Goal: Information Seeking & Learning: Compare options

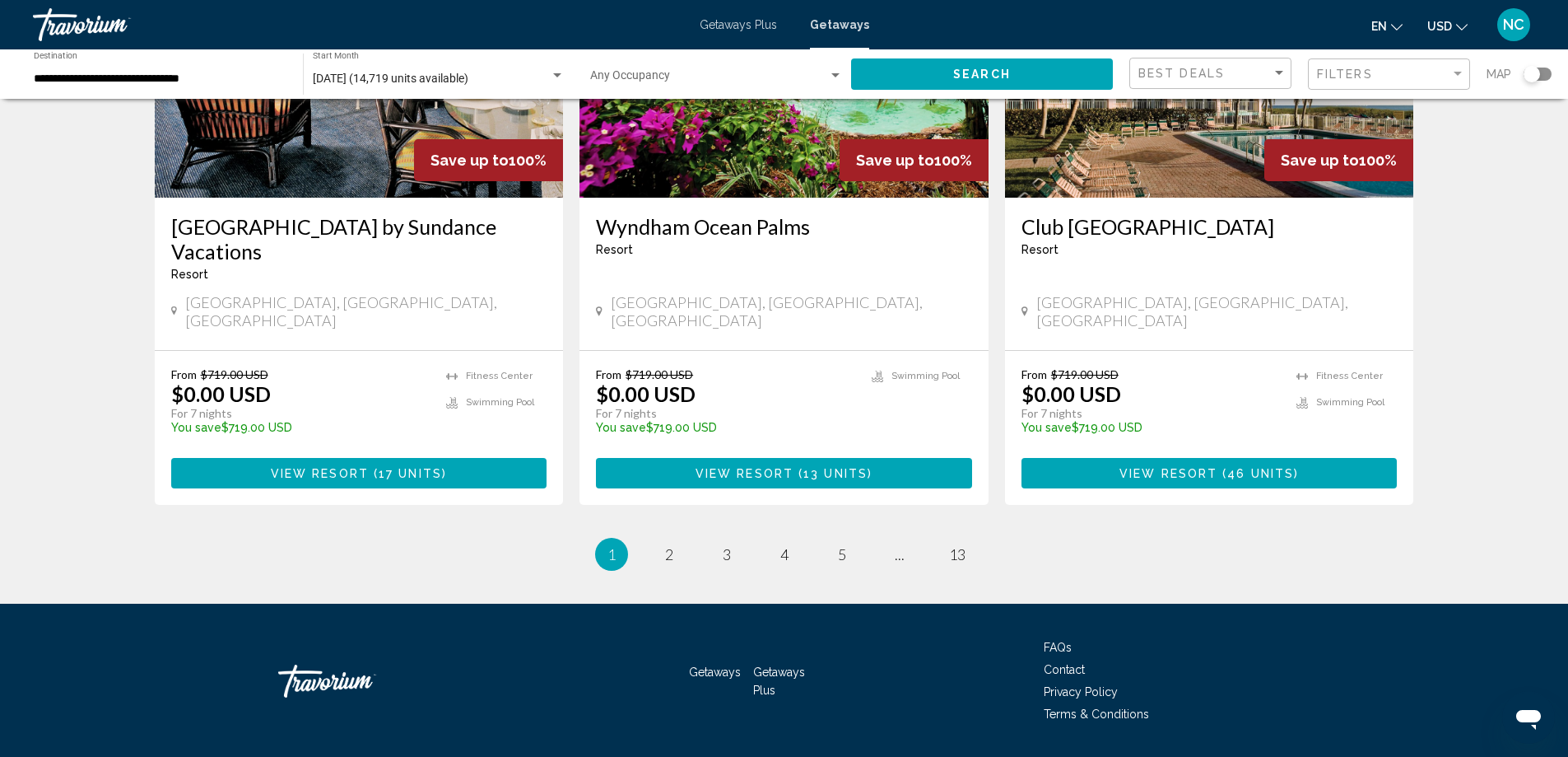
scroll to position [1978, 0]
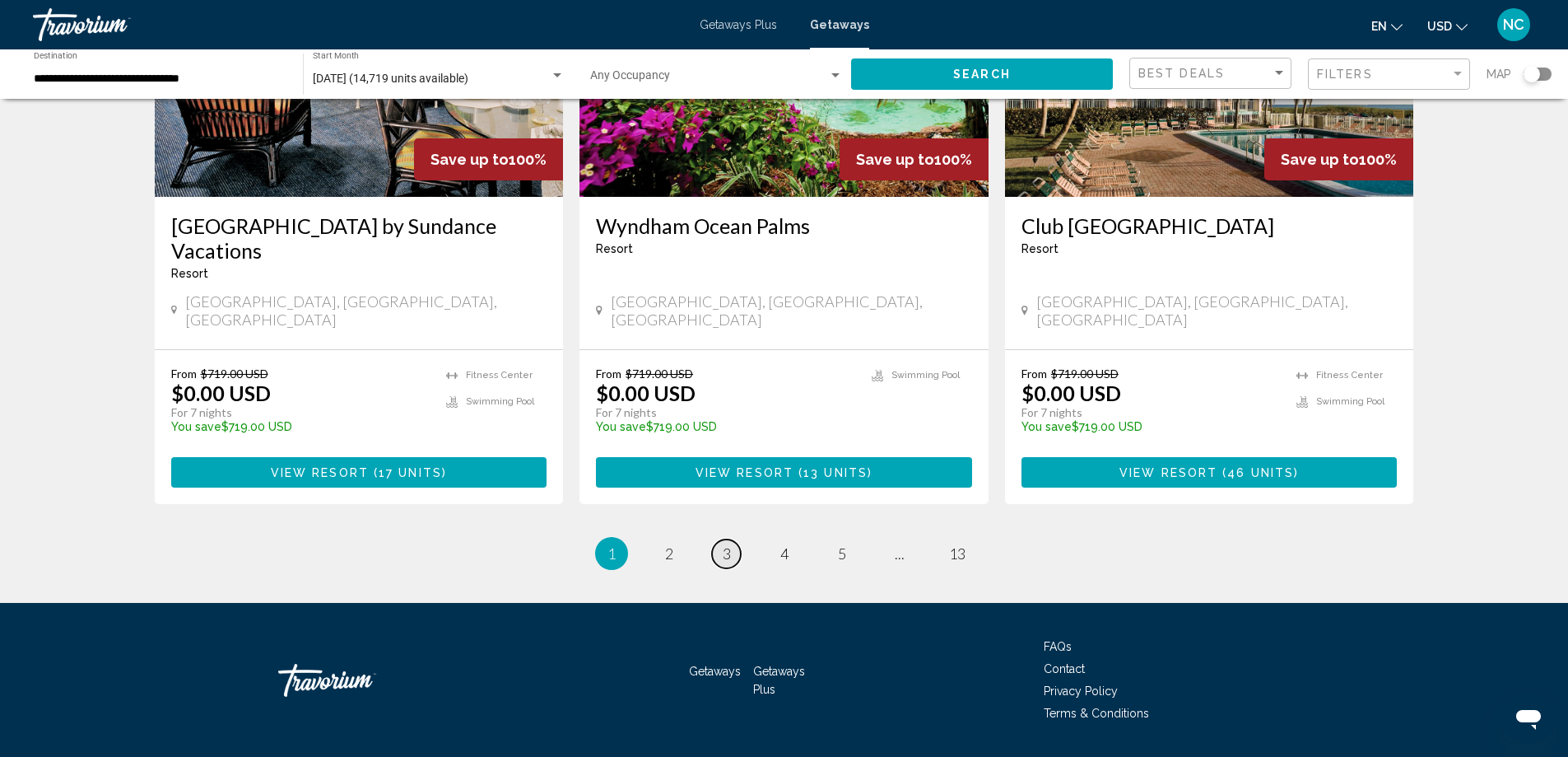
click at [729, 544] on span "3" at bounding box center [726, 552] width 8 height 18
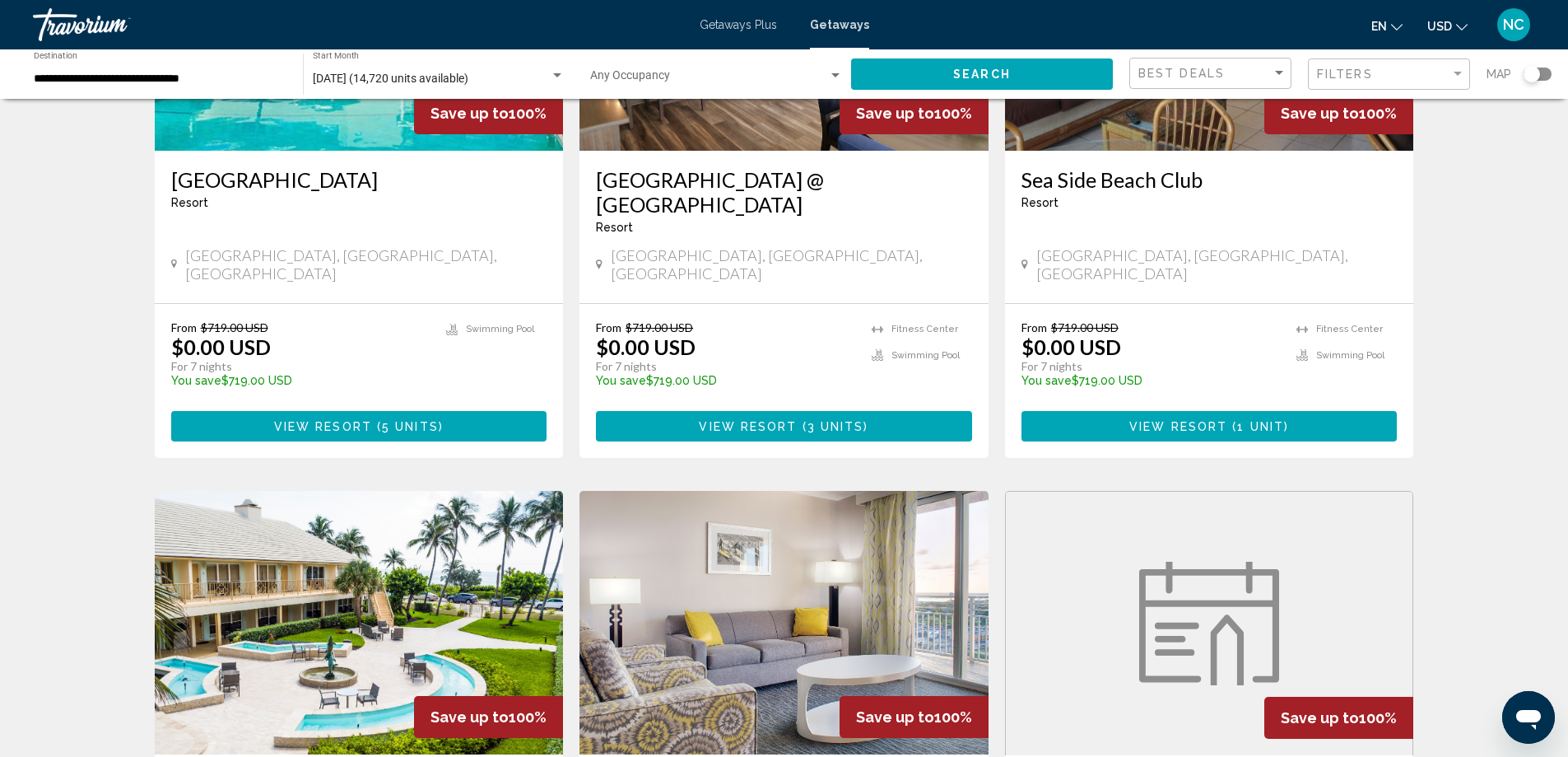
scroll to position [494, 0]
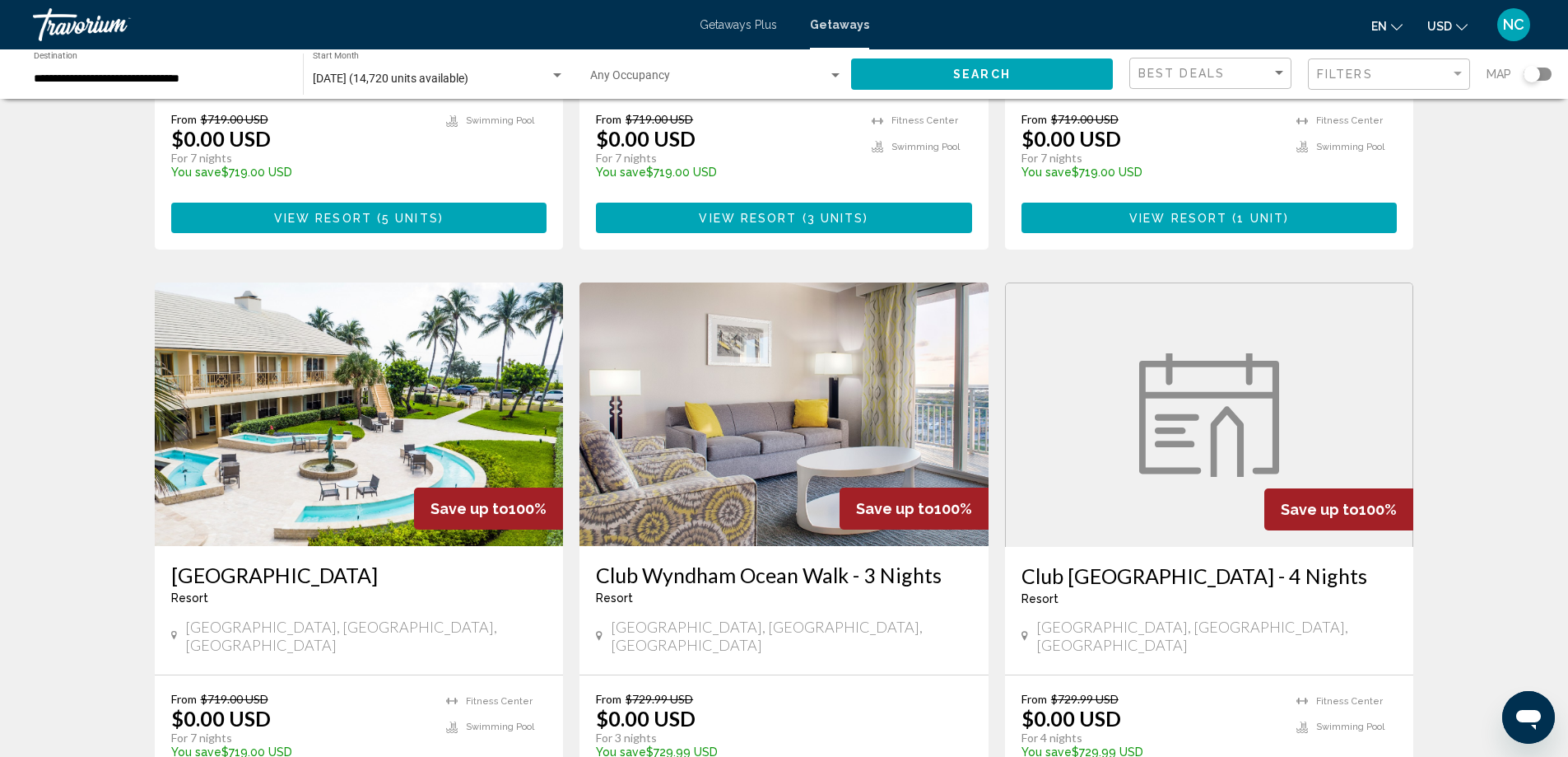
click at [323, 399] on img "Main content" at bounding box center [359, 414] width 409 height 263
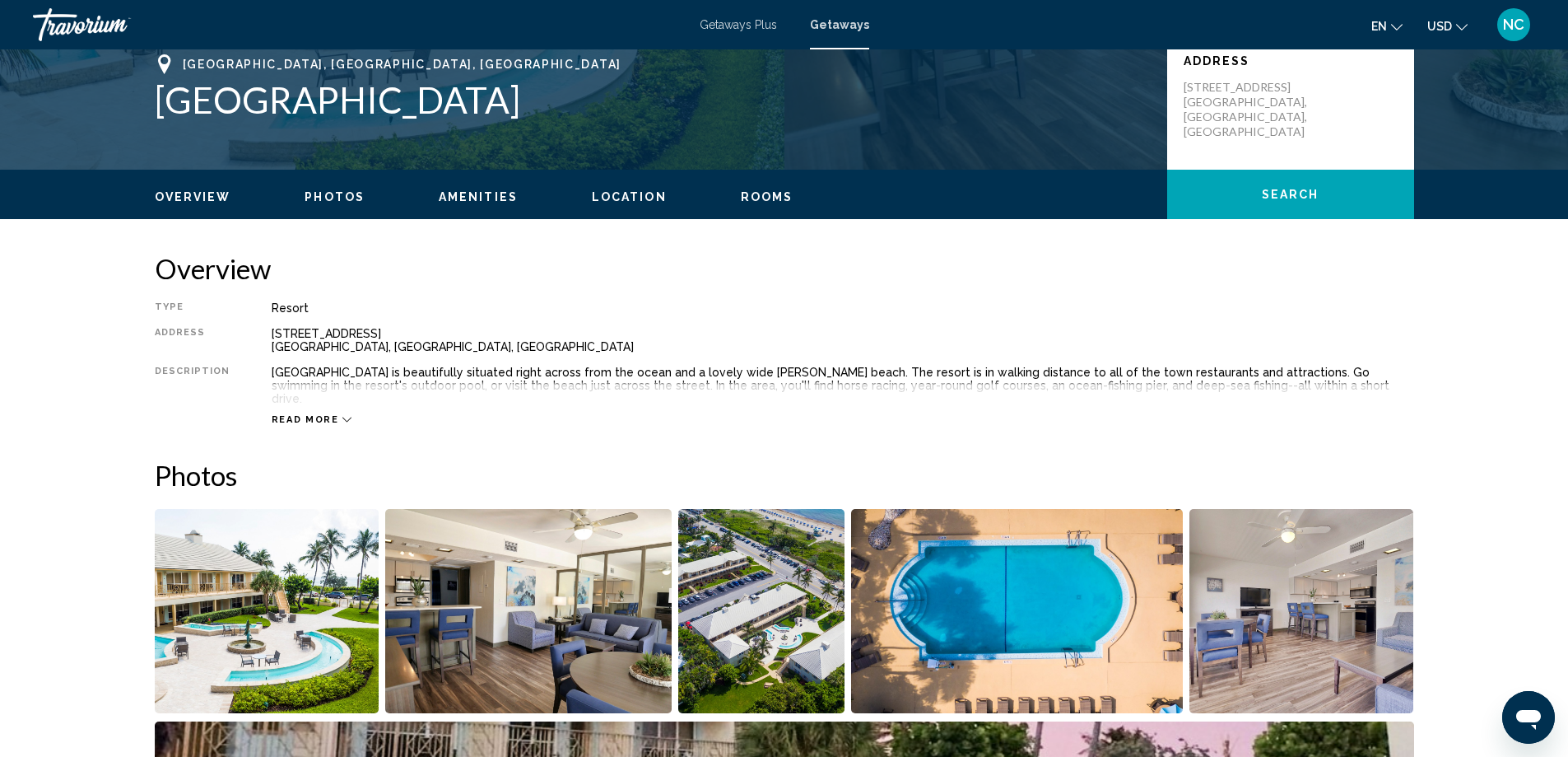
scroll to position [373, 0]
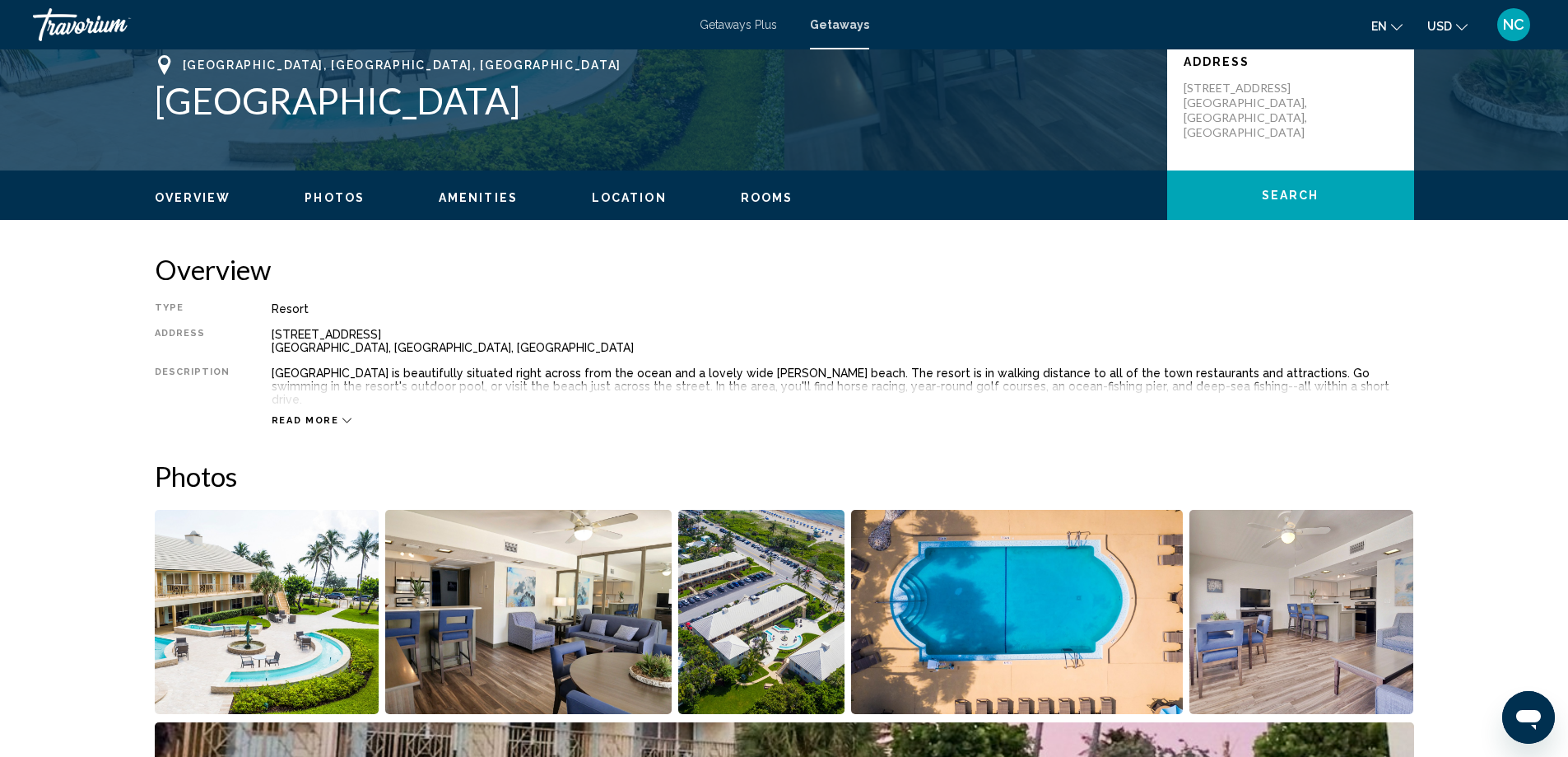
click at [269, 628] on img "Open full-screen image slider" at bounding box center [267, 612] width 225 height 205
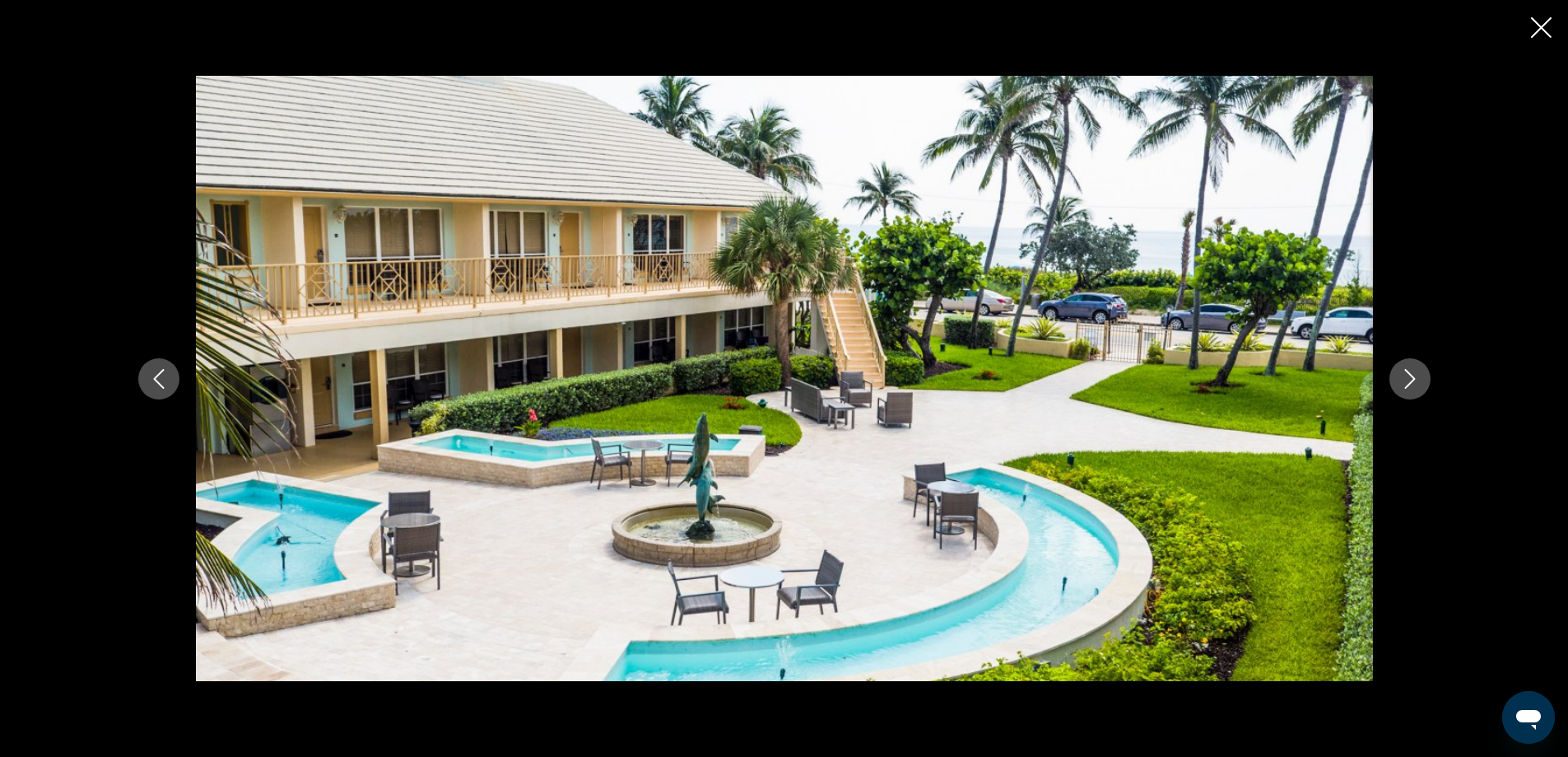
click at [1413, 384] on icon "Next image" at bounding box center [1409, 378] width 20 height 20
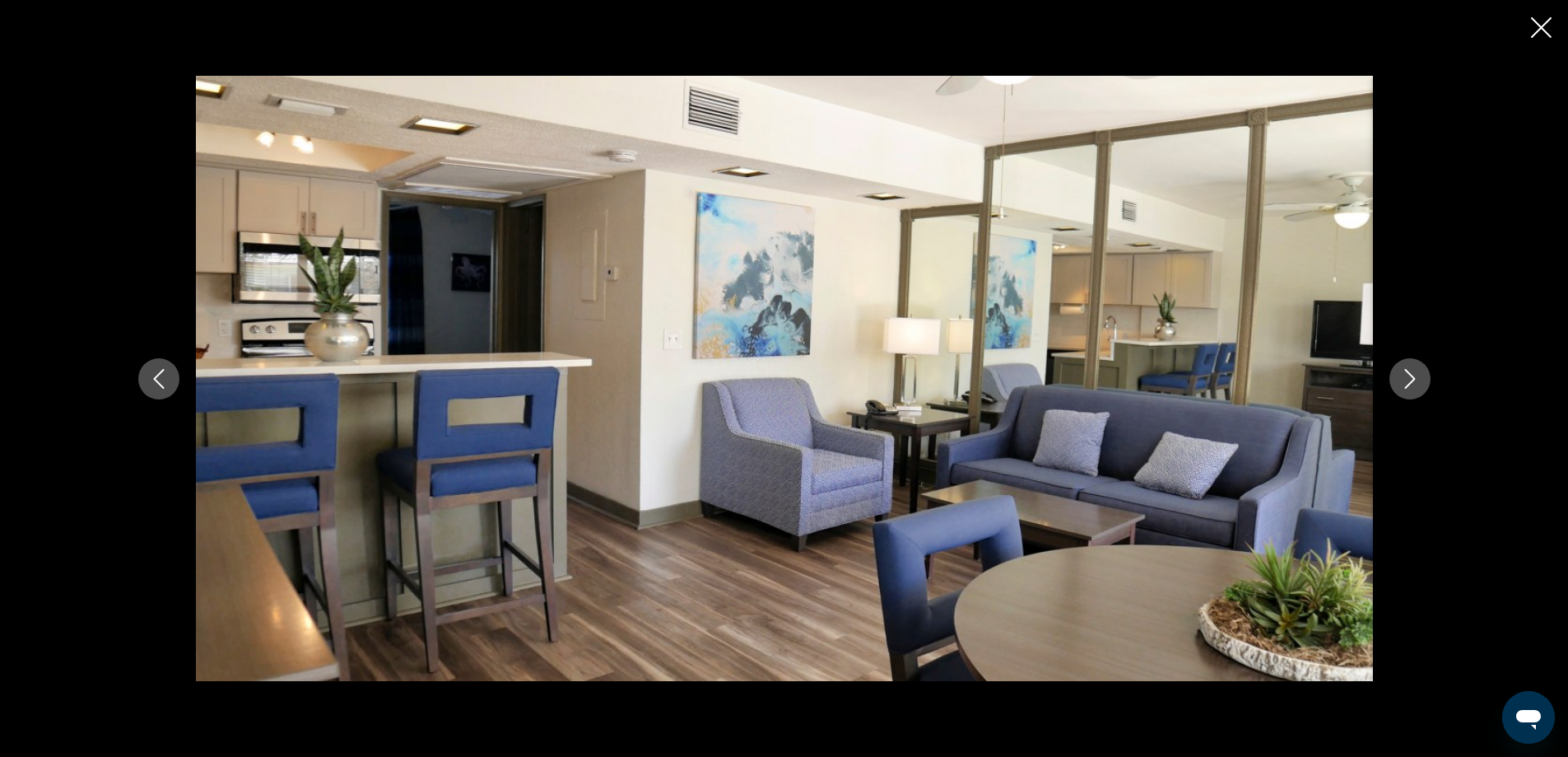
click at [1409, 383] on icon "Next image" at bounding box center [1410, 378] width 11 height 20
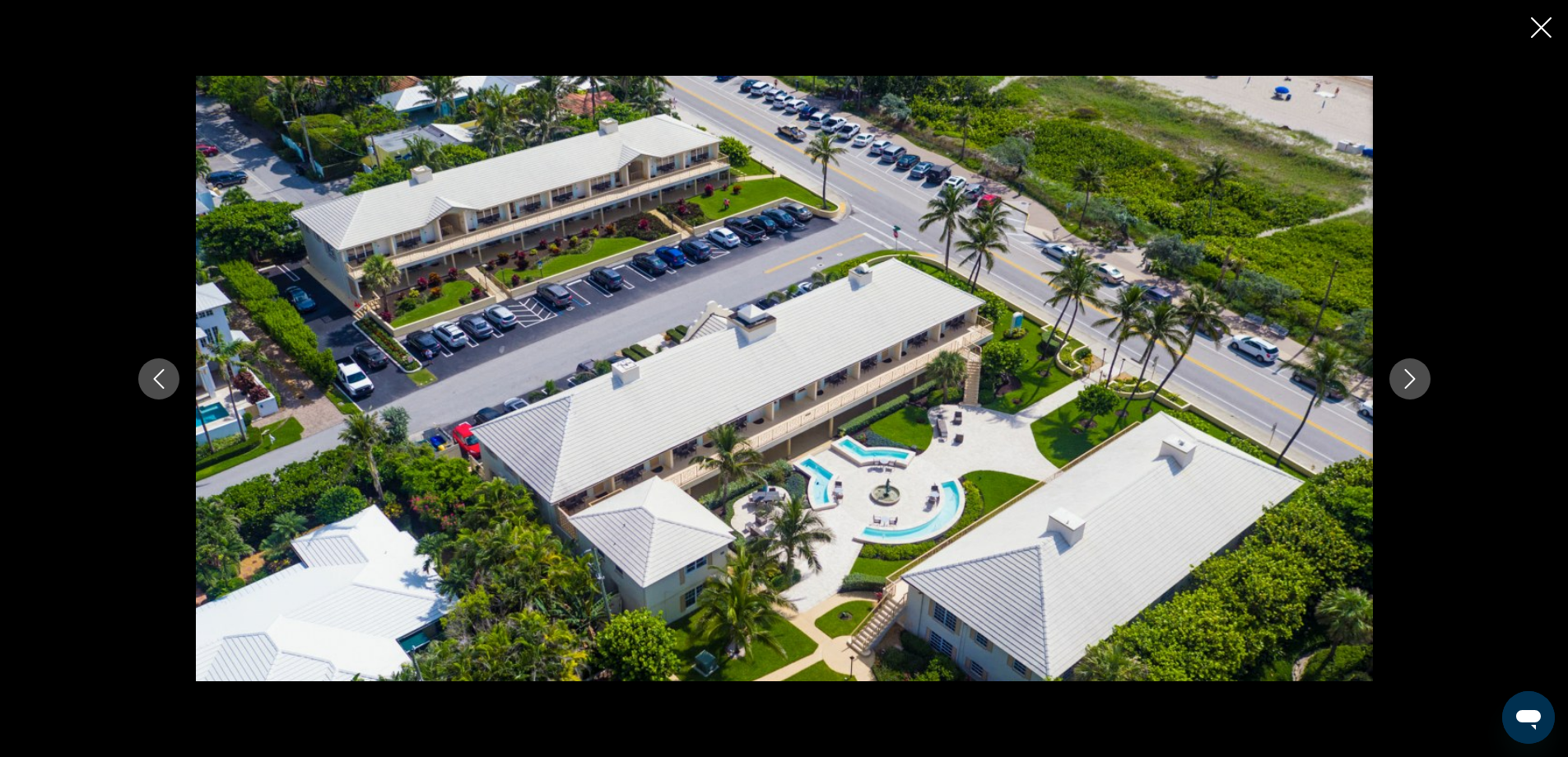
click at [1409, 383] on icon "Next image" at bounding box center [1410, 378] width 11 height 20
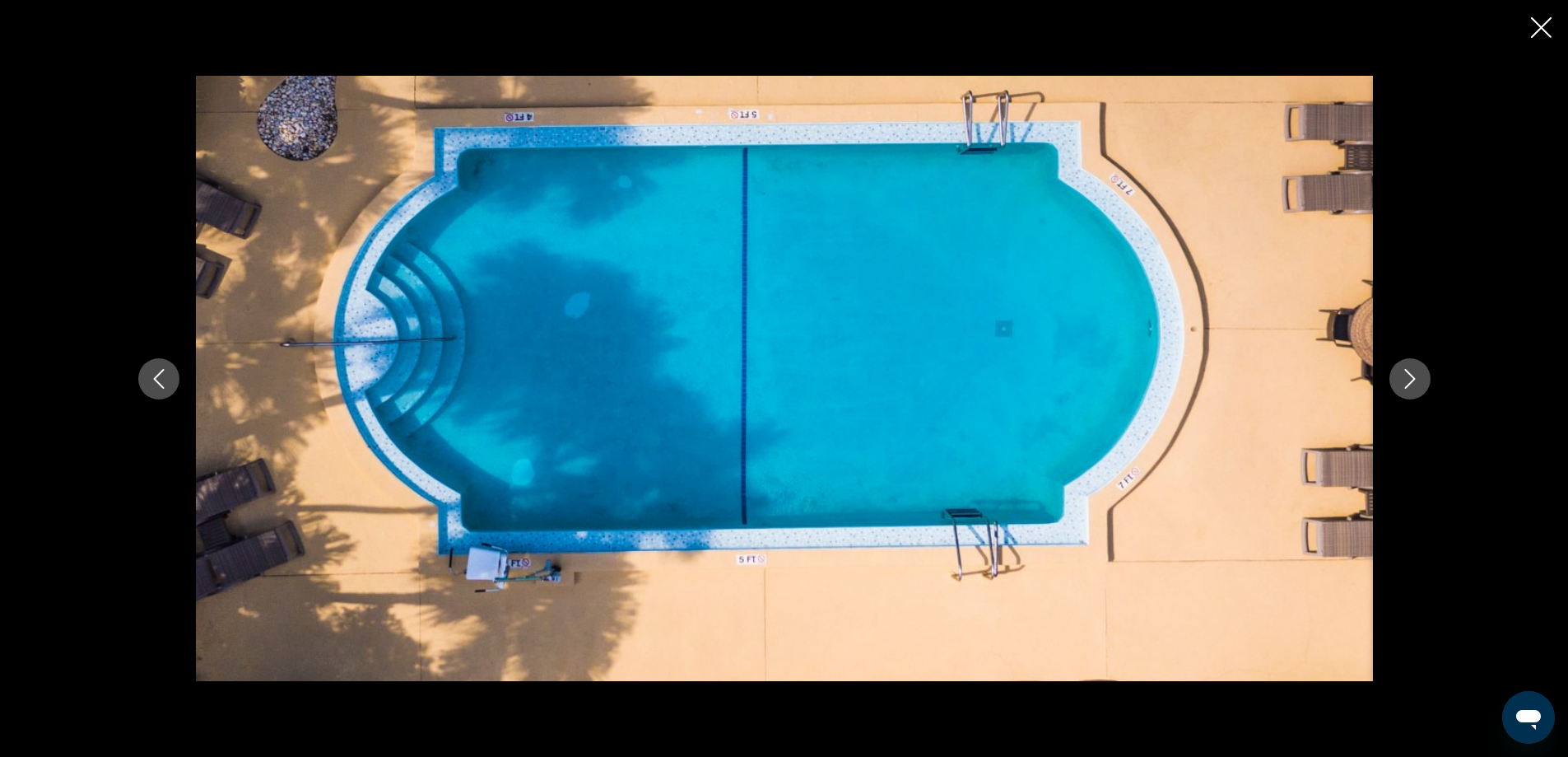
click at [1535, 26] on icon "Close slideshow" at bounding box center [1541, 28] width 20 height 20
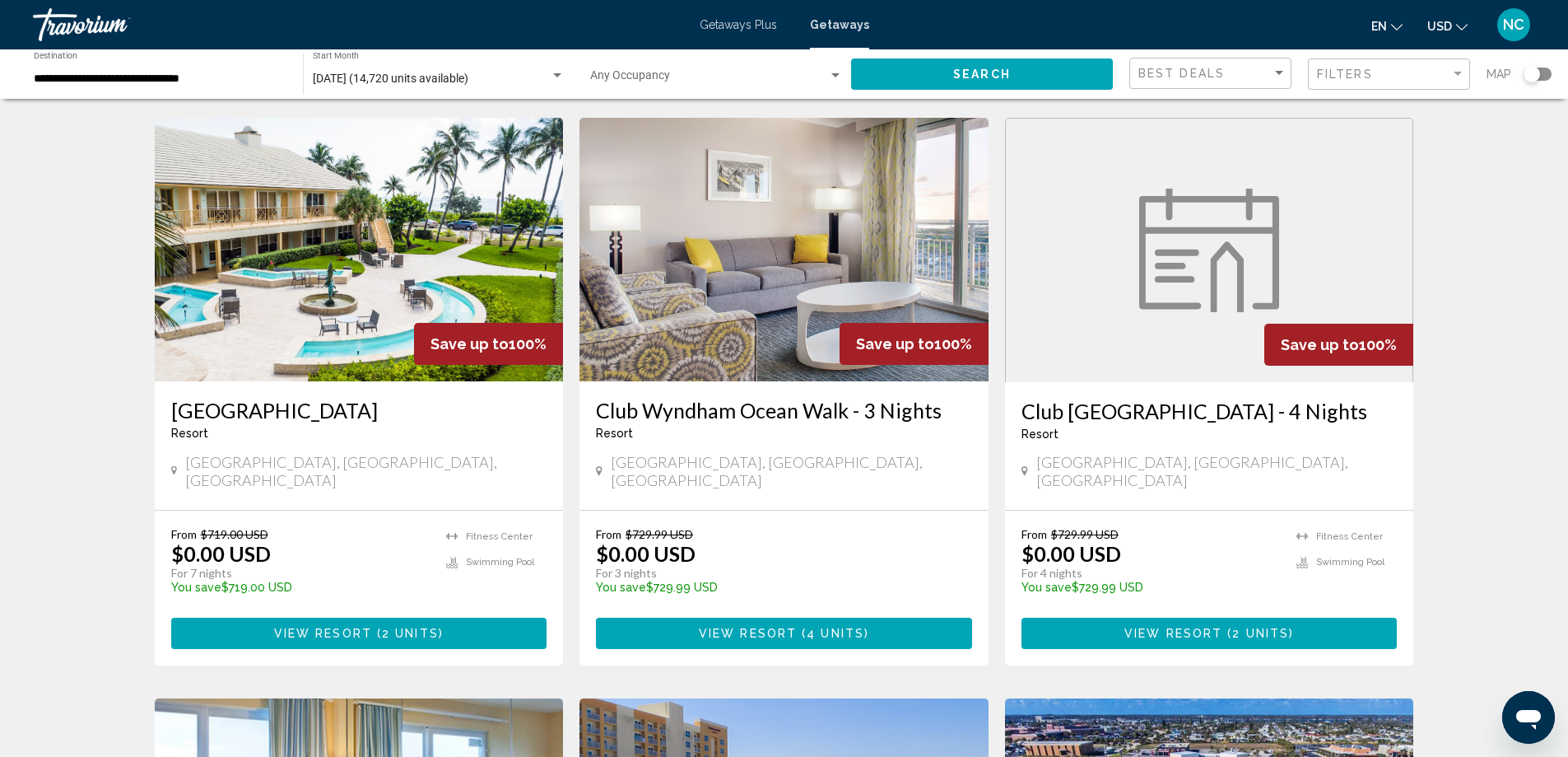
scroll to position [1070, 0]
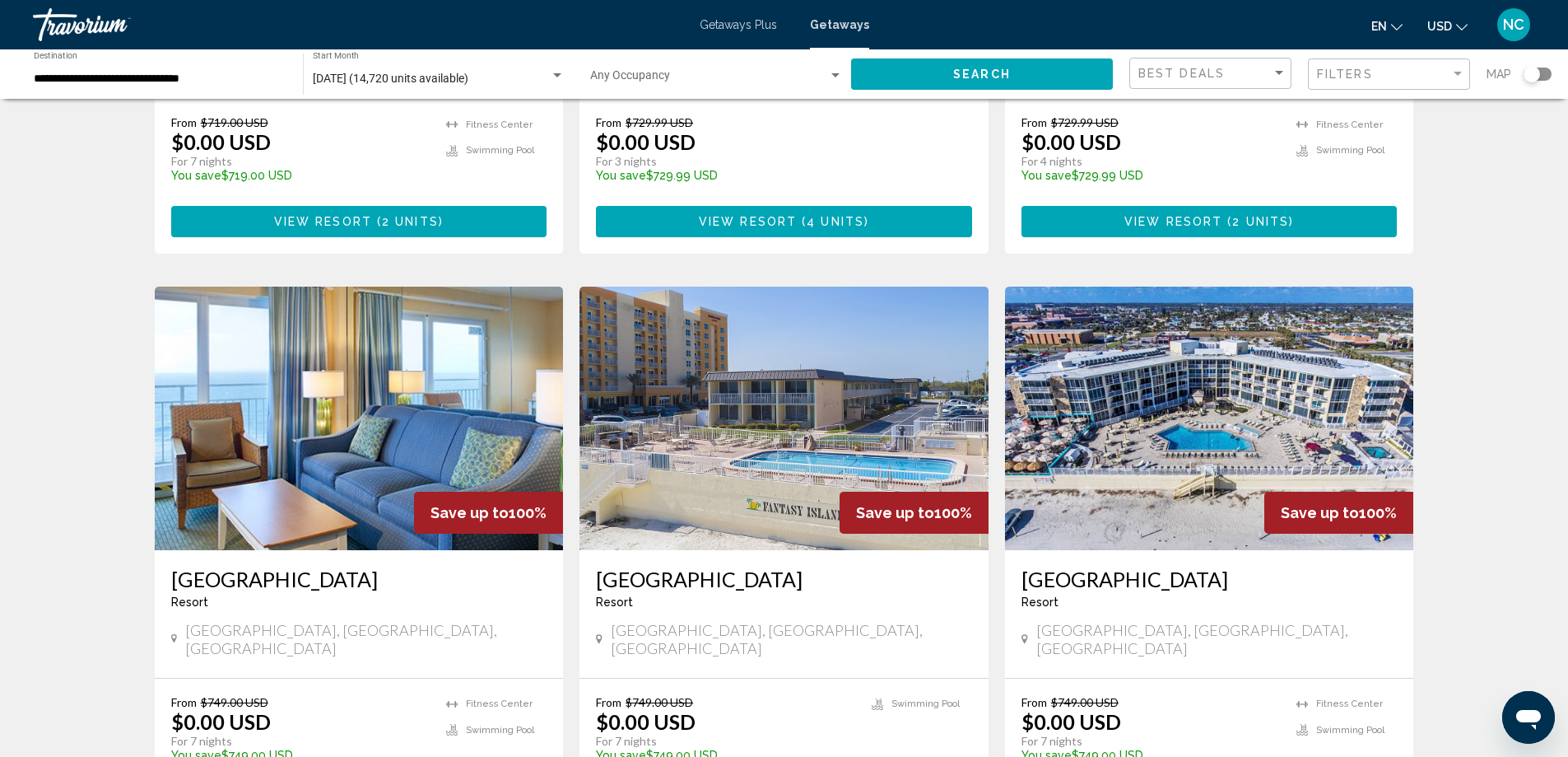
click at [411, 395] on img "Main content" at bounding box center [359, 418] width 409 height 263
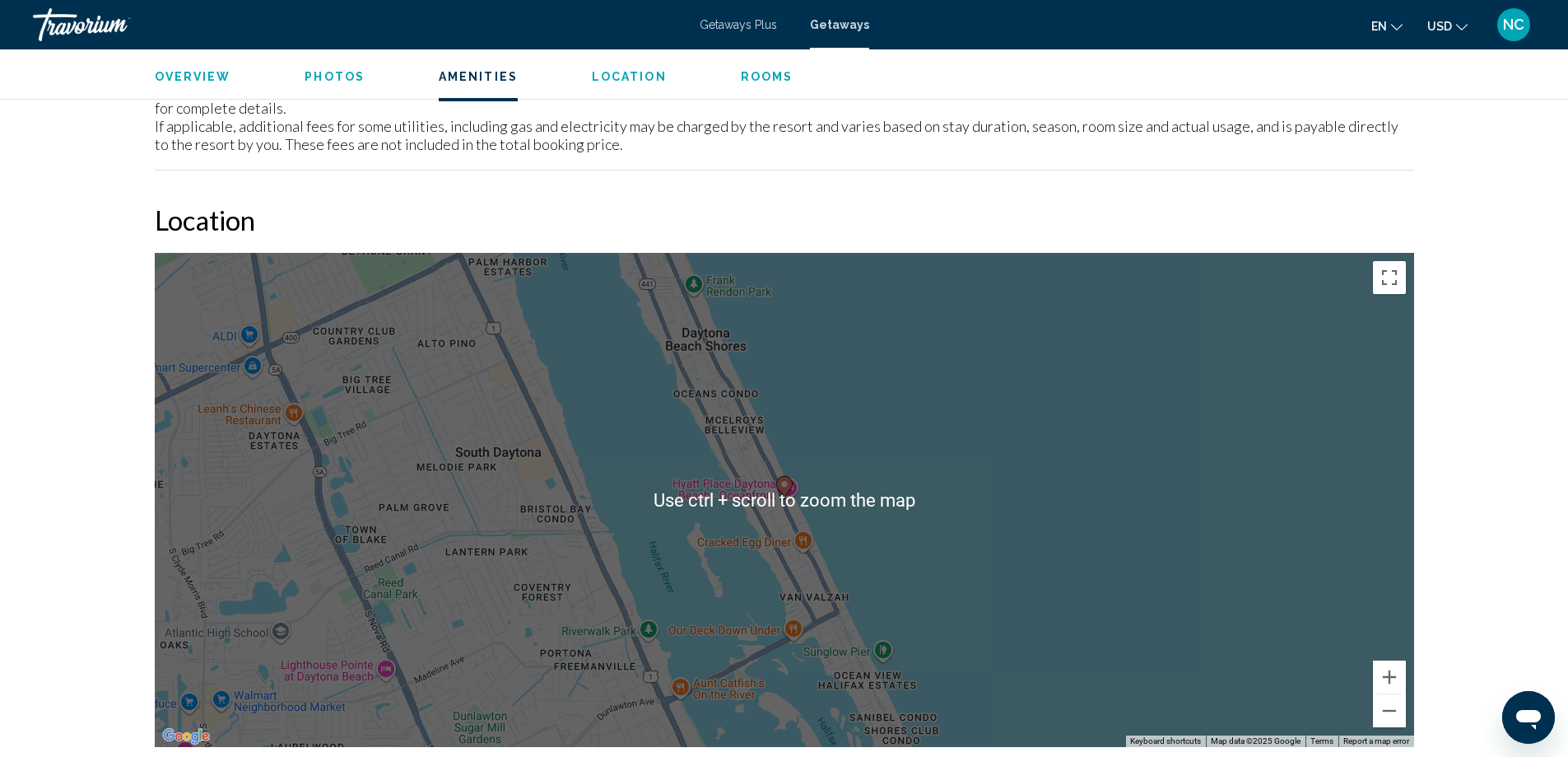
scroll to position [1422, 0]
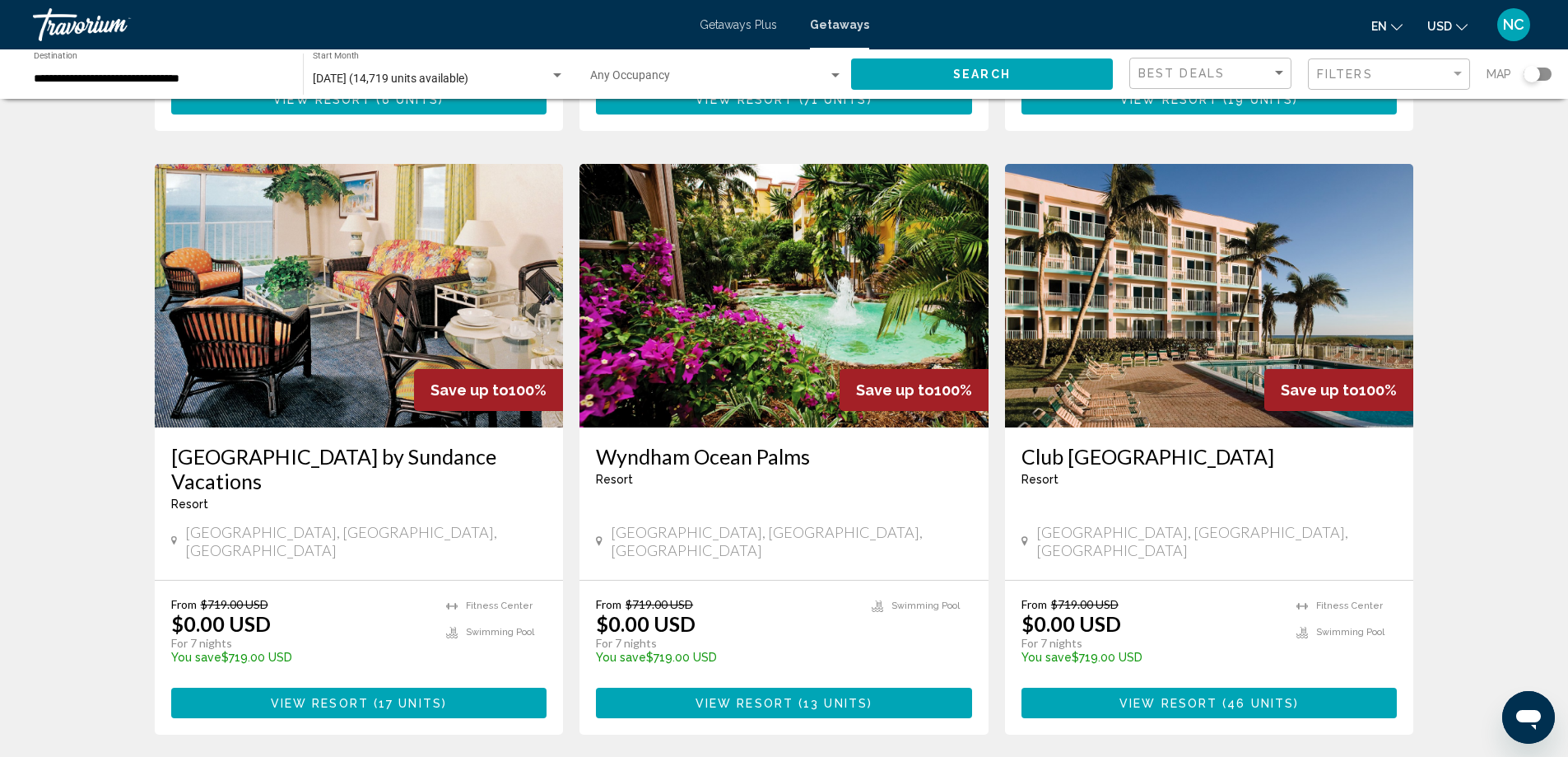
scroll to position [1976, 0]
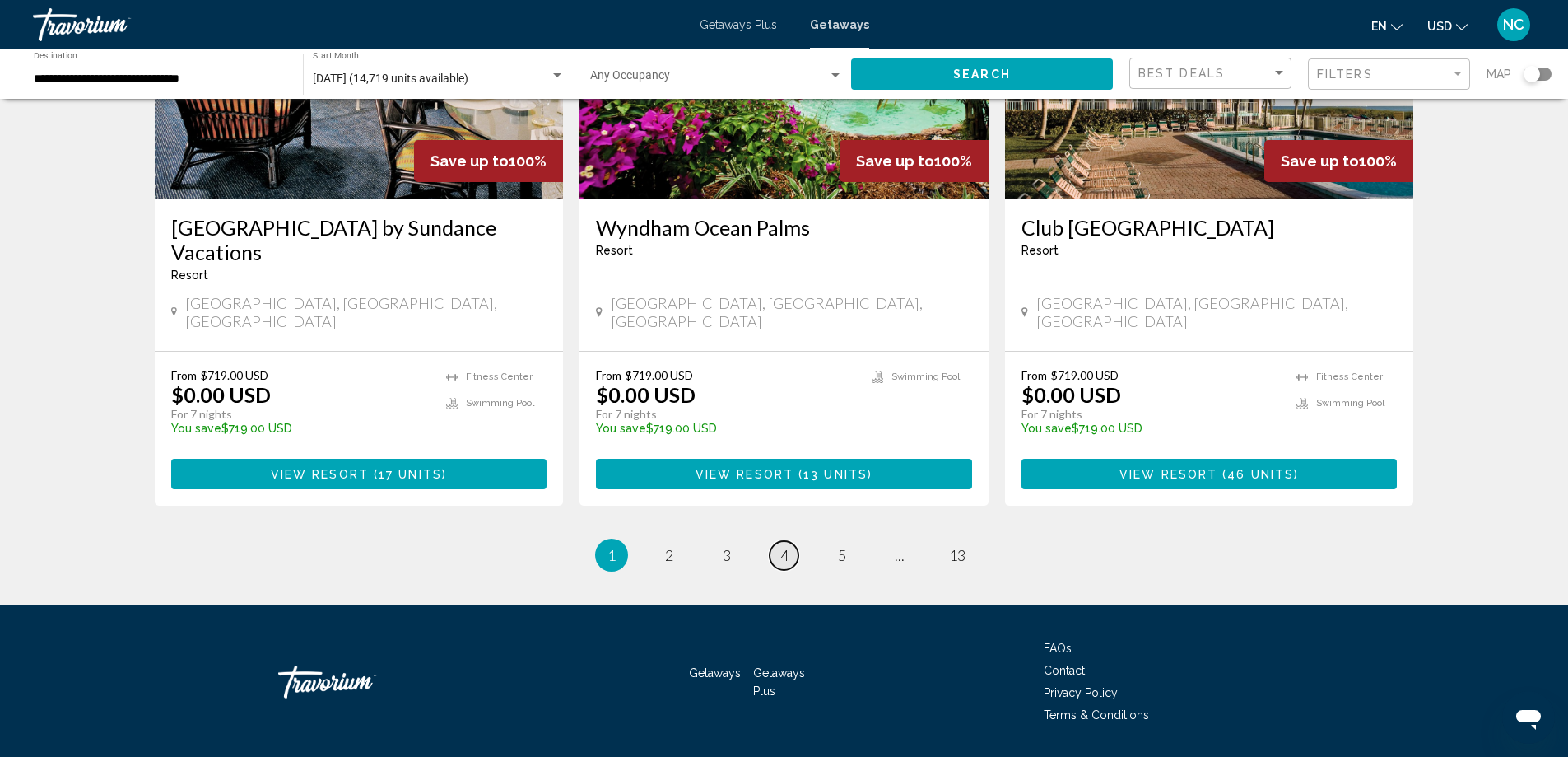
click at [782, 546] on span "4" at bounding box center [784, 554] width 8 height 18
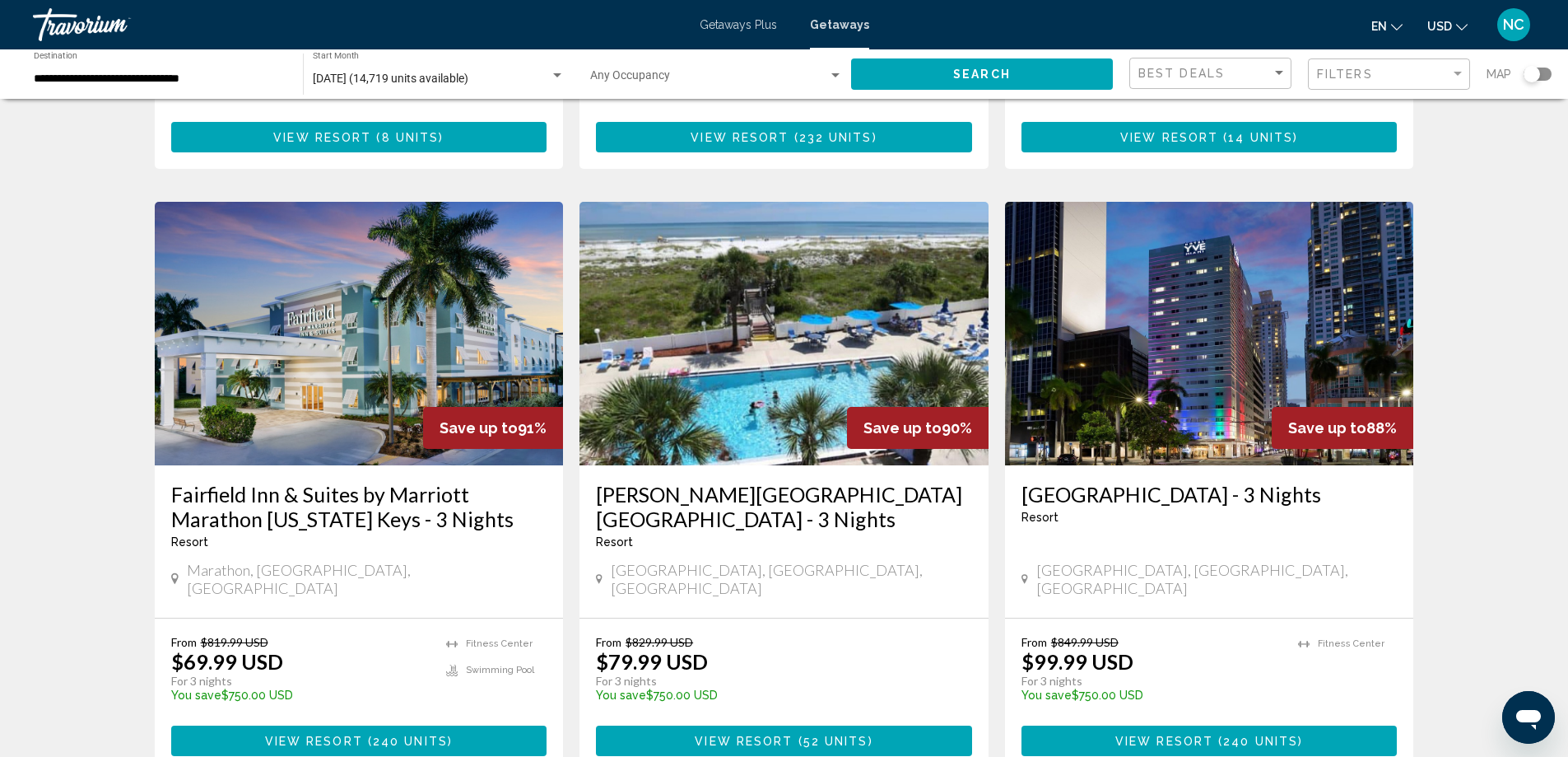
scroll to position [1976, 0]
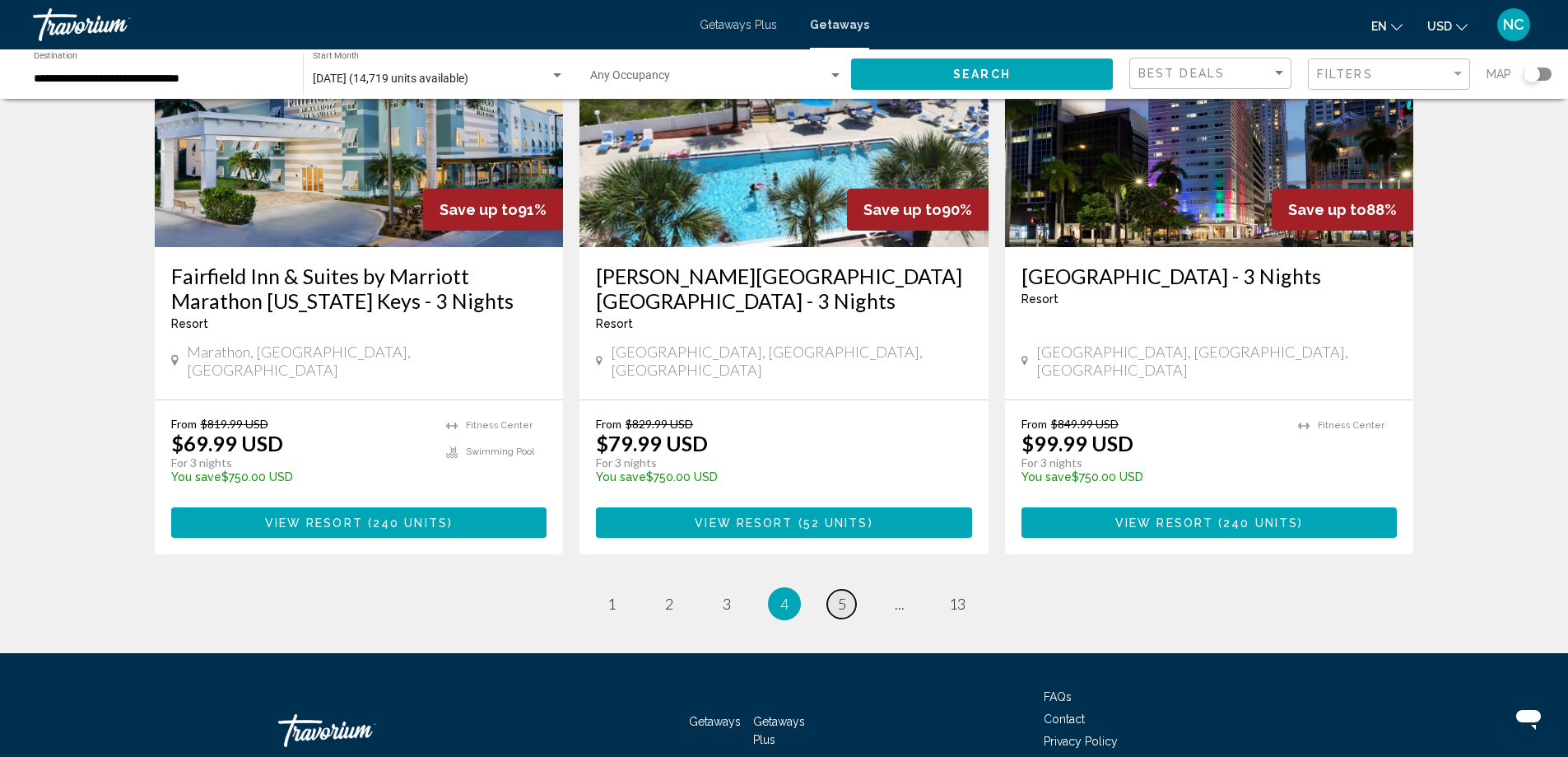
click at [837, 594] on span "5" at bounding box center [841, 603] width 8 height 18
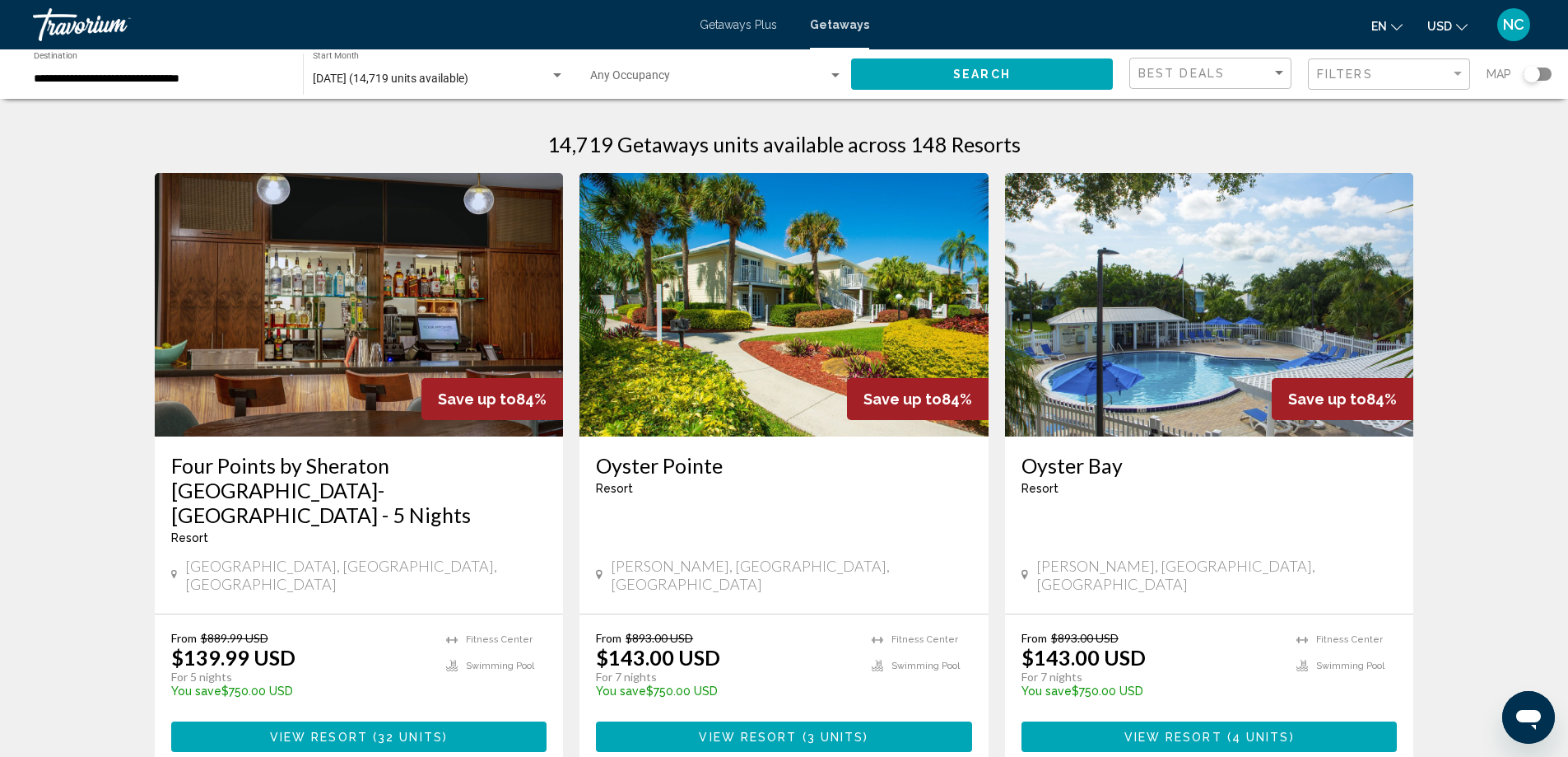
click at [823, 362] on img "Main content" at bounding box center [784, 304] width 409 height 263
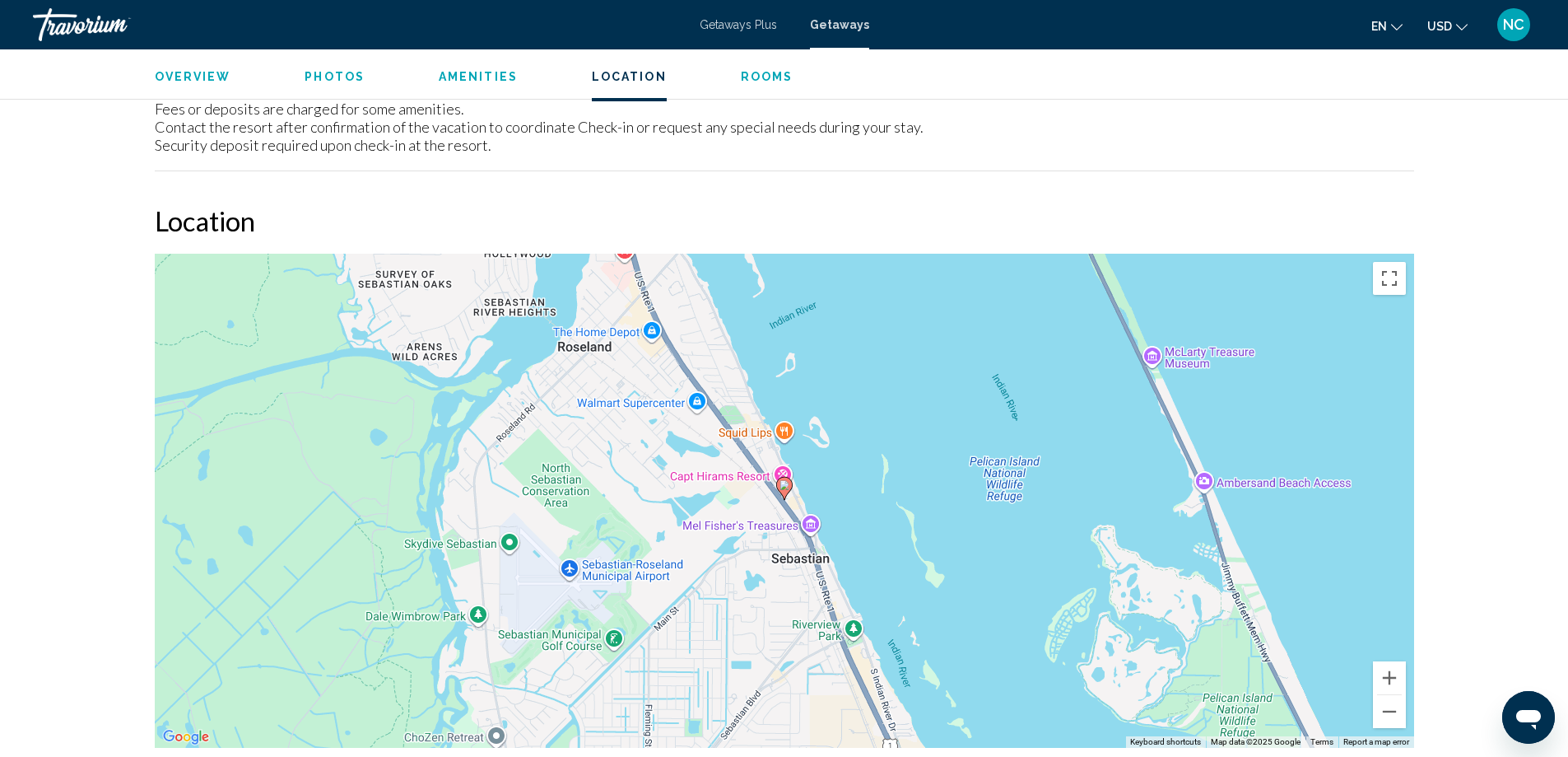
scroll to position [2471, 0]
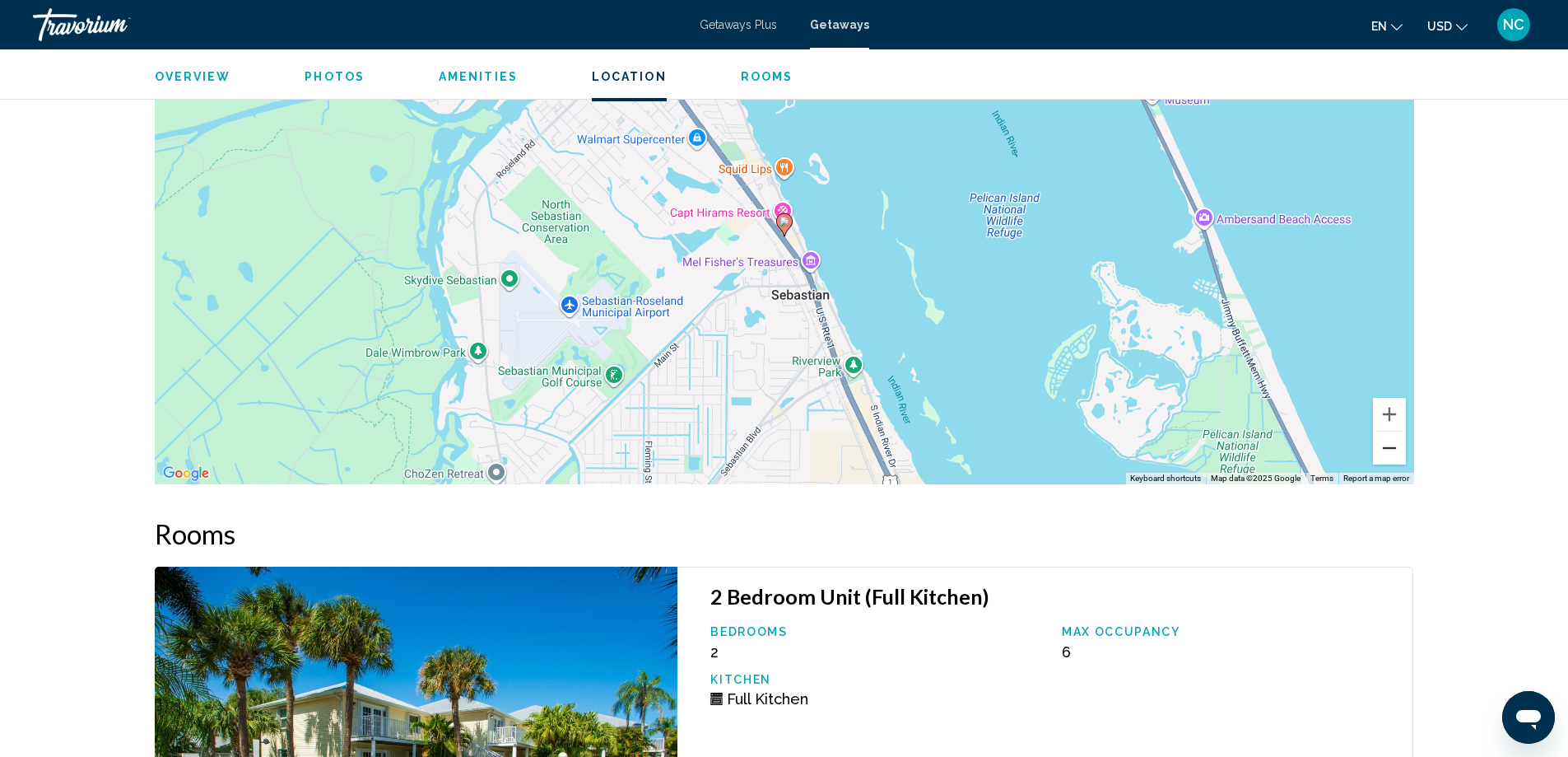
click at [1386, 458] on button "Zoom out" at bounding box center [1389, 447] width 33 height 33
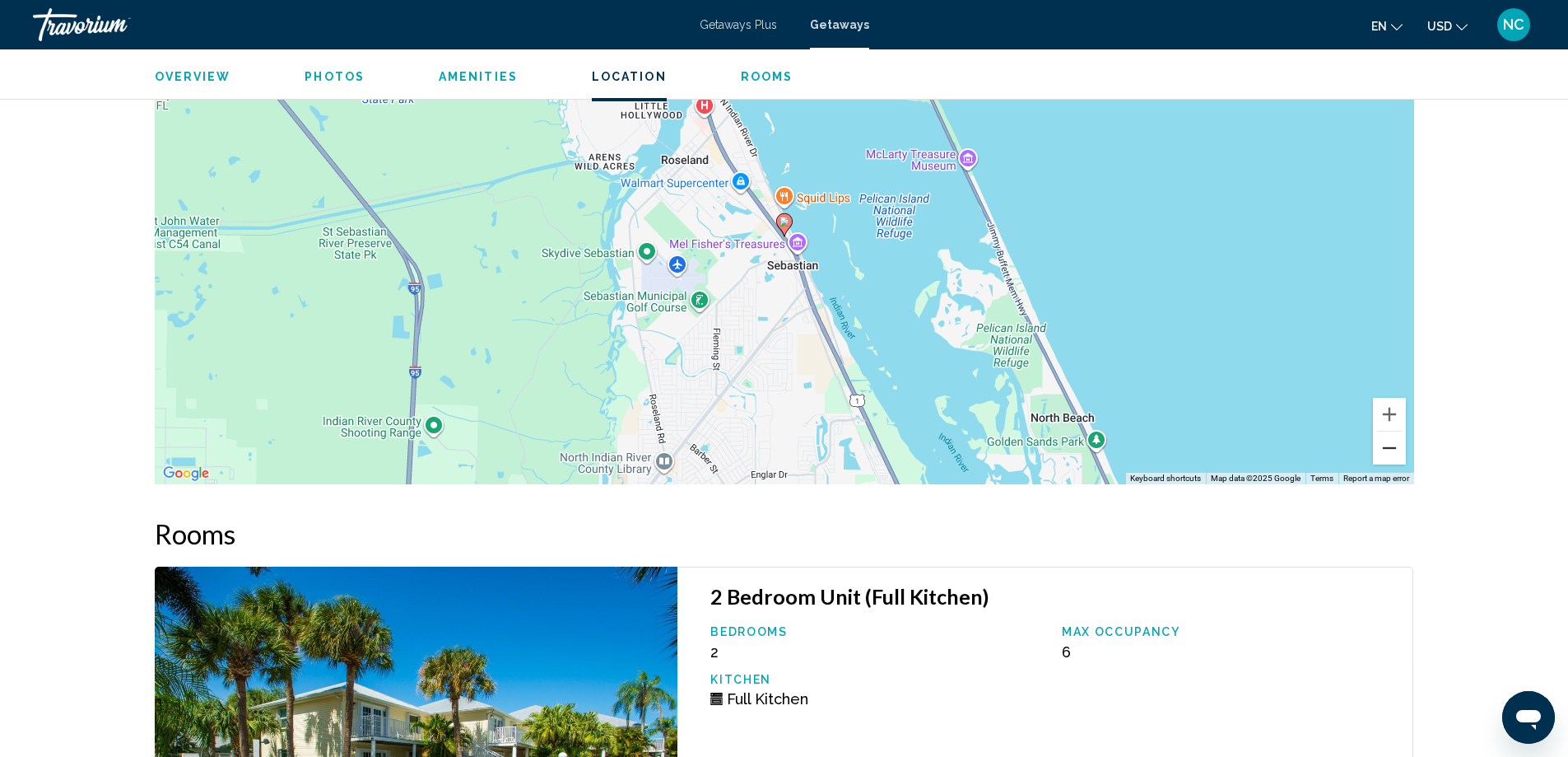
click at [1384, 444] on button "Zoom out" at bounding box center [1389, 447] width 33 height 33
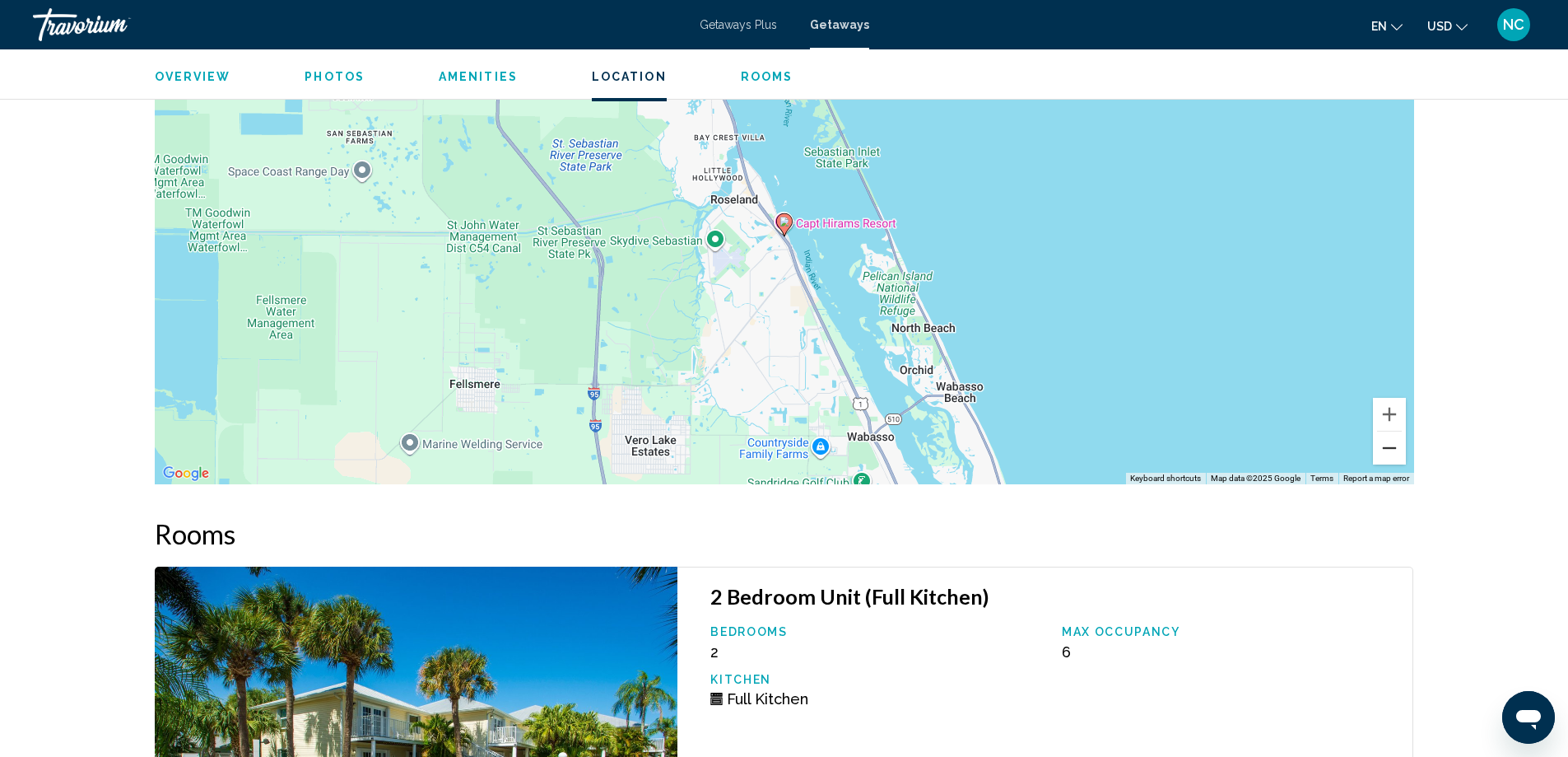
click at [1384, 444] on button "Zoom out" at bounding box center [1389, 447] width 33 height 33
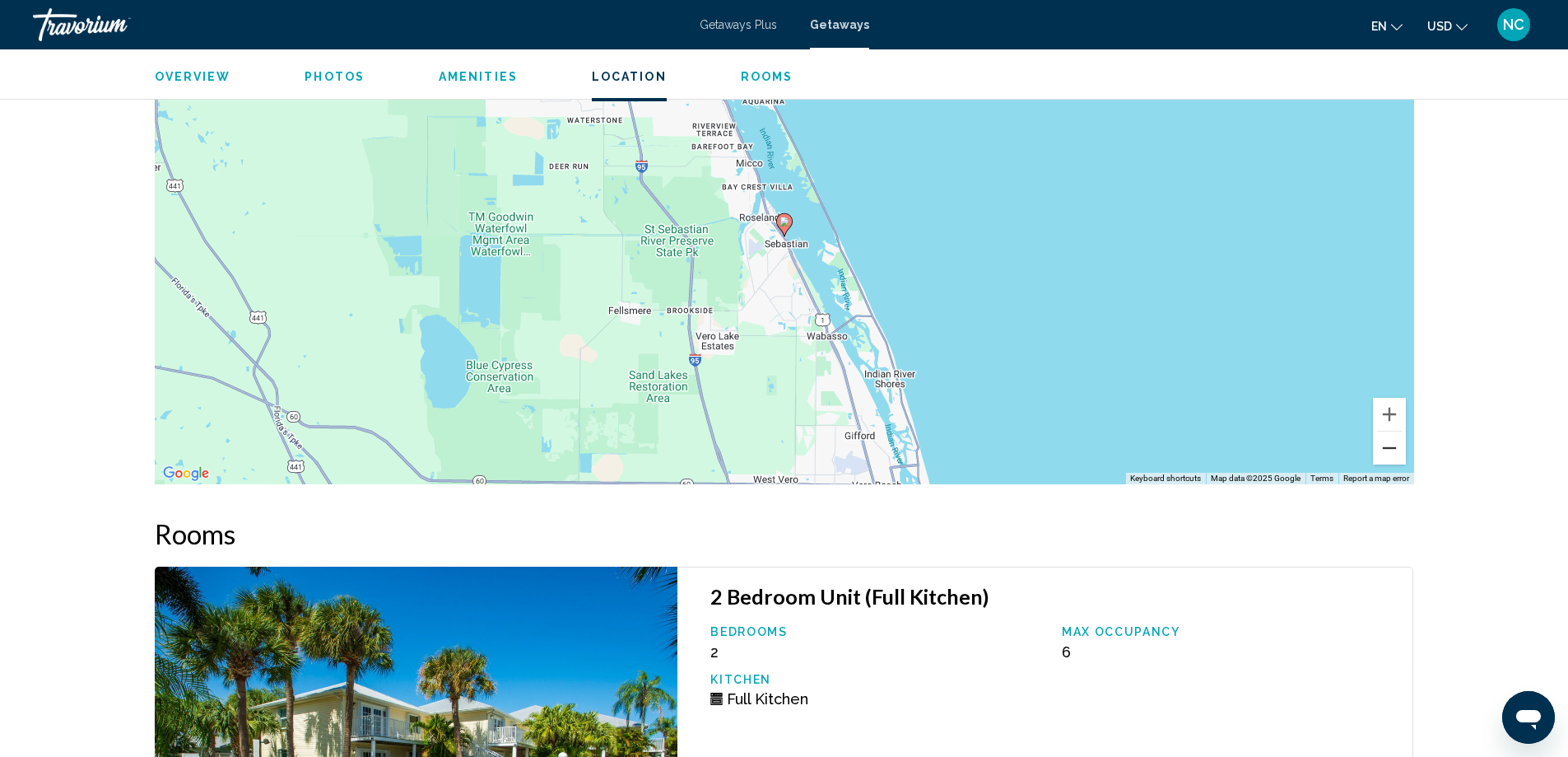
click at [1384, 444] on button "Zoom out" at bounding box center [1389, 447] width 33 height 33
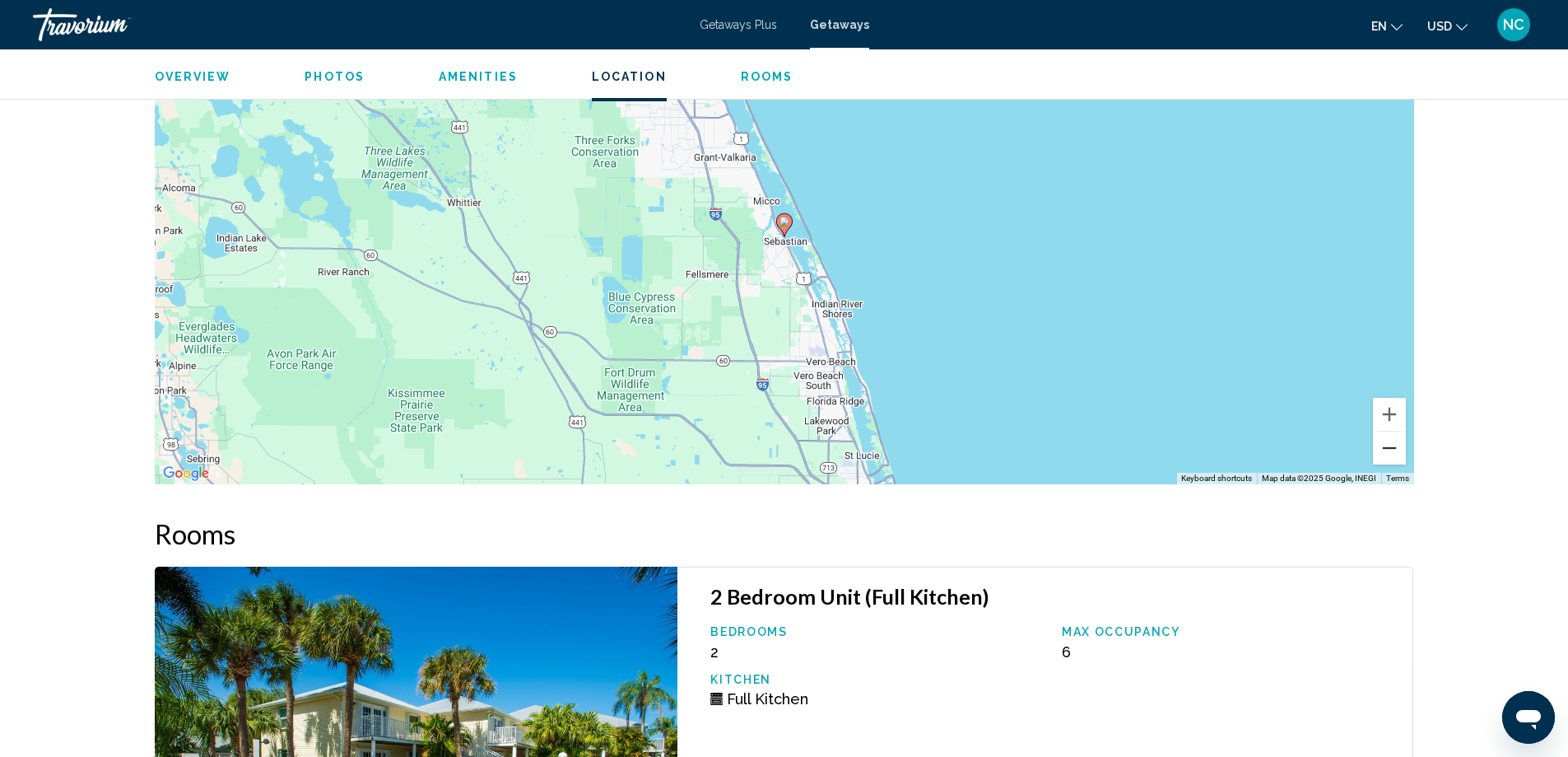
click at [1384, 444] on button "Zoom out" at bounding box center [1389, 447] width 33 height 33
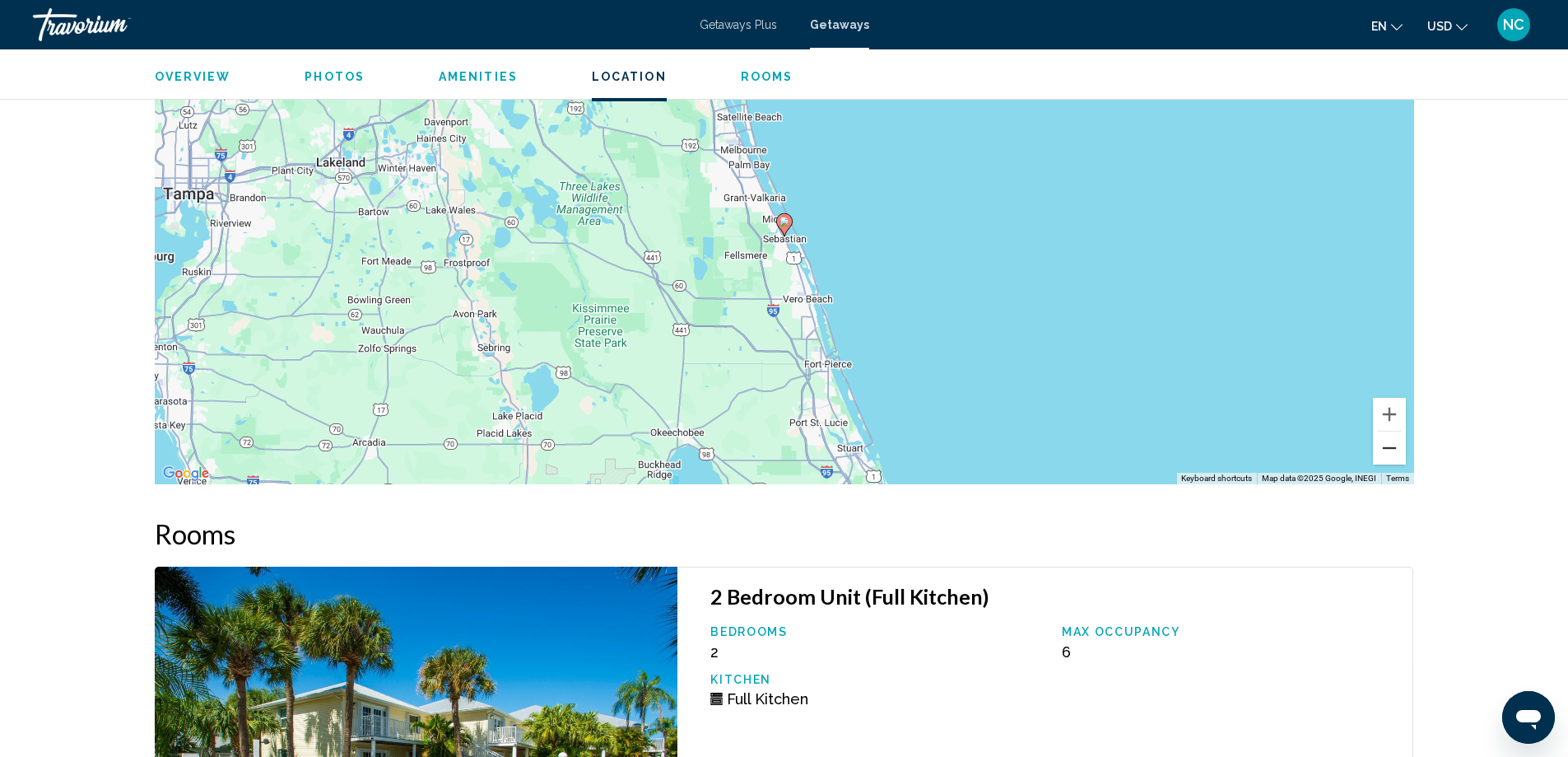
click at [1384, 444] on button "Zoom out" at bounding box center [1389, 447] width 33 height 33
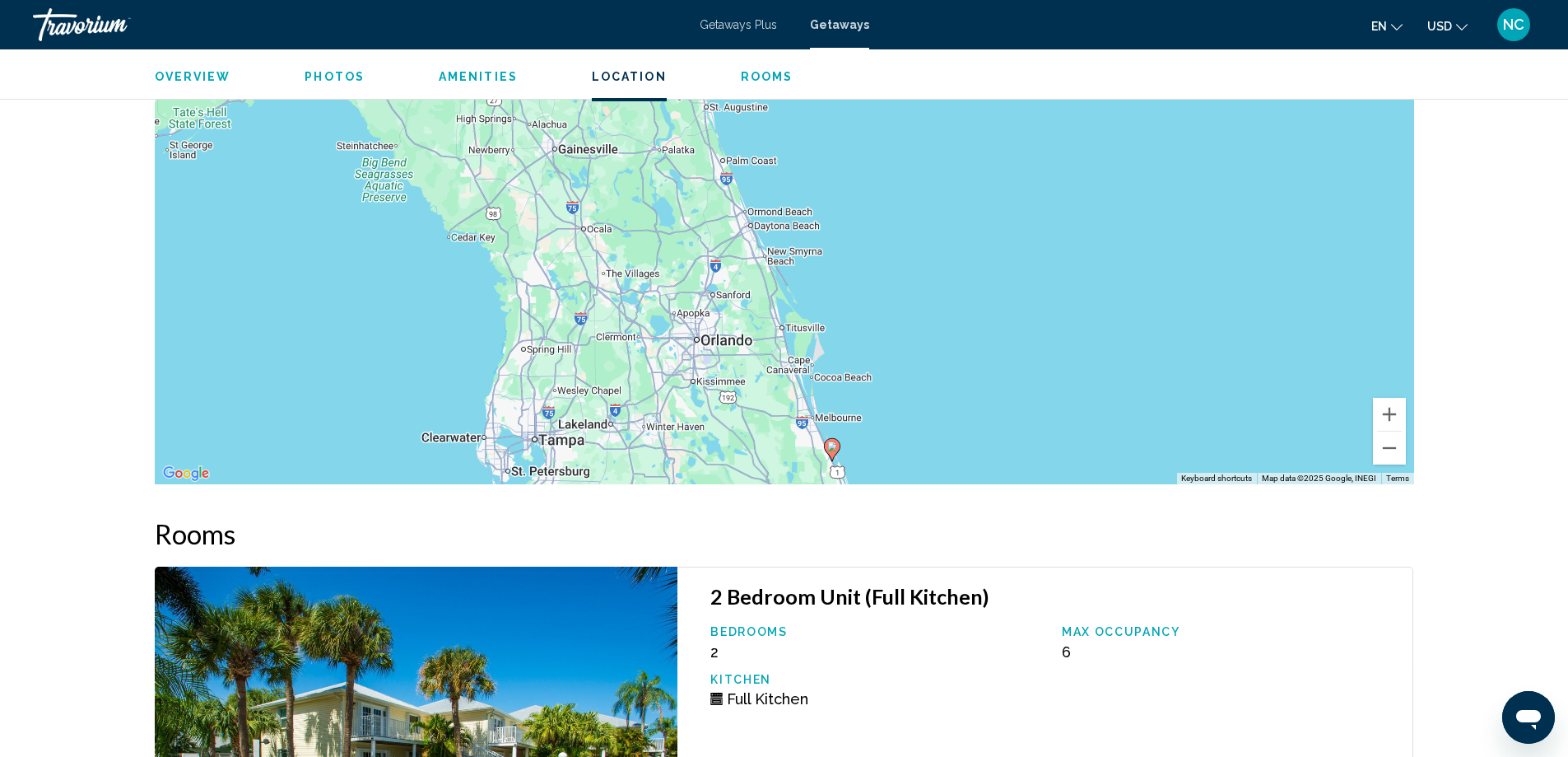
drag, startPoint x: 837, startPoint y: 163, endPoint x: 886, endPoint y: 412, distance: 253.8
click at [886, 412] on div "To activate drag with keyboard, press Alt + Enter. Once in keyboard drag state,…" at bounding box center [784, 236] width 1259 height 494
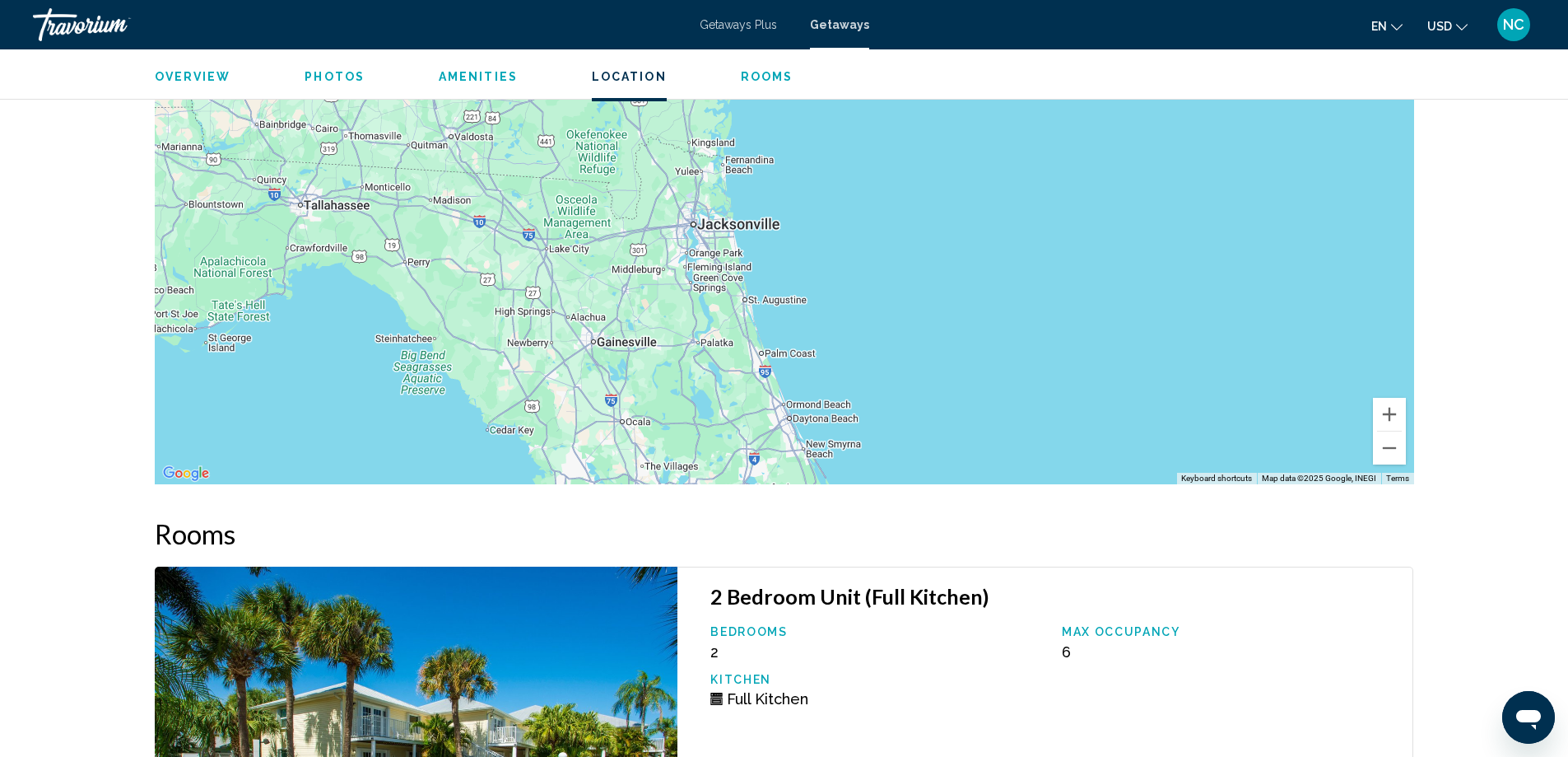
drag, startPoint x: 876, startPoint y: 179, endPoint x: 913, endPoint y: 399, distance: 223.1
click at [913, 399] on div "To activate drag with keyboard, press Alt + Enter. Once in keyboard drag state,…" at bounding box center [784, 236] width 1259 height 494
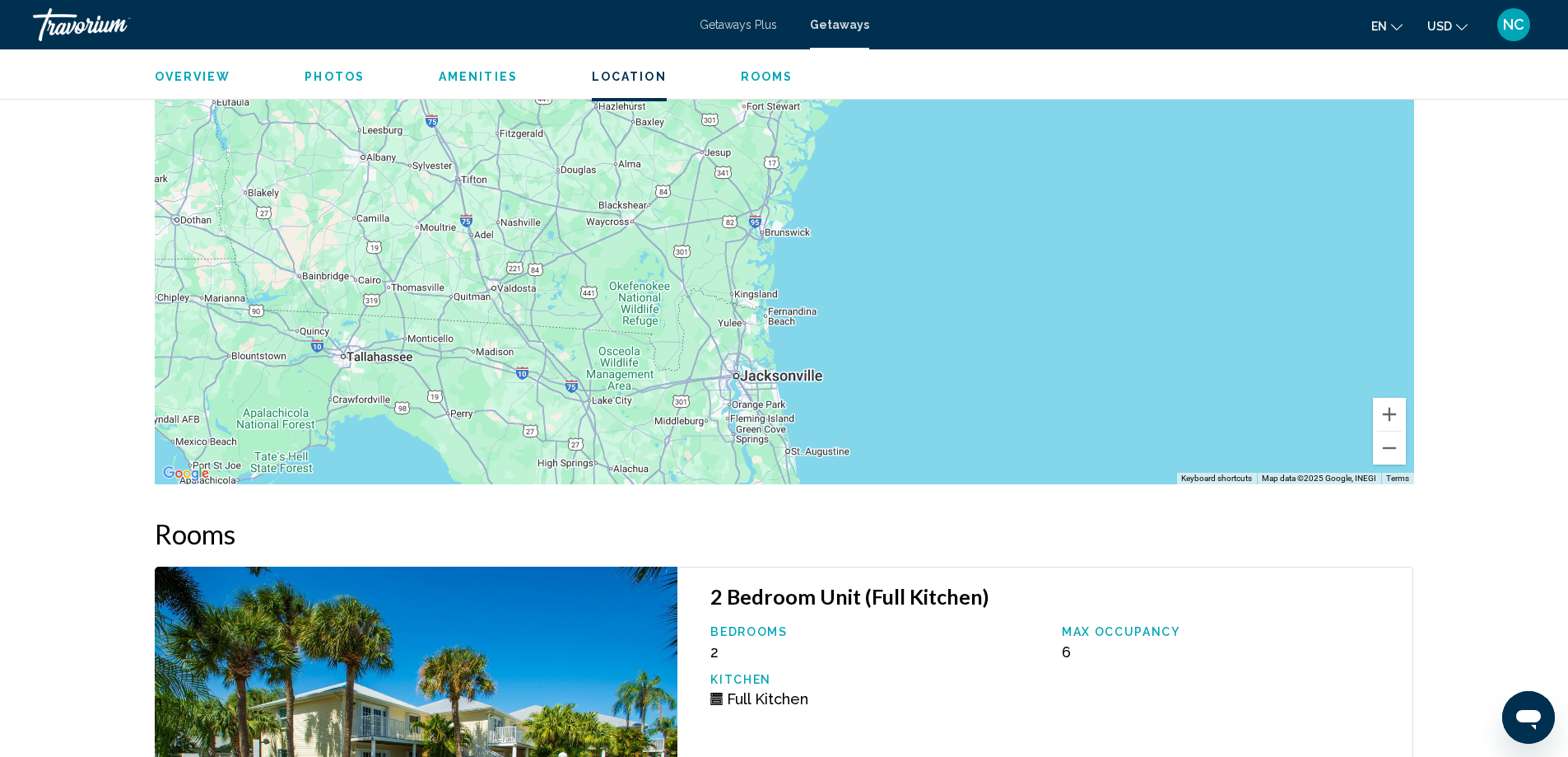
drag, startPoint x: 867, startPoint y: 231, endPoint x: 970, endPoint y: 137, distance: 139.4
click at [970, 137] on div "Main content" at bounding box center [784, 236] width 1259 height 494
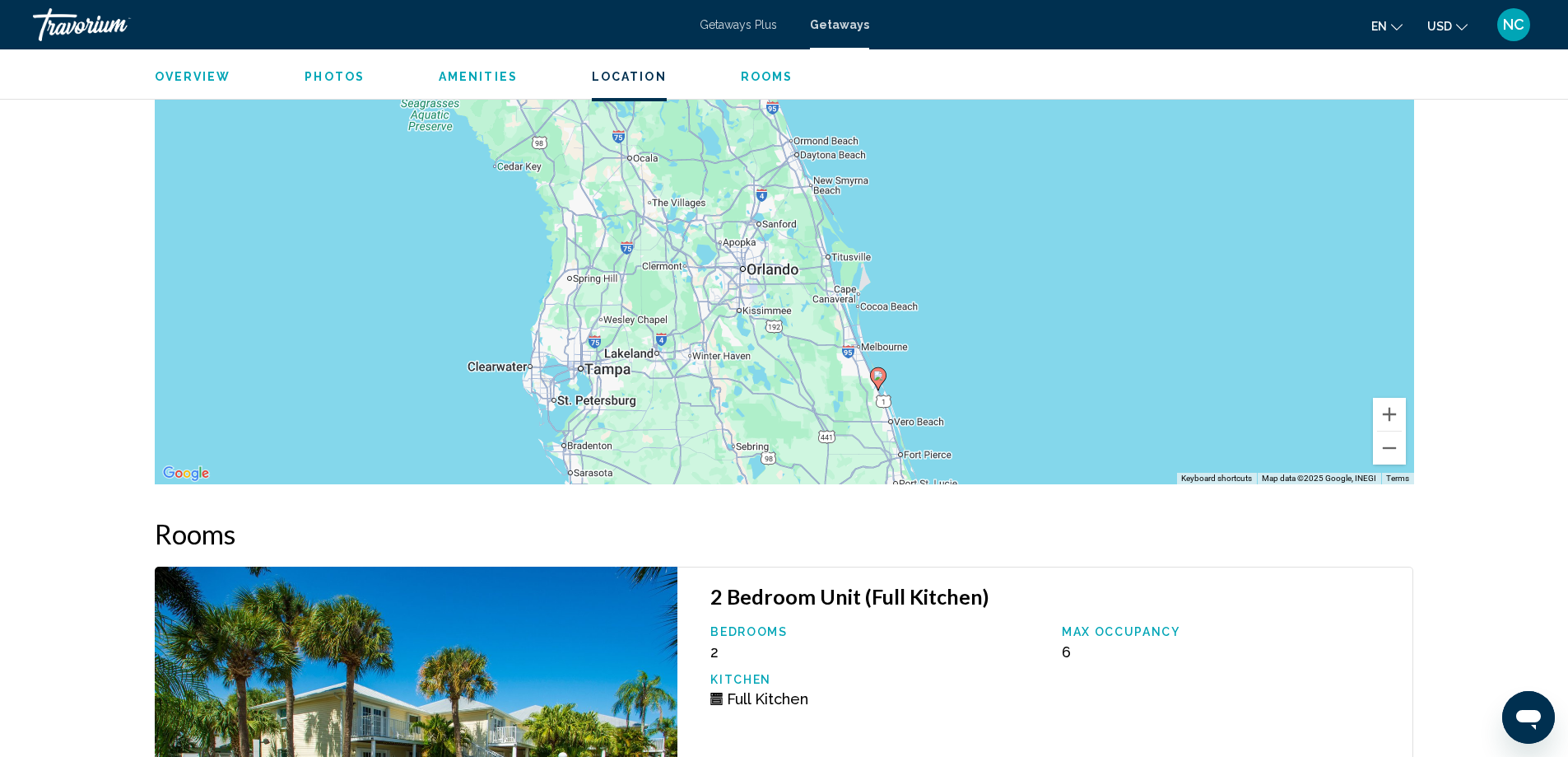
drag, startPoint x: 1113, startPoint y: 431, endPoint x: 1017, endPoint y: 272, distance: 185.7
click at [1017, 272] on div "To activate drag with keyboard, press Alt + Enter. Once in keyboard drag state,…" at bounding box center [784, 236] width 1259 height 494
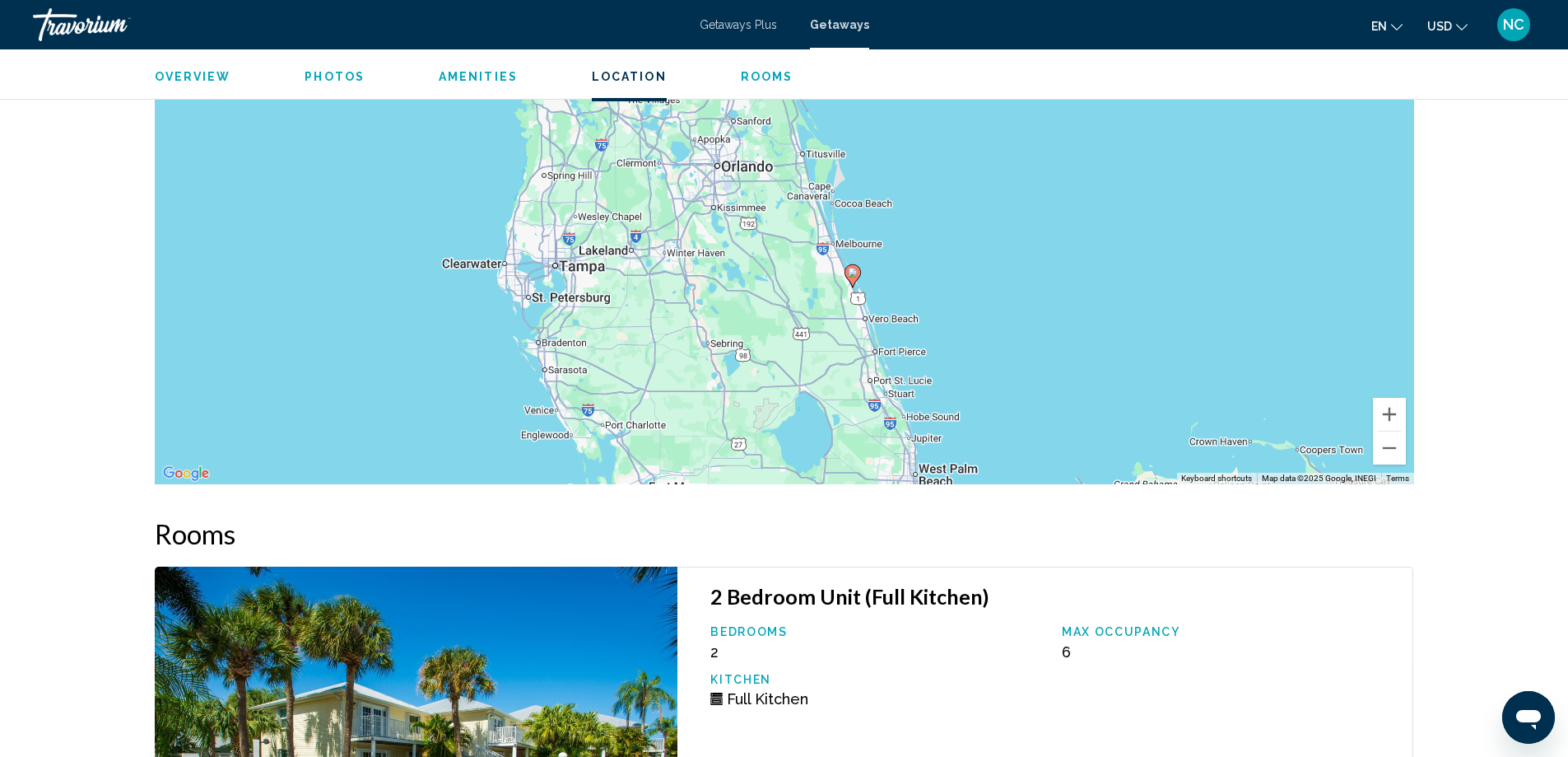
drag, startPoint x: 988, startPoint y: 348, endPoint x: 973, endPoint y: 311, distance: 39.9
click at [974, 312] on div "To activate drag with keyboard, press Alt + Enter. Once in keyboard drag state,…" at bounding box center [784, 236] width 1259 height 494
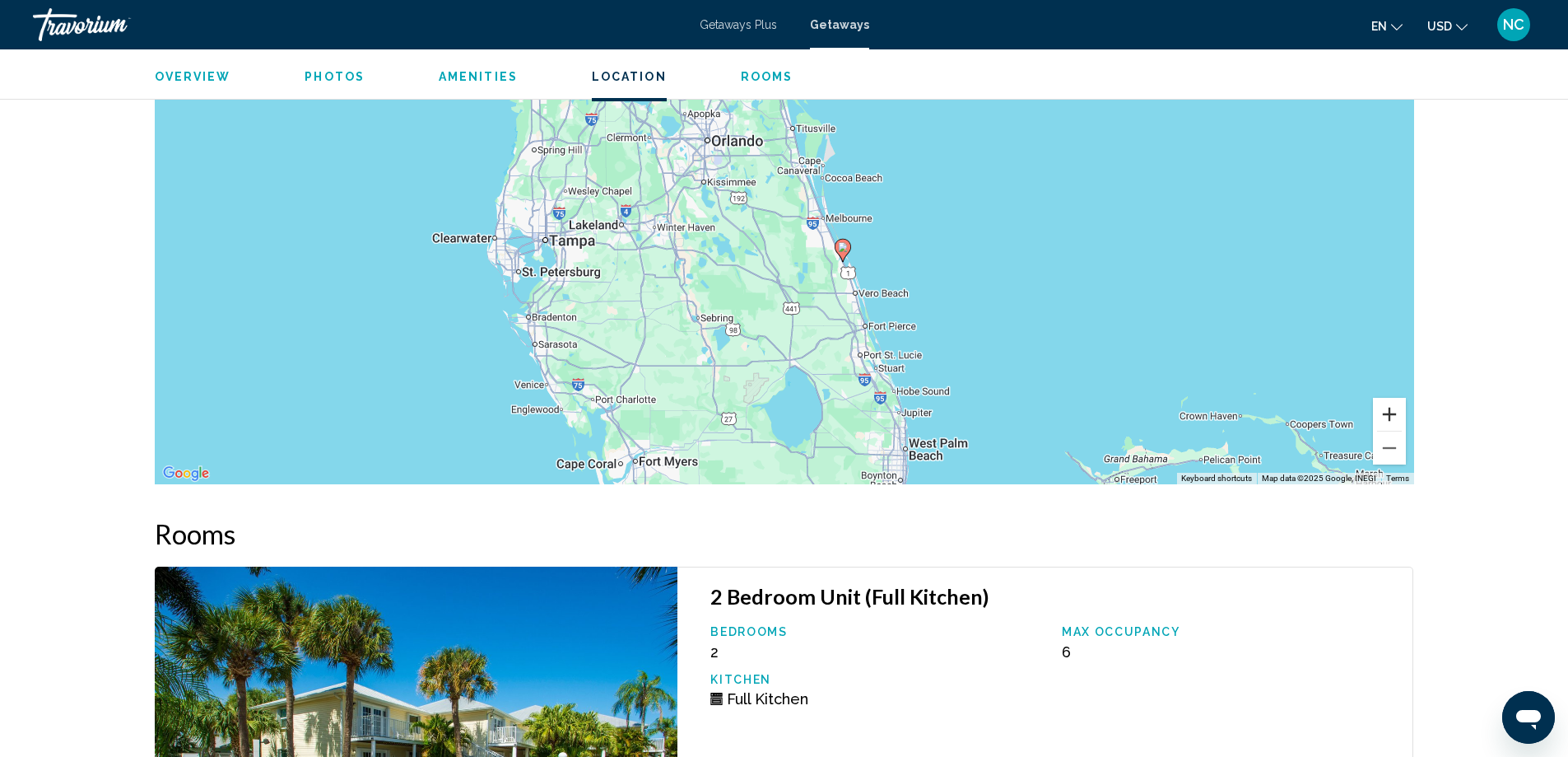
click at [1391, 416] on button "Zoom in" at bounding box center [1389, 414] width 33 height 33
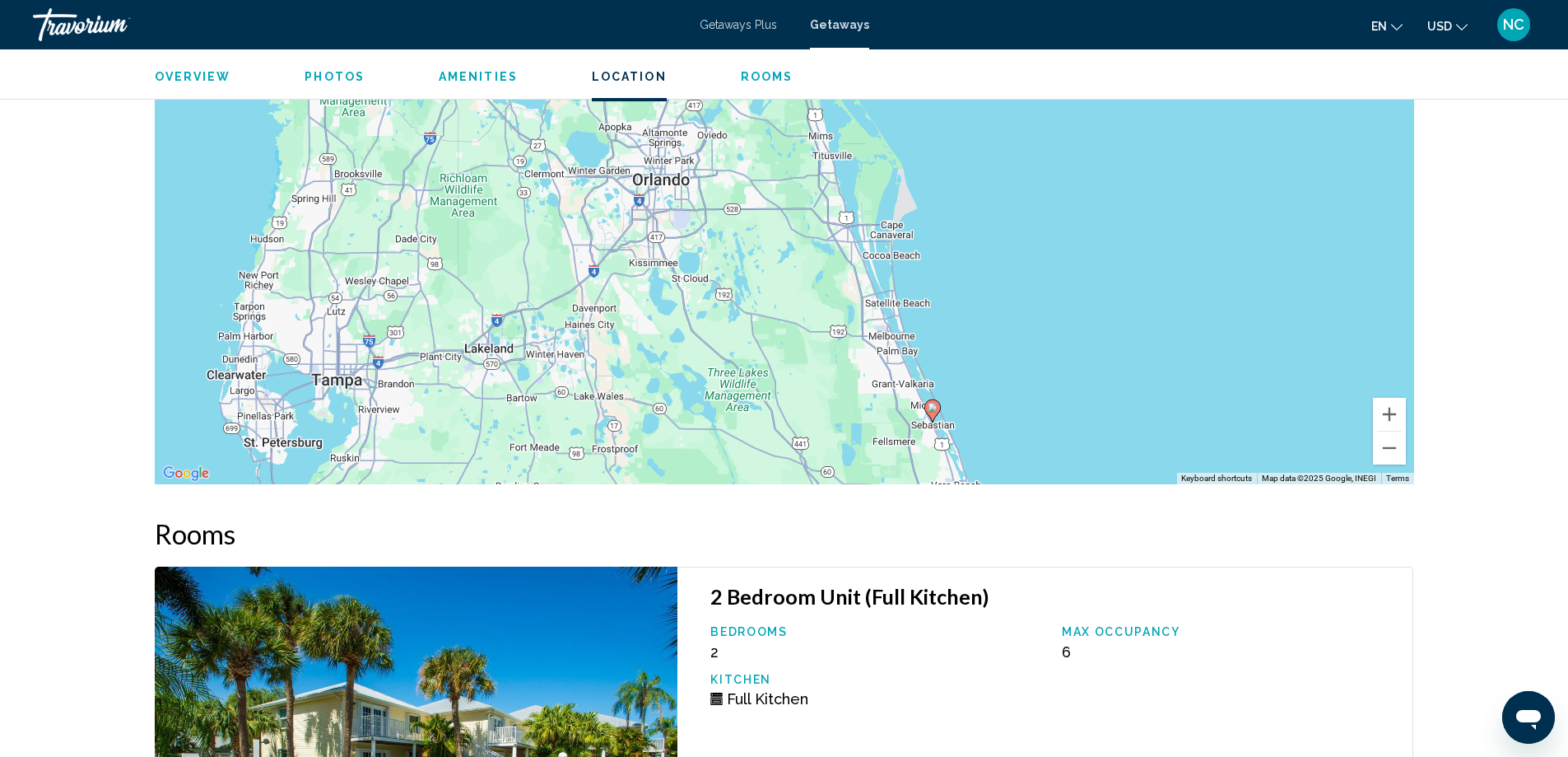
drag, startPoint x: 953, startPoint y: 226, endPoint x: 983, endPoint y: 367, distance: 144.2
click at [983, 367] on div "To activate drag with keyboard, press Alt + Enter. Once in keyboard drag state,…" at bounding box center [784, 236] width 1259 height 494
click at [1008, 473] on div "To activate drag with keyboard, press Alt + Enter. Once in keyboard drag state,…" at bounding box center [784, 236] width 1259 height 494
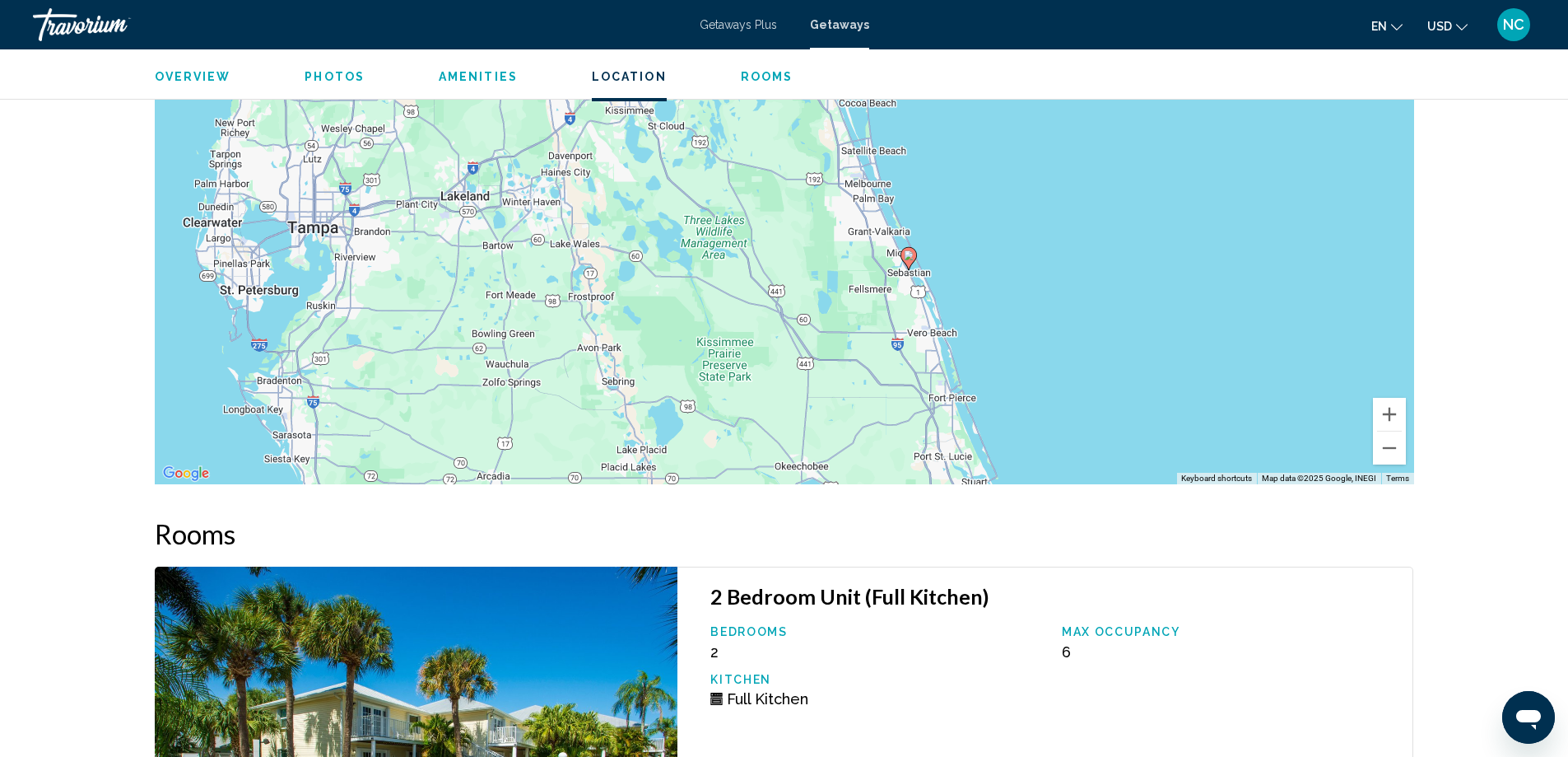
drag, startPoint x: 1014, startPoint y: 435, endPoint x: 968, endPoint y: 216, distance: 223.8
click at [968, 216] on div "To activate drag with keyboard, press Alt + Enter. Once in keyboard drag state,…" at bounding box center [784, 236] width 1259 height 494
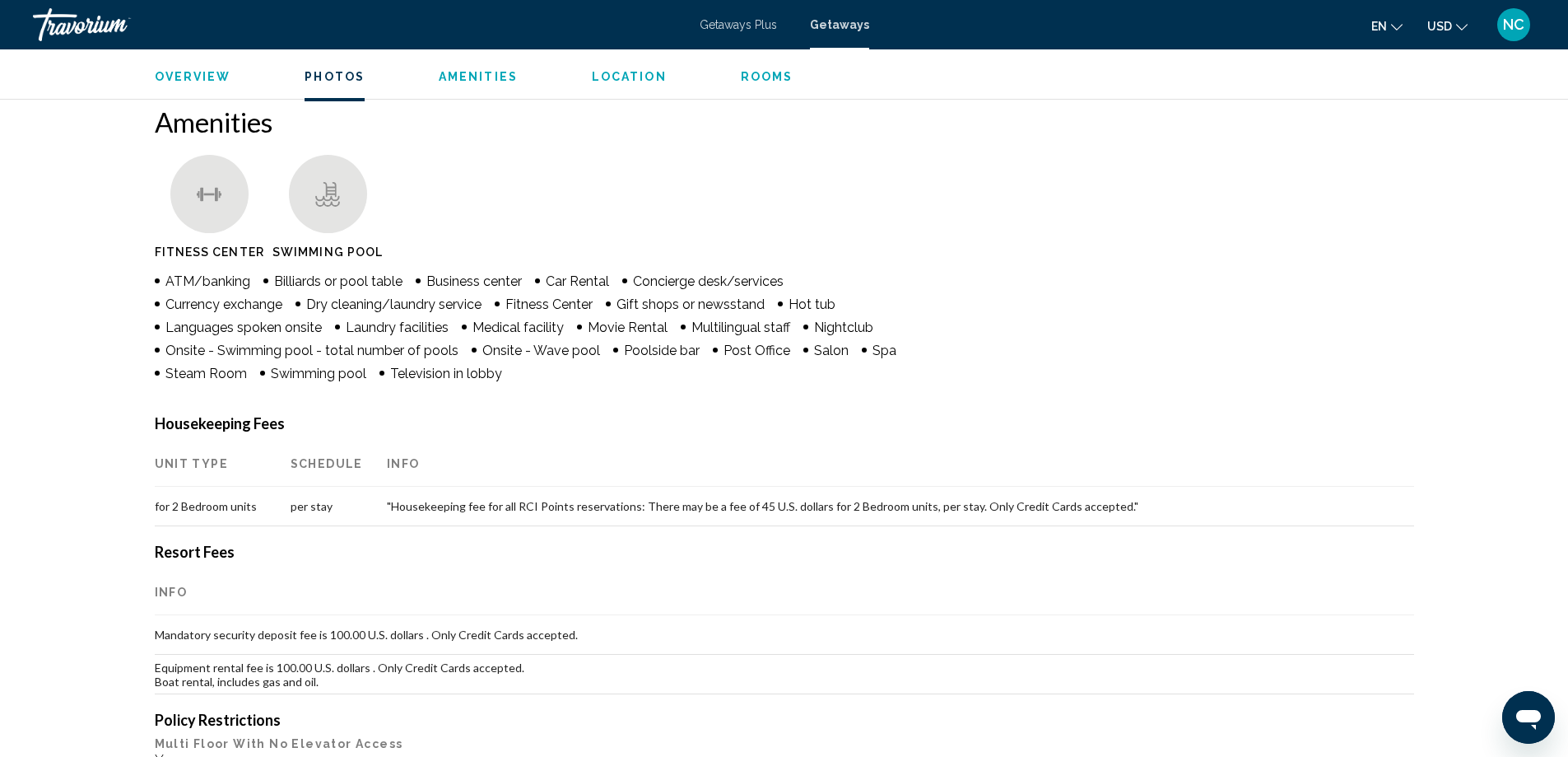
scroll to position [658, 0]
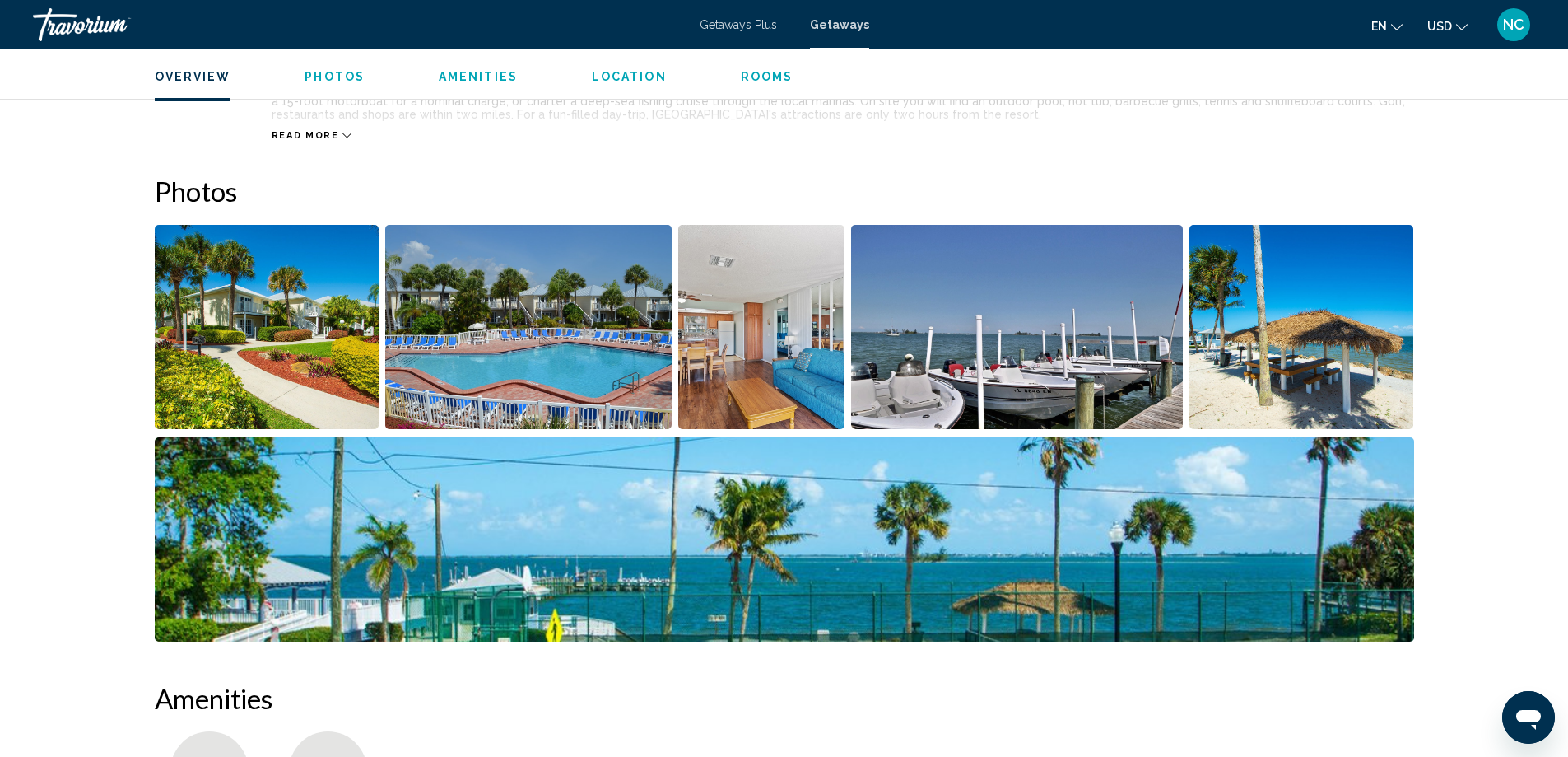
click at [253, 313] on img "Open full-screen image slider" at bounding box center [267, 327] width 225 height 205
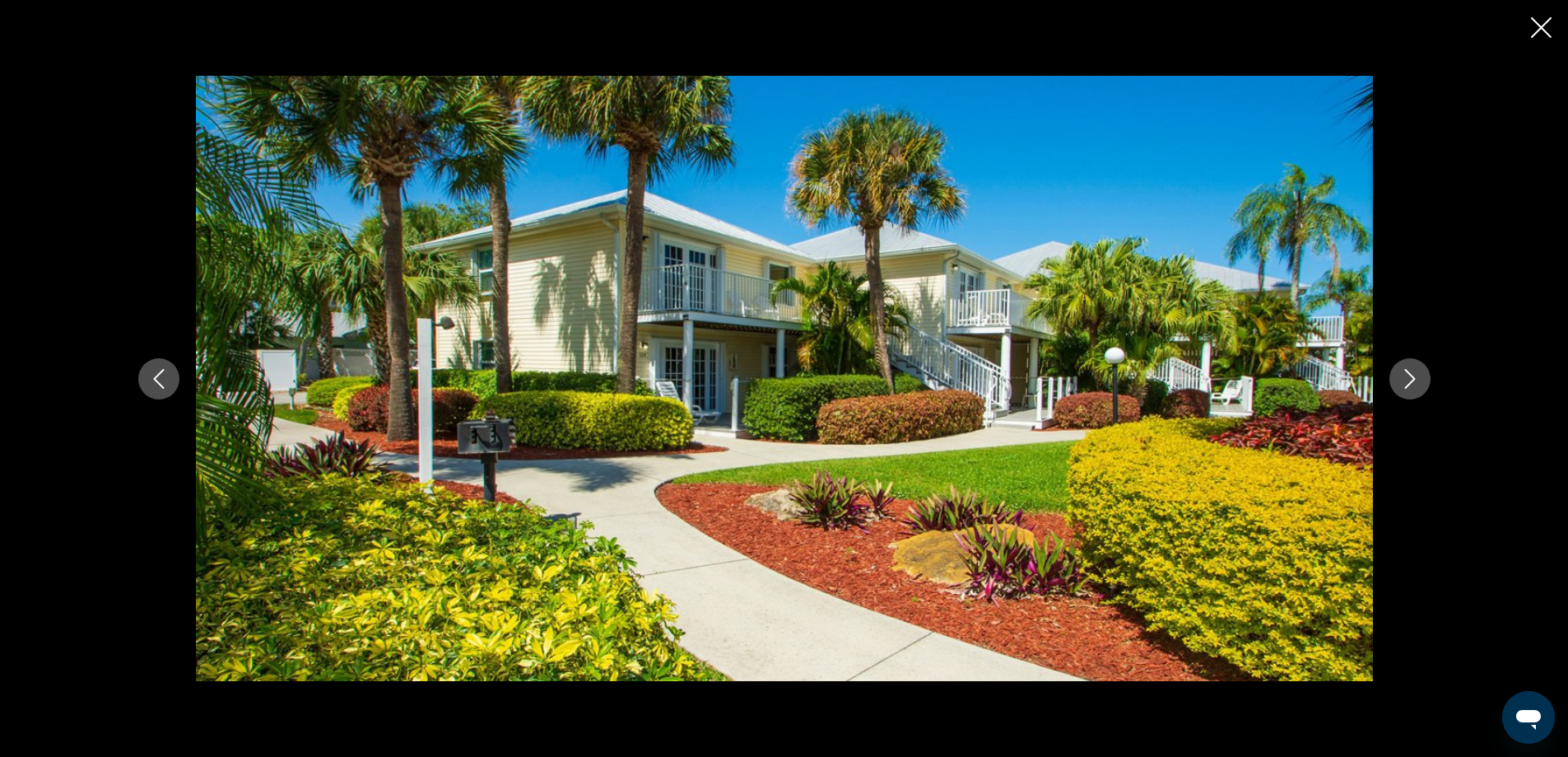
click at [1417, 379] on icon "Next image" at bounding box center [1409, 378] width 20 height 20
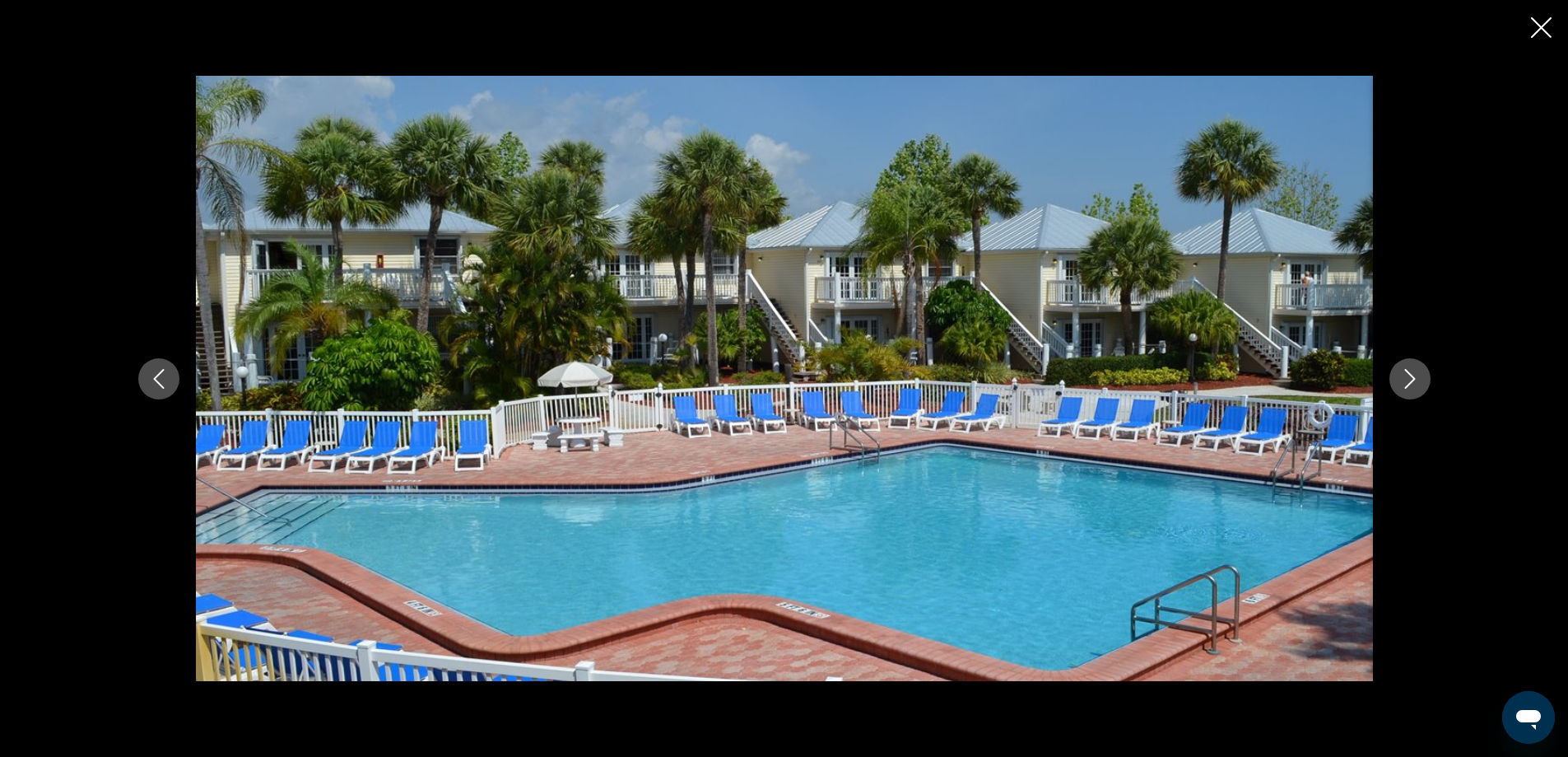
click at [1417, 379] on icon "Next image" at bounding box center [1409, 378] width 20 height 20
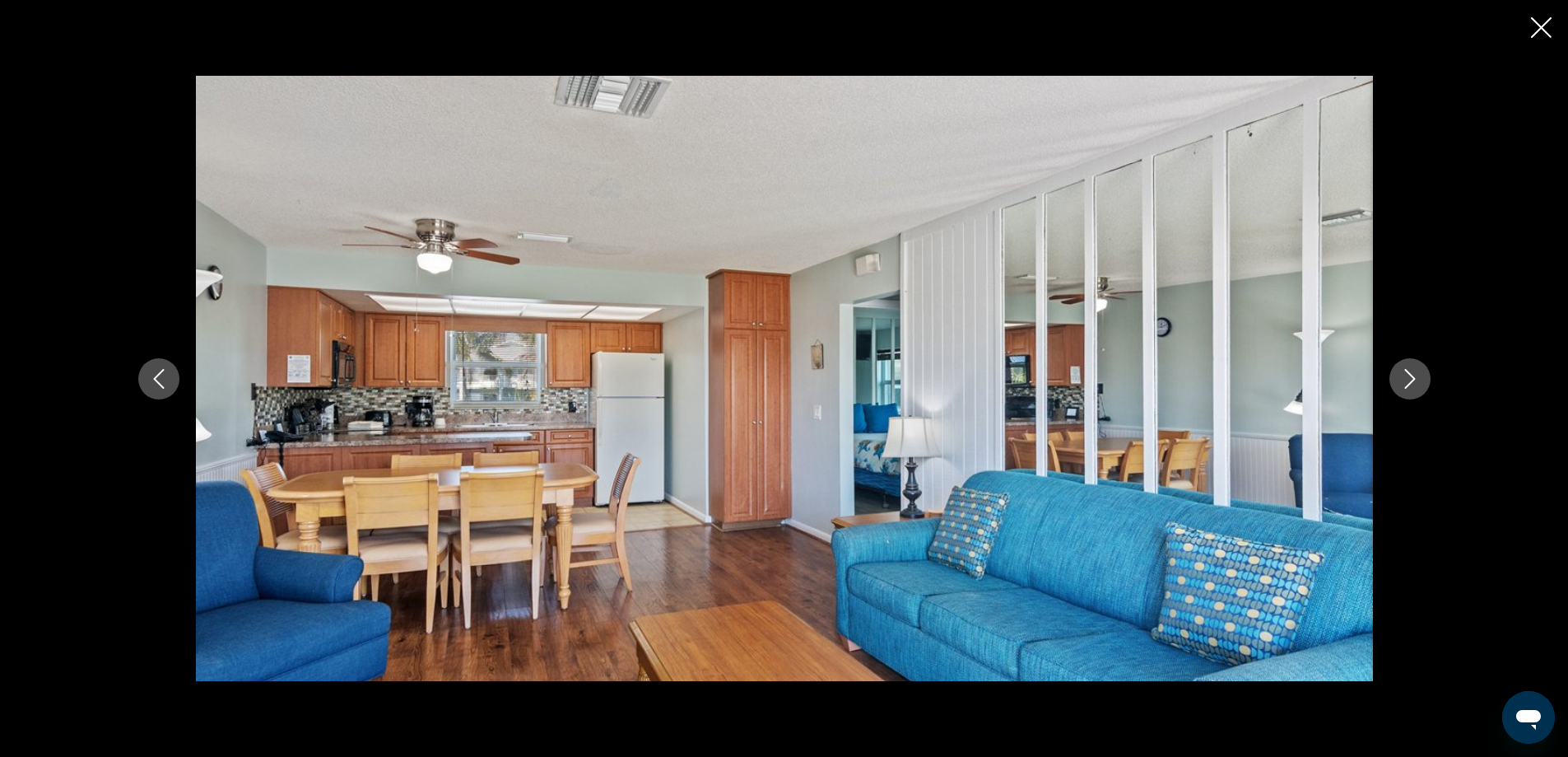
click at [1417, 379] on icon "Next image" at bounding box center [1409, 378] width 20 height 20
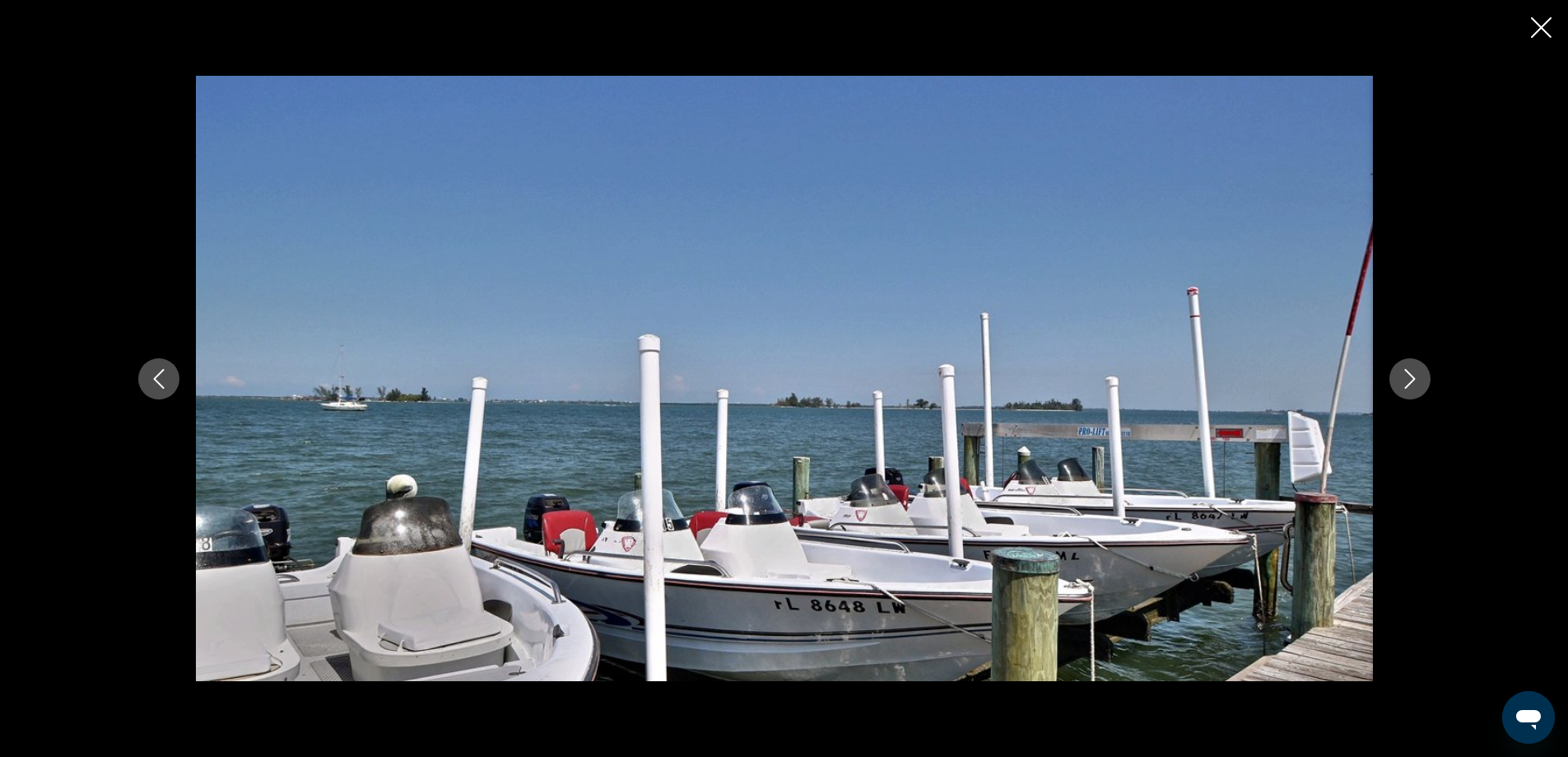
click at [1417, 379] on icon "Next image" at bounding box center [1409, 378] width 20 height 20
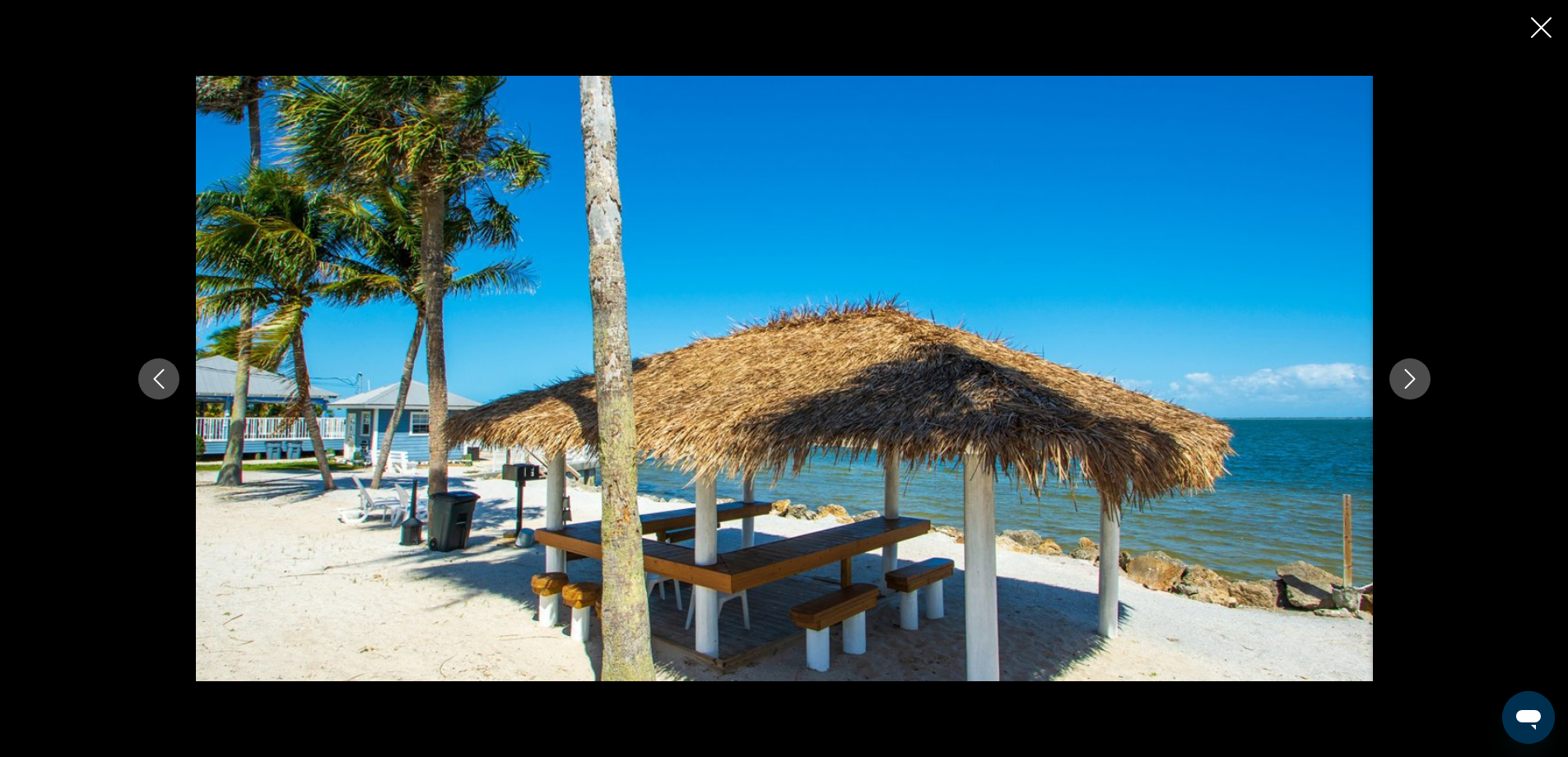
click at [1417, 379] on icon "Next image" at bounding box center [1409, 378] width 20 height 20
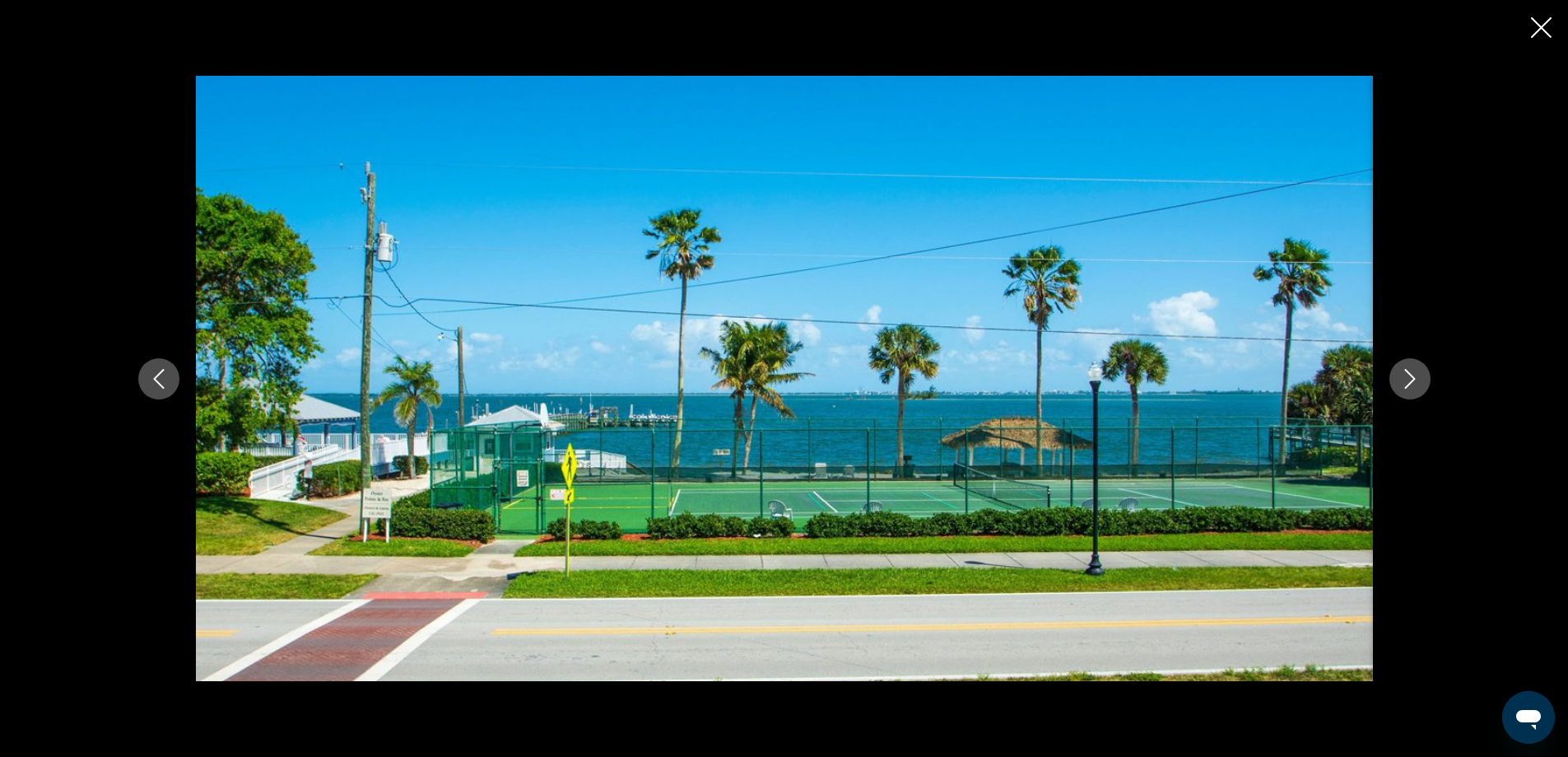
click at [1417, 379] on icon "Next image" at bounding box center [1409, 378] width 20 height 20
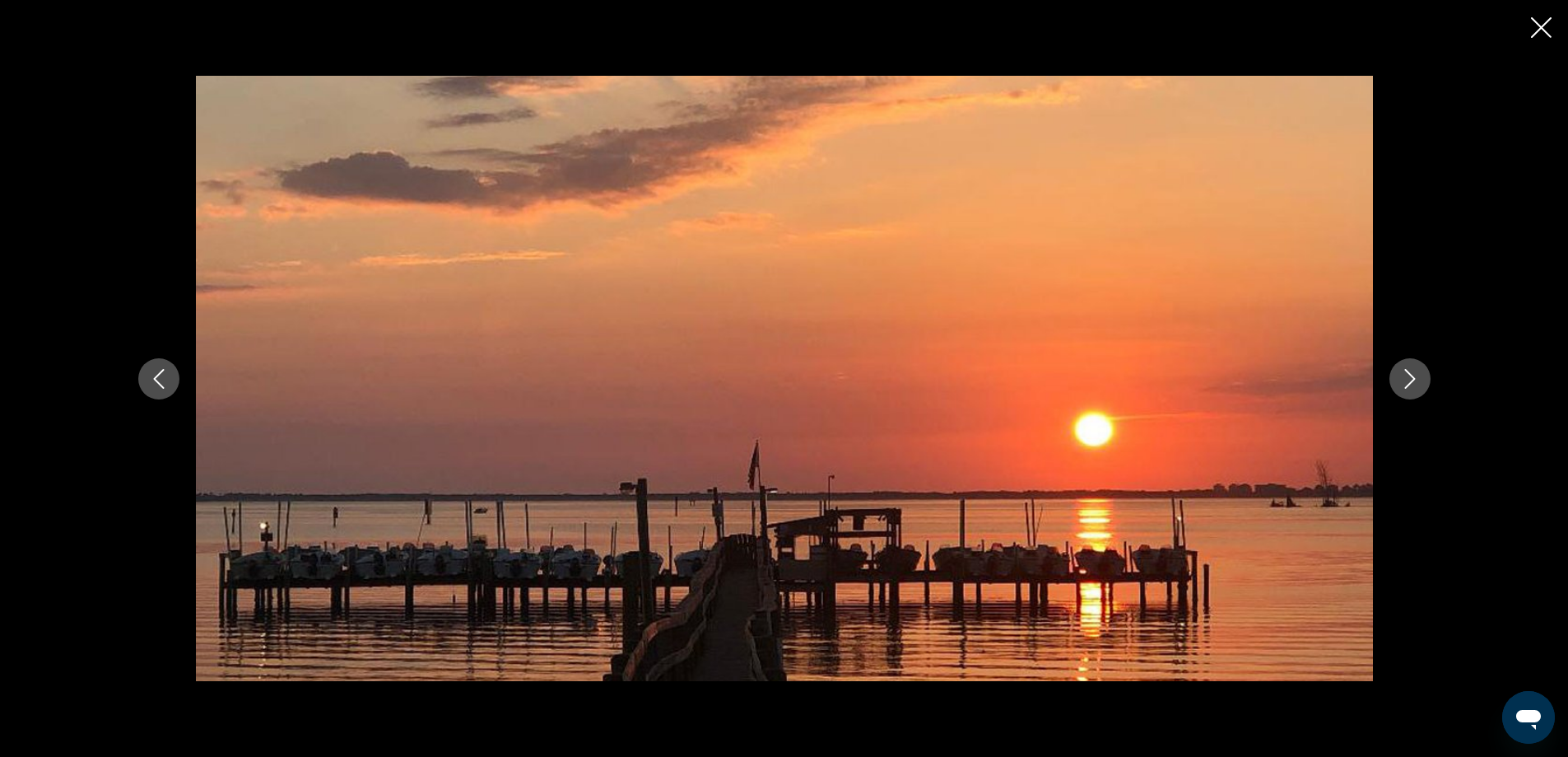
click at [1417, 379] on icon "Next image" at bounding box center [1409, 378] width 20 height 20
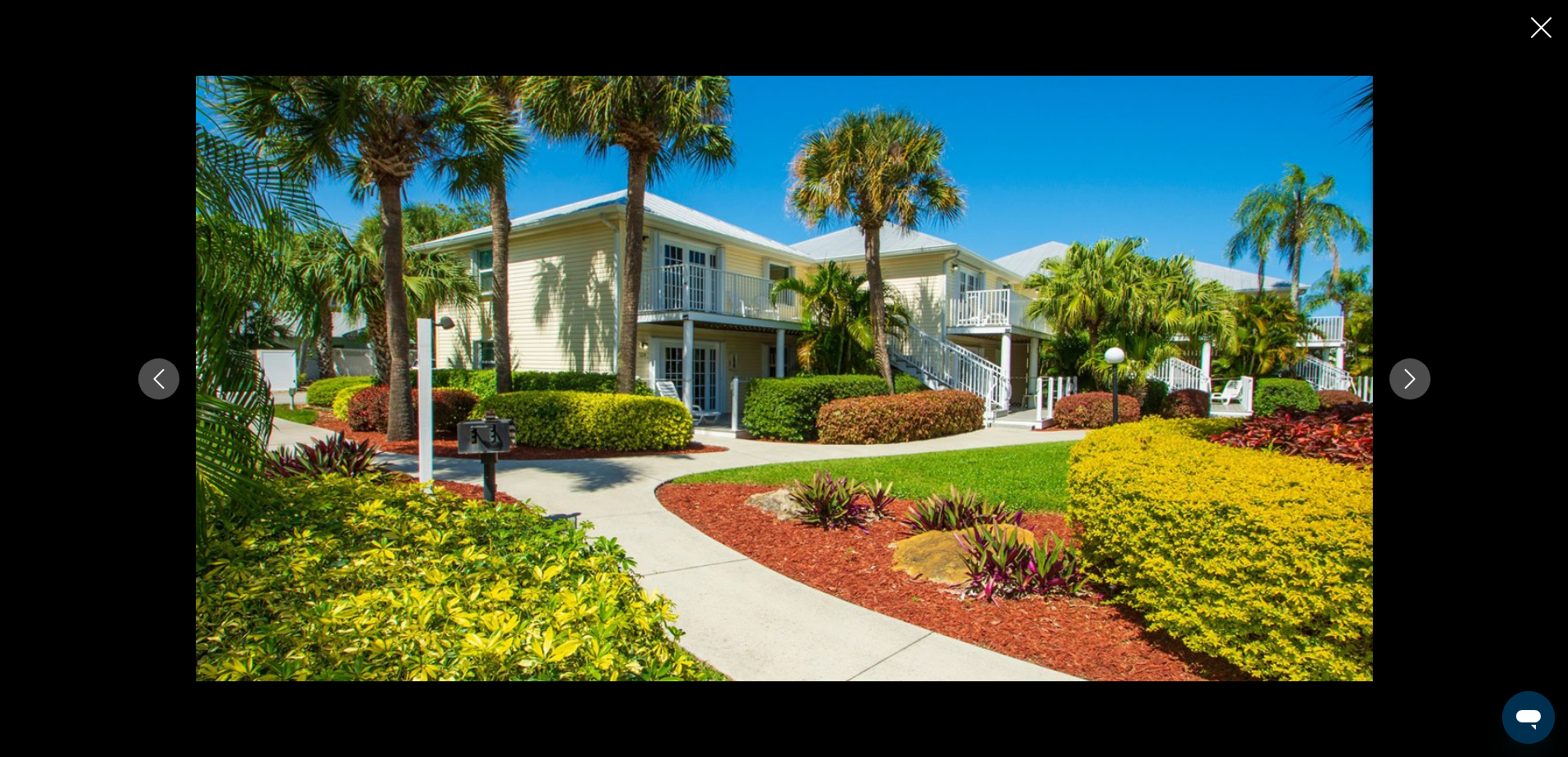
click at [1417, 379] on icon "Next image" at bounding box center [1409, 378] width 20 height 20
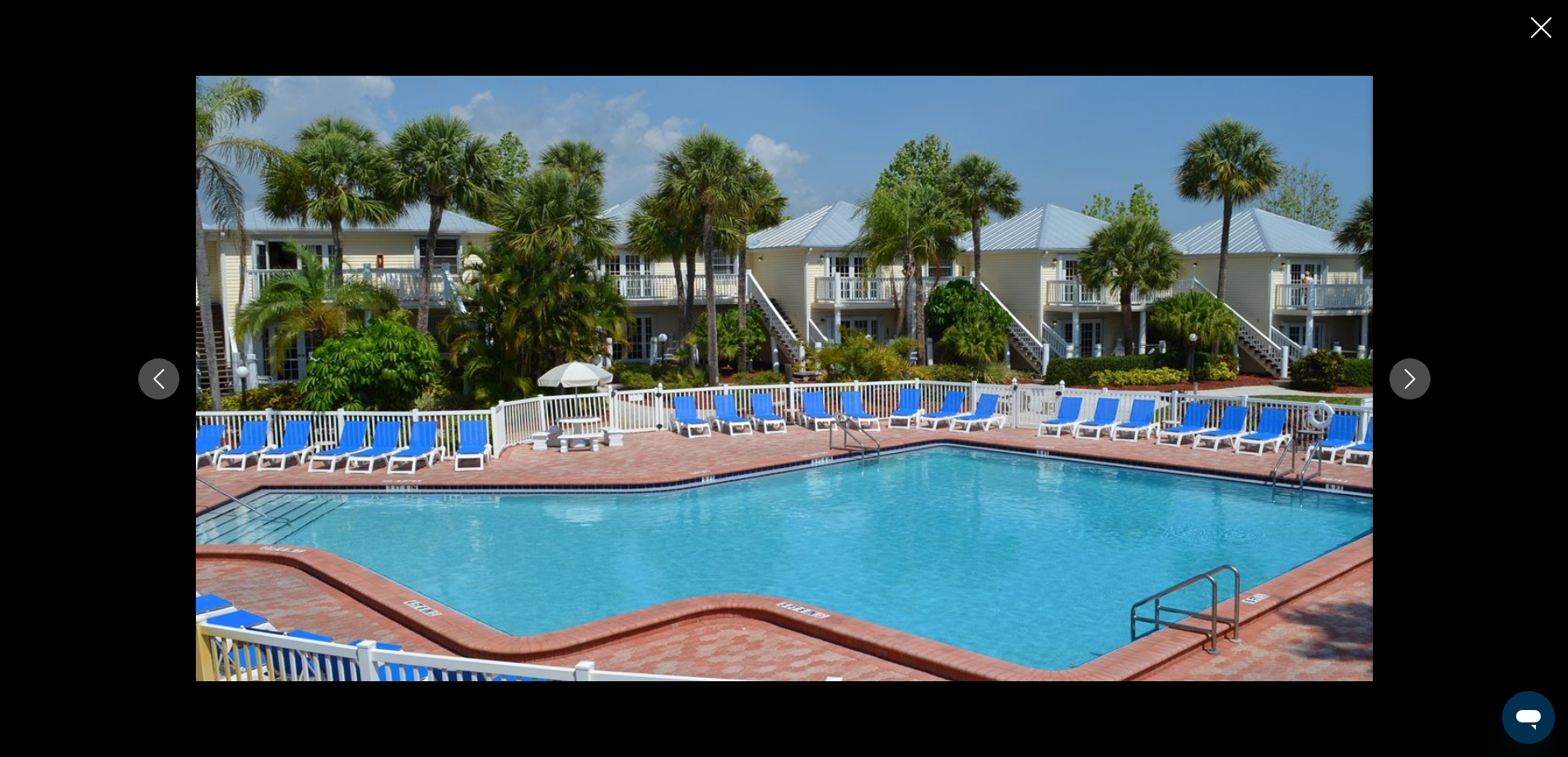
click at [1417, 379] on icon "Next image" at bounding box center [1409, 378] width 20 height 20
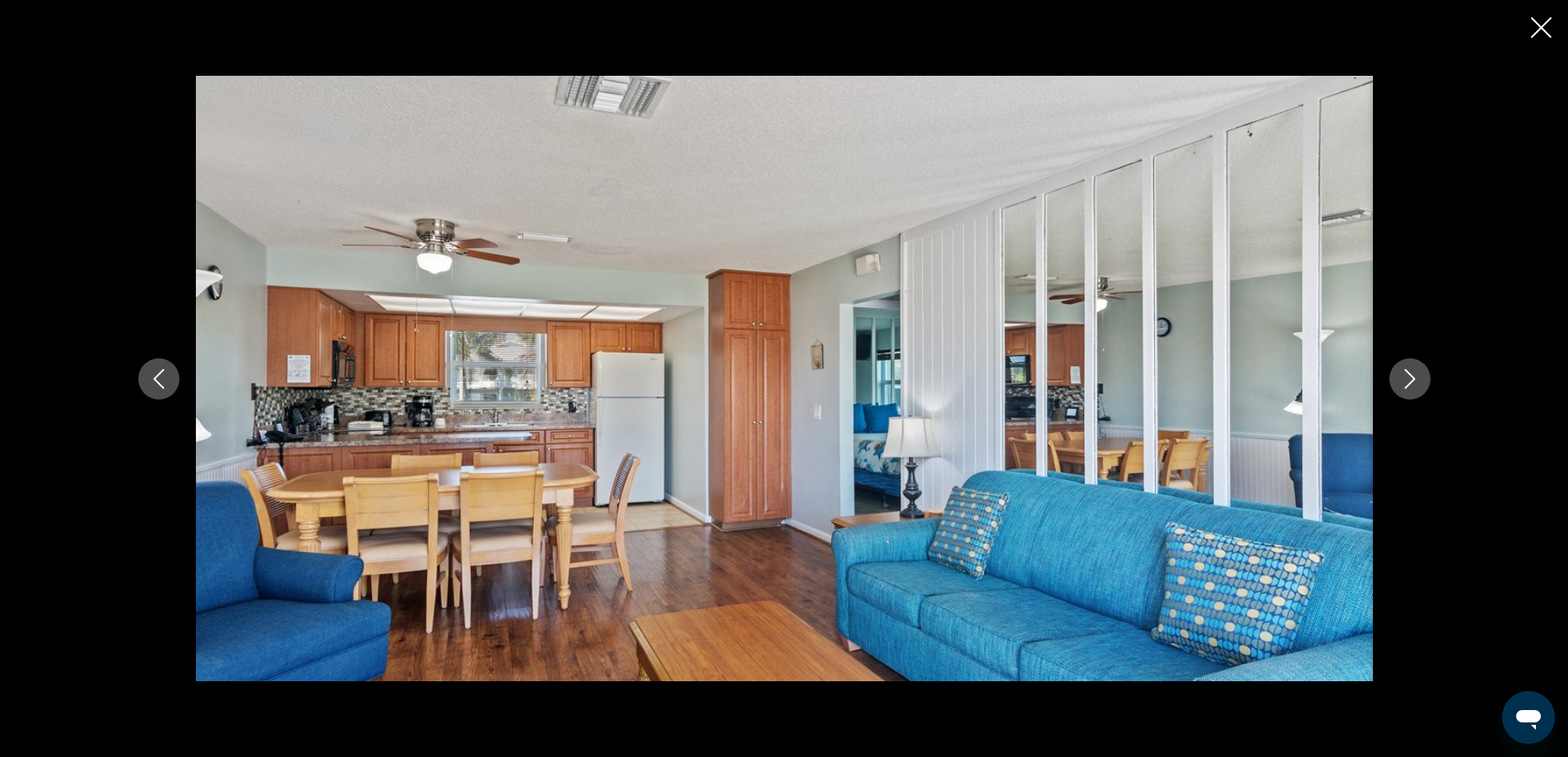
click at [1535, 33] on icon "Close slideshow" at bounding box center [1541, 28] width 20 height 20
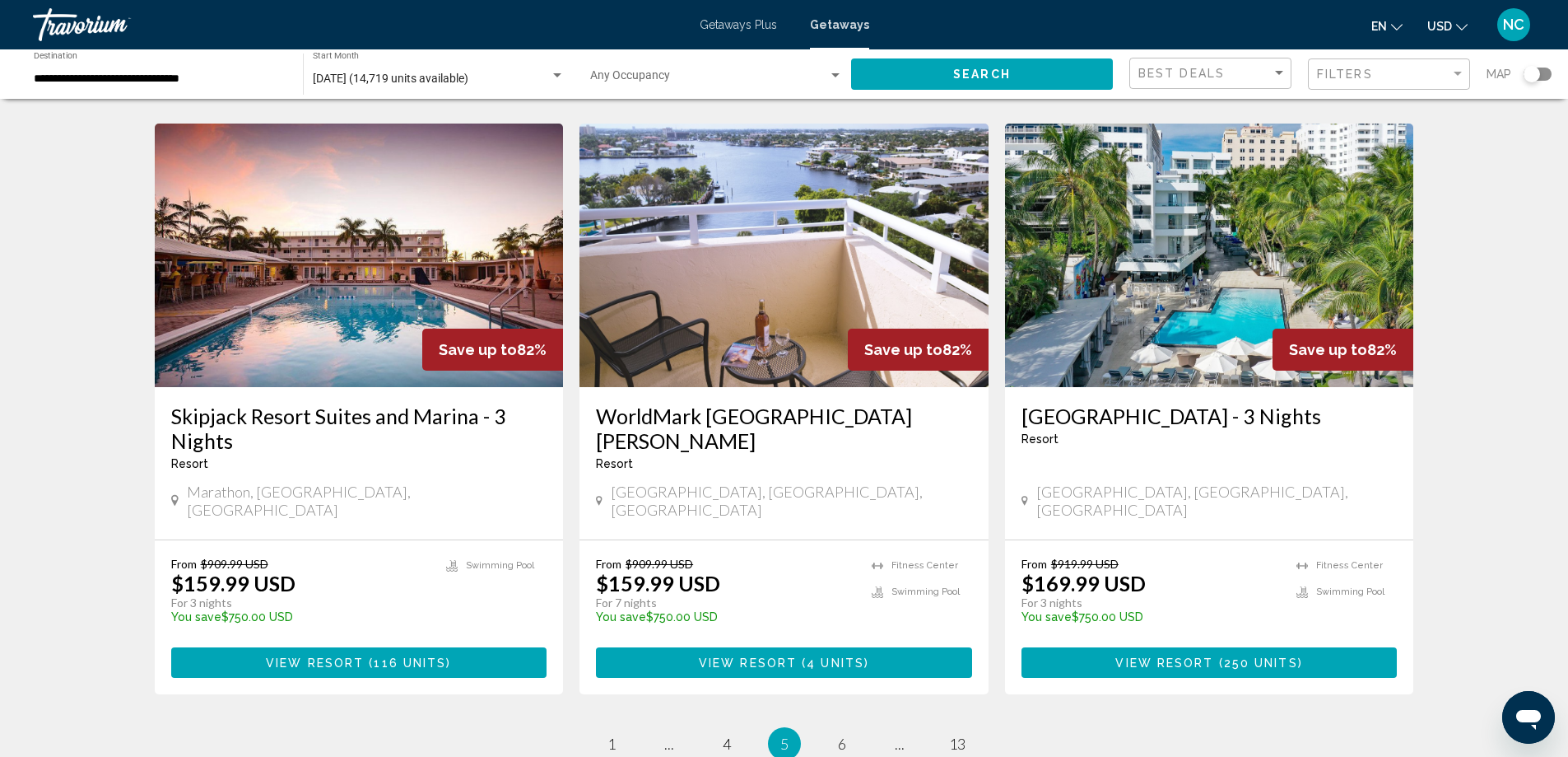
scroll to position [1894, 0]
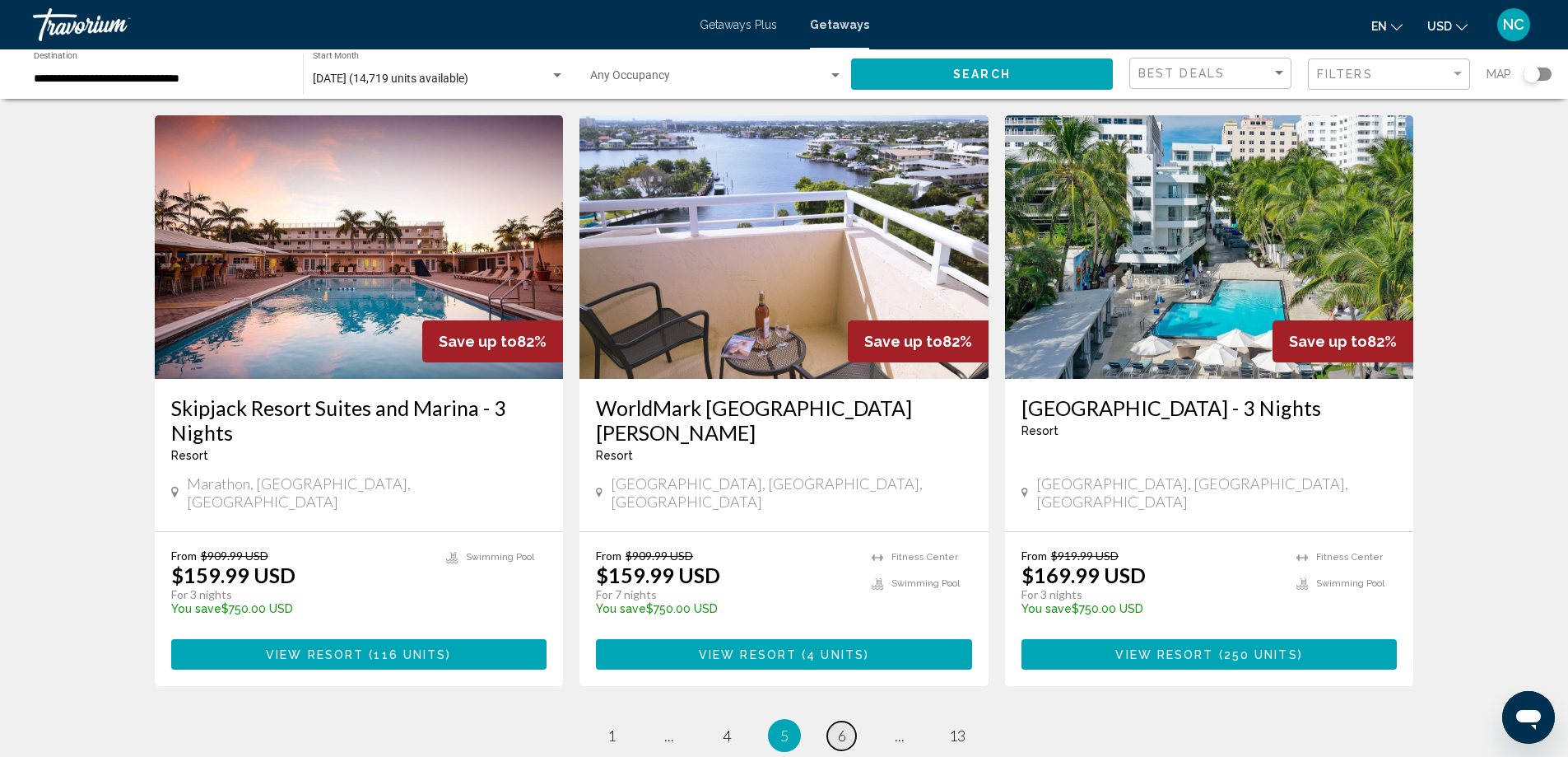
click at [844, 726] on span "6" at bounding box center [841, 735] width 8 height 18
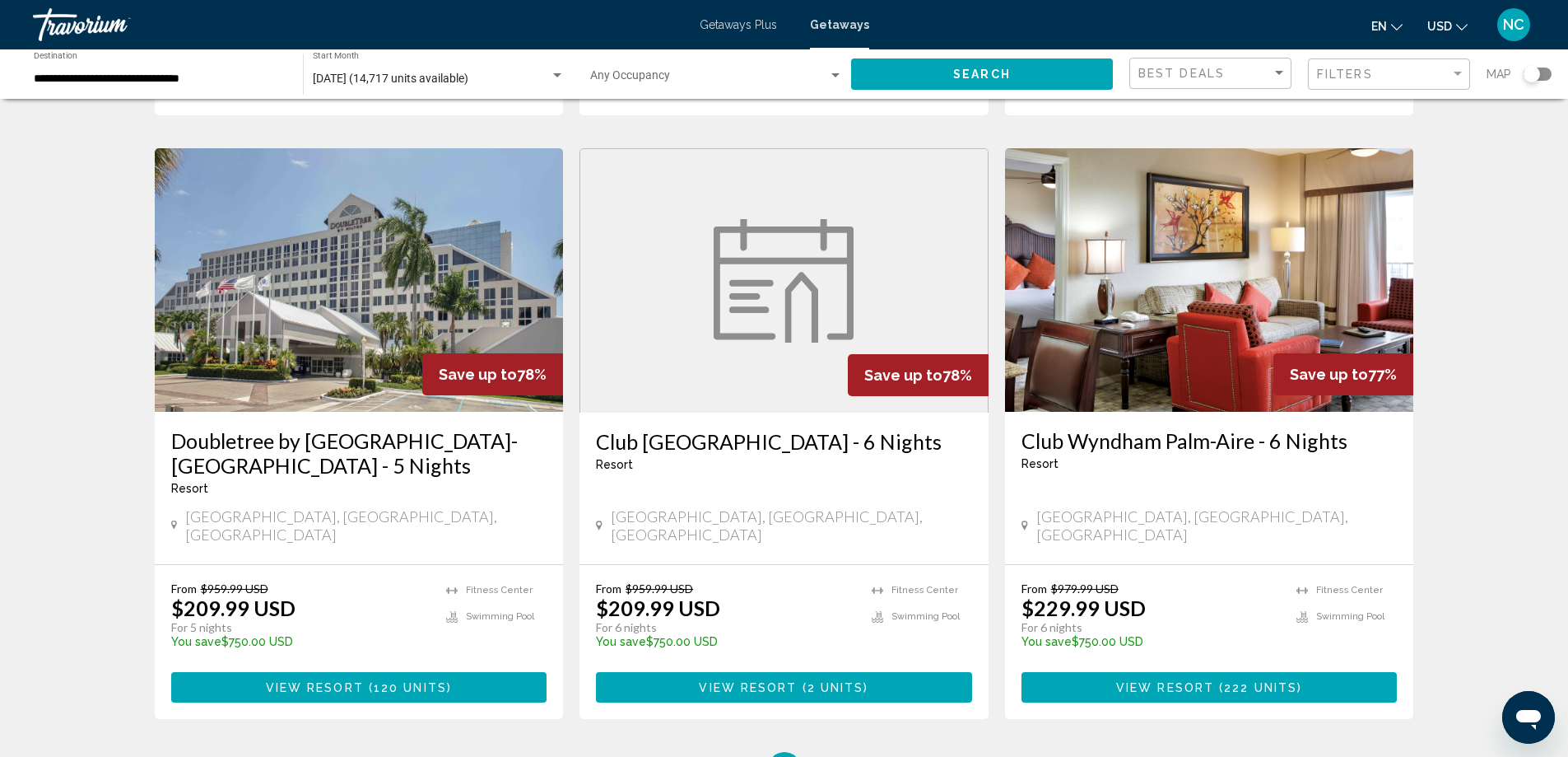
scroll to position [1812, 0]
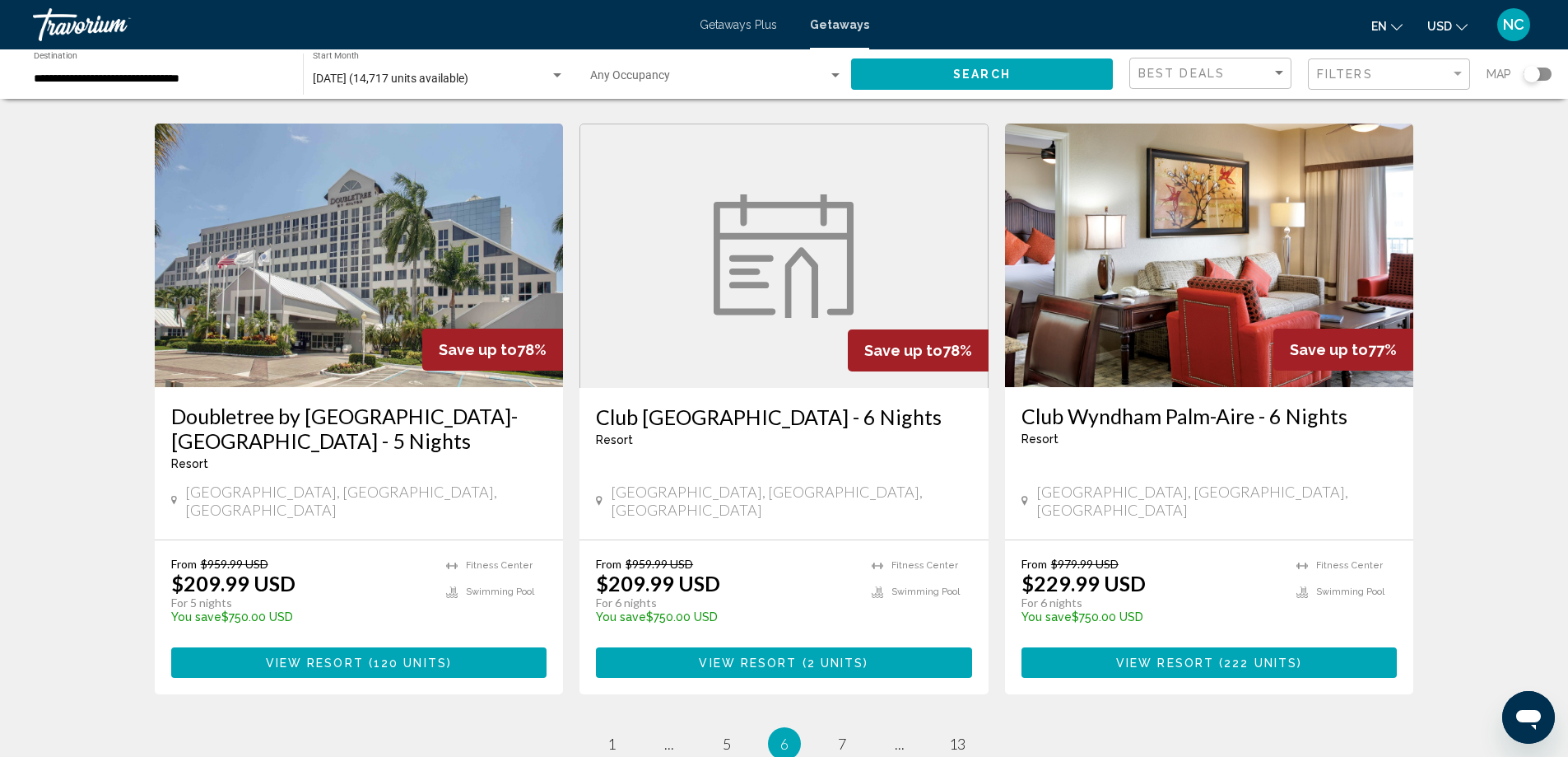
click at [368, 321] on img "Main content" at bounding box center [359, 255] width 409 height 263
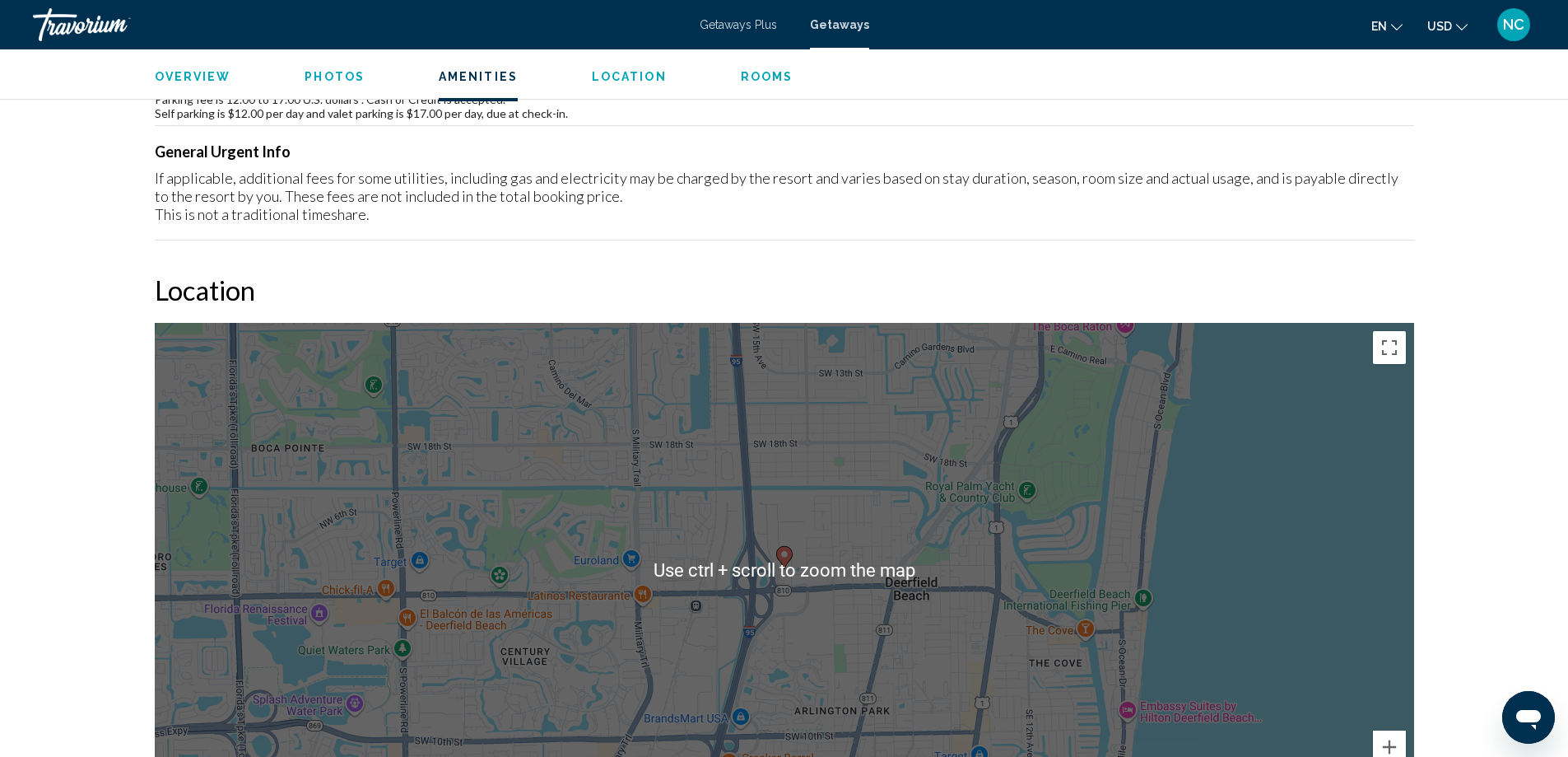
scroll to position [1647, 0]
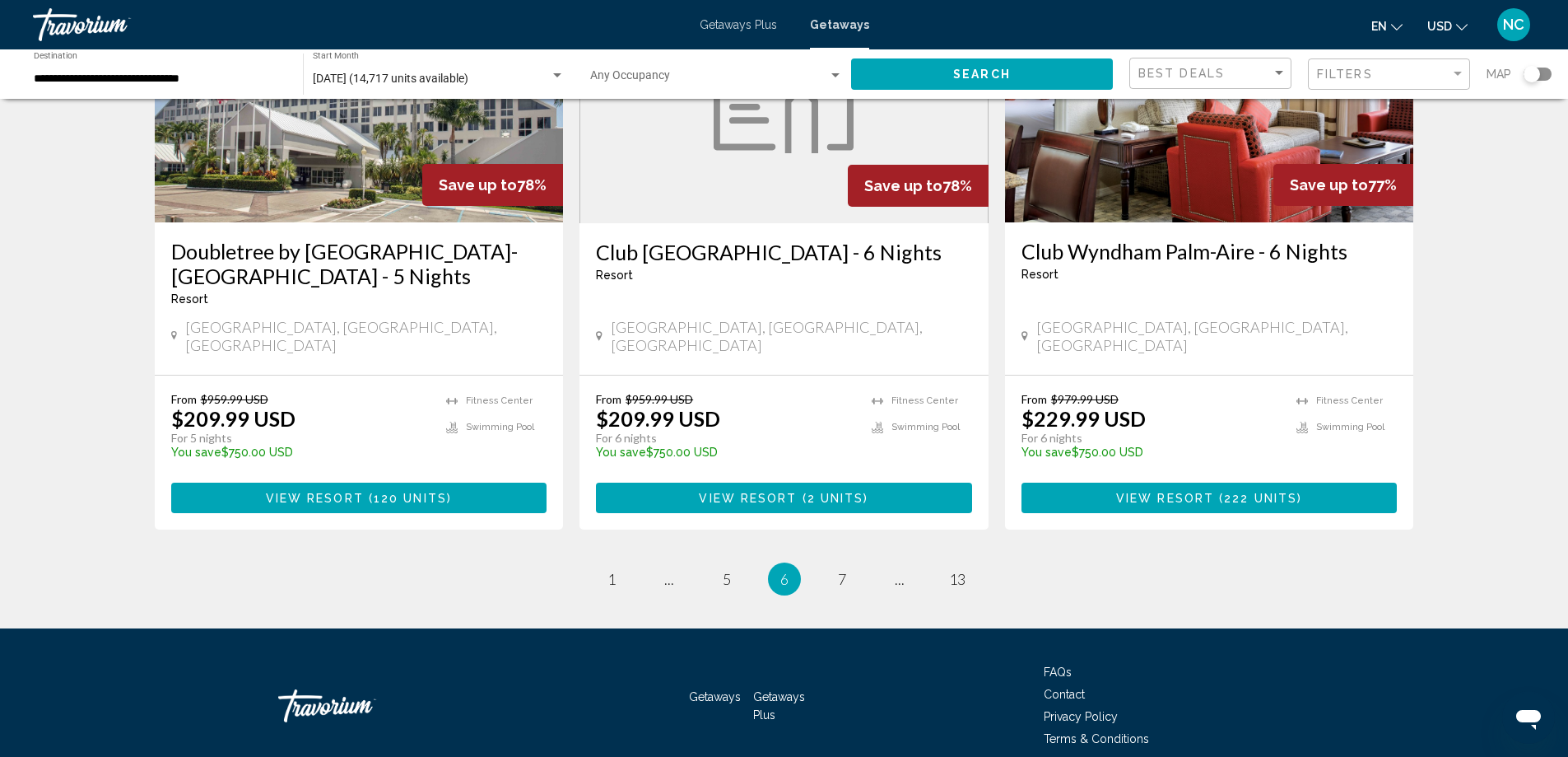
scroll to position [1977, 0]
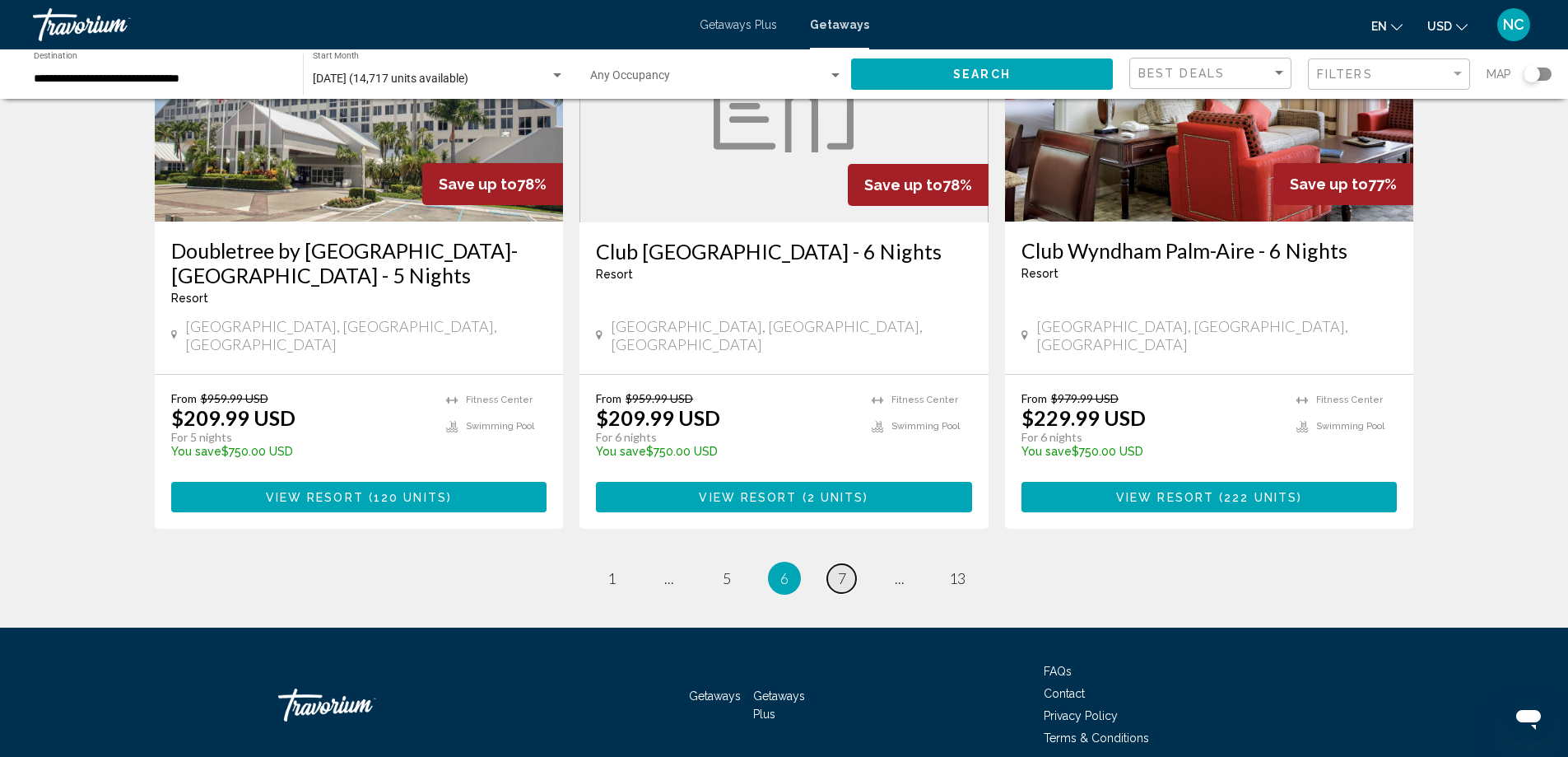
click at [847, 564] on link "page 7" at bounding box center [841, 578] width 29 height 29
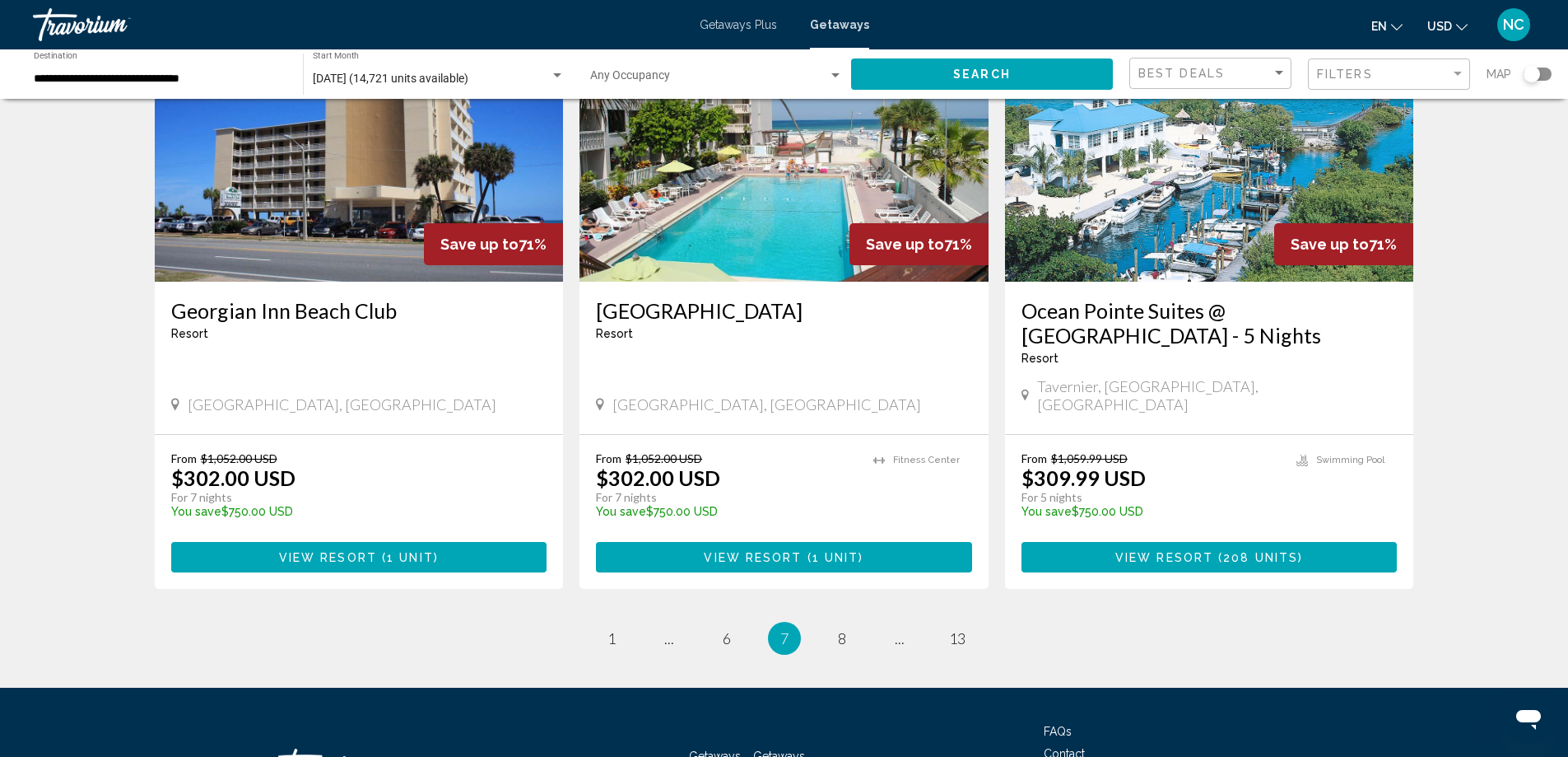
scroll to position [2002, 0]
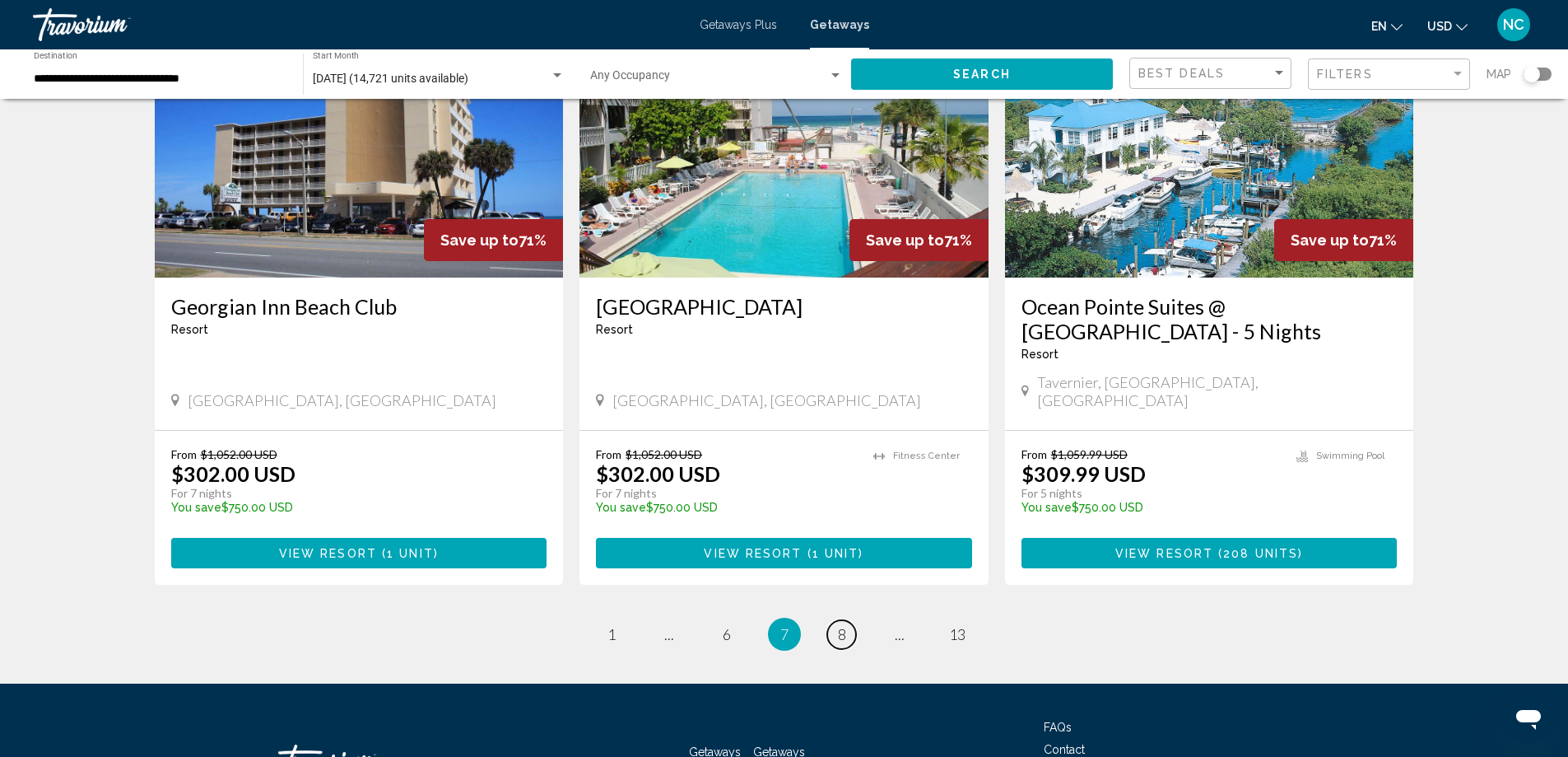
click at [847, 620] on link "page 8" at bounding box center [841, 634] width 29 height 29
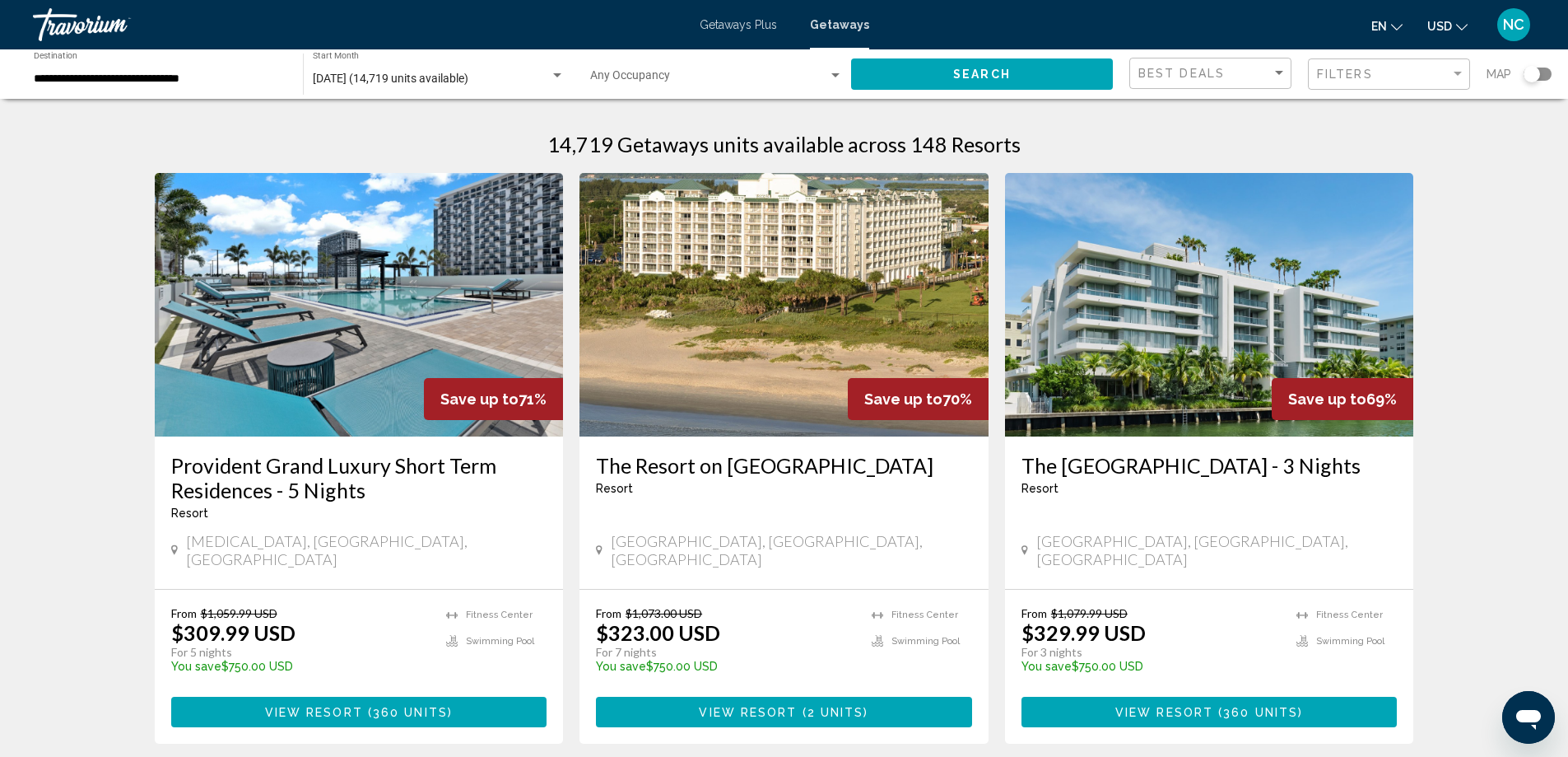
click at [826, 322] on img "Main content" at bounding box center [784, 304] width 409 height 263
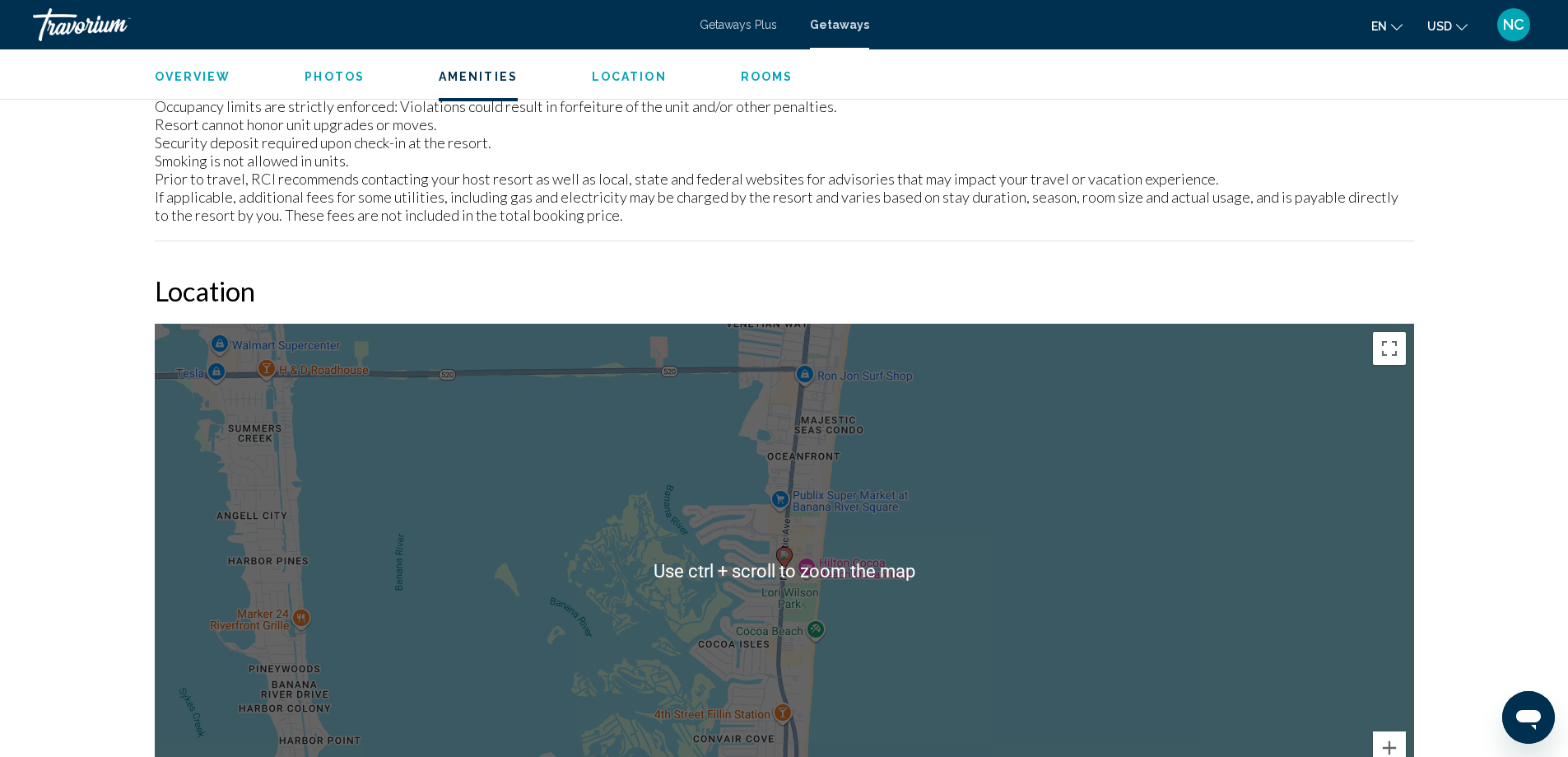
scroll to position [2471, 0]
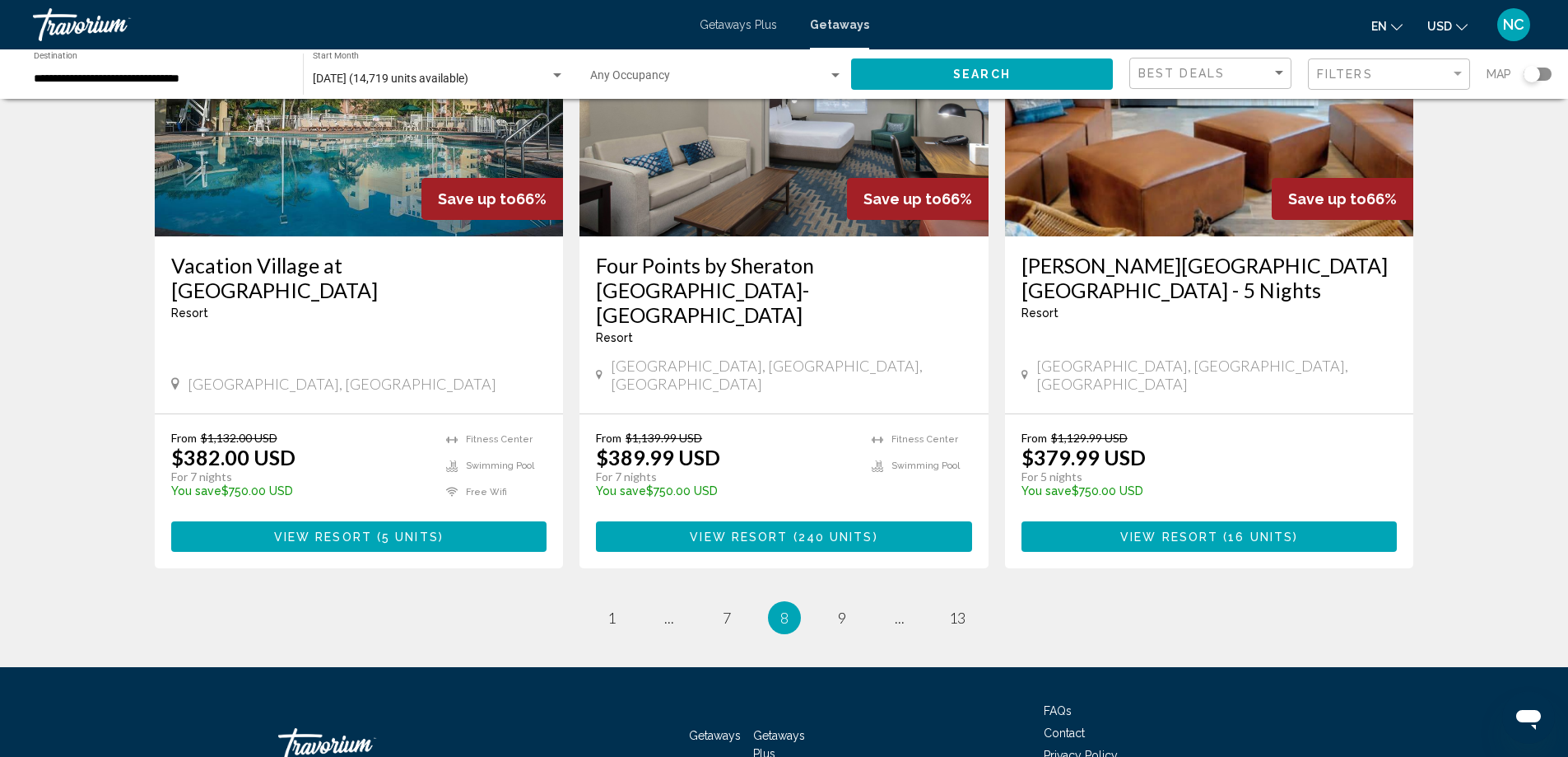
scroll to position [2026, 0]
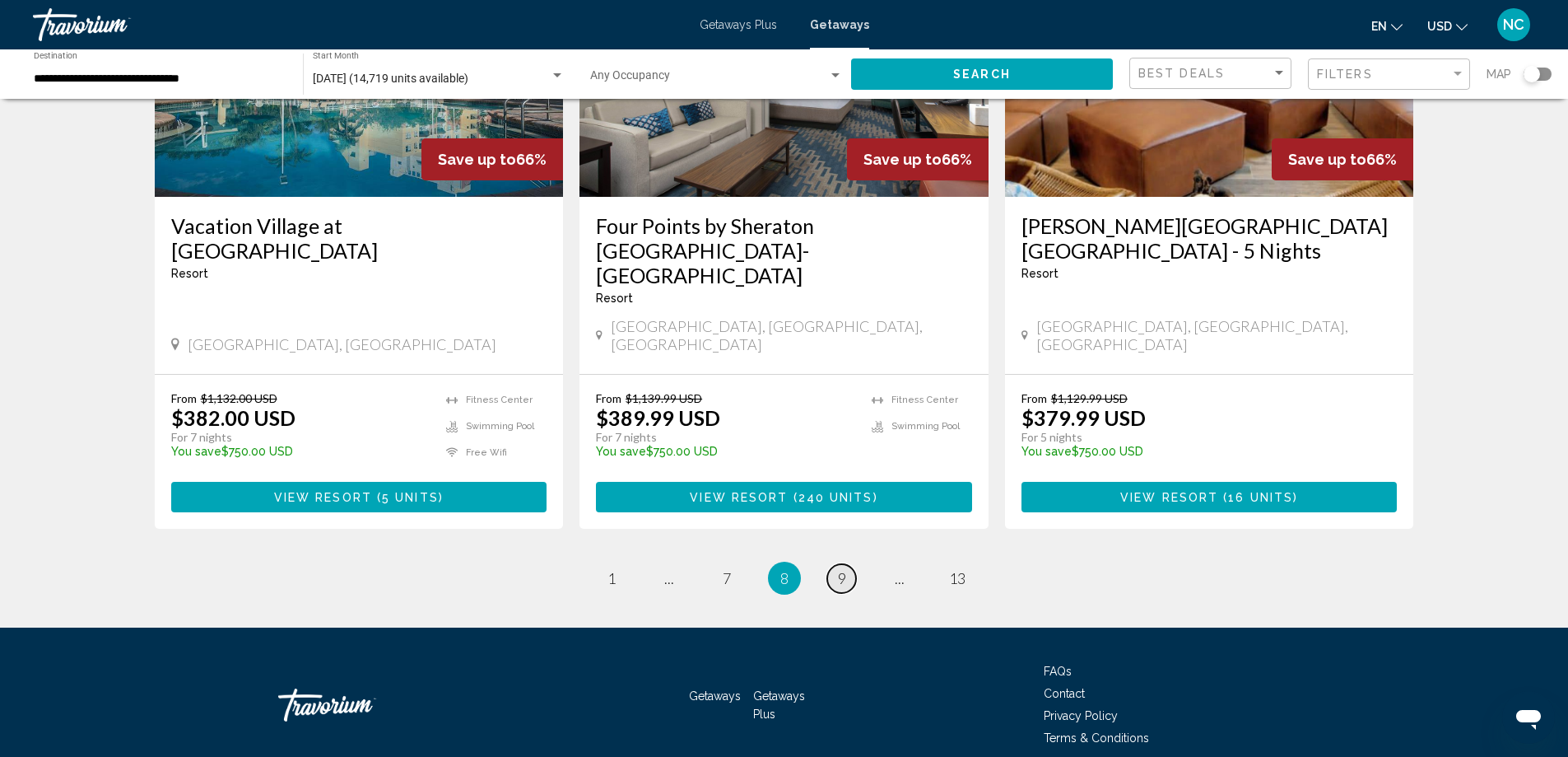
click at [843, 569] on span "9" at bounding box center [841, 578] width 8 height 18
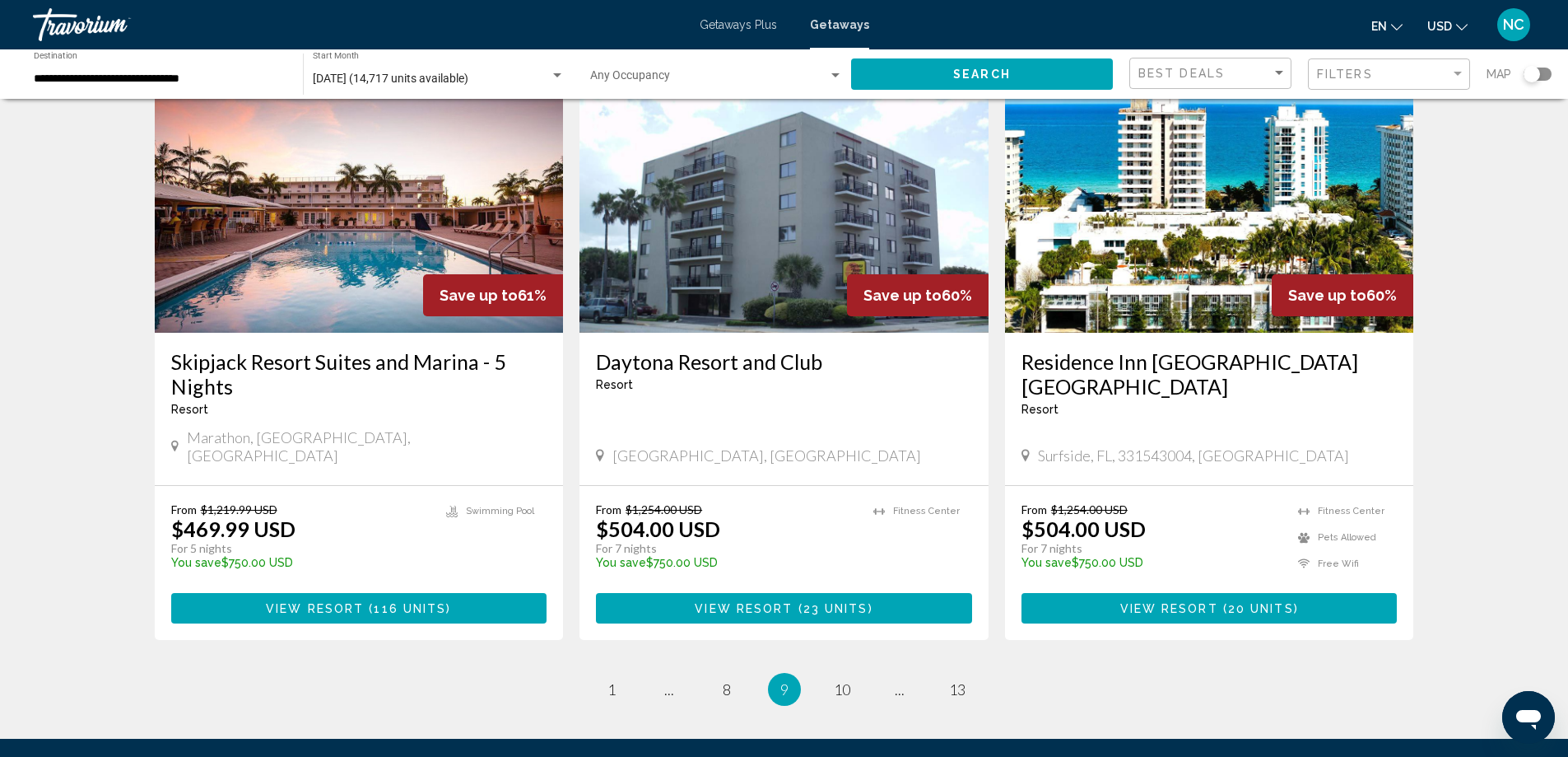
scroll to position [2002, 0]
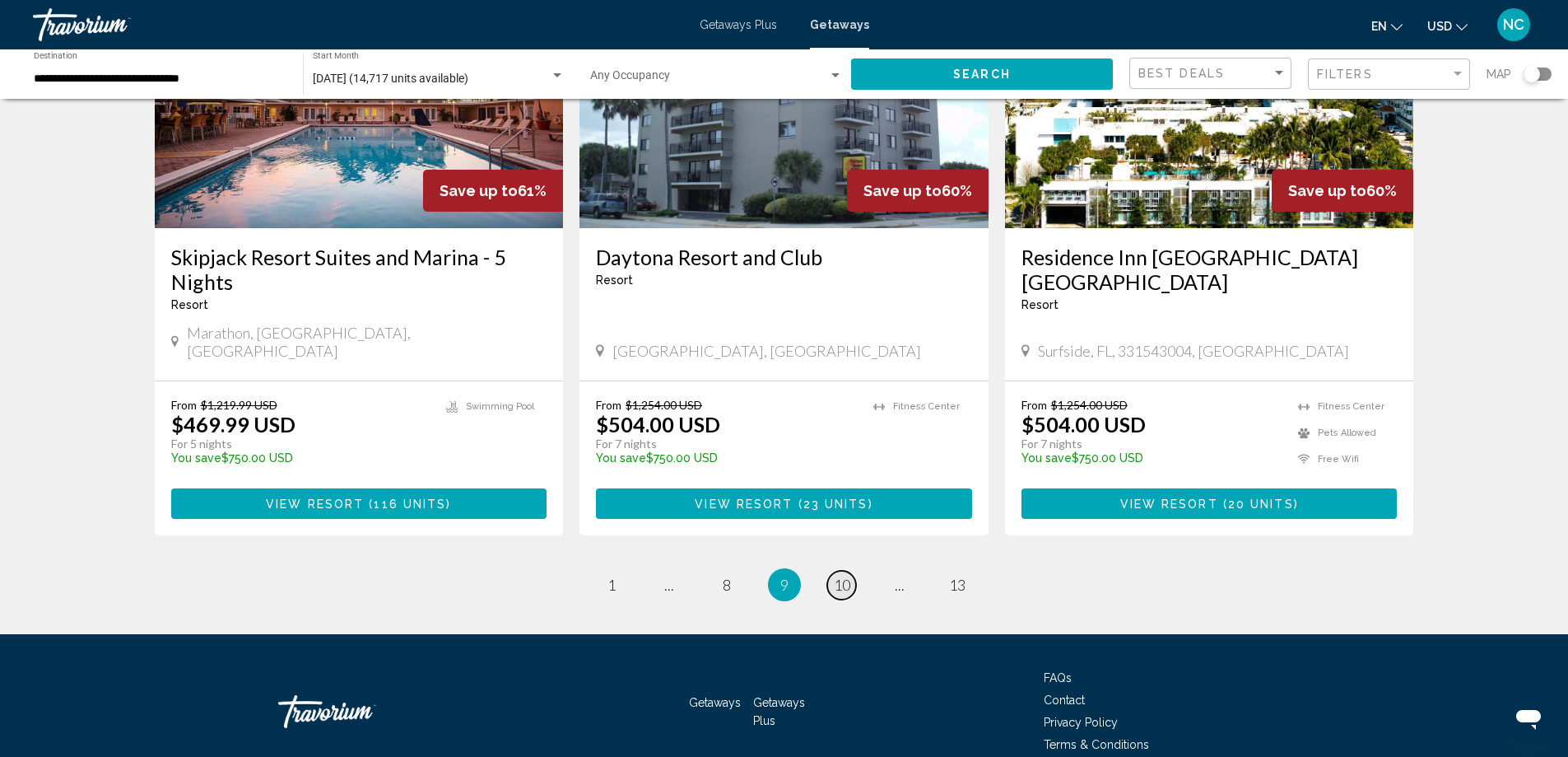
click at [851, 571] on link "page 10" at bounding box center [841, 585] width 29 height 29
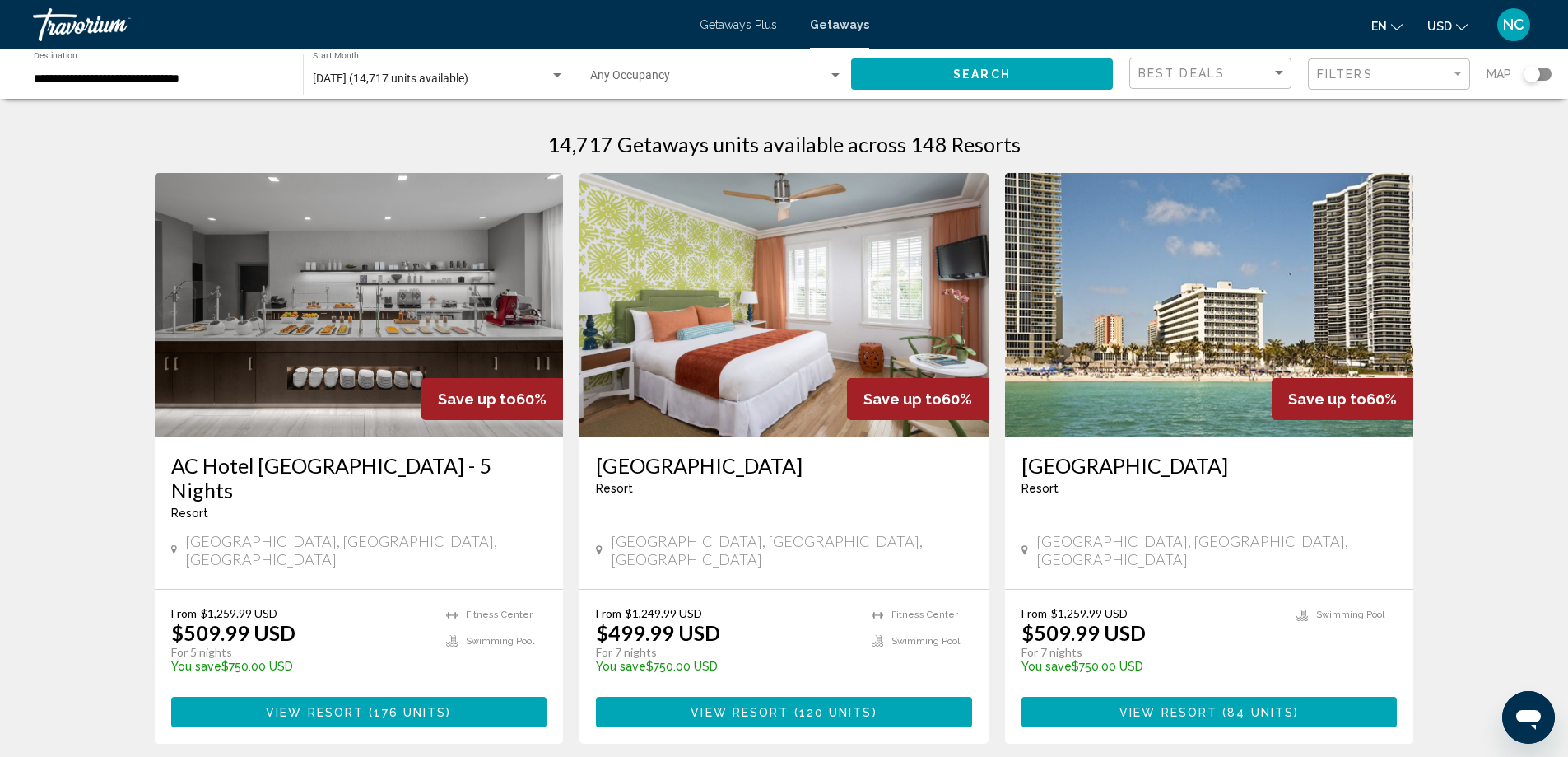
click at [1208, 296] on img "Main content" at bounding box center [1209, 304] width 409 height 263
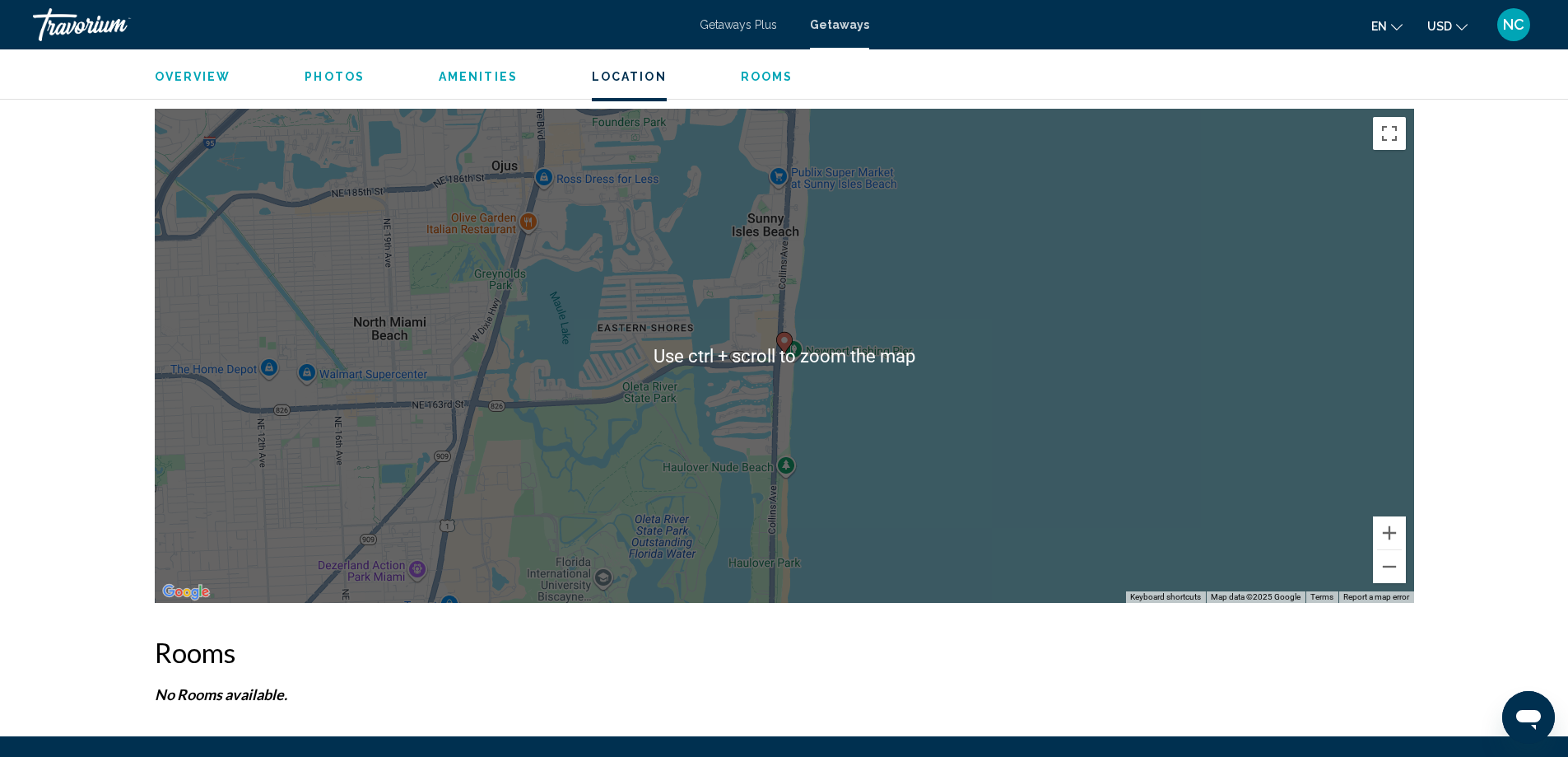
scroll to position [2240, 0]
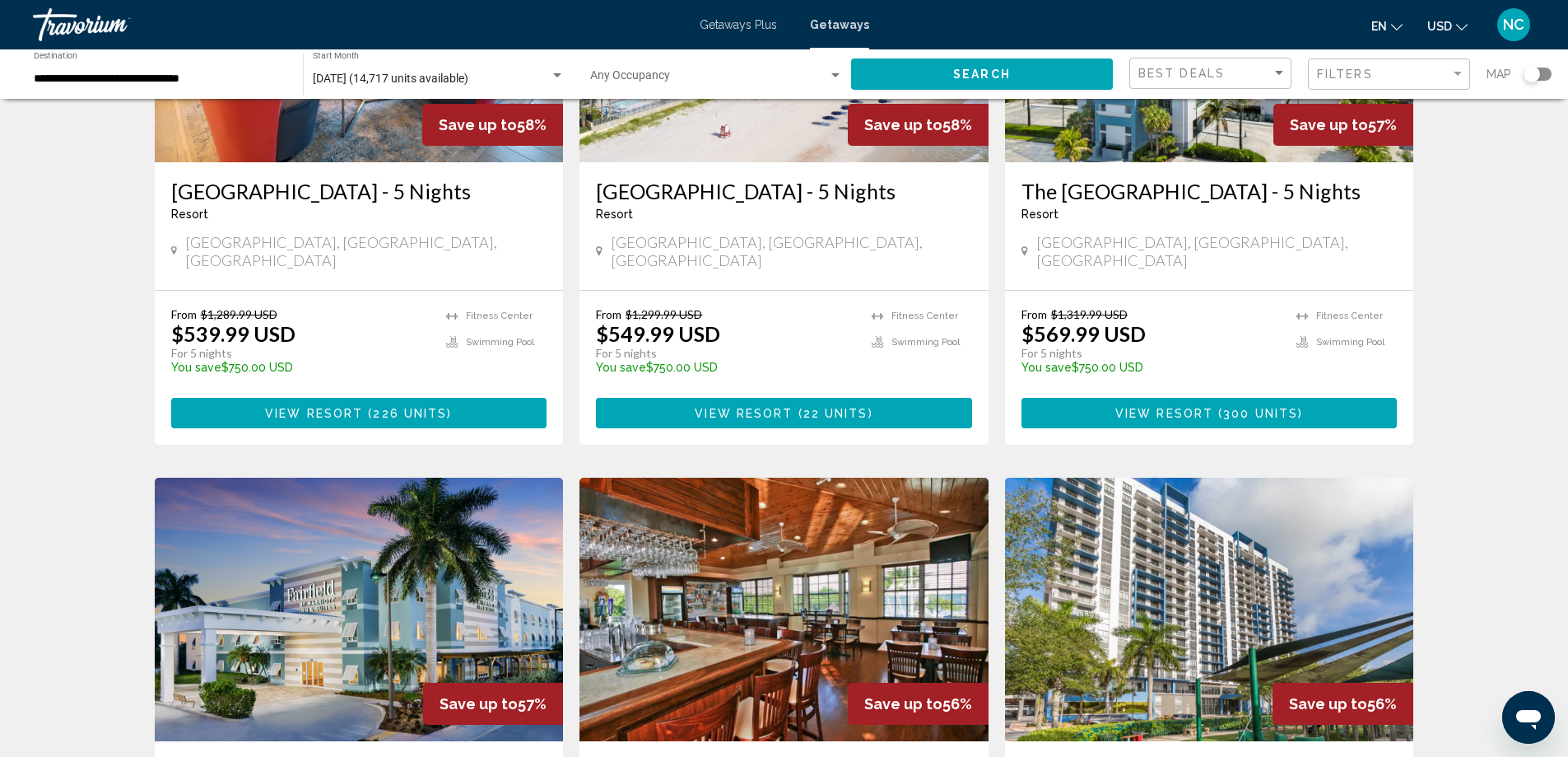
scroll to position [1730, 0]
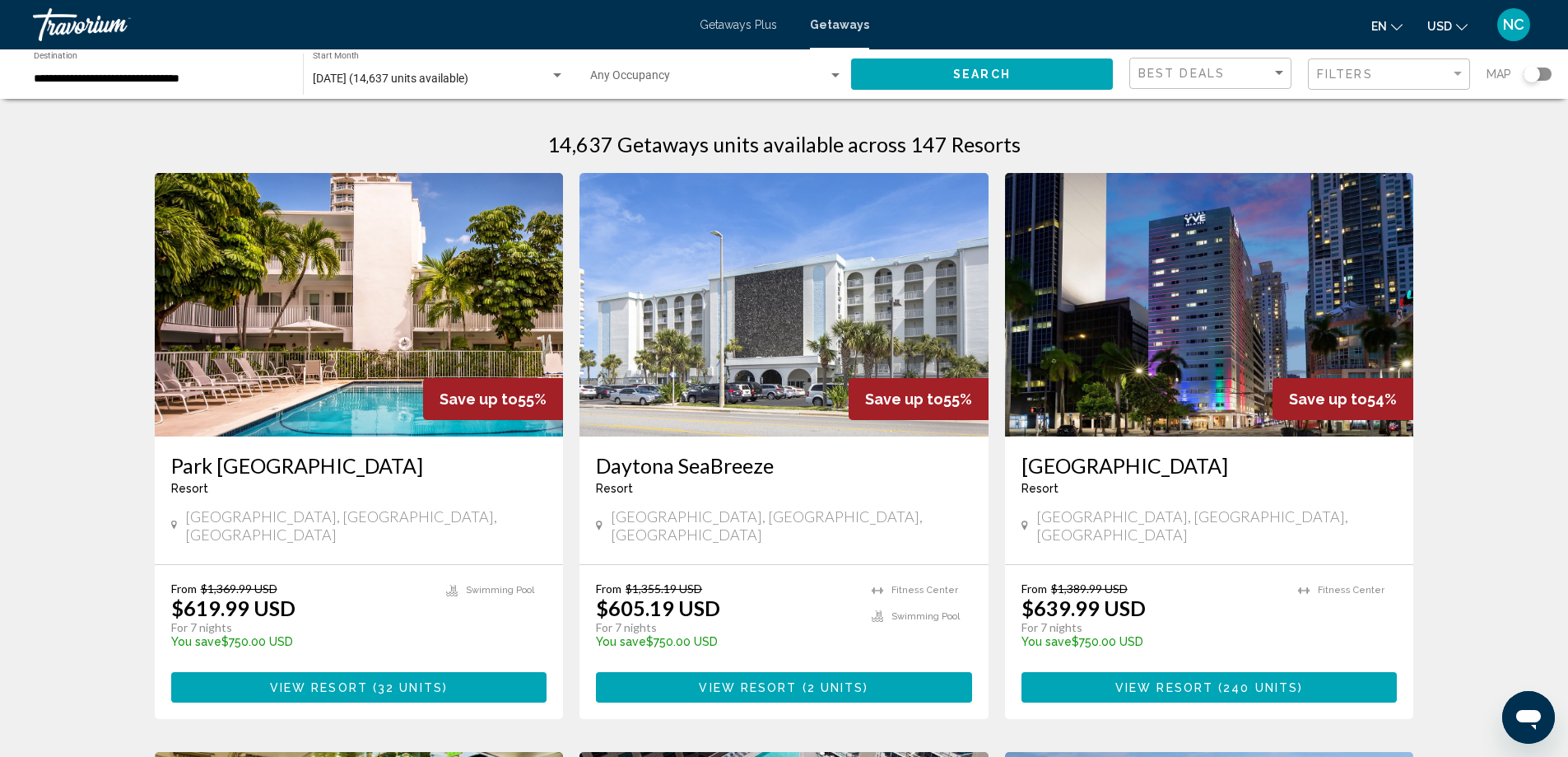
click at [349, 341] on img "Main content" at bounding box center [359, 304] width 409 height 263
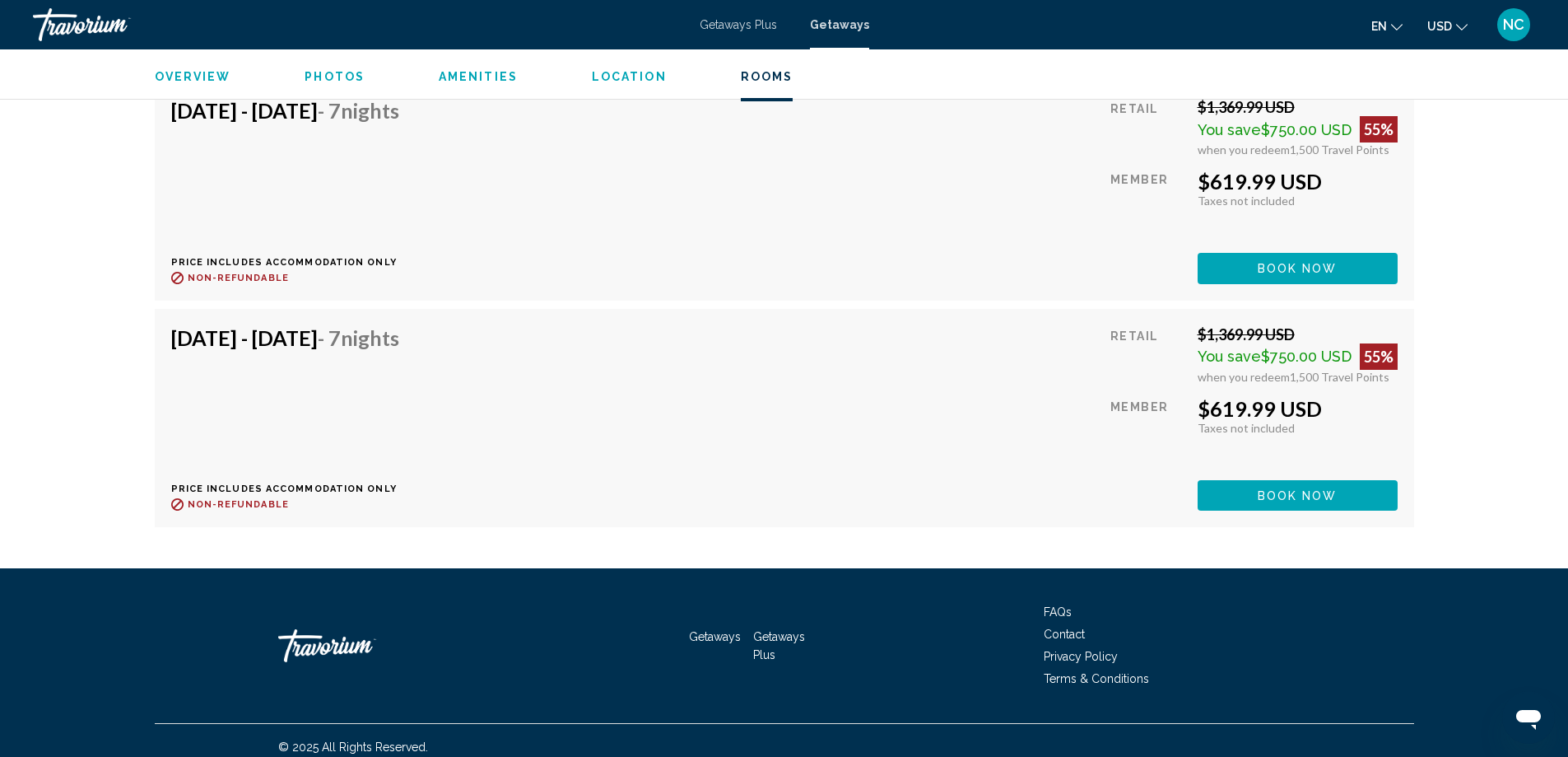
scroll to position [4249, 0]
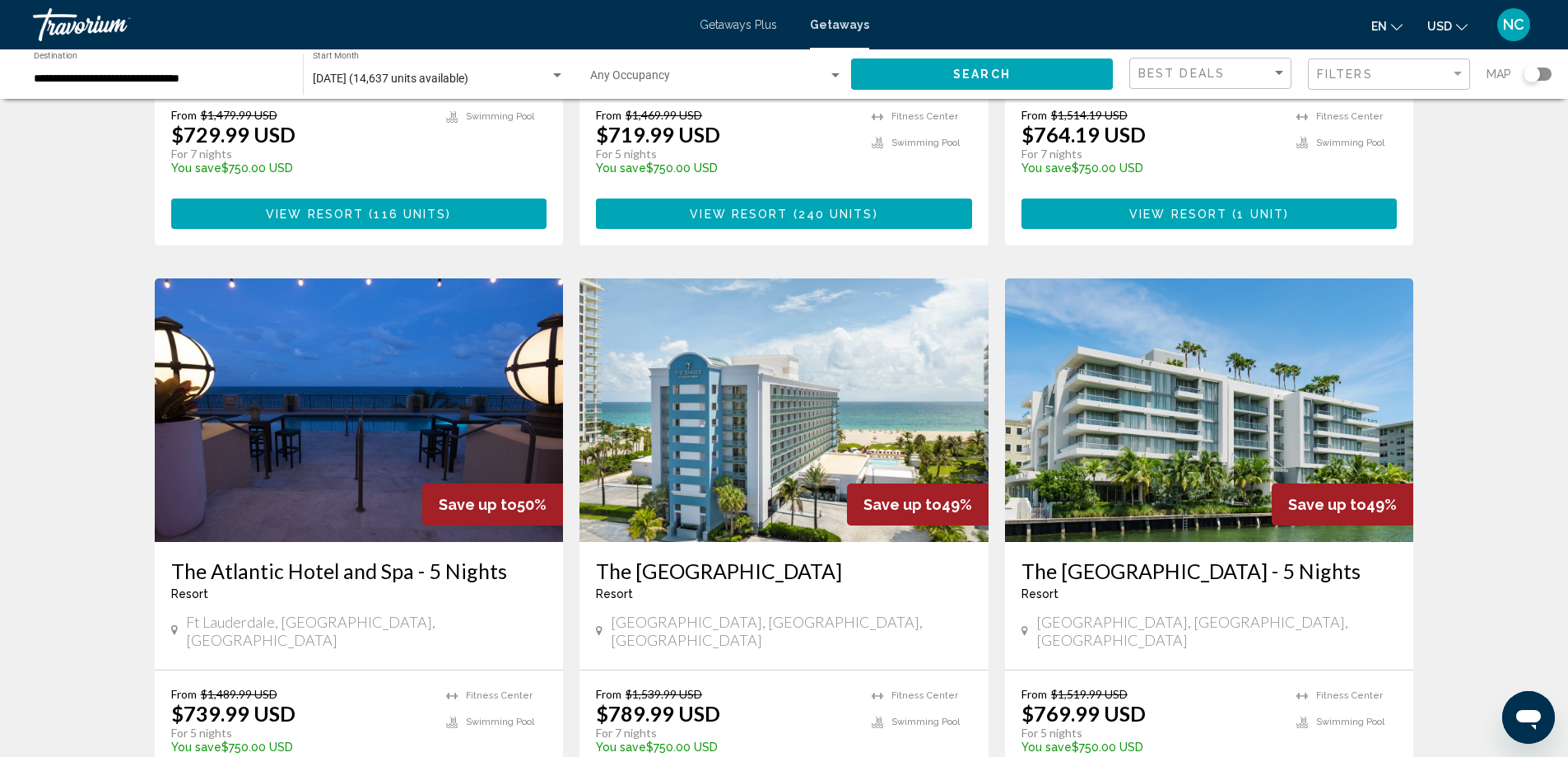
scroll to position [1730, 0]
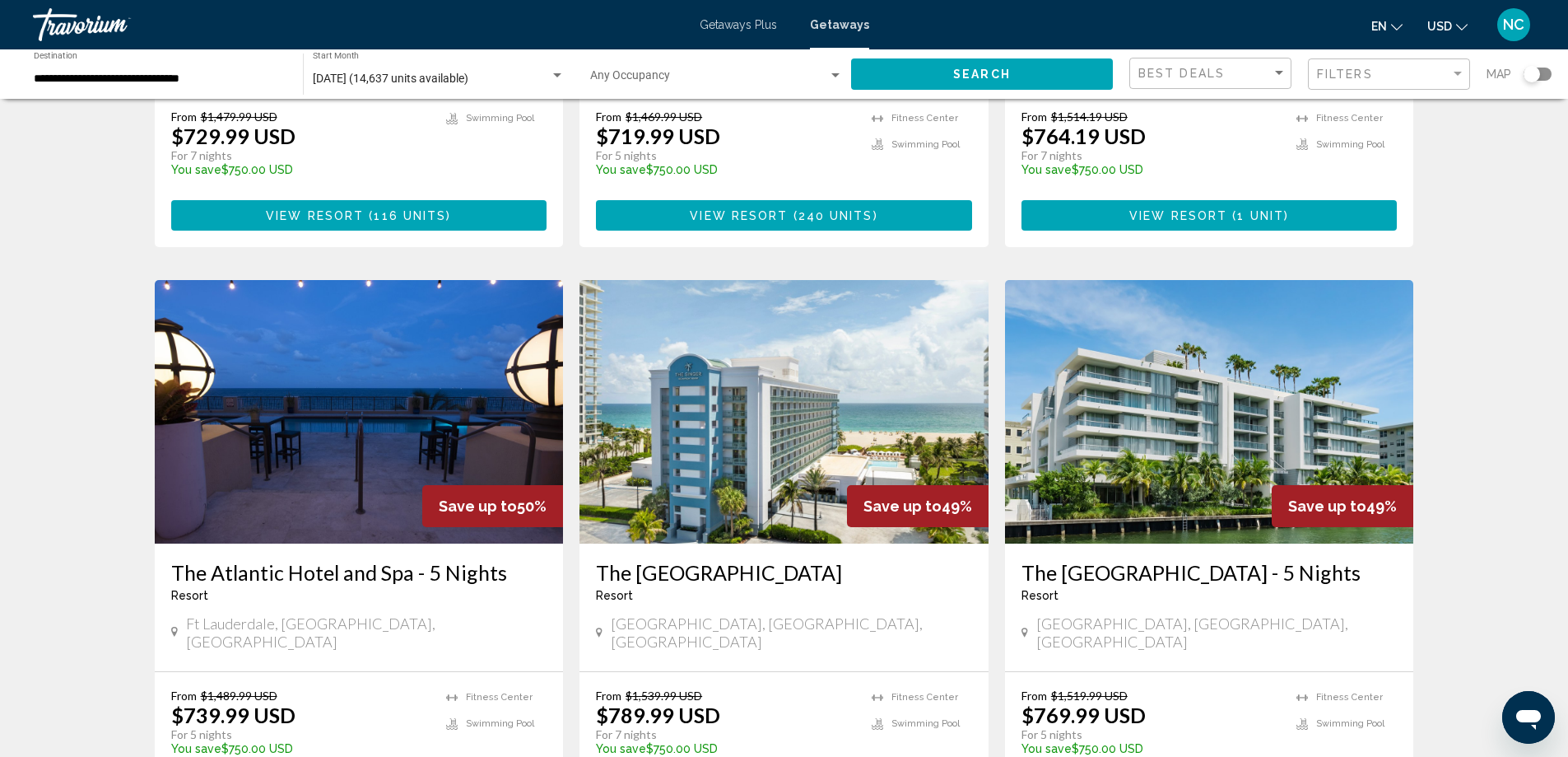
click at [732, 345] on img "Main content" at bounding box center [784, 411] width 409 height 263
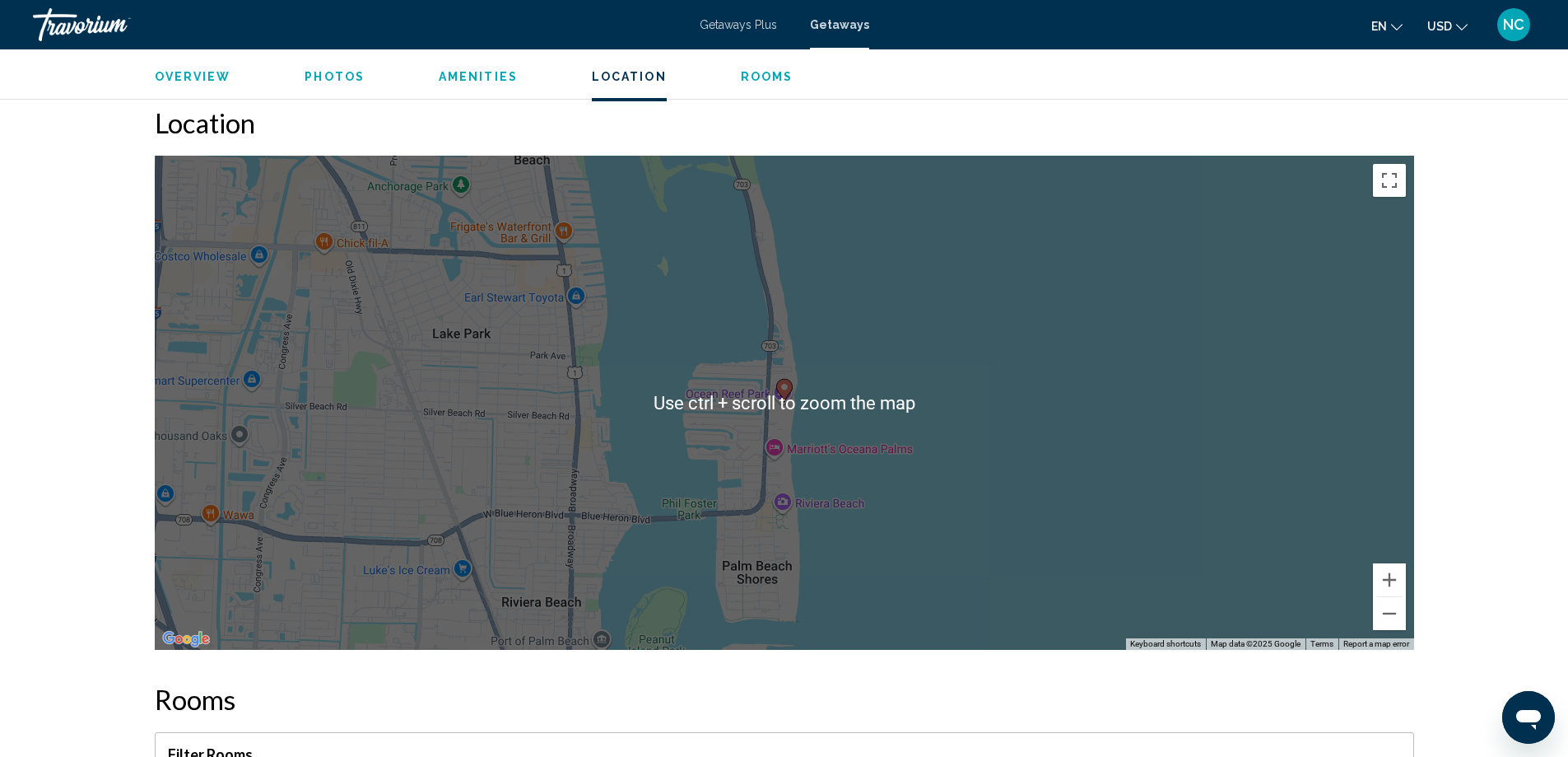
scroll to position [2059, 0]
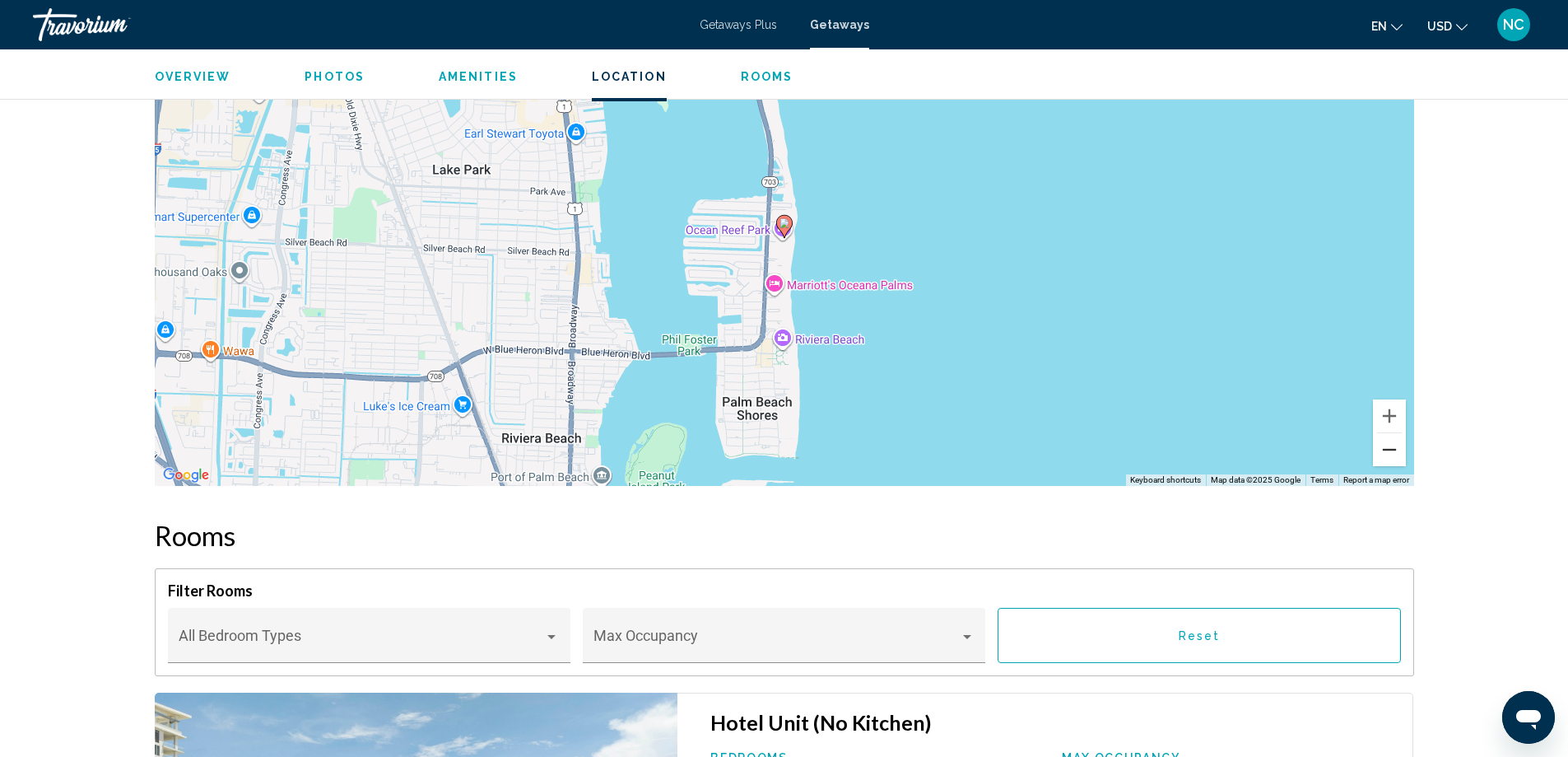
click at [1384, 447] on button "Zoom out" at bounding box center [1389, 449] width 33 height 33
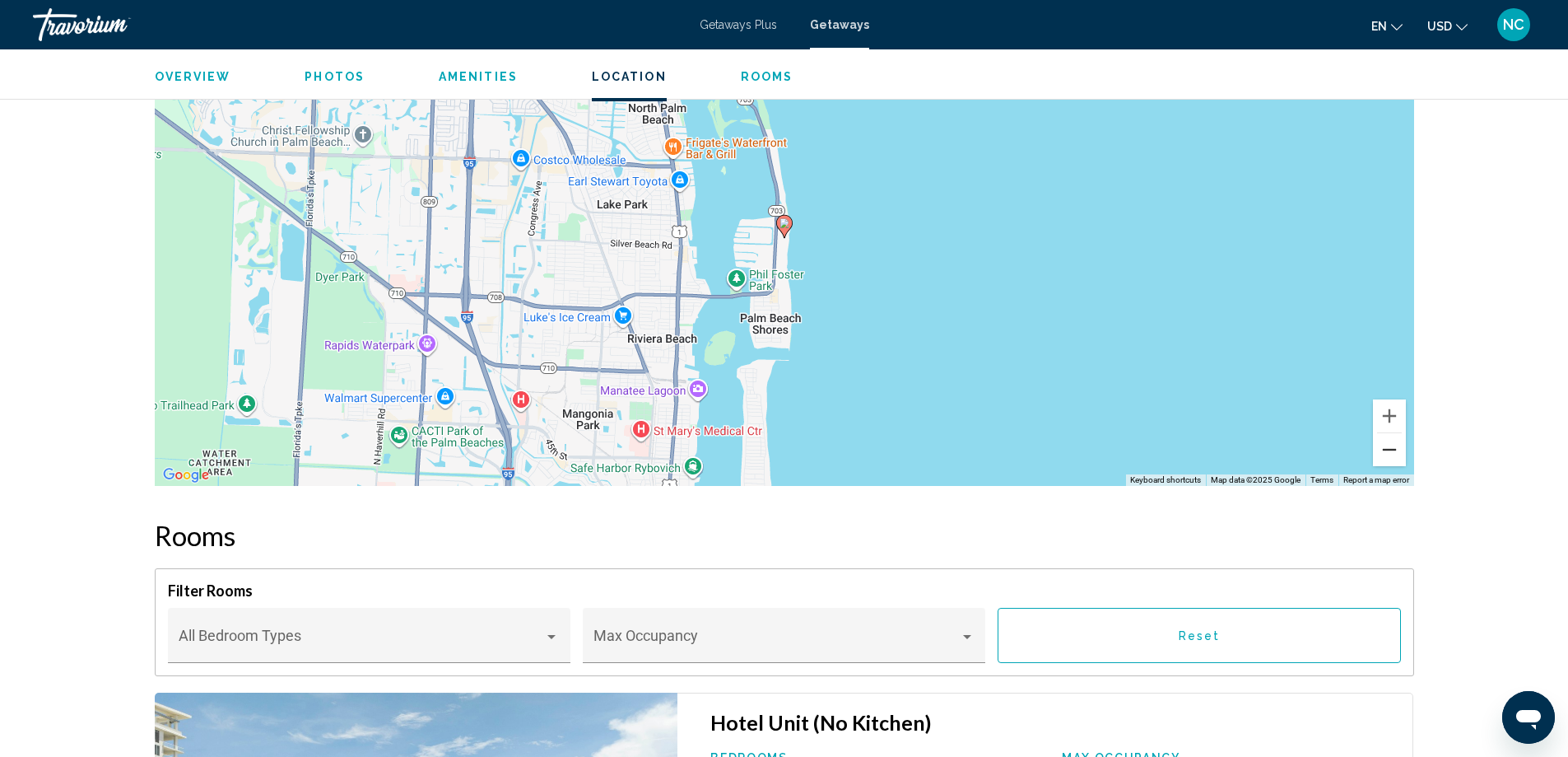
click at [1384, 447] on button "Zoom out" at bounding box center [1389, 449] width 33 height 33
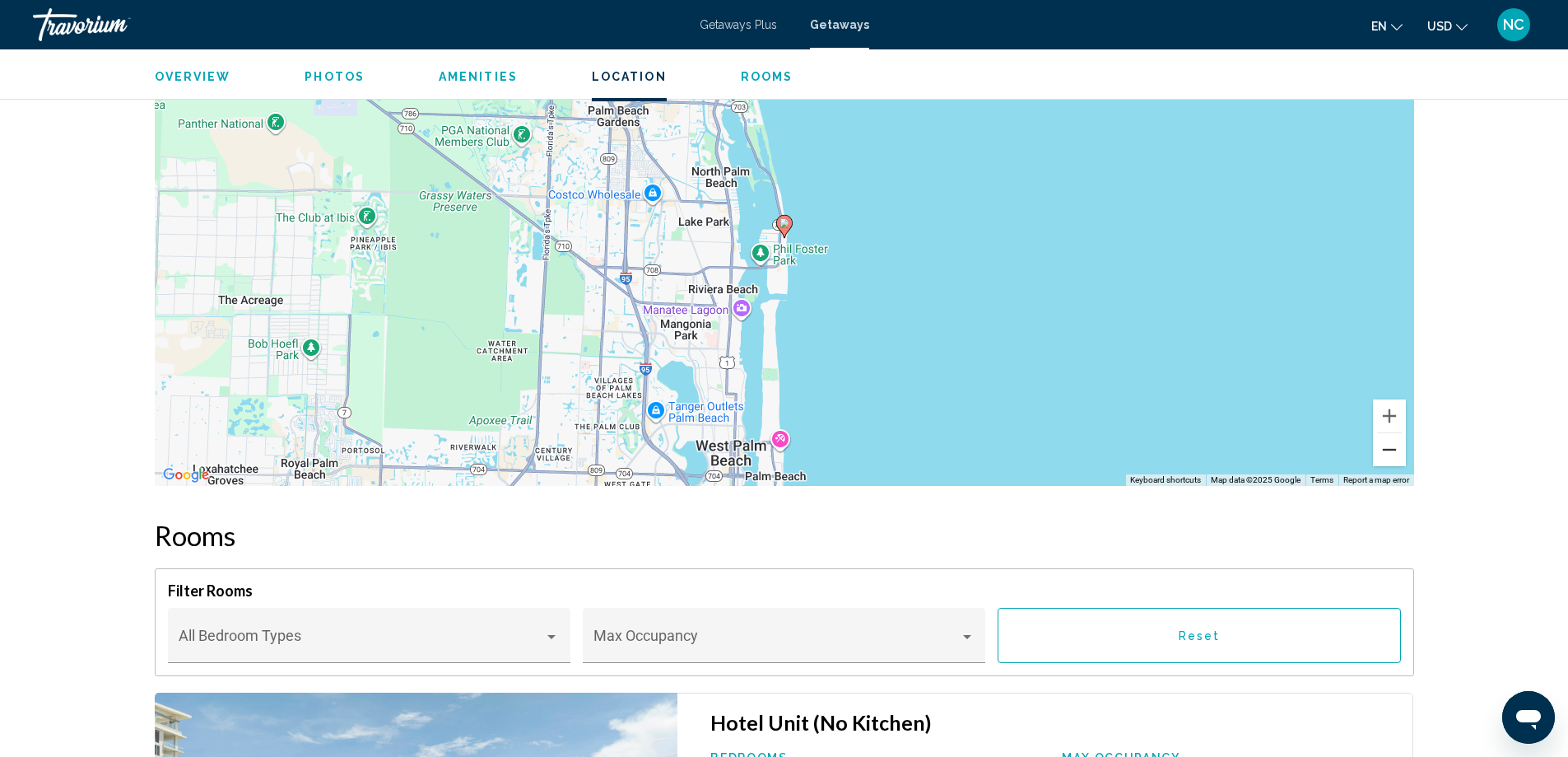
click at [1384, 447] on button "Zoom out" at bounding box center [1389, 449] width 33 height 33
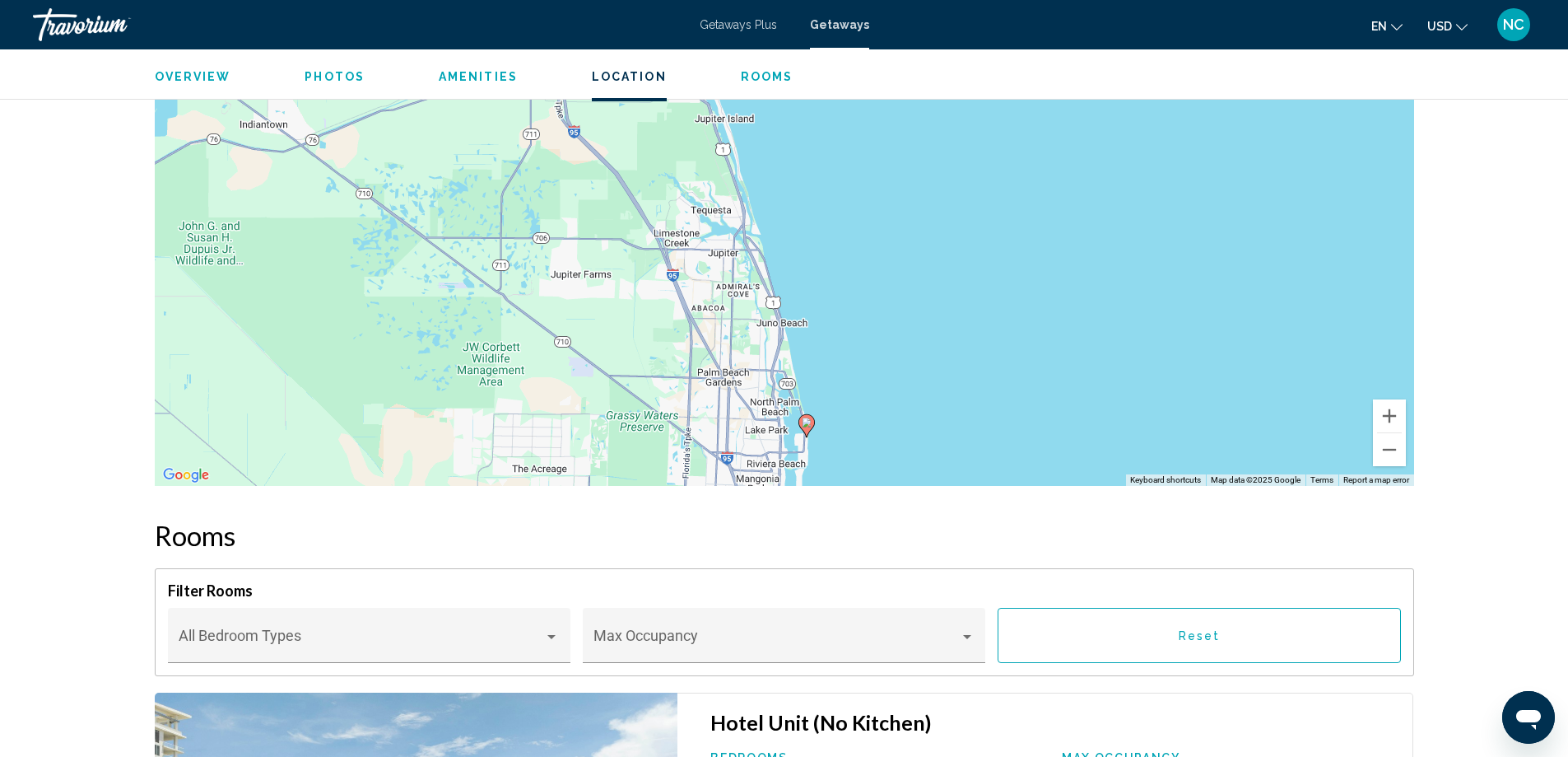
drag, startPoint x: 927, startPoint y: 170, endPoint x: 949, endPoint y: 374, distance: 205.2
click at [949, 374] on div "To activate drag with keyboard, press Alt + Enter. Once in keyboard drag state,…" at bounding box center [784, 238] width 1259 height 494
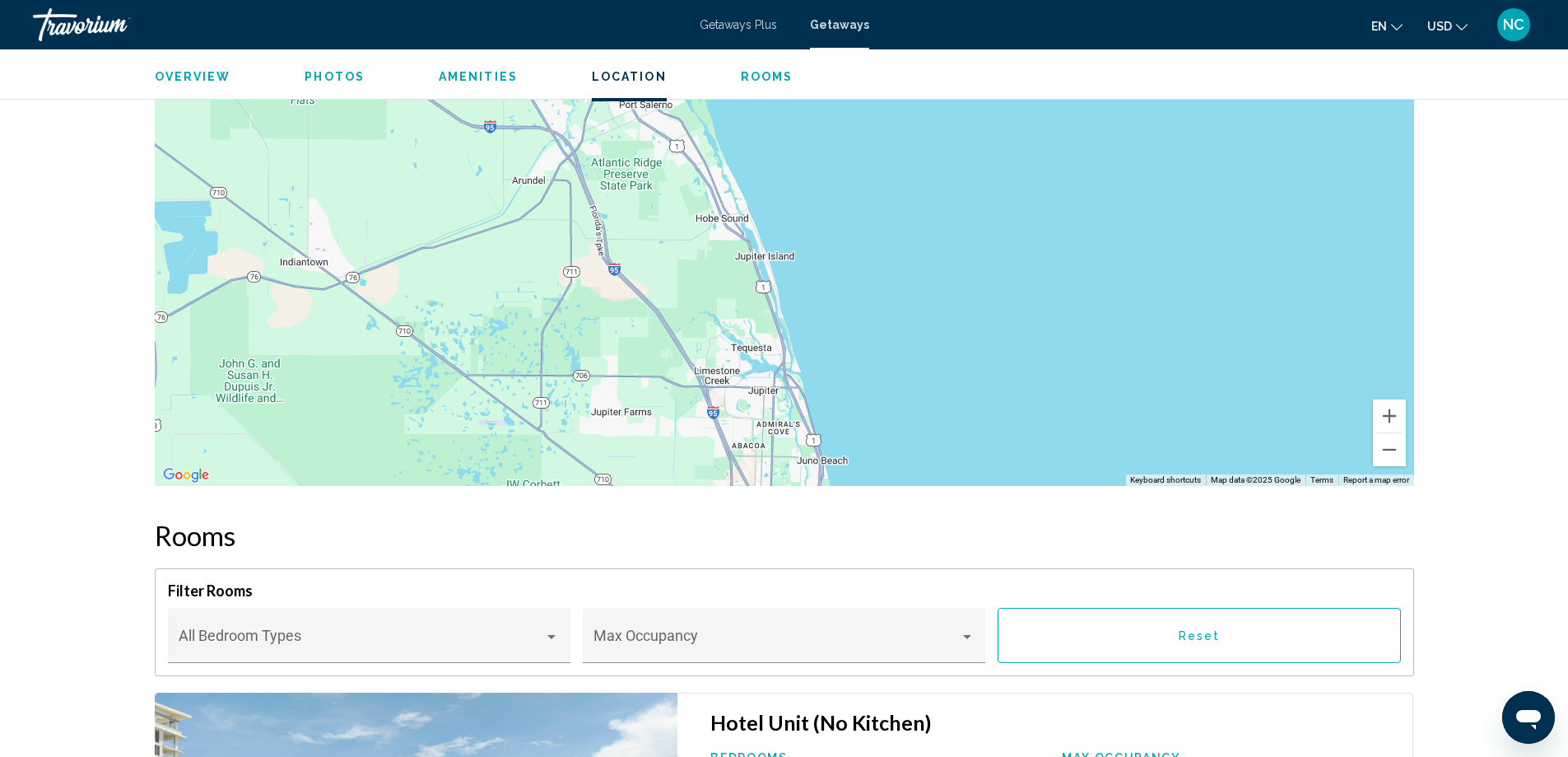
drag, startPoint x: 872, startPoint y: 218, endPoint x: 912, endPoint y: 366, distance: 153.3
click at [912, 366] on div "To activate drag with keyboard, press Alt + Enter. Once in keyboard drag state,…" at bounding box center [784, 238] width 1259 height 494
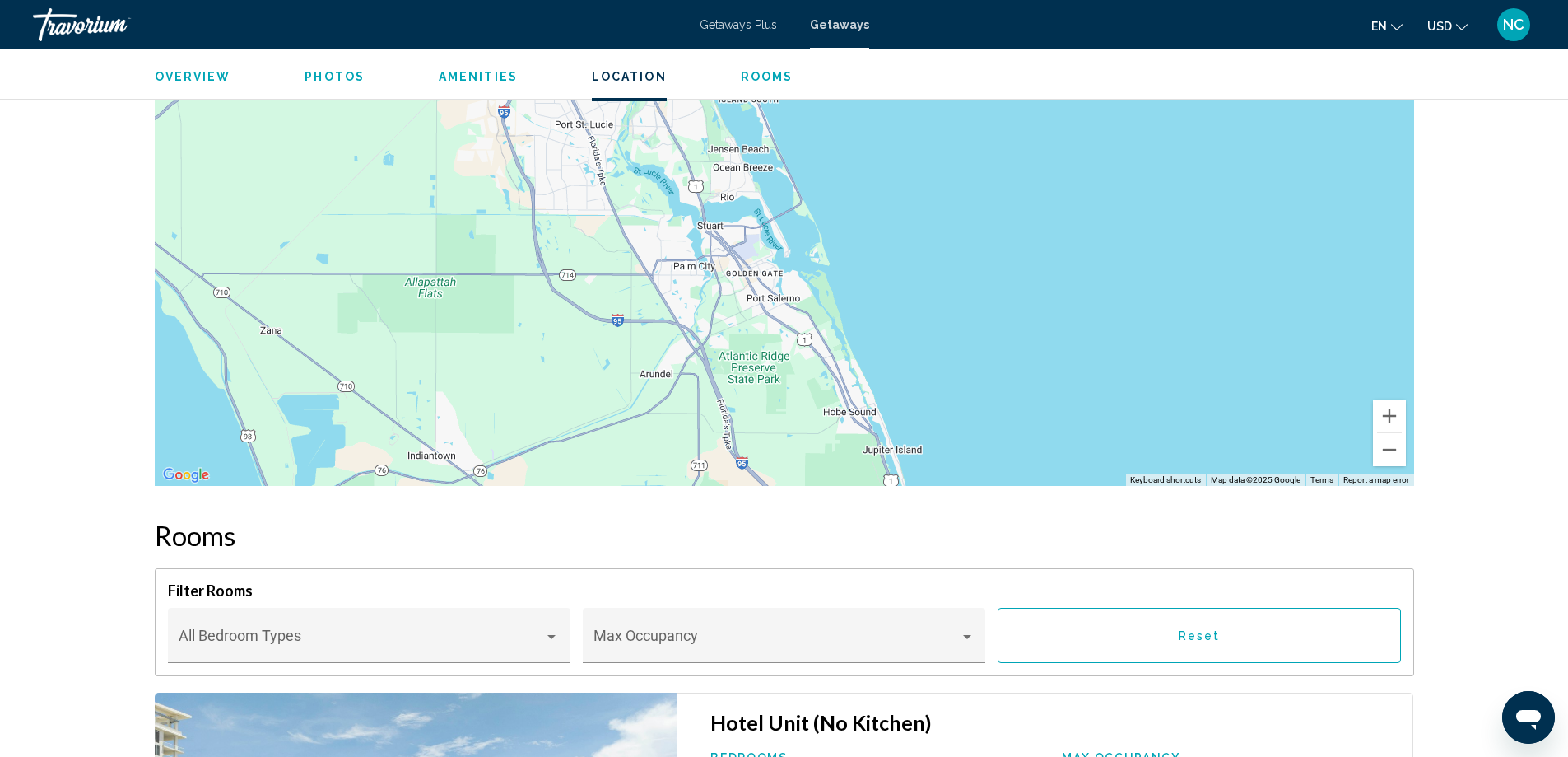
drag, startPoint x: 832, startPoint y: 189, endPoint x: 961, endPoint y: 383, distance: 233.0
click at [961, 383] on div "To activate drag with keyboard, press Alt + Enter. Once in keyboard drag state,…" at bounding box center [784, 238] width 1259 height 494
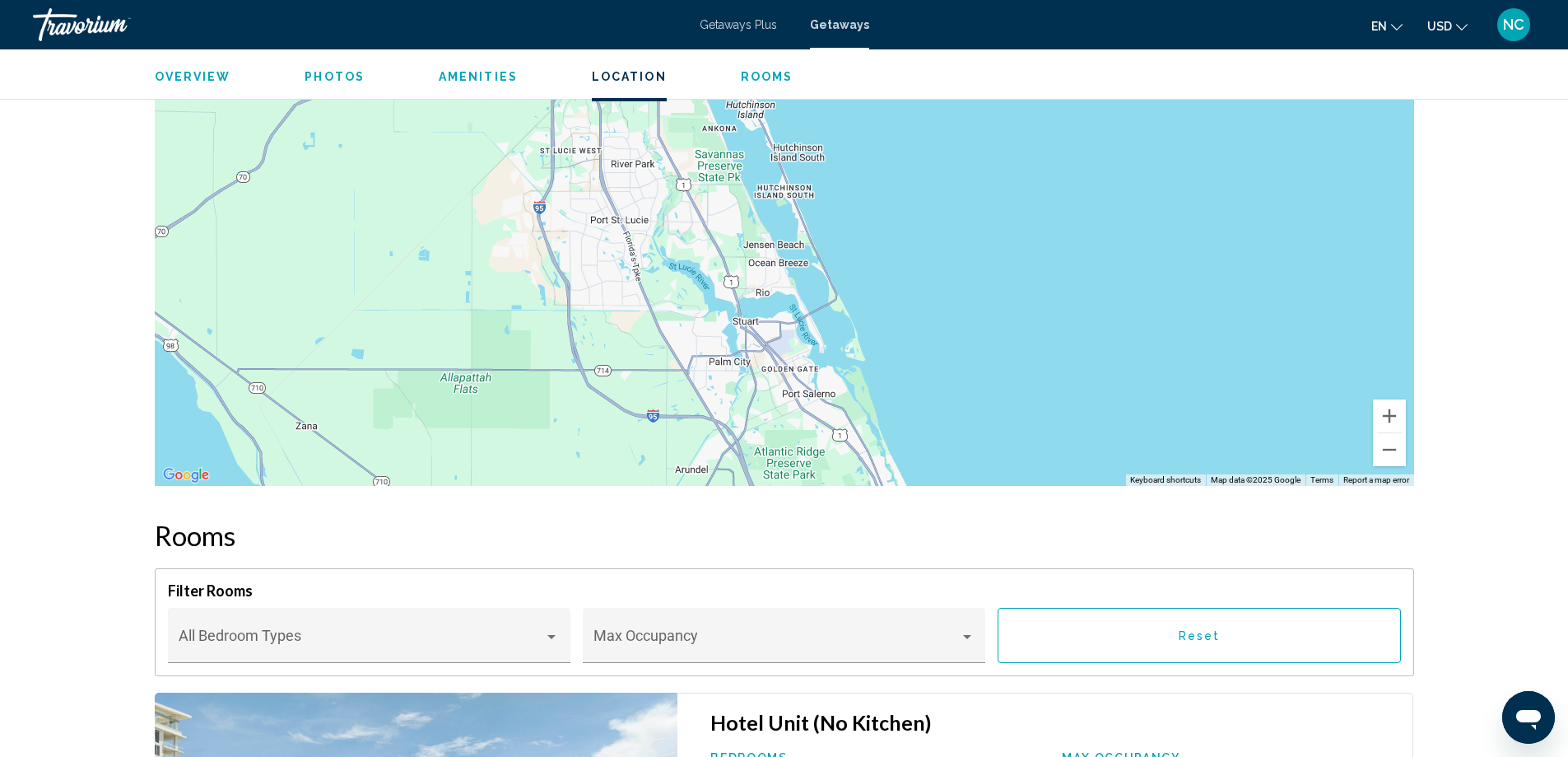
drag, startPoint x: 901, startPoint y: 254, endPoint x: 945, endPoint y: 379, distance: 132.5
click at [945, 379] on div "Main content" at bounding box center [784, 238] width 1259 height 494
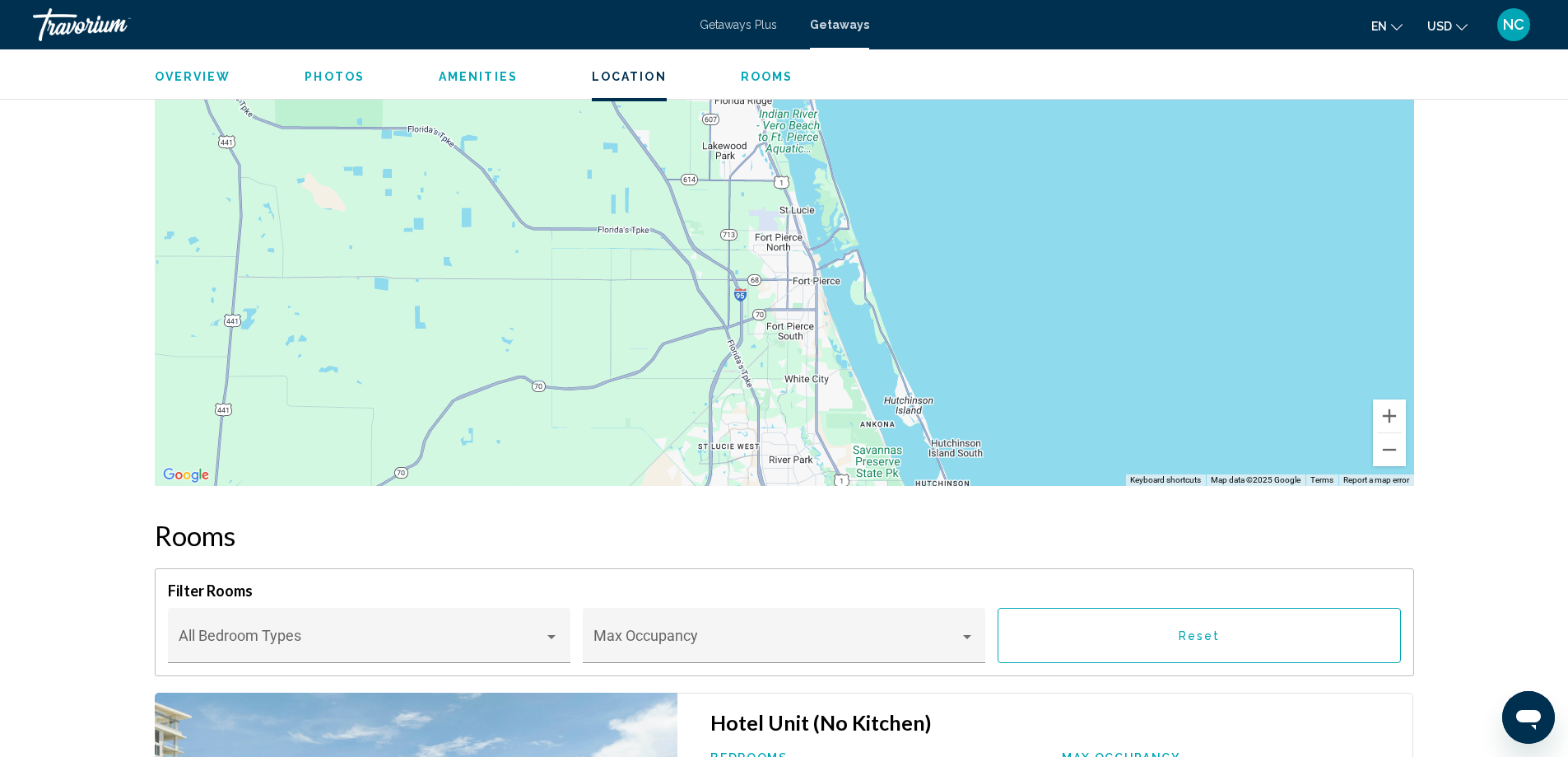
drag, startPoint x: 916, startPoint y: 216, endPoint x: 1034, endPoint y: 412, distance: 228.8
click at [1034, 412] on div "Main content" at bounding box center [784, 238] width 1259 height 494
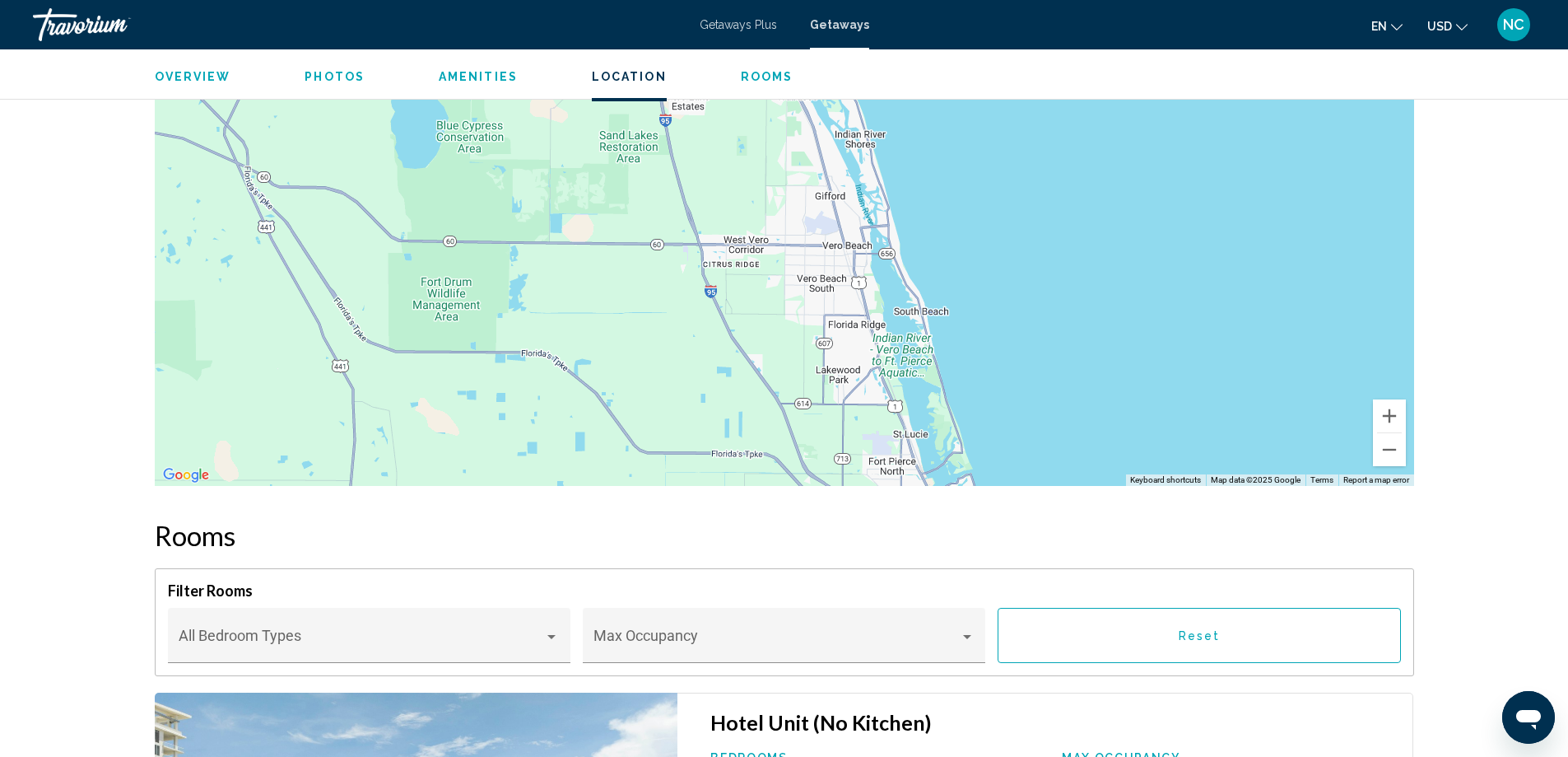
drag, startPoint x: 936, startPoint y: 244, endPoint x: 1048, endPoint y: 469, distance: 251.3
click at [1048, 469] on div "Main content" at bounding box center [784, 238] width 1259 height 494
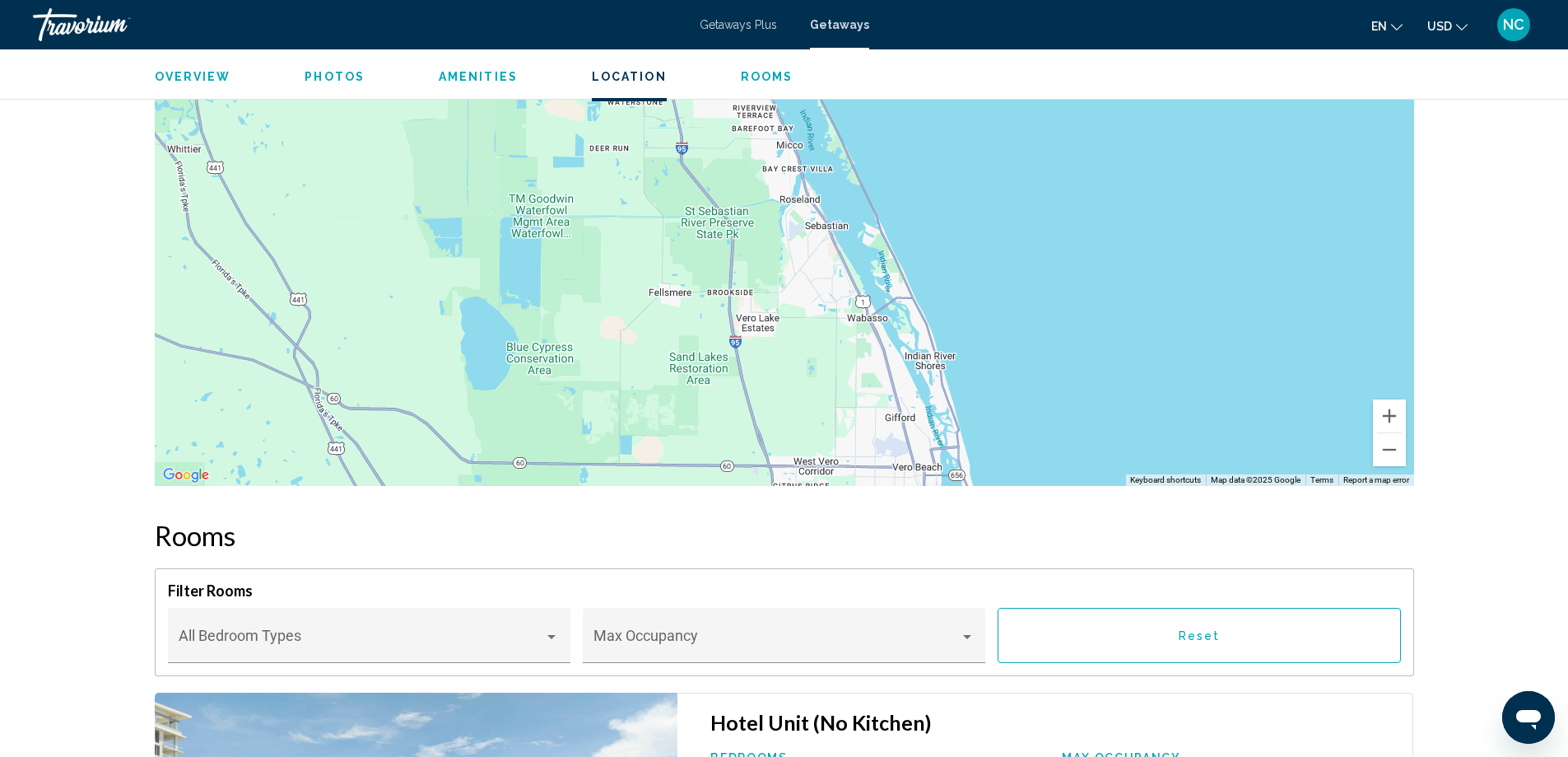
drag, startPoint x: 1020, startPoint y: 414, endPoint x: 1025, endPoint y: 441, distance: 27.5
click at [1025, 441] on div "Main content" at bounding box center [784, 238] width 1259 height 494
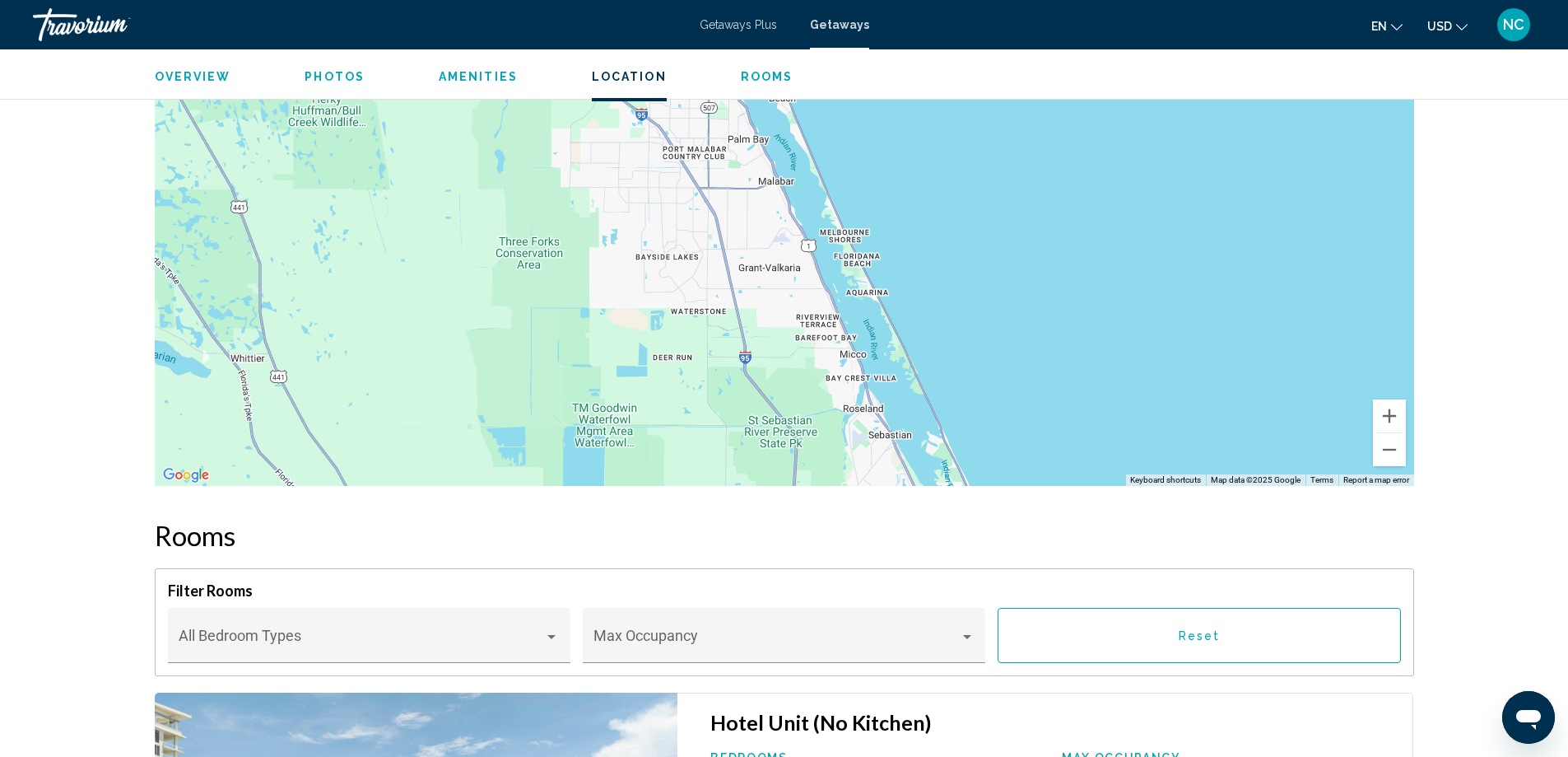
drag, startPoint x: 978, startPoint y: 292, endPoint x: 1016, endPoint y: 407, distance: 121.1
click at [1016, 407] on div "Main content" at bounding box center [784, 238] width 1259 height 494
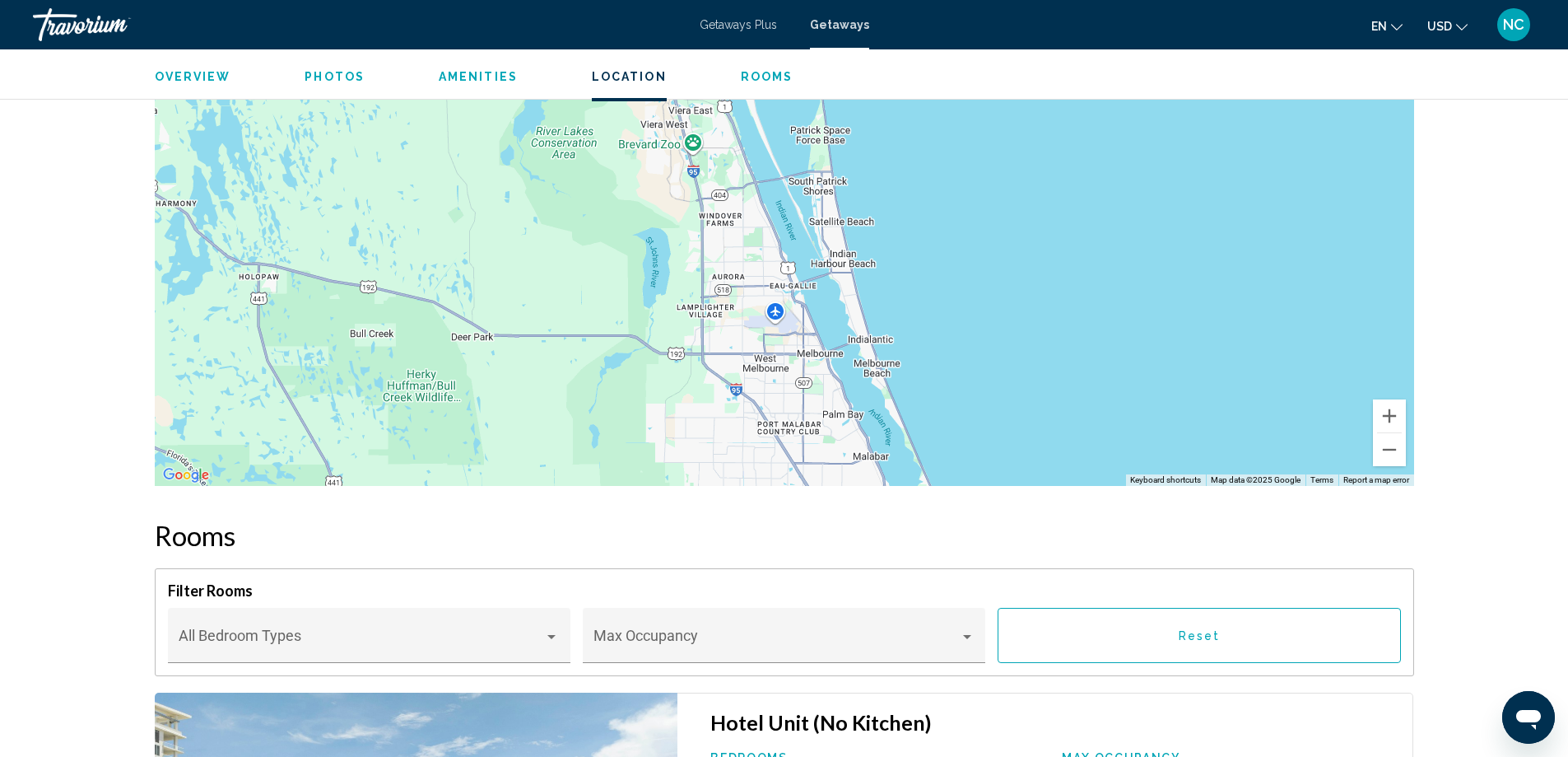
drag, startPoint x: 871, startPoint y: 184, endPoint x: 949, endPoint y: 414, distance: 242.9
click at [949, 414] on div "Main content" at bounding box center [784, 238] width 1259 height 494
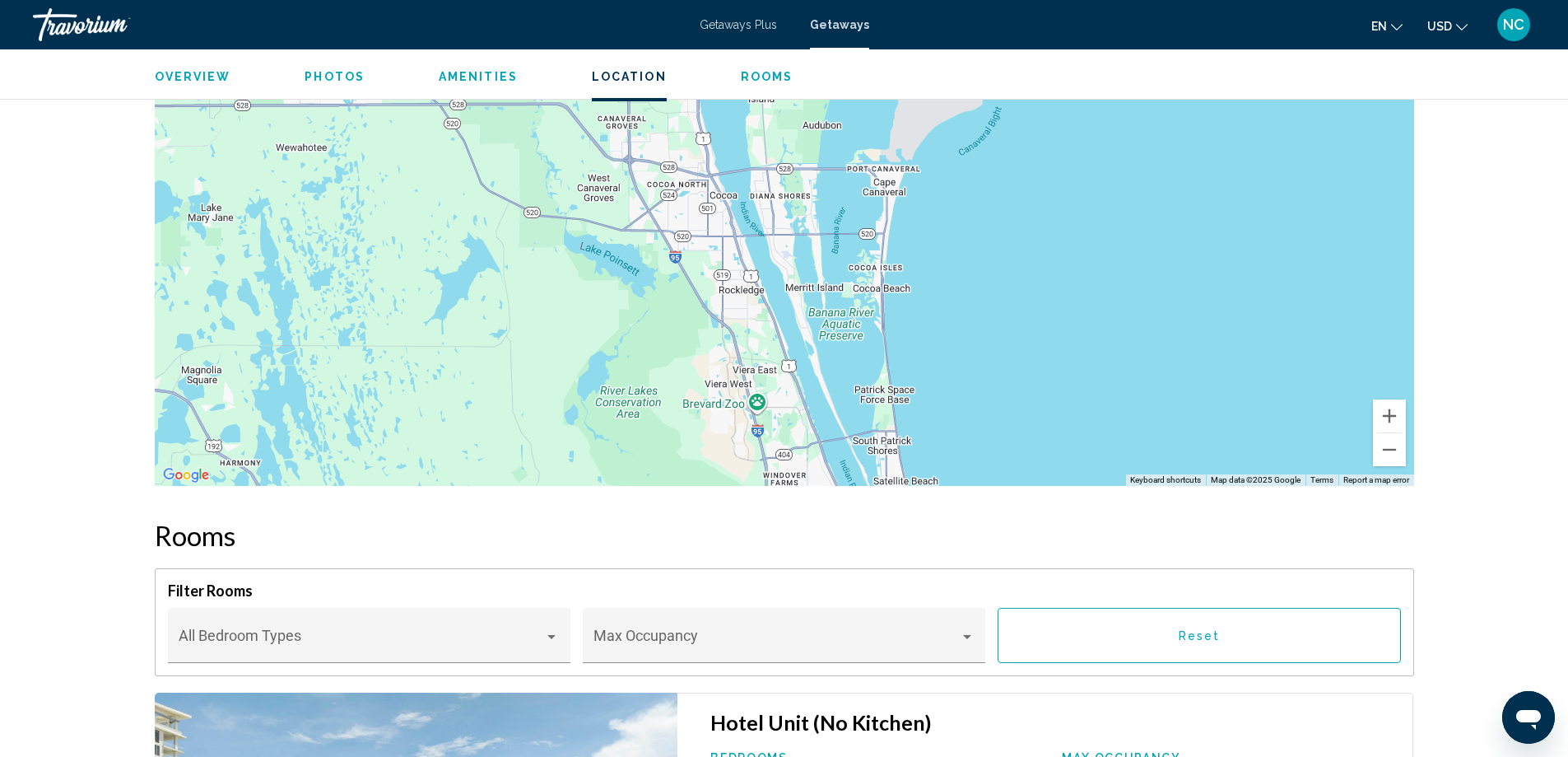
drag, startPoint x: 949, startPoint y: 241, endPoint x: 1012, endPoint y: 506, distance: 272.4
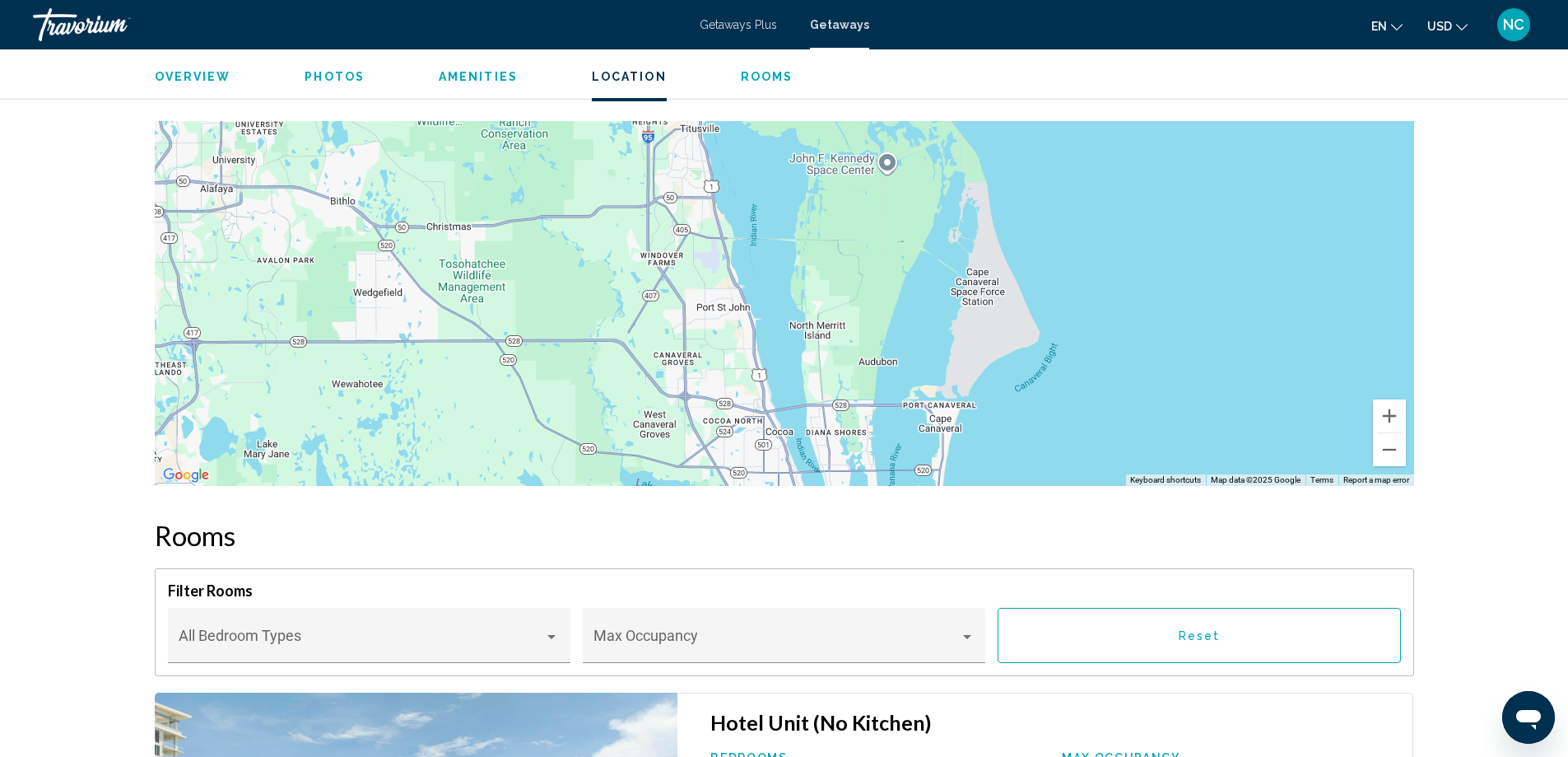
drag, startPoint x: 1001, startPoint y: 216, endPoint x: 1063, endPoint y: 475, distance: 266.3
click at [1063, 475] on div "Main content" at bounding box center [784, 238] width 1259 height 494
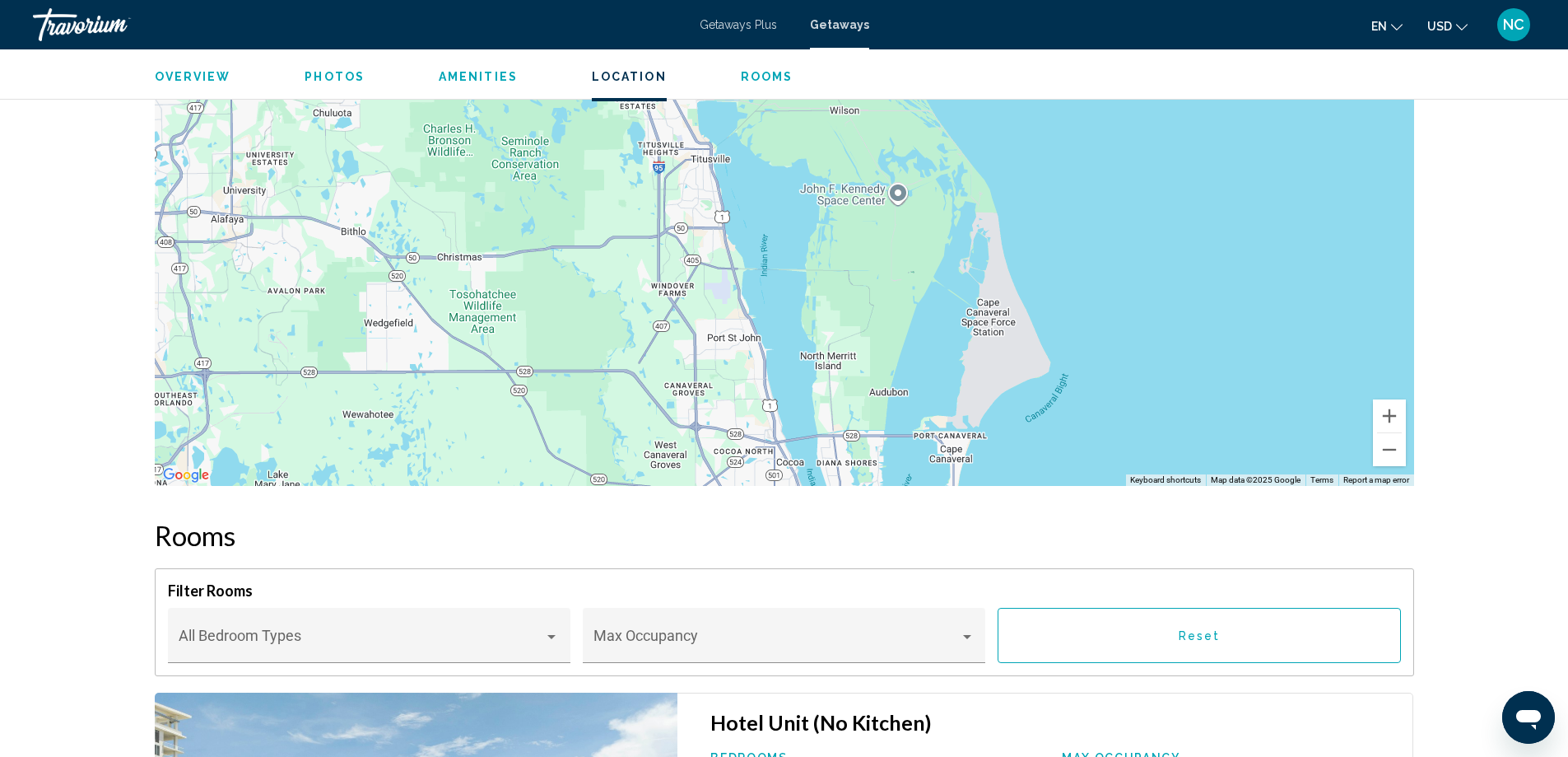
drag, startPoint x: 1109, startPoint y: 175, endPoint x: 1126, endPoint y: 390, distance: 215.7
click at [1126, 390] on div "Main content" at bounding box center [784, 238] width 1259 height 494
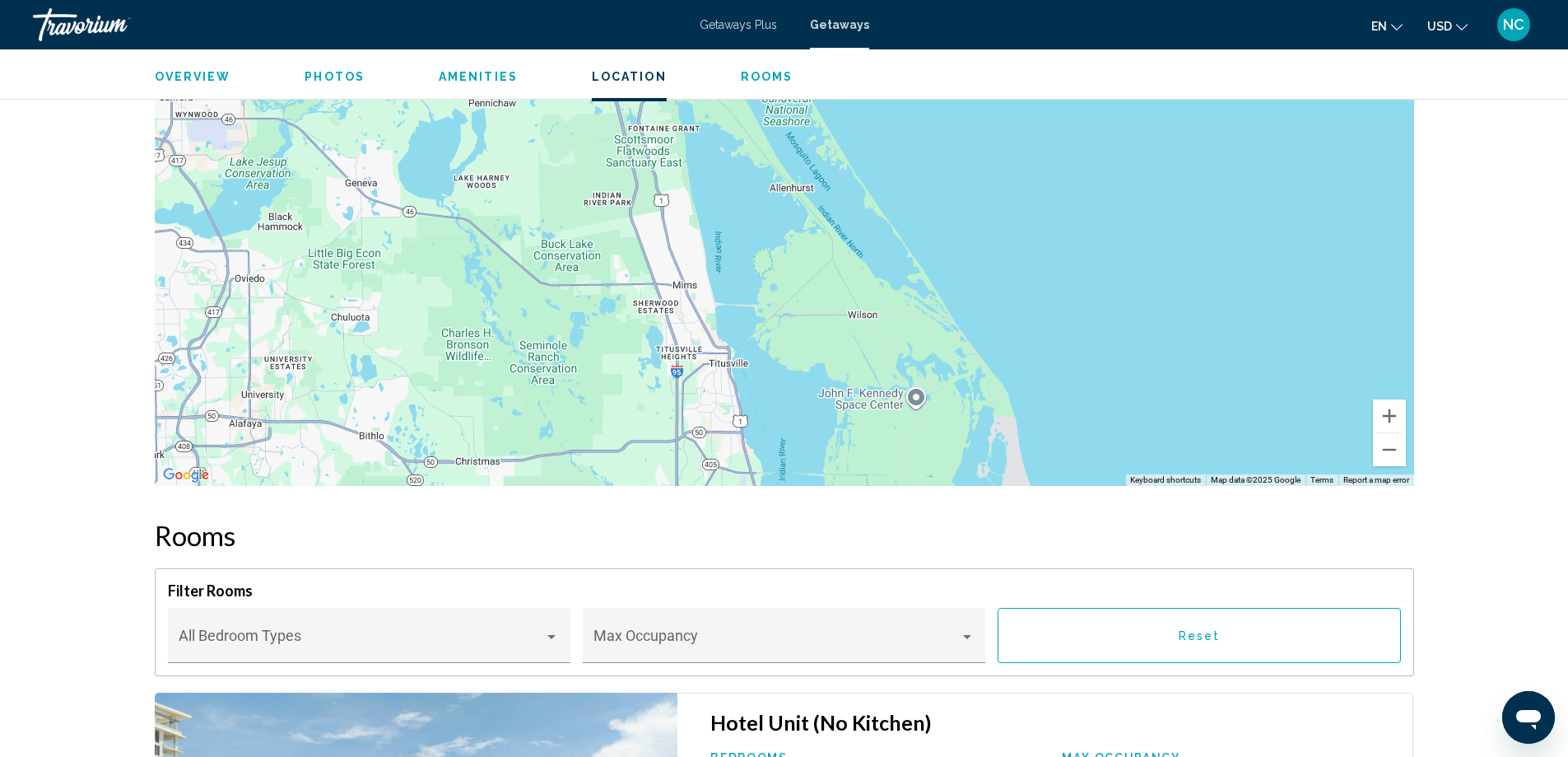
drag, startPoint x: 943, startPoint y: 189, endPoint x: 1003, endPoint y: 385, distance: 205.0
click at [1003, 385] on div "Main content" at bounding box center [784, 238] width 1259 height 494
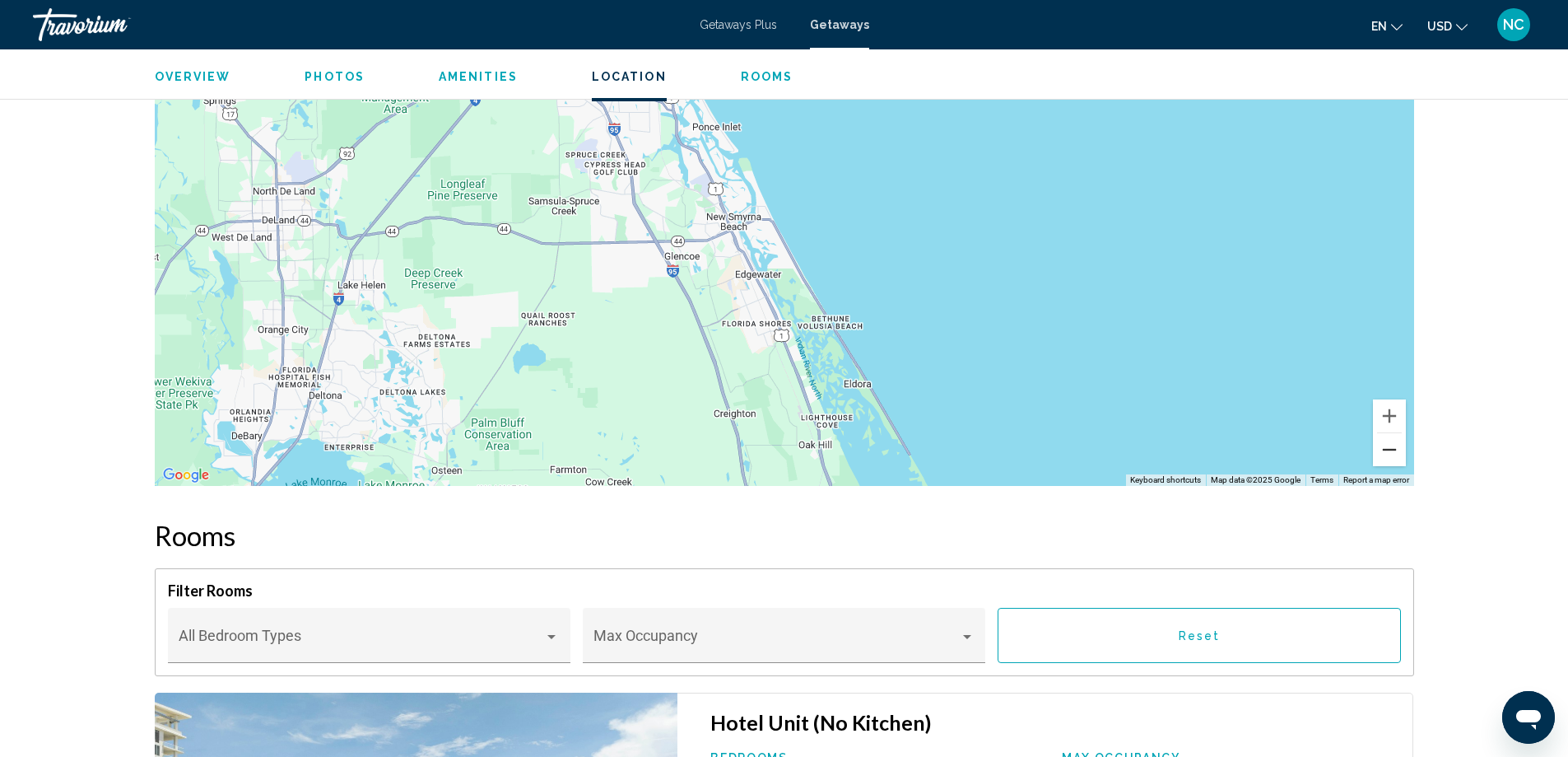
click at [1382, 456] on button "Zoom out" at bounding box center [1389, 449] width 33 height 33
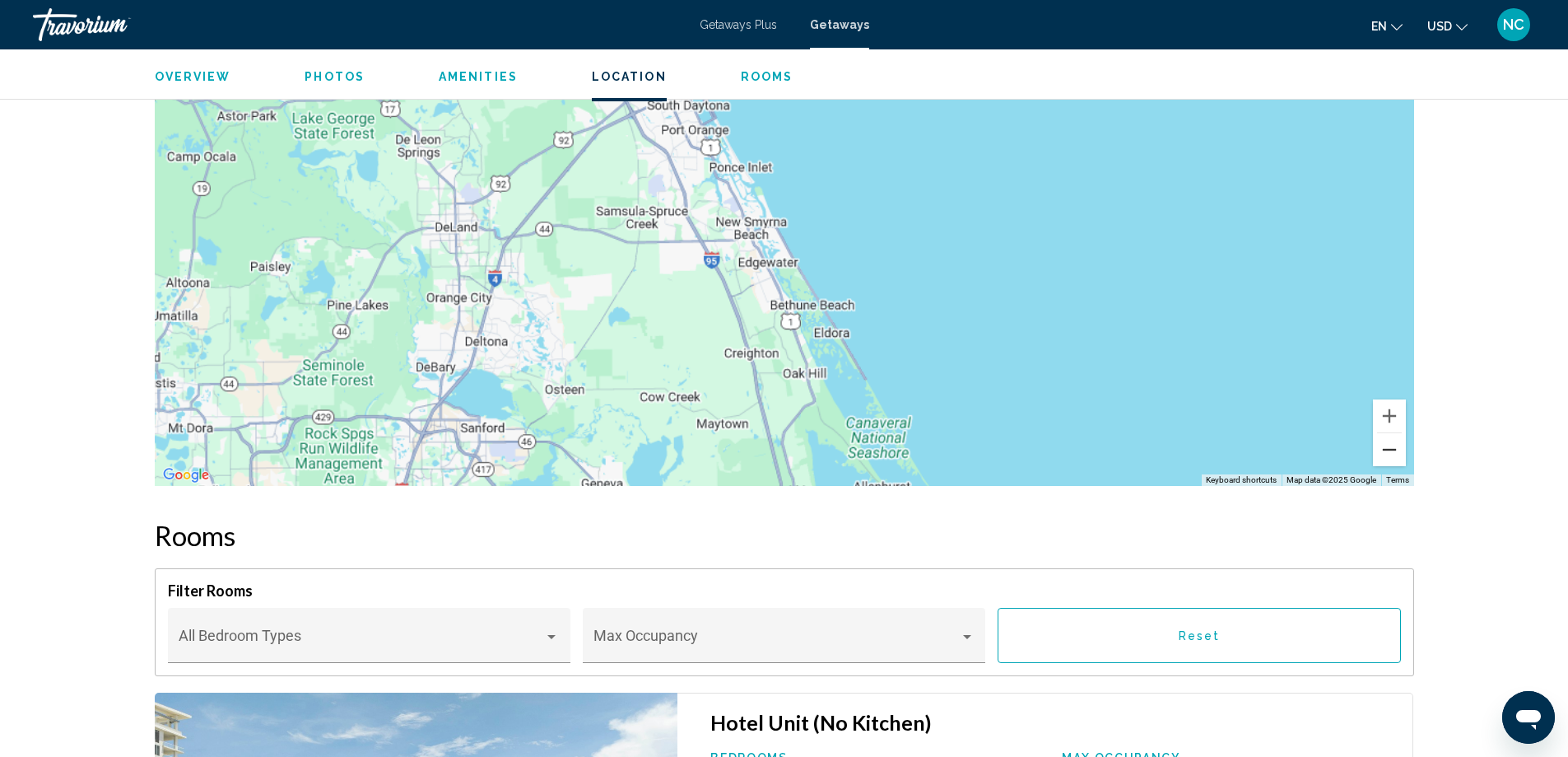
click at [1382, 456] on button "Zoom out" at bounding box center [1389, 449] width 33 height 33
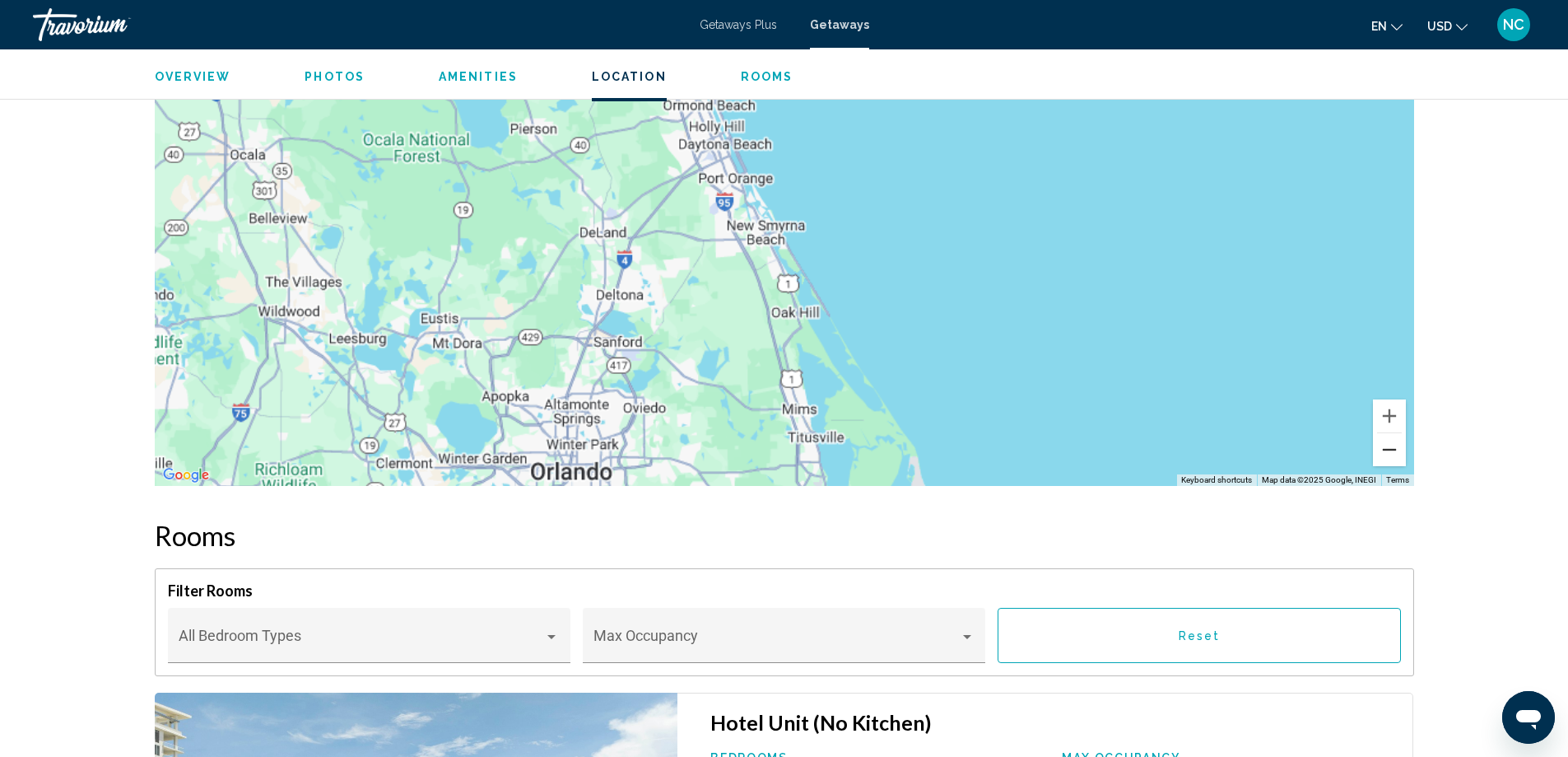
click at [1382, 456] on button "Zoom out" at bounding box center [1389, 449] width 33 height 33
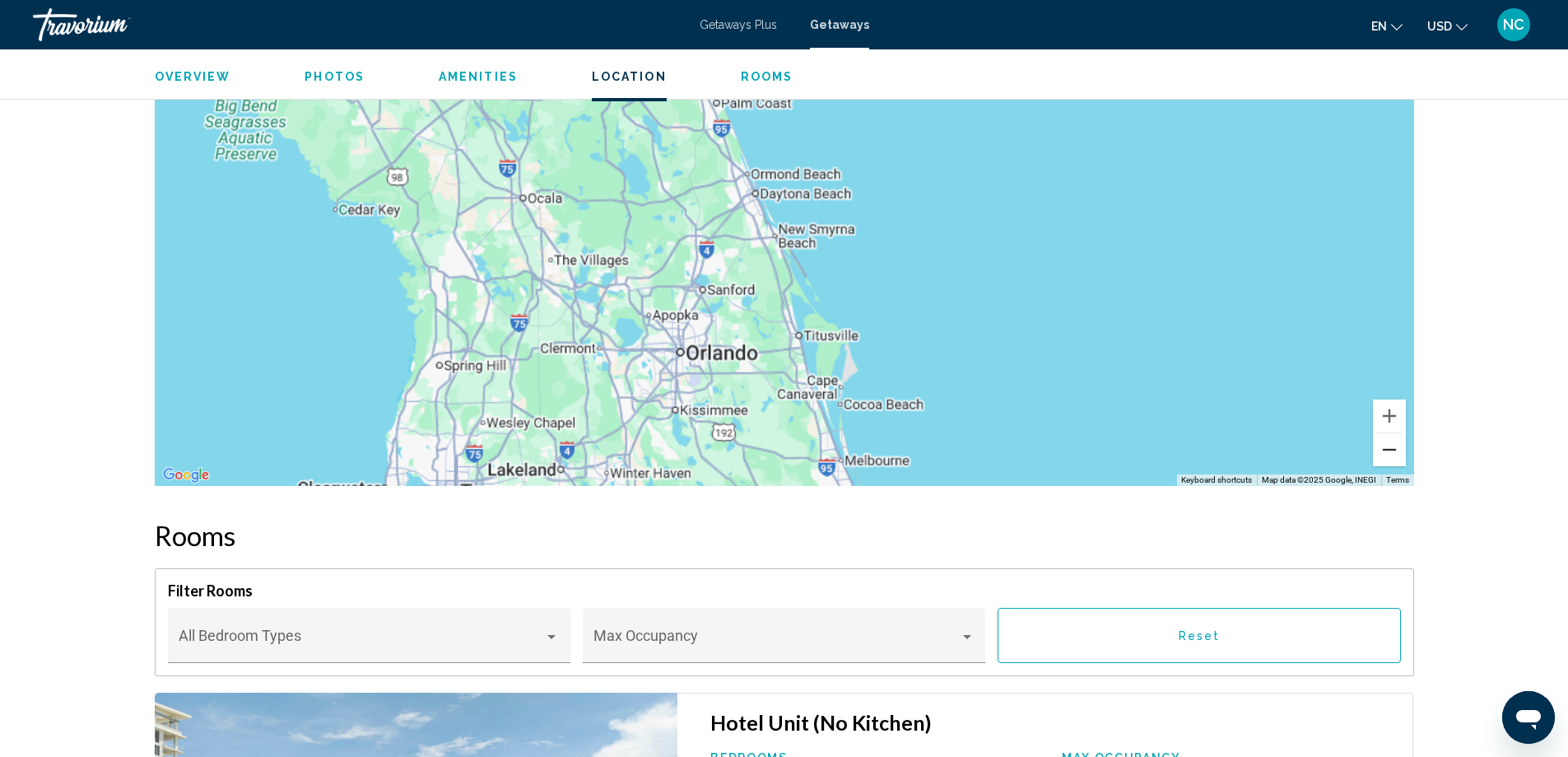
click at [1382, 456] on button "Zoom out" at bounding box center [1389, 449] width 33 height 33
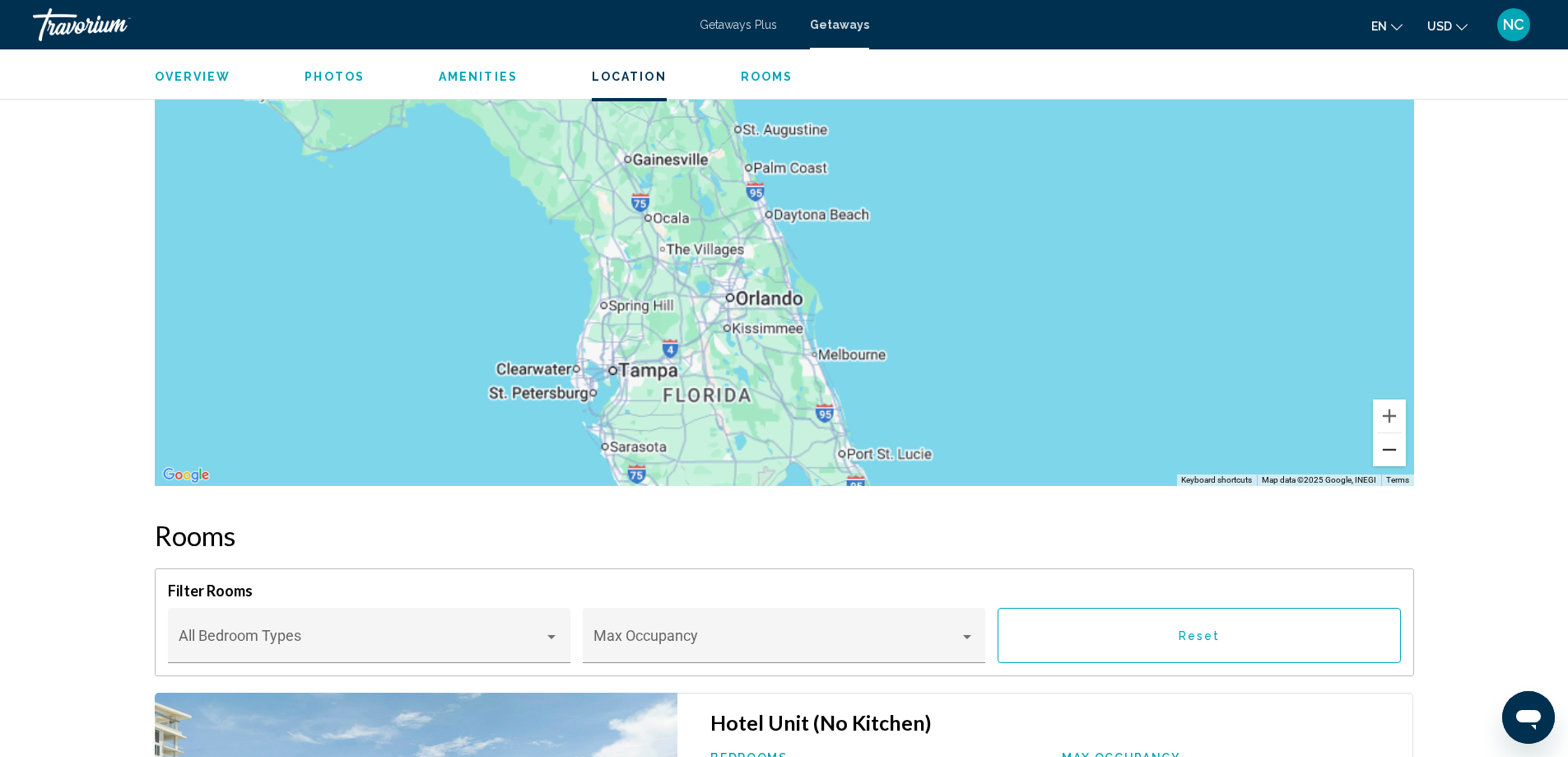
click at [1382, 456] on button "Zoom out" at bounding box center [1389, 449] width 33 height 33
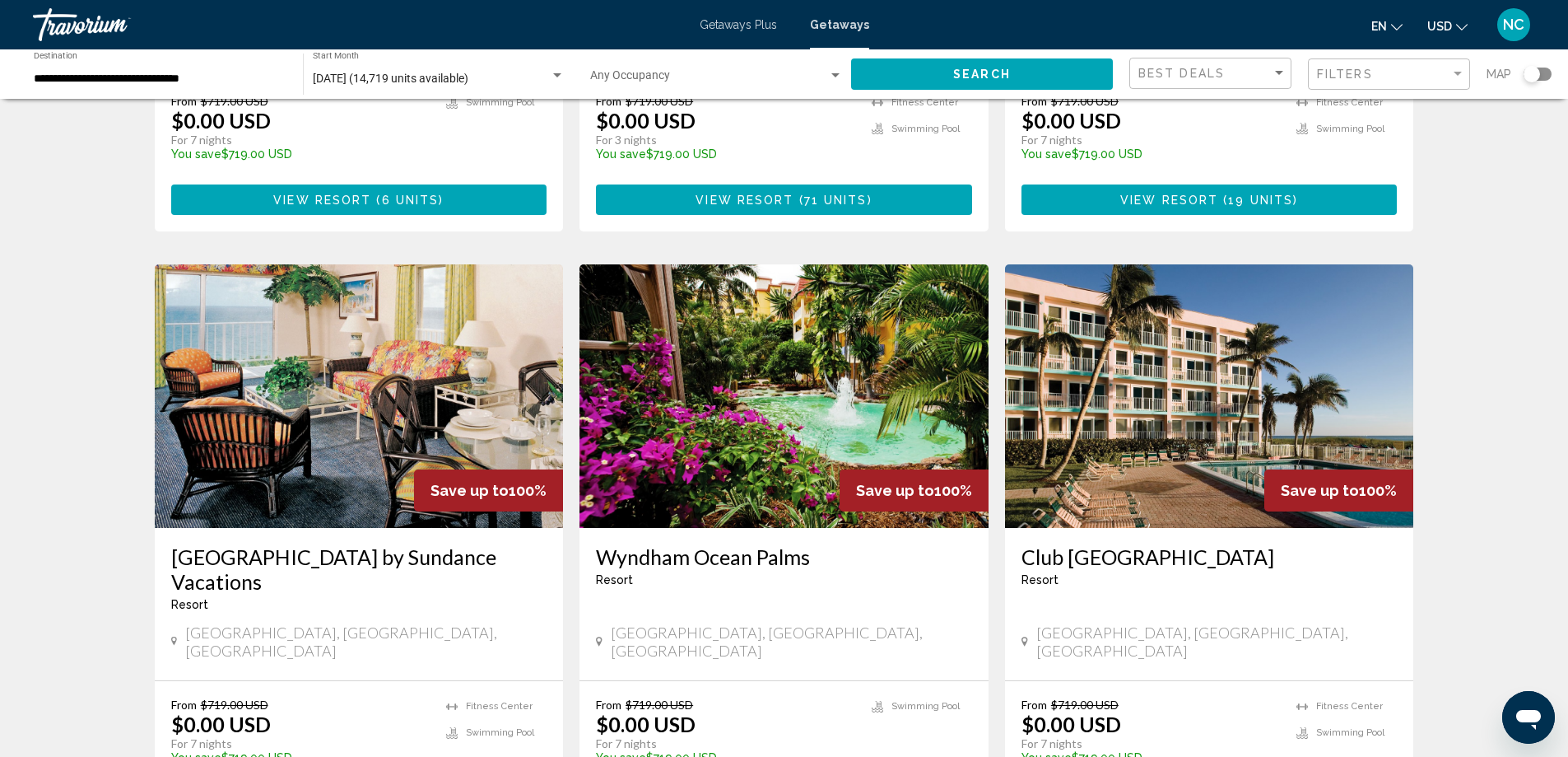
scroll to position [1978, 0]
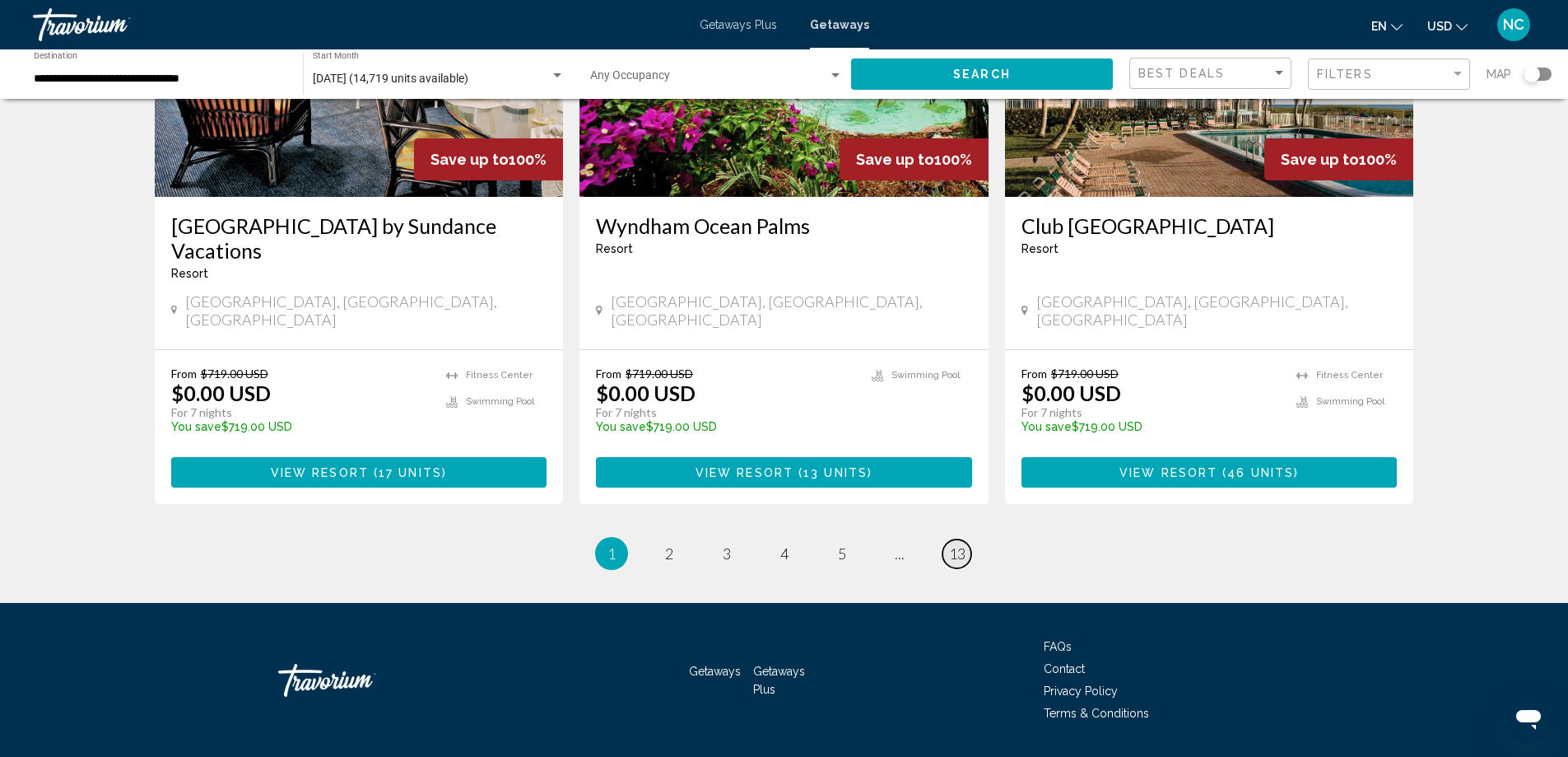
click at [955, 544] on span "13" at bounding box center [957, 552] width 17 height 18
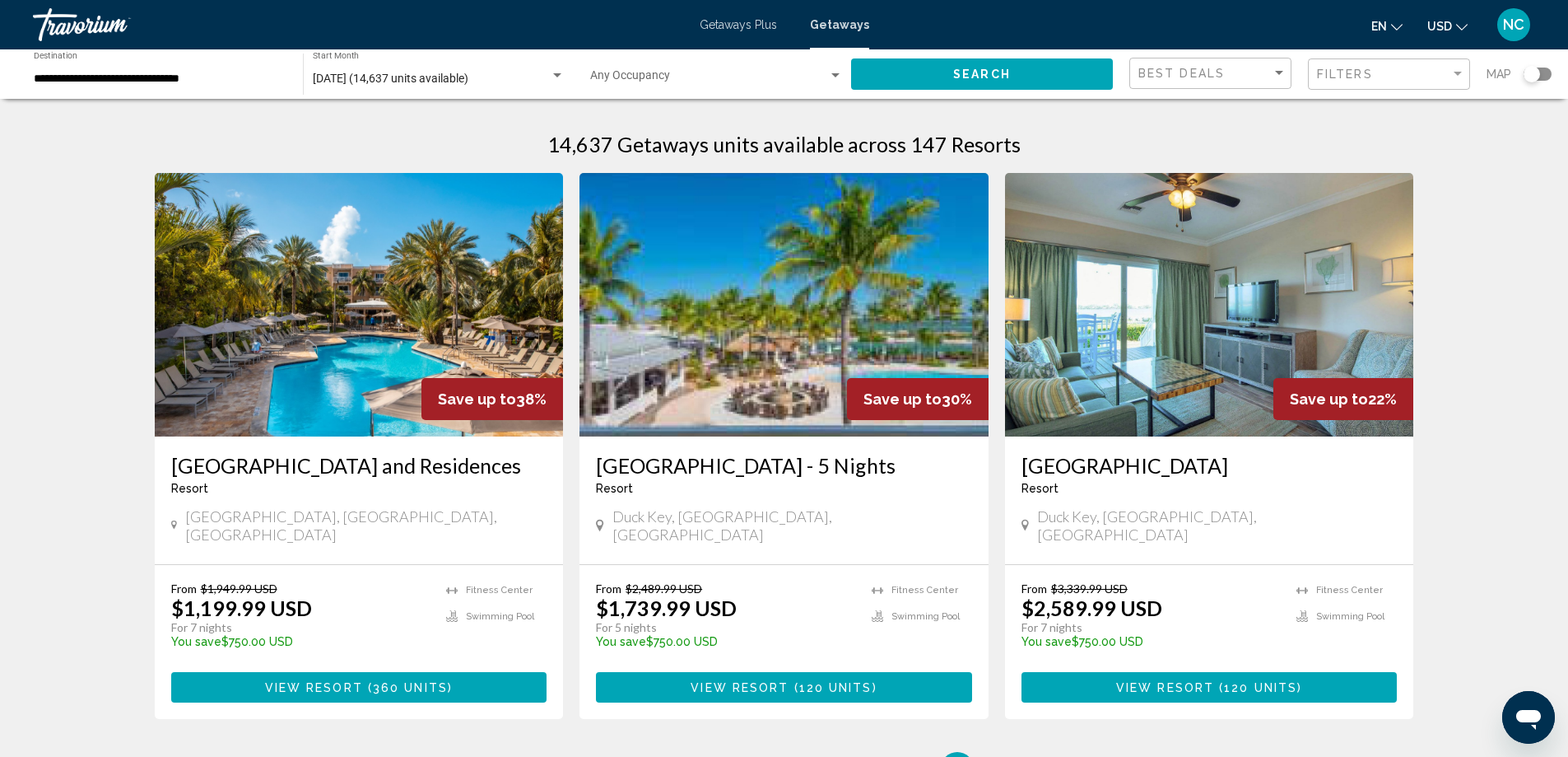
scroll to position [245, 0]
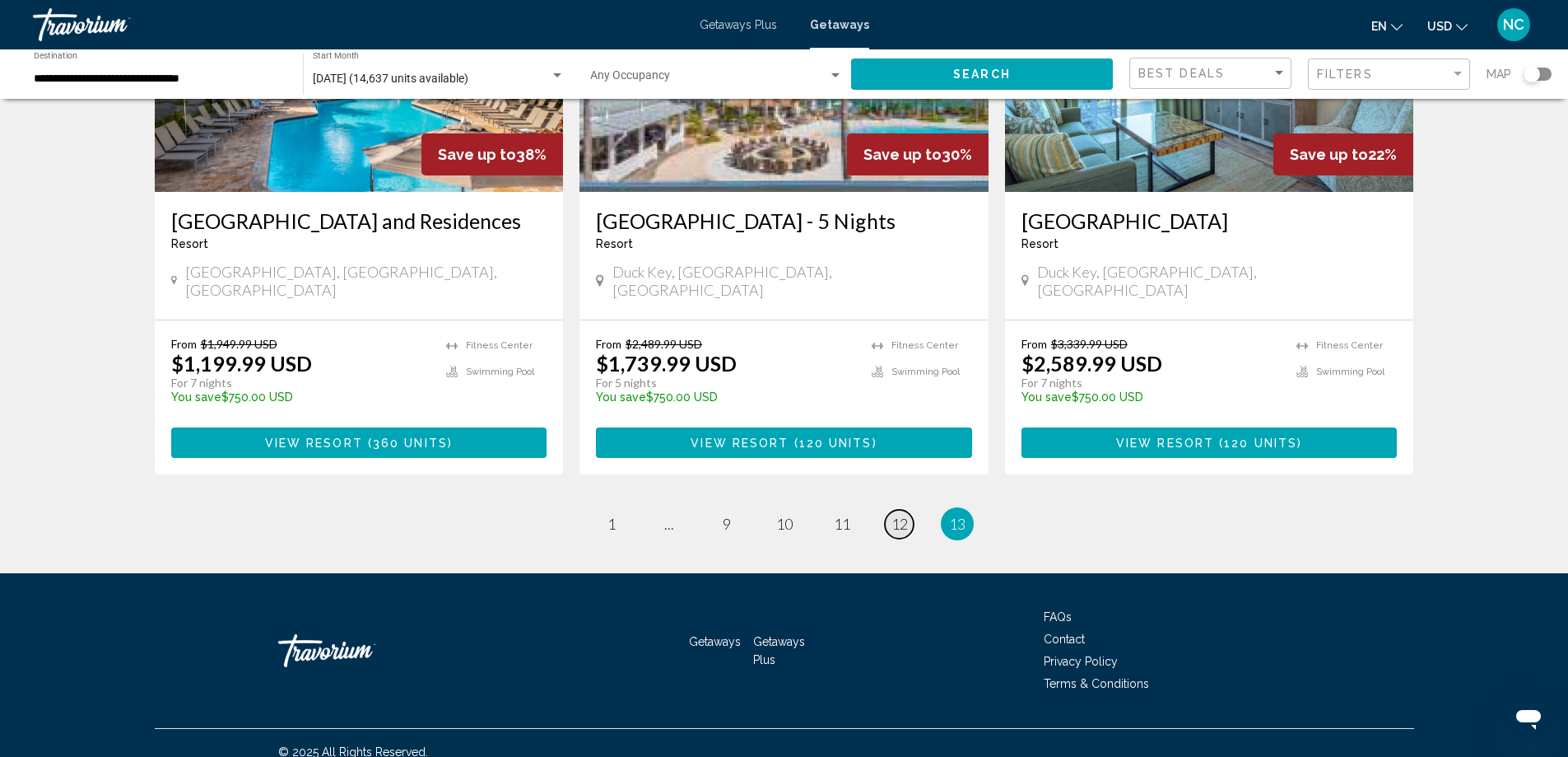
click at [895, 514] on span "12" at bounding box center [900, 523] width 17 height 18
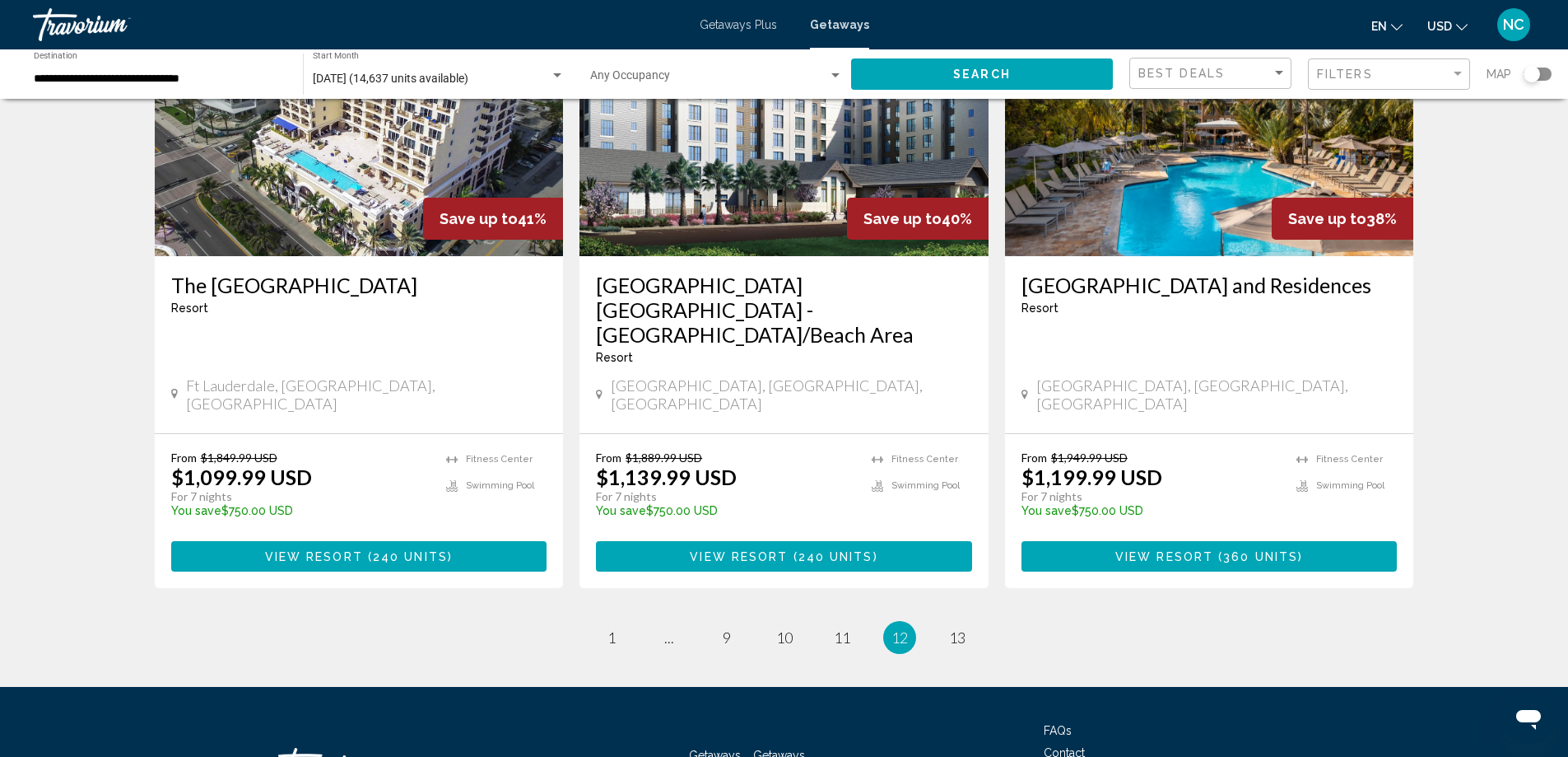
scroll to position [1953, 0]
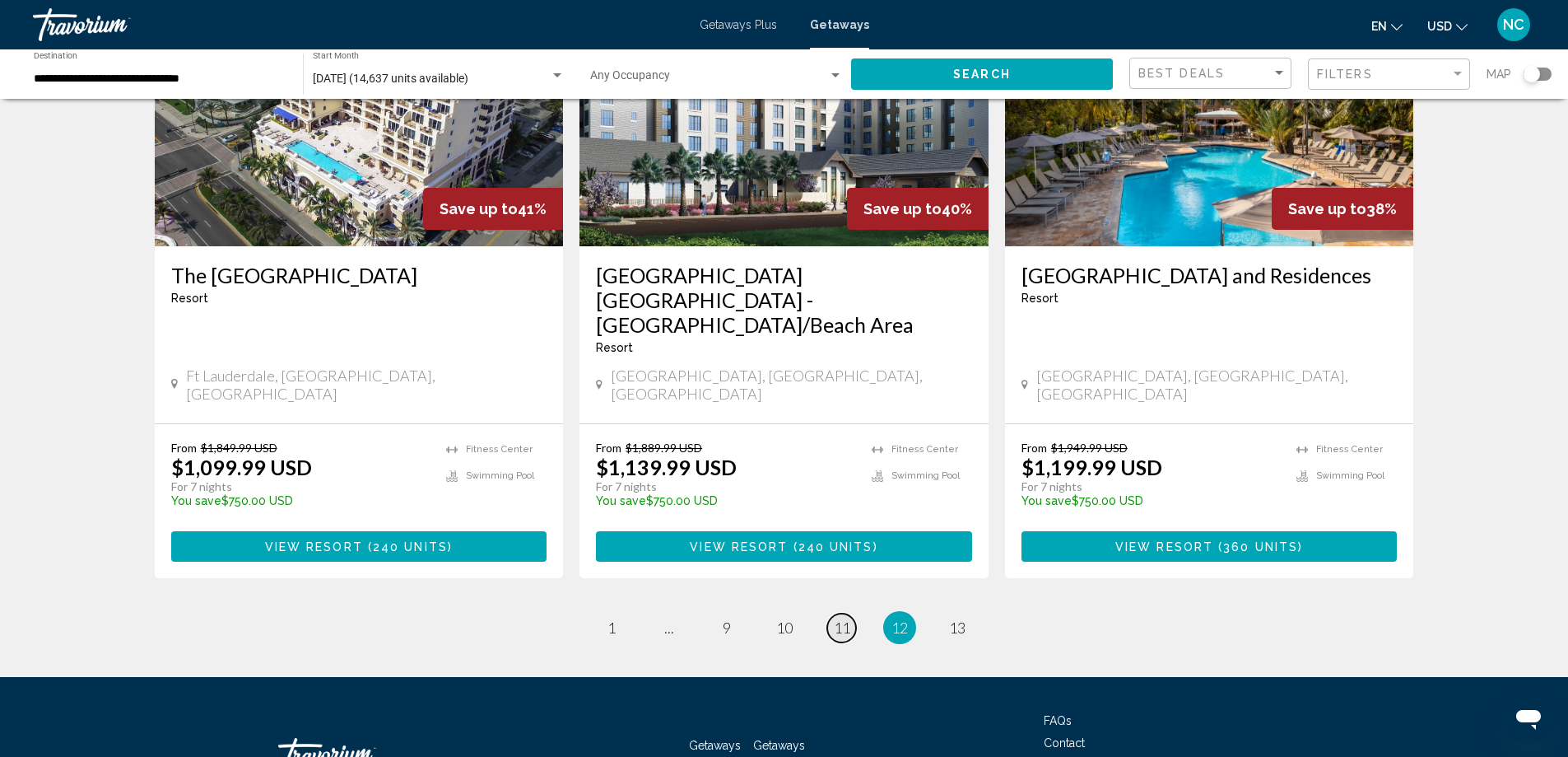
click at [845, 618] on span "11" at bounding box center [842, 627] width 17 height 18
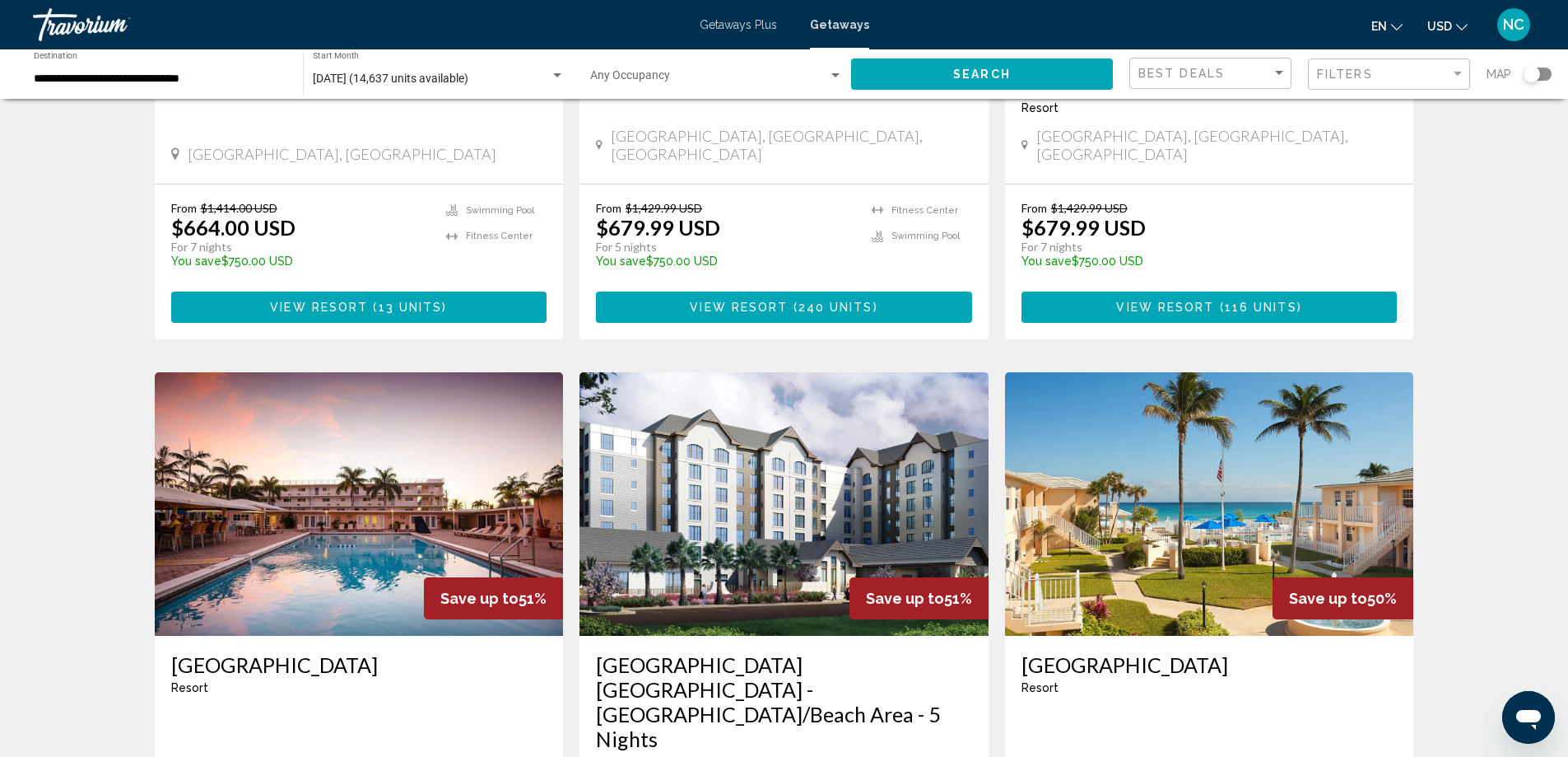
scroll to position [1070, 0]
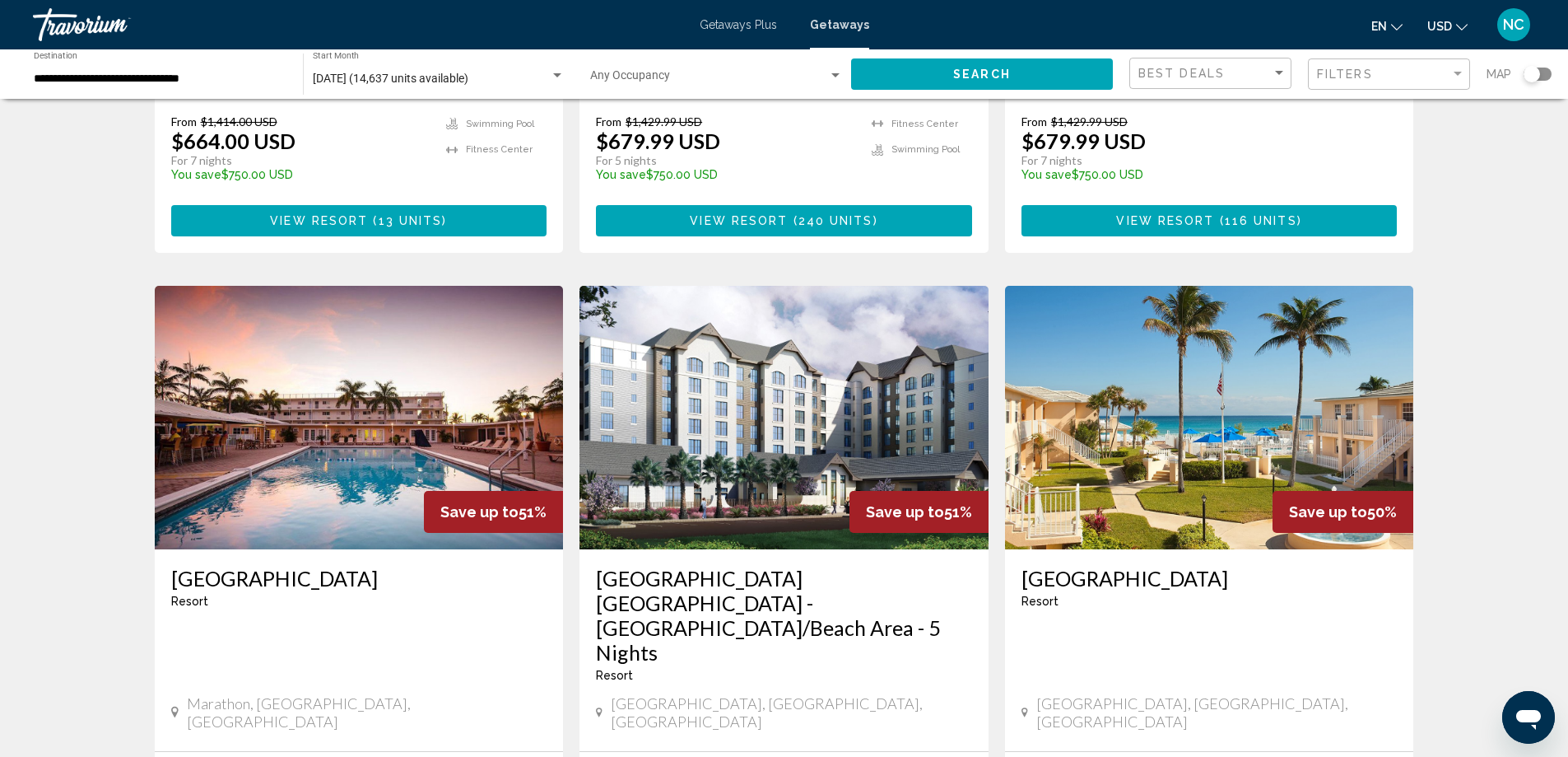
click at [1180, 356] on img "Main content" at bounding box center [1209, 417] width 409 height 263
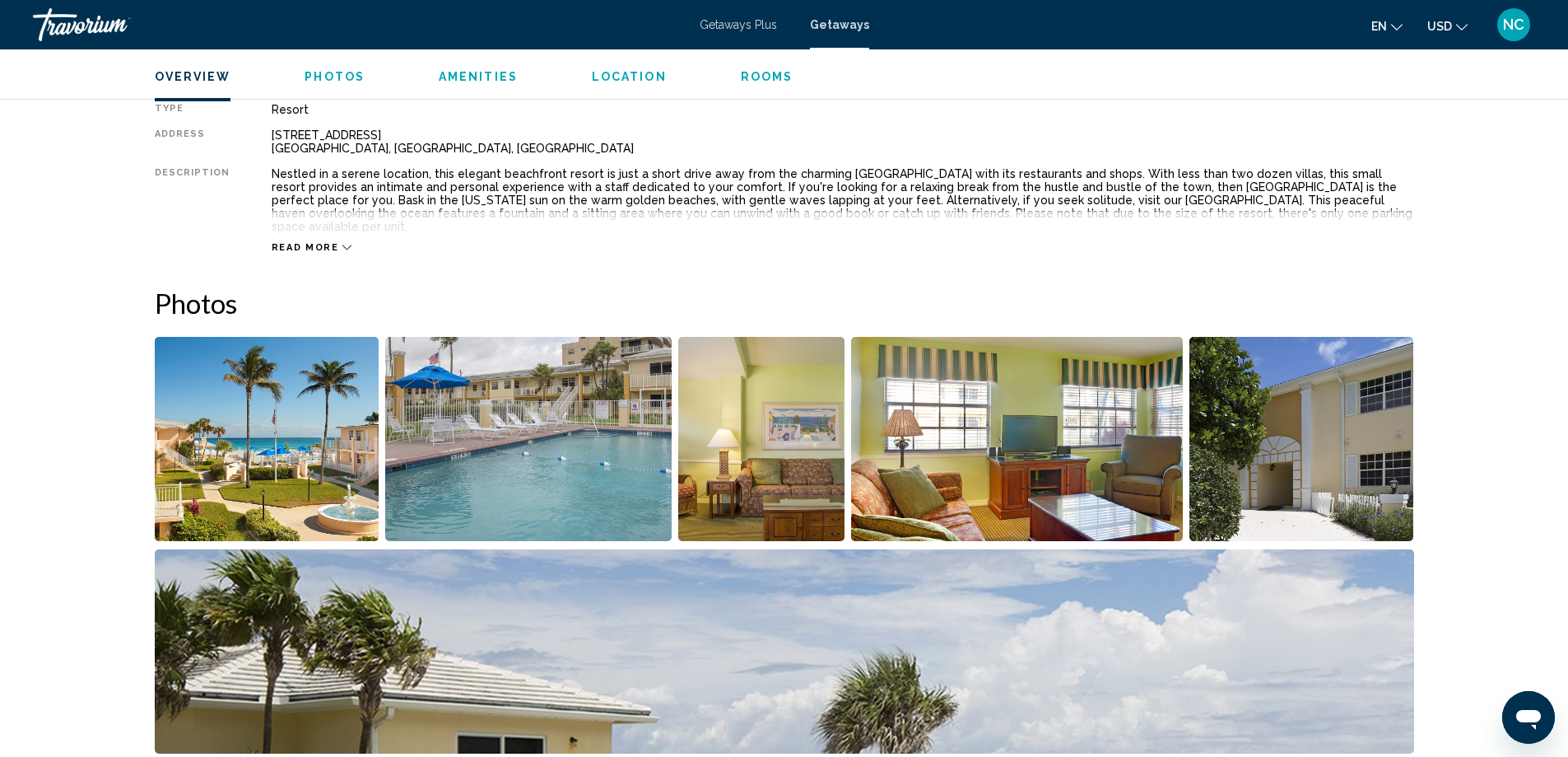
scroll to position [687, 0]
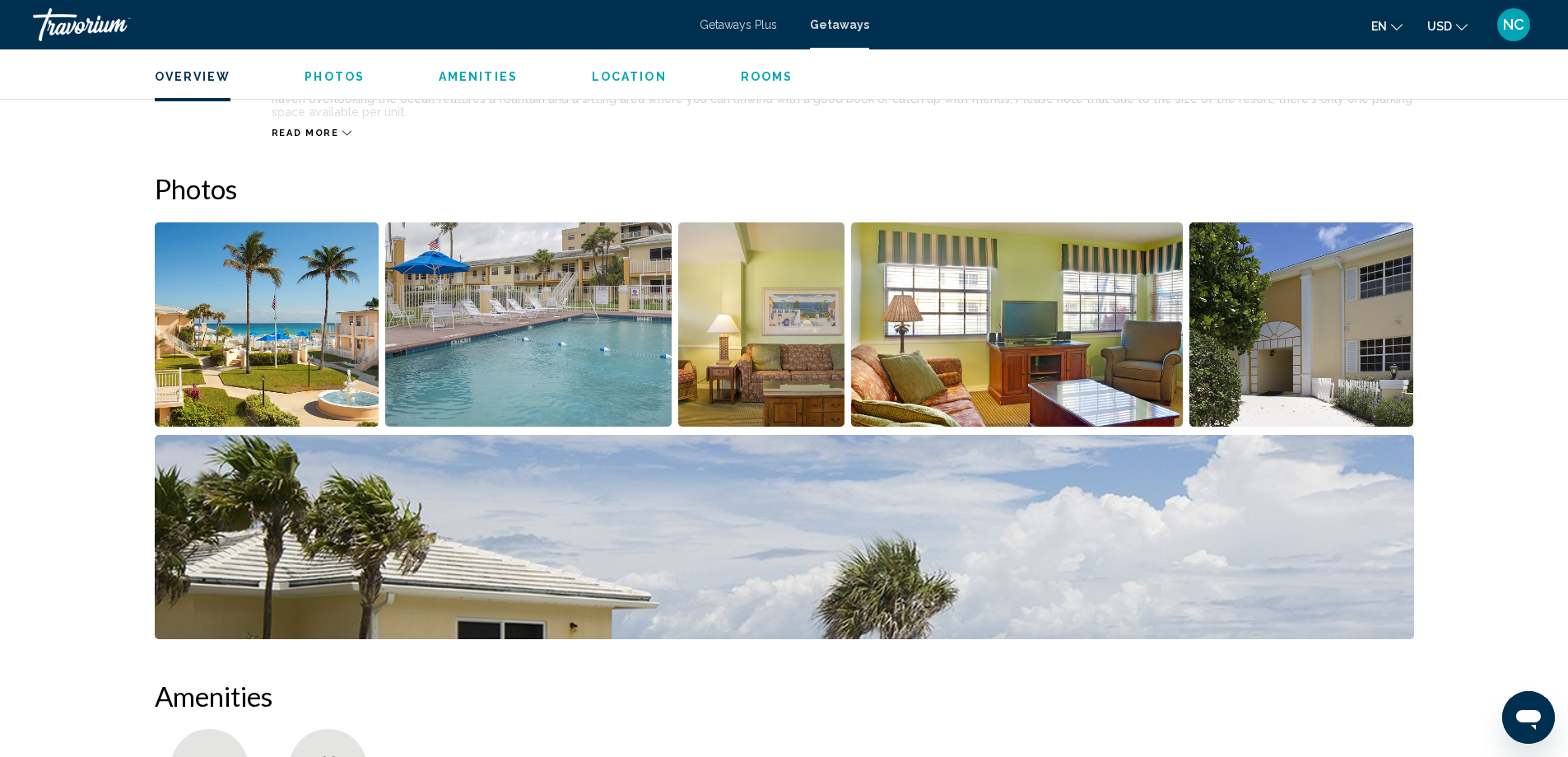
click at [307, 339] on img "Open full-screen image slider" at bounding box center [267, 325] width 225 height 205
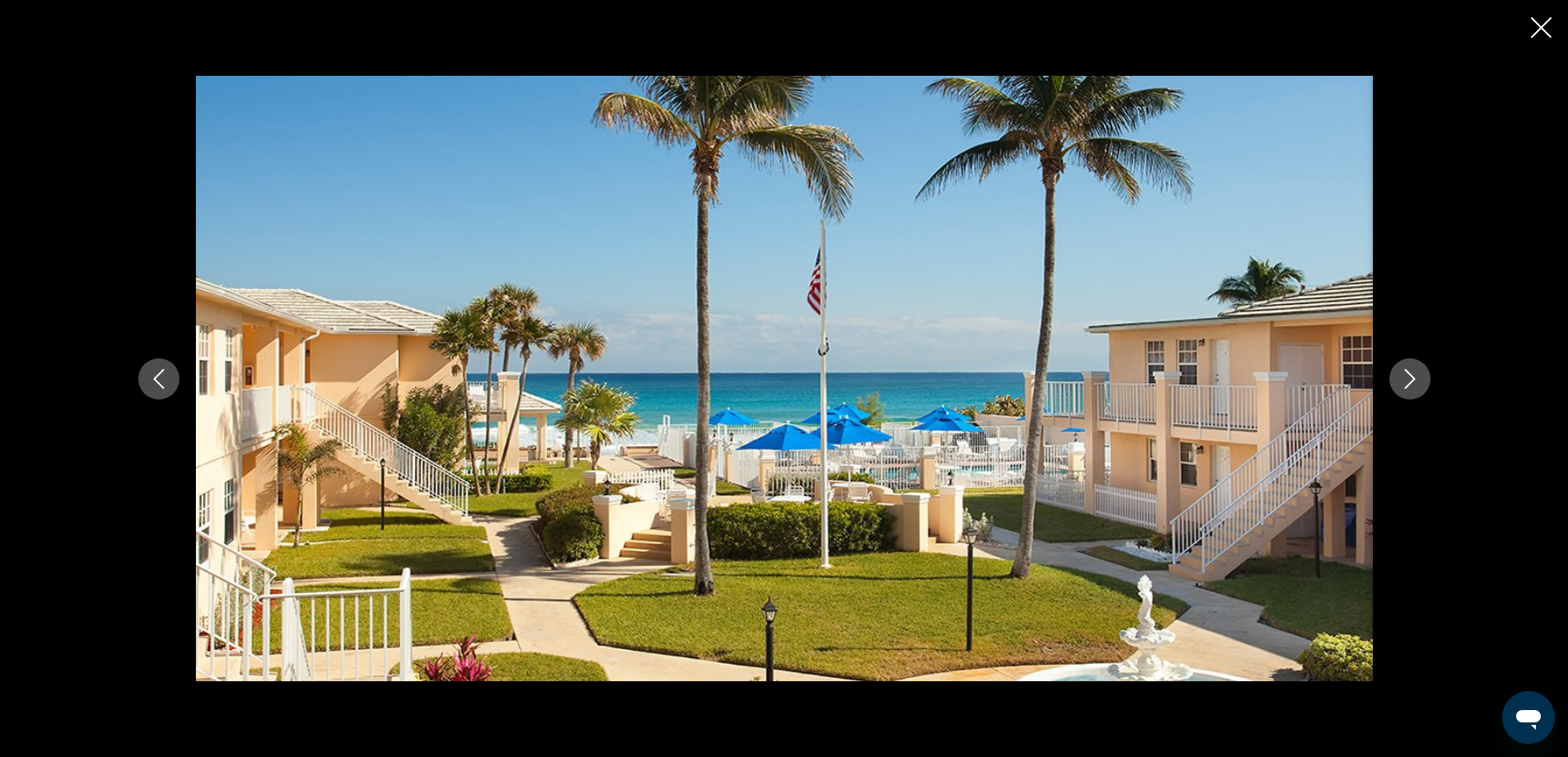
click at [1410, 378] on icon "Next image" at bounding box center [1409, 378] width 20 height 20
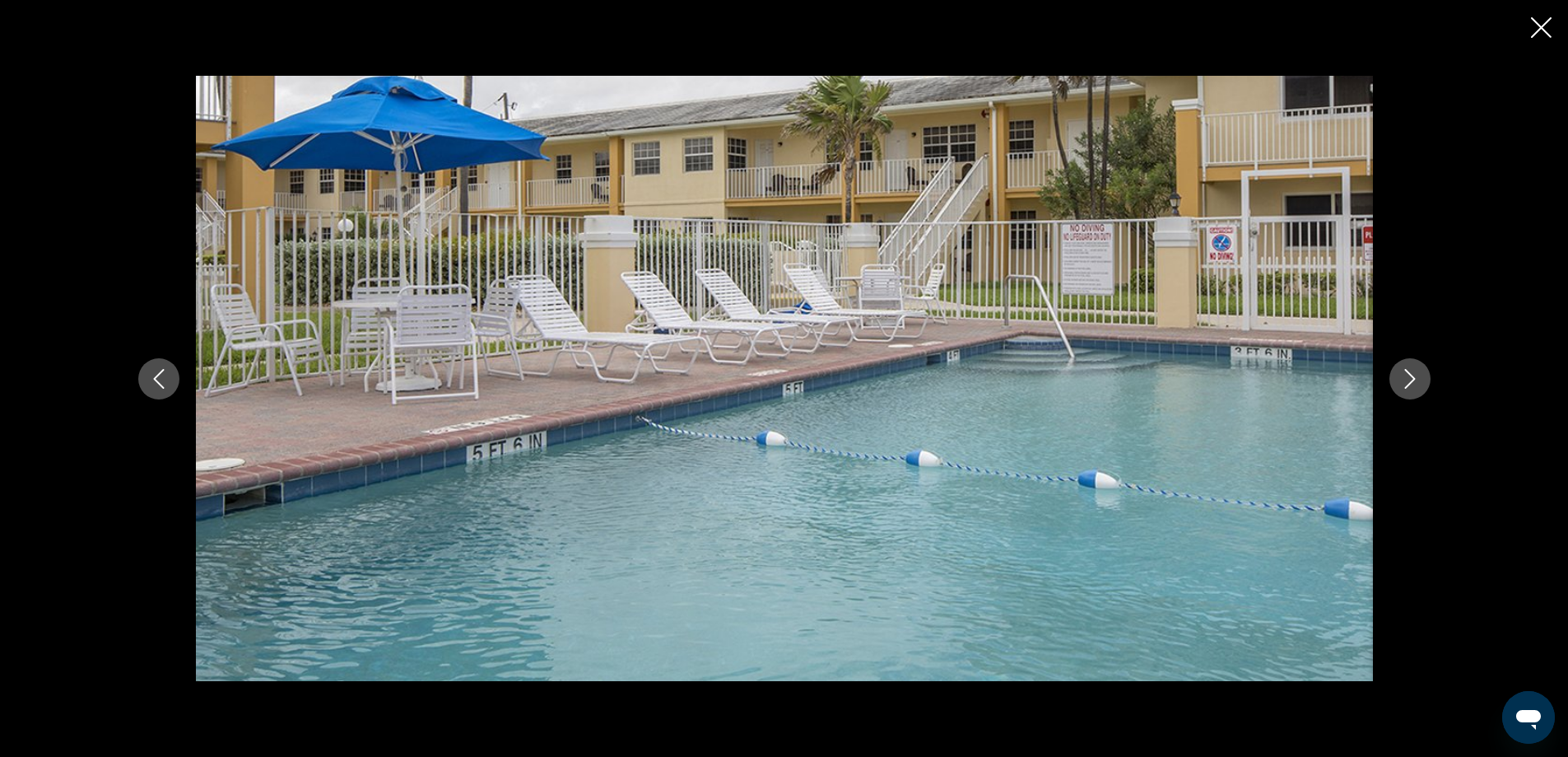
click at [1410, 378] on icon "Next image" at bounding box center [1409, 378] width 20 height 20
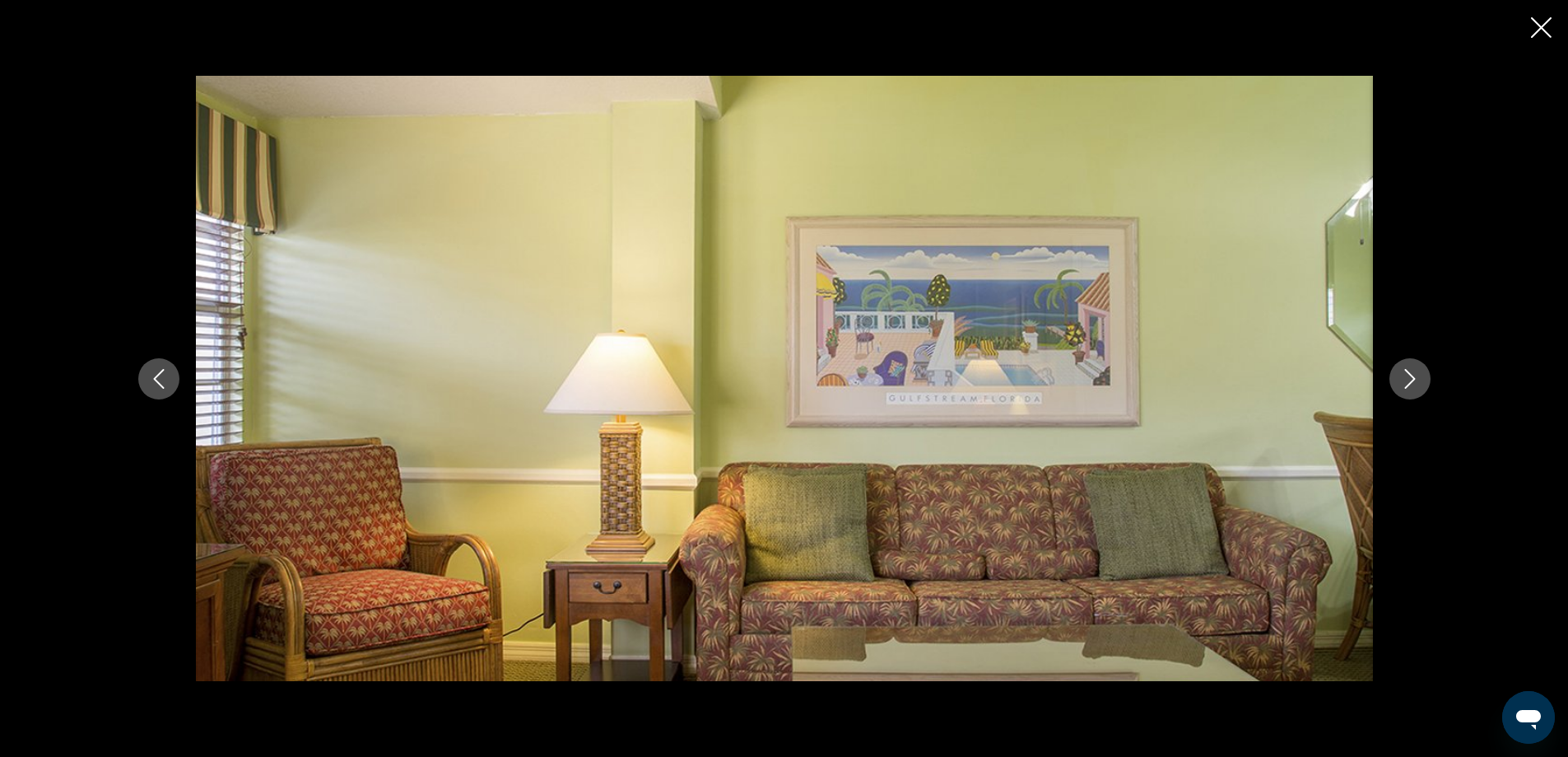
click at [1410, 378] on icon "Next image" at bounding box center [1409, 378] width 20 height 20
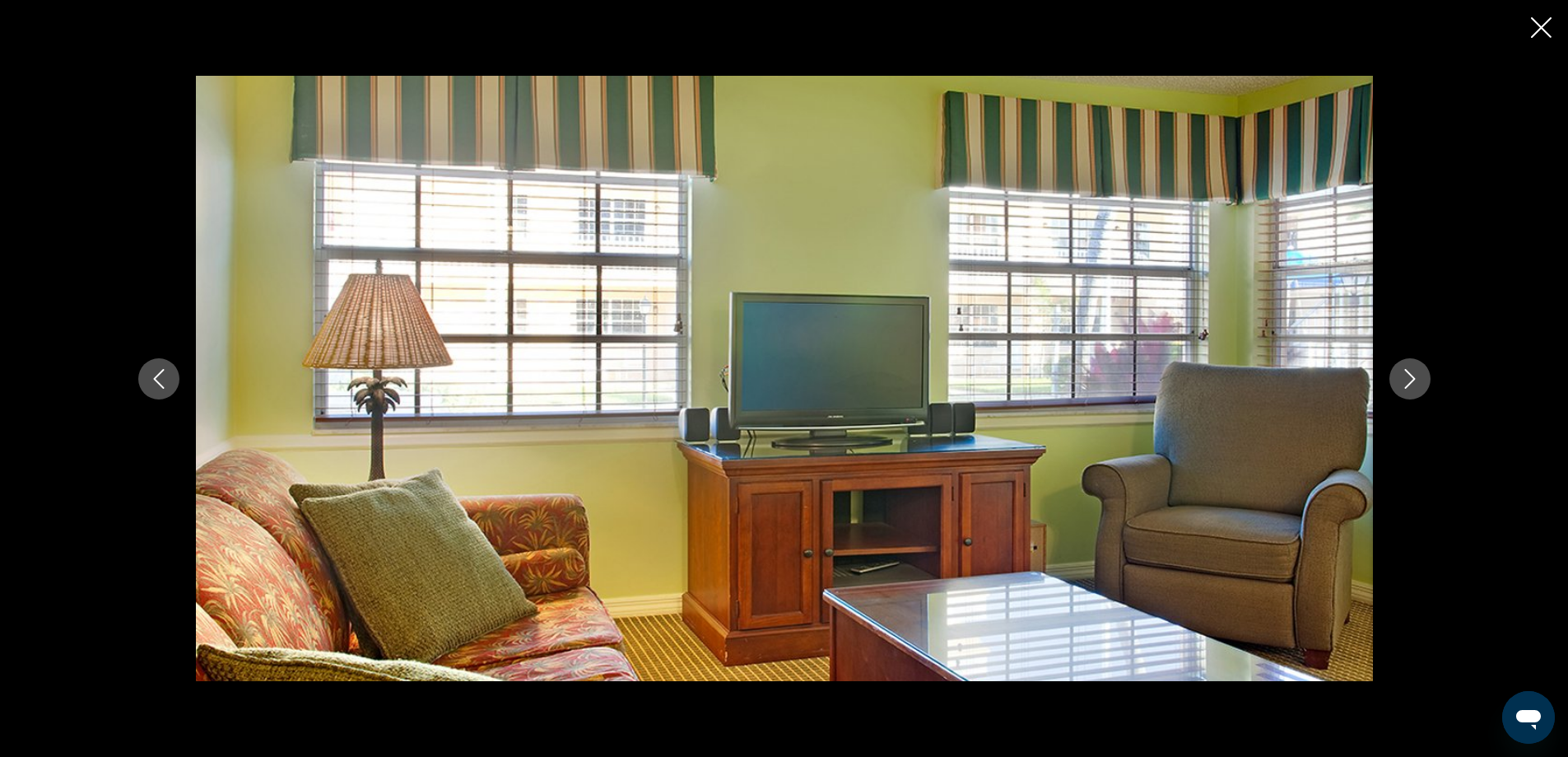
click at [1410, 378] on icon "Next image" at bounding box center [1409, 378] width 20 height 20
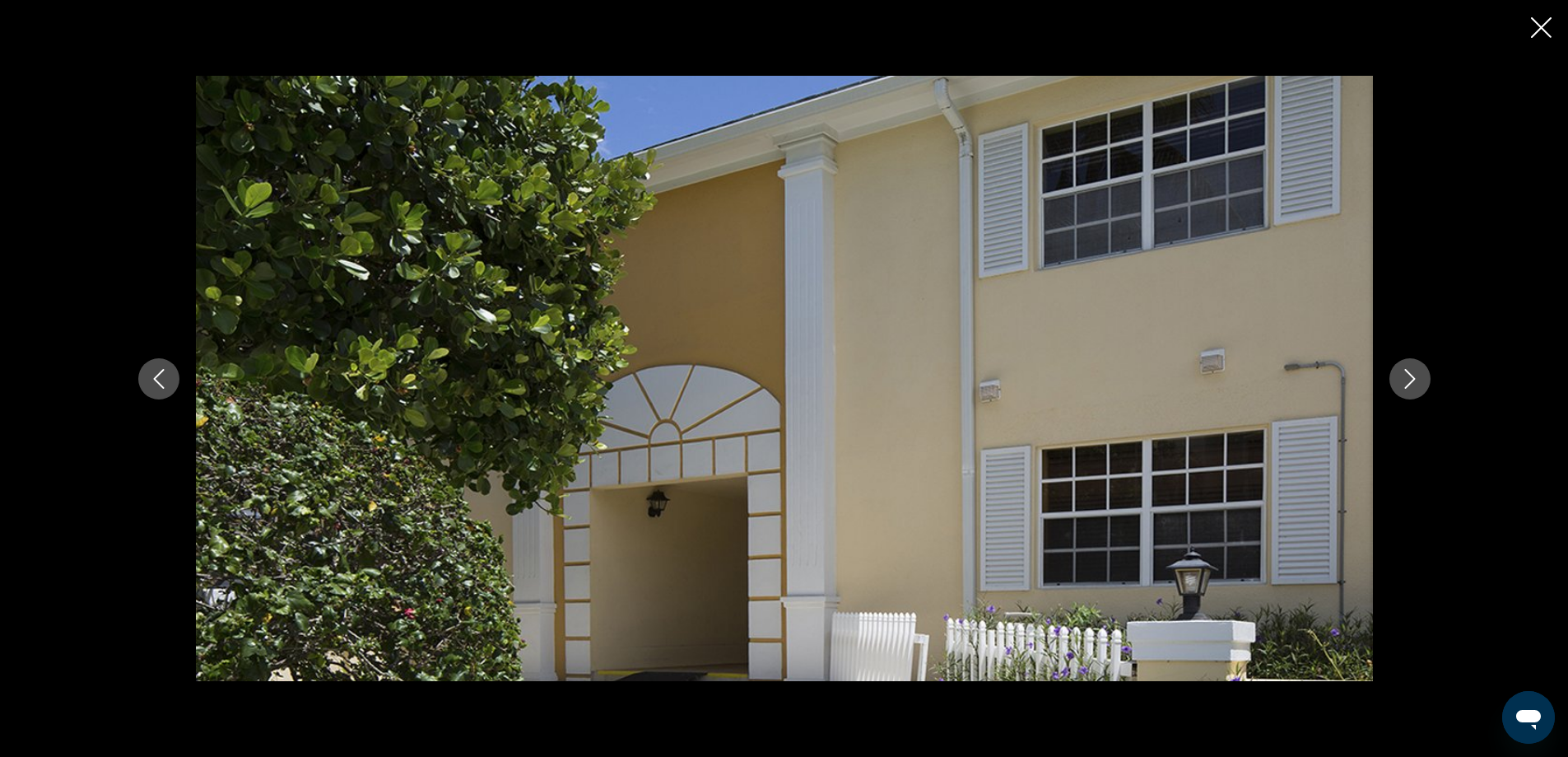
click at [1410, 378] on icon "Next image" at bounding box center [1409, 378] width 20 height 20
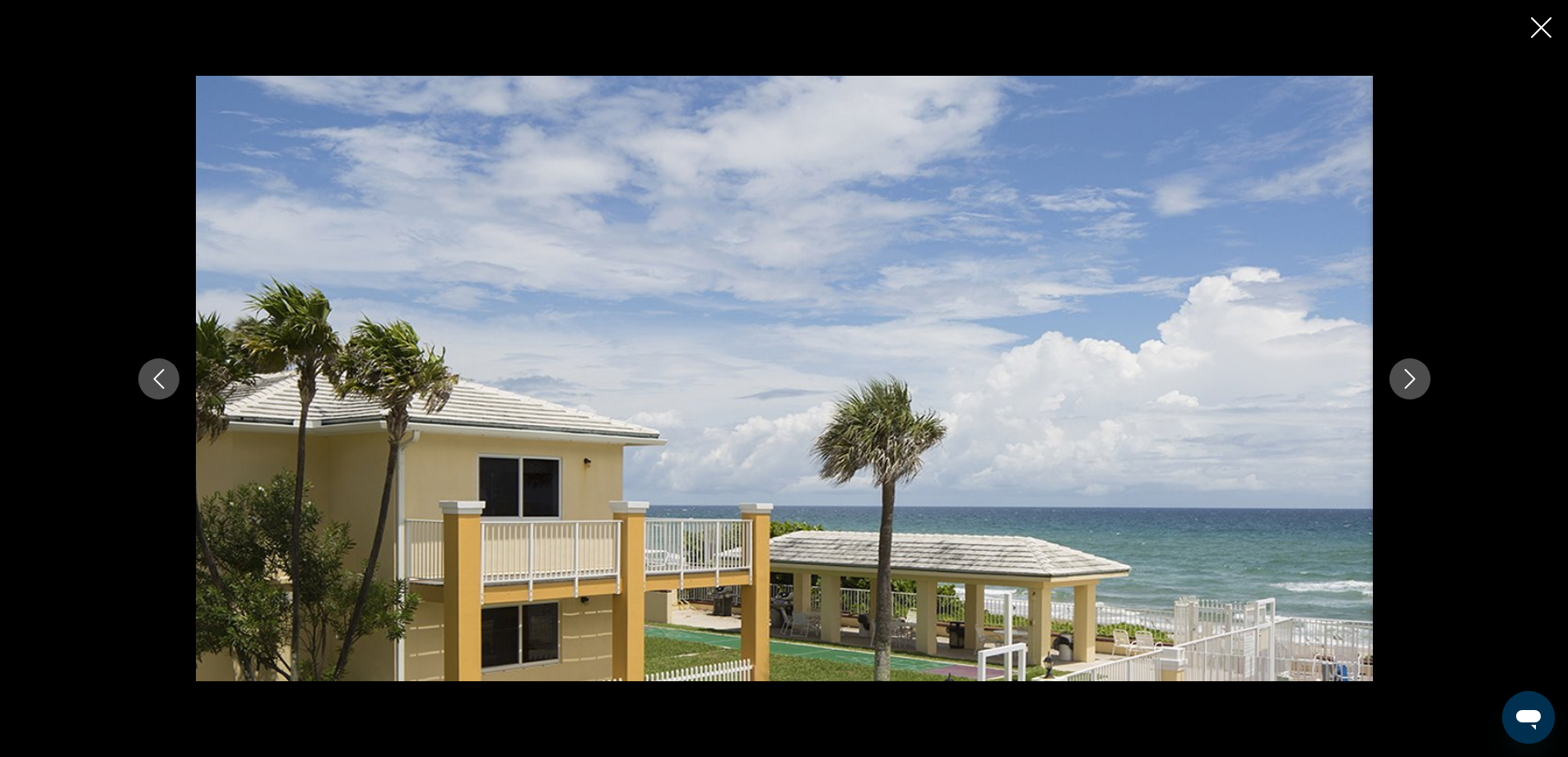
click at [1410, 378] on icon "Next image" at bounding box center [1409, 378] width 20 height 20
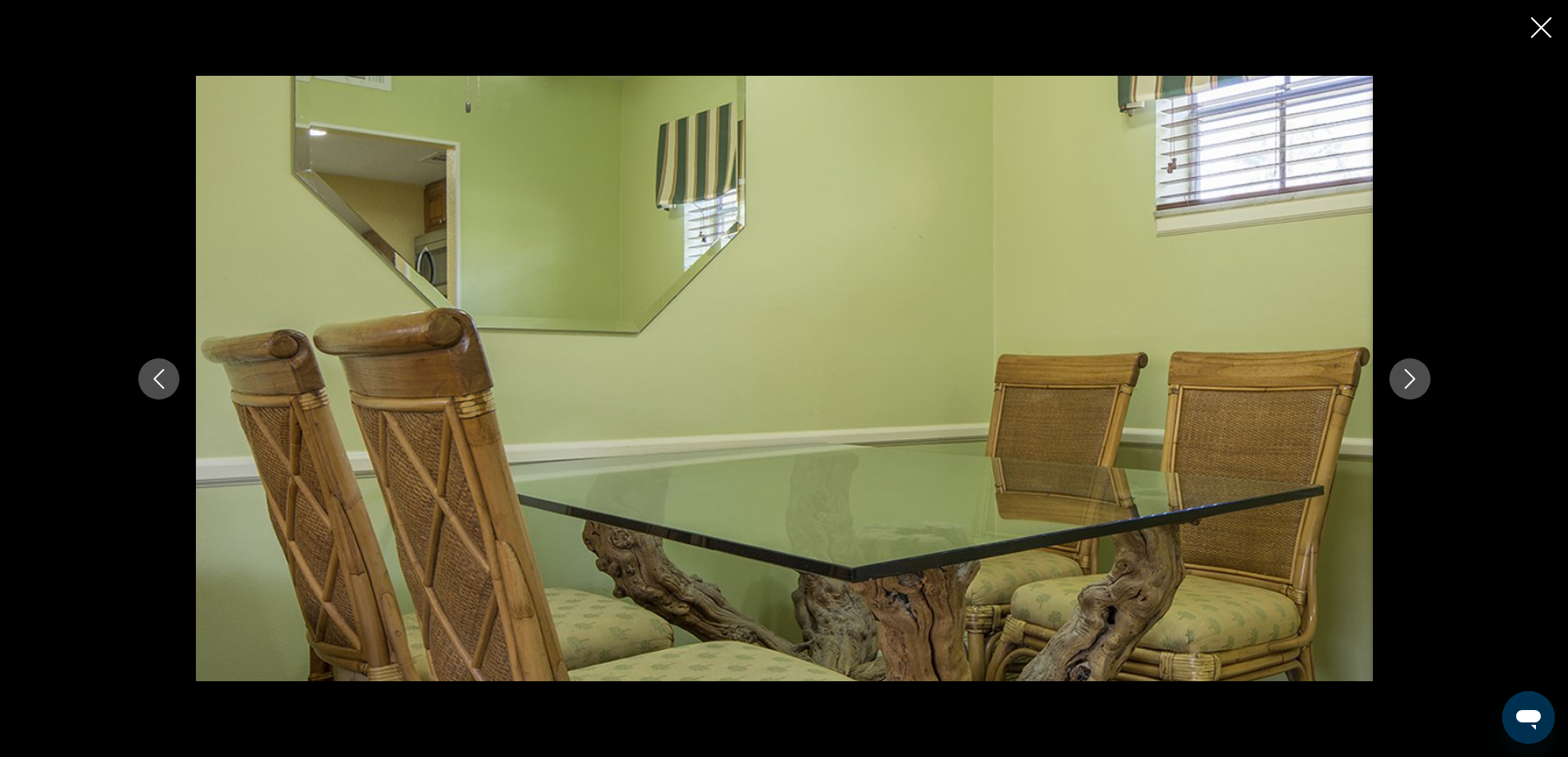
click at [1410, 378] on icon "Next image" at bounding box center [1409, 378] width 20 height 20
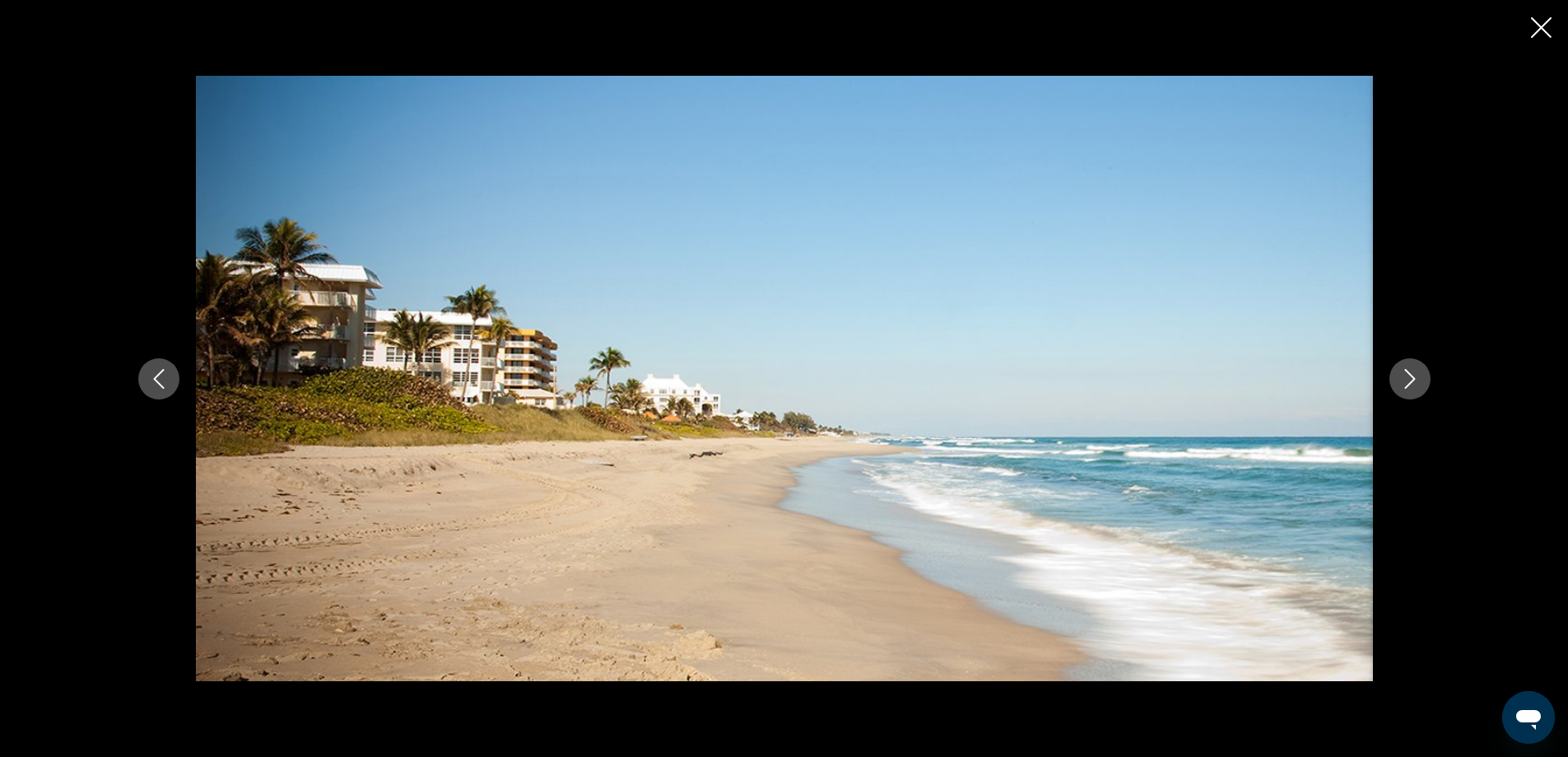
click at [1410, 378] on icon "Next image" at bounding box center [1409, 378] width 20 height 20
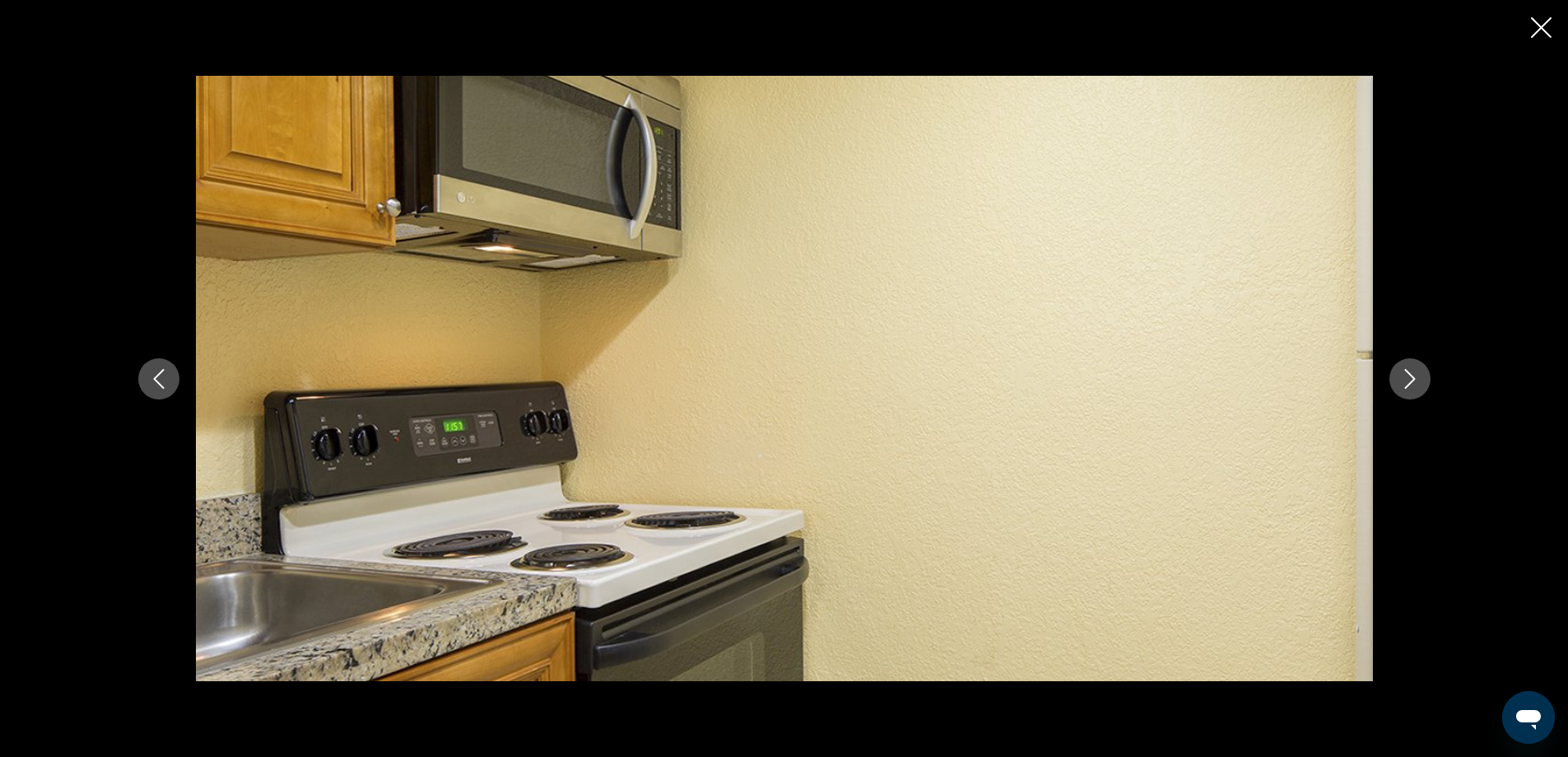
click at [1410, 378] on icon "Next image" at bounding box center [1409, 378] width 20 height 20
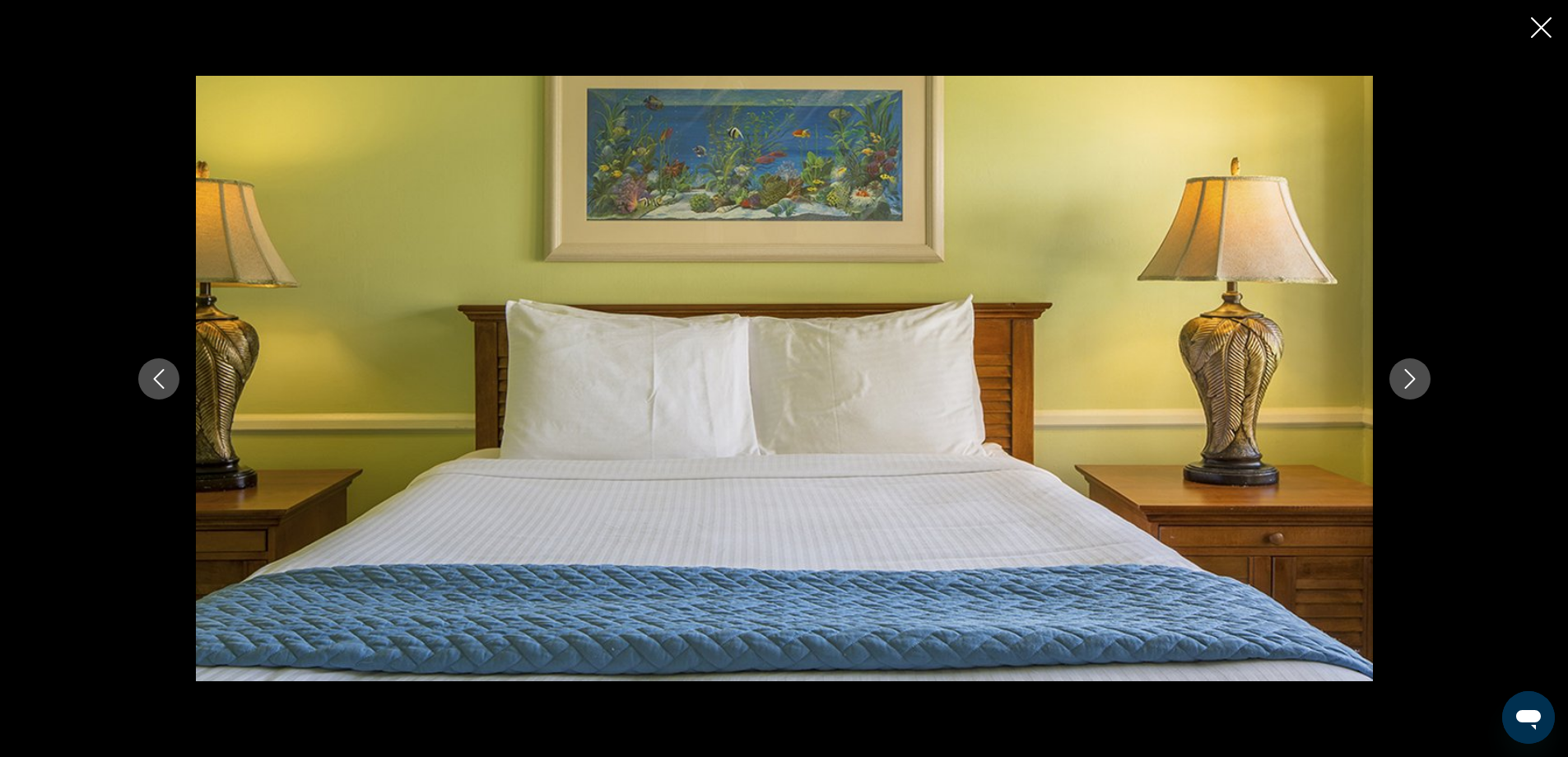
click at [1410, 378] on icon "Next image" at bounding box center [1409, 378] width 20 height 20
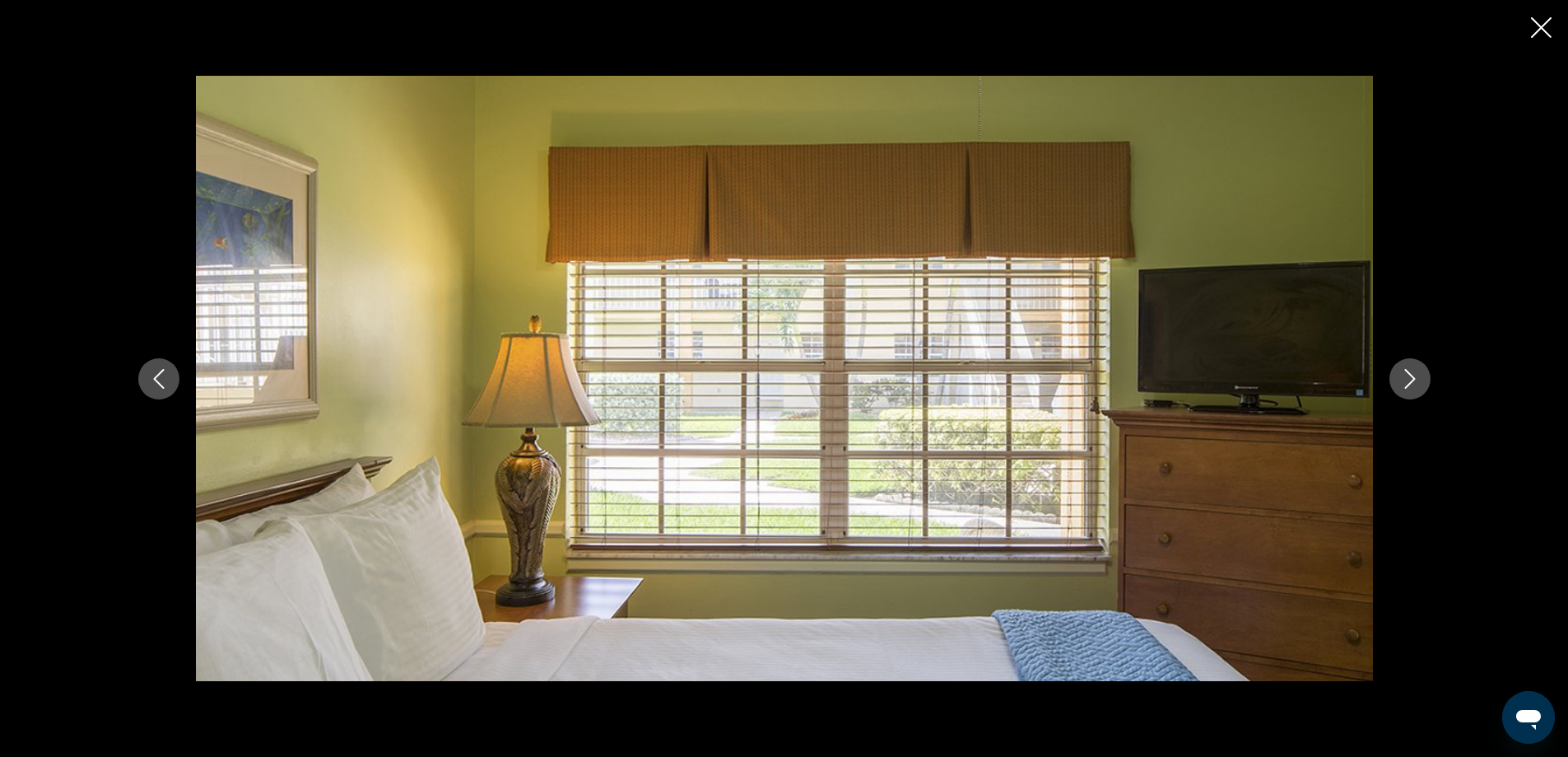
click at [1410, 378] on icon "Next image" at bounding box center [1409, 378] width 20 height 20
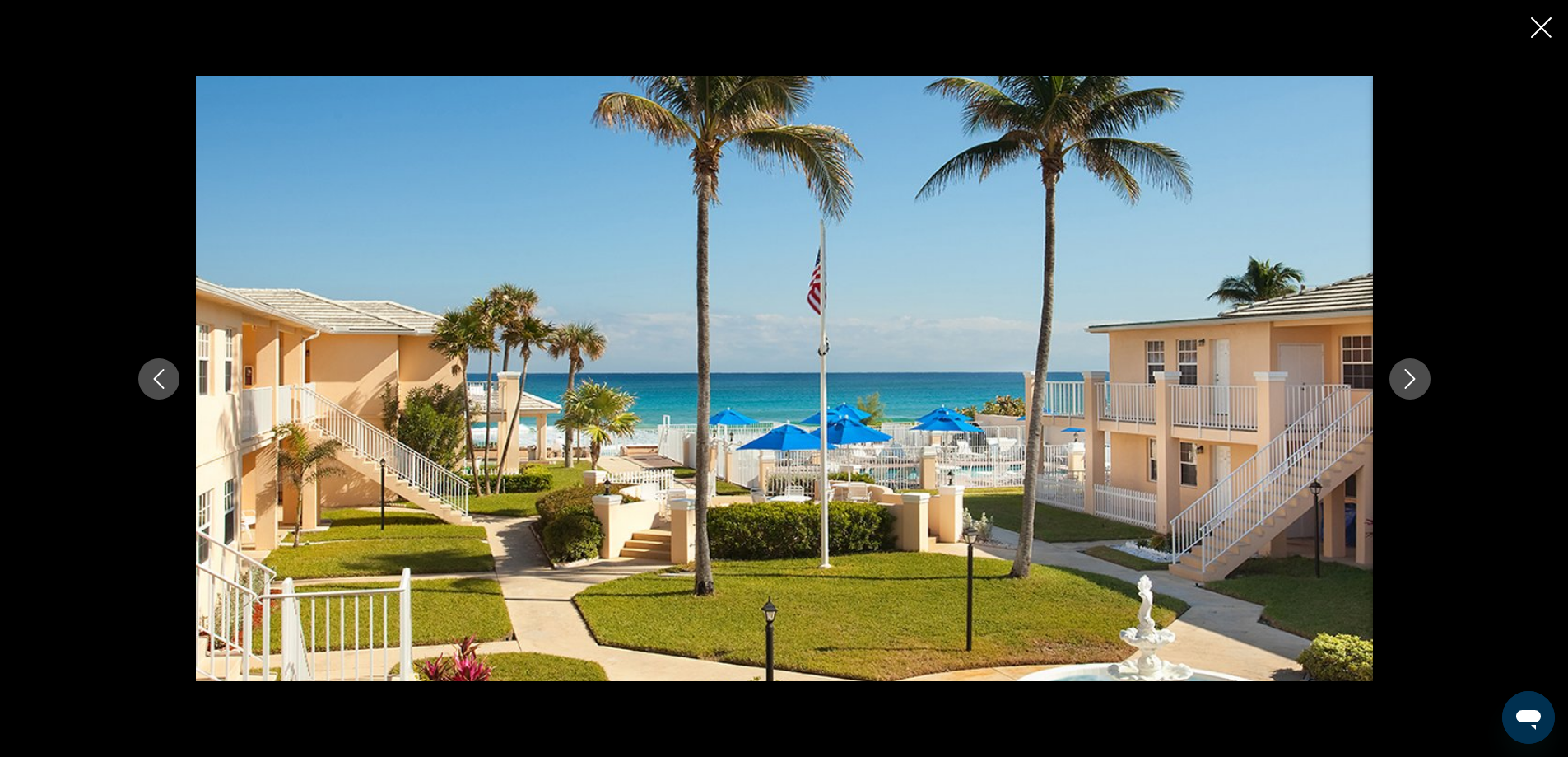
click at [1538, 23] on icon "Close slideshow" at bounding box center [1541, 28] width 20 height 20
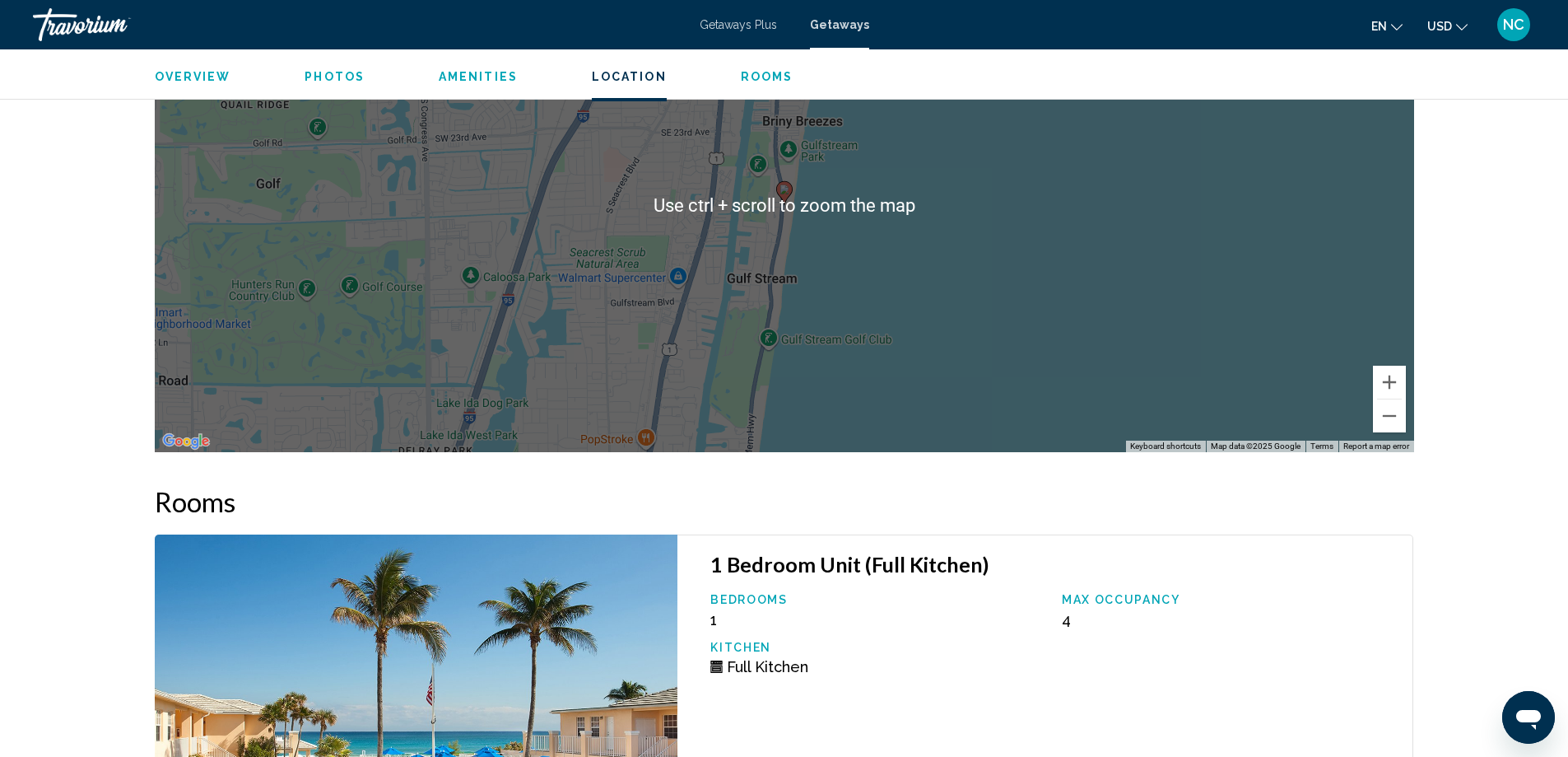
scroll to position [2417, 0]
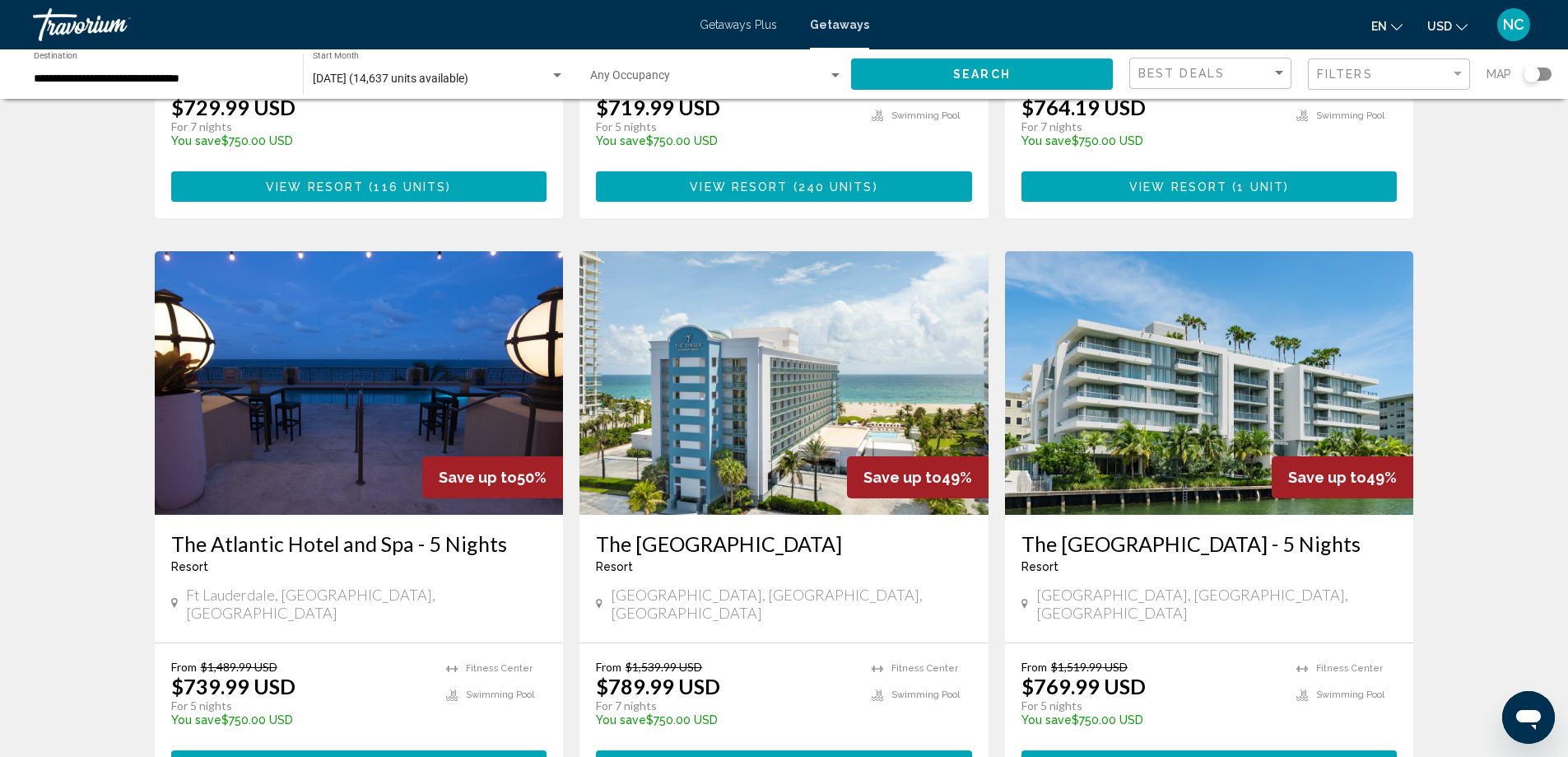
scroll to position [1953, 0]
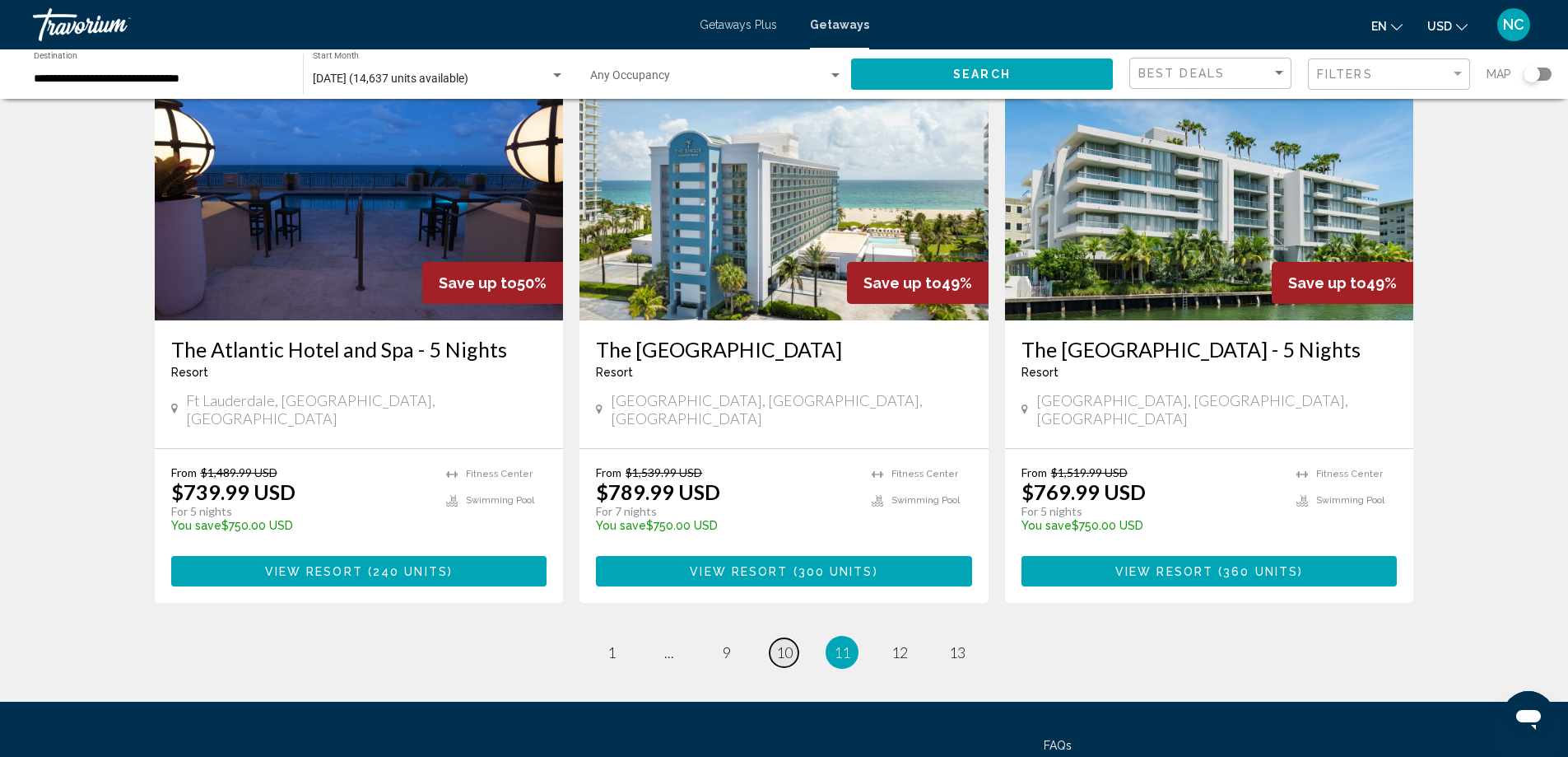
click at [779, 644] on span "10" at bounding box center [784, 652] width 17 height 18
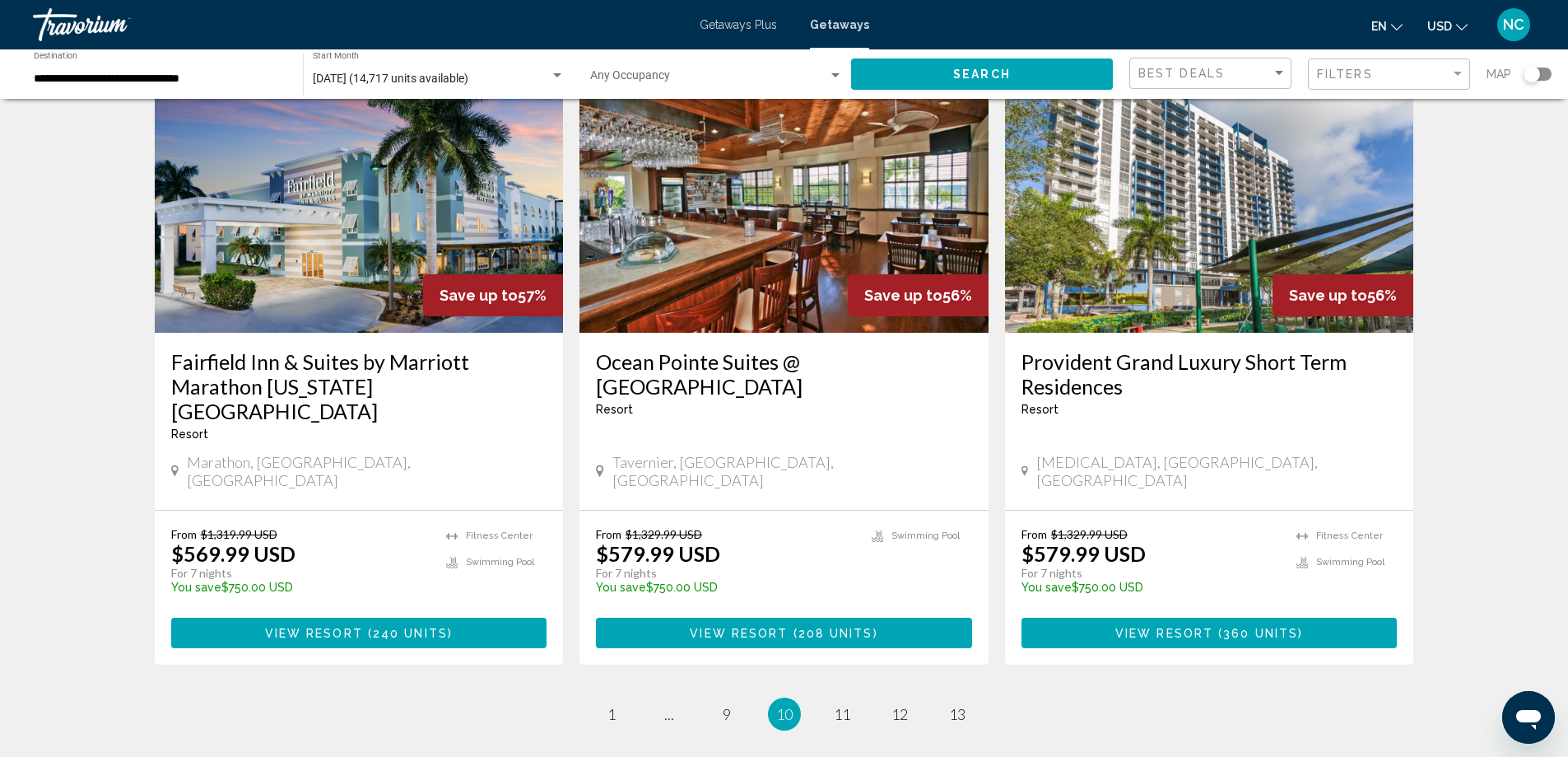
scroll to position [1894, 0]
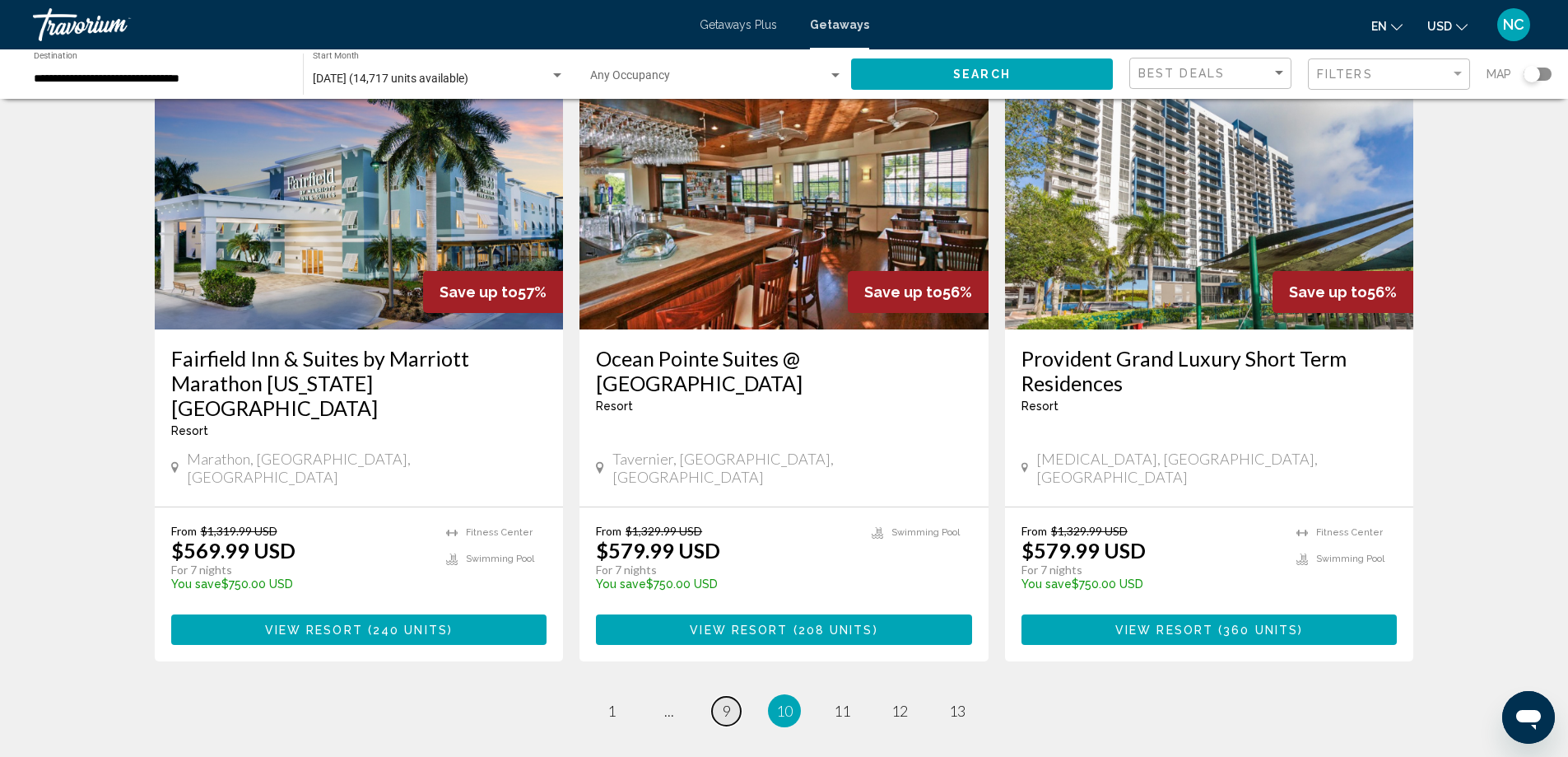
click at [726, 701] on span "9" at bounding box center [726, 710] width 8 height 18
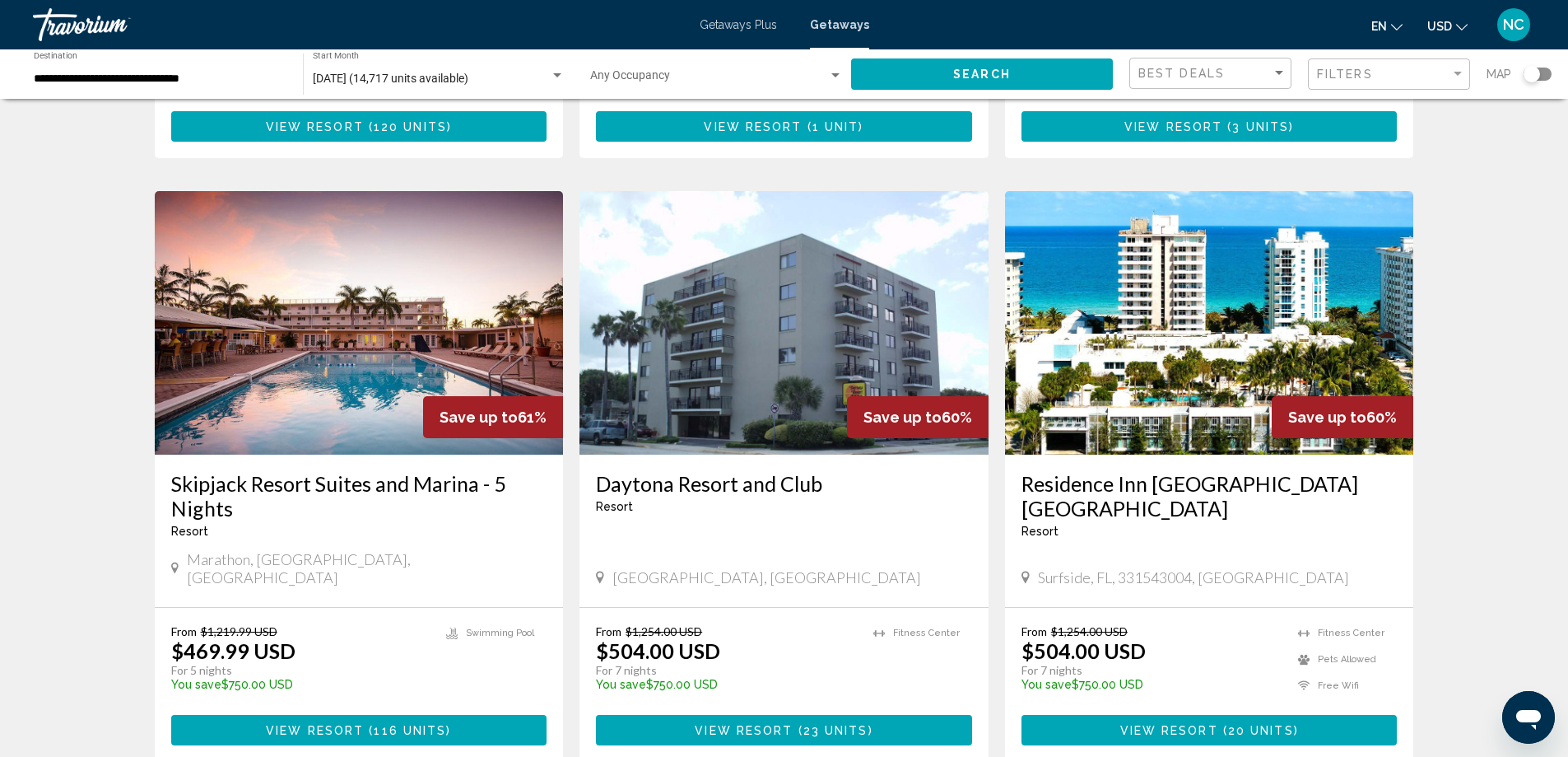
scroll to position [1812, 0]
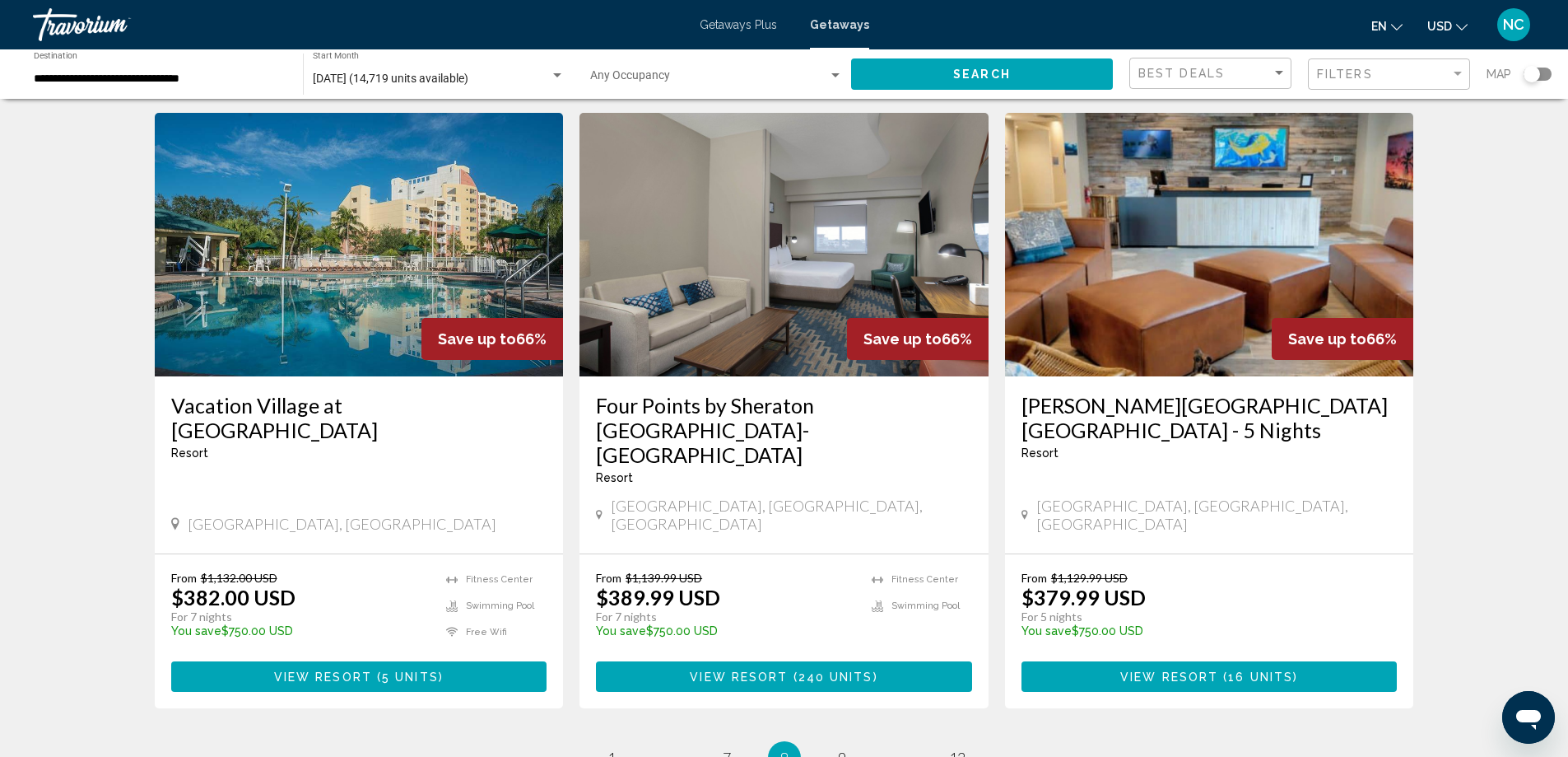
scroll to position [1894, 0]
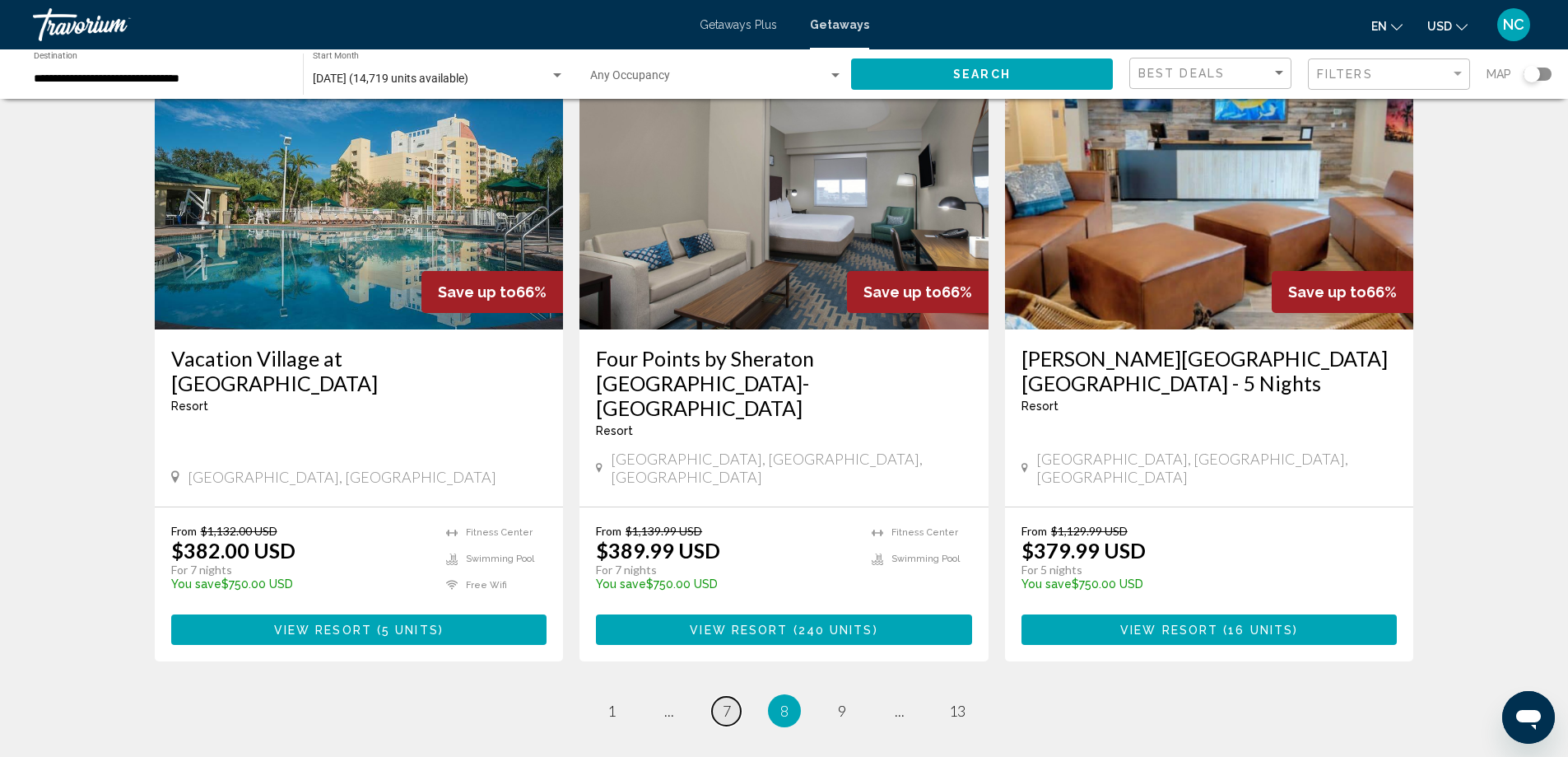
click at [719, 697] on link "page 7" at bounding box center [726, 711] width 29 height 29
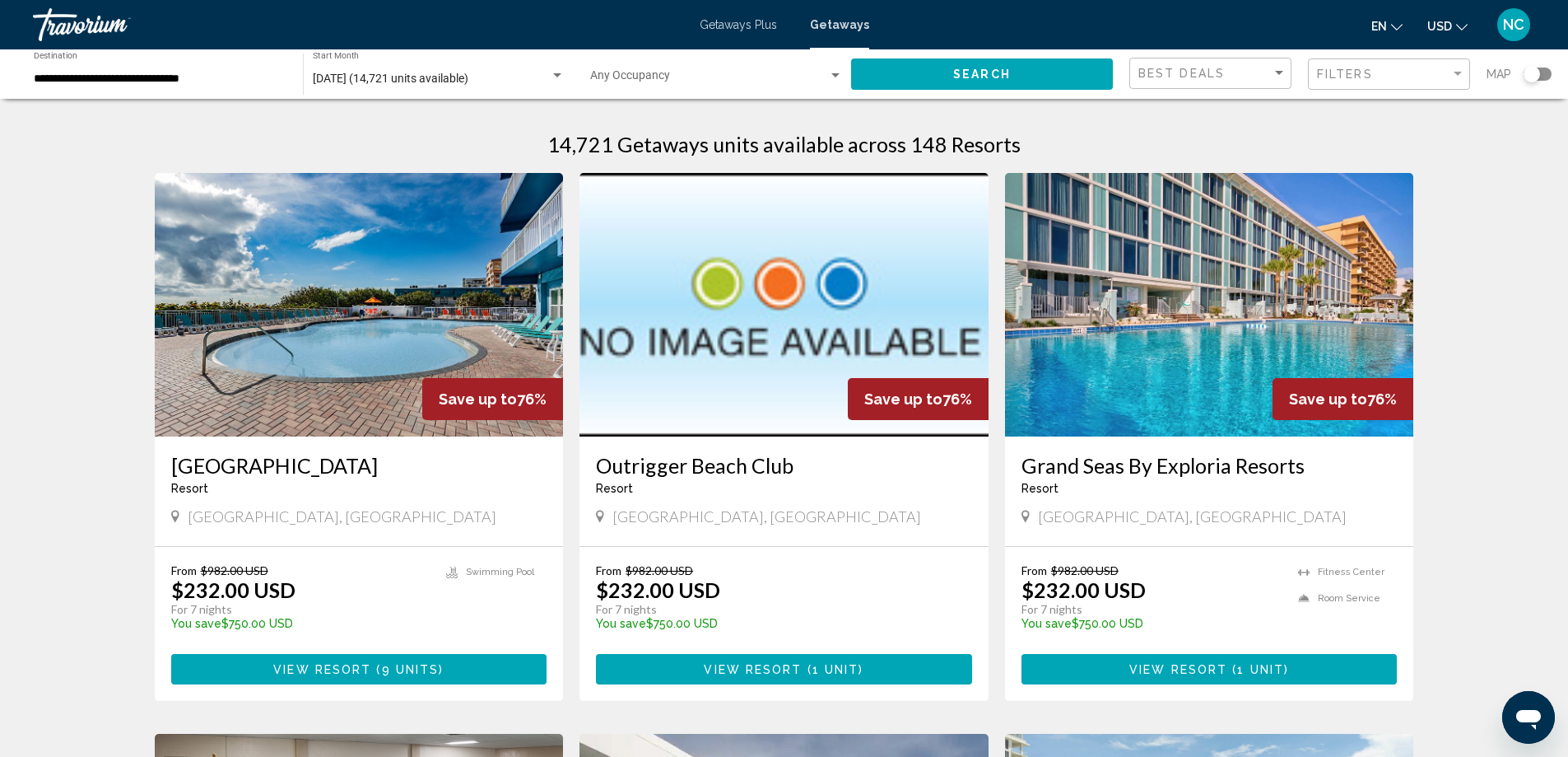
click at [1225, 378] on img "Main content" at bounding box center [1209, 304] width 409 height 263
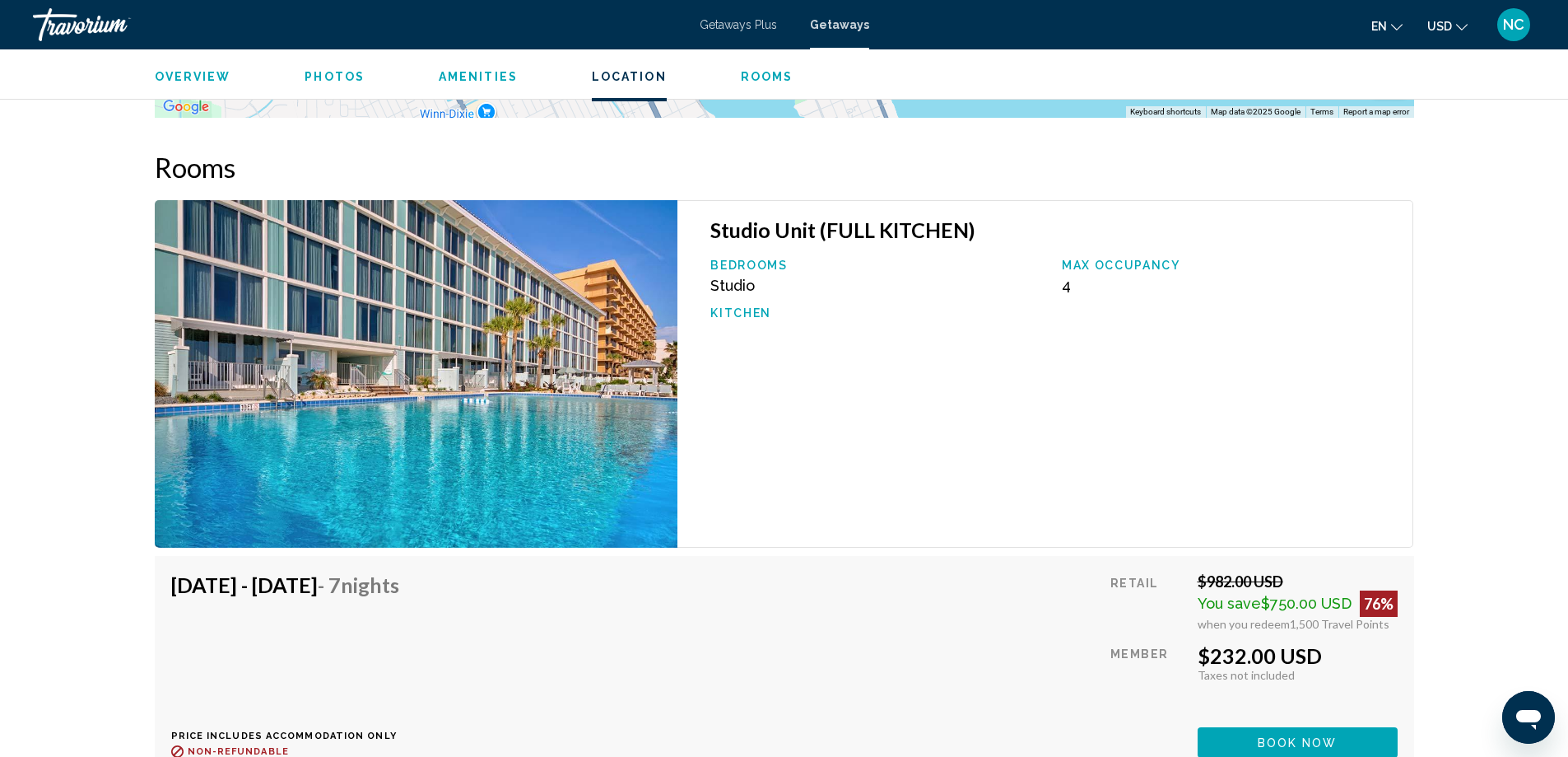
scroll to position [2224, 0]
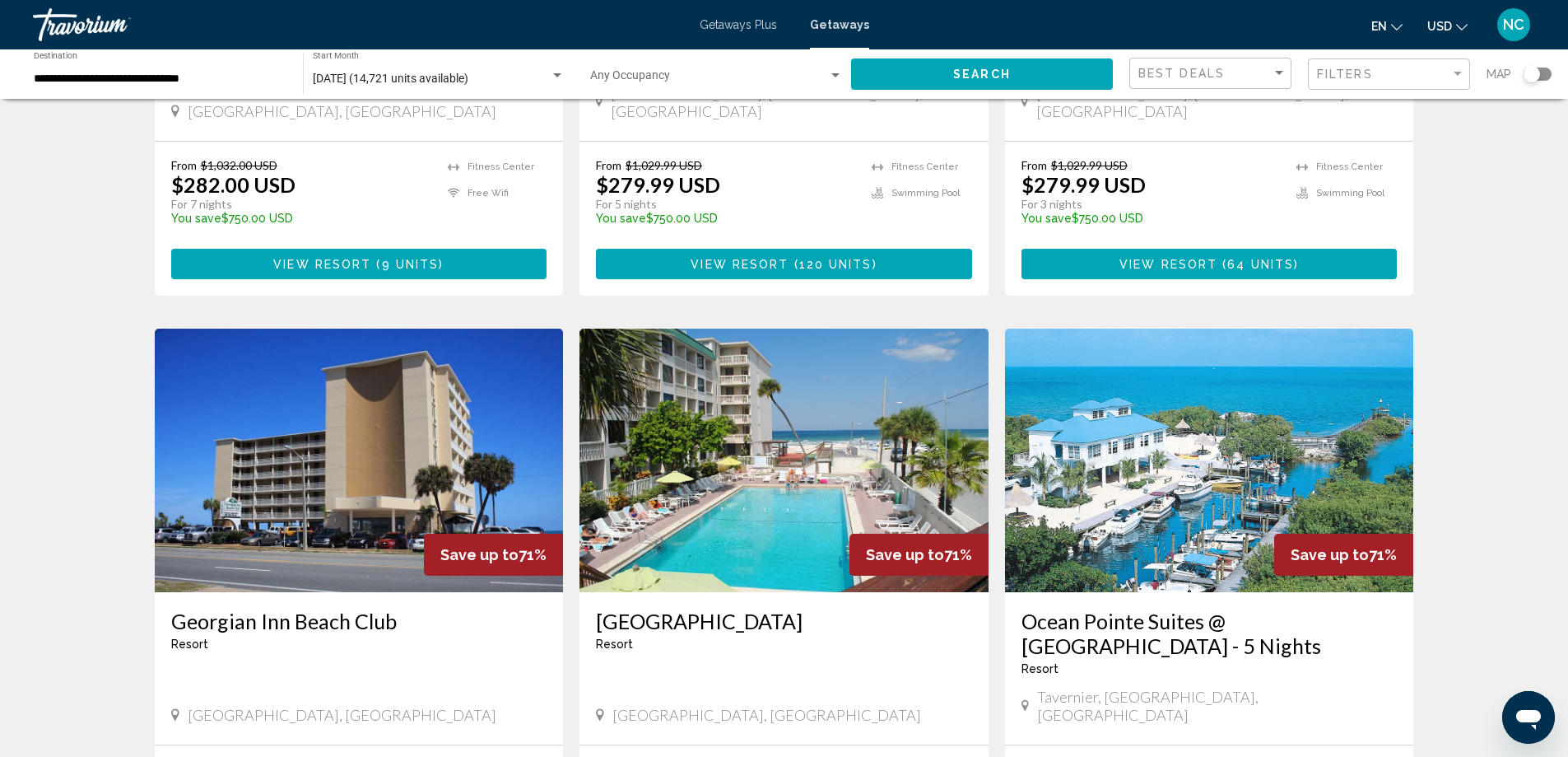
scroll to position [1894, 0]
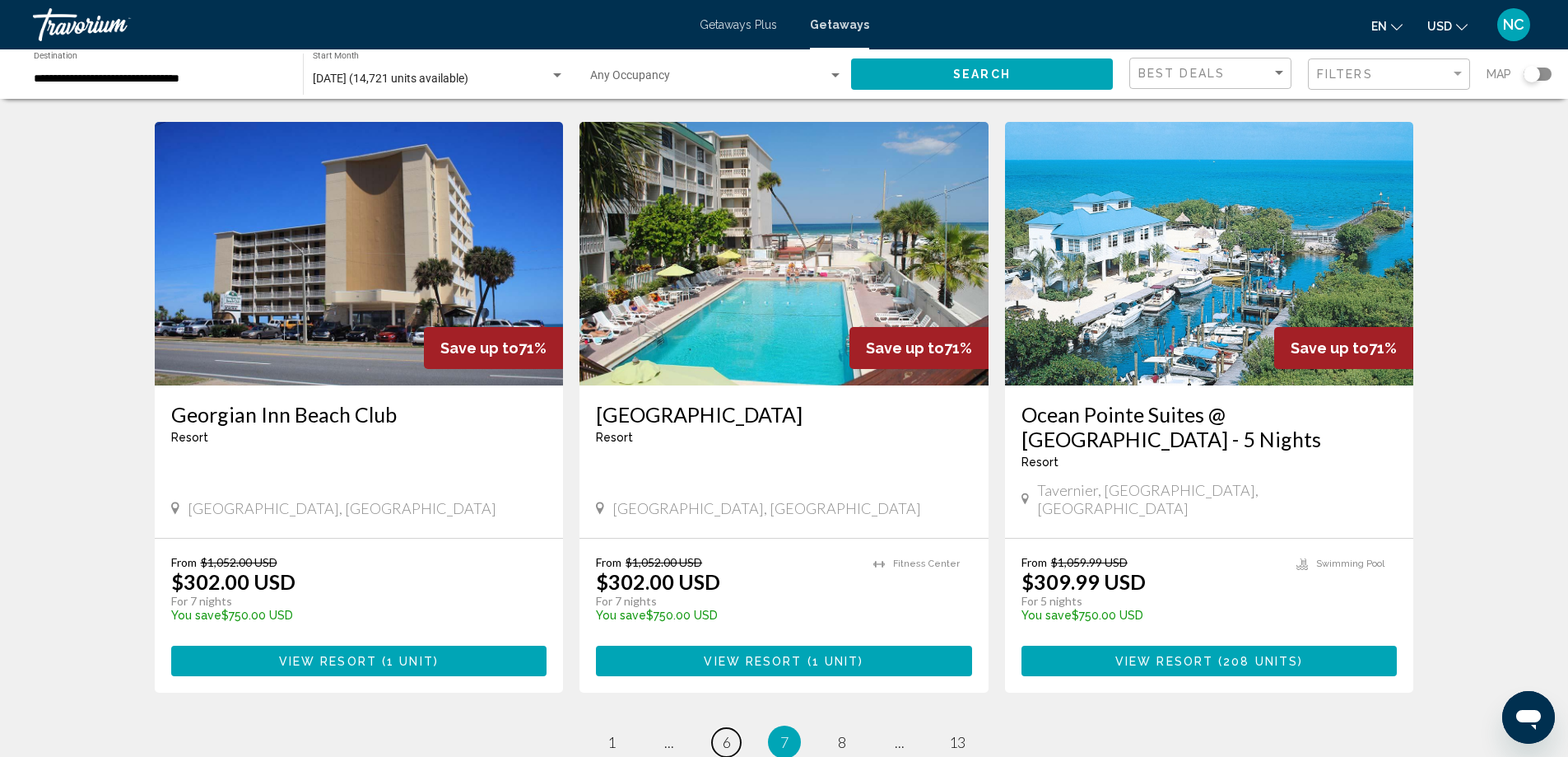
click at [721, 728] on link "page 6" at bounding box center [726, 742] width 29 height 29
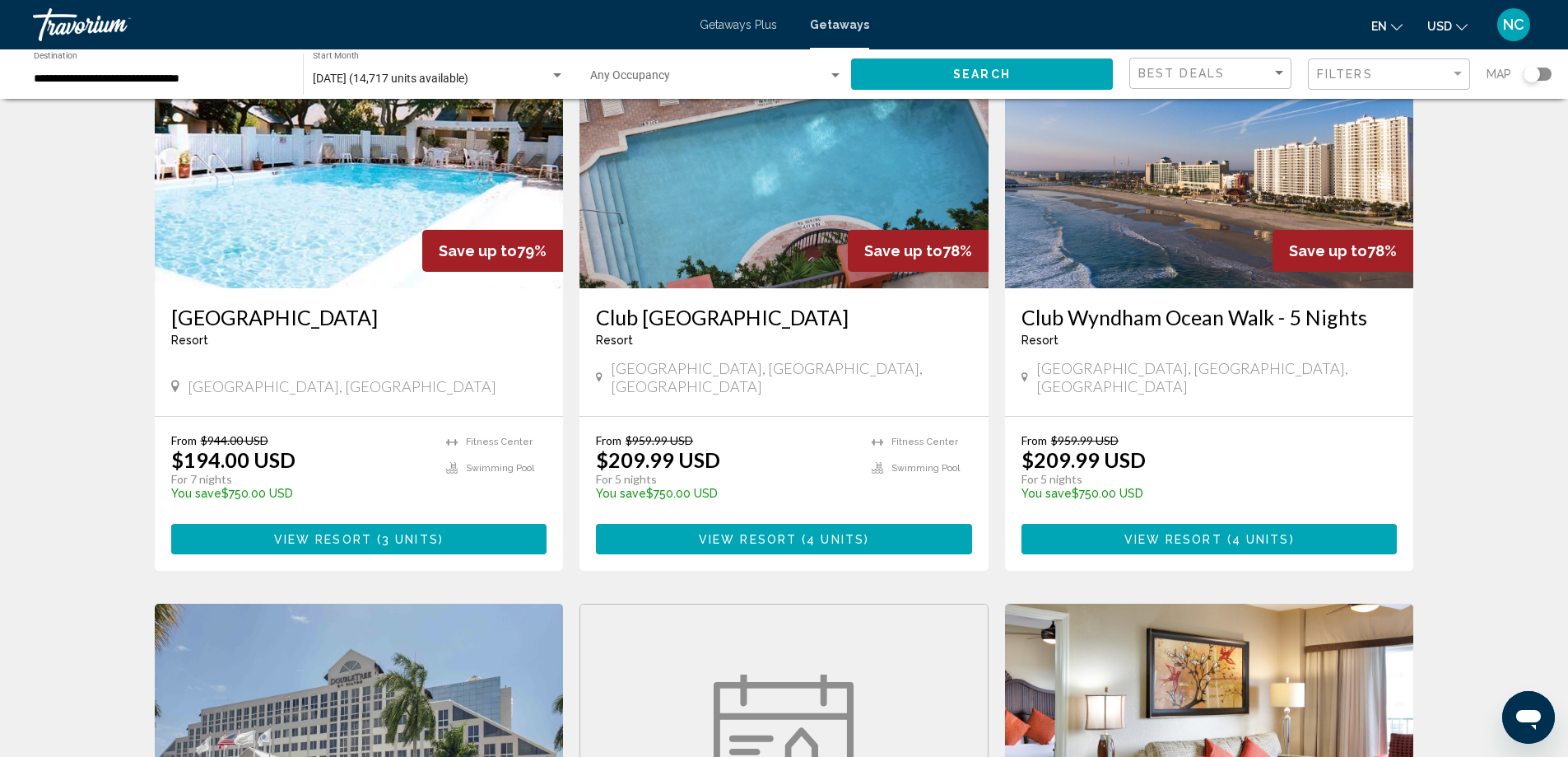
scroll to position [1153, 0]
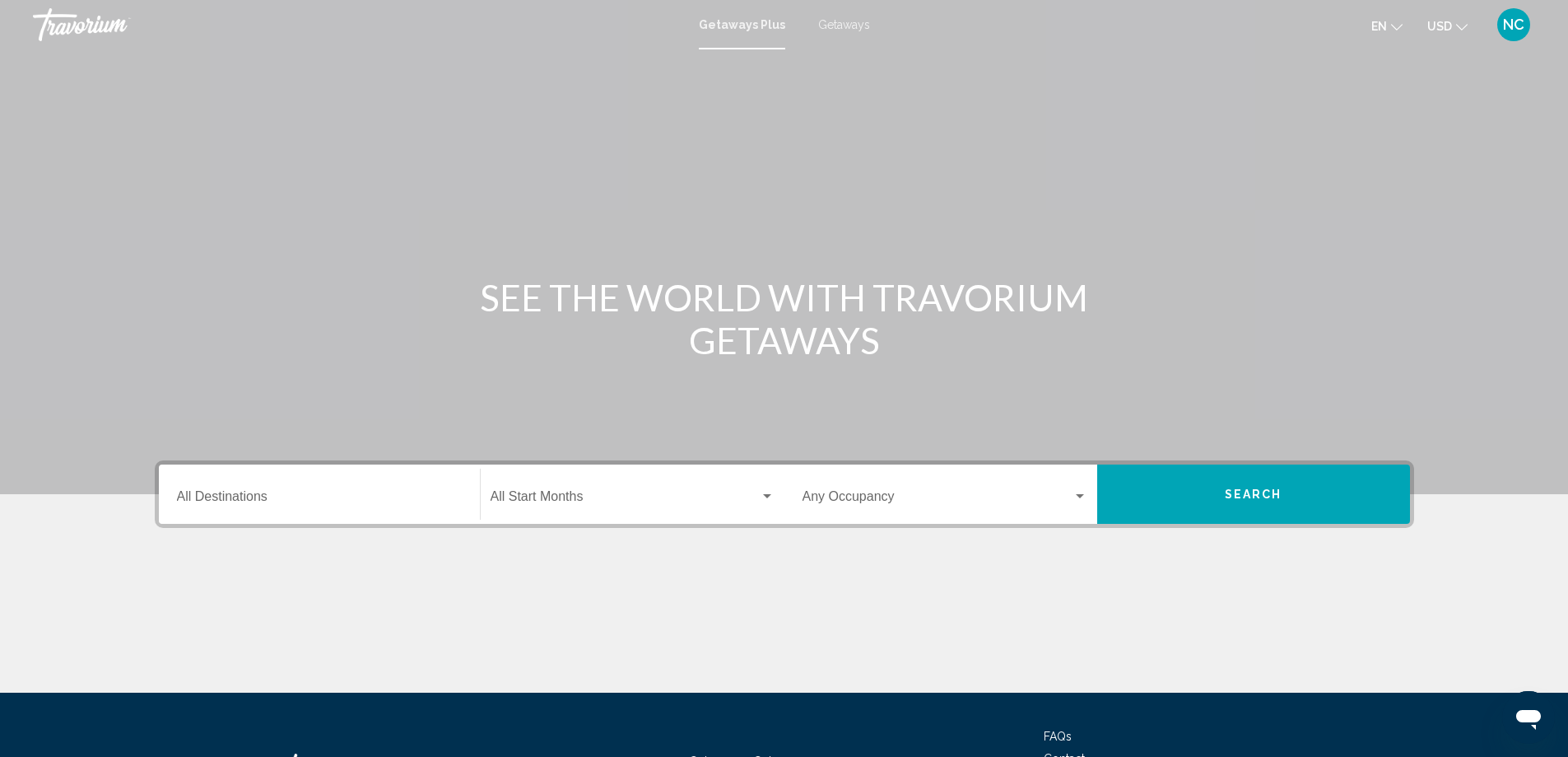
click at [239, 485] on div "Destination All Destinations" at bounding box center [319, 495] width 284 height 52
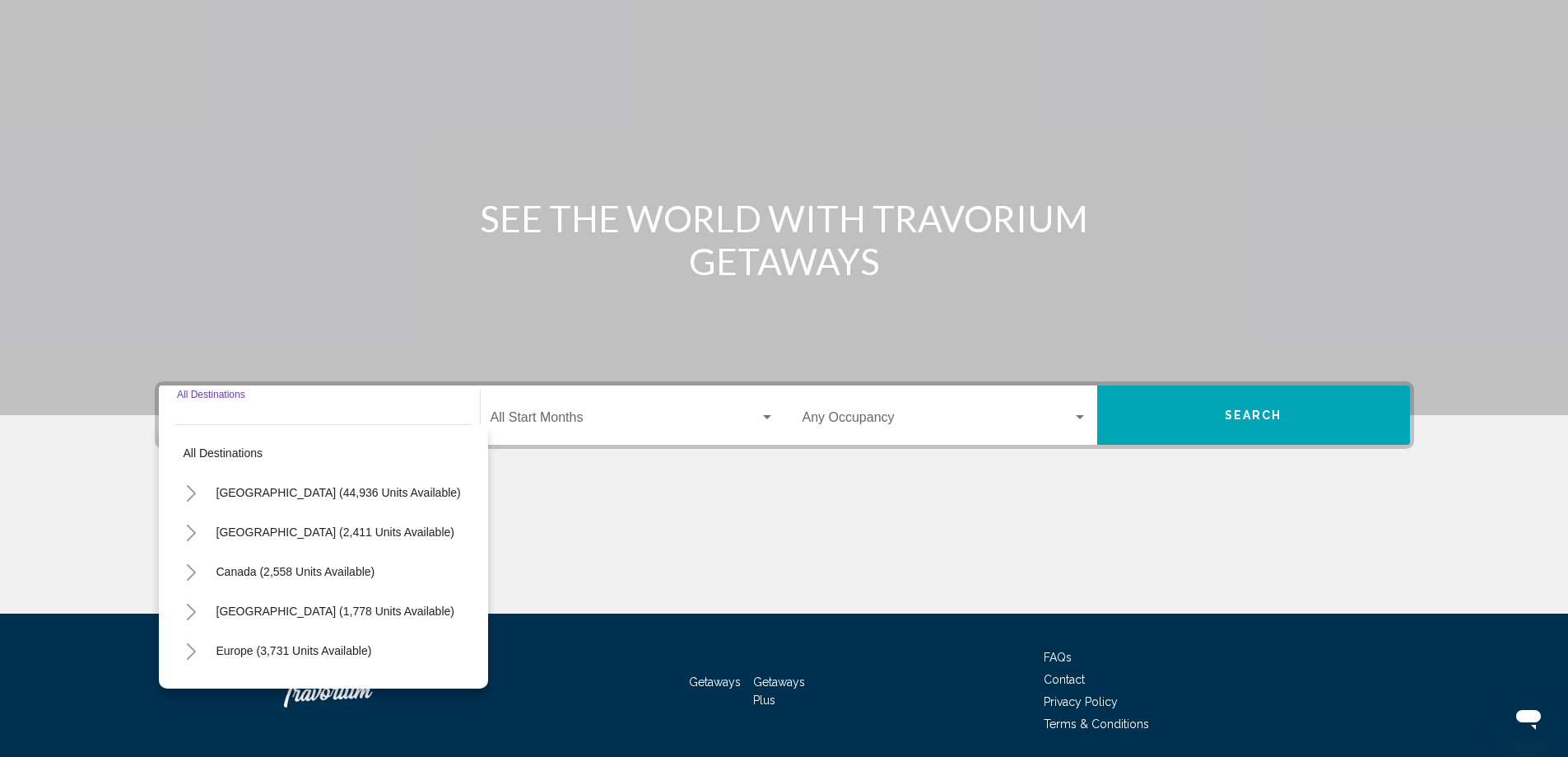
scroll to position [138, 0]
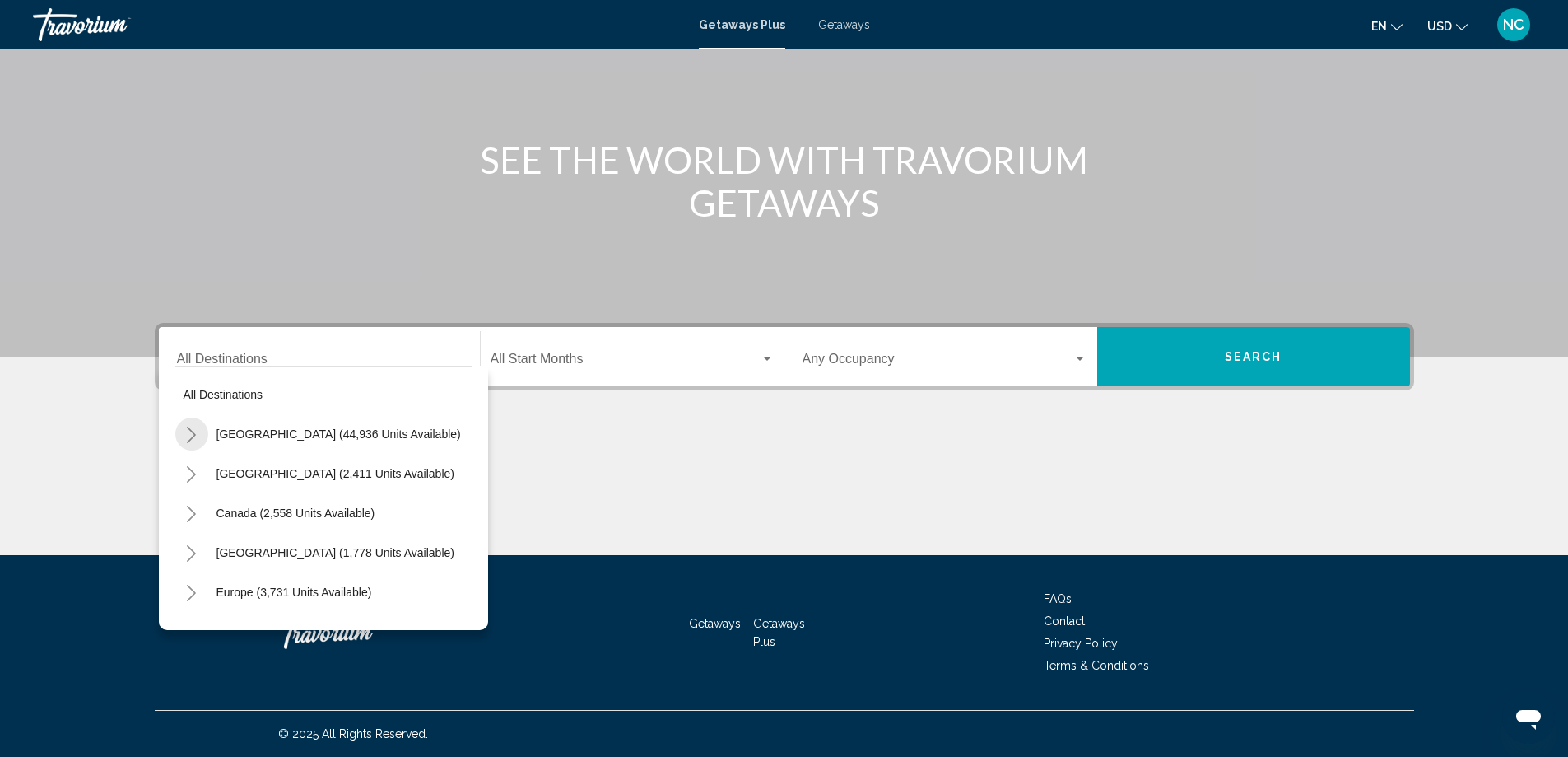
click at [194, 434] on icon "Toggle United States (44,936 units available)" at bounding box center [191, 435] width 9 height 17
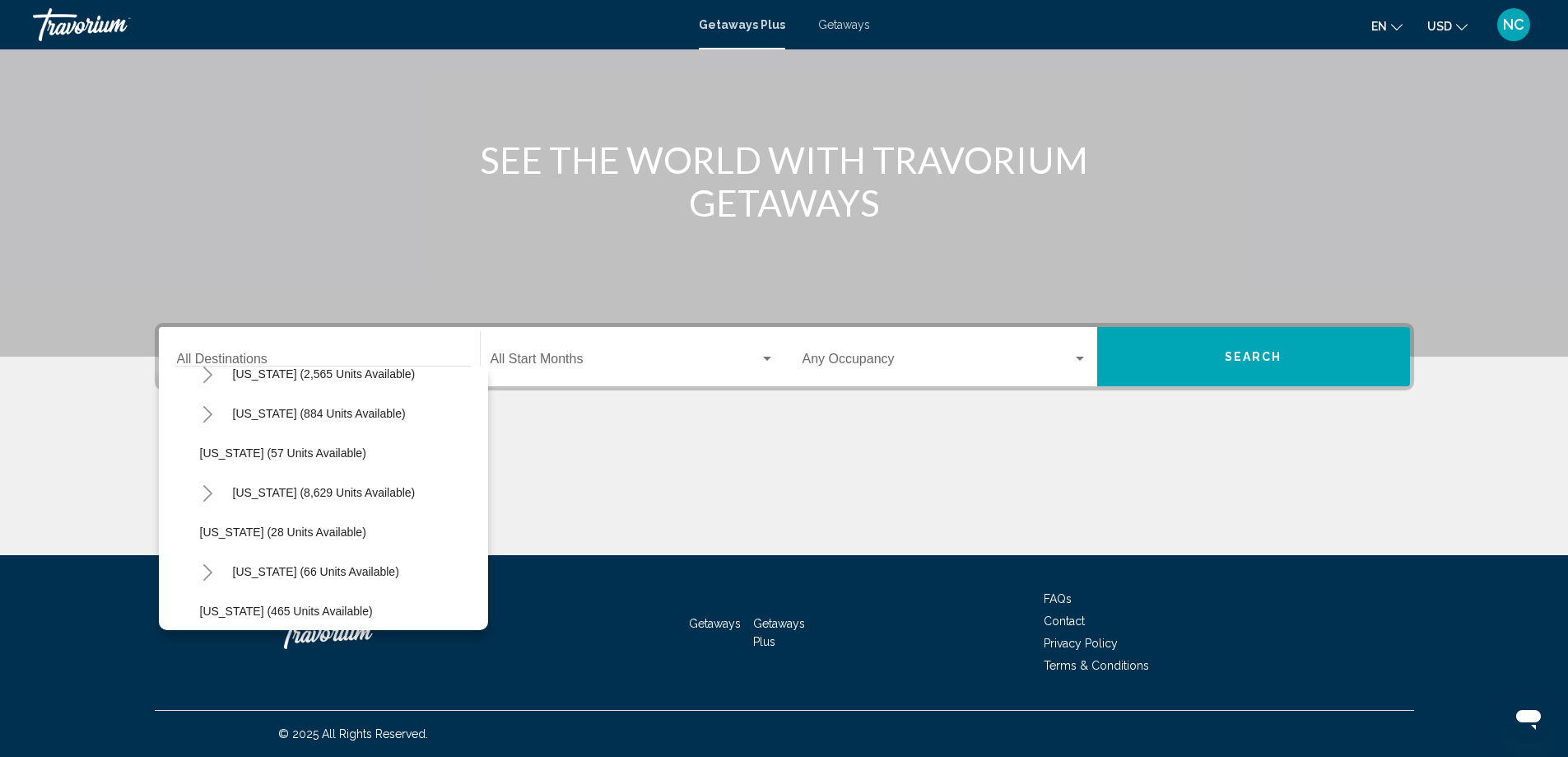
scroll to position [247, 0]
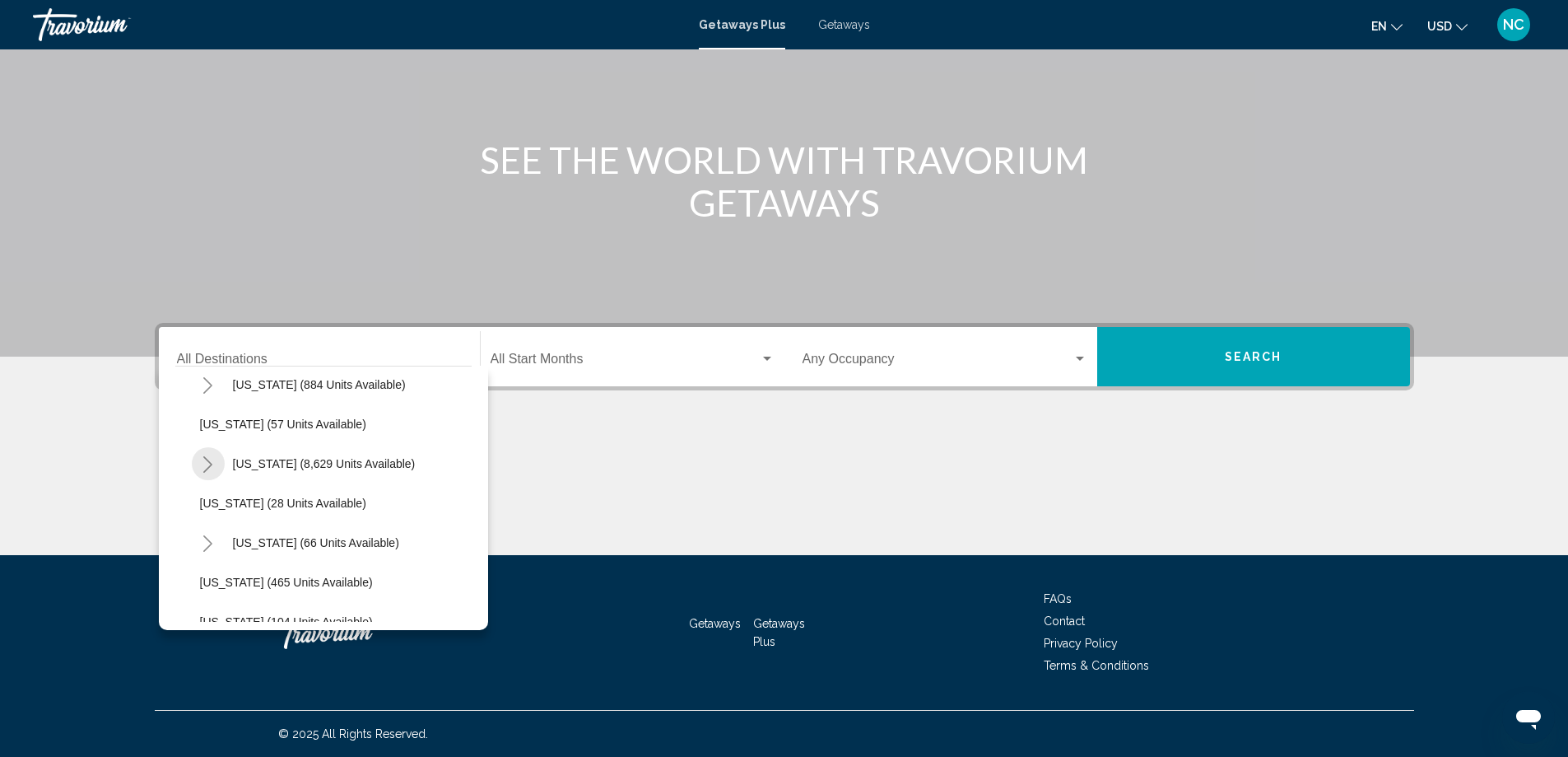
click at [212, 470] on icon "Toggle Florida (8,629 units available)" at bounding box center [207, 465] width 12 height 17
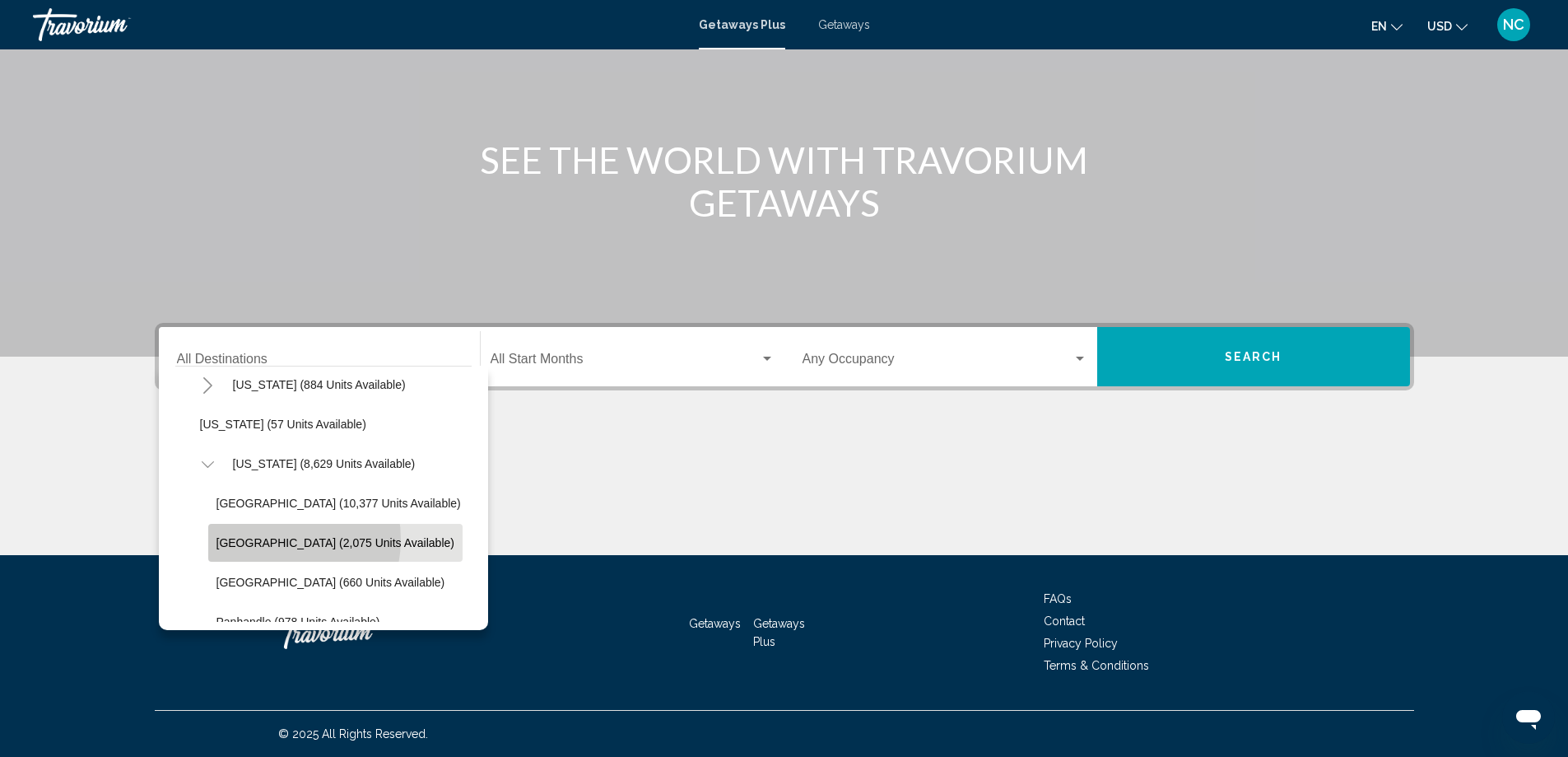
click at [272, 539] on span "[GEOGRAPHIC_DATA] (2,075 units available)" at bounding box center [336, 542] width 238 height 13
type input "**********"
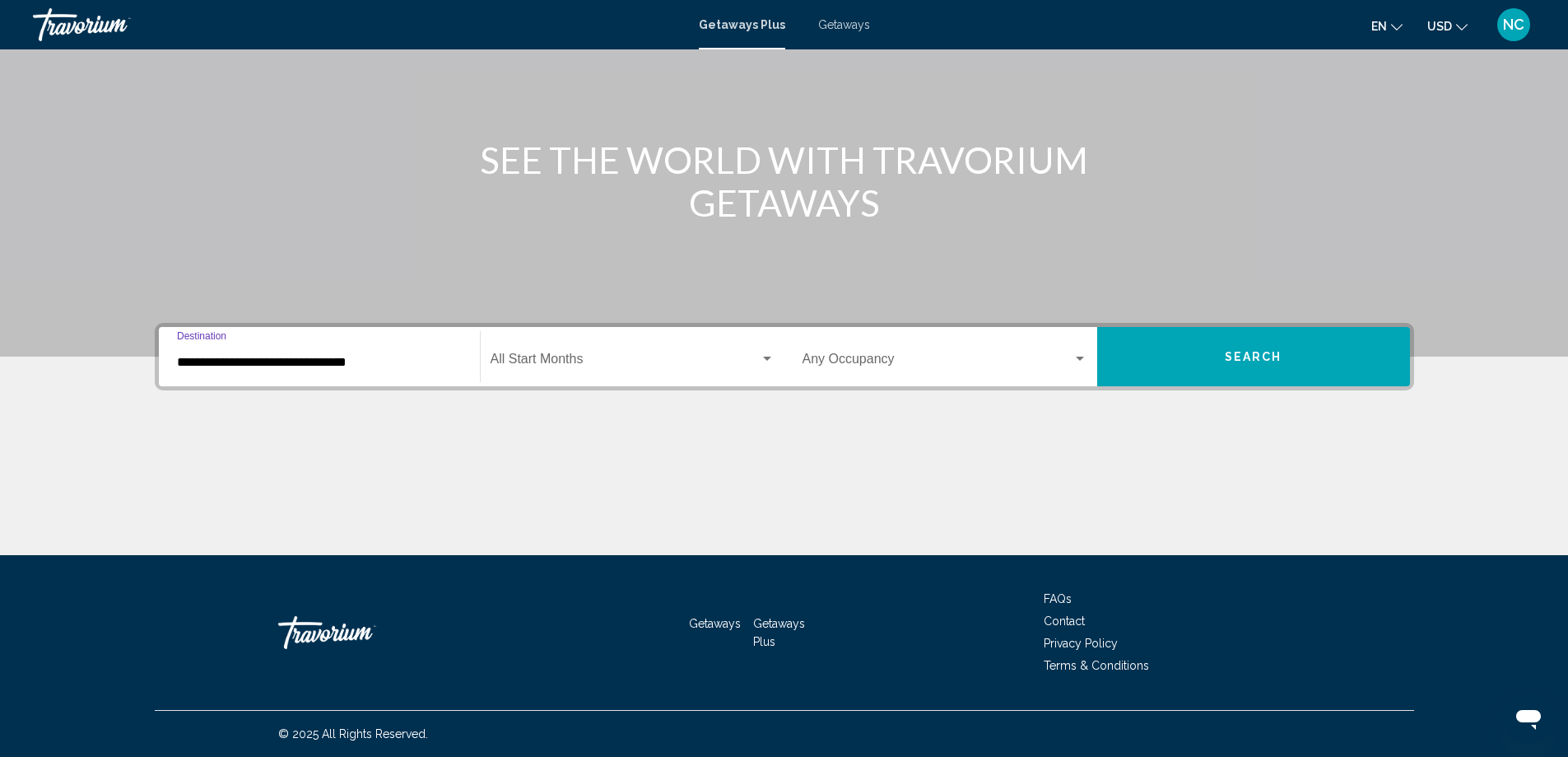
click at [763, 360] on div "Search widget" at bounding box center [767, 358] width 8 height 4
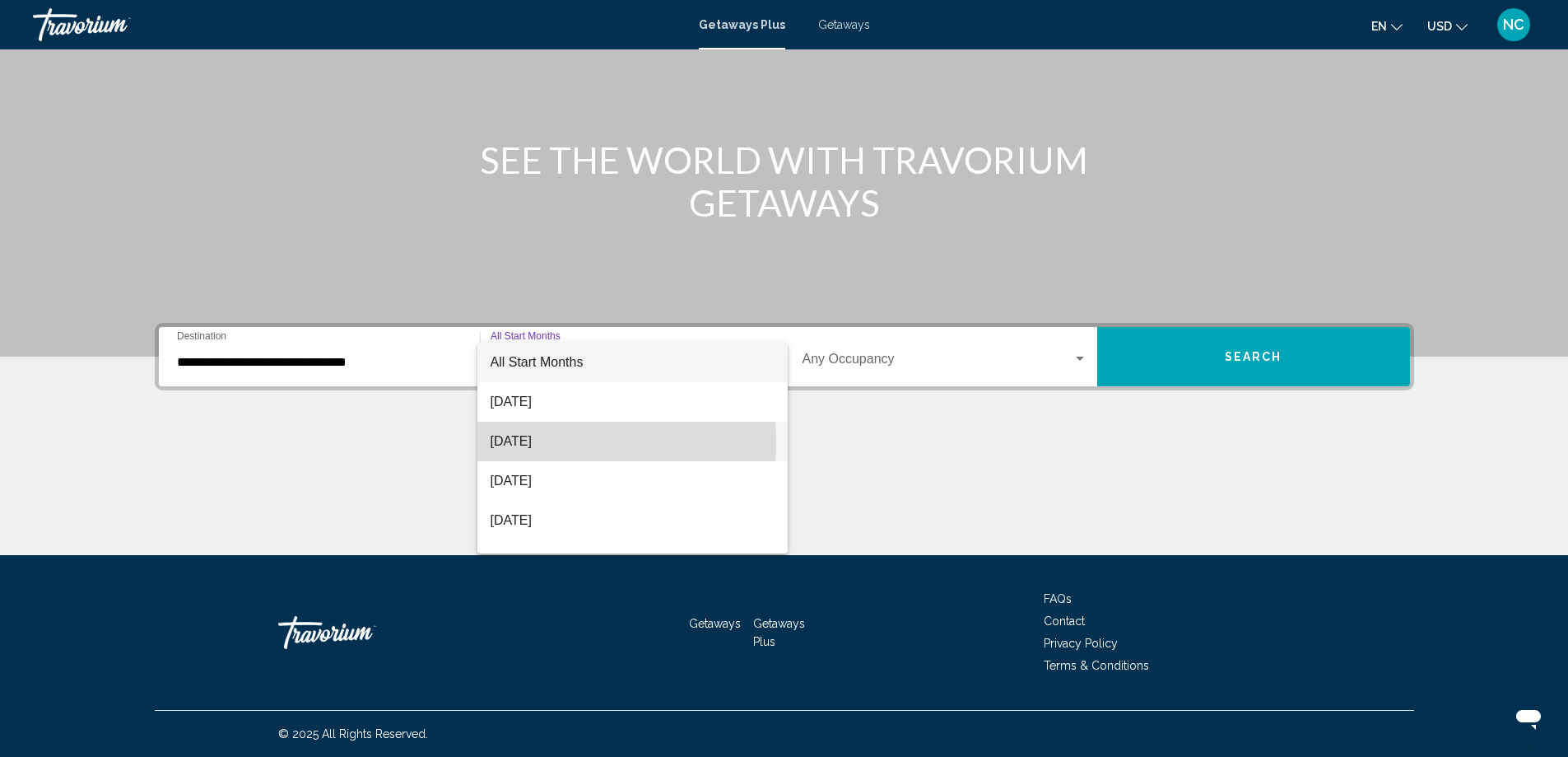
click at [535, 443] on span "[DATE]" at bounding box center [633, 441] width 284 height 40
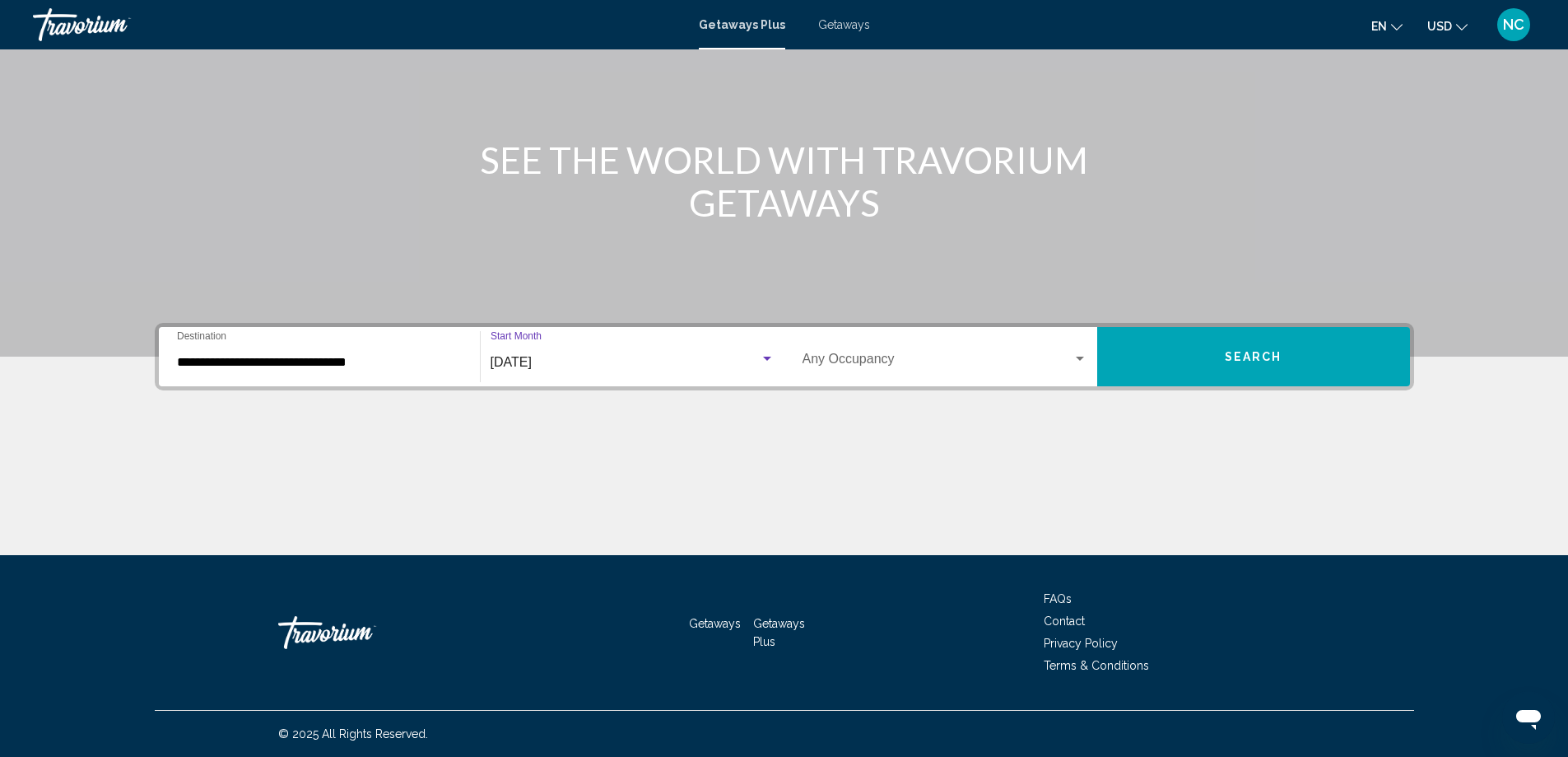
click at [1291, 362] on button "Search" at bounding box center [1253, 357] width 313 height 60
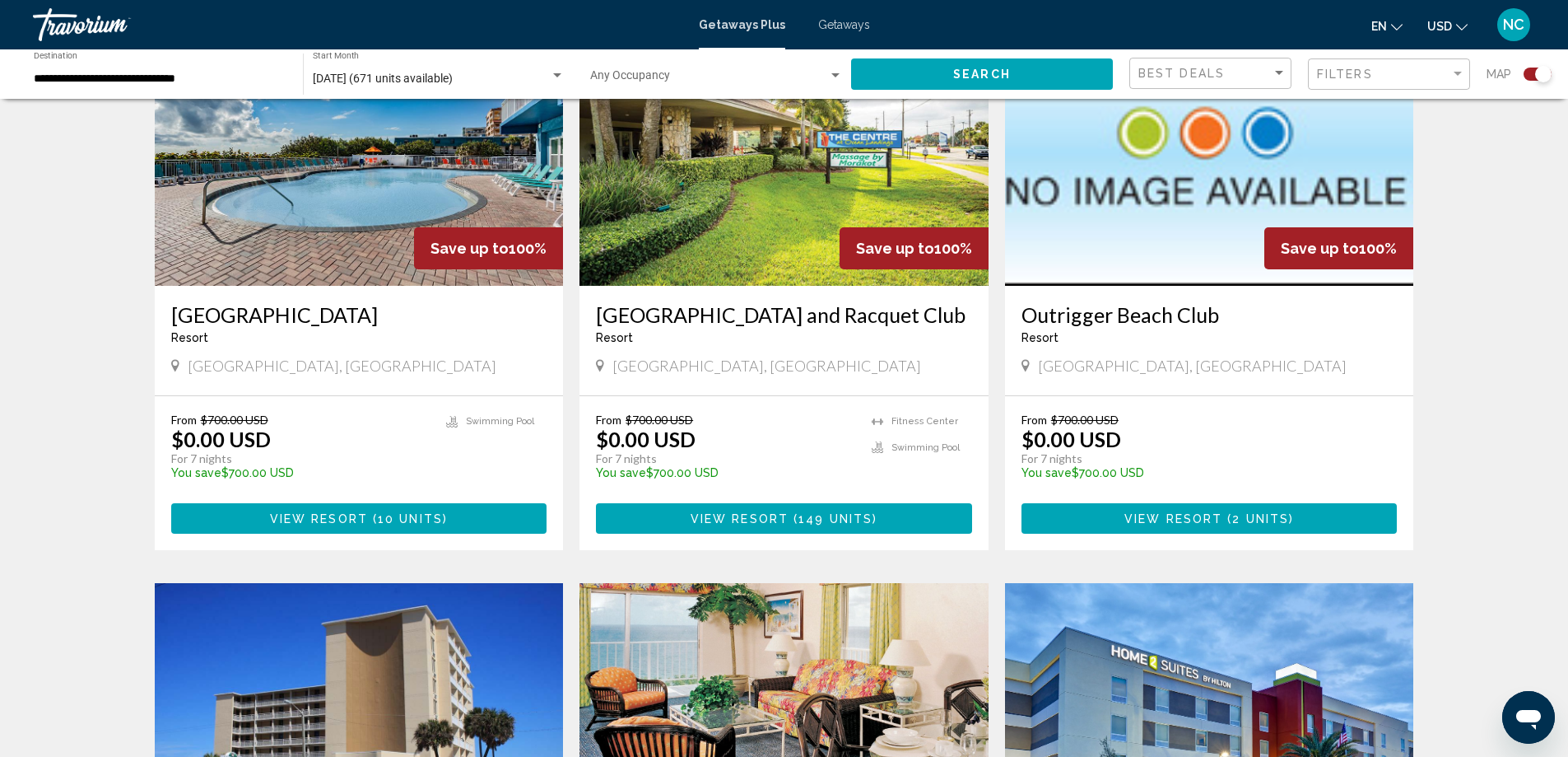
scroll to position [577, 0]
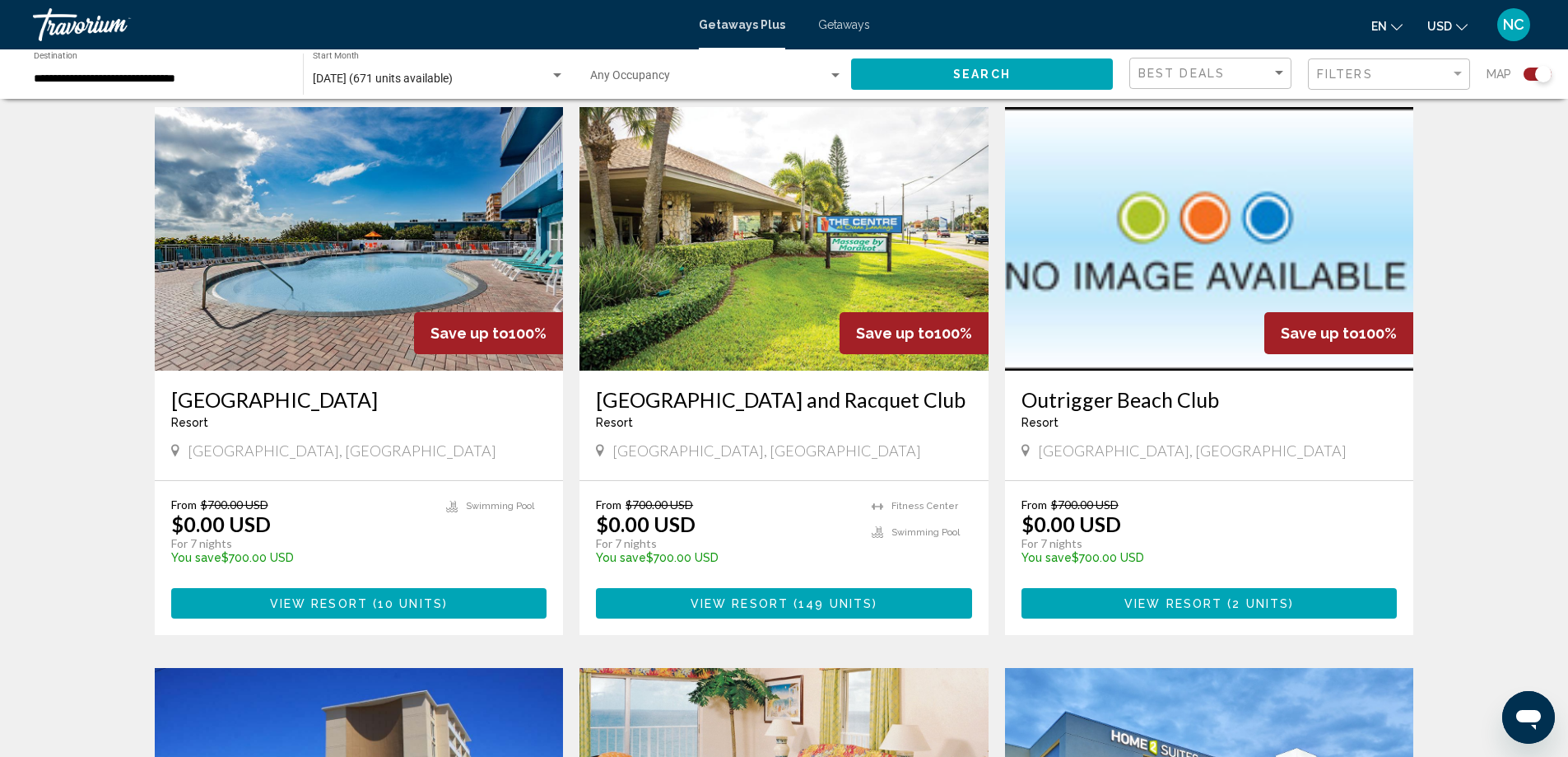
click at [332, 264] on img "Main content" at bounding box center [359, 238] width 409 height 263
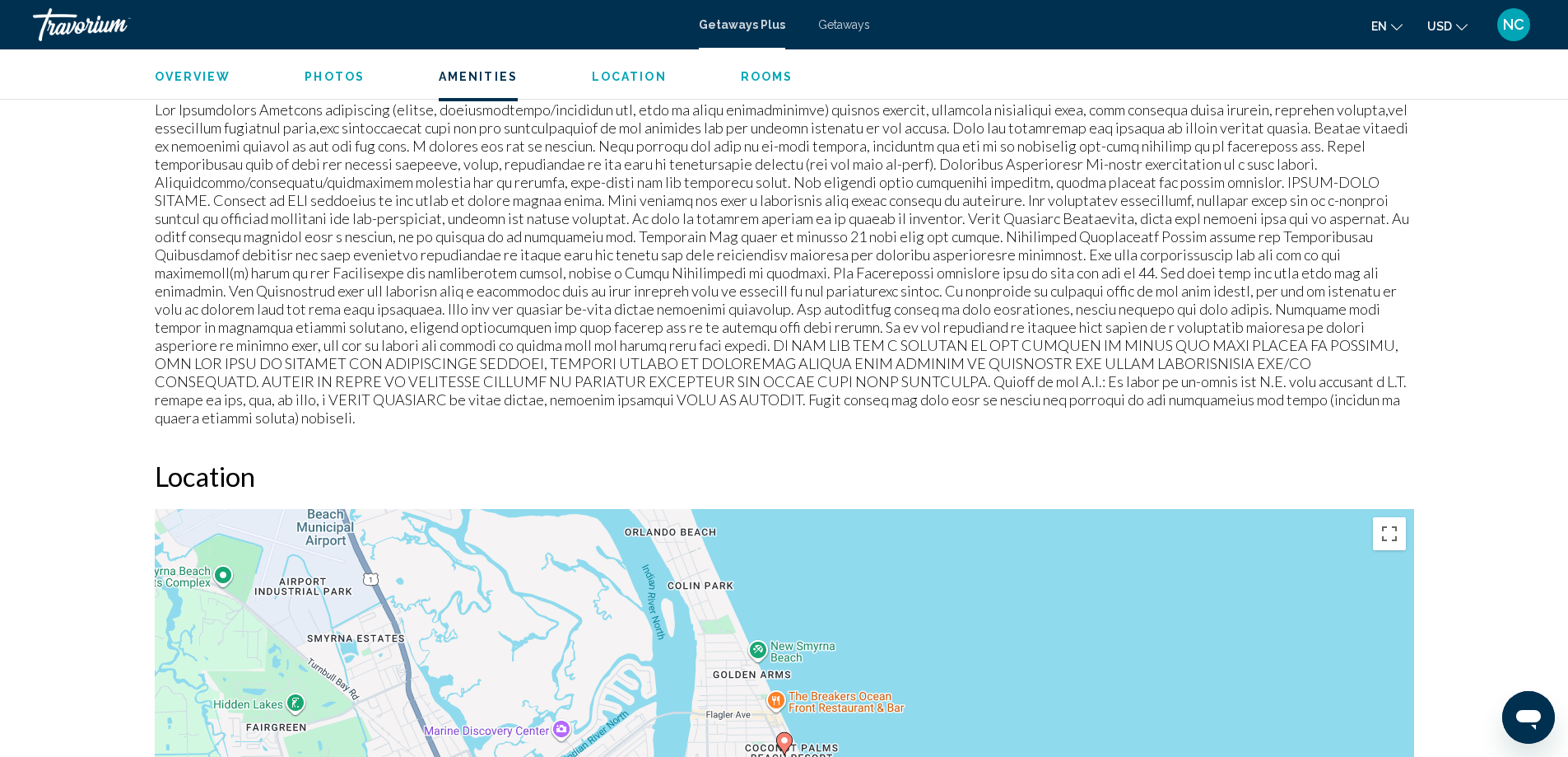
scroll to position [1813, 0]
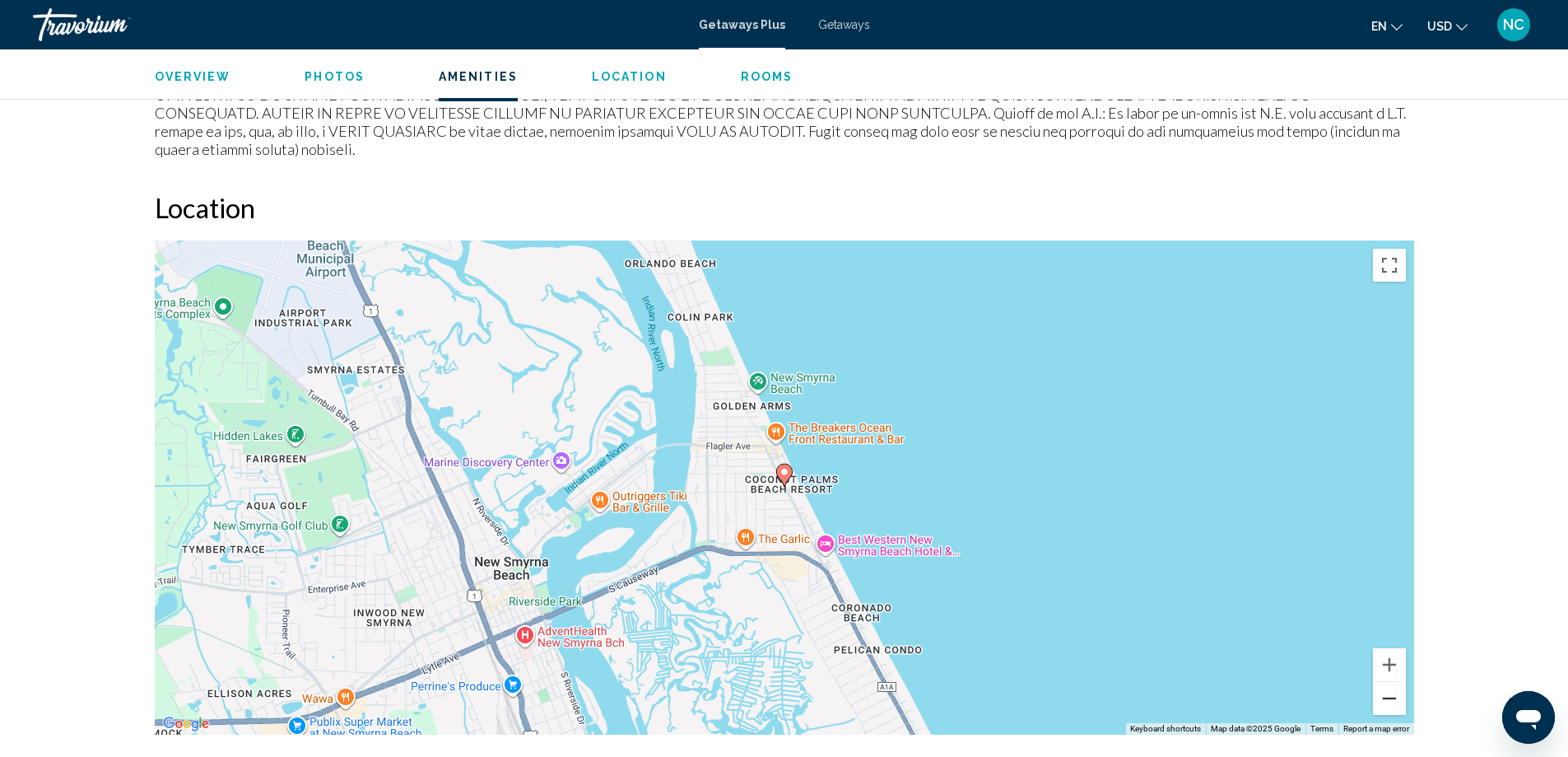
click at [1391, 682] on button "Zoom out" at bounding box center [1389, 697] width 33 height 33
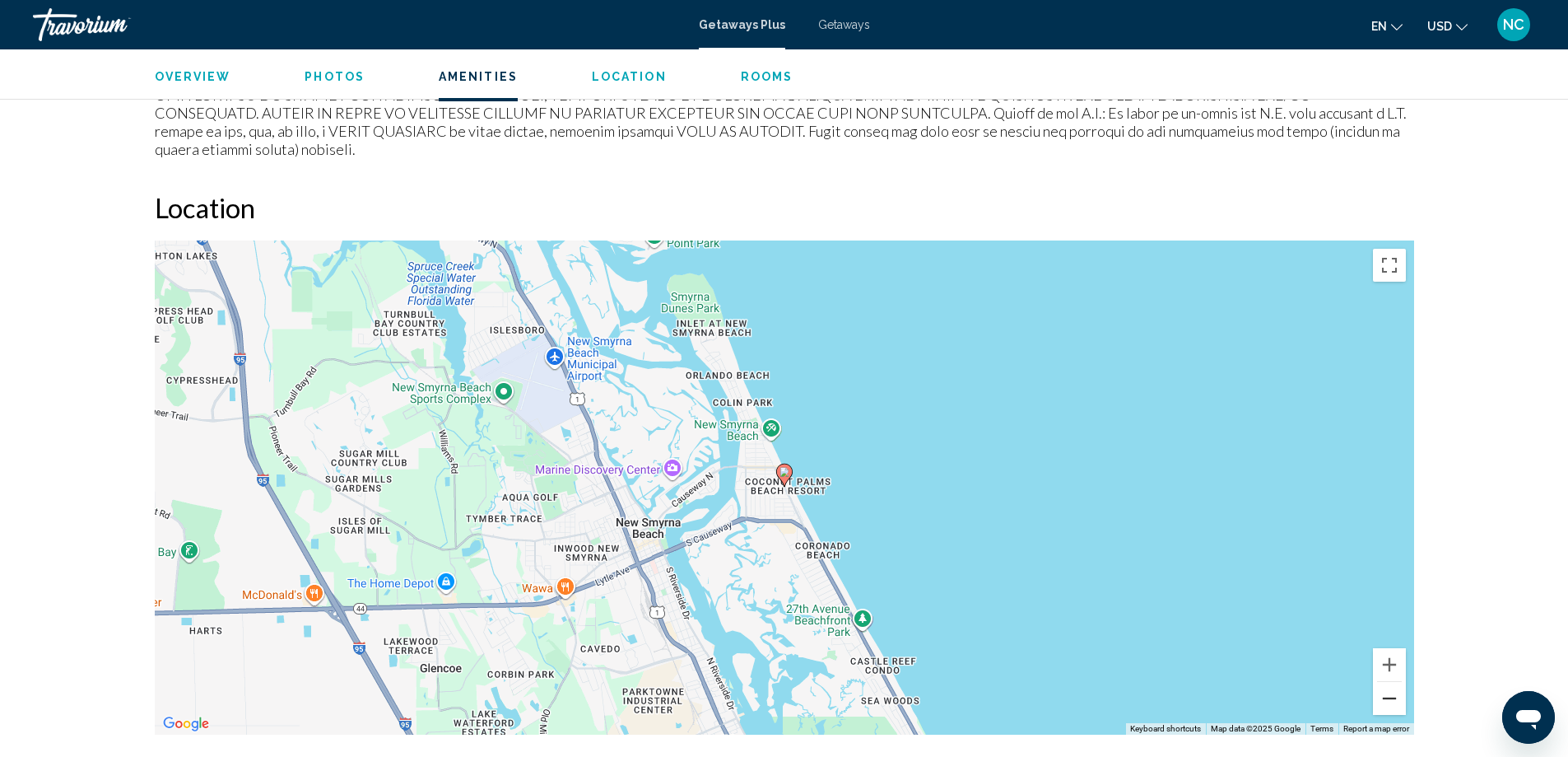
click at [1391, 682] on button "Zoom out" at bounding box center [1389, 697] width 33 height 33
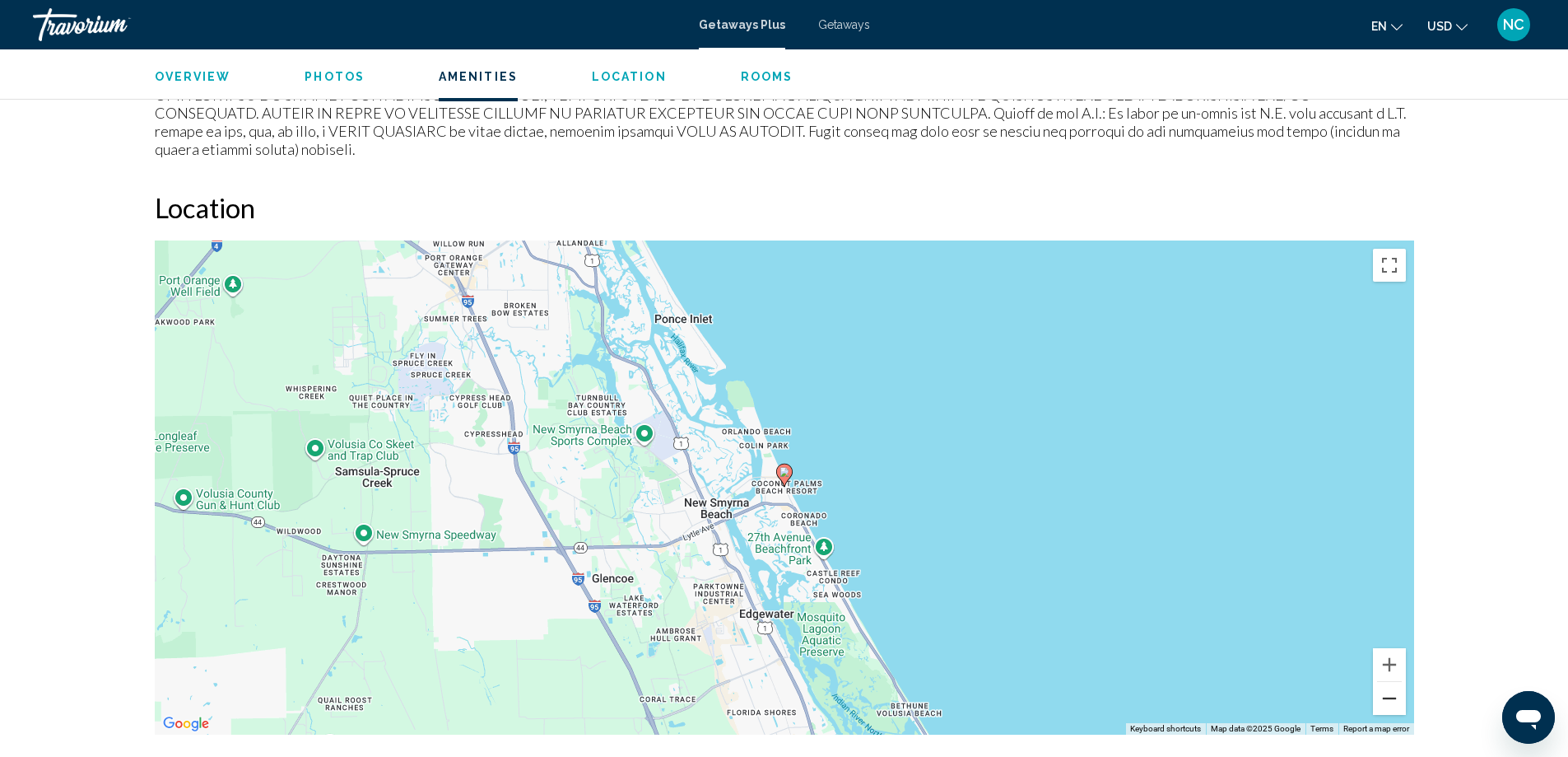
click at [1391, 682] on button "Zoom out" at bounding box center [1389, 697] width 33 height 33
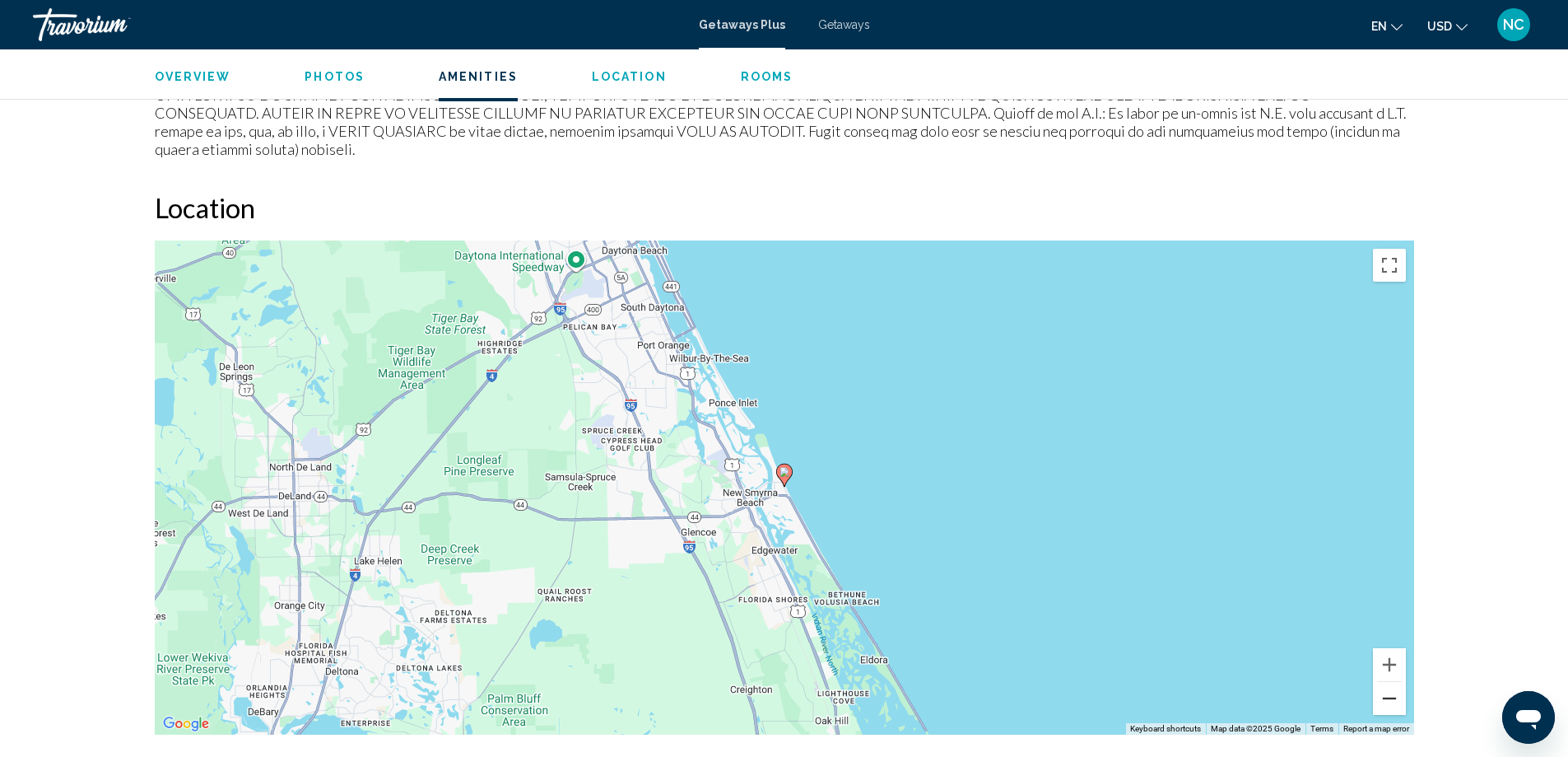
click at [1391, 682] on button "Zoom out" at bounding box center [1389, 697] width 33 height 33
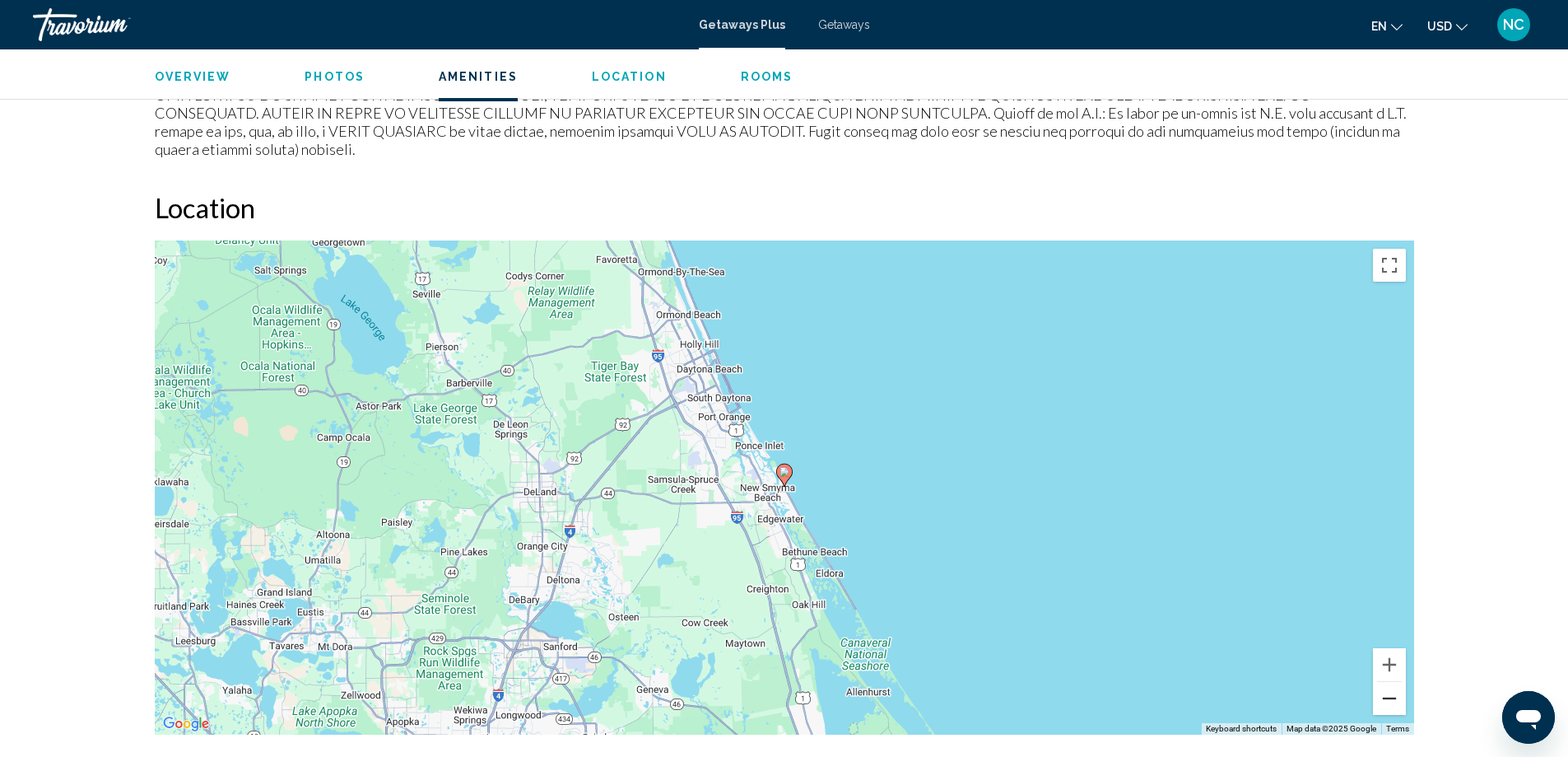
click at [1391, 682] on button "Zoom out" at bounding box center [1389, 697] width 33 height 33
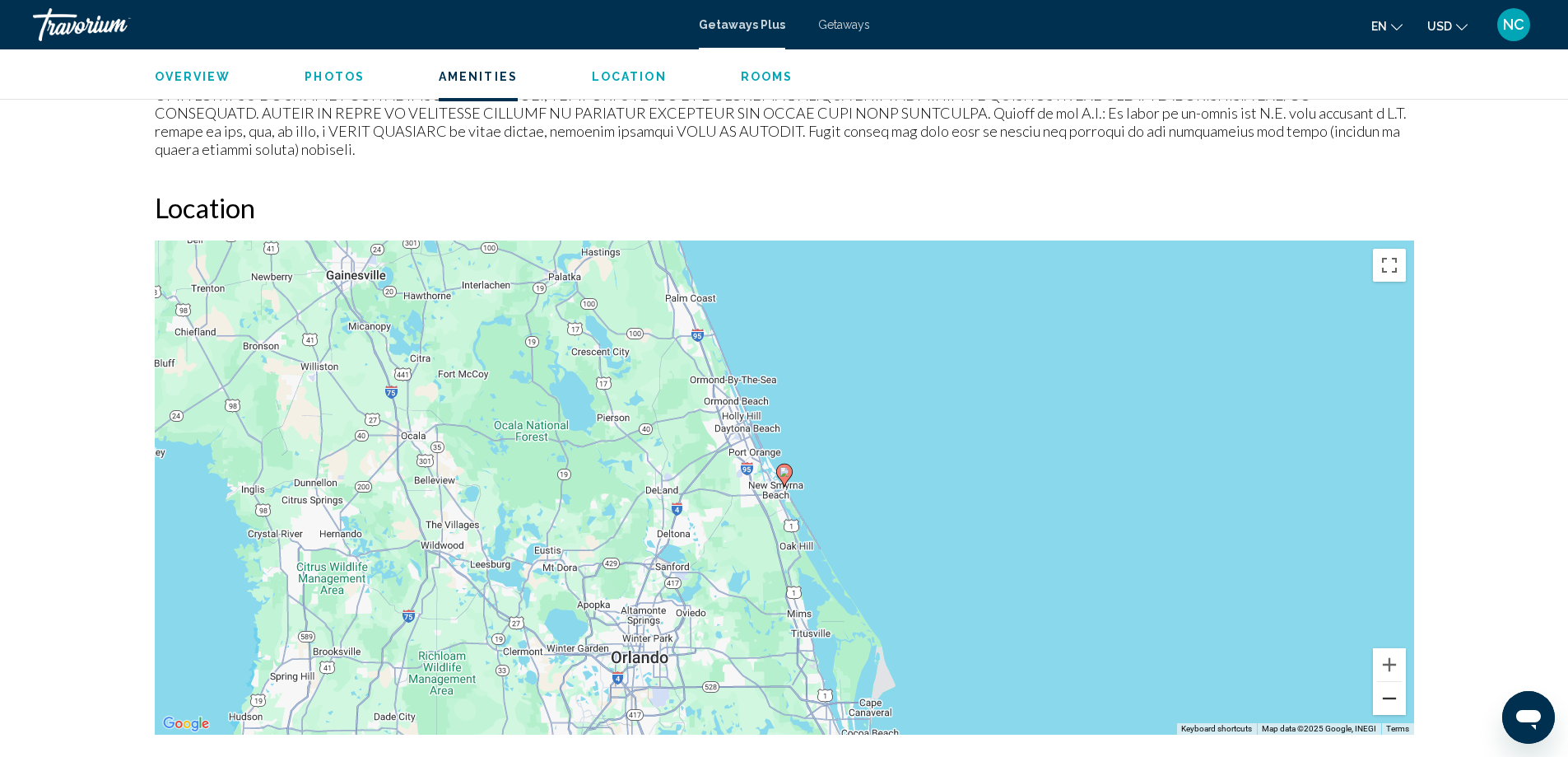
click at [1391, 682] on button "Zoom out" at bounding box center [1389, 697] width 33 height 33
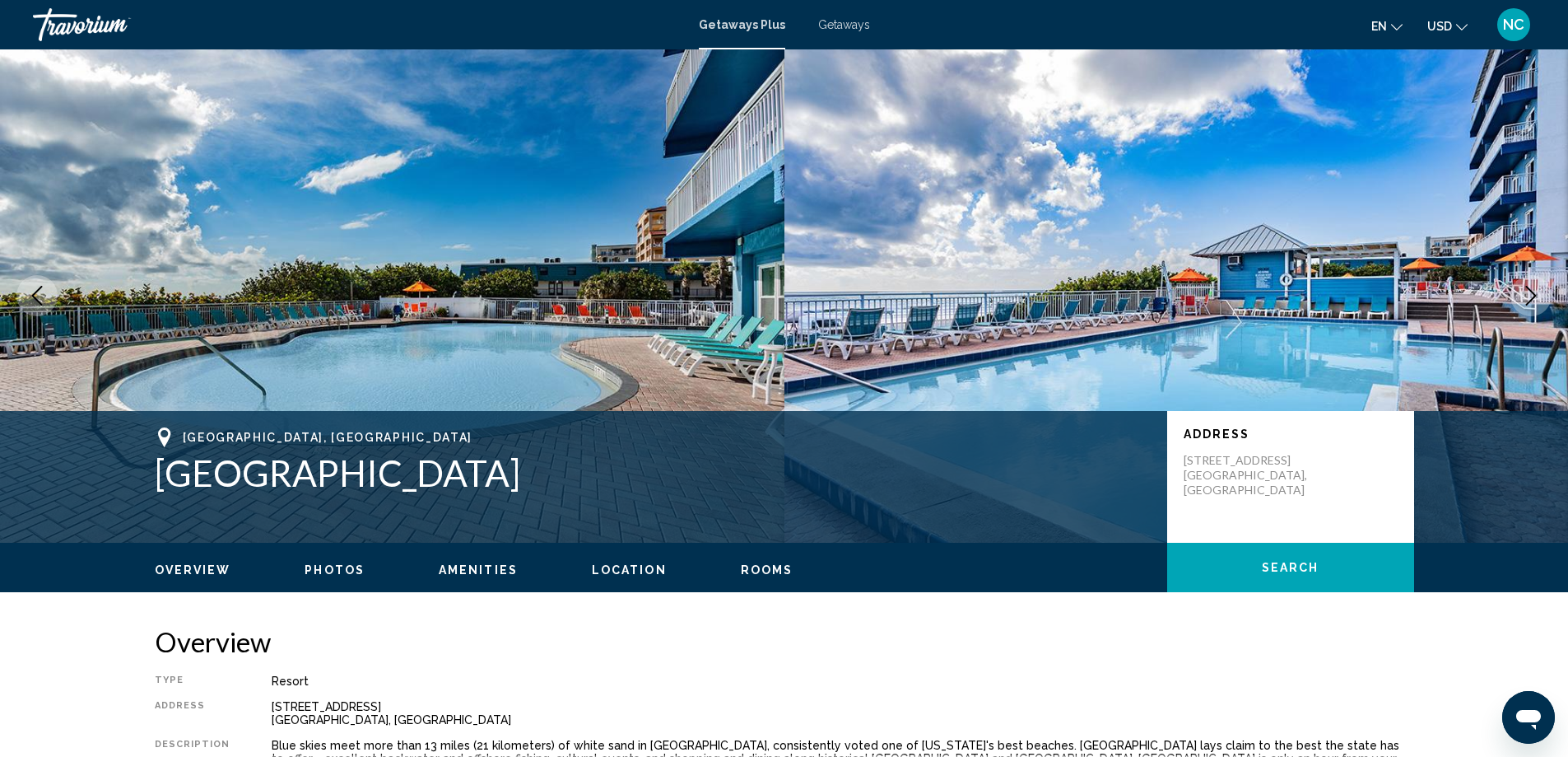
scroll to position [495, 0]
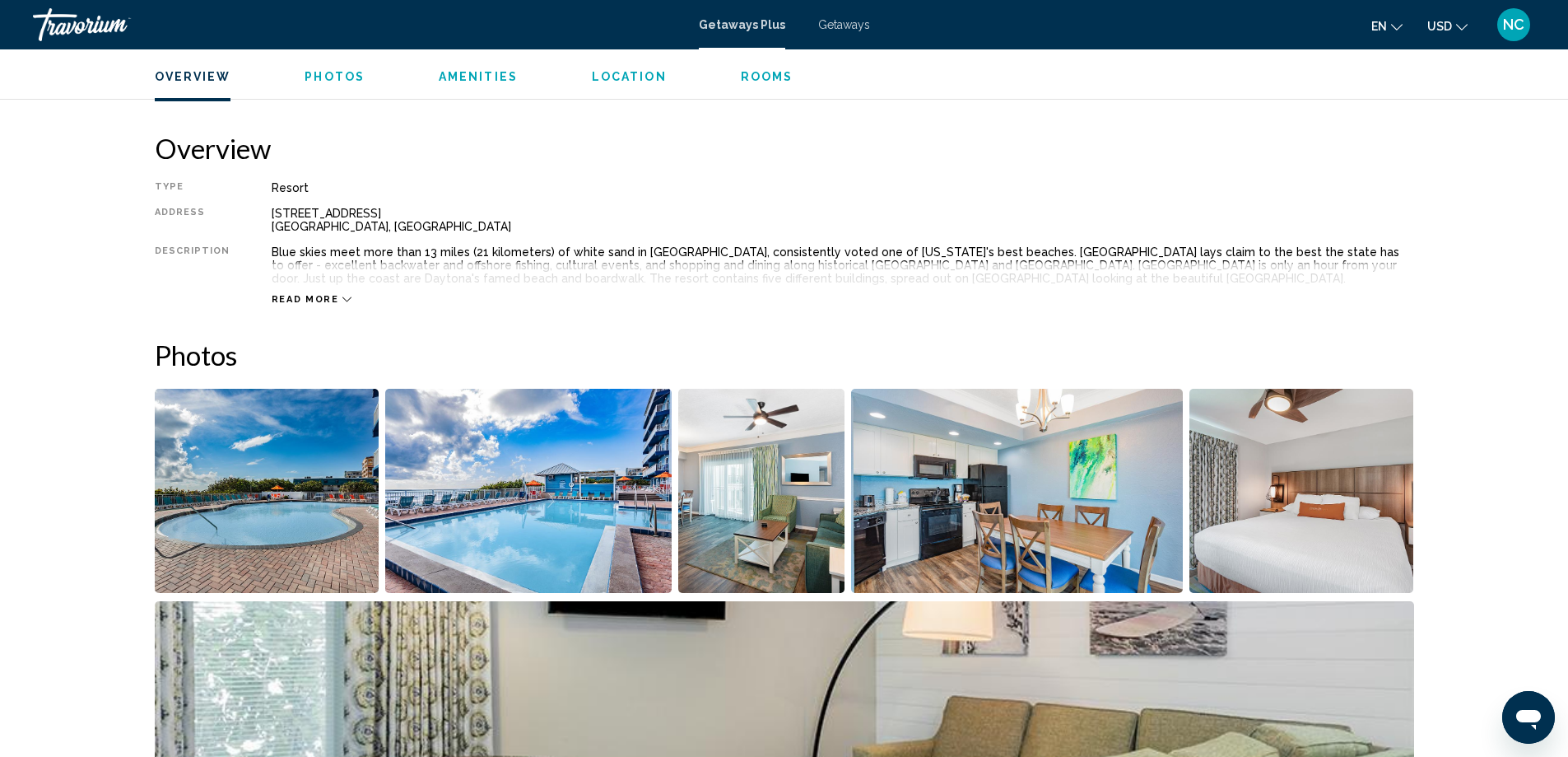
click at [318, 476] on img "Open full-screen image slider" at bounding box center [267, 491] width 225 height 205
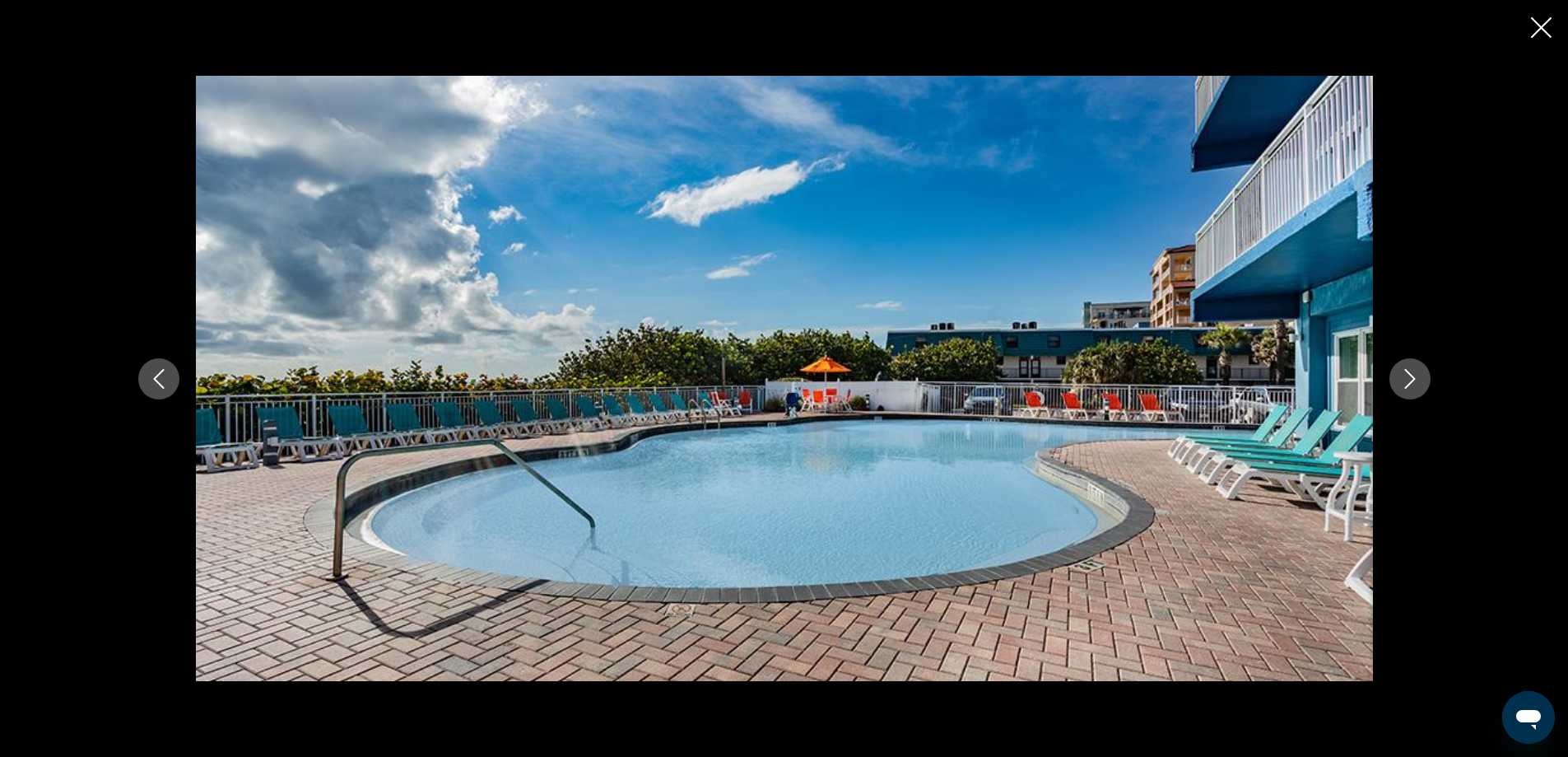
click at [1412, 377] on icon "Next image" at bounding box center [1410, 378] width 11 height 20
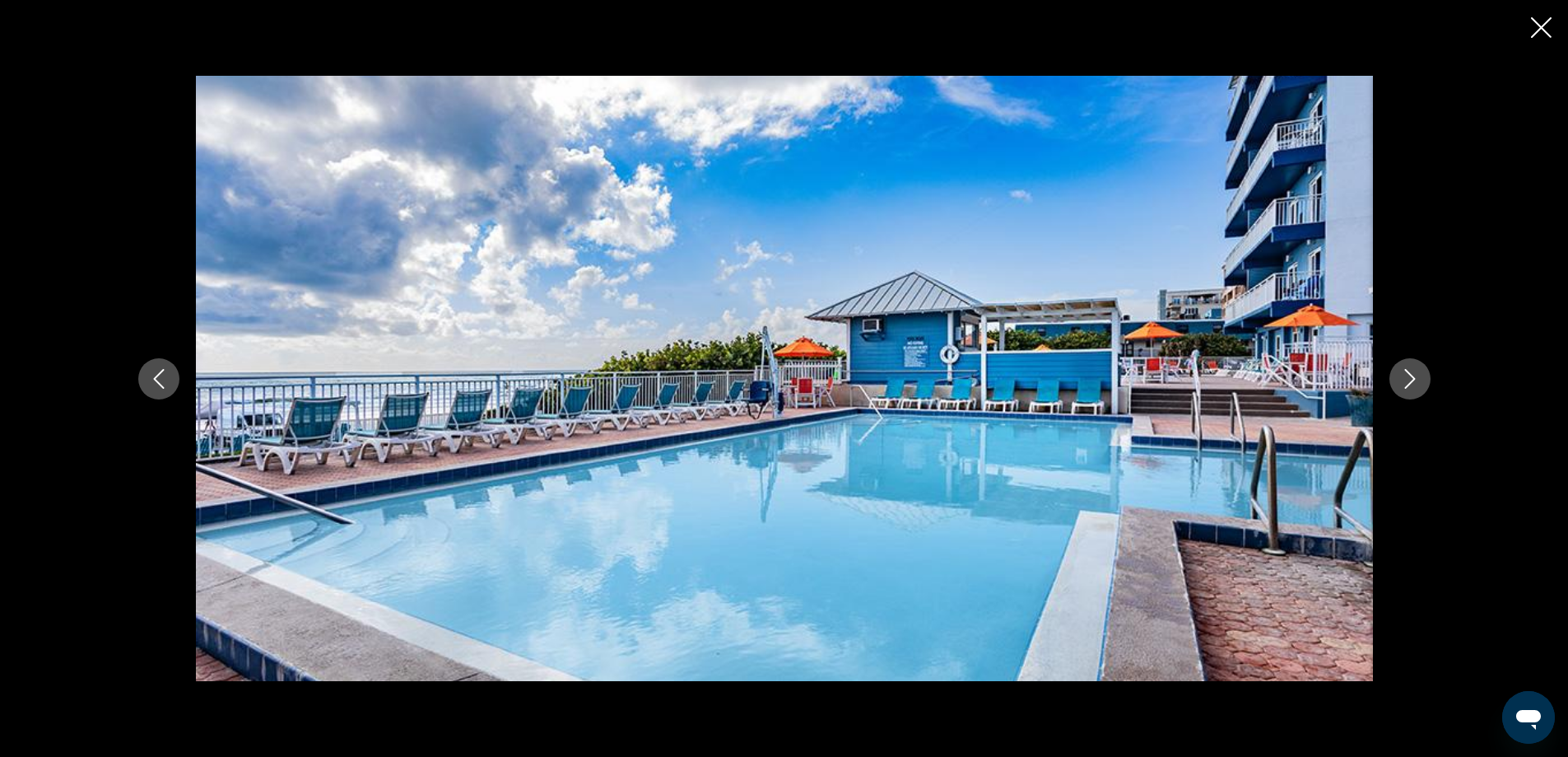
click at [1412, 377] on icon "Next image" at bounding box center [1410, 378] width 11 height 20
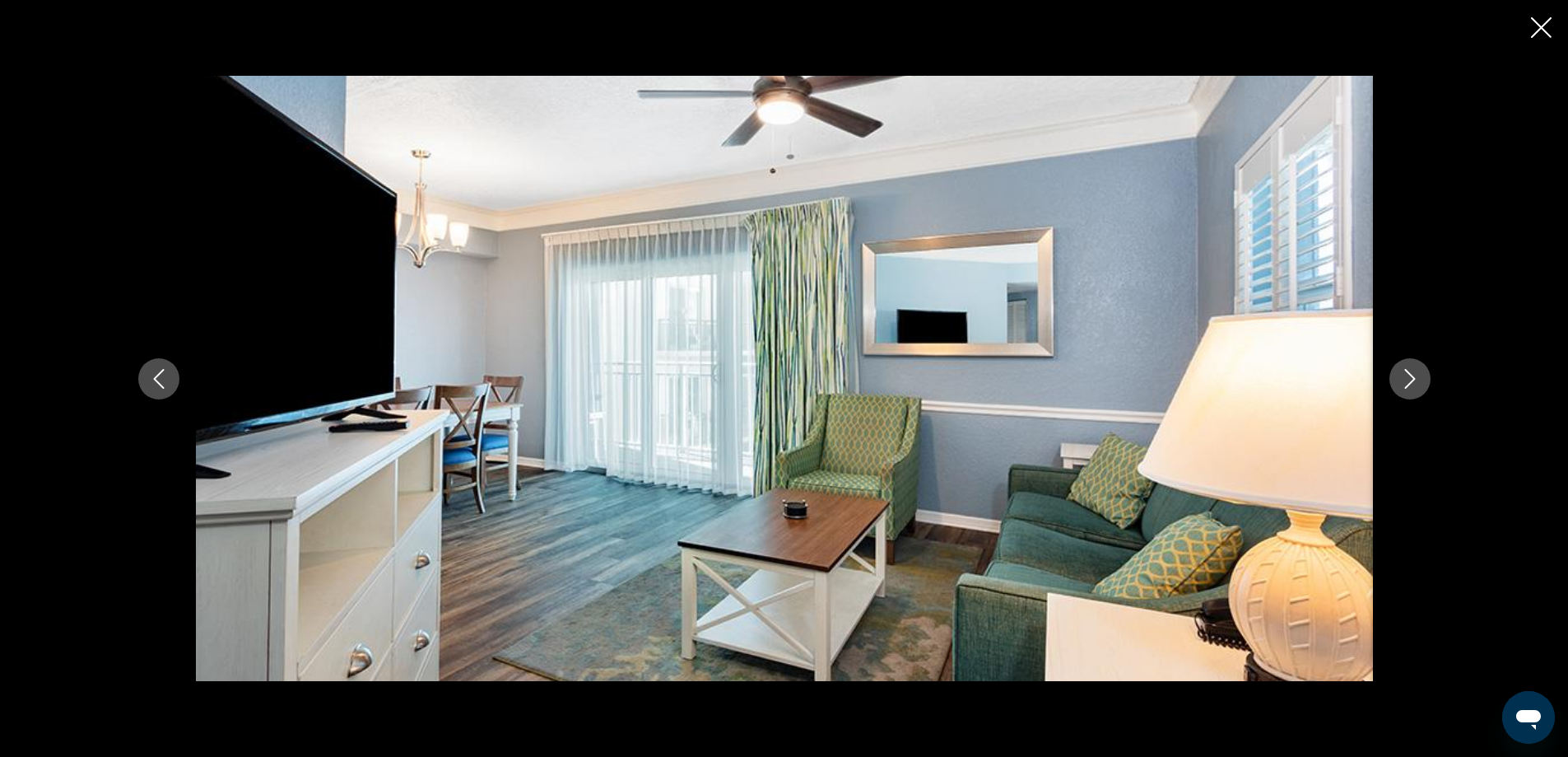
click at [1412, 377] on icon "Next image" at bounding box center [1410, 378] width 11 height 20
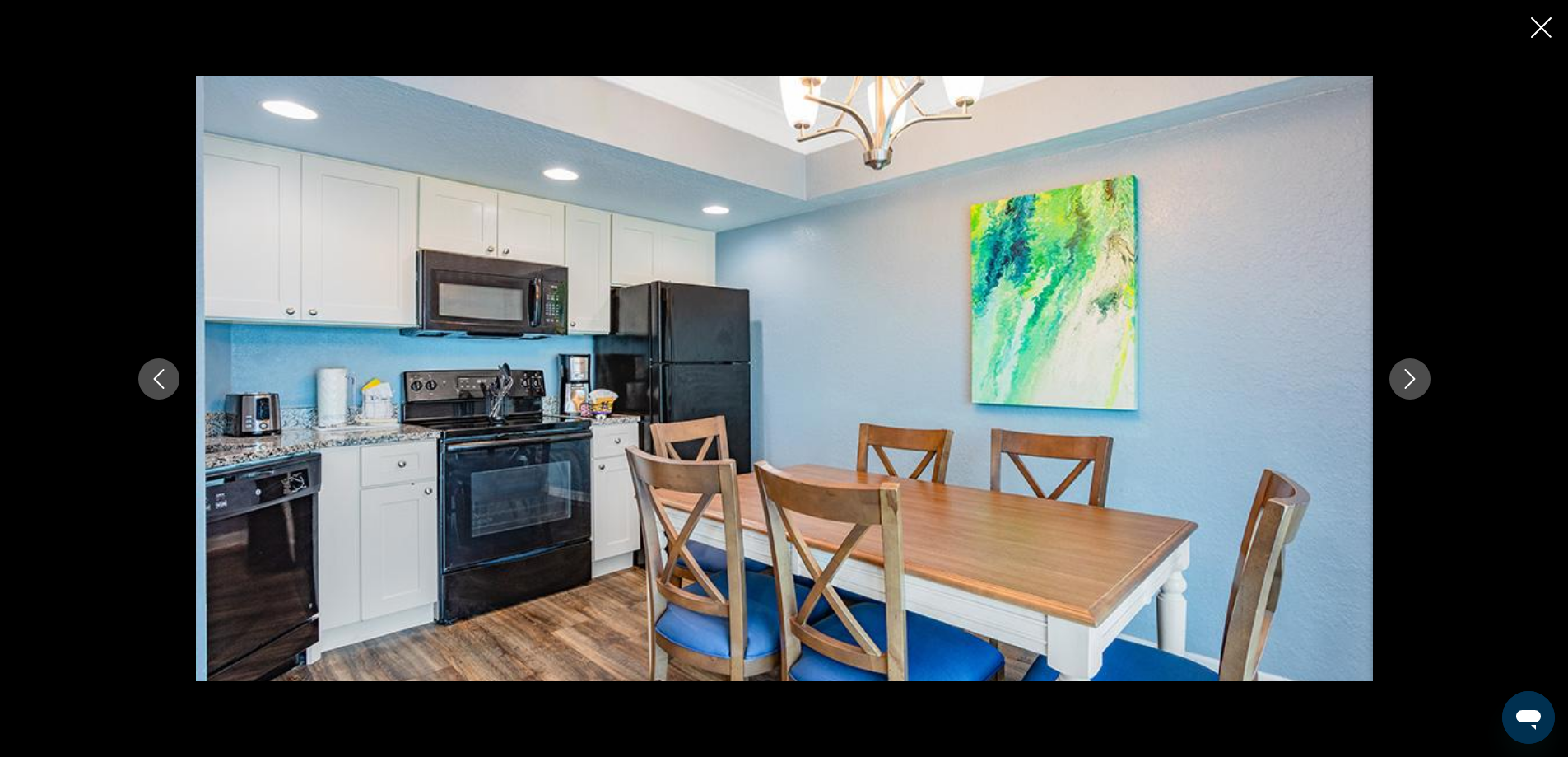
click at [1412, 377] on icon "Next image" at bounding box center [1410, 378] width 11 height 20
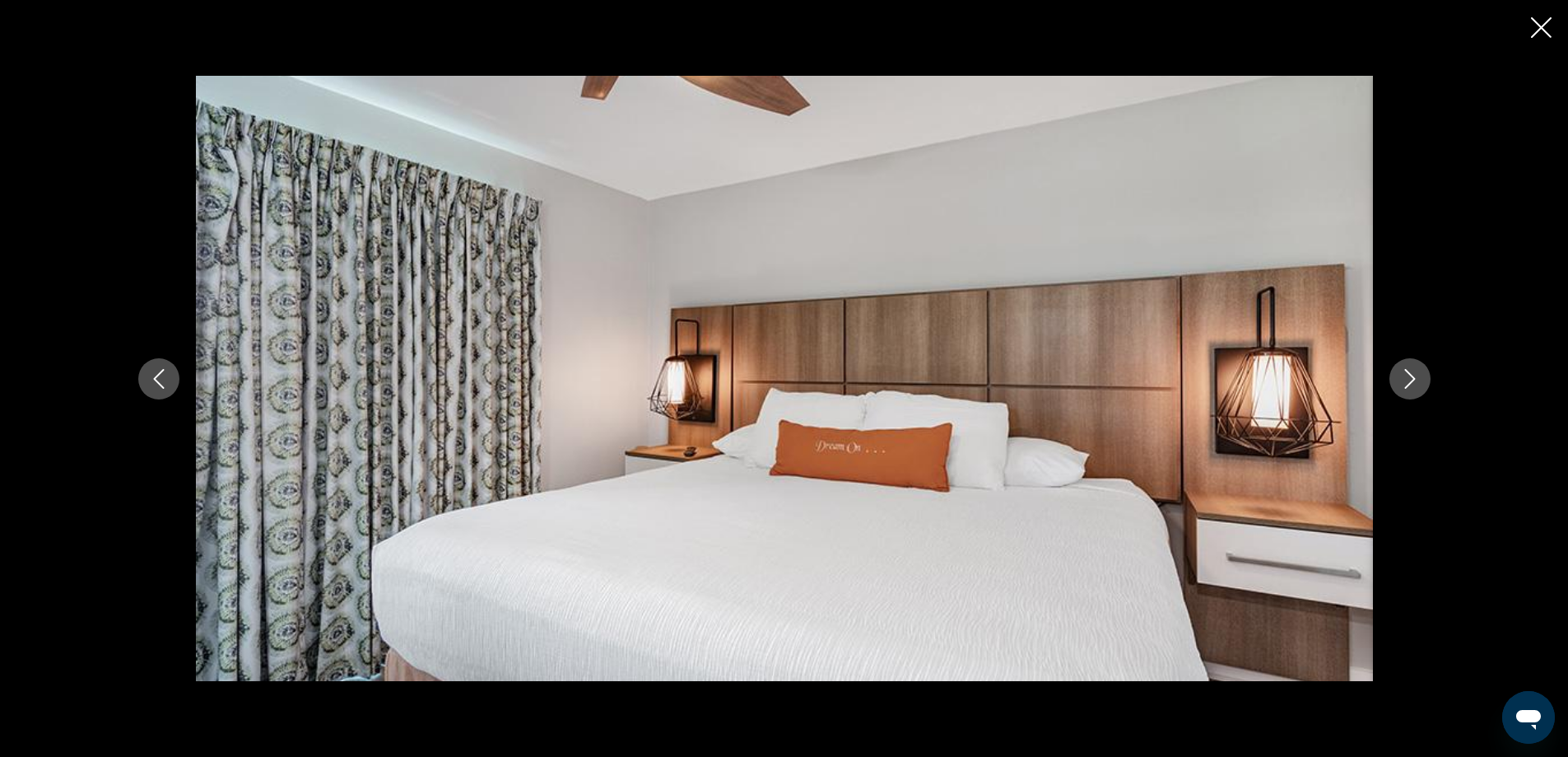
click at [1412, 377] on icon "Next image" at bounding box center [1410, 378] width 11 height 20
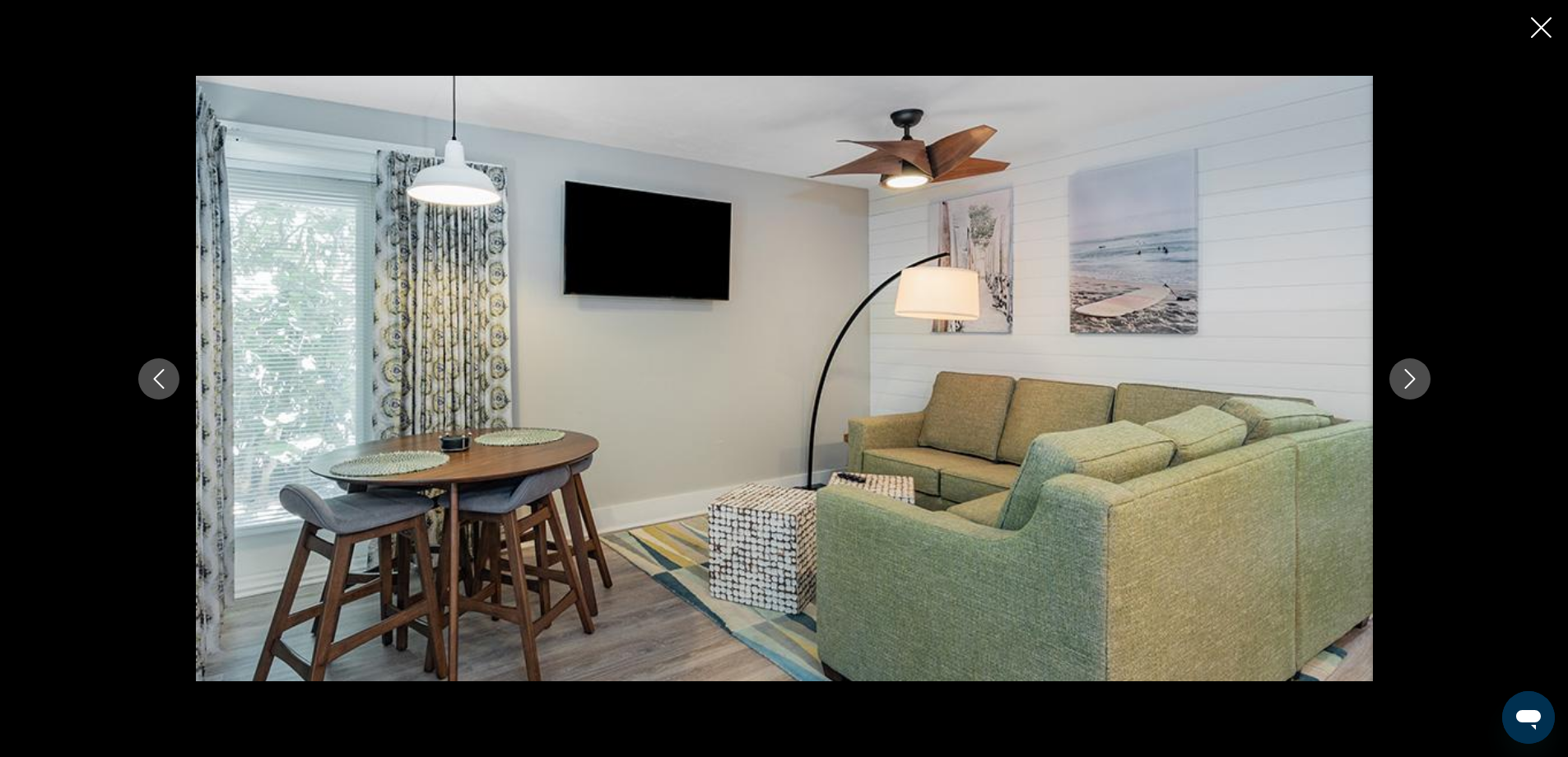
click at [1412, 377] on icon "Next image" at bounding box center [1410, 378] width 11 height 20
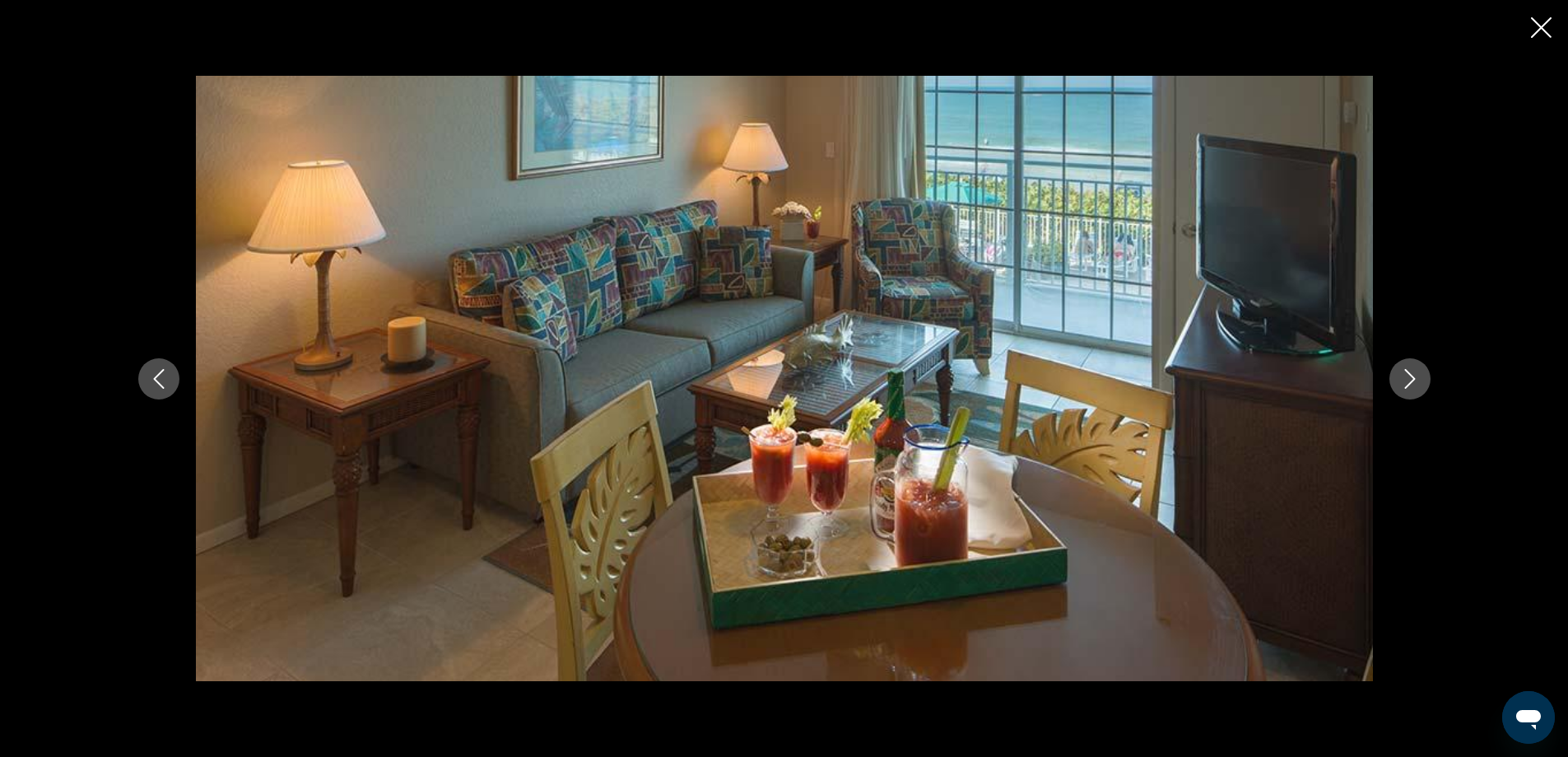
click at [1412, 377] on icon "Next image" at bounding box center [1410, 378] width 11 height 20
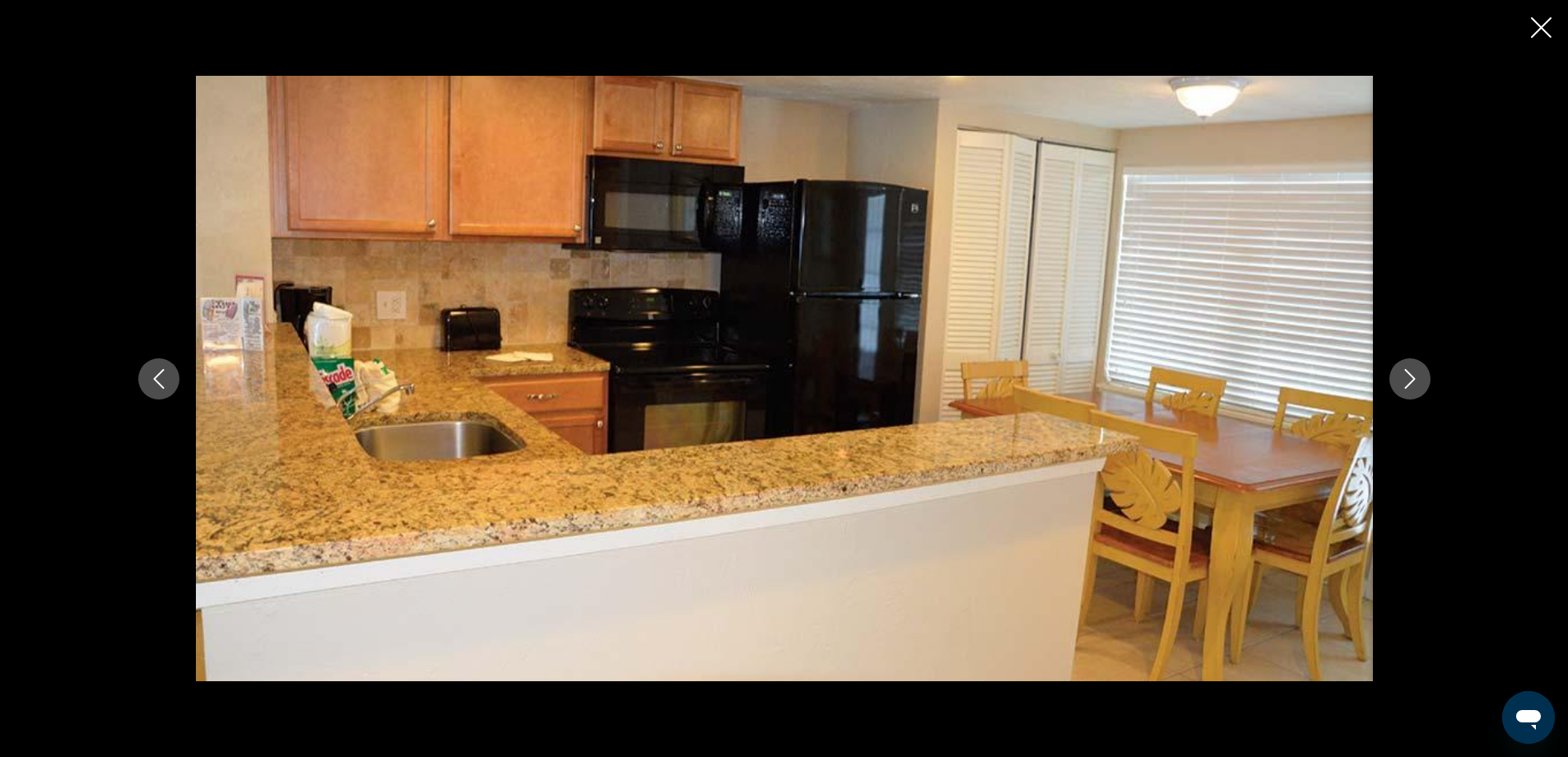
click at [1412, 377] on icon "Next image" at bounding box center [1410, 378] width 11 height 20
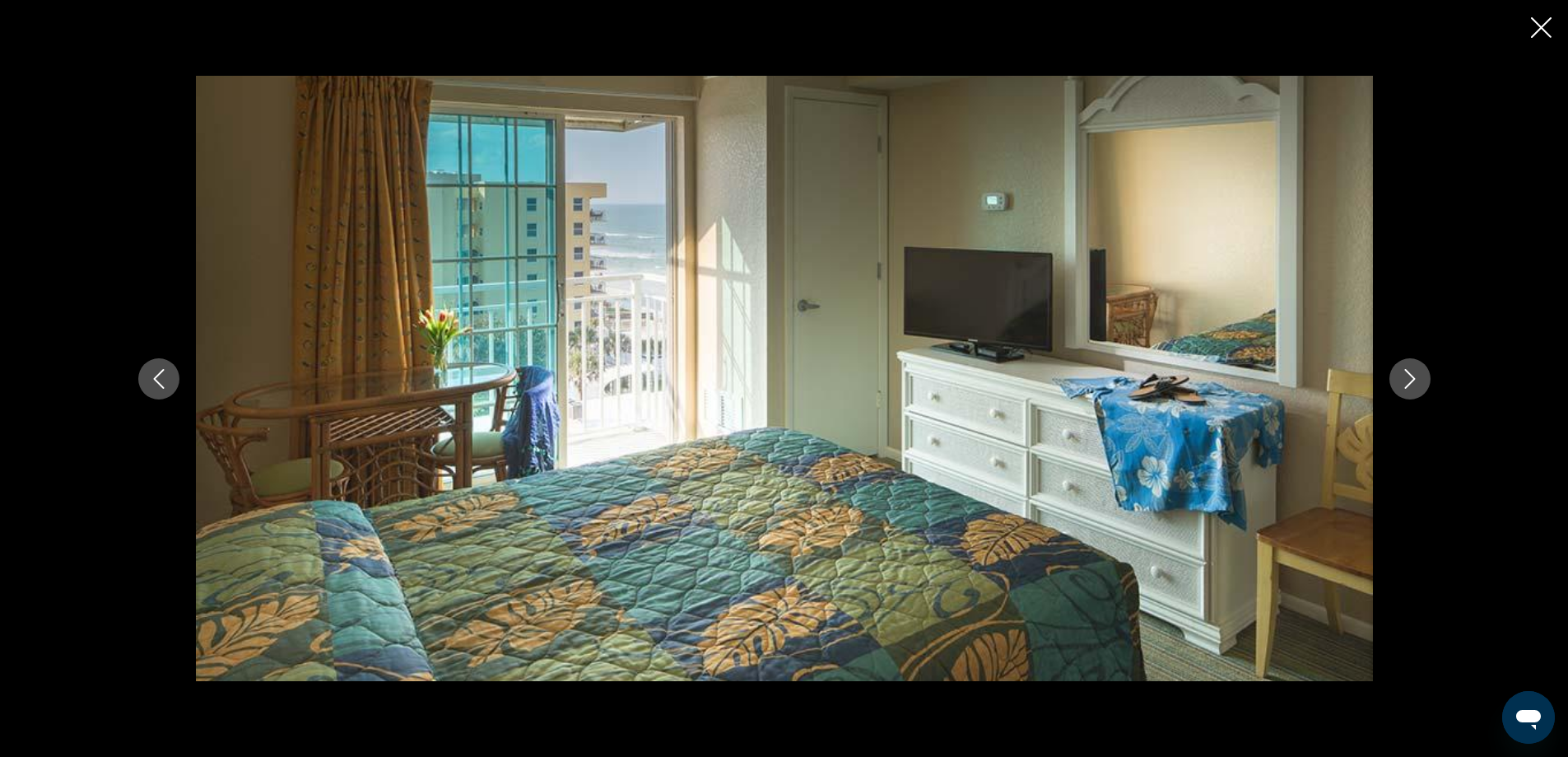
click at [1412, 377] on icon "Next image" at bounding box center [1410, 378] width 11 height 20
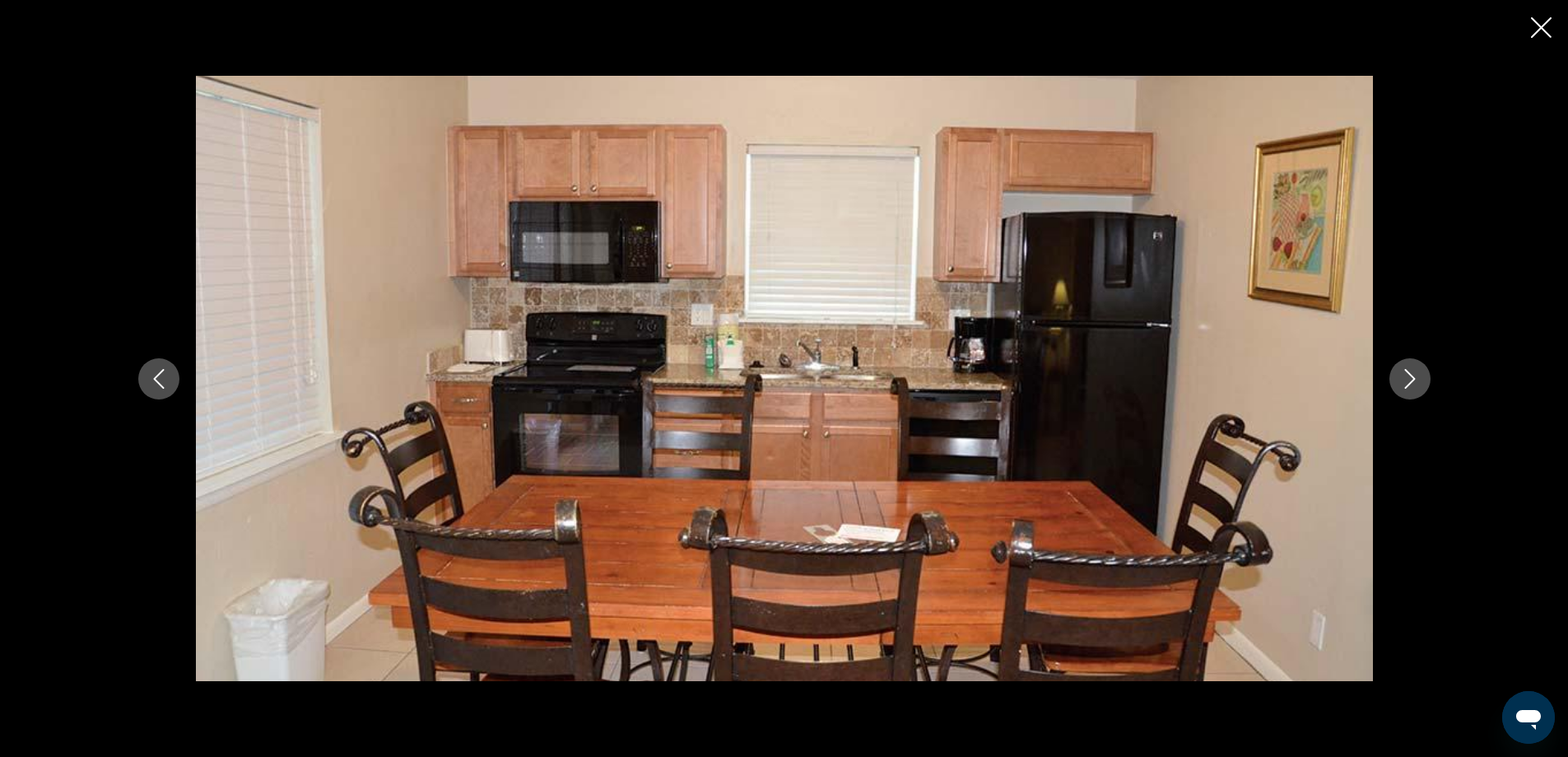
click at [1412, 377] on icon "Next image" at bounding box center [1410, 378] width 11 height 20
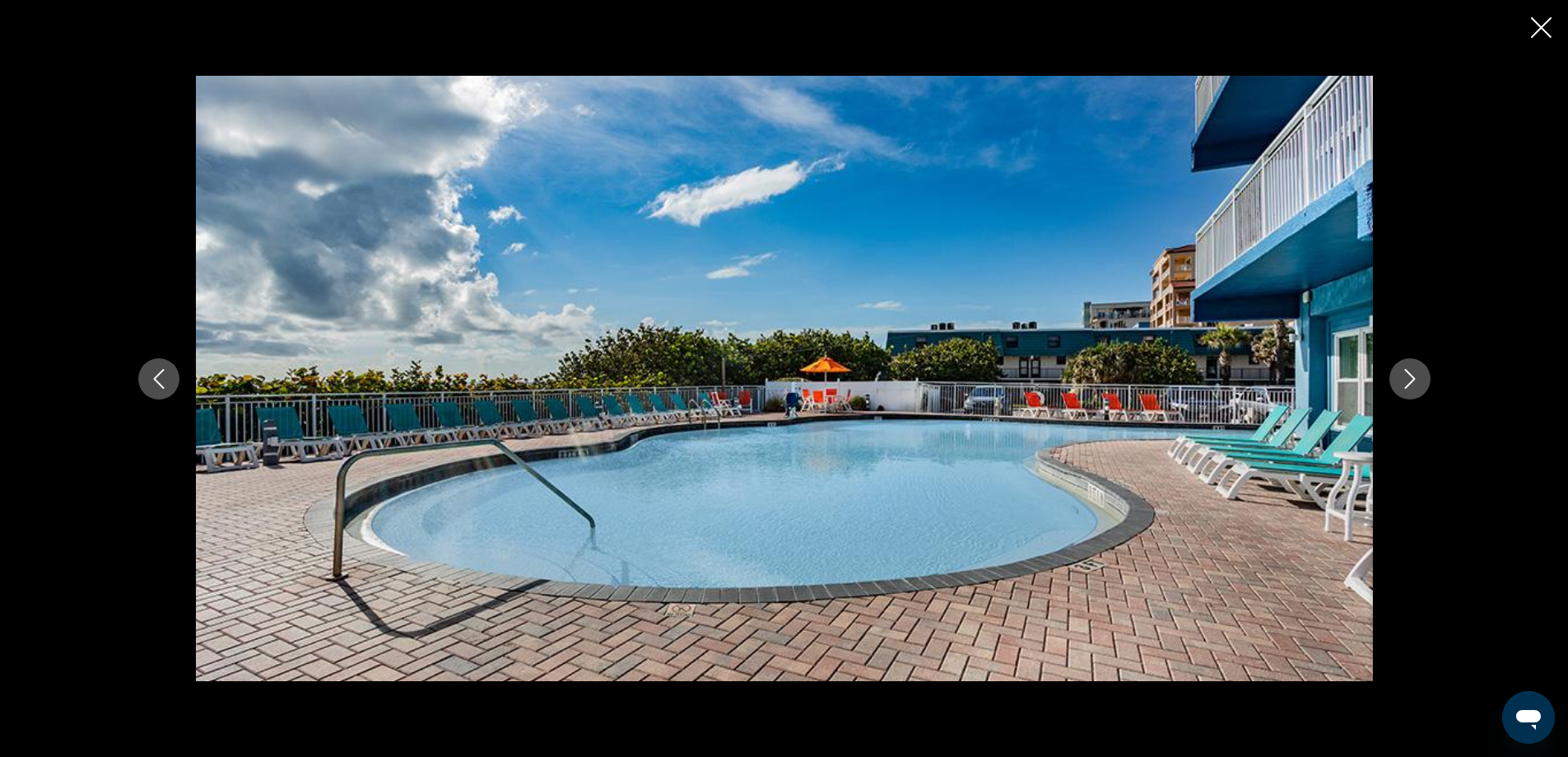
click at [1548, 25] on icon "Close slideshow" at bounding box center [1541, 28] width 20 height 20
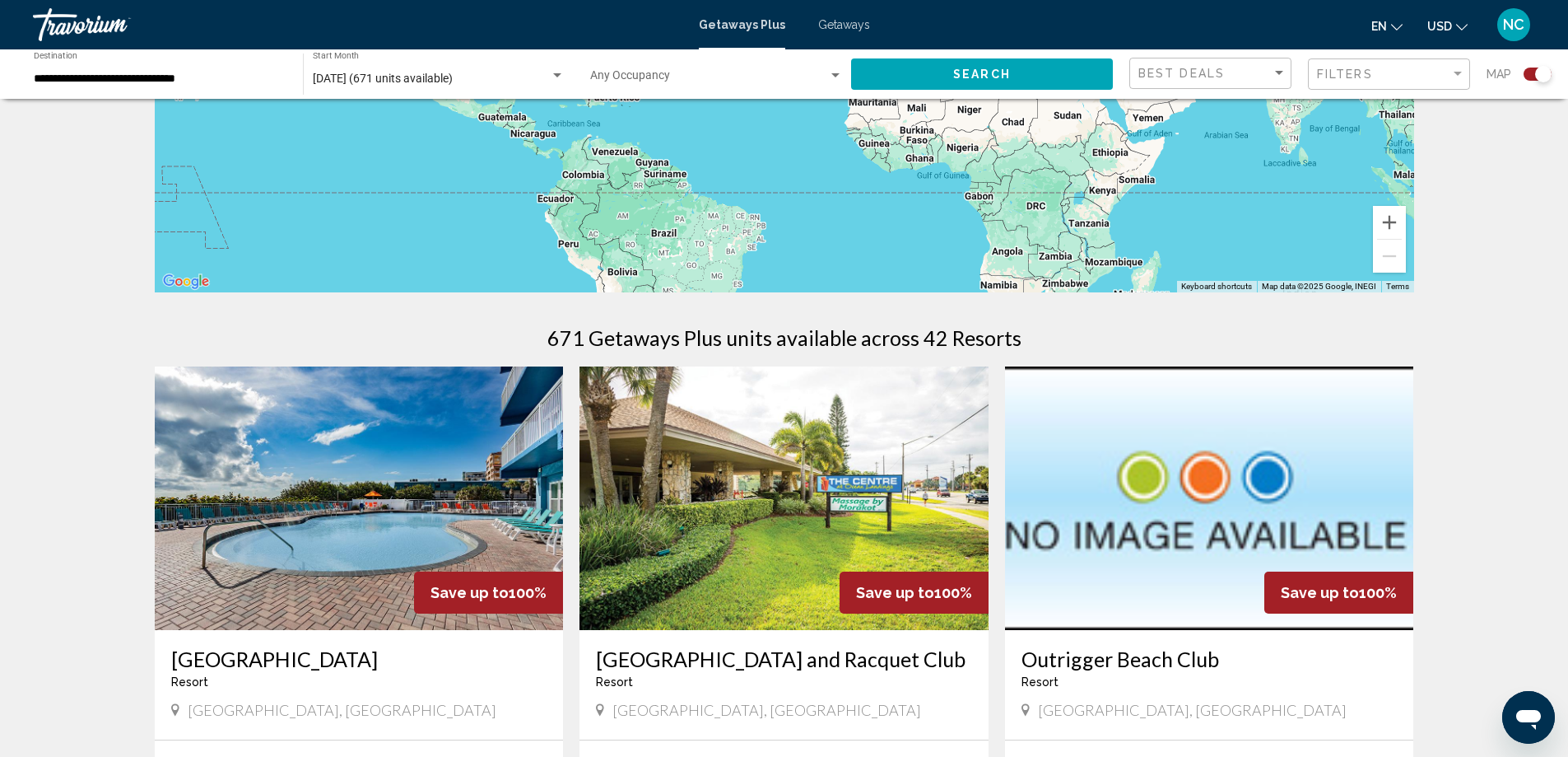
scroll to position [494, 0]
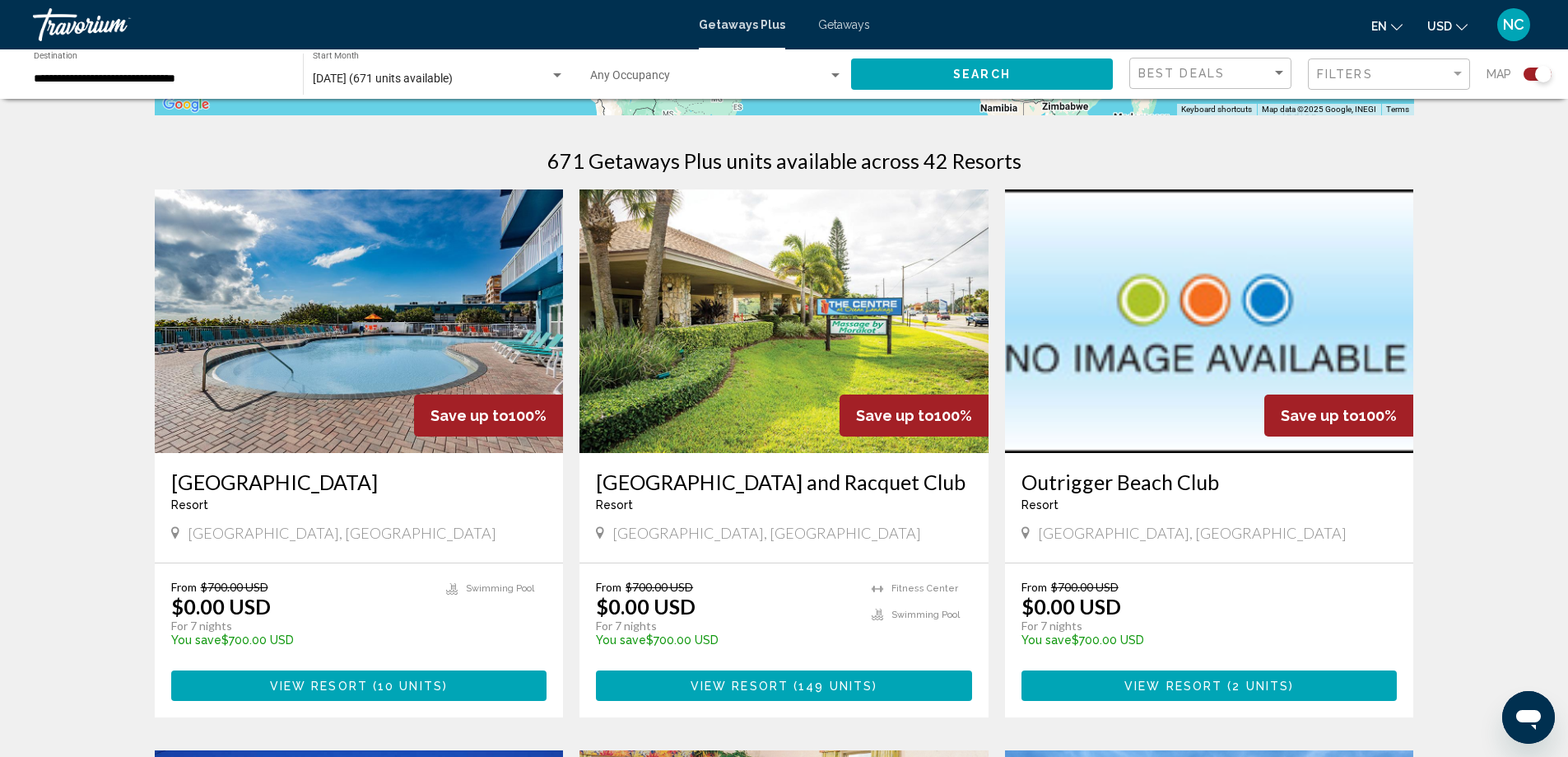
click at [819, 391] on img "Main content" at bounding box center [784, 321] width 409 height 263
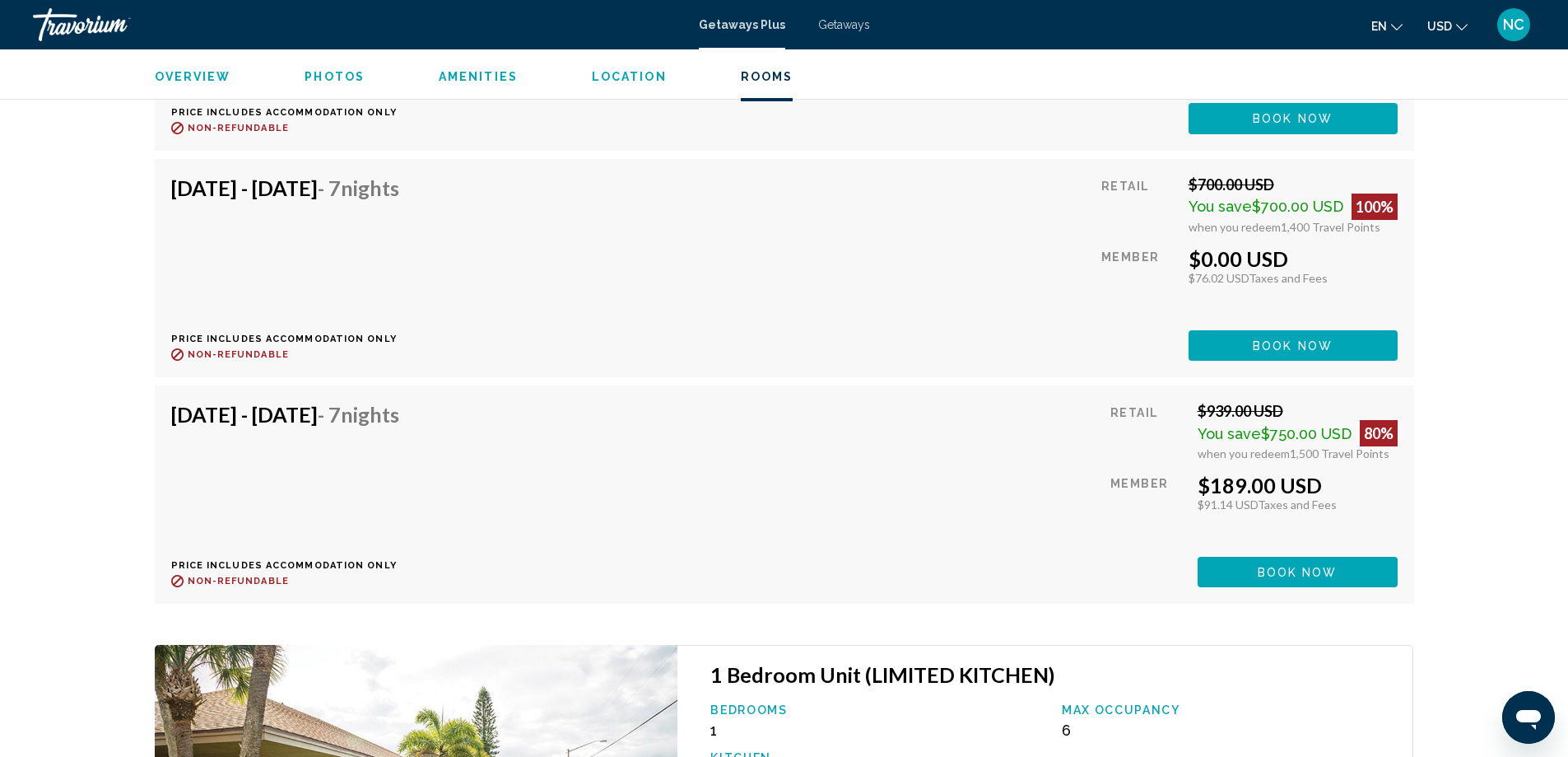
scroll to position [4114, 0]
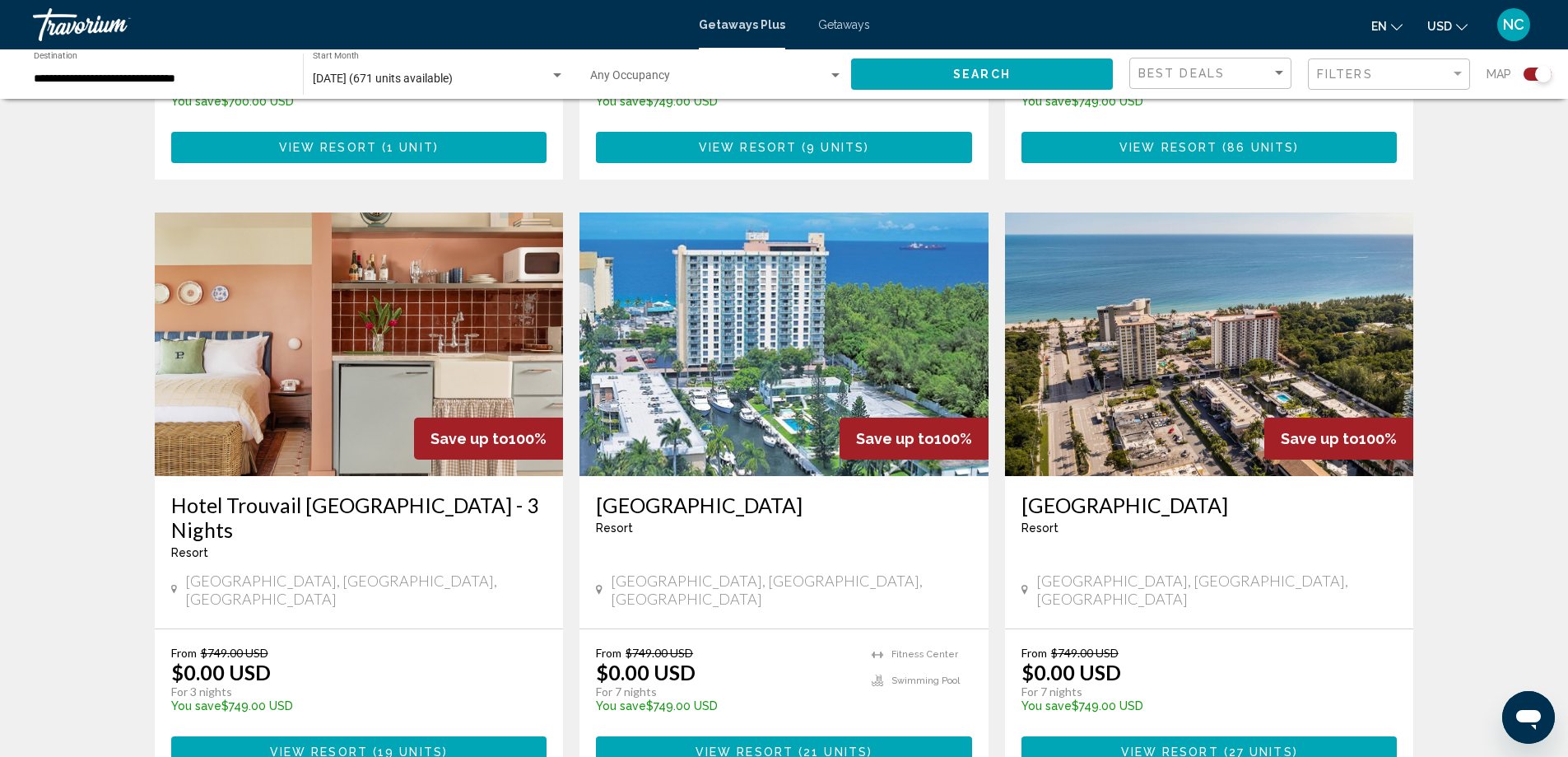
scroll to position [1647, 0]
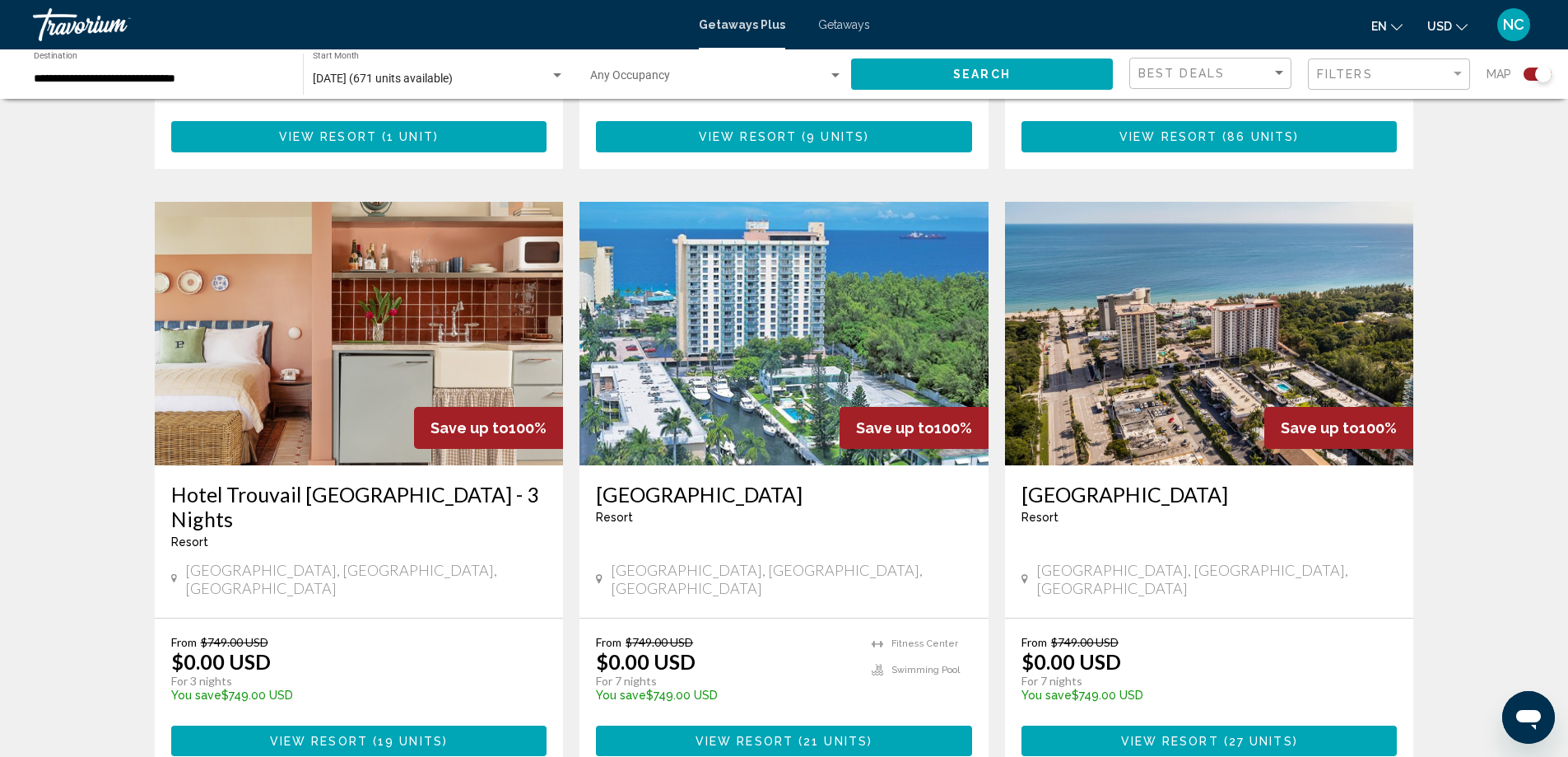
click at [1167, 326] on img "Main content" at bounding box center [1209, 333] width 409 height 263
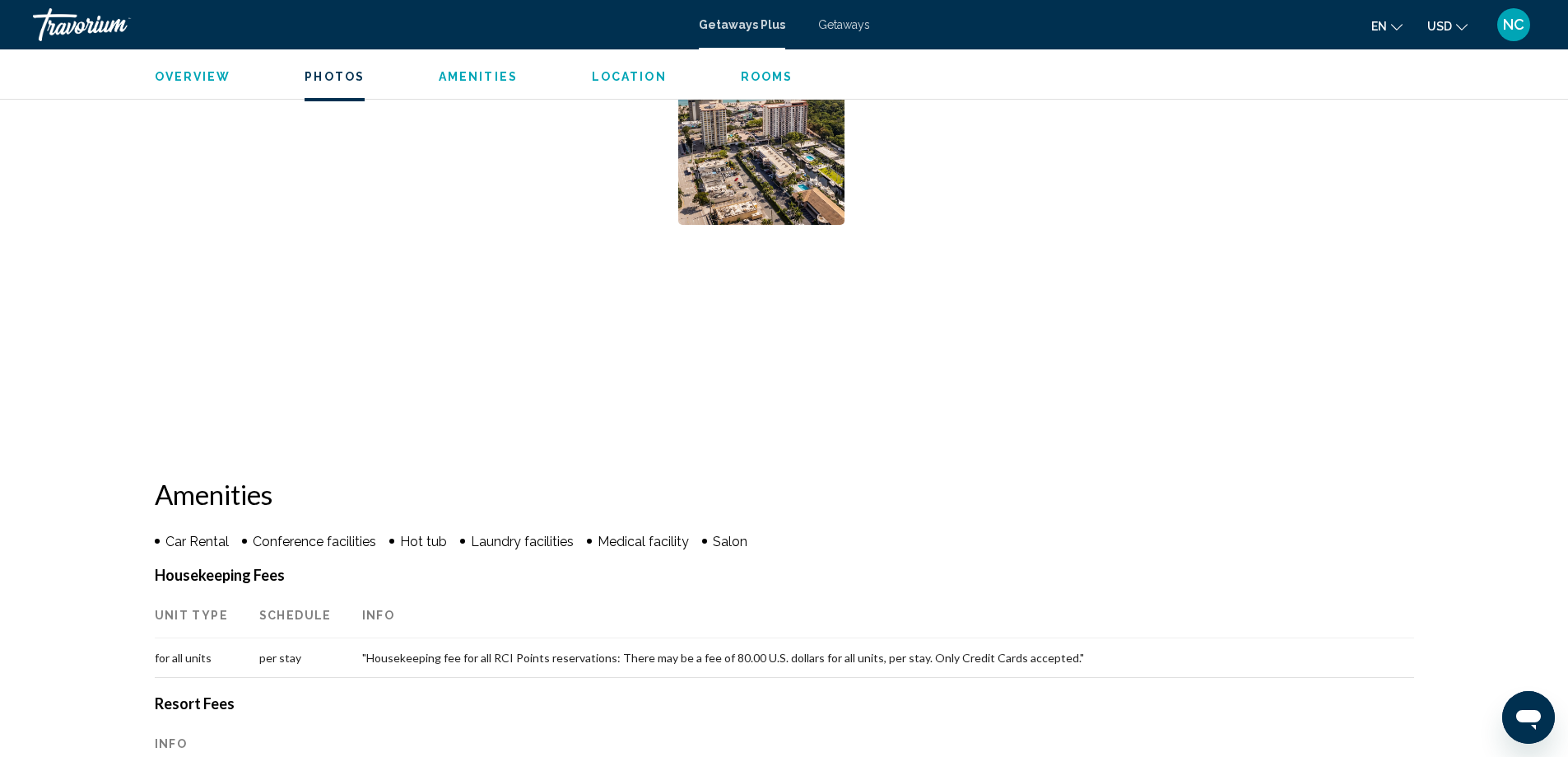
scroll to position [494, 0]
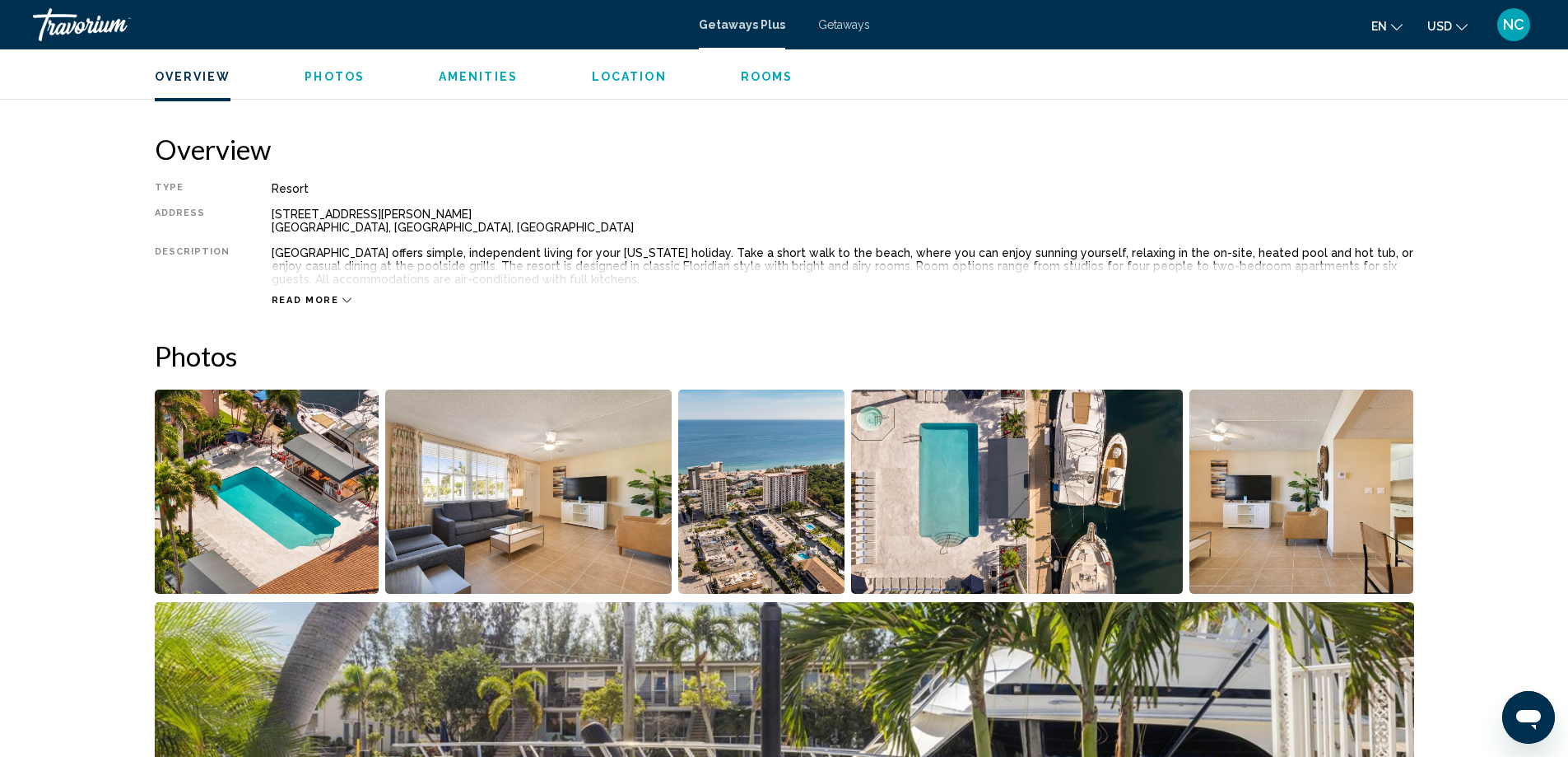
click at [240, 535] on img "Open full-screen image slider" at bounding box center [267, 492] width 225 height 205
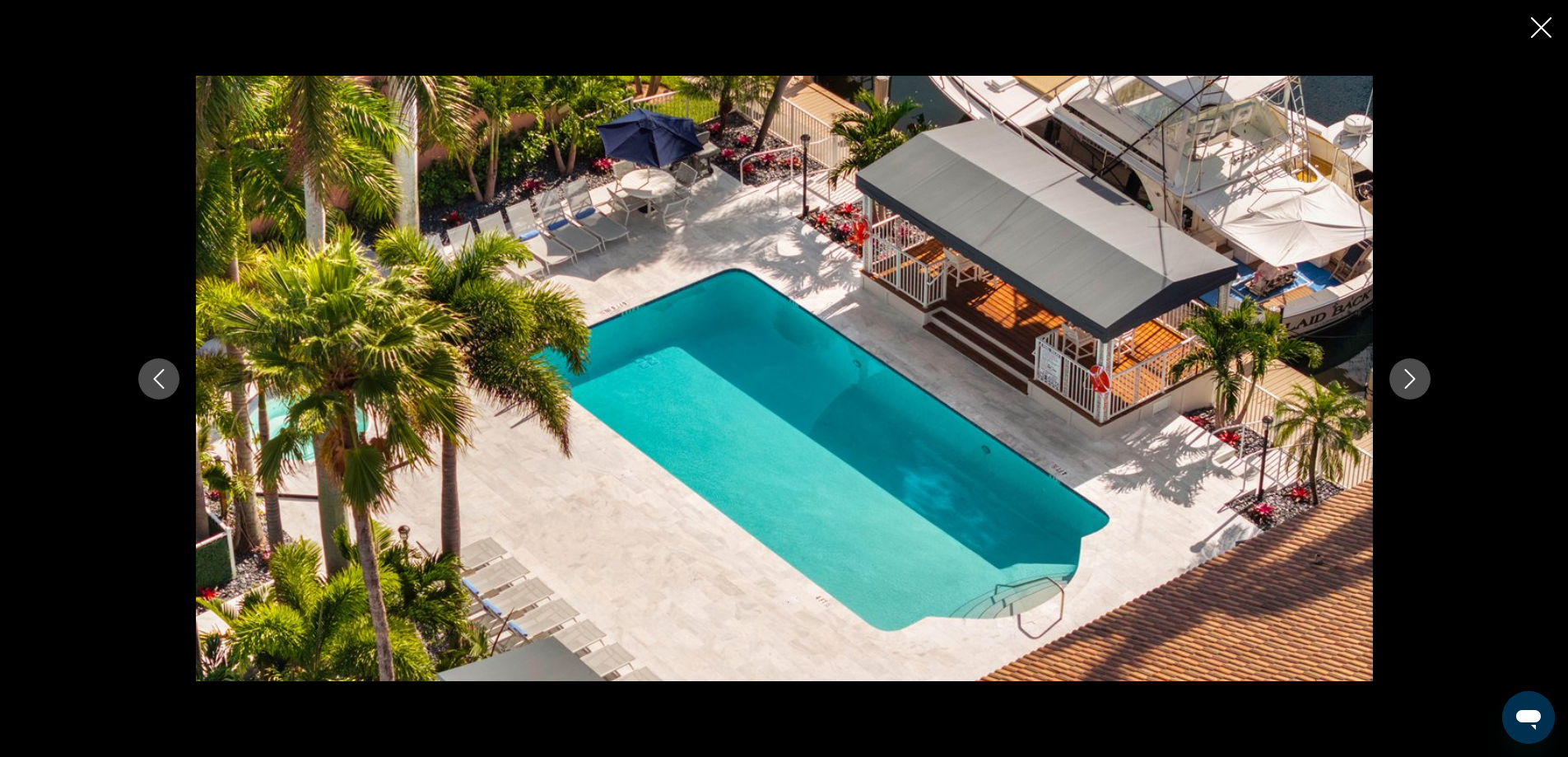
click at [1413, 383] on icon "Next image" at bounding box center [1409, 378] width 20 height 20
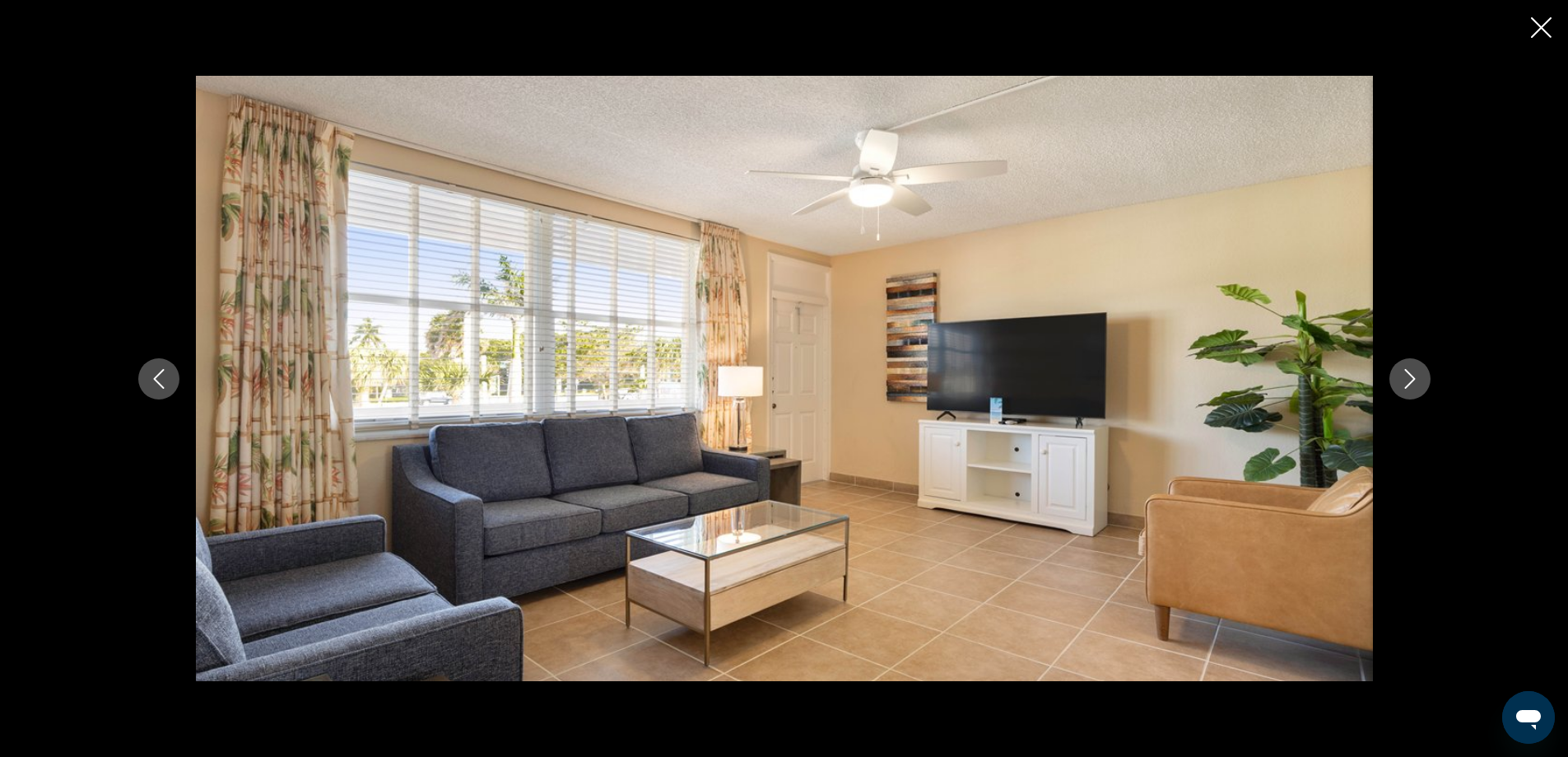
click at [1413, 383] on icon "Next image" at bounding box center [1409, 378] width 20 height 20
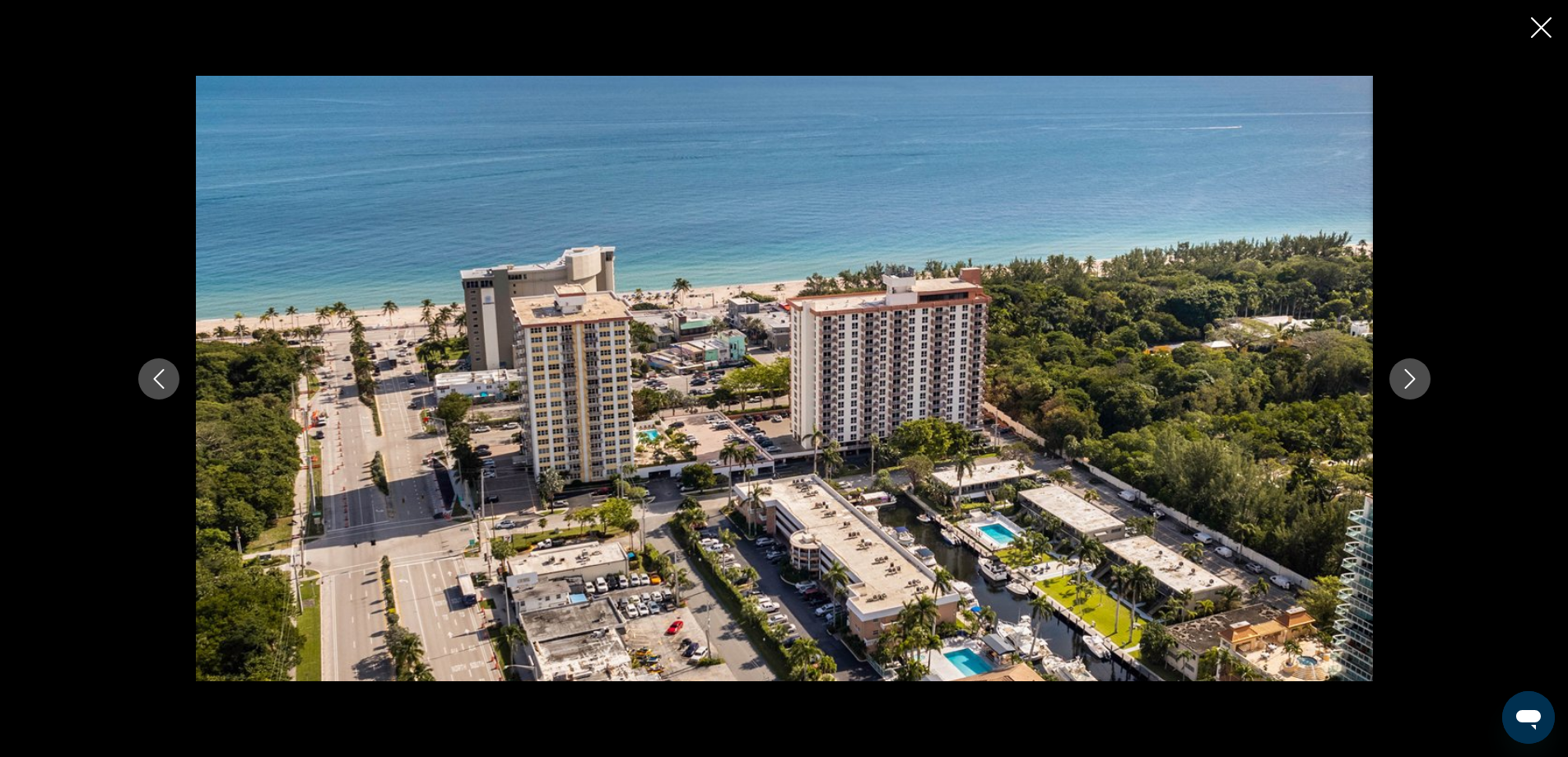
click at [1413, 383] on icon "Next image" at bounding box center [1409, 378] width 20 height 20
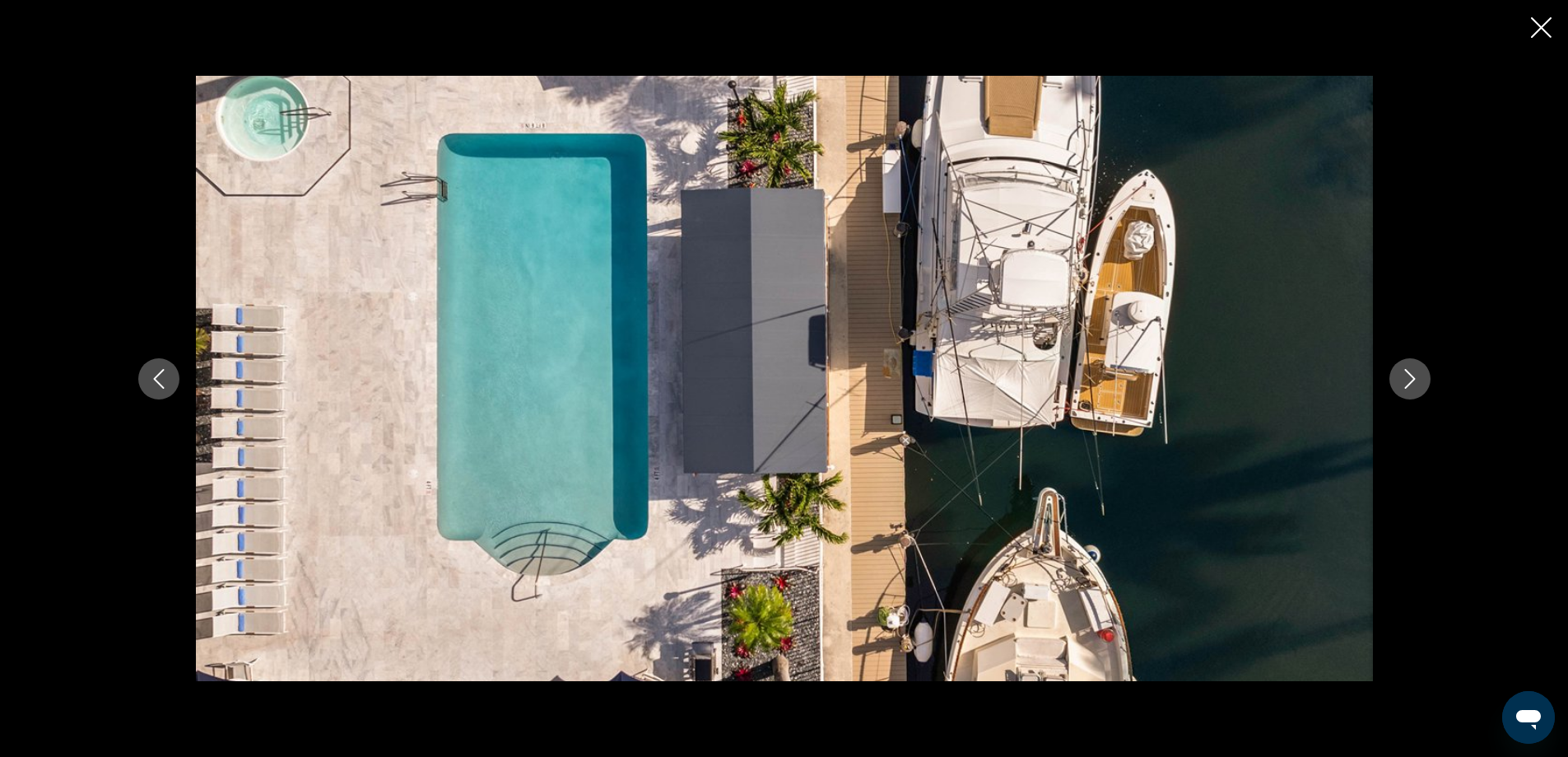
click at [1540, 25] on icon "Close slideshow" at bounding box center [1541, 28] width 20 height 20
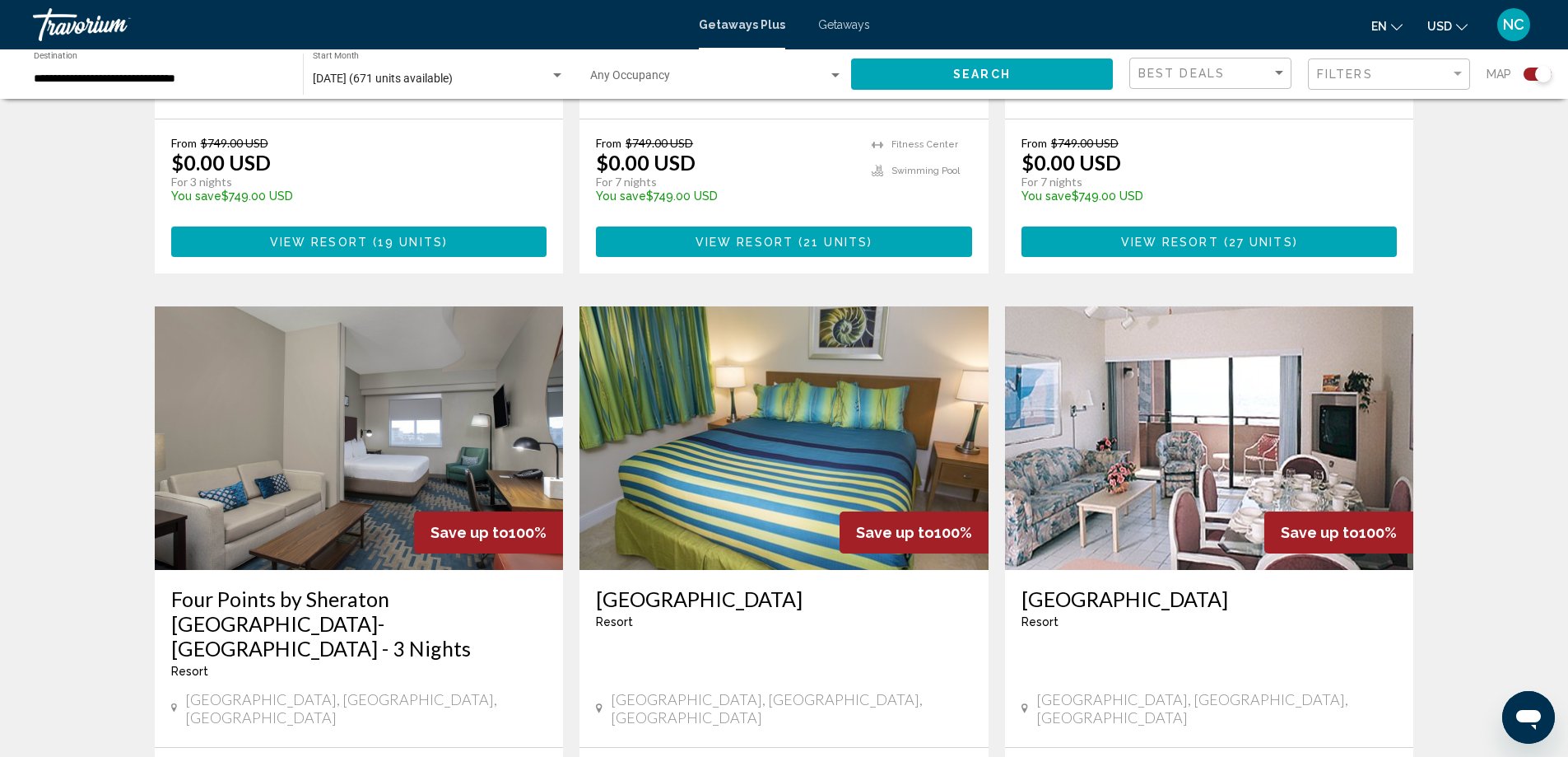
scroll to position [2224, 0]
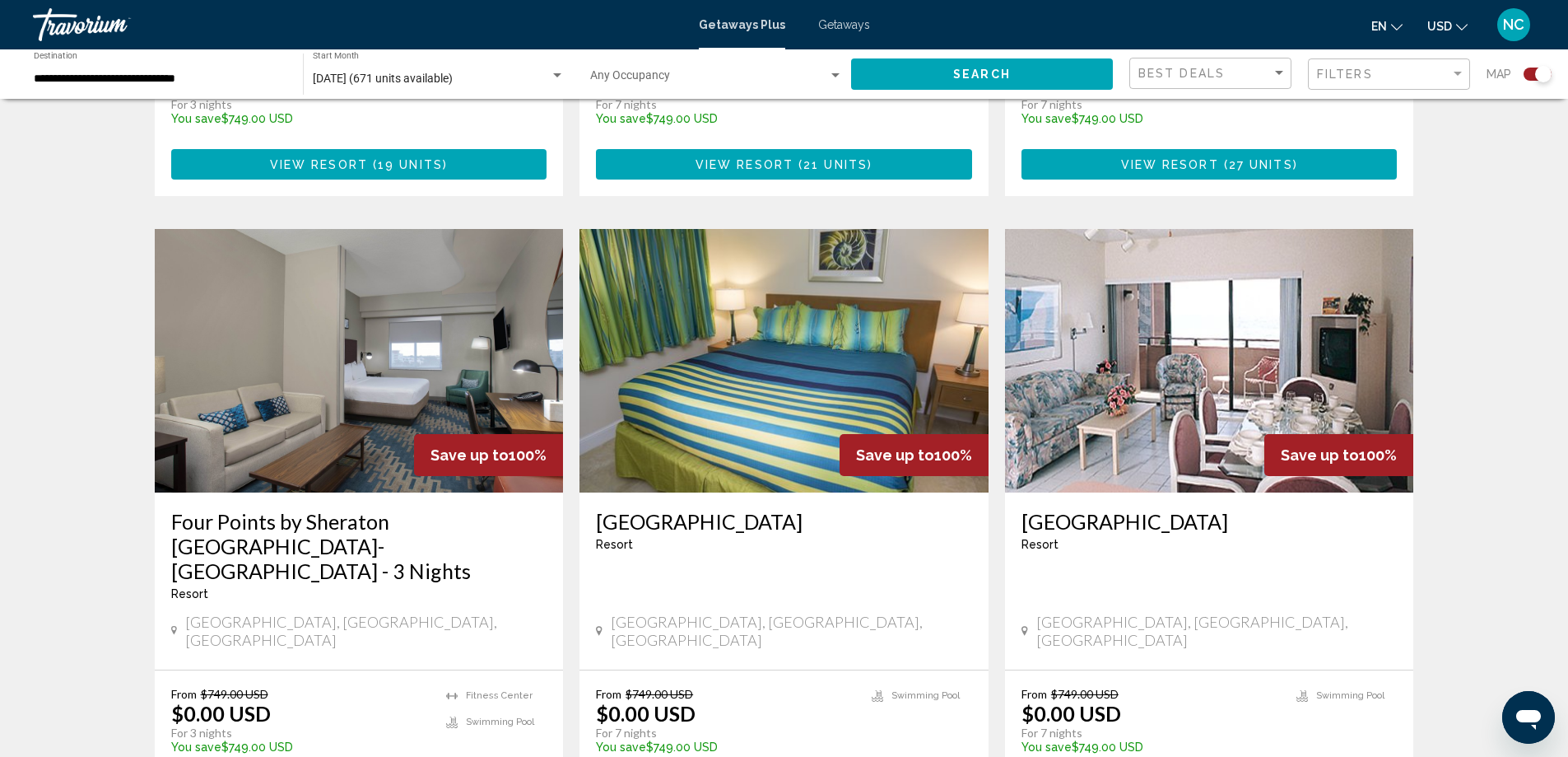
click at [1236, 341] on img "Main content" at bounding box center [1209, 360] width 409 height 263
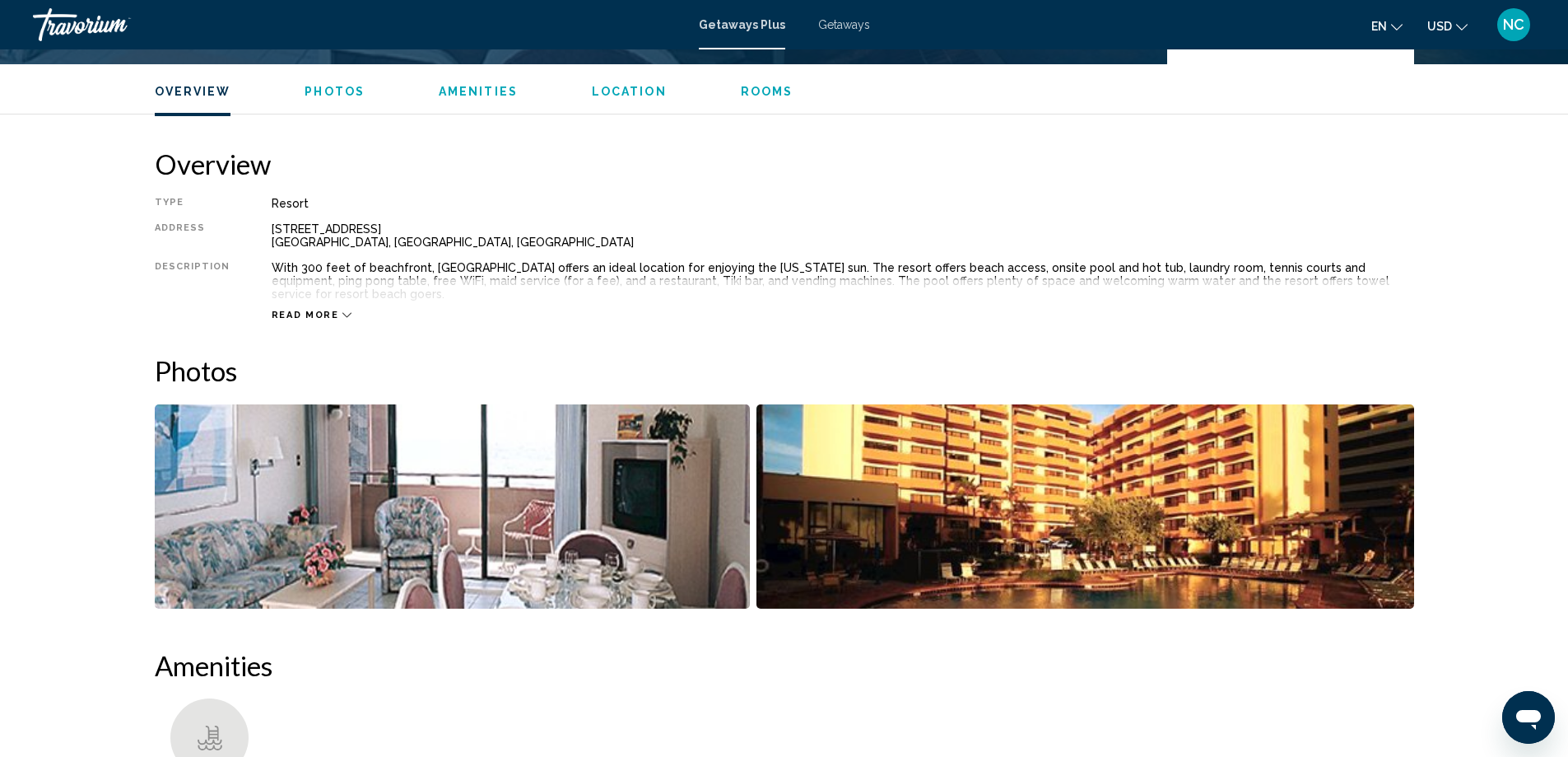
scroll to position [576, 0]
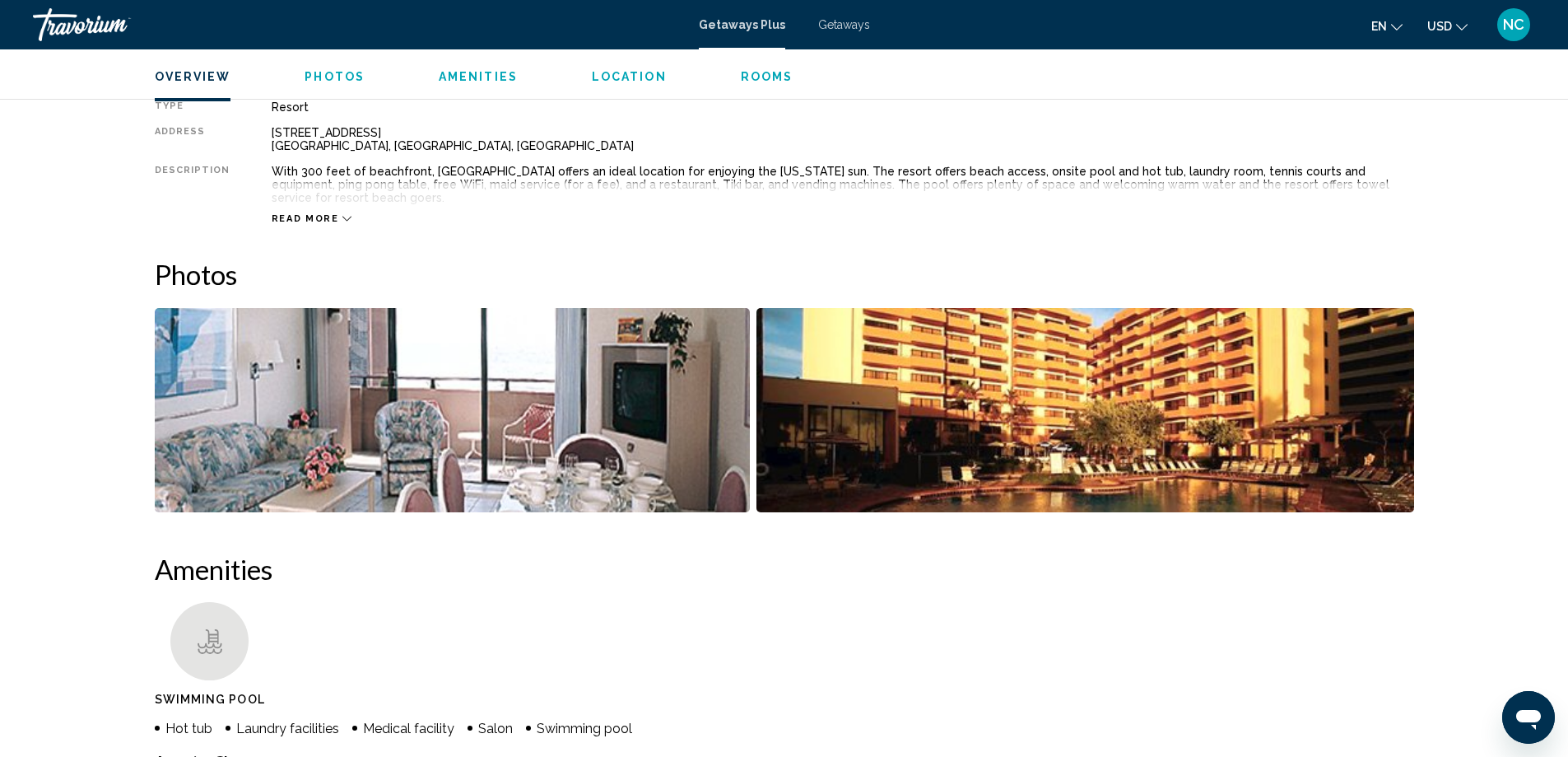
click at [455, 384] on img "Open full-screen image slider" at bounding box center [452, 410] width 596 height 205
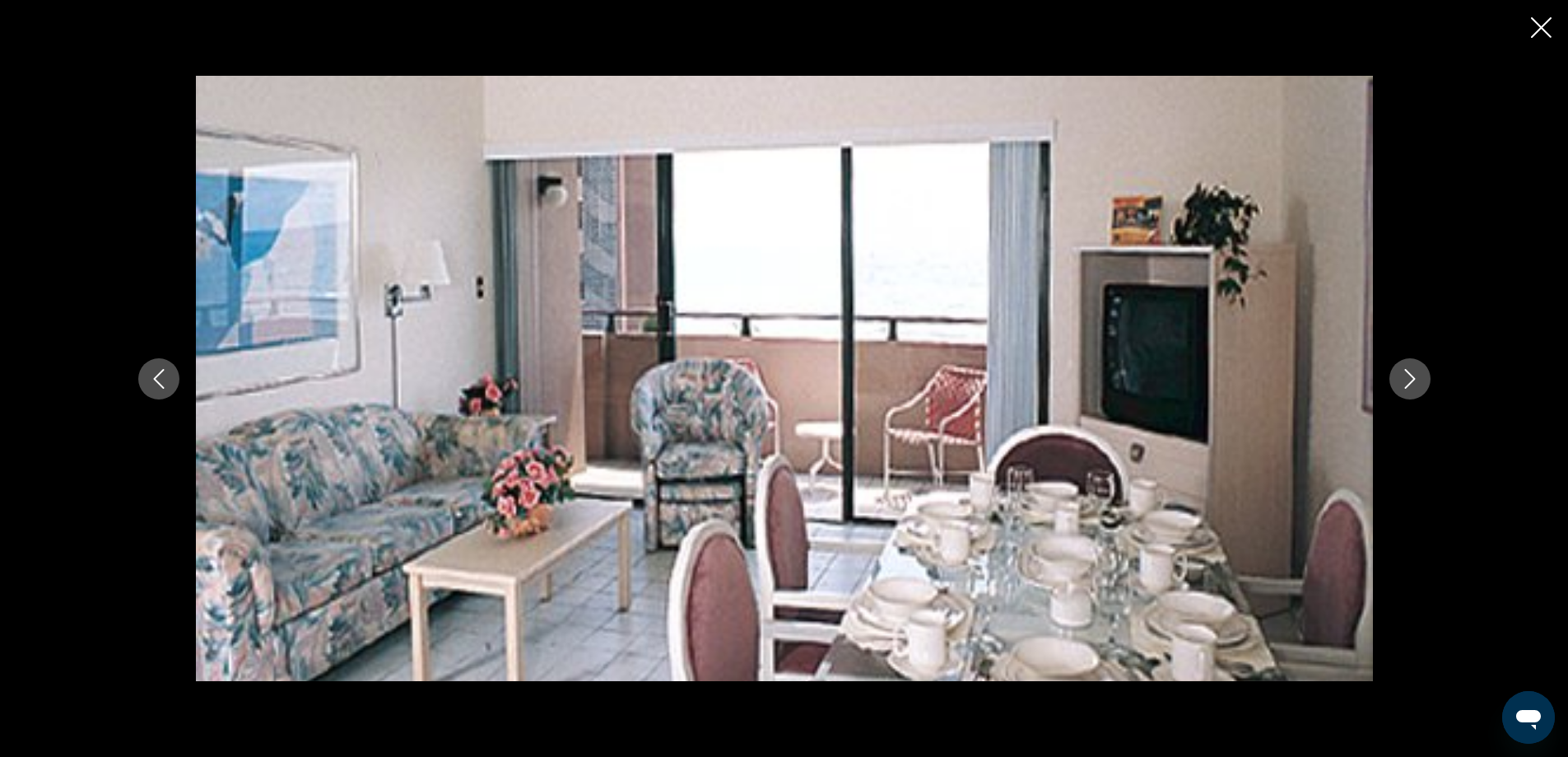
click at [1411, 375] on icon "Next image" at bounding box center [1410, 378] width 11 height 20
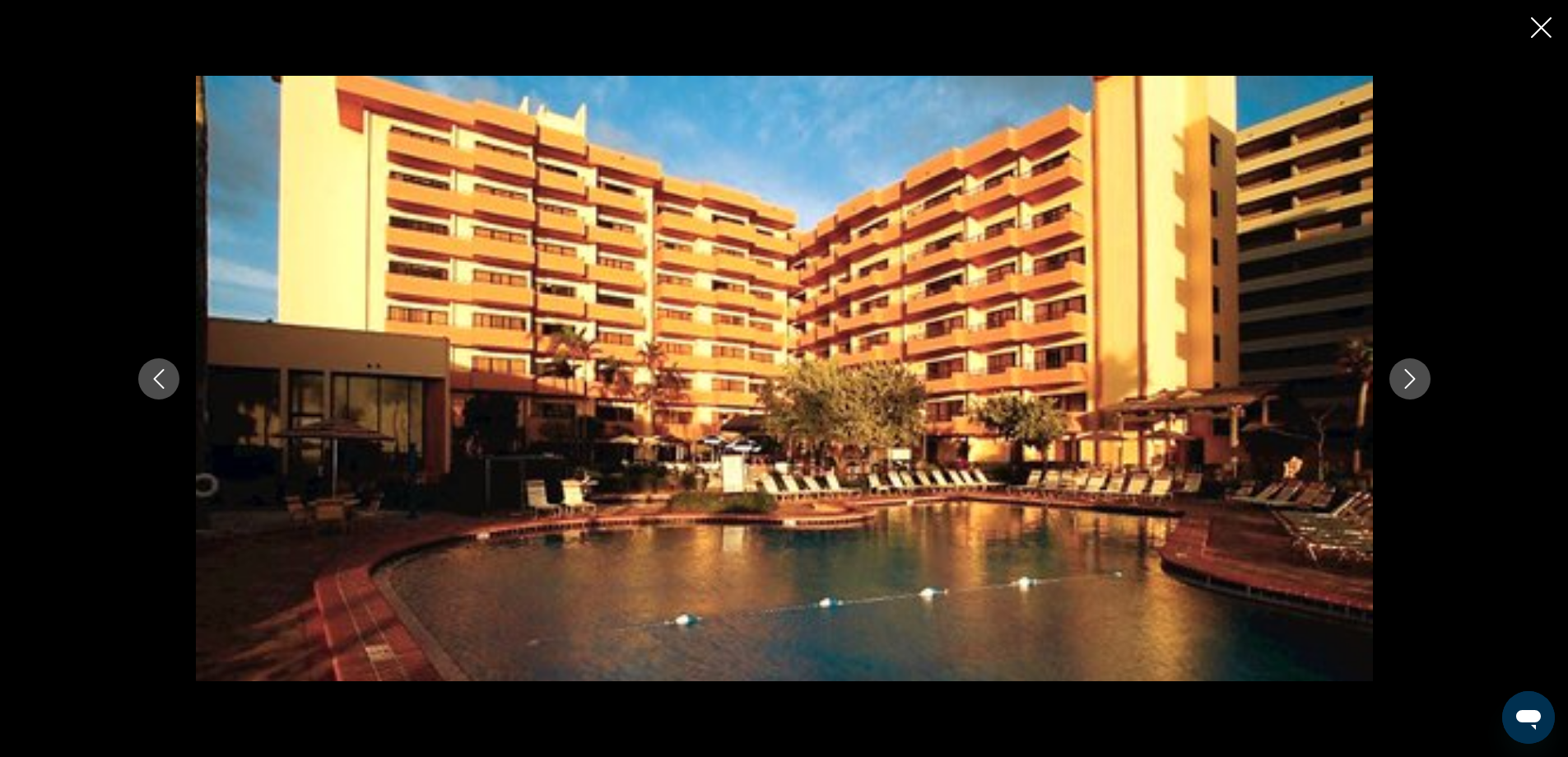
click at [1411, 375] on icon "Next image" at bounding box center [1410, 378] width 11 height 20
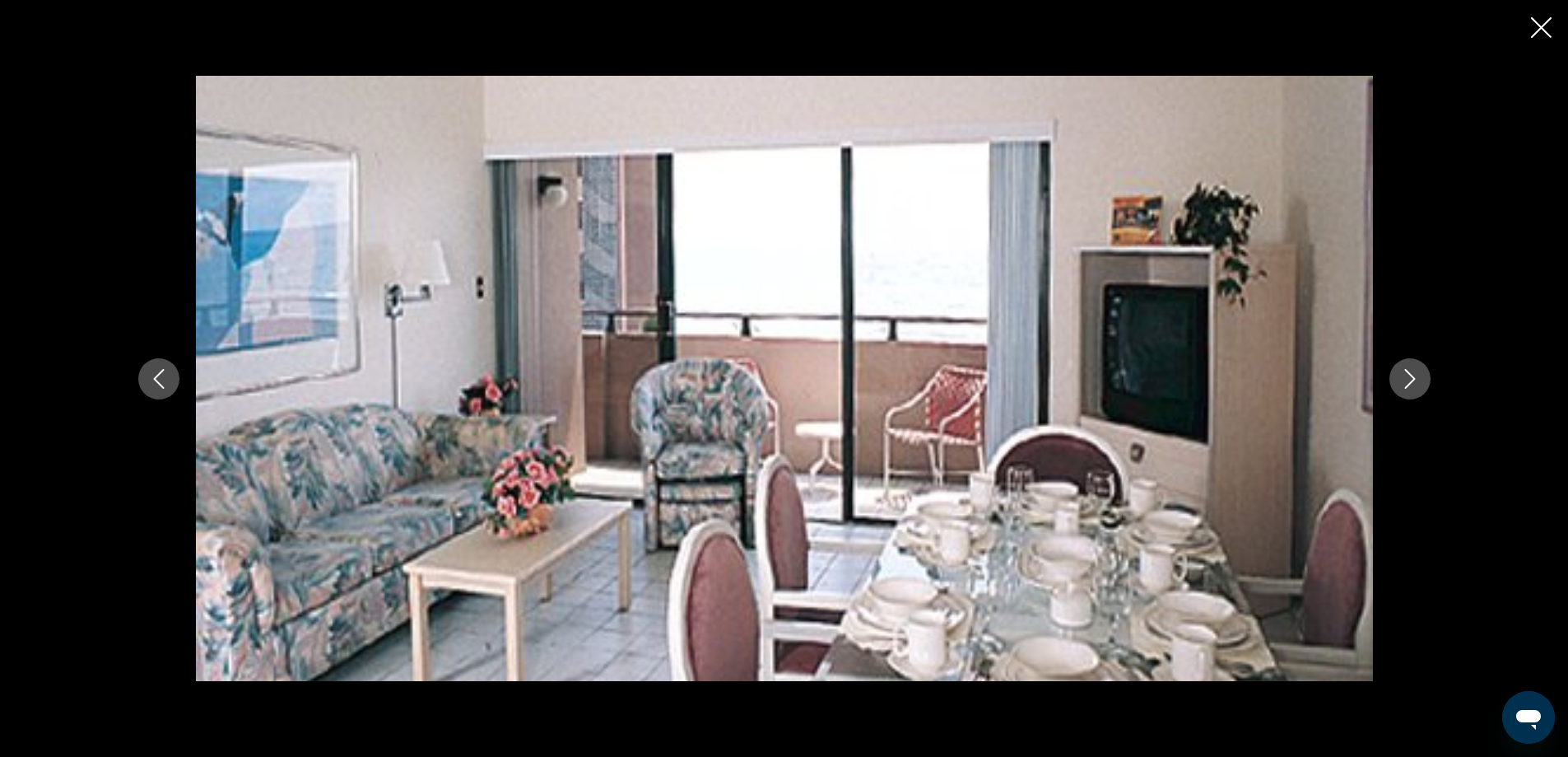
click at [1541, 32] on icon "Close slideshow" at bounding box center [1541, 28] width 20 height 20
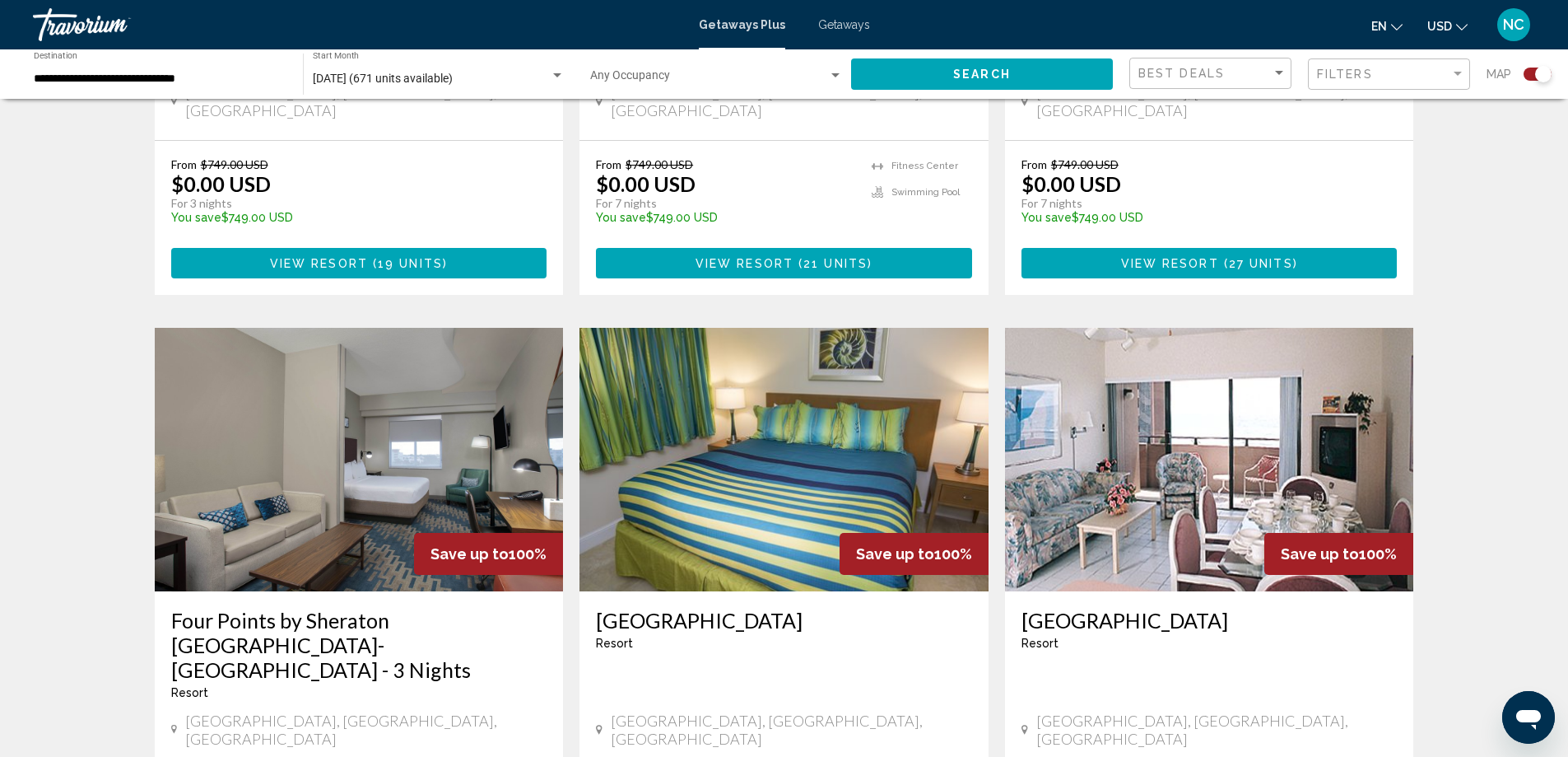
scroll to position [2388, 0]
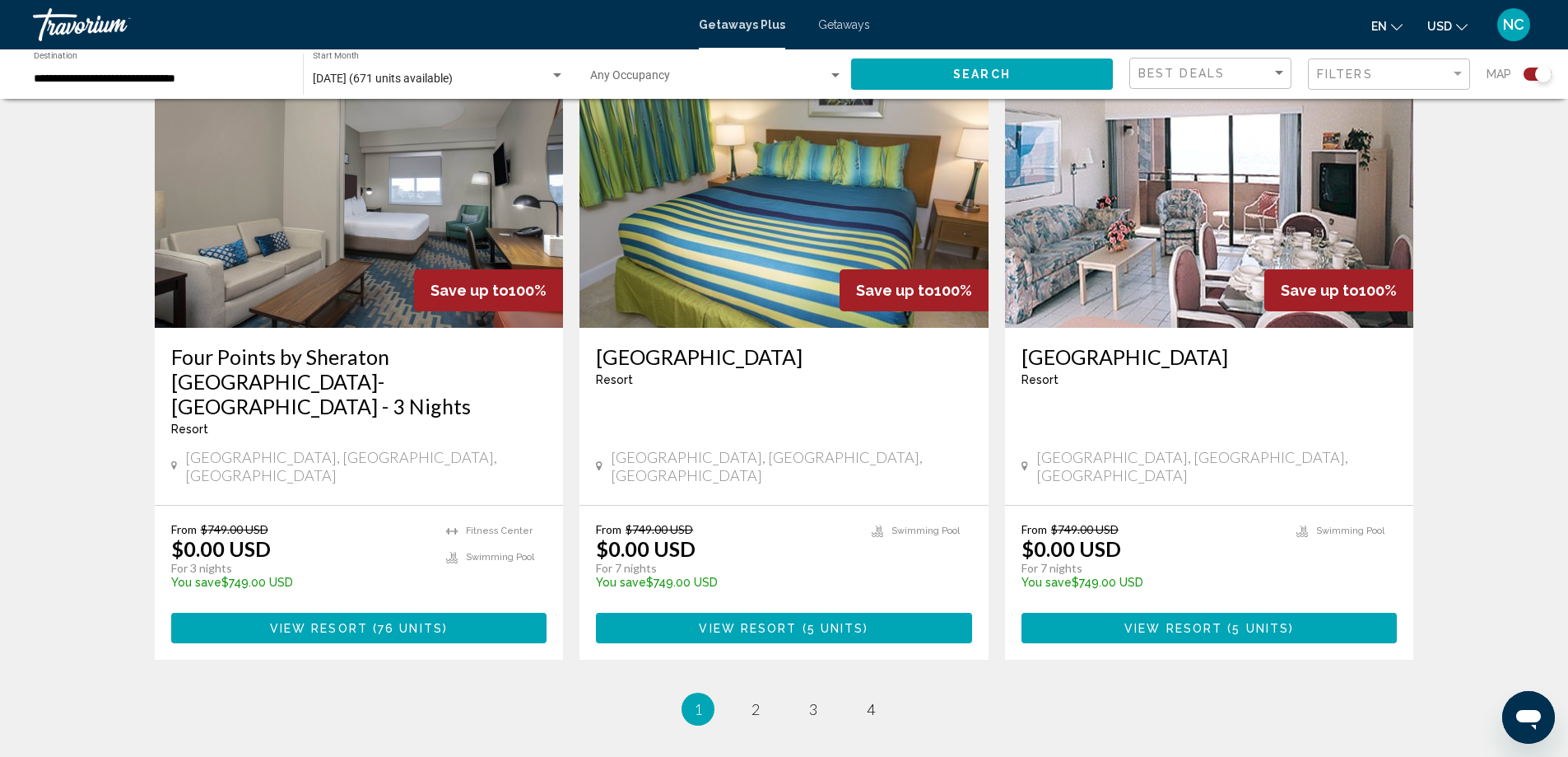
click at [614, 212] on img "Main content" at bounding box center [784, 195] width 409 height 263
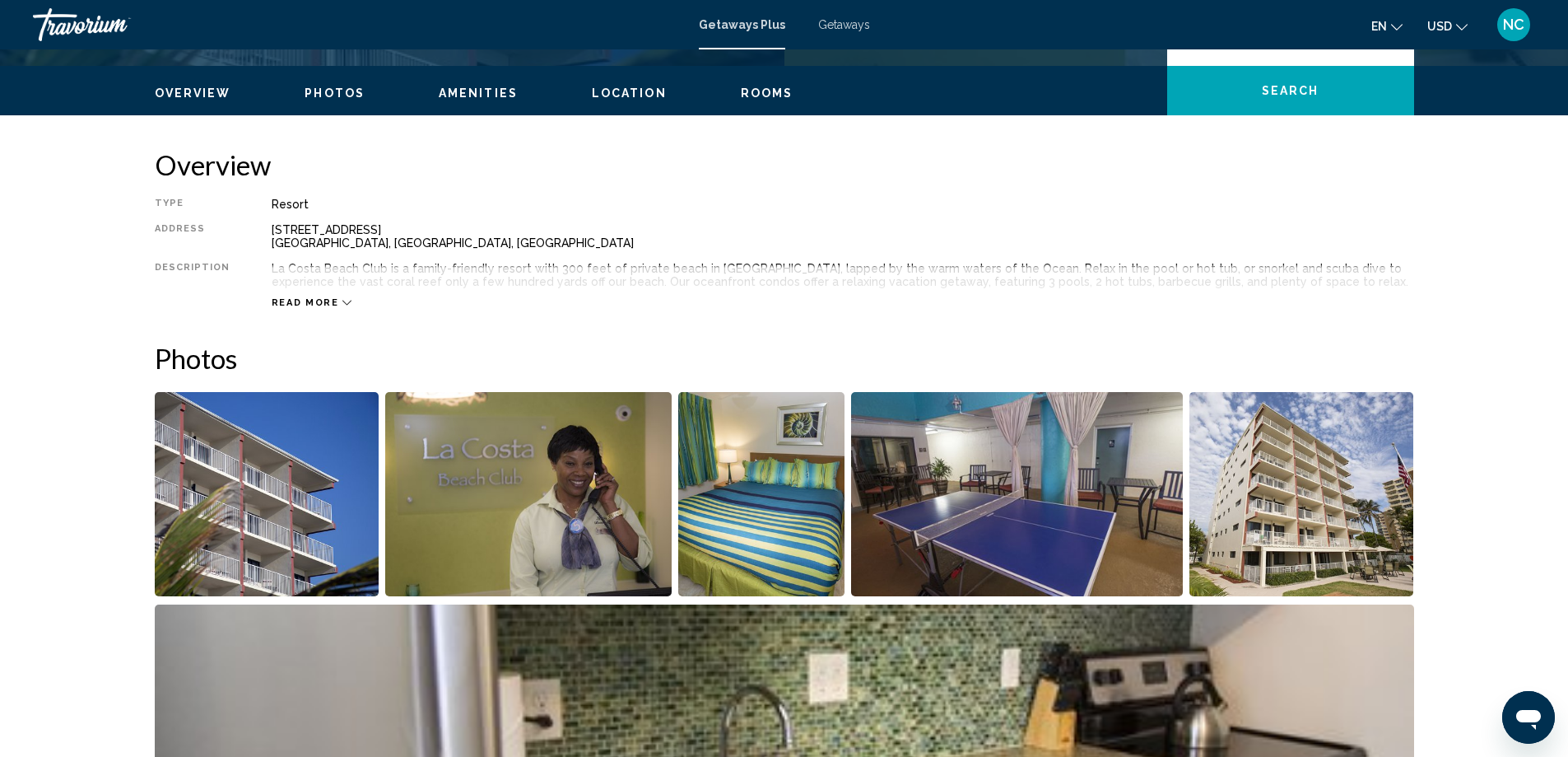
scroll to position [494, 0]
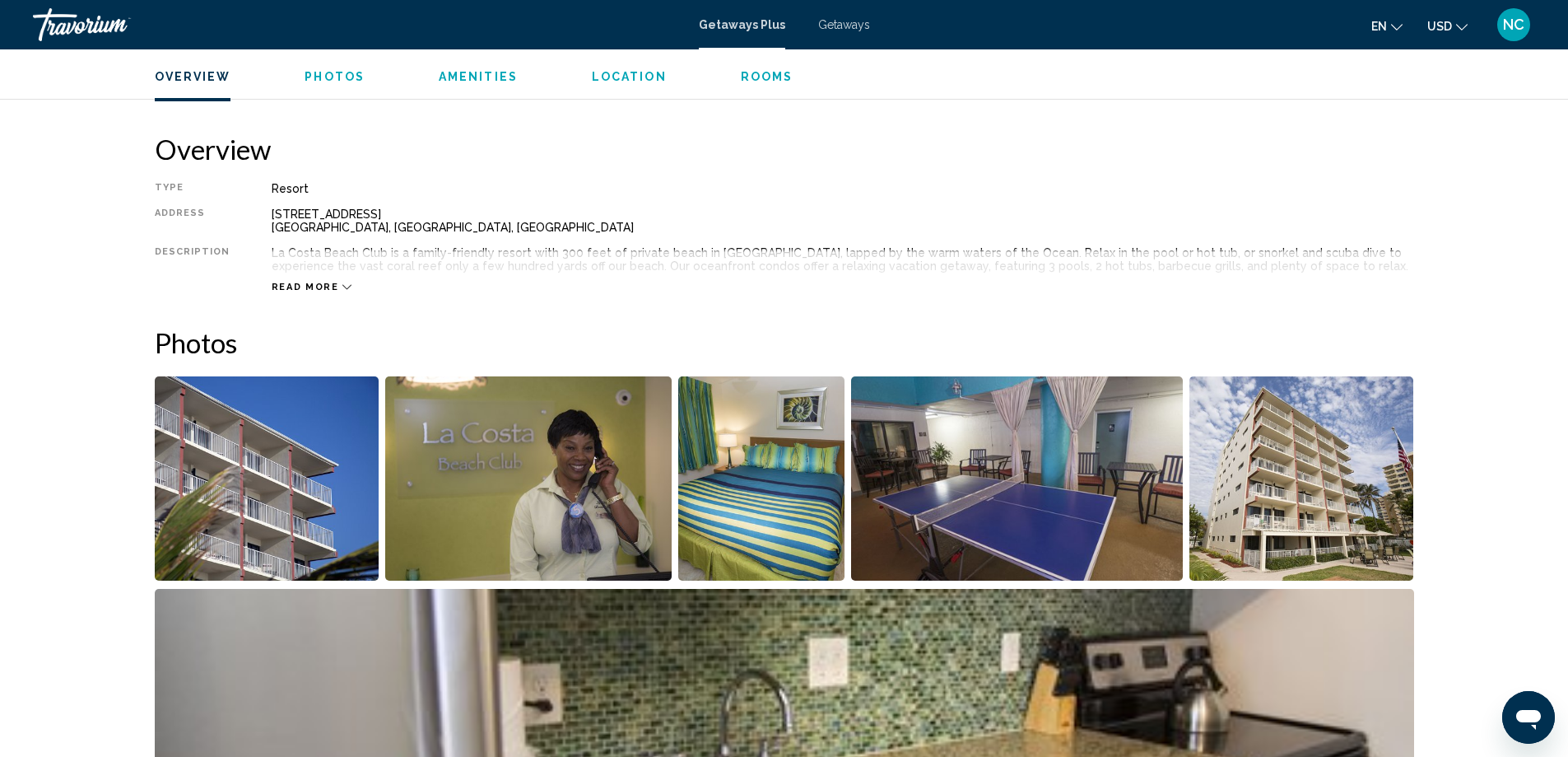
click at [271, 489] on img "Open full-screen image slider" at bounding box center [267, 479] width 225 height 205
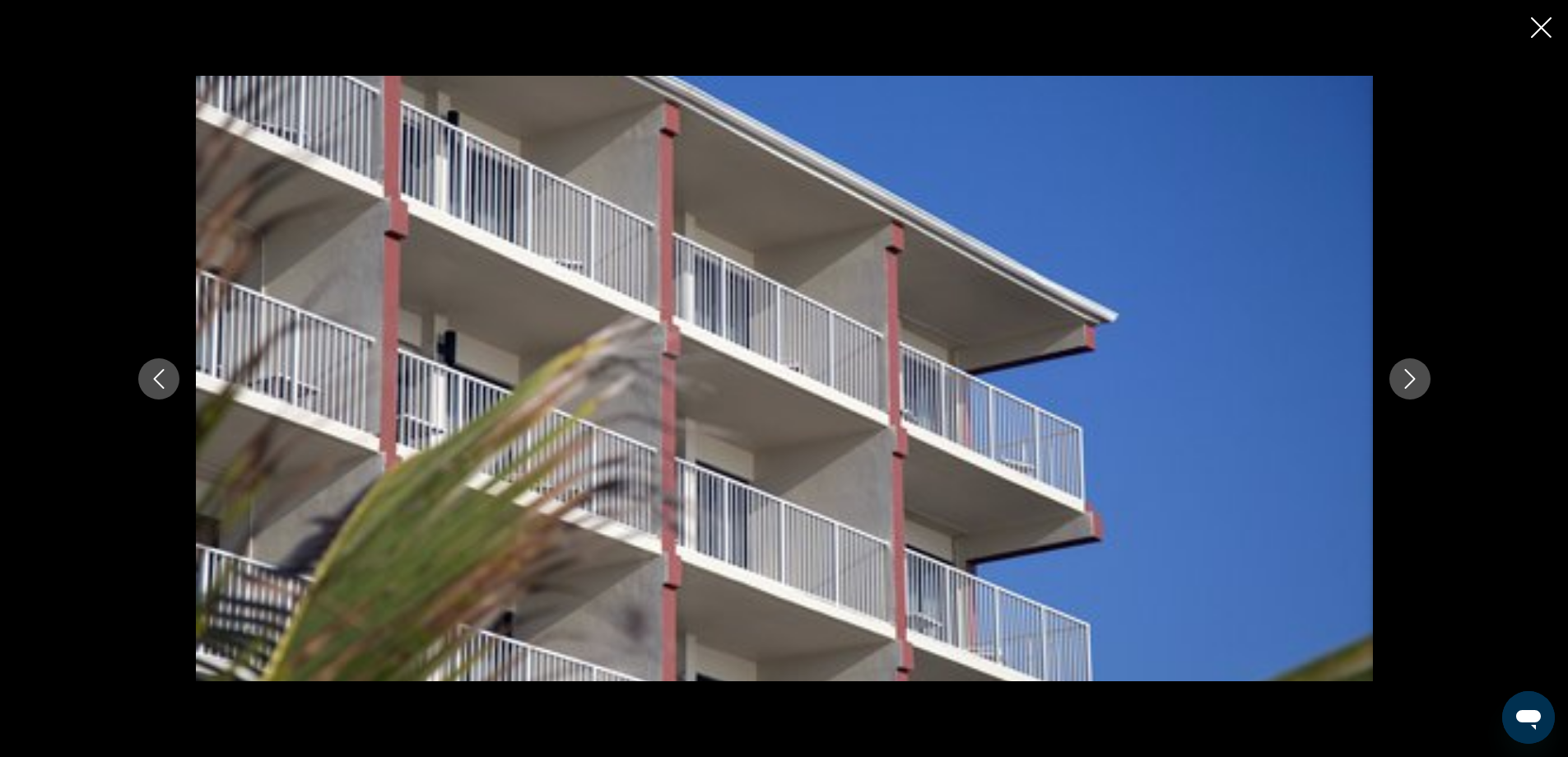
click at [1406, 378] on icon "Next image" at bounding box center [1409, 378] width 20 height 20
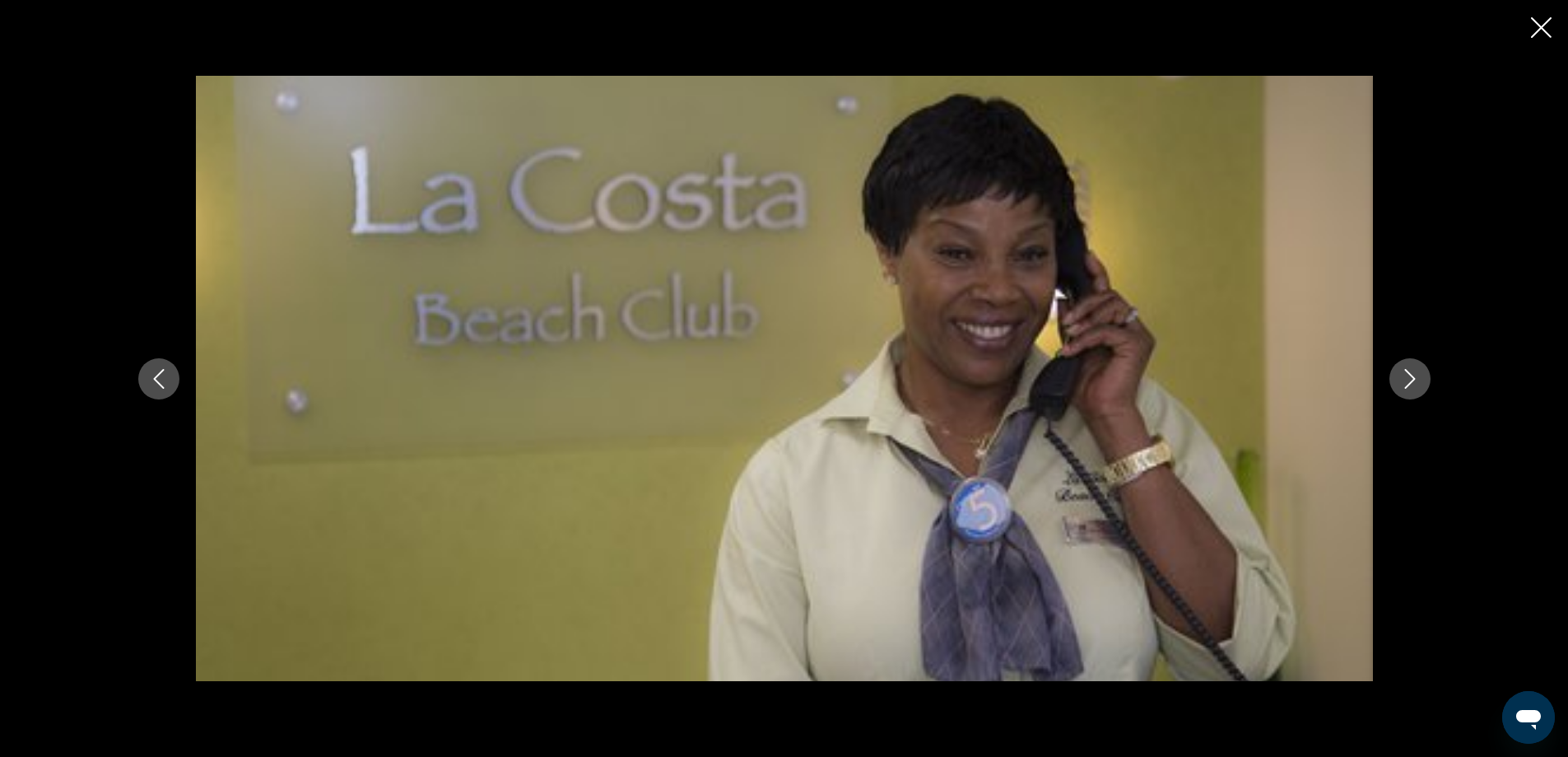
click at [1406, 378] on icon "Next image" at bounding box center [1409, 378] width 20 height 20
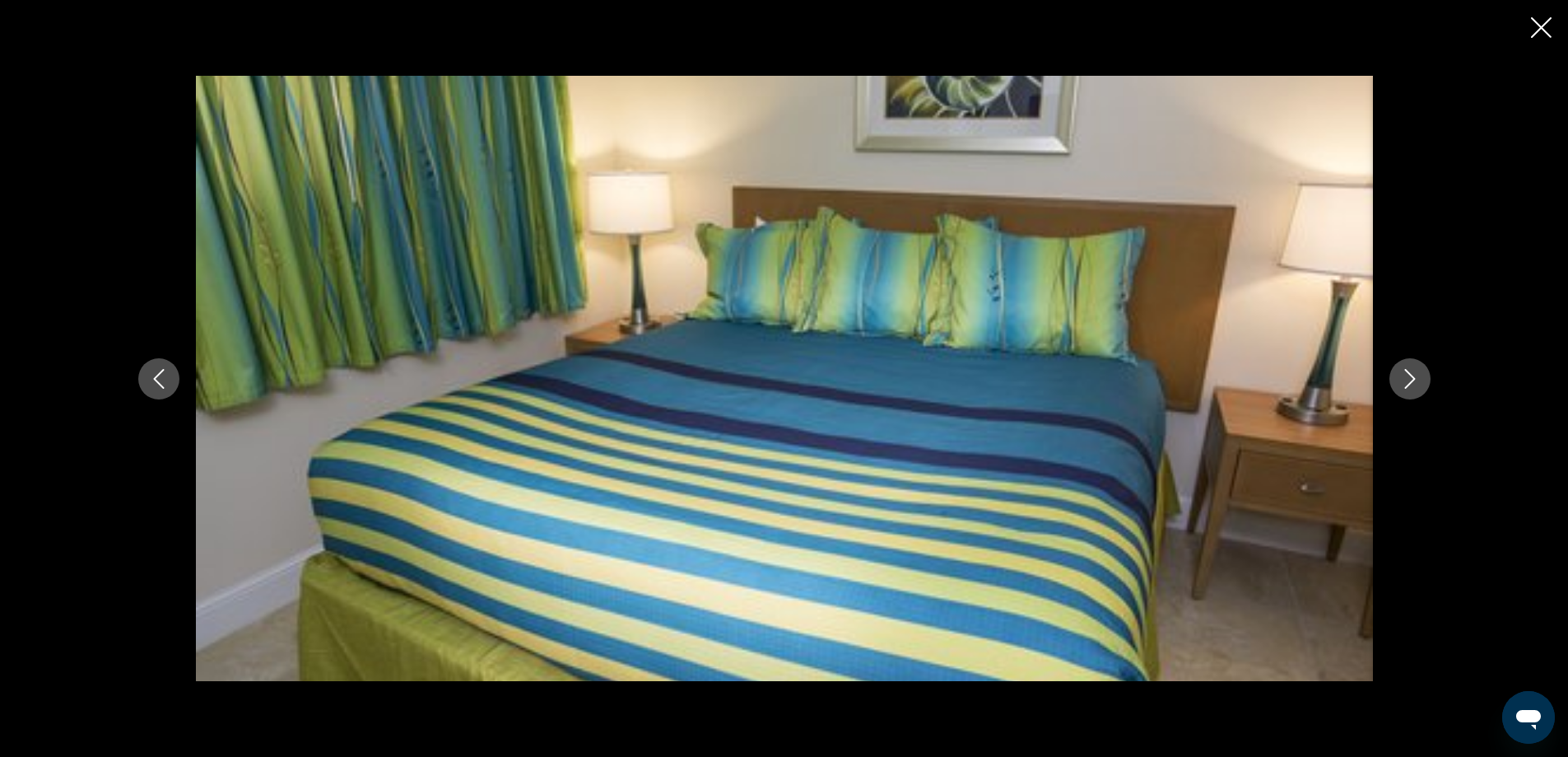
click at [1405, 378] on icon "Next image" at bounding box center [1409, 378] width 20 height 20
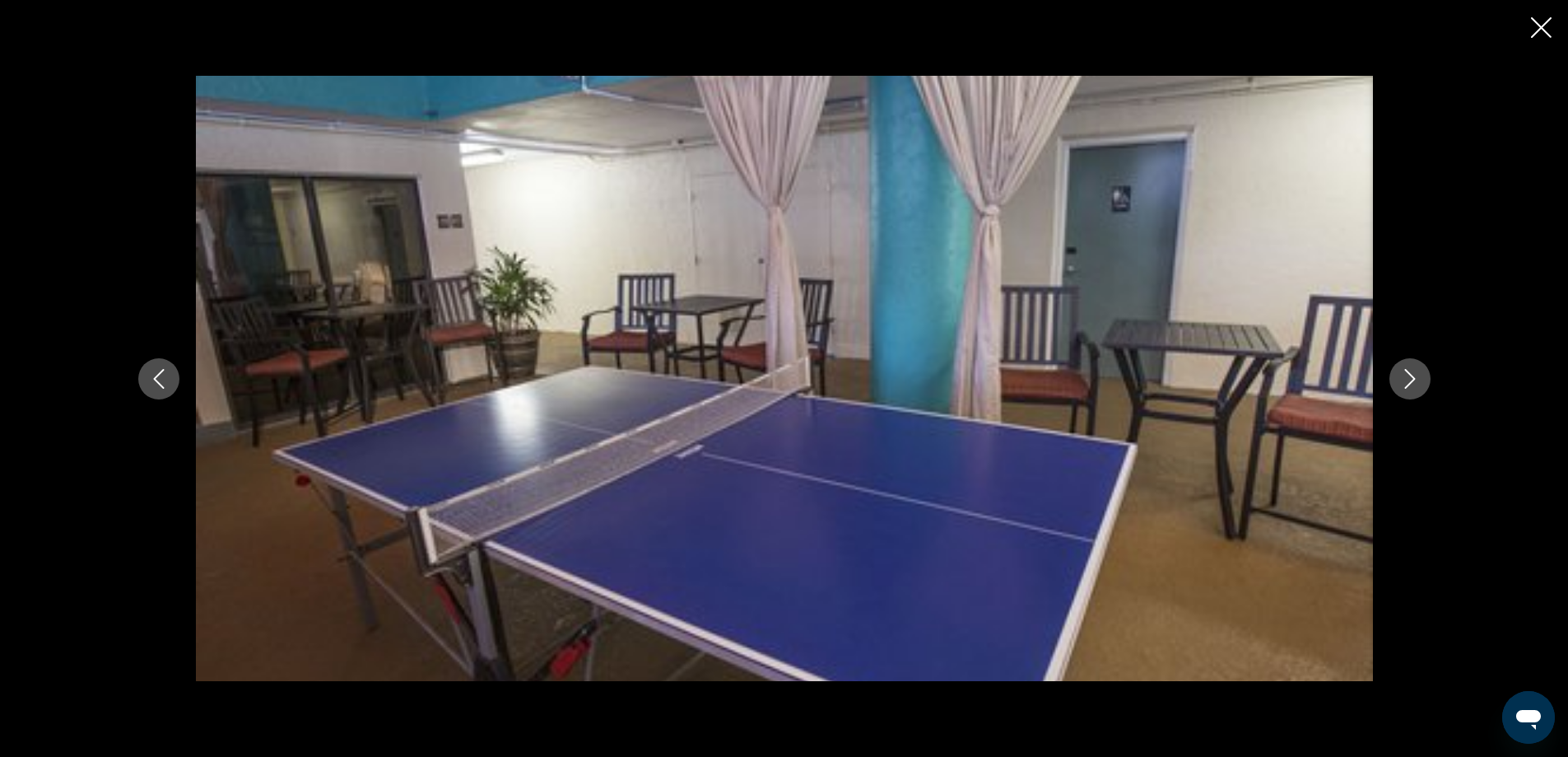
click at [1406, 383] on icon "Next image" at bounding box center [1409, 378] width 20 height 20
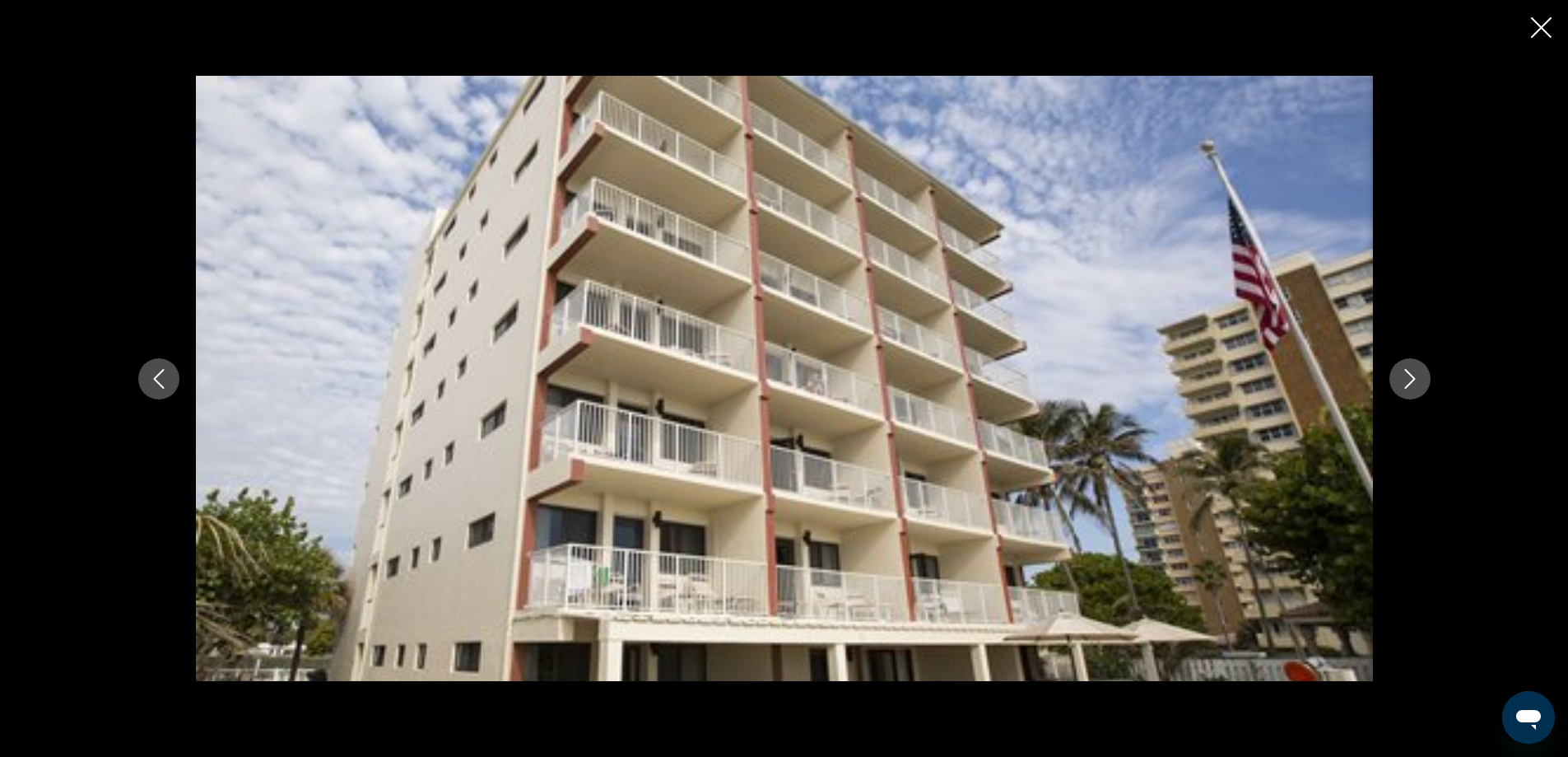
click at [1406, 383] on icon "Next image" at bounding box center [1409, 378] width 20 height 20
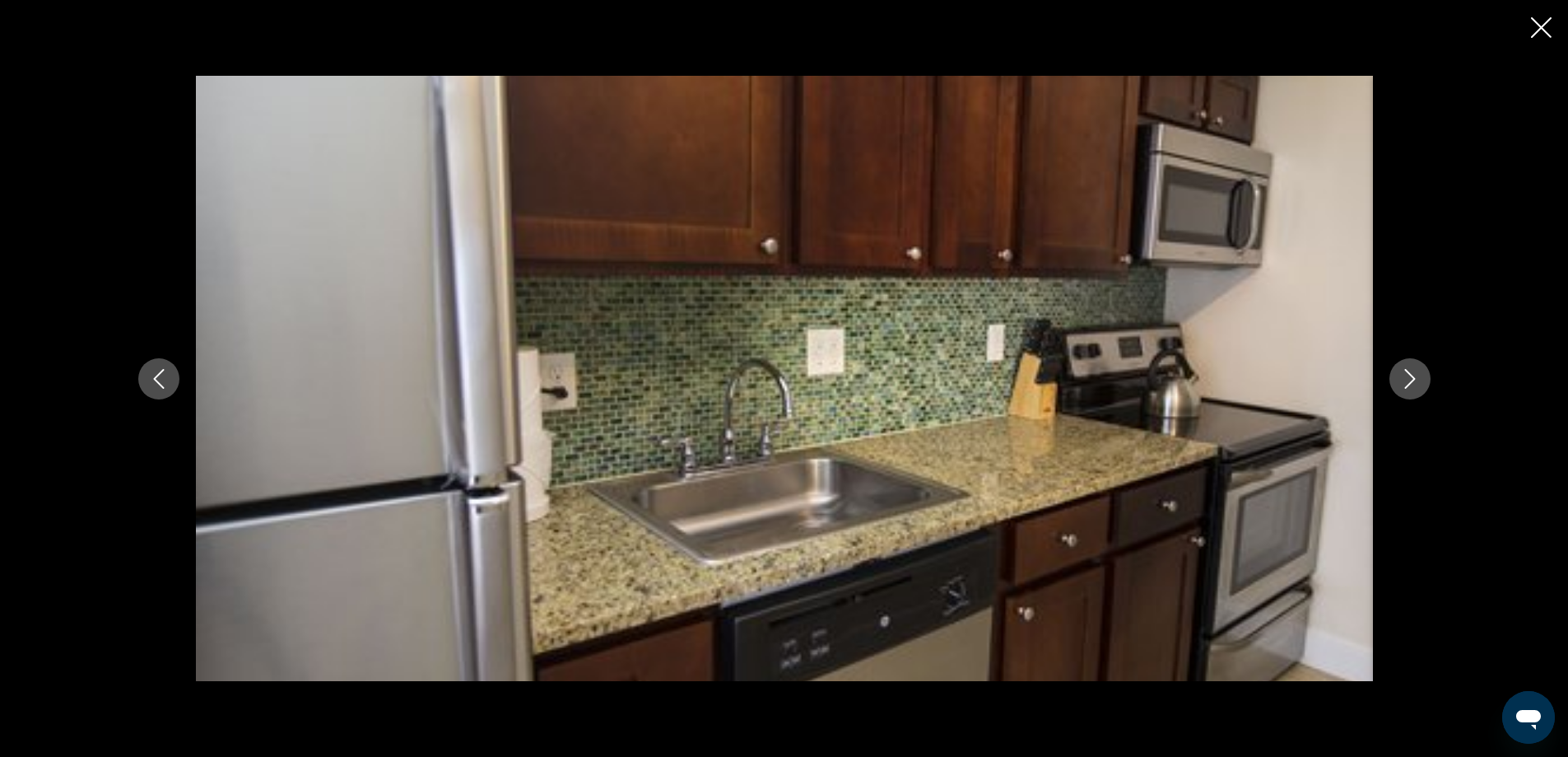
click at [1406, 383] on icon "Next image" at bounding box center [1409, 378] width 20 height 20
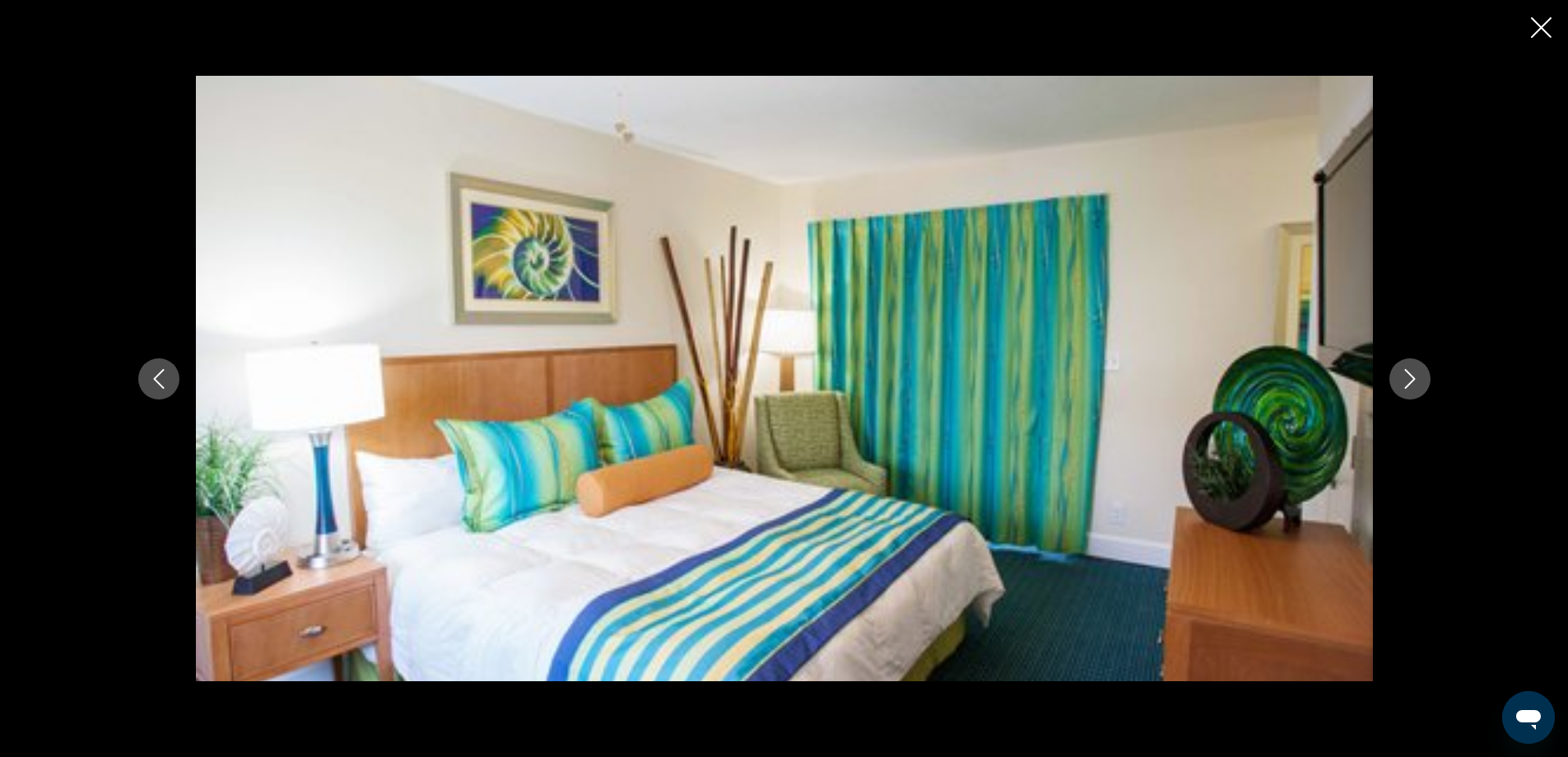
click at [1406, 383] on icon "Next image" at bounding box center [1409, 378] width 20 height 20
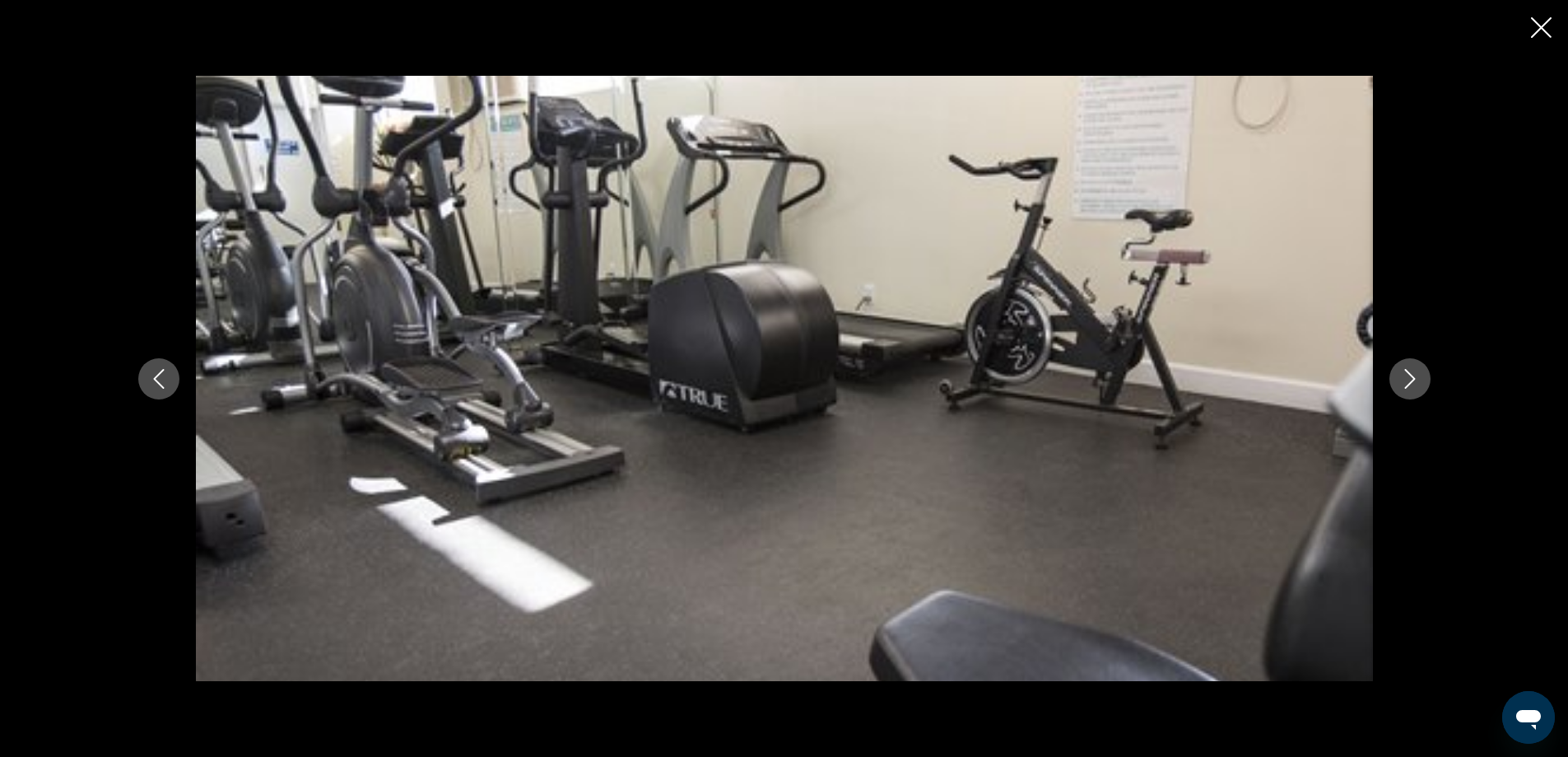
click at [1406, 383] on icon "Next image" at bounding box center [1409, 378] width 20 height 20
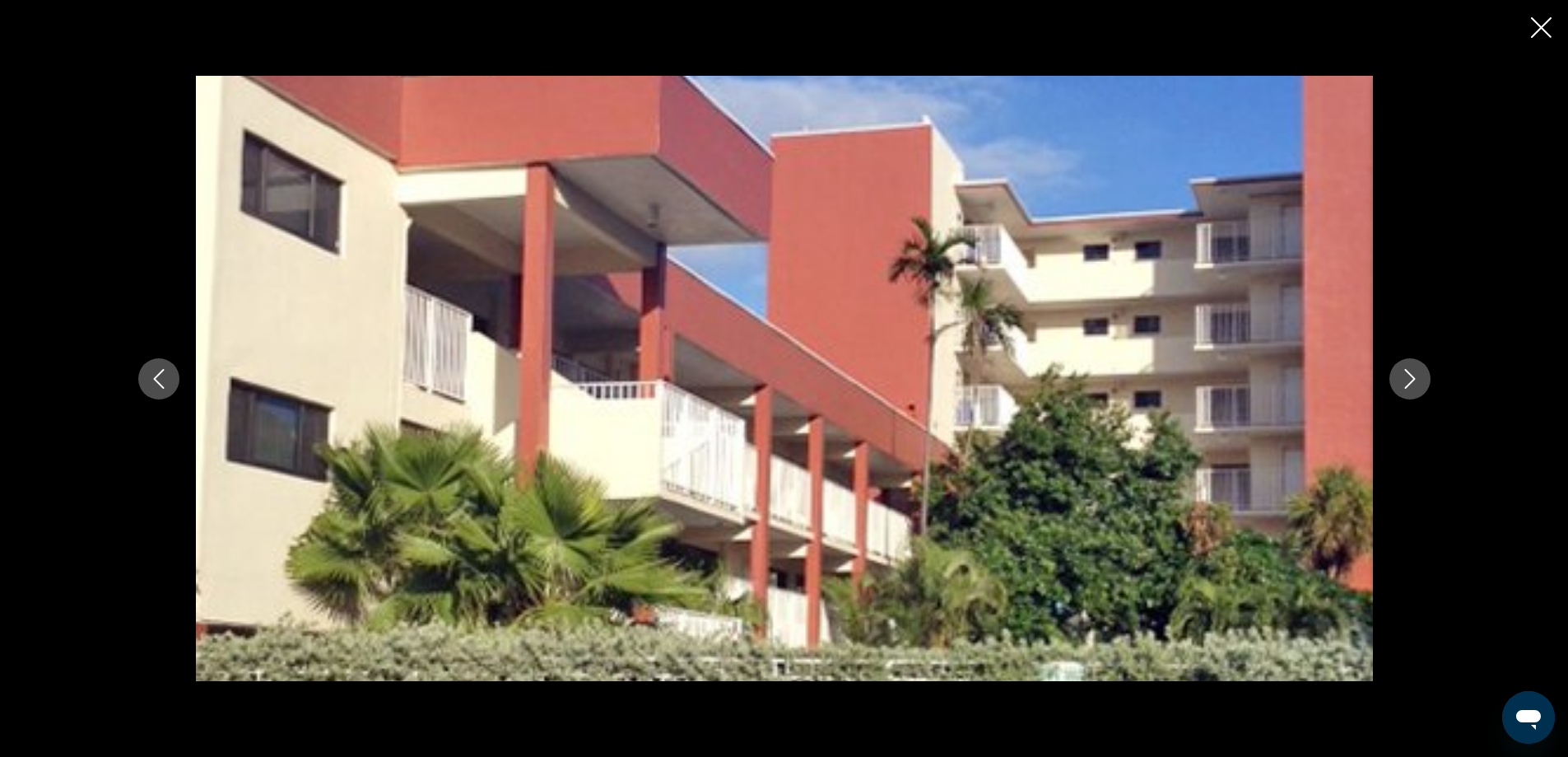
click at [1406, 383] on icon "Next image" at bounding box center [1409, 378] width 20 height 20
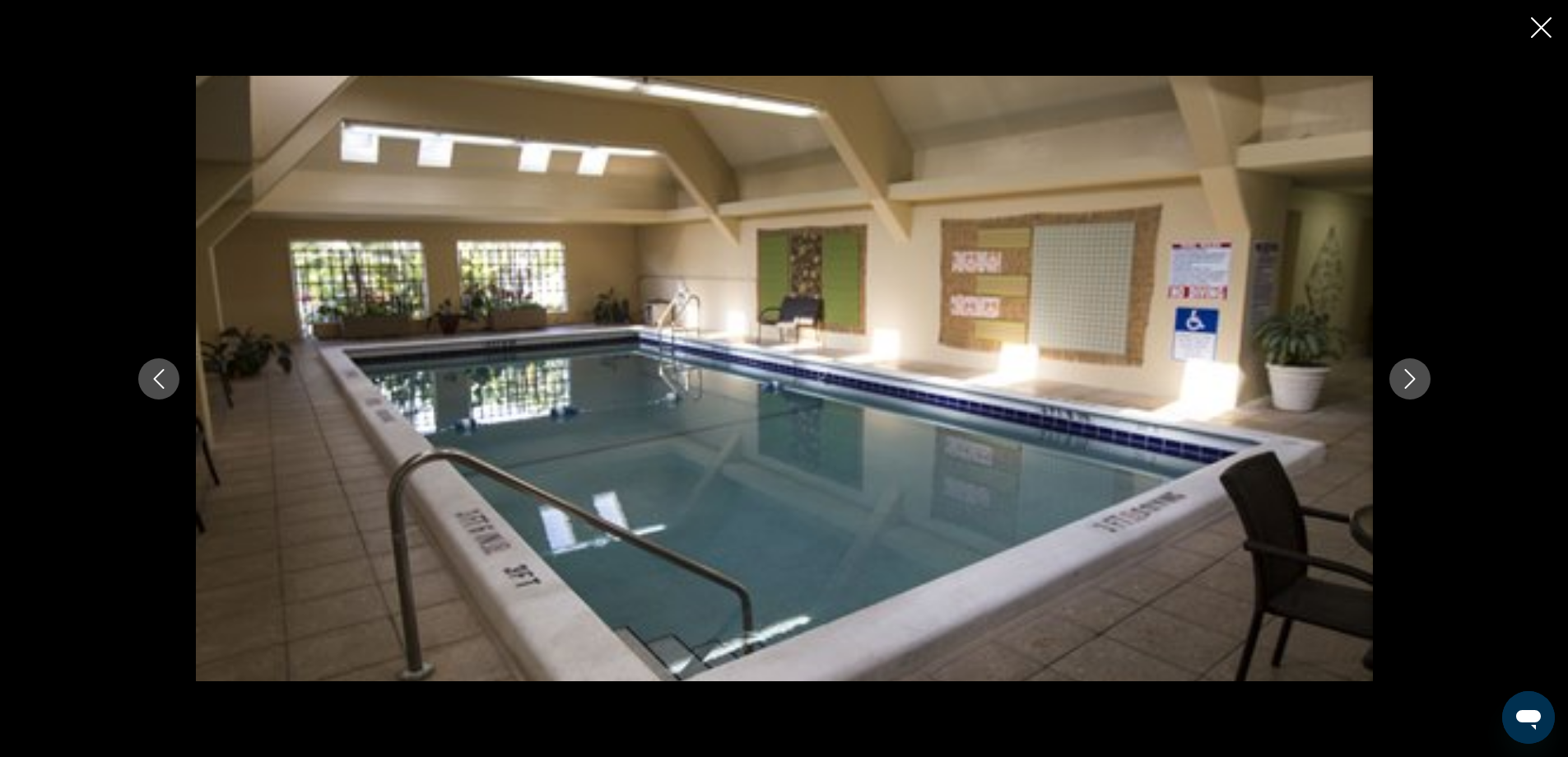
click at [1406, 383] on icon "Next image" at bounding box center [1409, 378] width 20 height 20
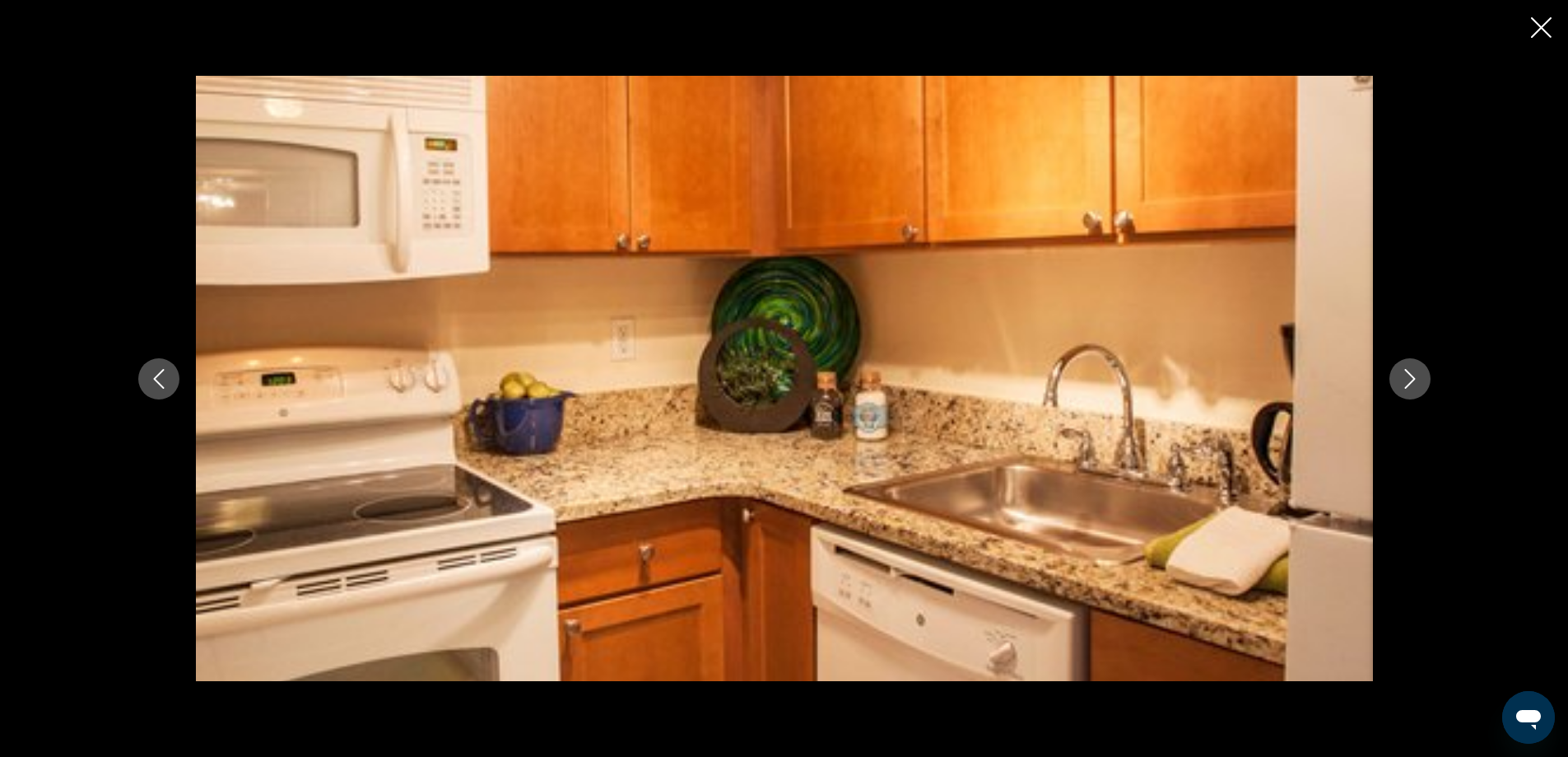
click at [1406, 383] on icon "Next image" at bounding box center [1409, 378] width 20 height 20
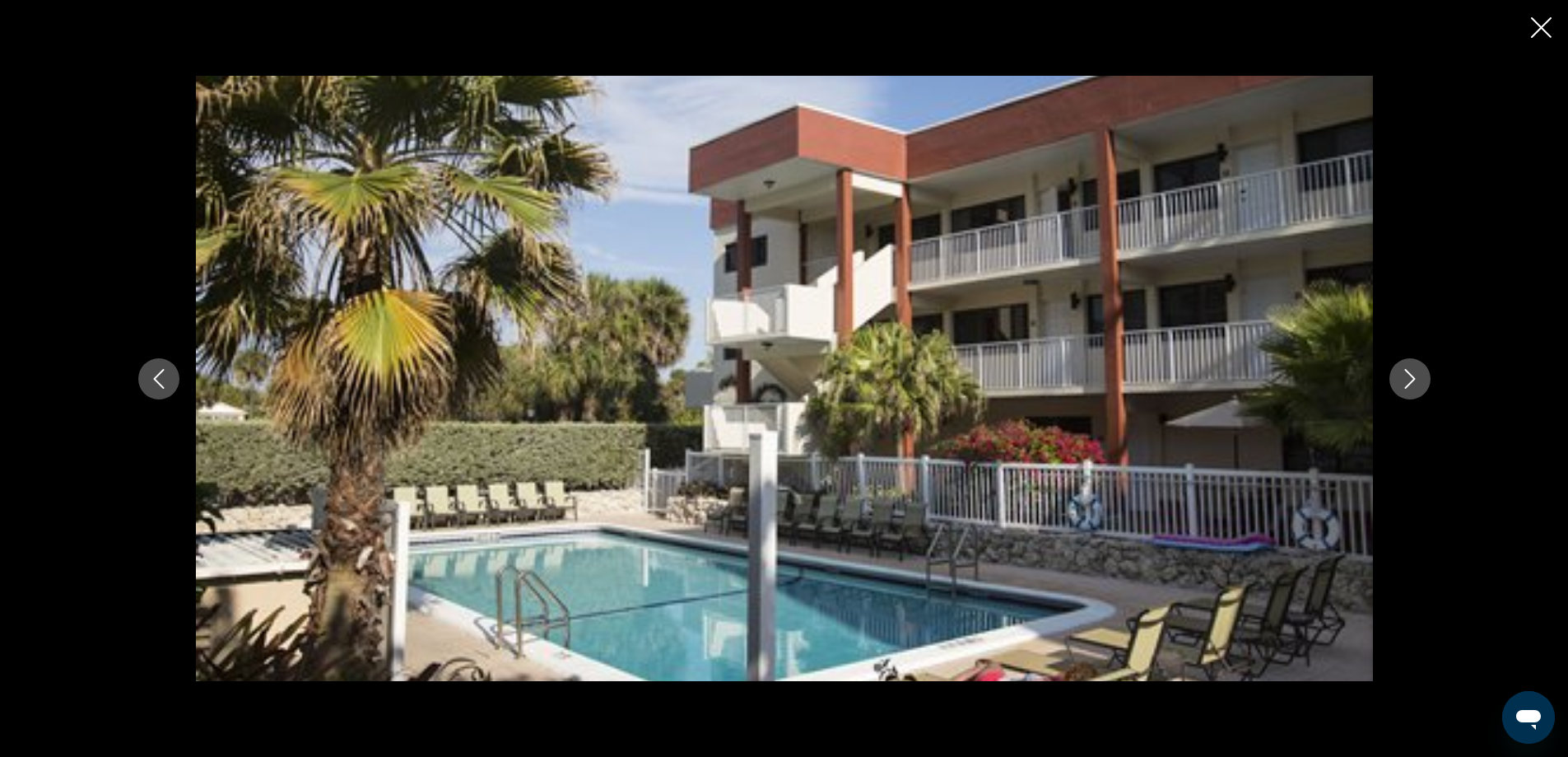
click at [1406, 383] on icon "Next image" at bounding box center [1409, 378] width 20 height 20
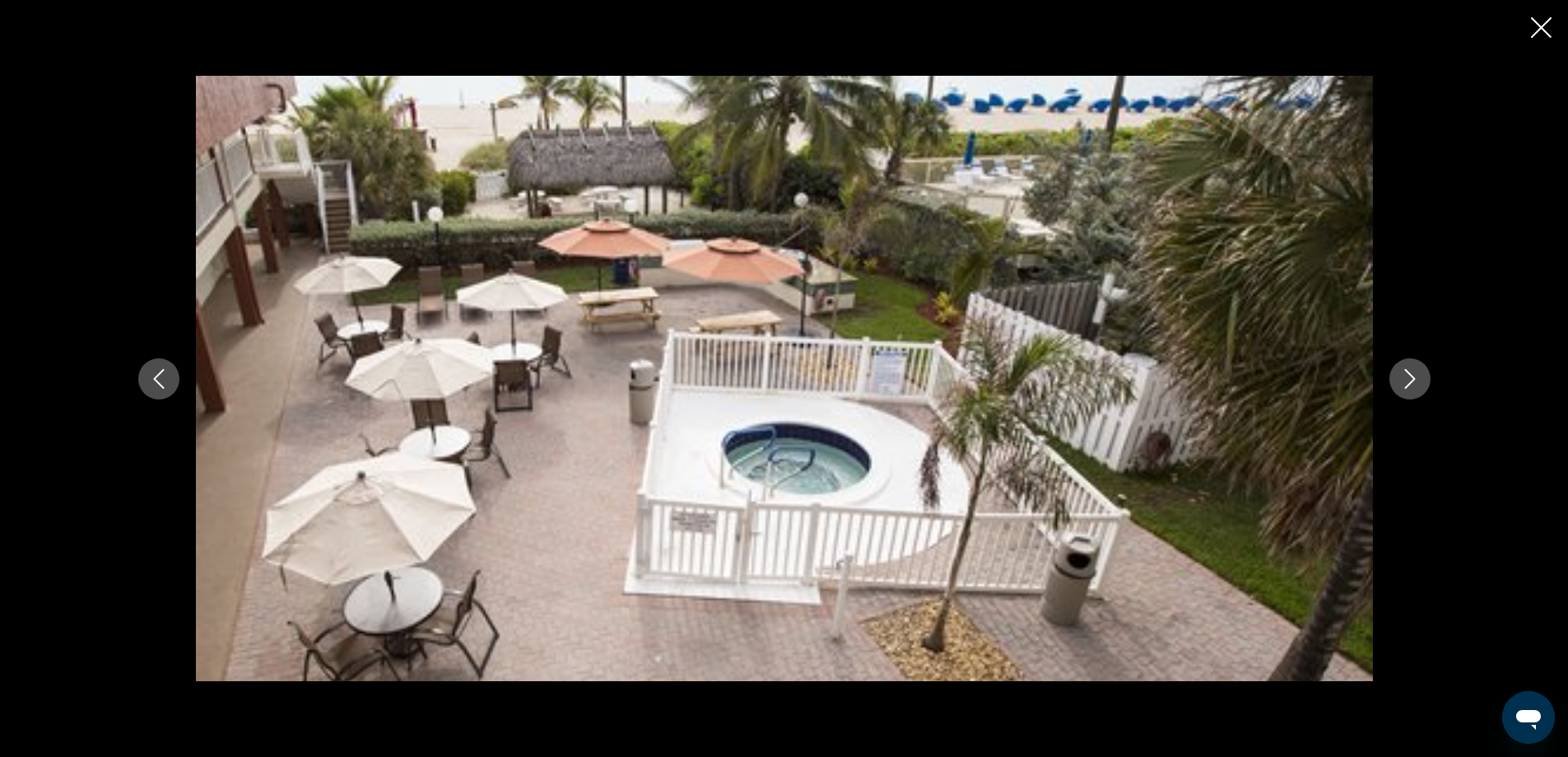
click at [1406, 383] on icon "Next image" at bounding box center [1409, 378] width 20 height 20
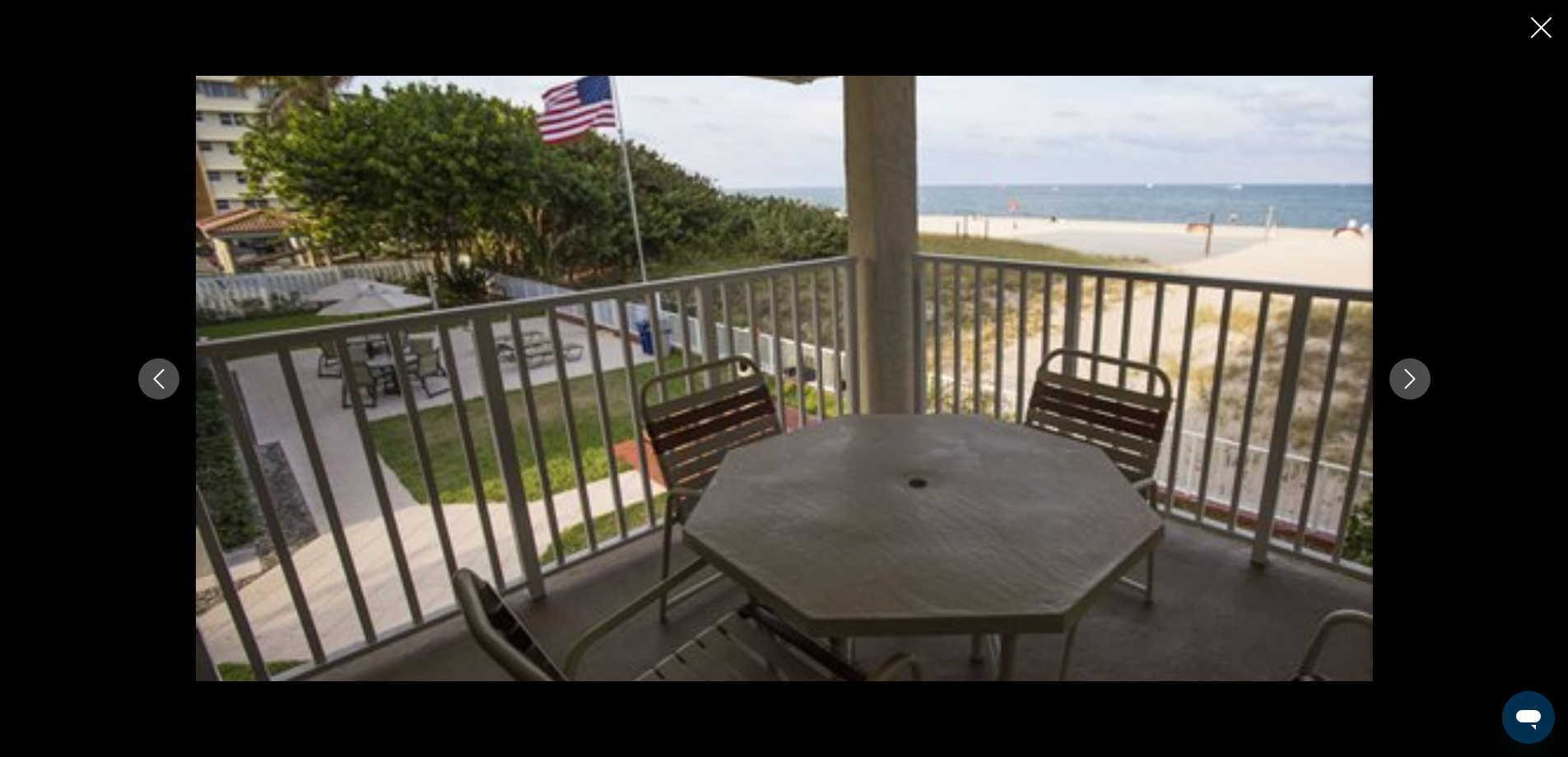
click at [1406, 383] on icon "Next image" at bounding box center [1409, 378] width 20 height 20
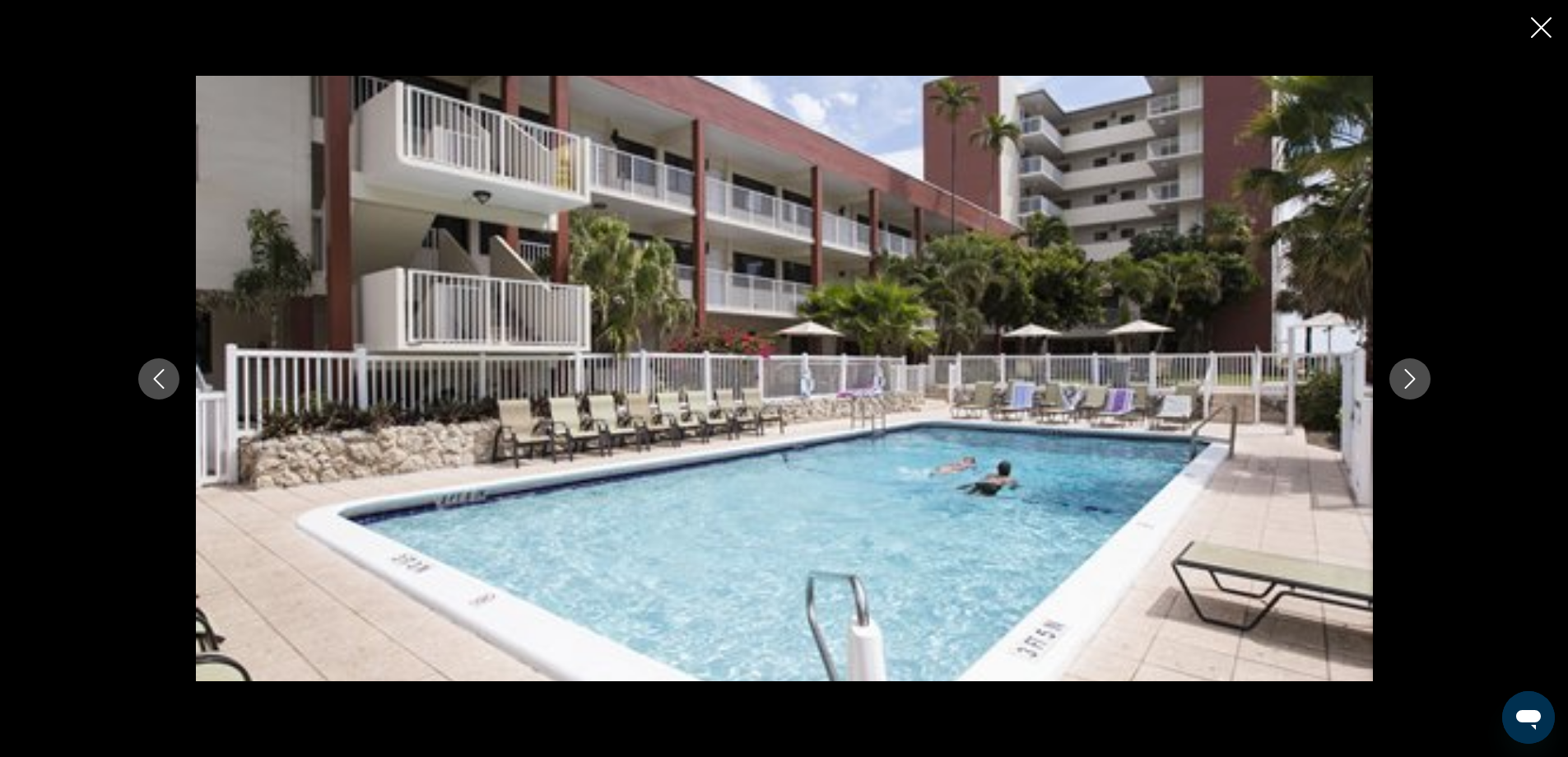
click at [1406, 383] on icon "Next image" at bounding box center [1409, 378] width 20 height 20
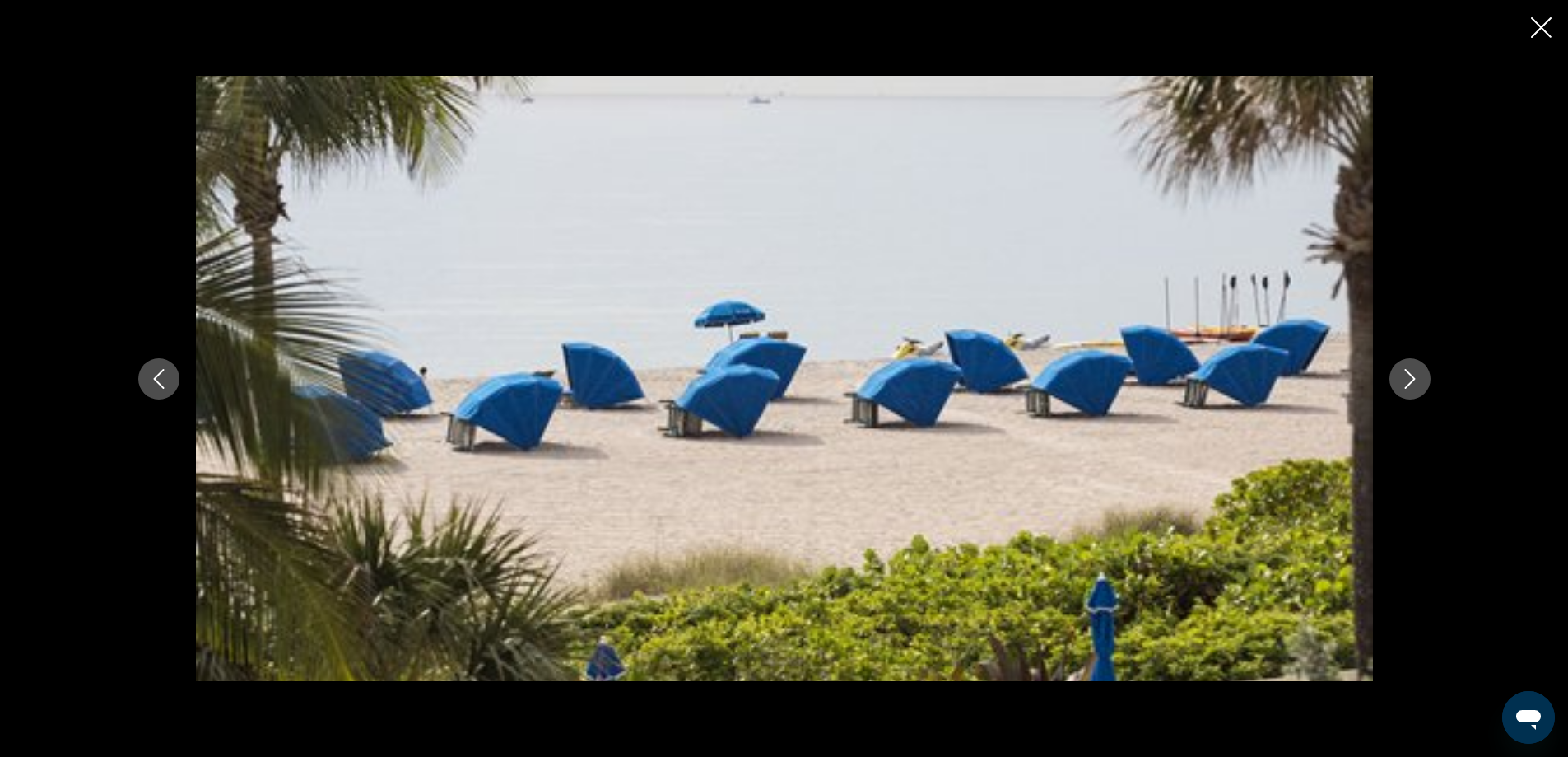
click at [1406, 383] on icon "Next image" at bounding box center [1409, 378] width 20 height 20
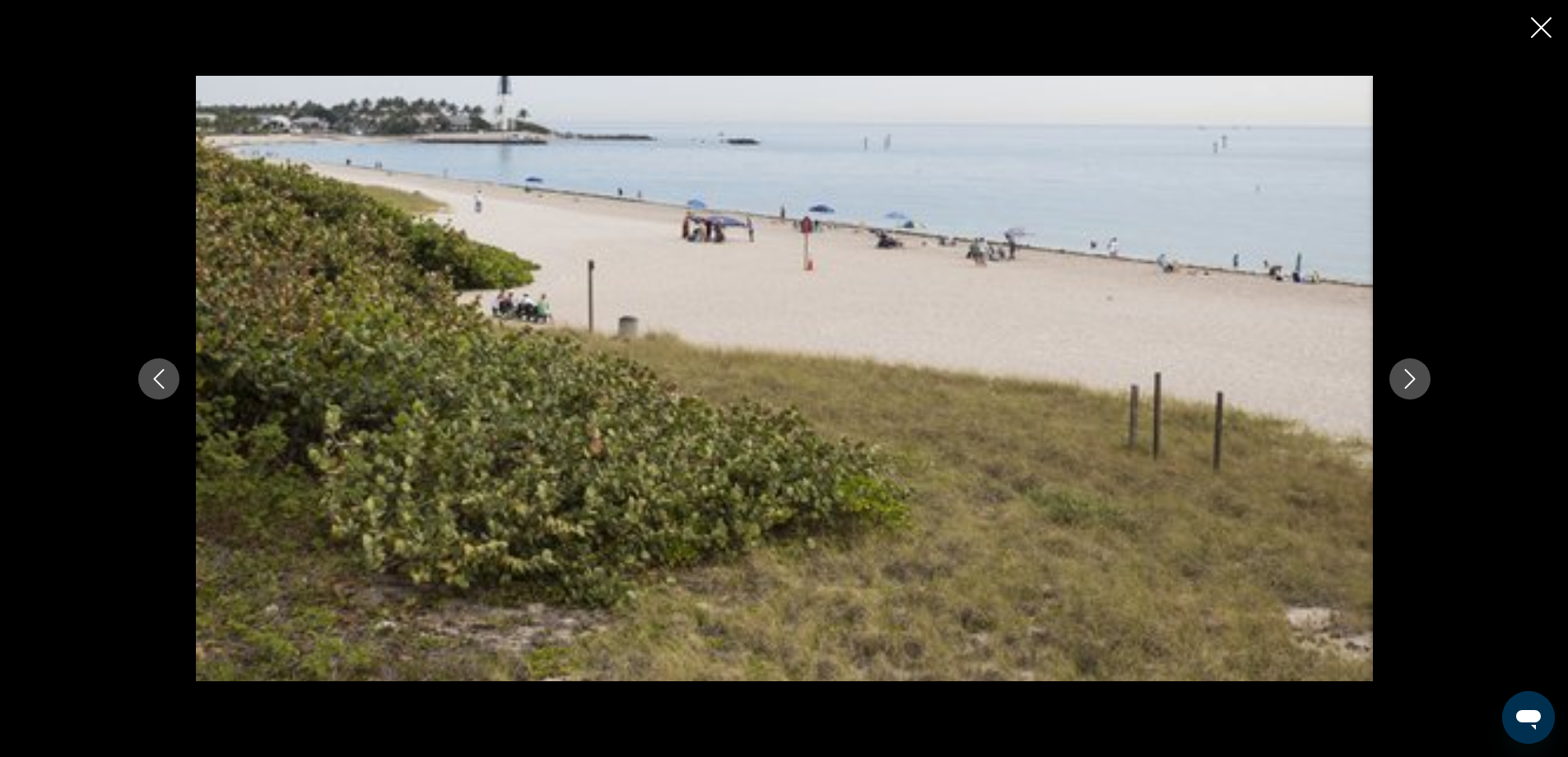
click at [1406, 383] on icon "Next image" at bounding box center [1409, 378] width 20 height 20
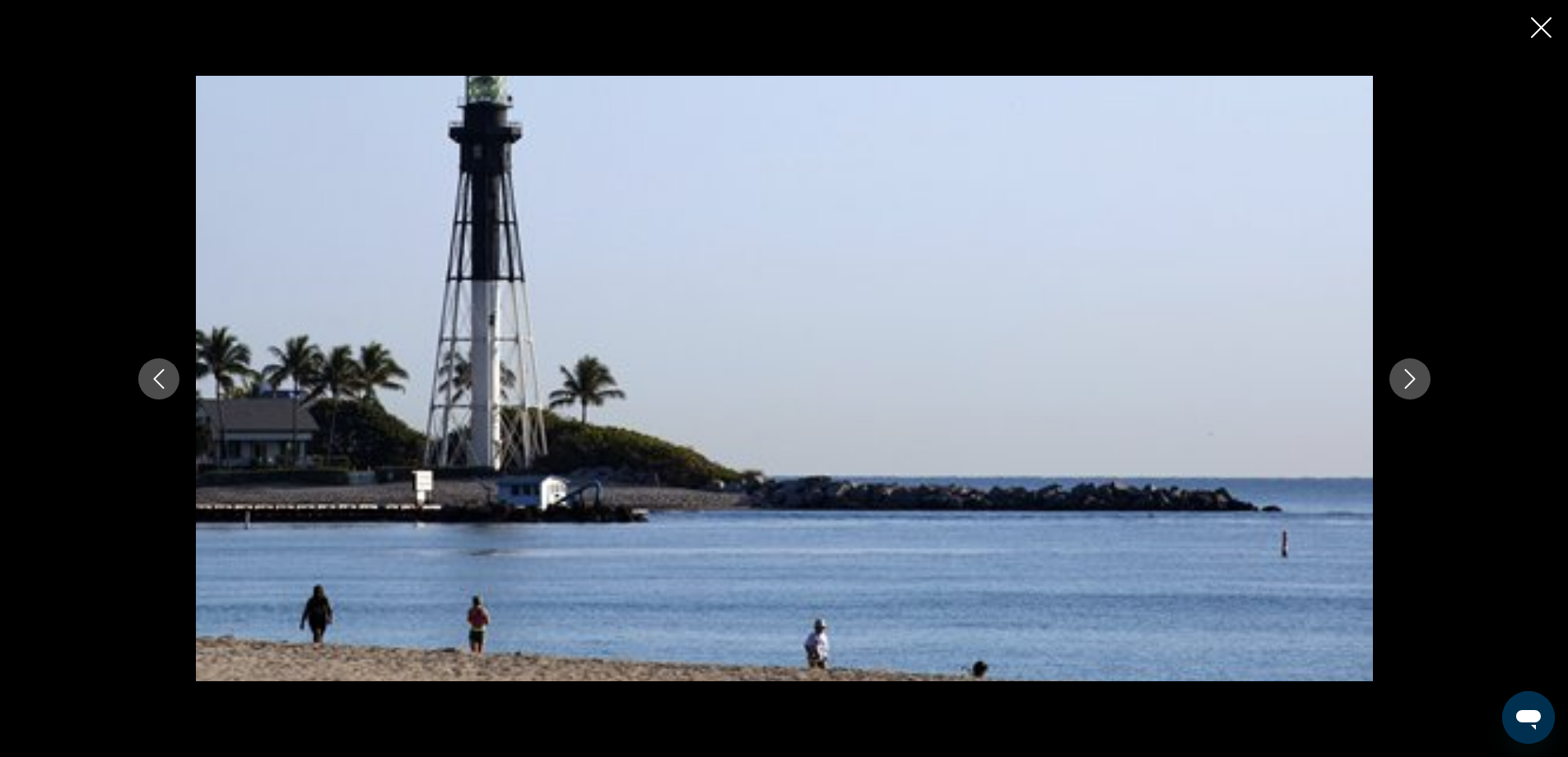
click at [1406, 383] on icon "Next image" at bounding box center [1409, 378] width 20 height 20
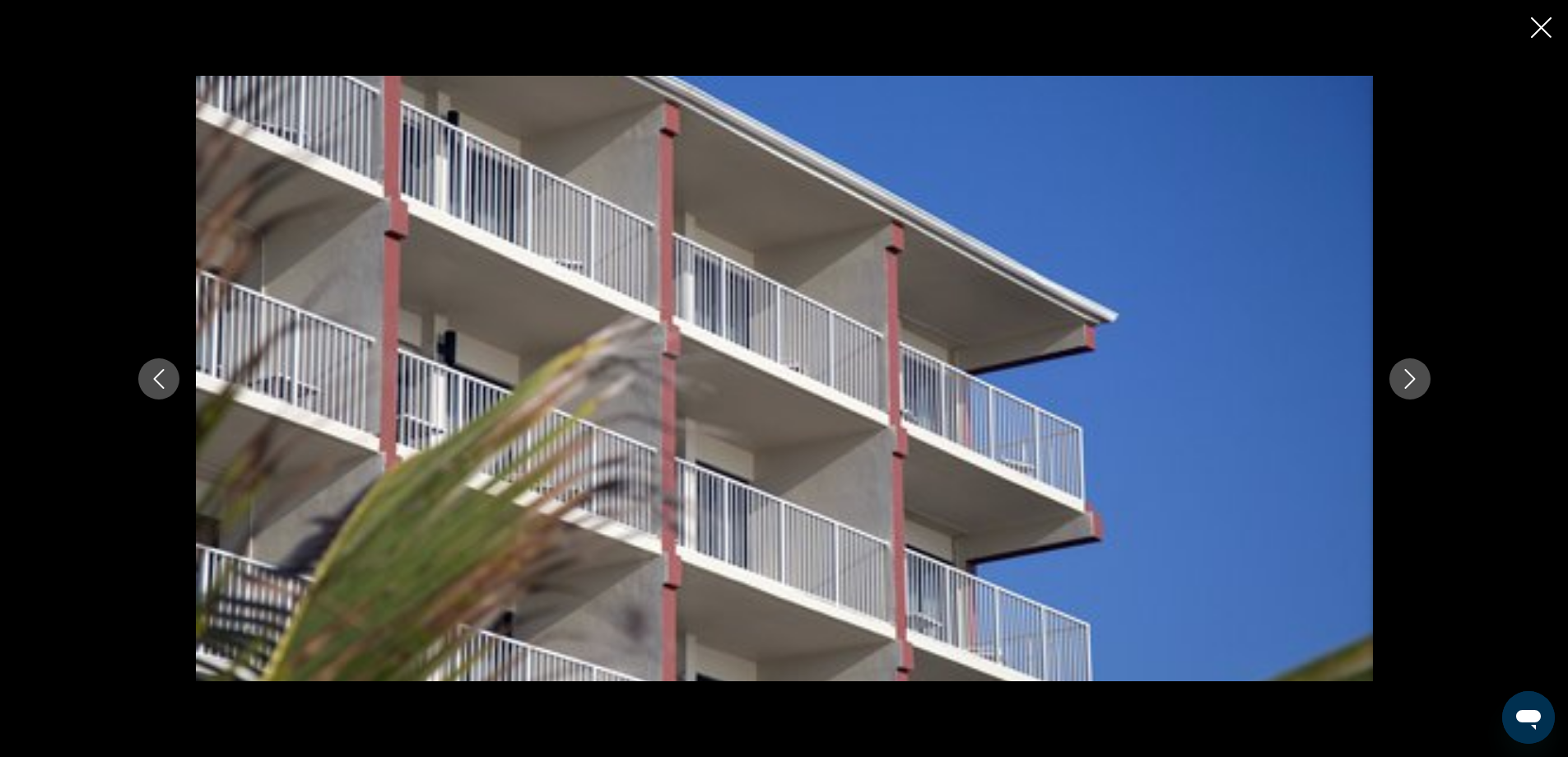
click at [1548, 20] on icon "Close slideshow" at bounding box center [1541, 28] width 20 height 20
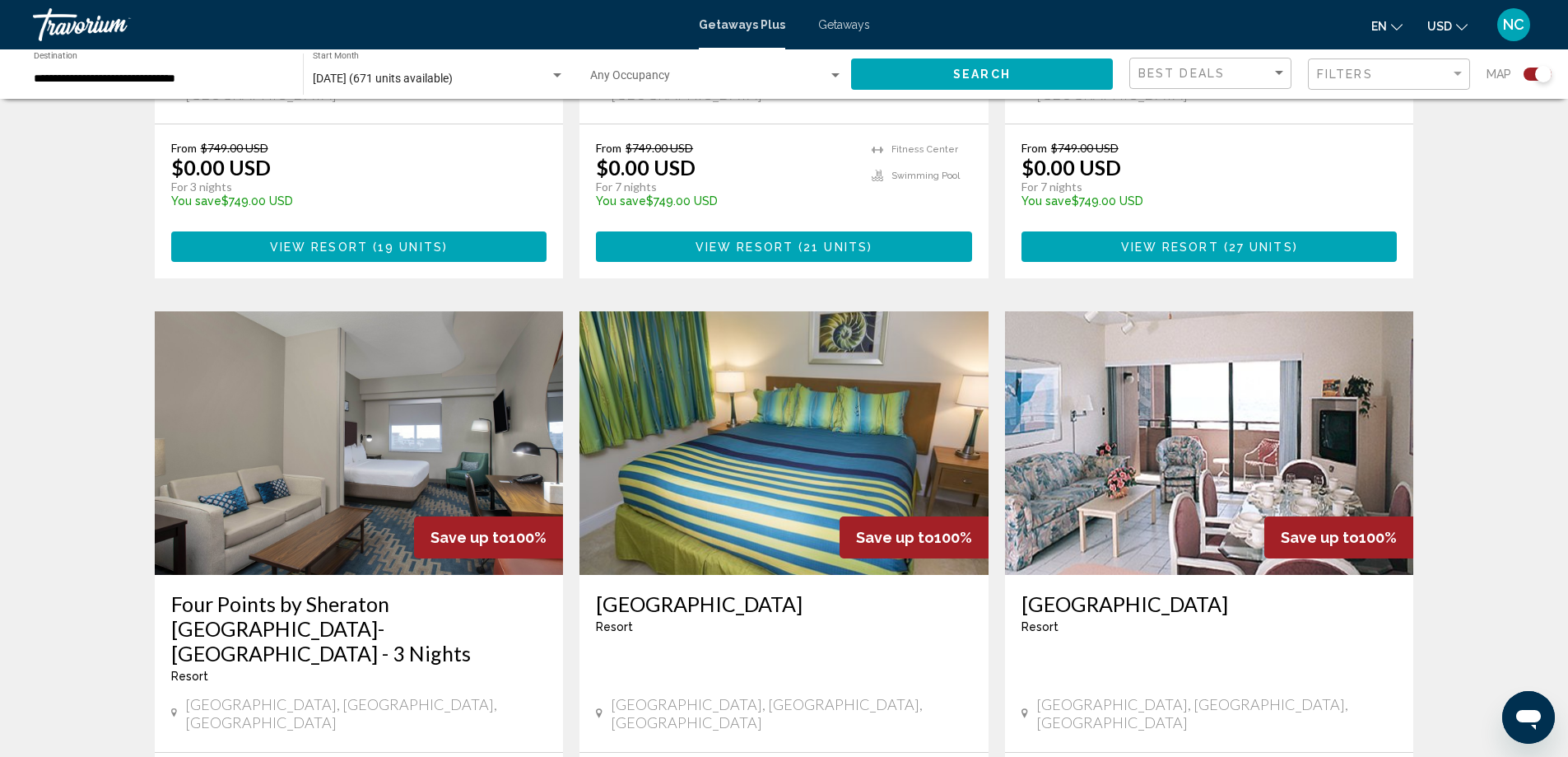
scroll to position [2488, 0]
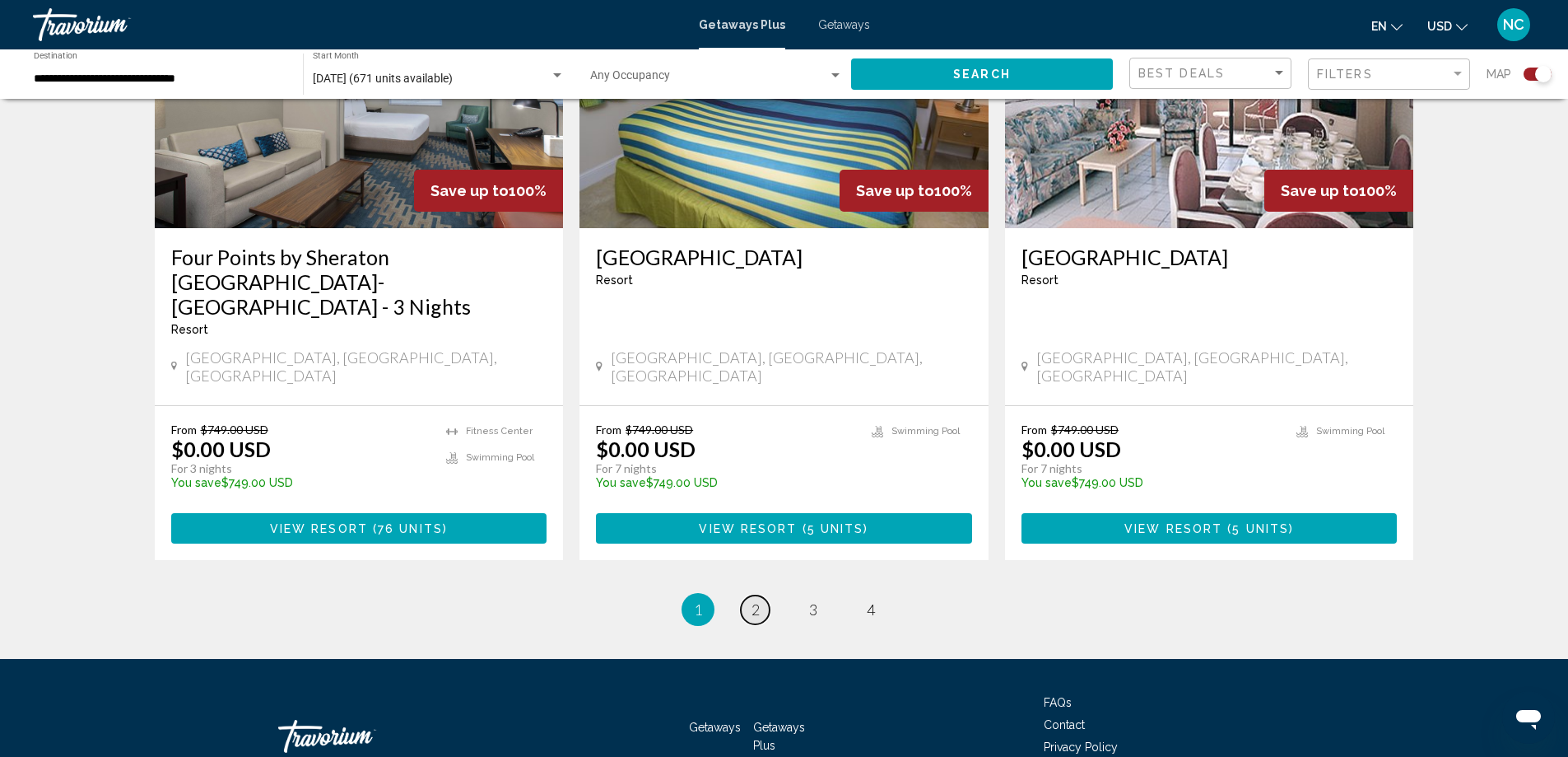
click at [761, 595] on link "page 2" at bounding box center [755, 609] width 29 height 29
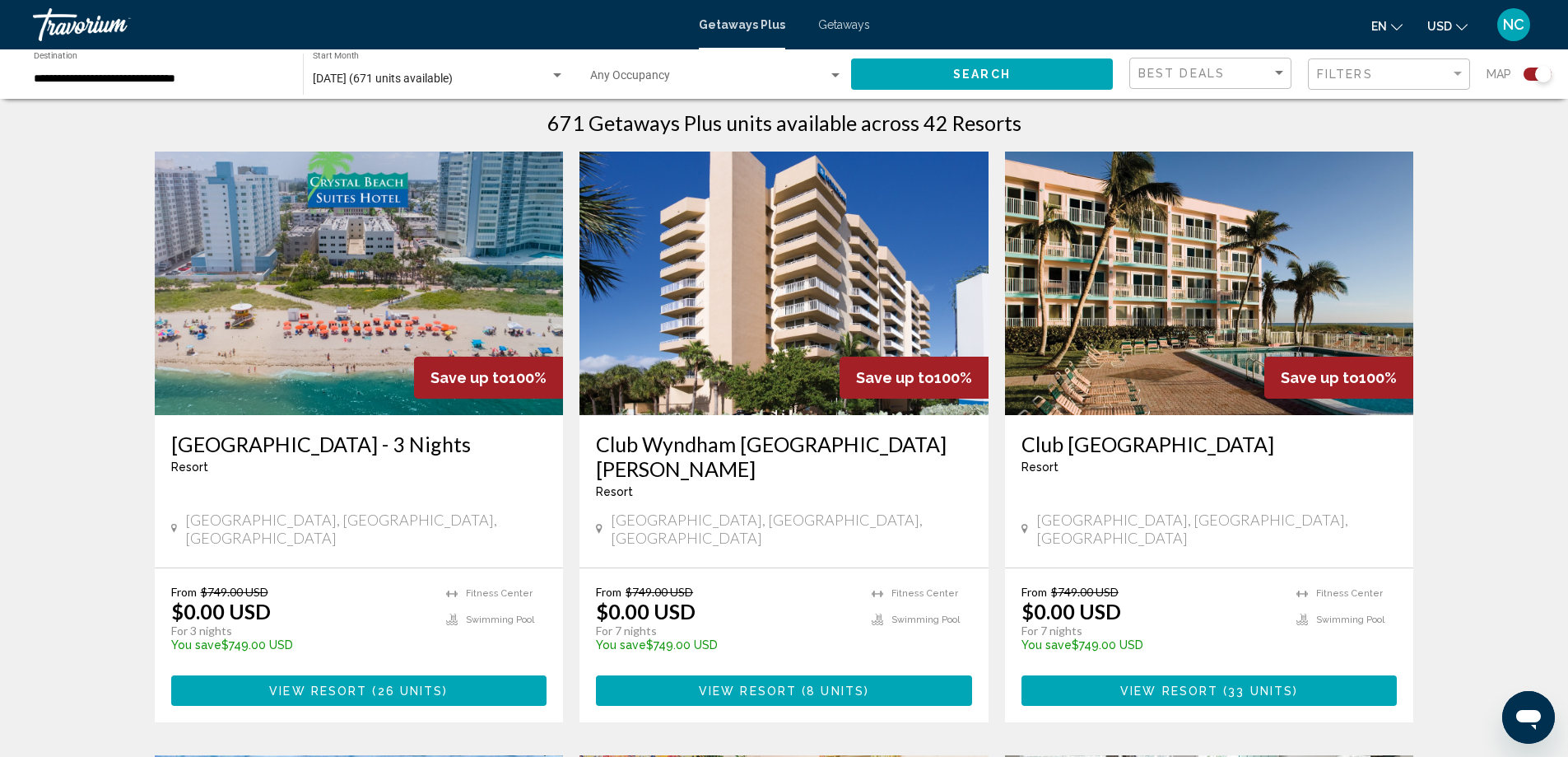
scroll to position [577, 0]
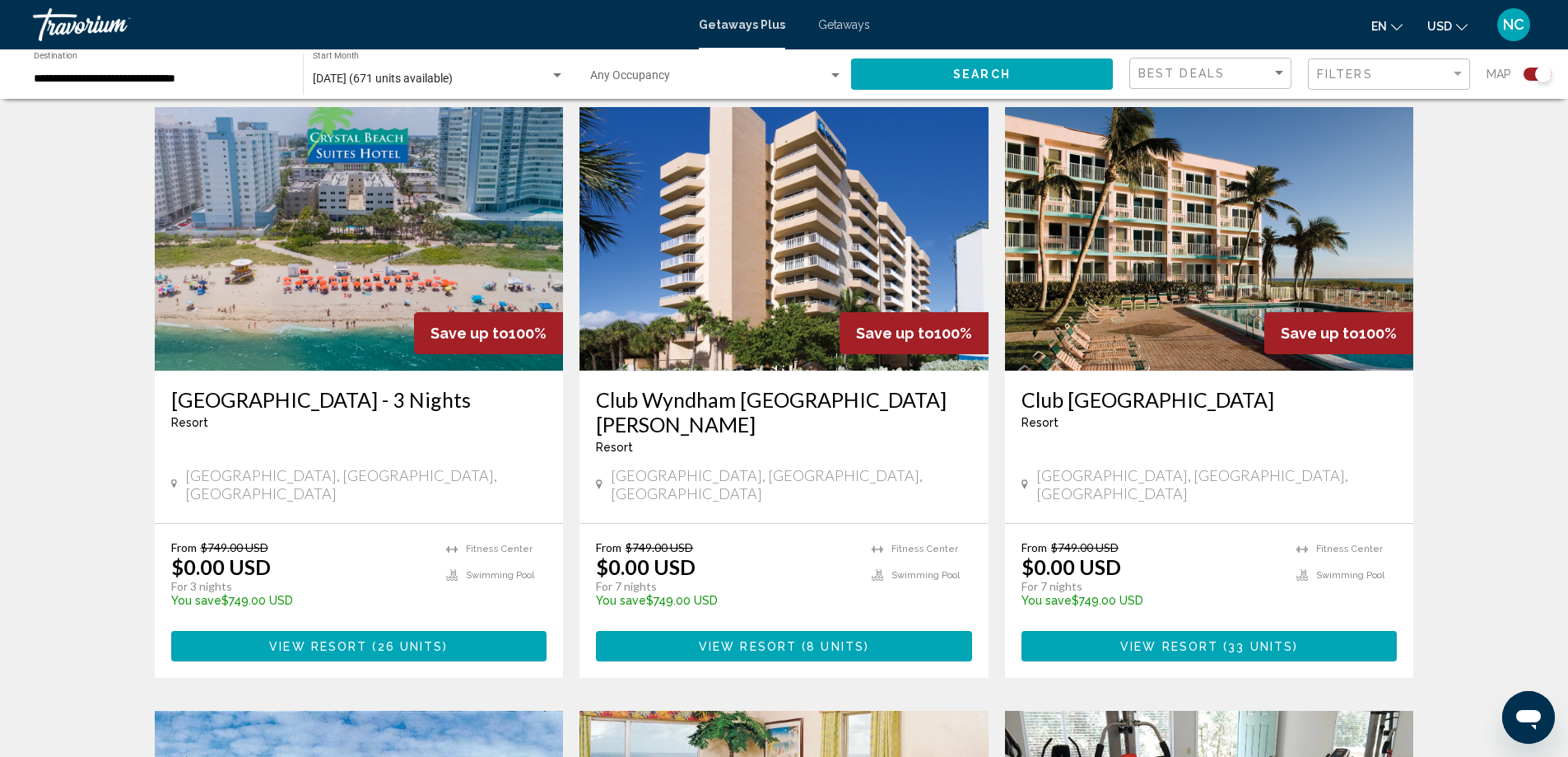
click at [1215, 303] on img "Main content" at bounding box center [1209, 238] width 409 height 263
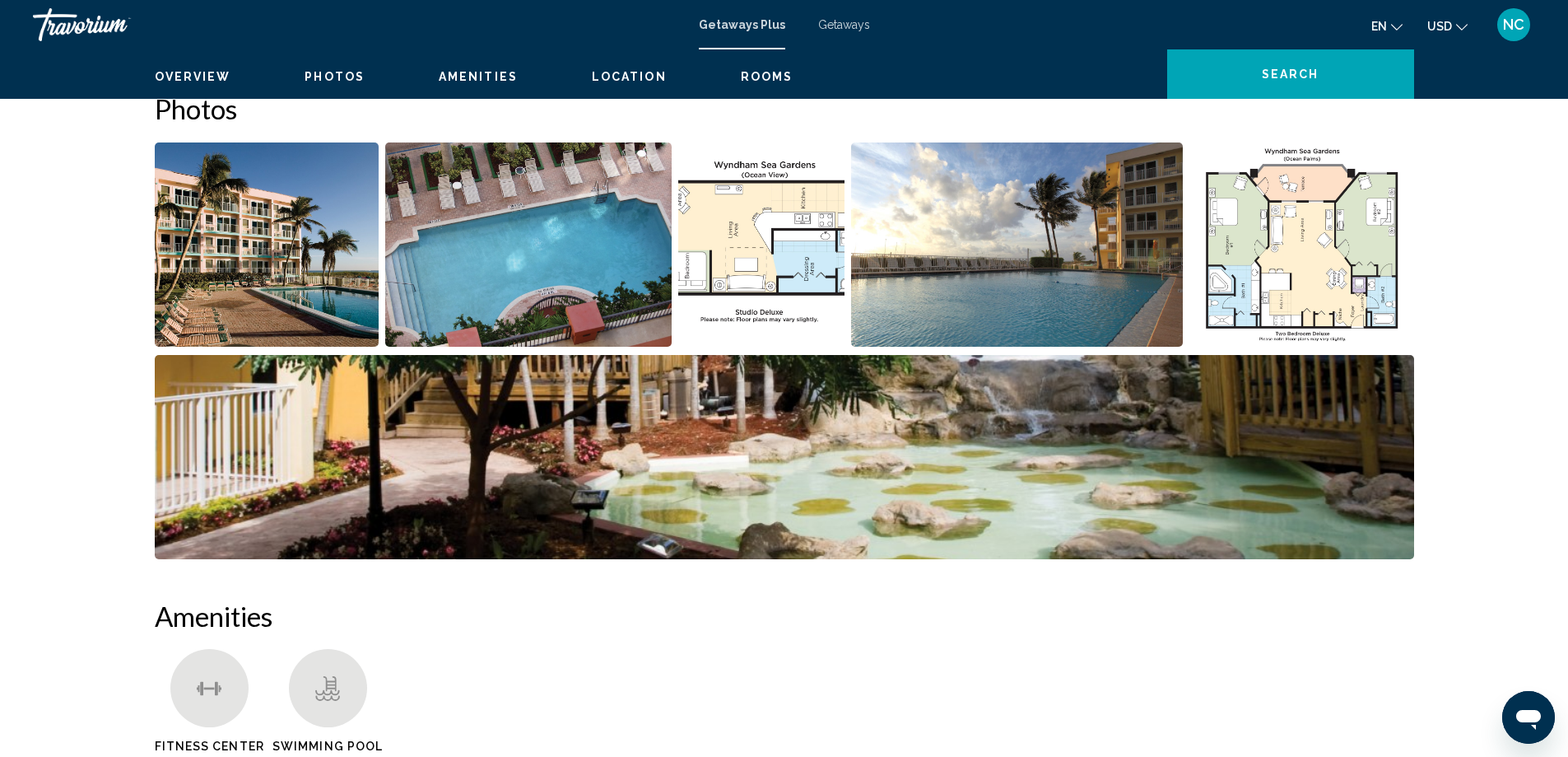
scroll to position [412, 0]
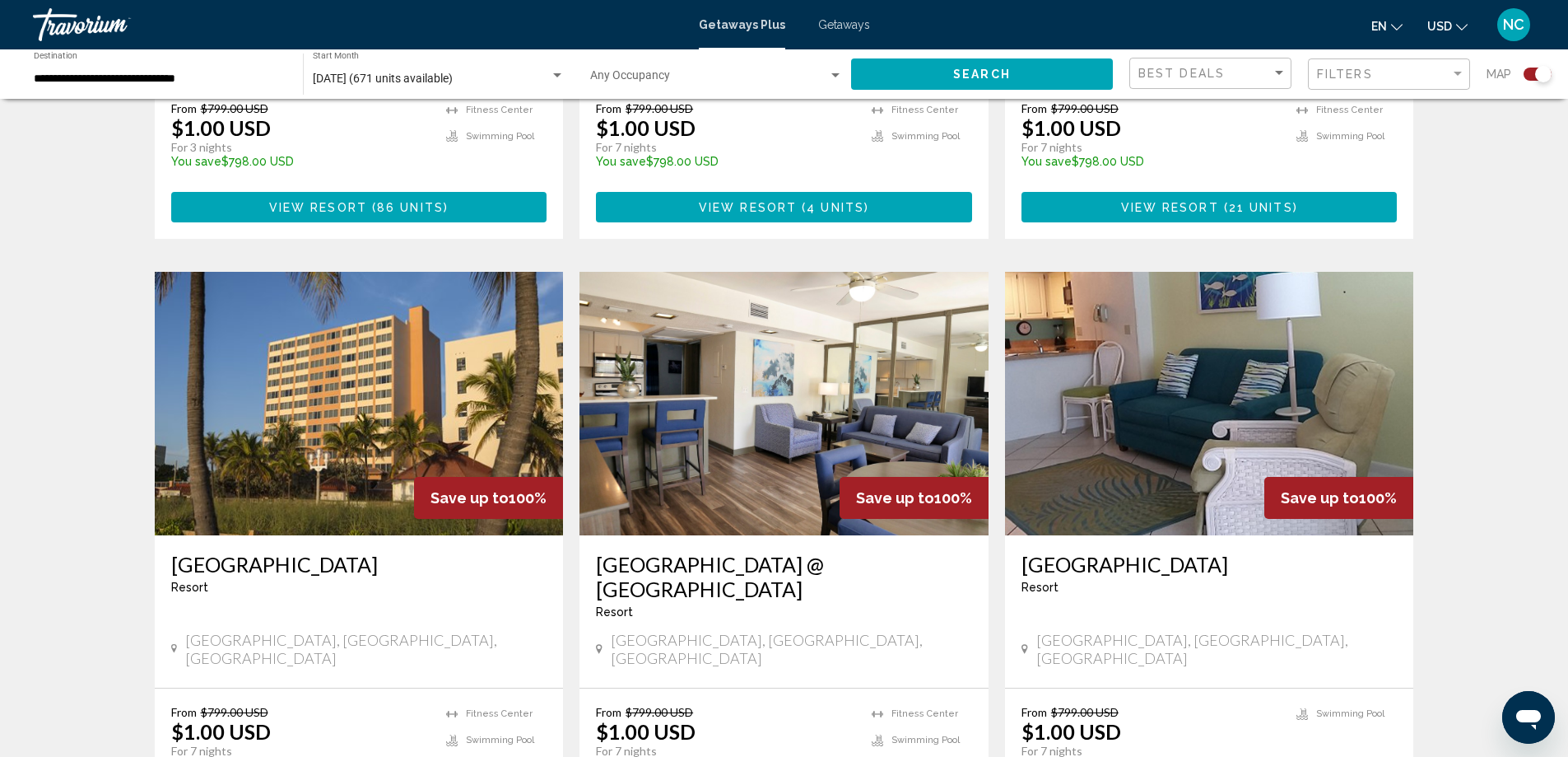
scroll to position [2513, 0]
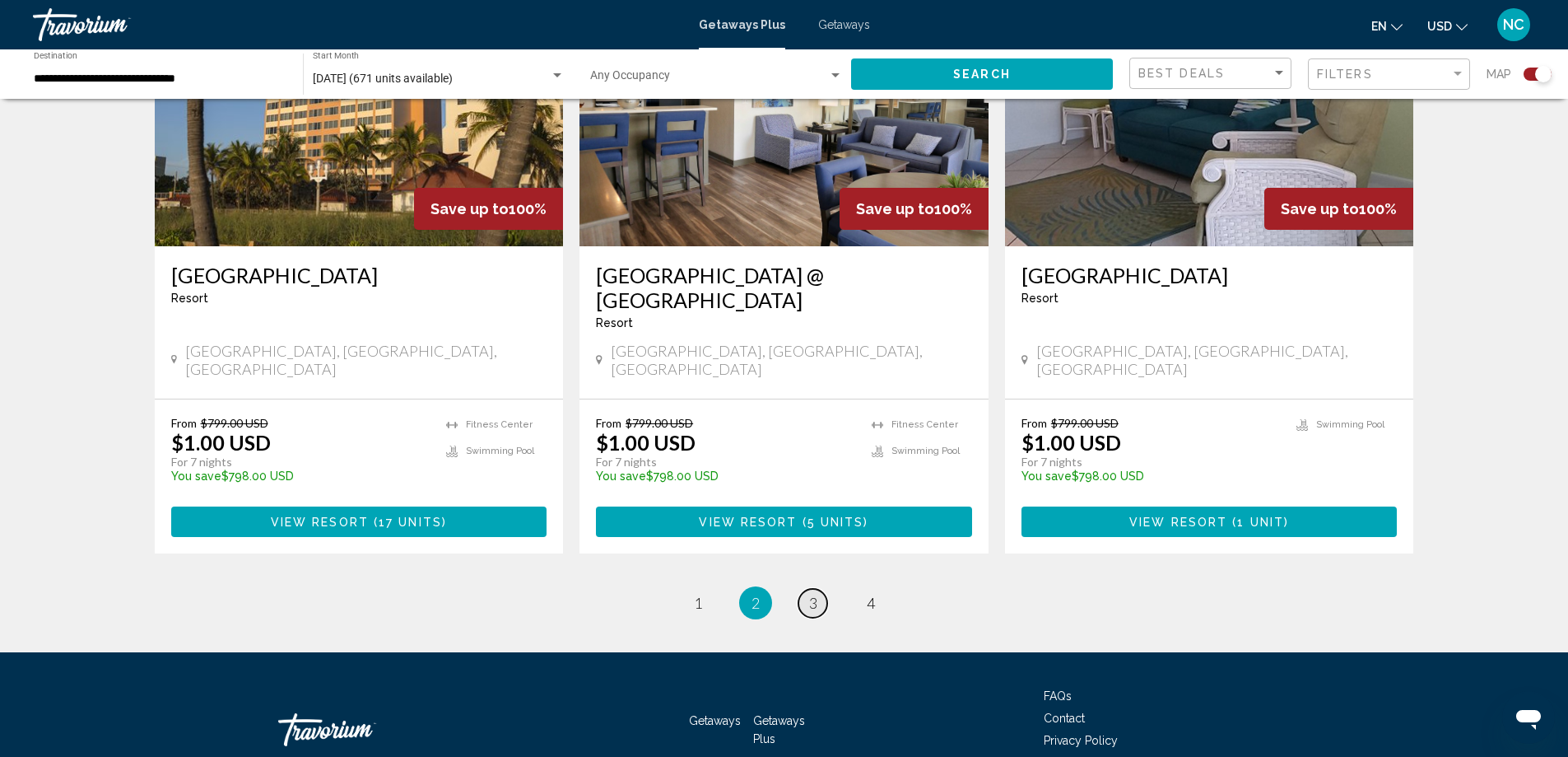
click at [813, 593] on span "3" at bounding box center [812, 602] width 8 height 18
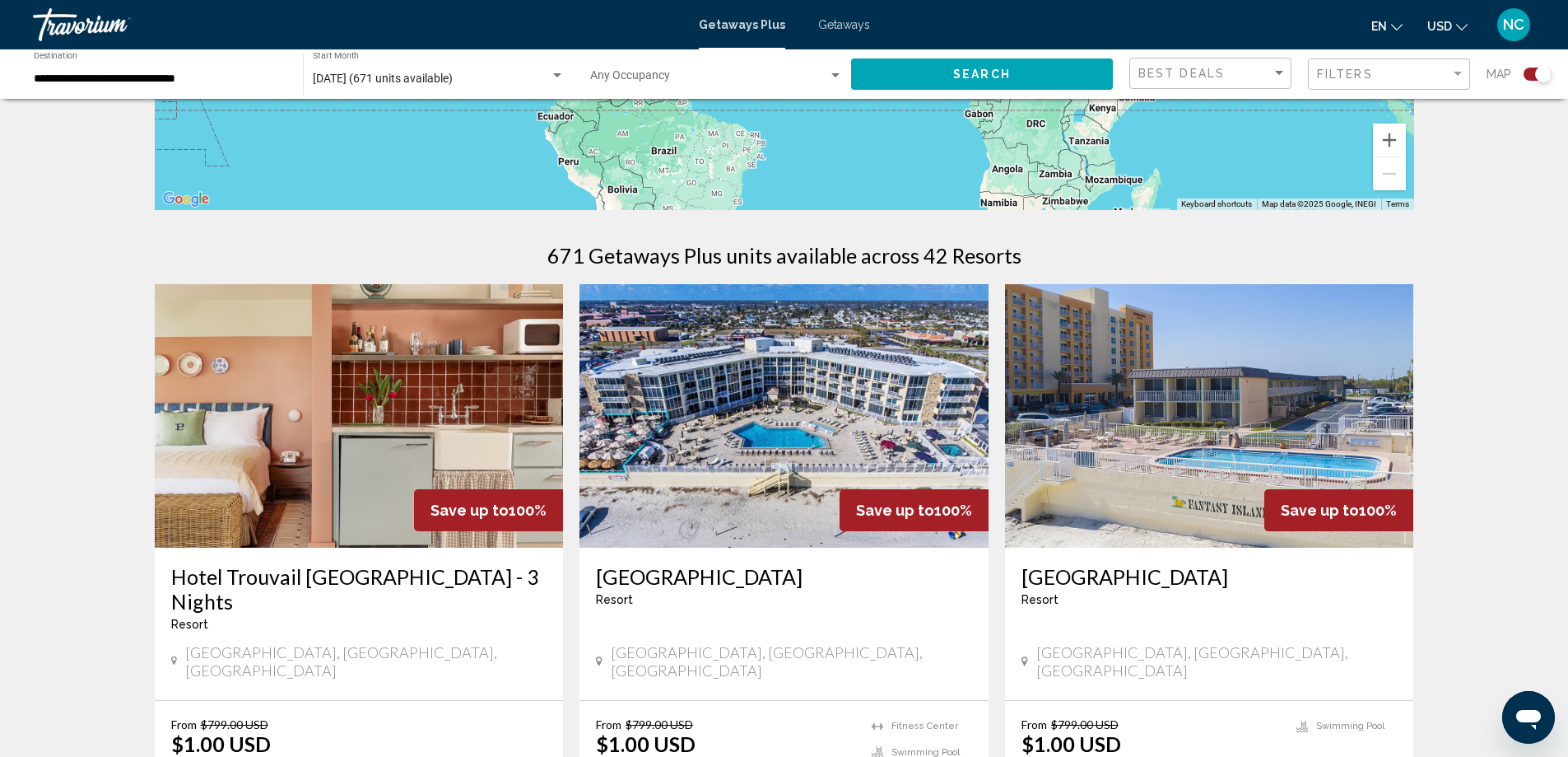
scroll to position [412, 0]
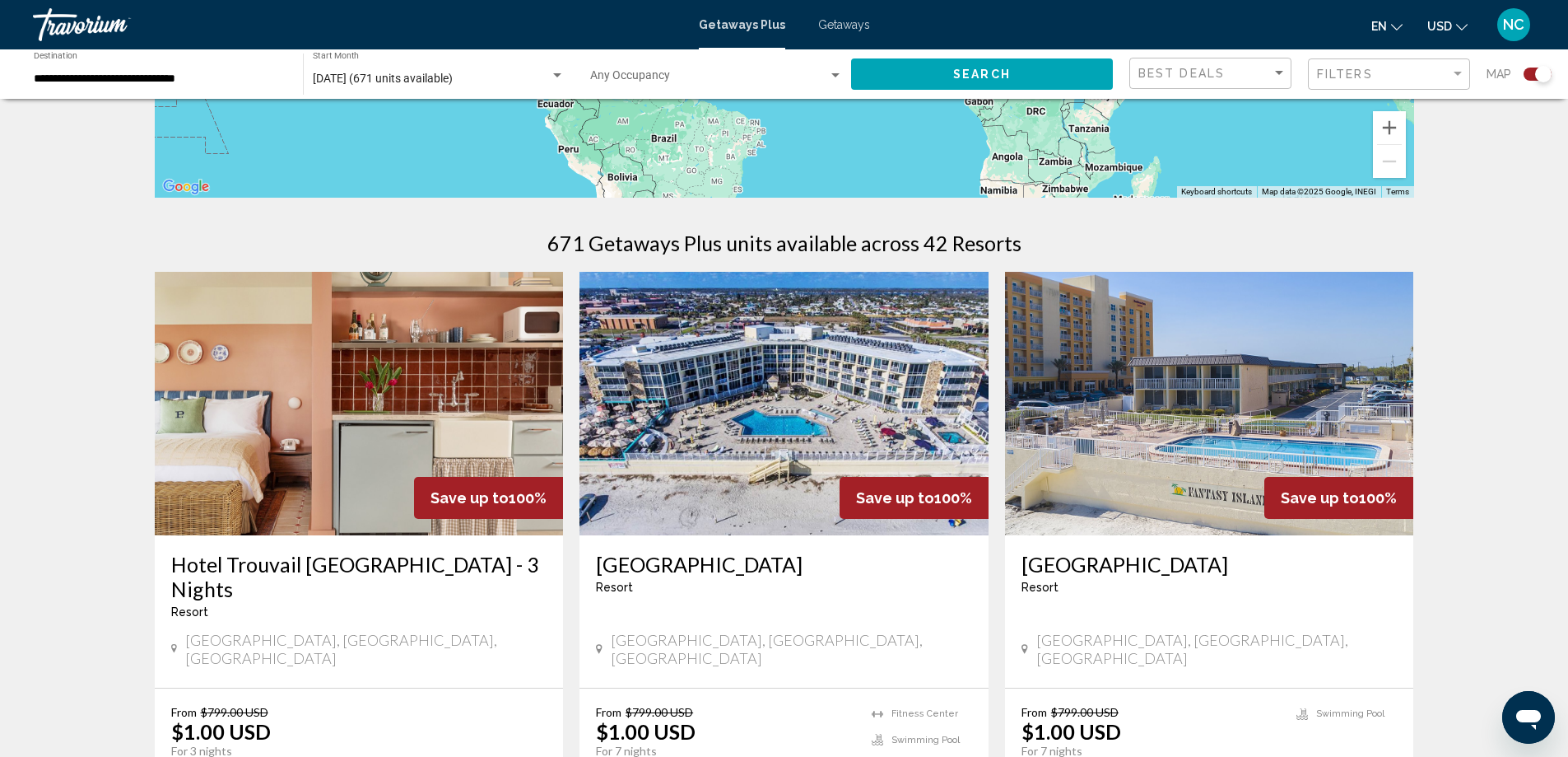
click at [812, 432] on img "Main content" at bounding box center [784, 403] width 409 height 263
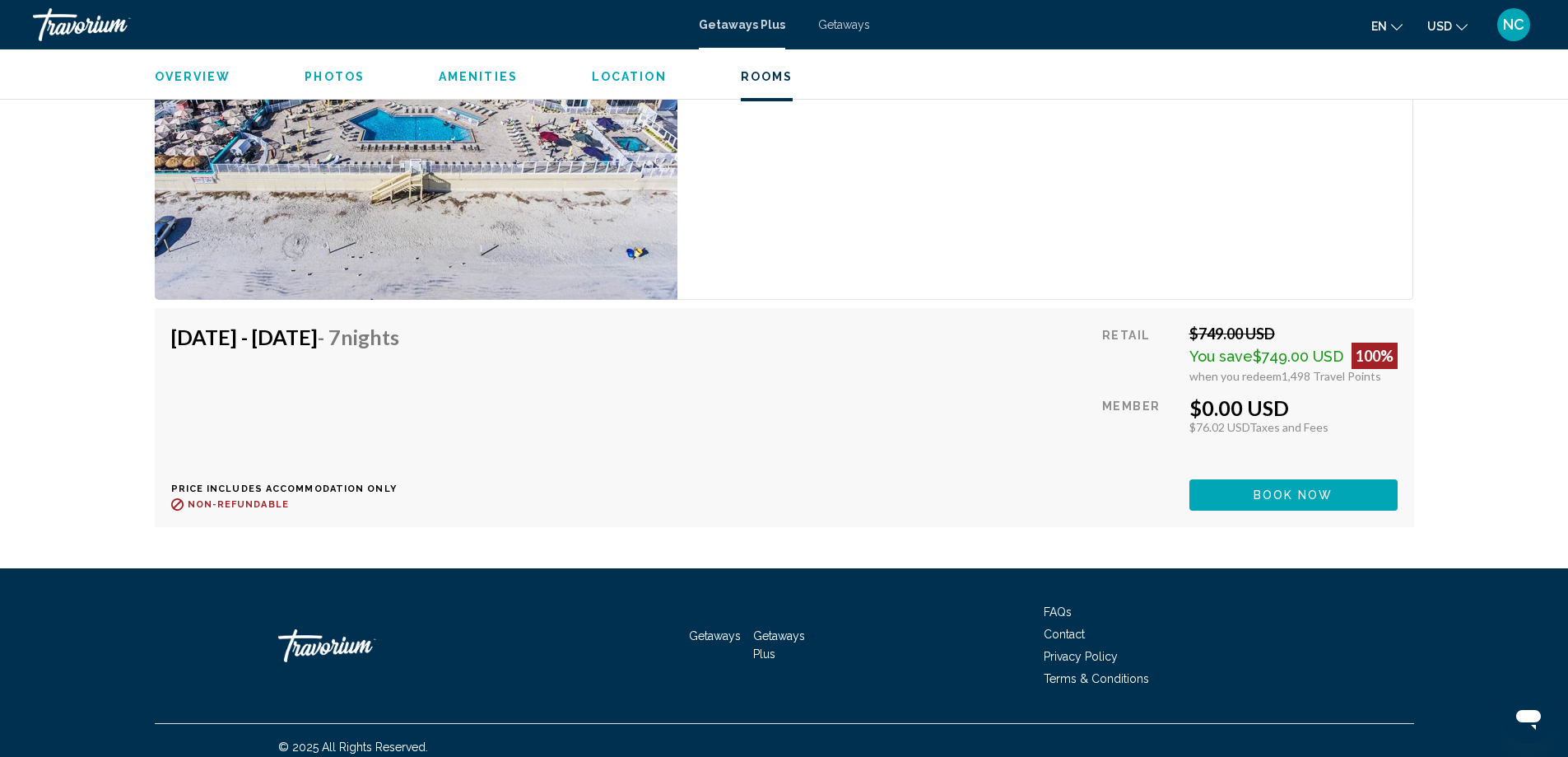
scroll to position [2762, 0]
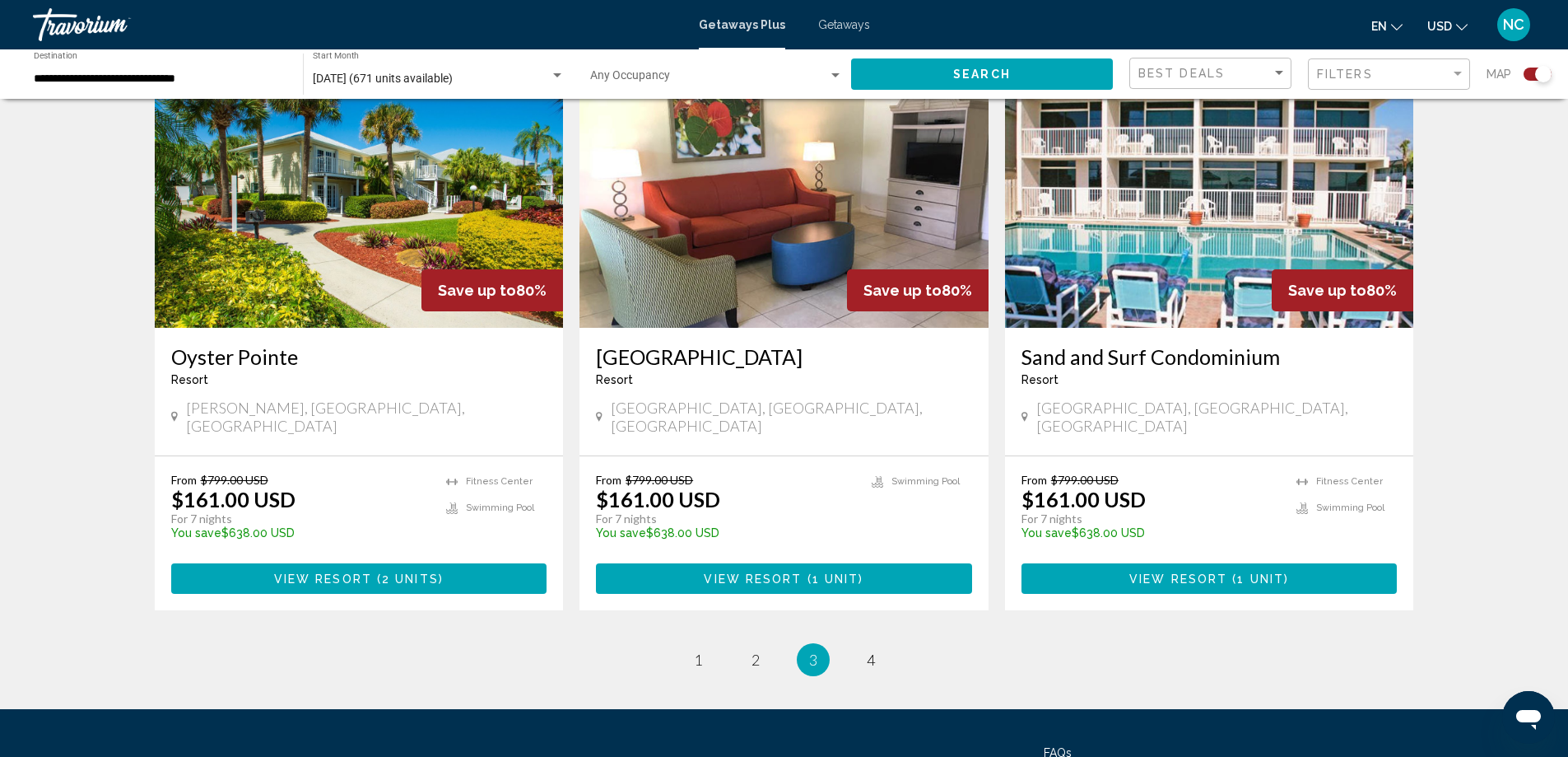
scroll to position [2381, 0]
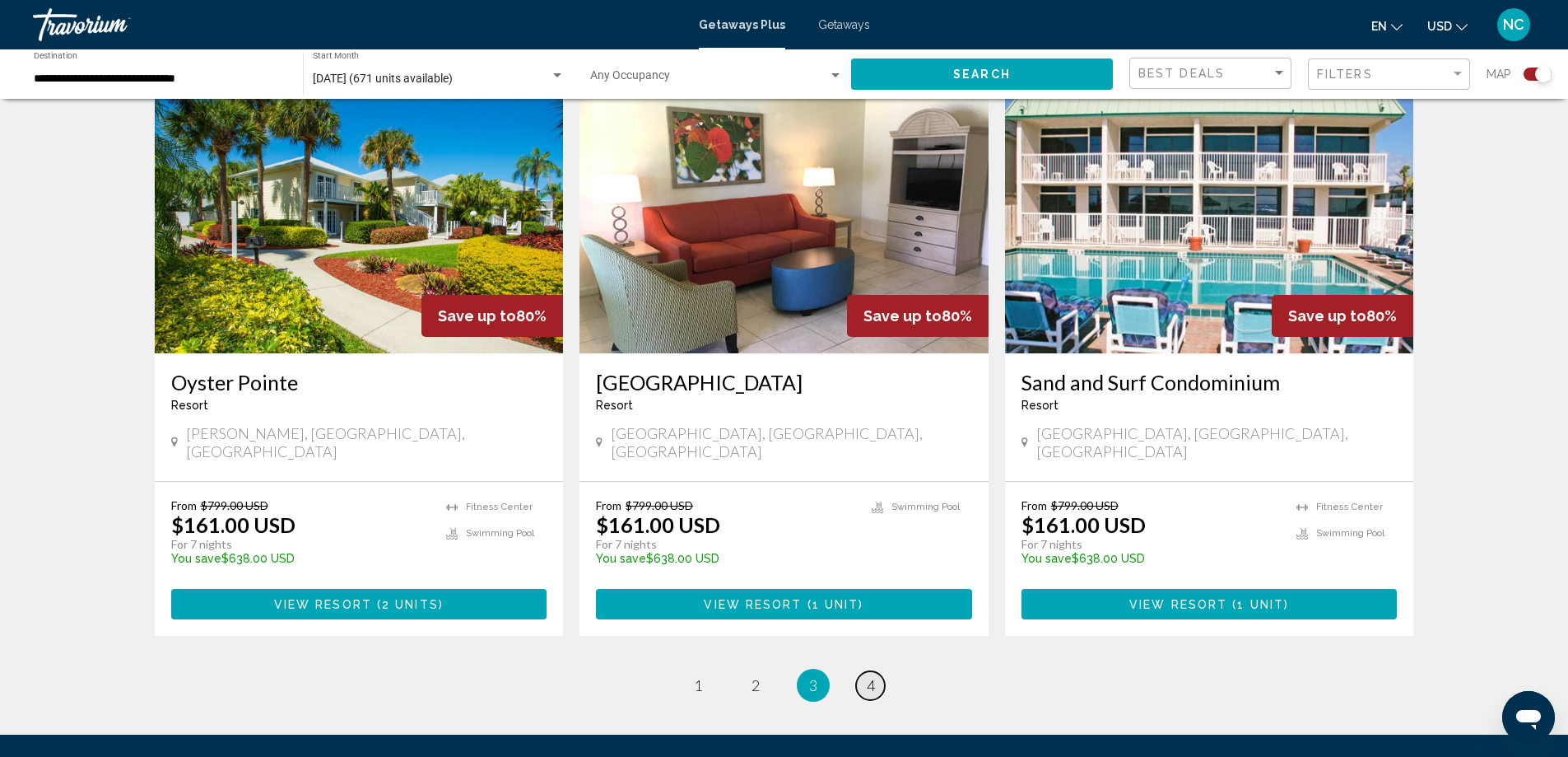
click at [871, 676] on span "4" at bounding box center [870, 684] width 8 height 18
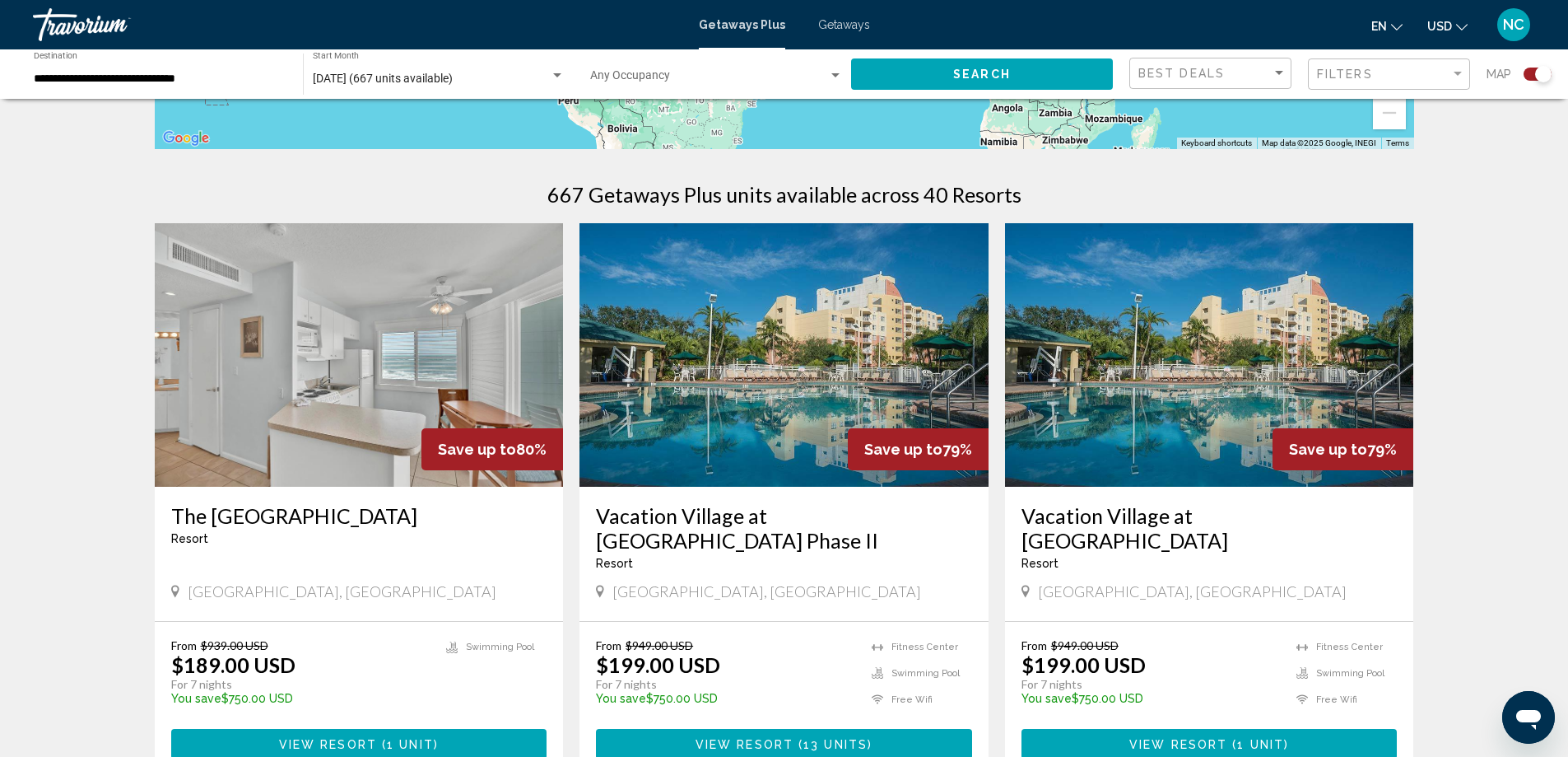
scroll to position [494, 0]
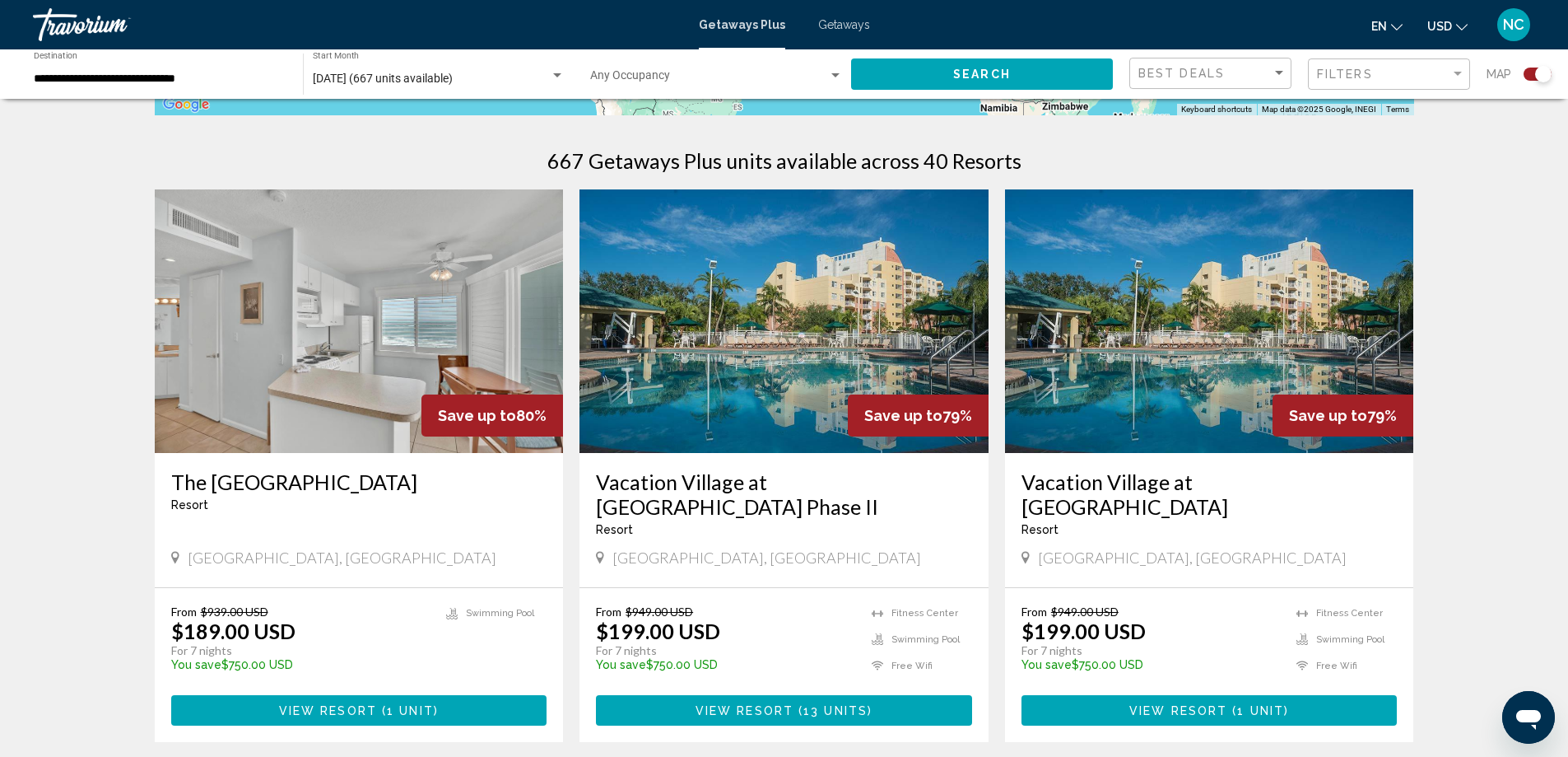
click at [303, 315] on img "Main content" at bounding box center [359, 321] width 409 height 263
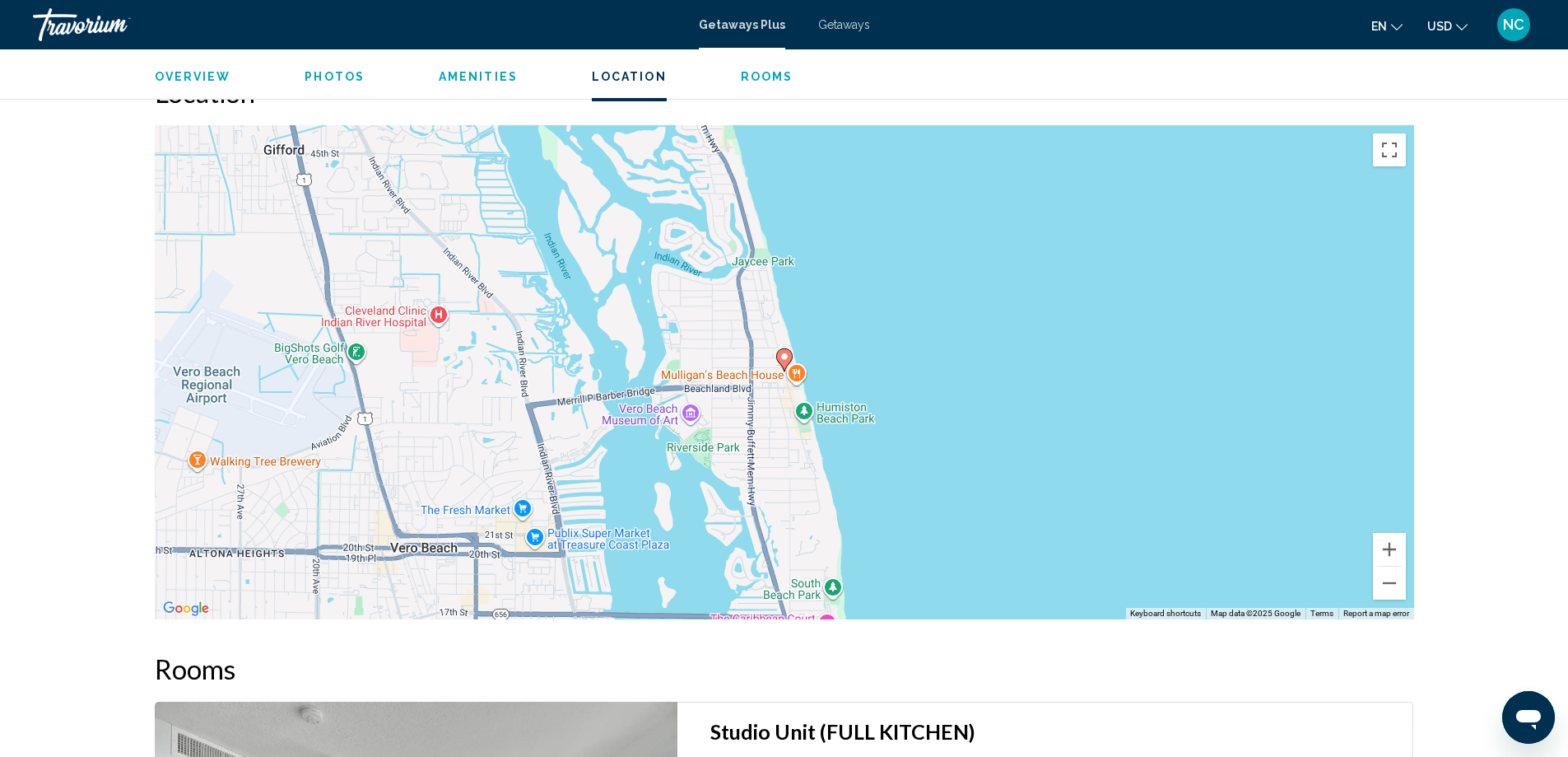
scroll to position [2059, 0]
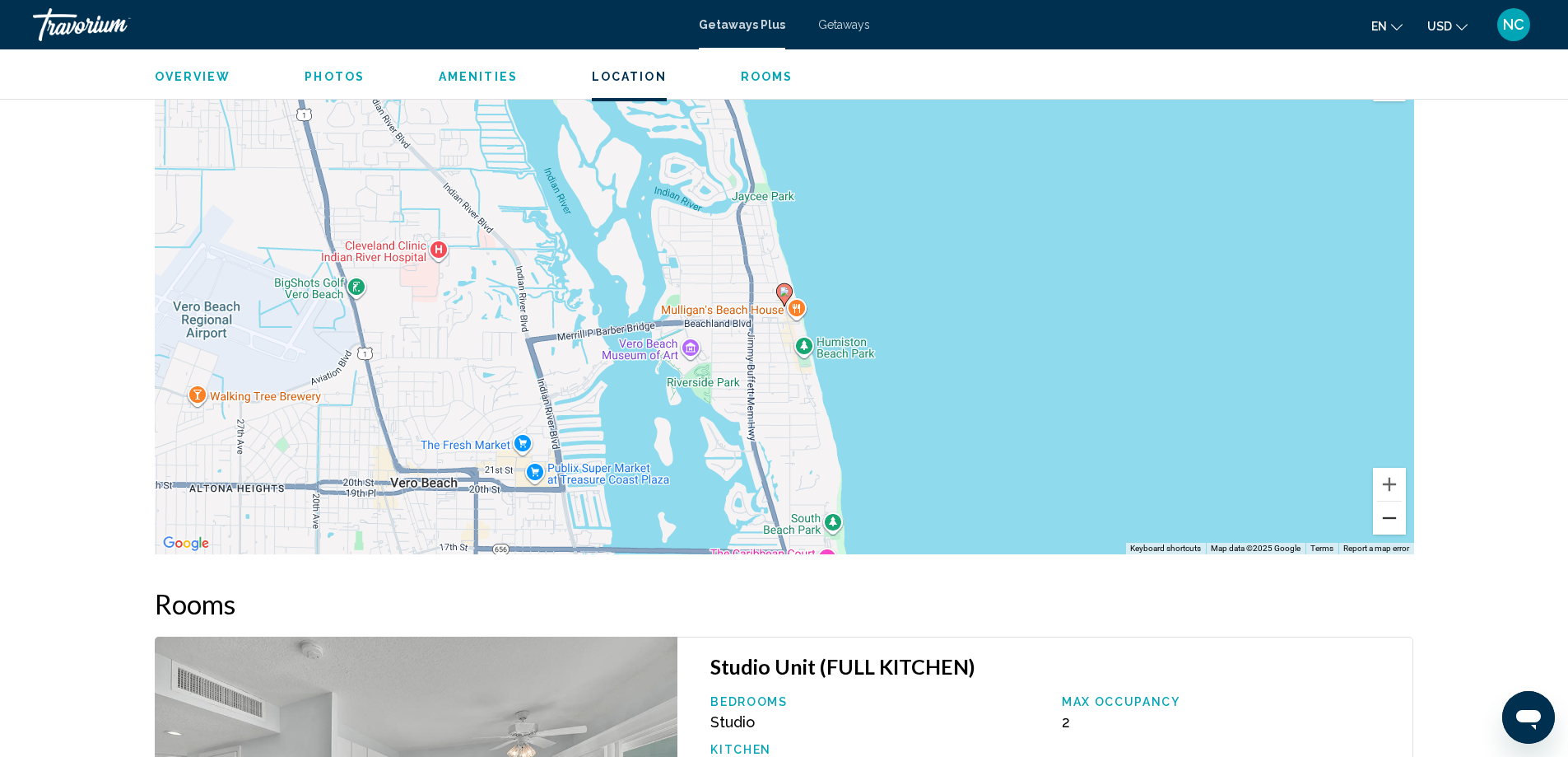
click at [1390, 505] on button "Zoom out" at bounding box center [1389, 517] width 33 height 33
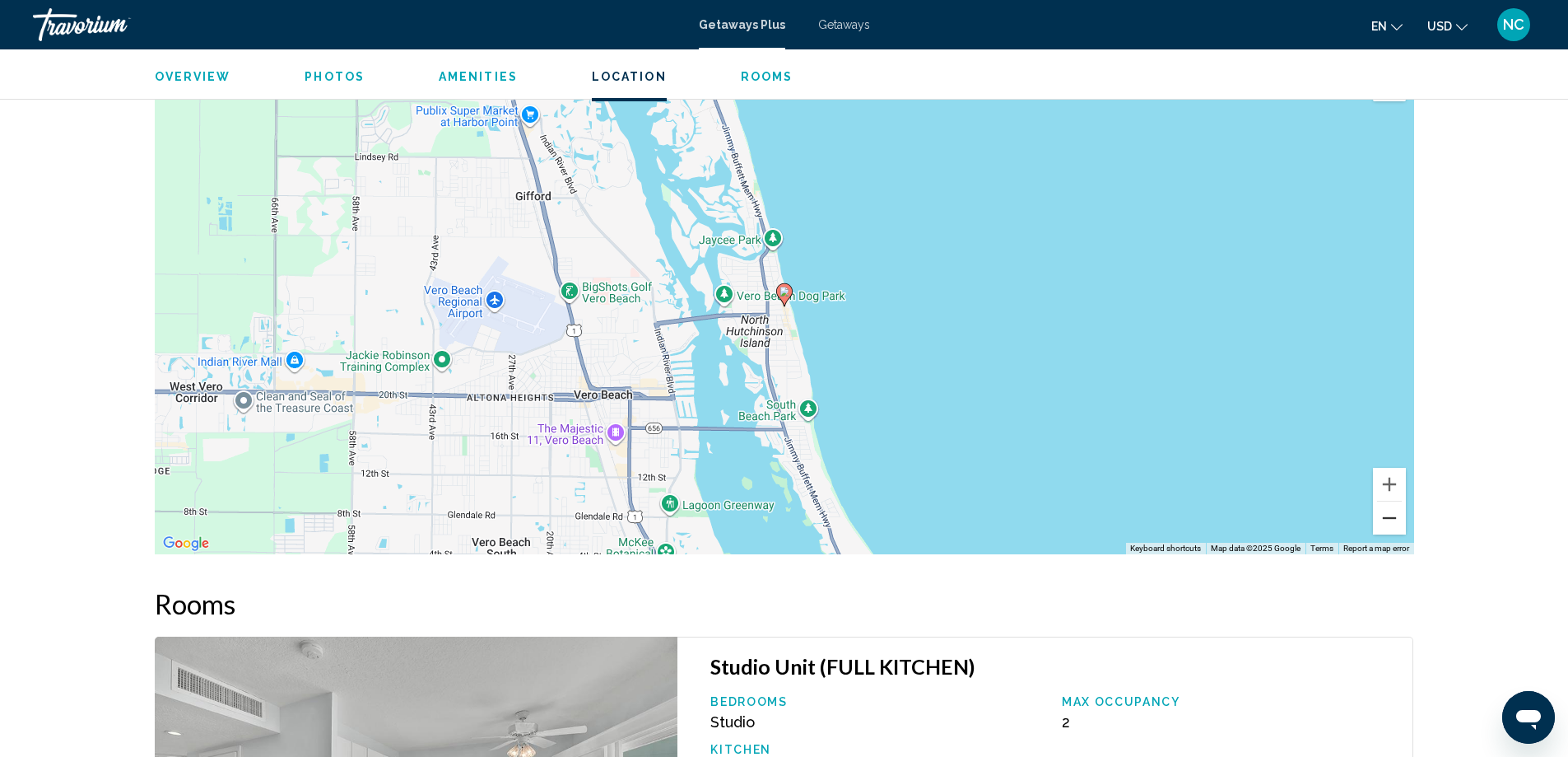
click at [1390, 505] on button "Zoom out" at bounding box center [1389, 517] width 33 height 33
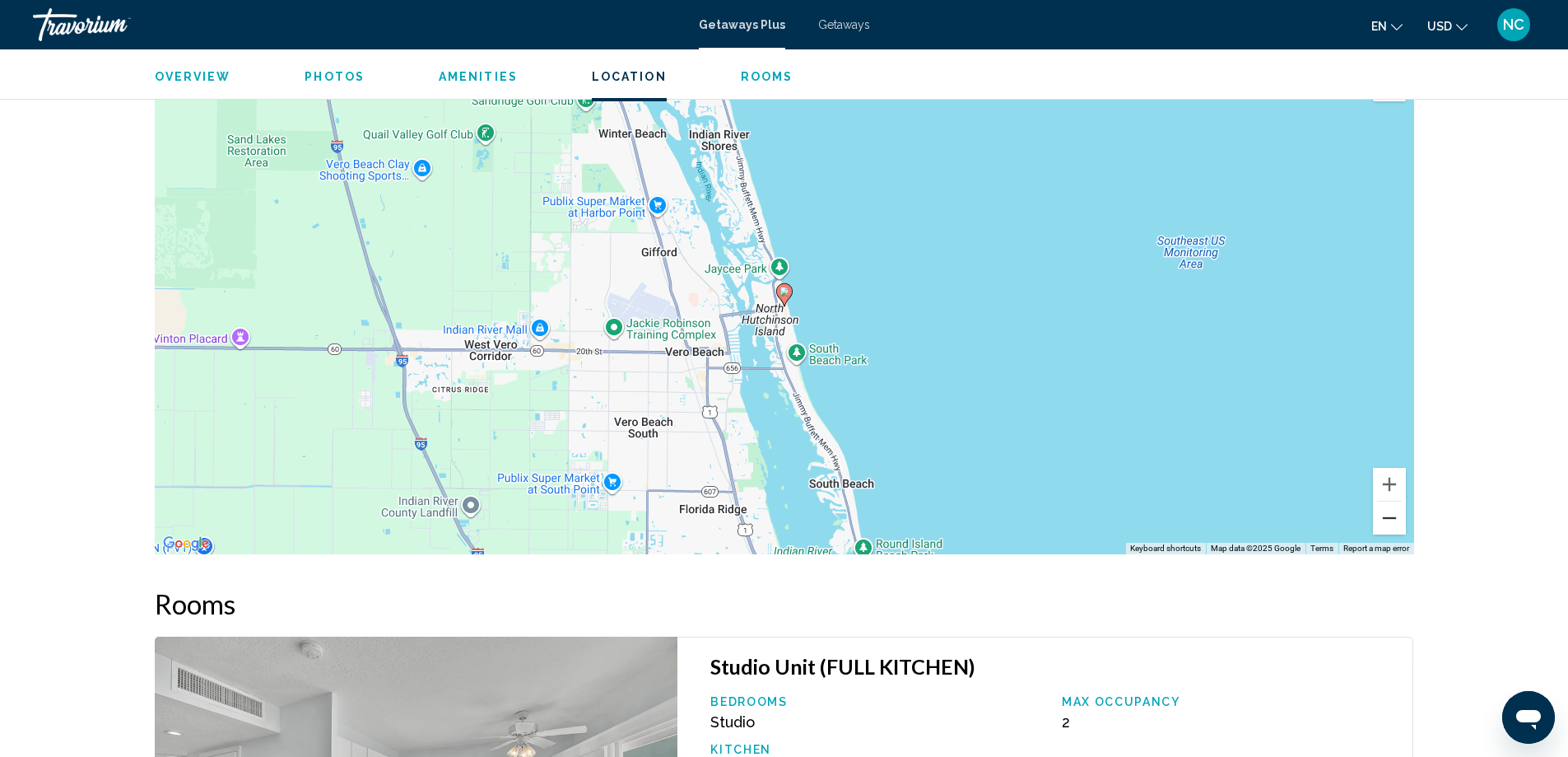
click at [1390, 505] on button "Zoom out" at bounding box center [1389, 517] width 33 height 33
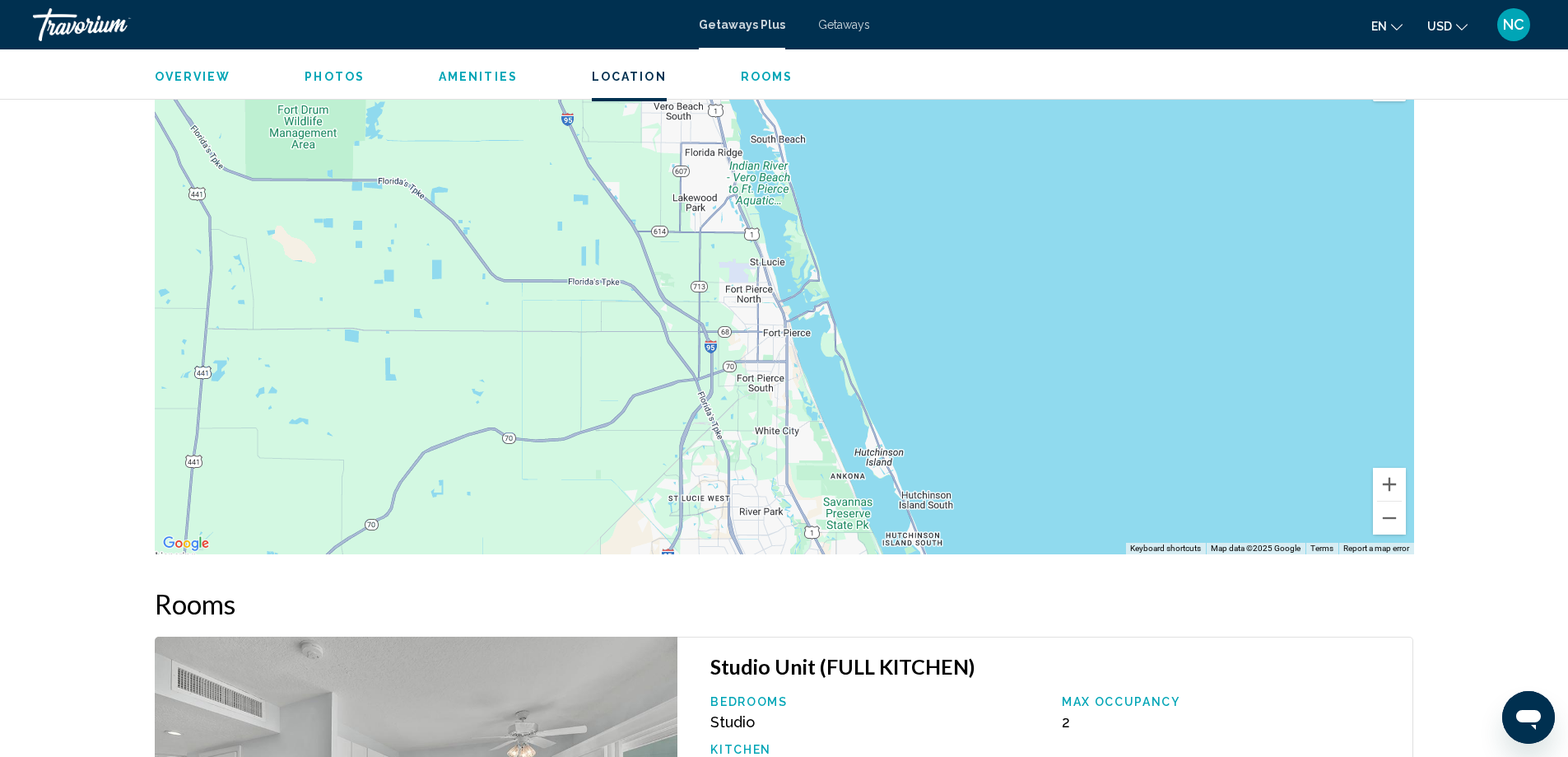
drag, startPoint x: 934, startPoint y: 478, endPoint x: 902, endPoint y: 220, distance: 260.0
click at [902, 220] on div "To activate drag with keyboard, press Alt + Enter. Once in keyboard drag state,…" at bounding box center [784, 307] width 1259 height 494
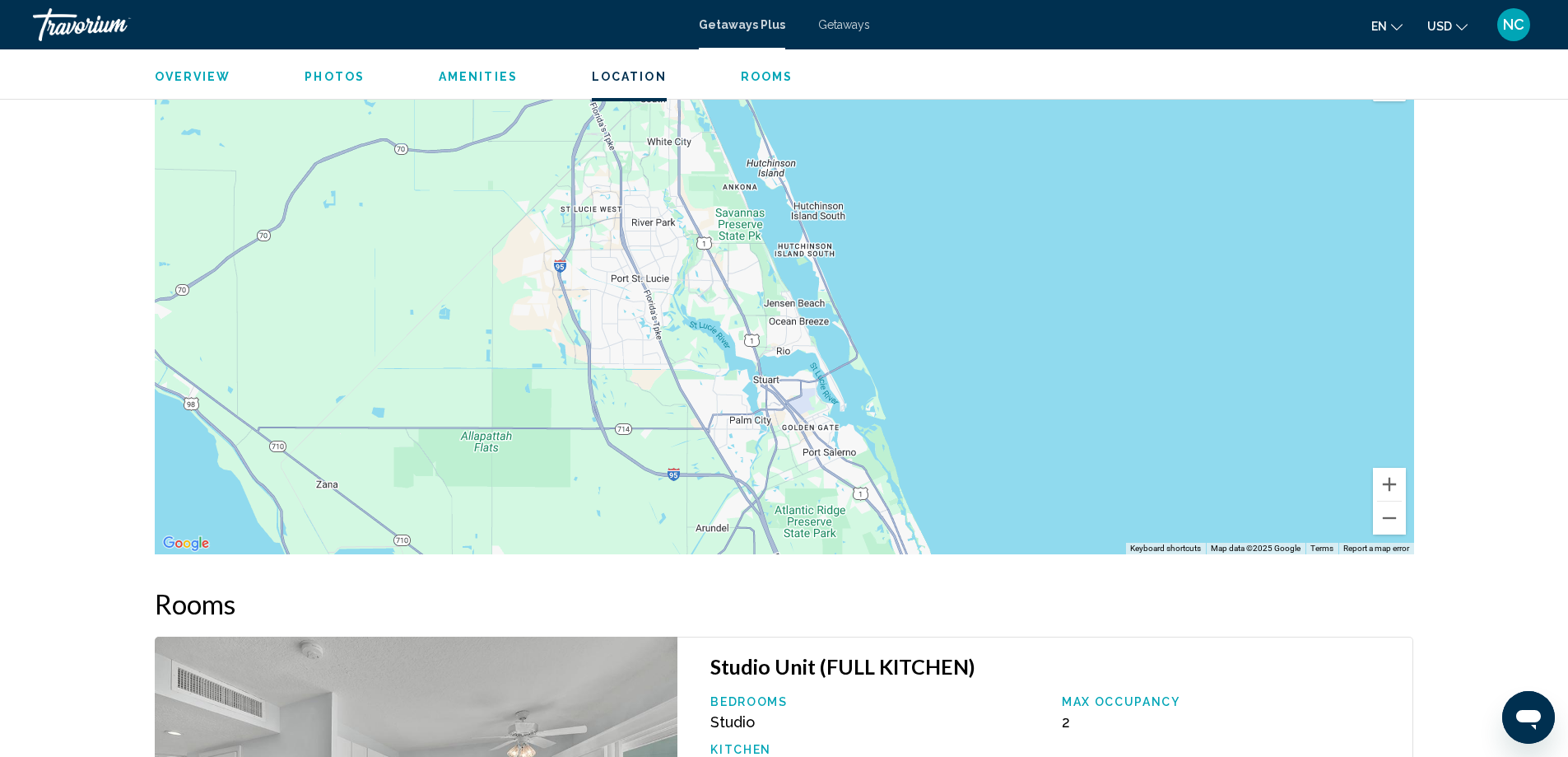
drag, startPoint x: 987, startPoint y: 471, endPoint x: 837, endPoint y: 94, distance: 405.7
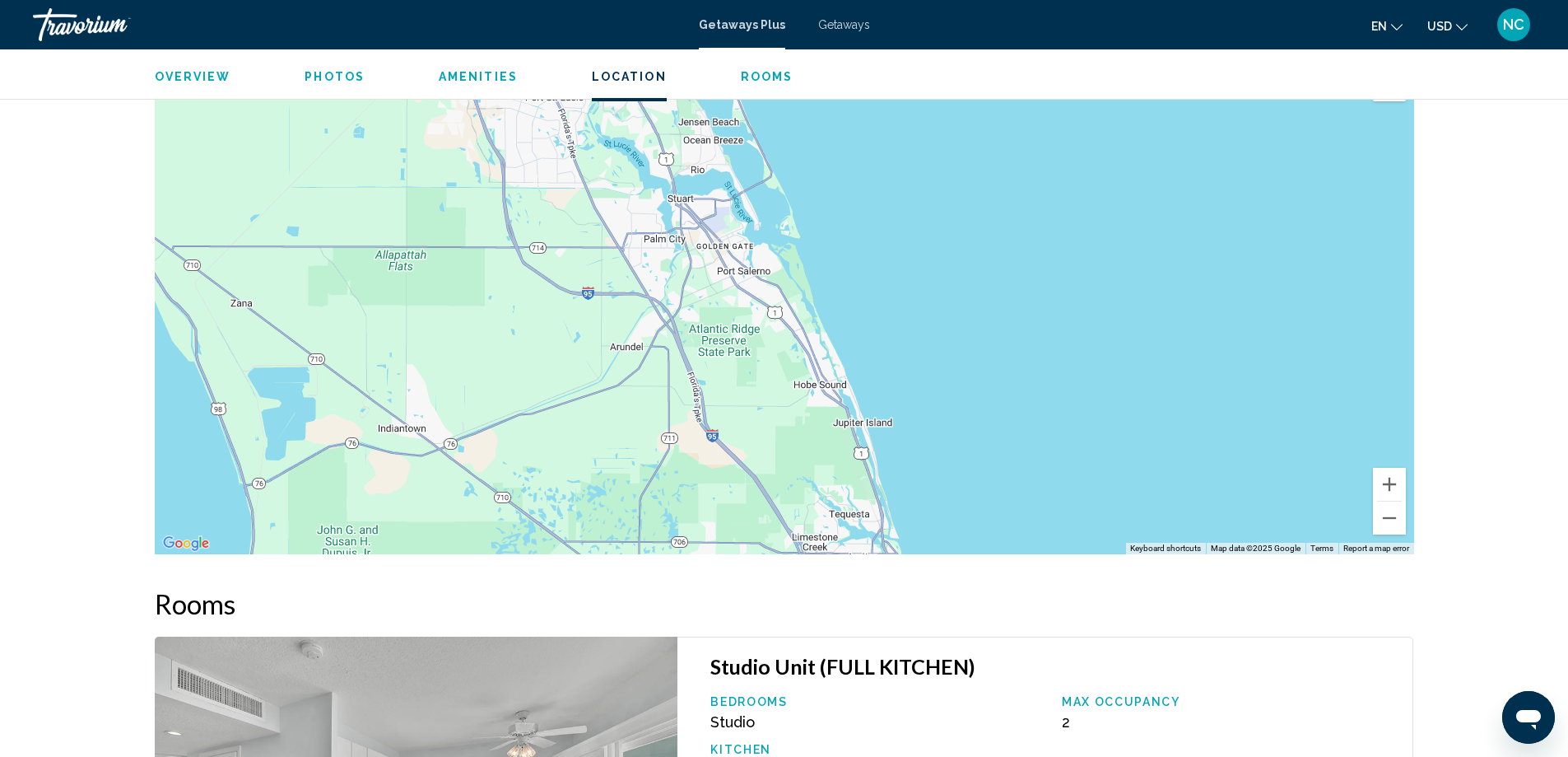
drag, startPoint x: 982, startPoint y: 443, endPoint x: 893, endPoint y: 33, distance: 419.5
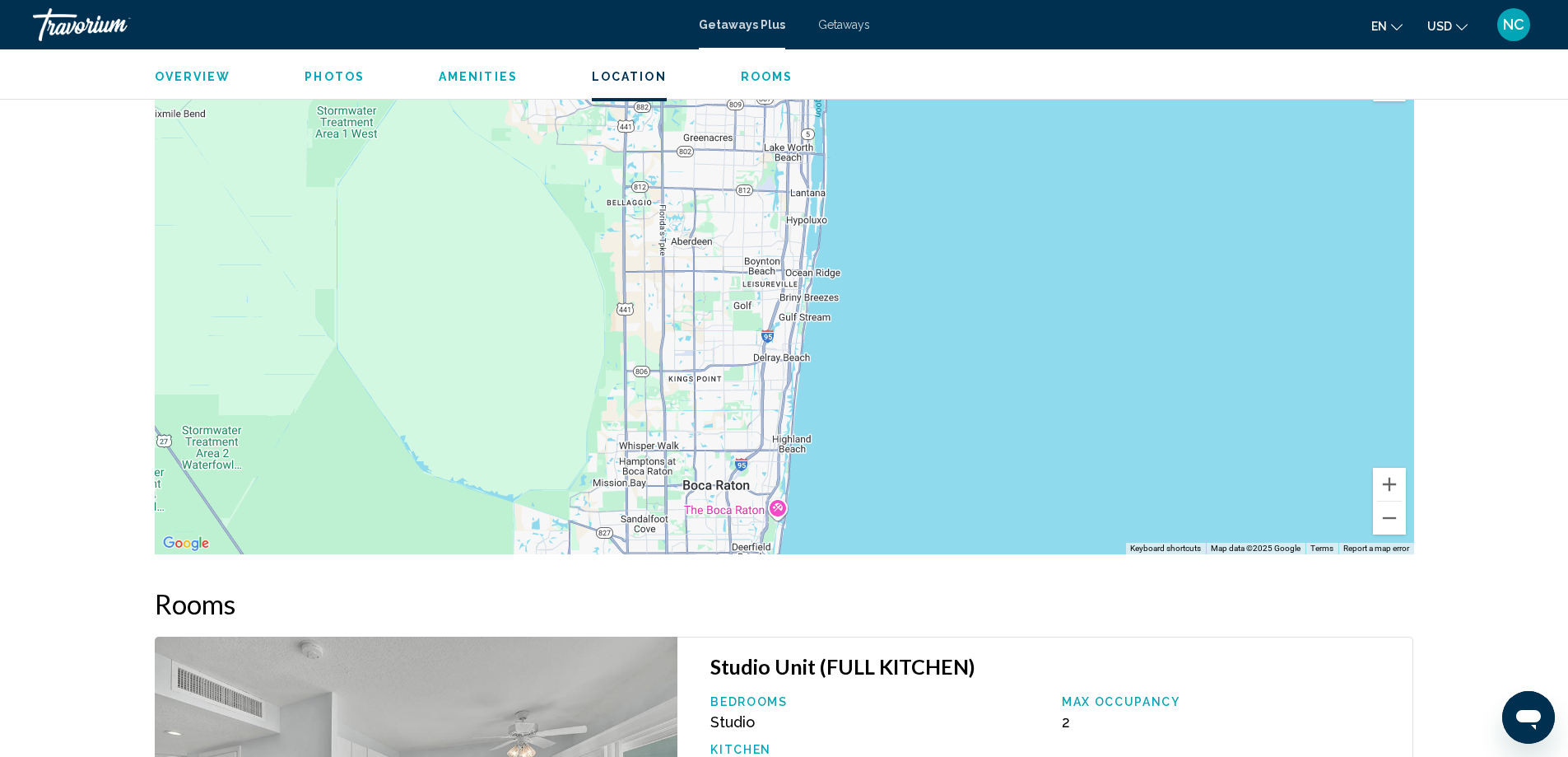
drag, startPoint x: 830, startPoint y: 429, endPoint x: 876, endPoint y: 122, distance: 310.4
click at [881, 140] on div "Main content" at bounding box center [784, 307] width 1259 height 494
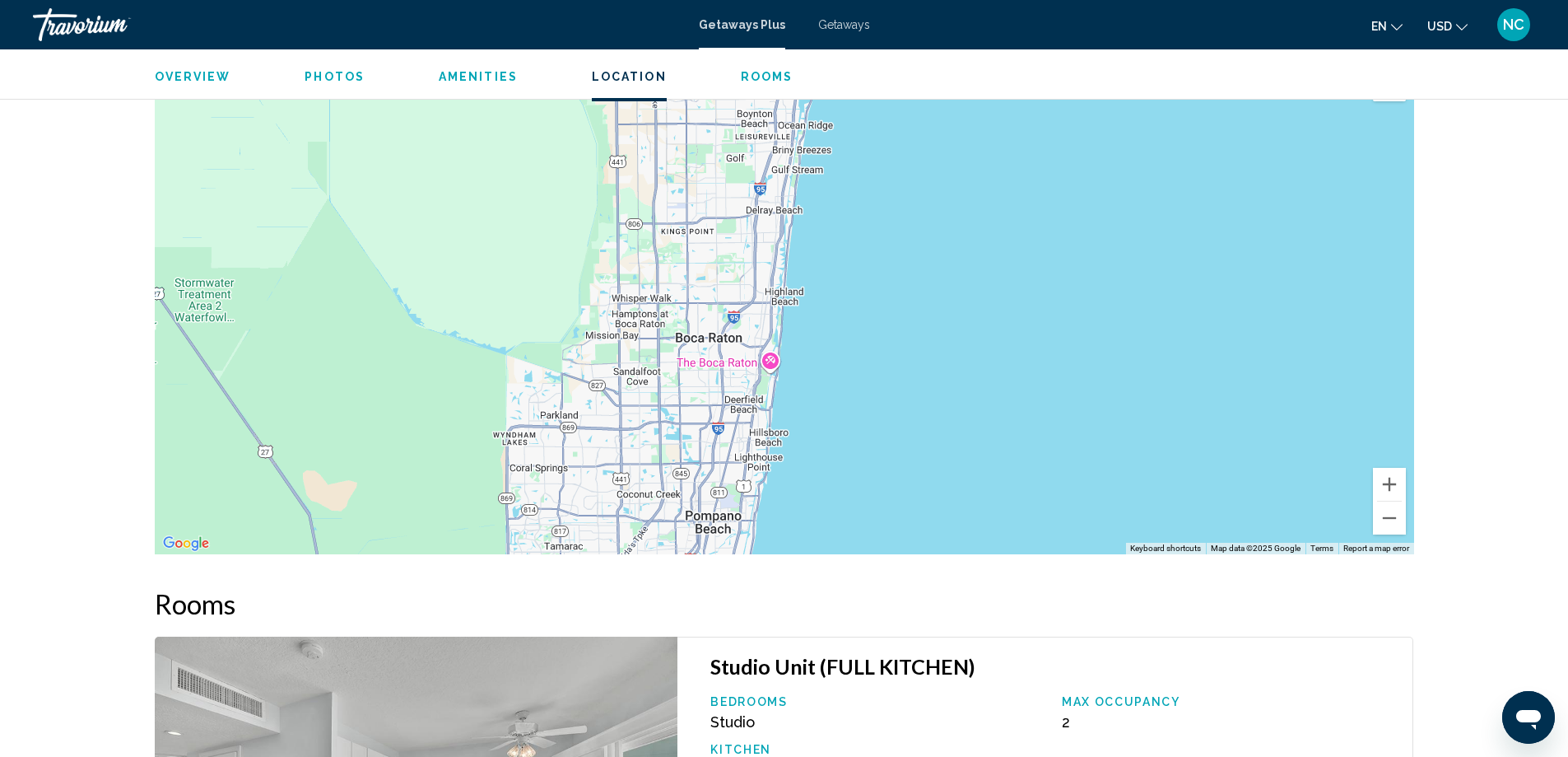
drag, startPoint x: 810, startPoint y: 435, endPoint x: 859, endPoint y: 240, distance: 201.1
click at [859, 240] on div "Main content" at bounding box center [784, 307] width 1259 height 494
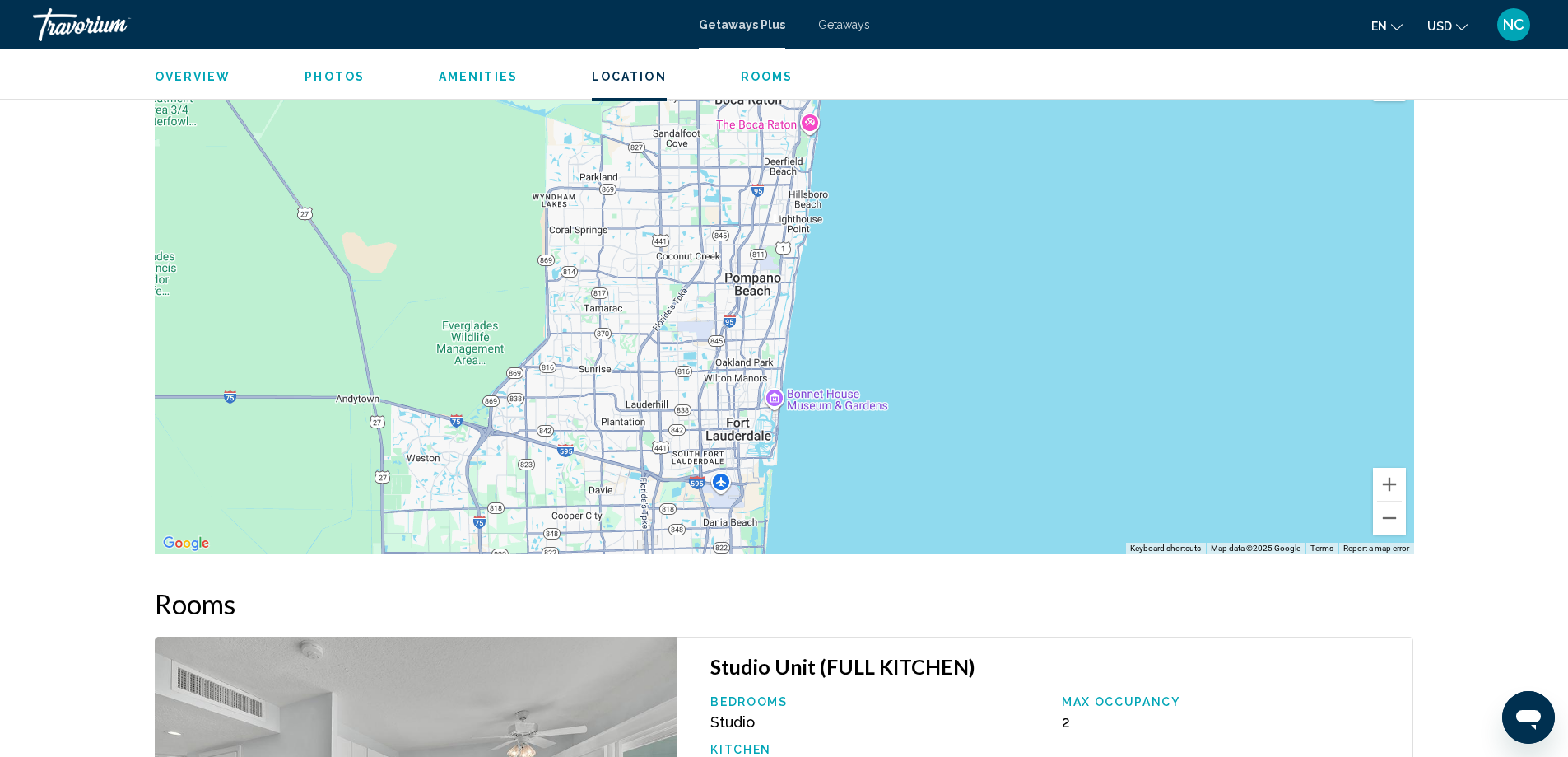
drag, startPoint x: 858, startPoint y: 369, endPoint x: 950, endPoint y: 75, distance: 308.1
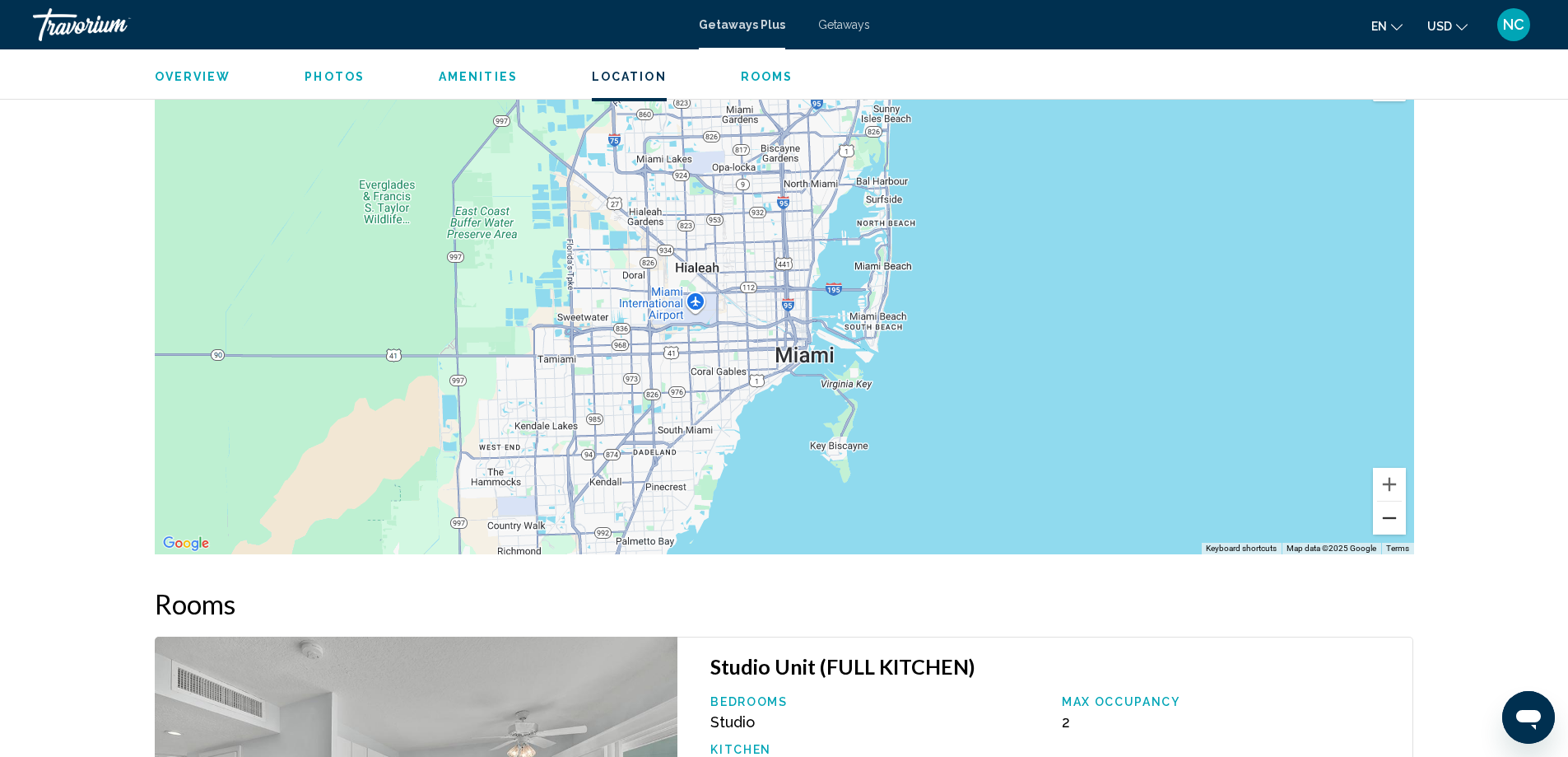
click at [1390, 503] on button "Zoom out" at bounding box center [1389, 517] width 33 height 33
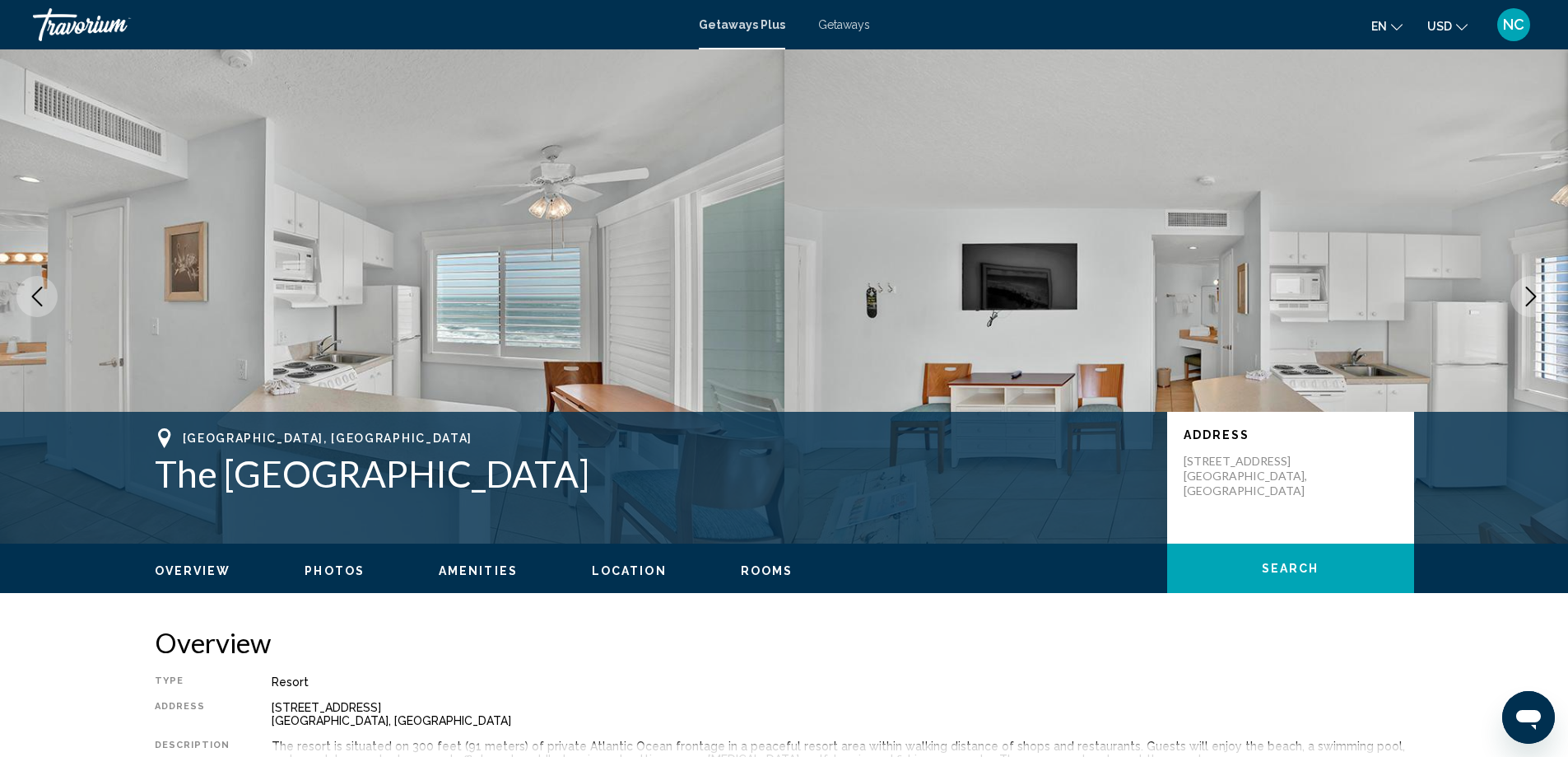
scroll to position [494, 0]
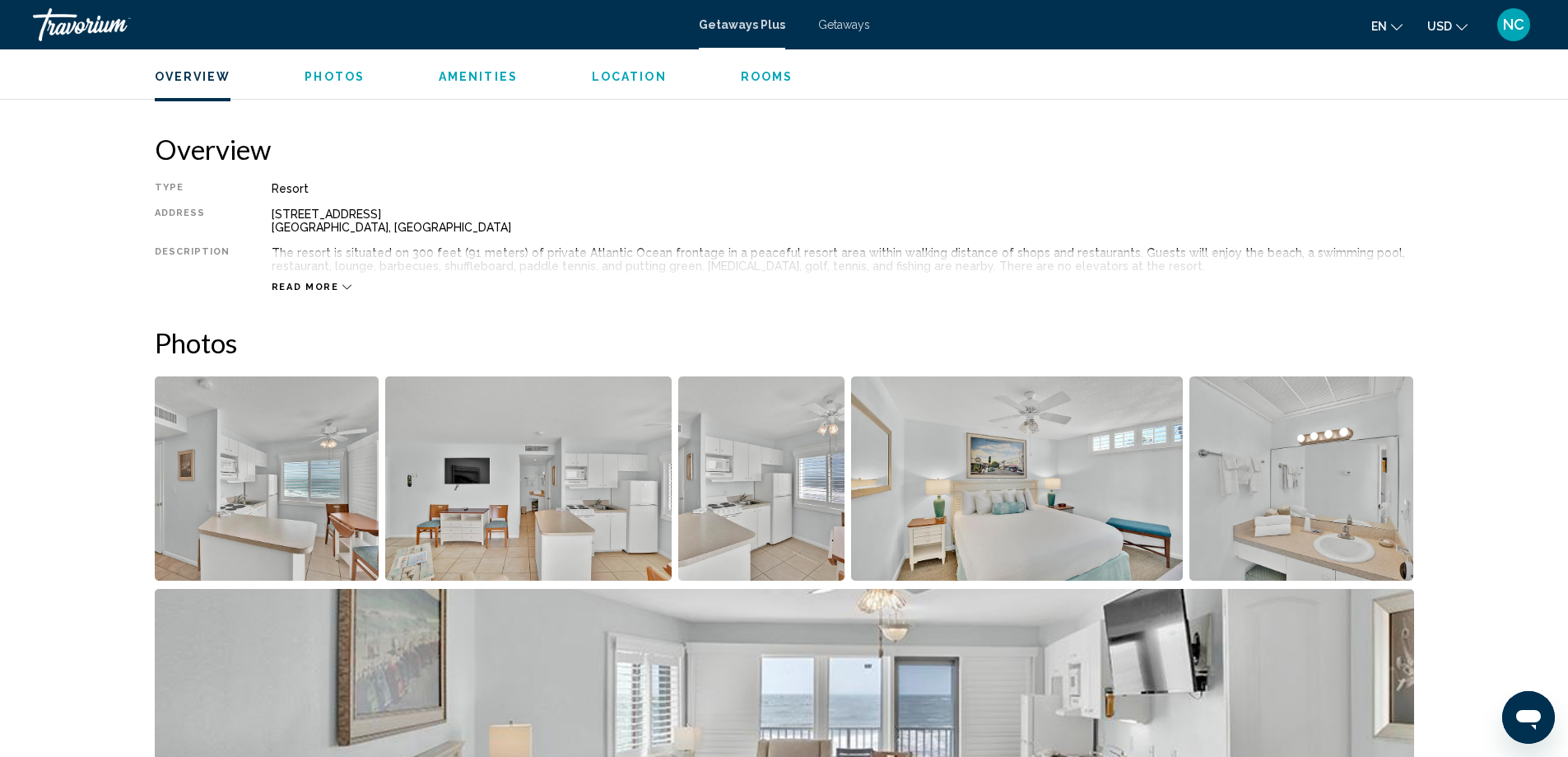
click at [265, 459] on img "Open full-screen image slider" at bounding box center [267, 479] width 225 height 205
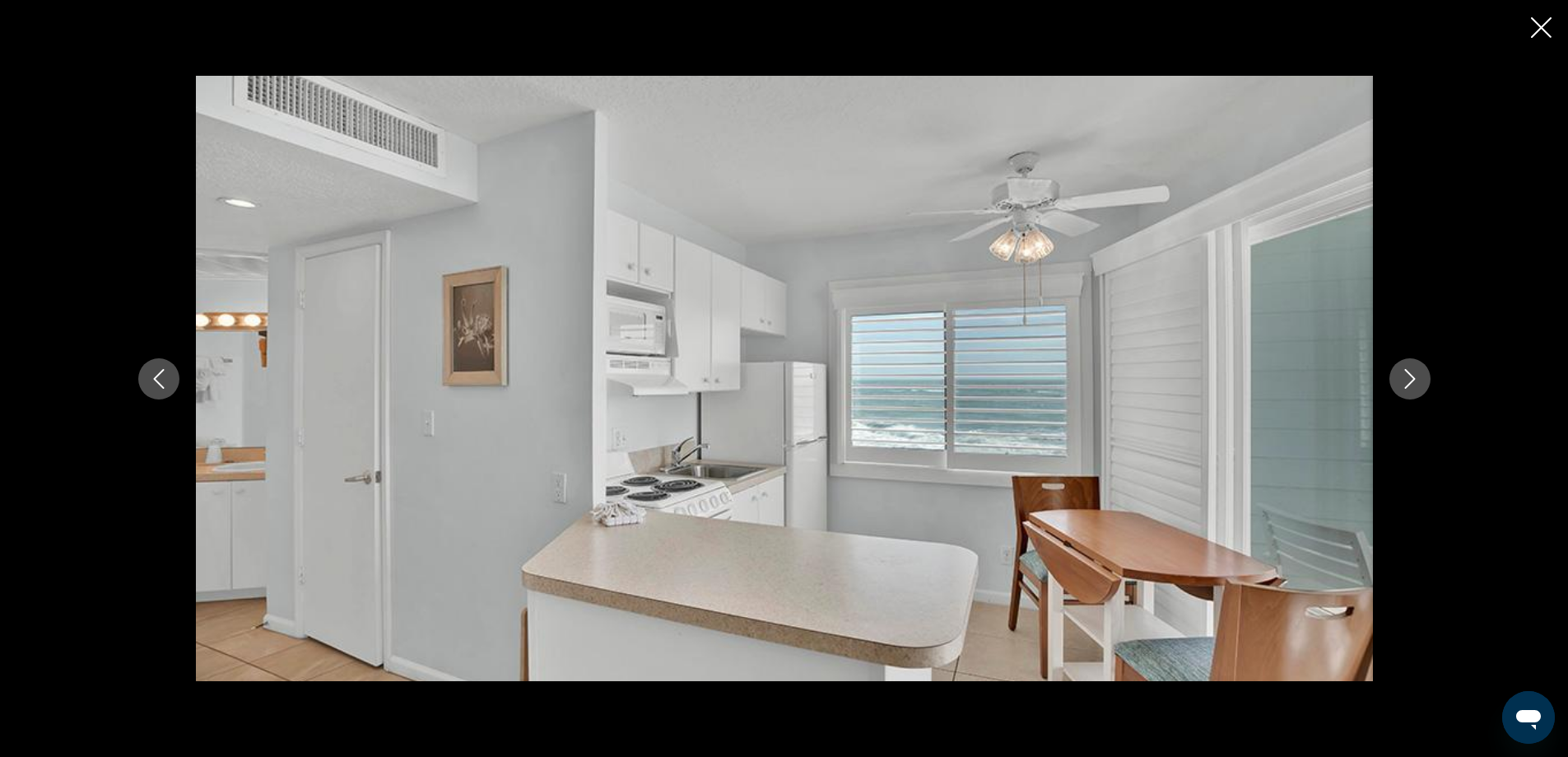
click at [1412, 370] on icon "Next image" at bounding box center [1409, 378] width 20 height 20
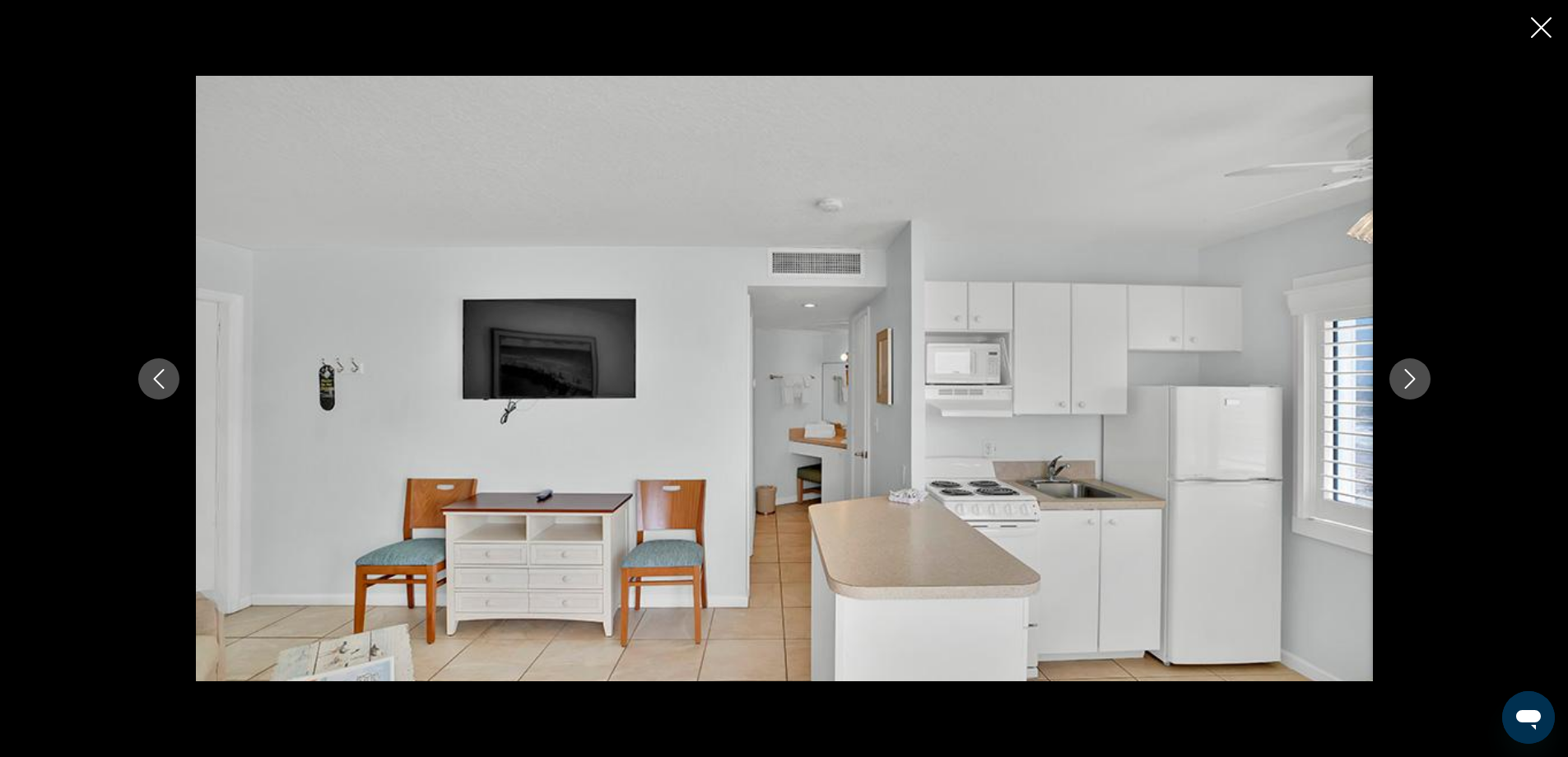
click at [1412, 370] on icon "Next image" at bounding box center [1409, 378] width 20 height 20
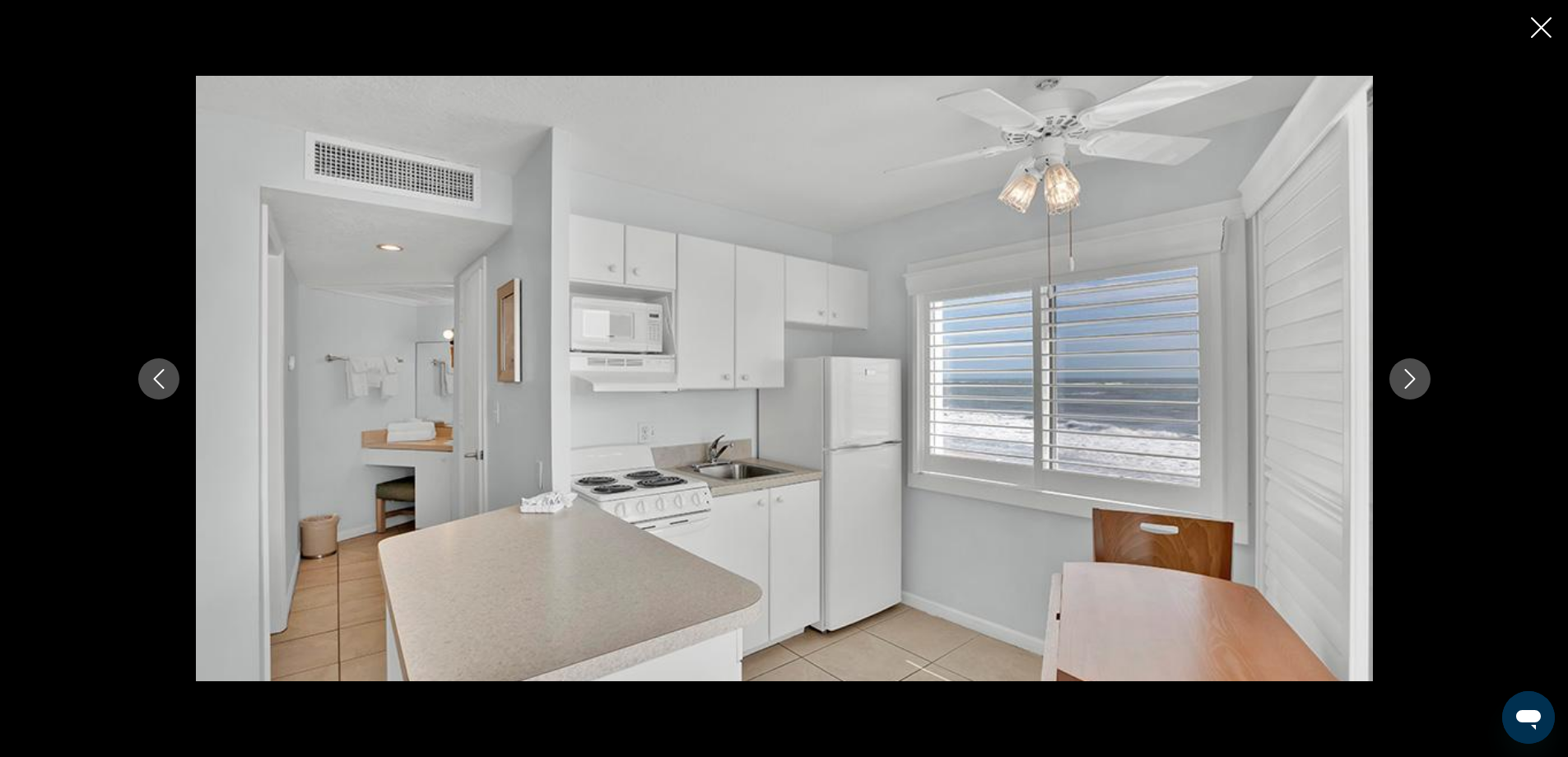
click at [1409, 378] on icon "Next image" at bounding box center [1409, 378] width 20 height 20
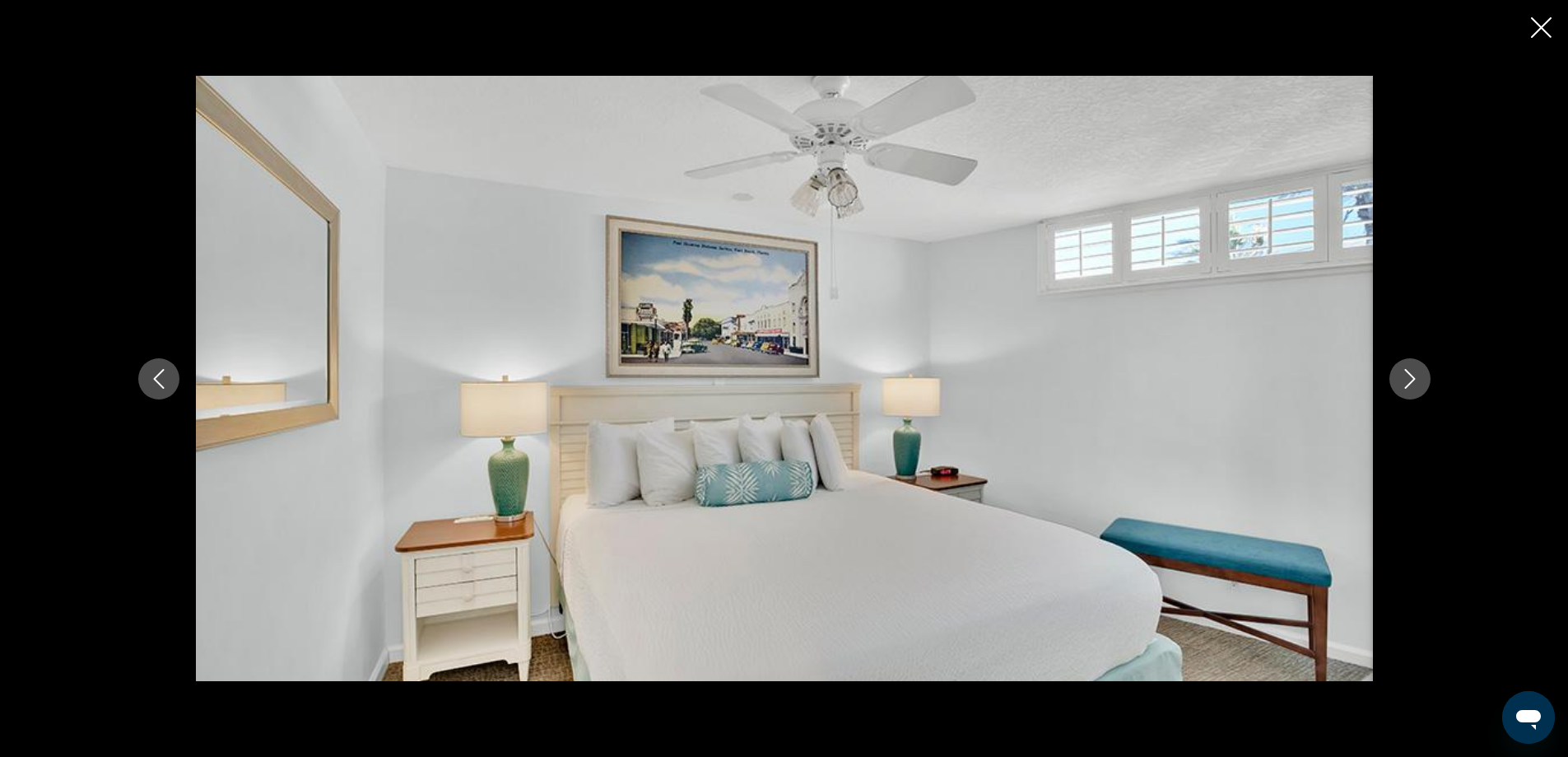
click at [1409, 378] on icon "Next image" at bounding box center [1409, 378] width 20 height 20
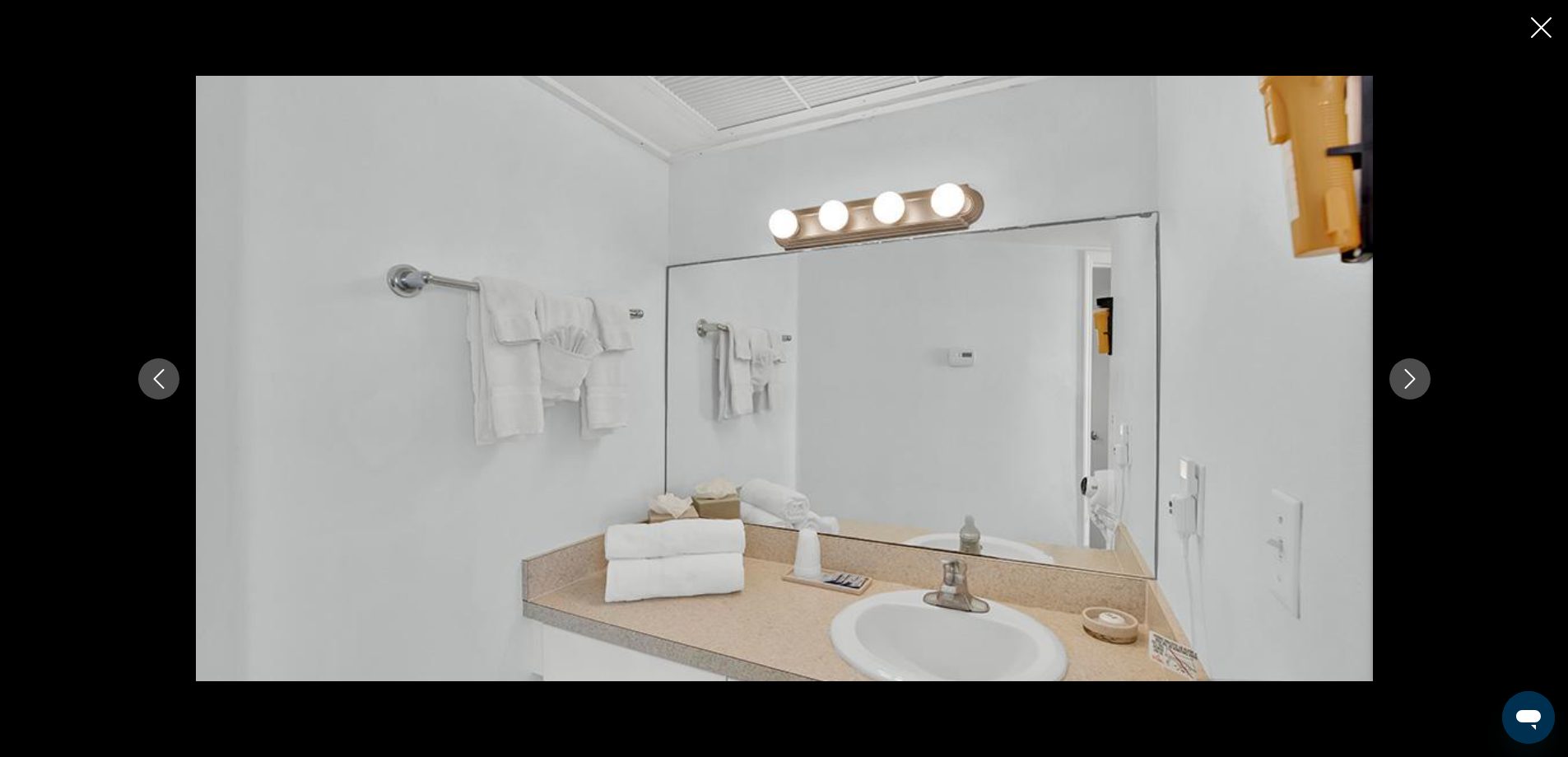
click at [1409, 378] on icon "Next image" at bounding box center [1409, 378] width 20 height 20
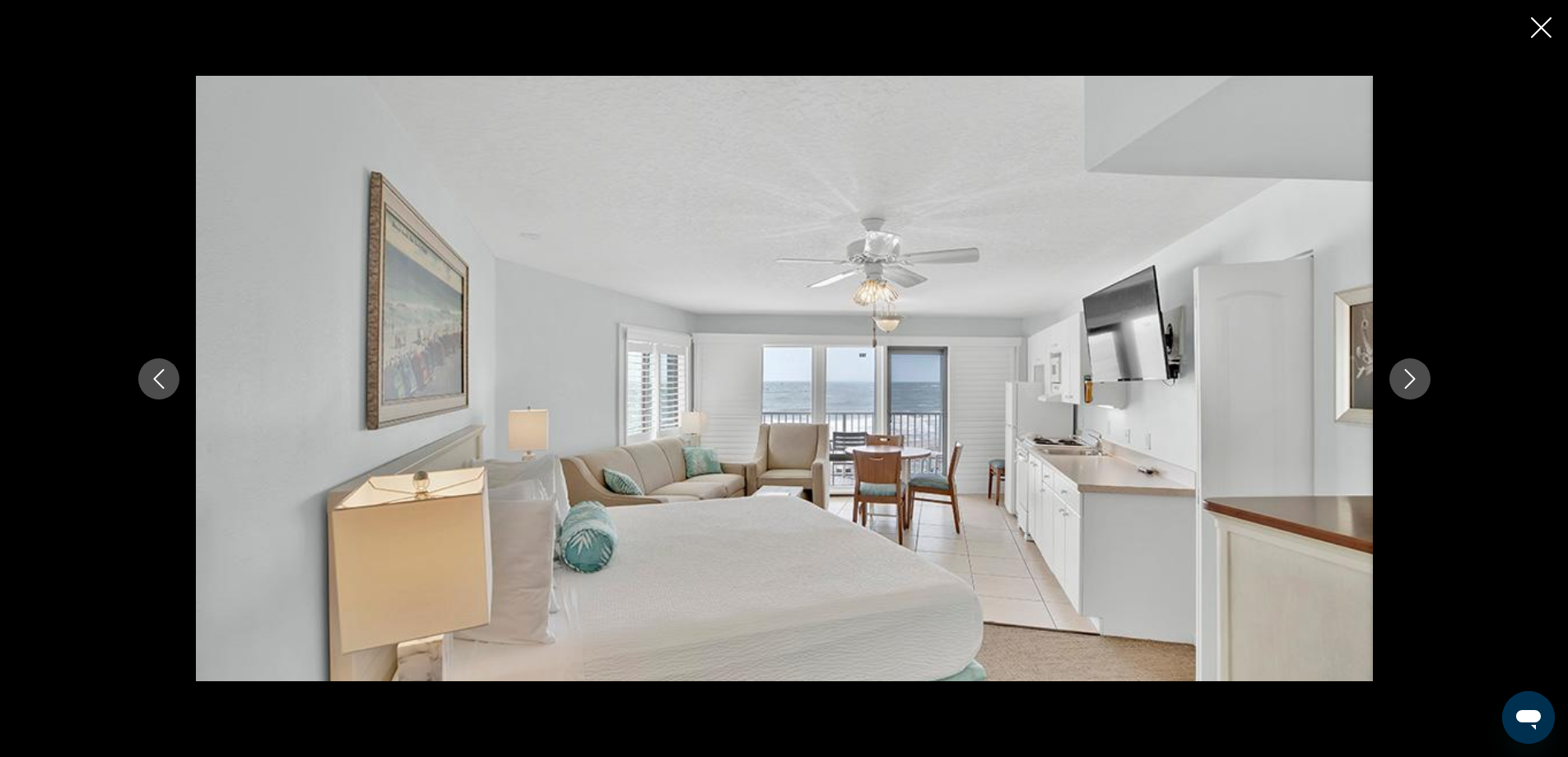
click at [1409, 378] on icon "Next image" at bounding box center [1409, 378] width 20 height 20
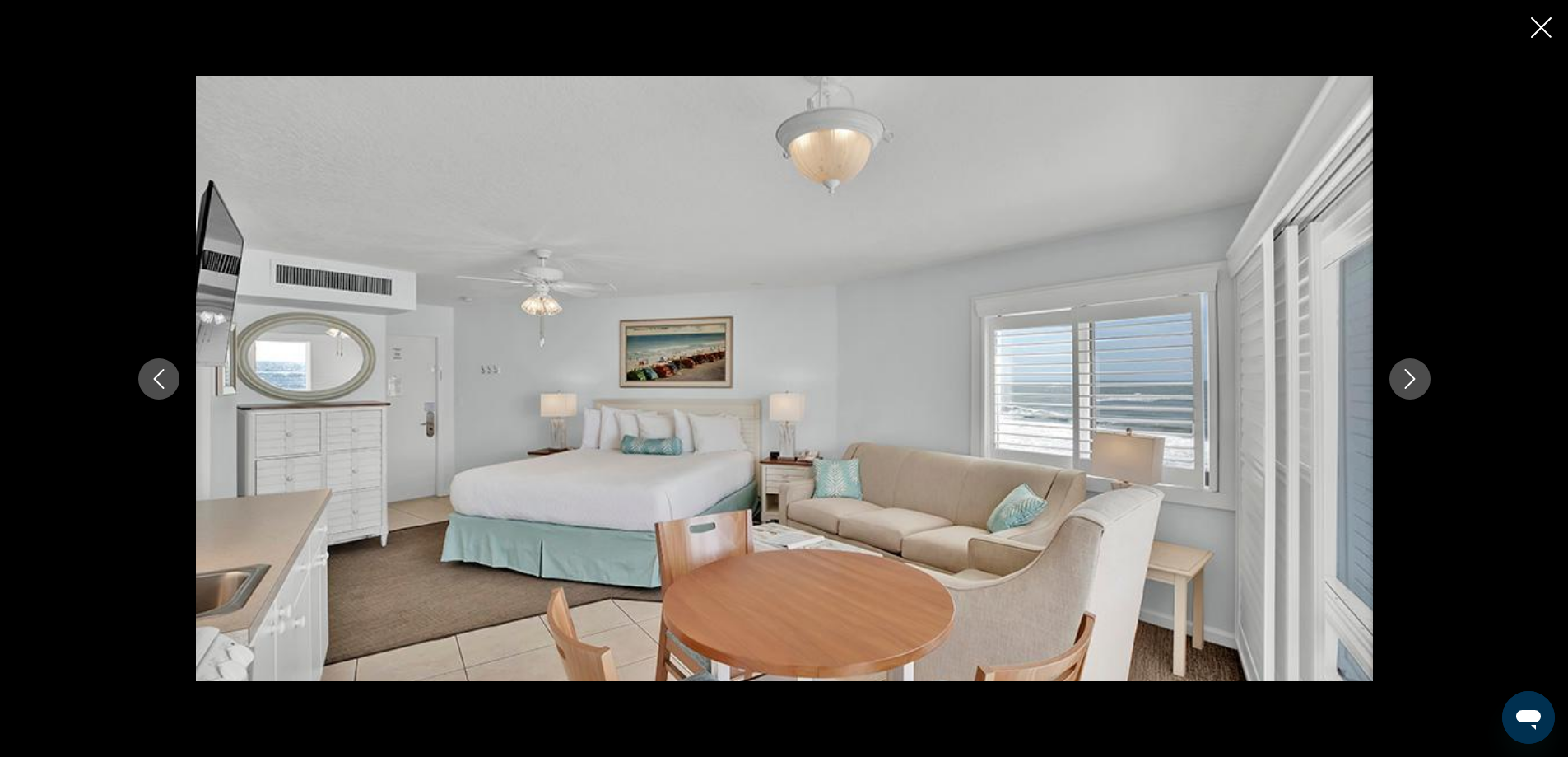
click at [1409, 378] on icon "Next image" at bounding box center [1409, 378] width 20 height 20
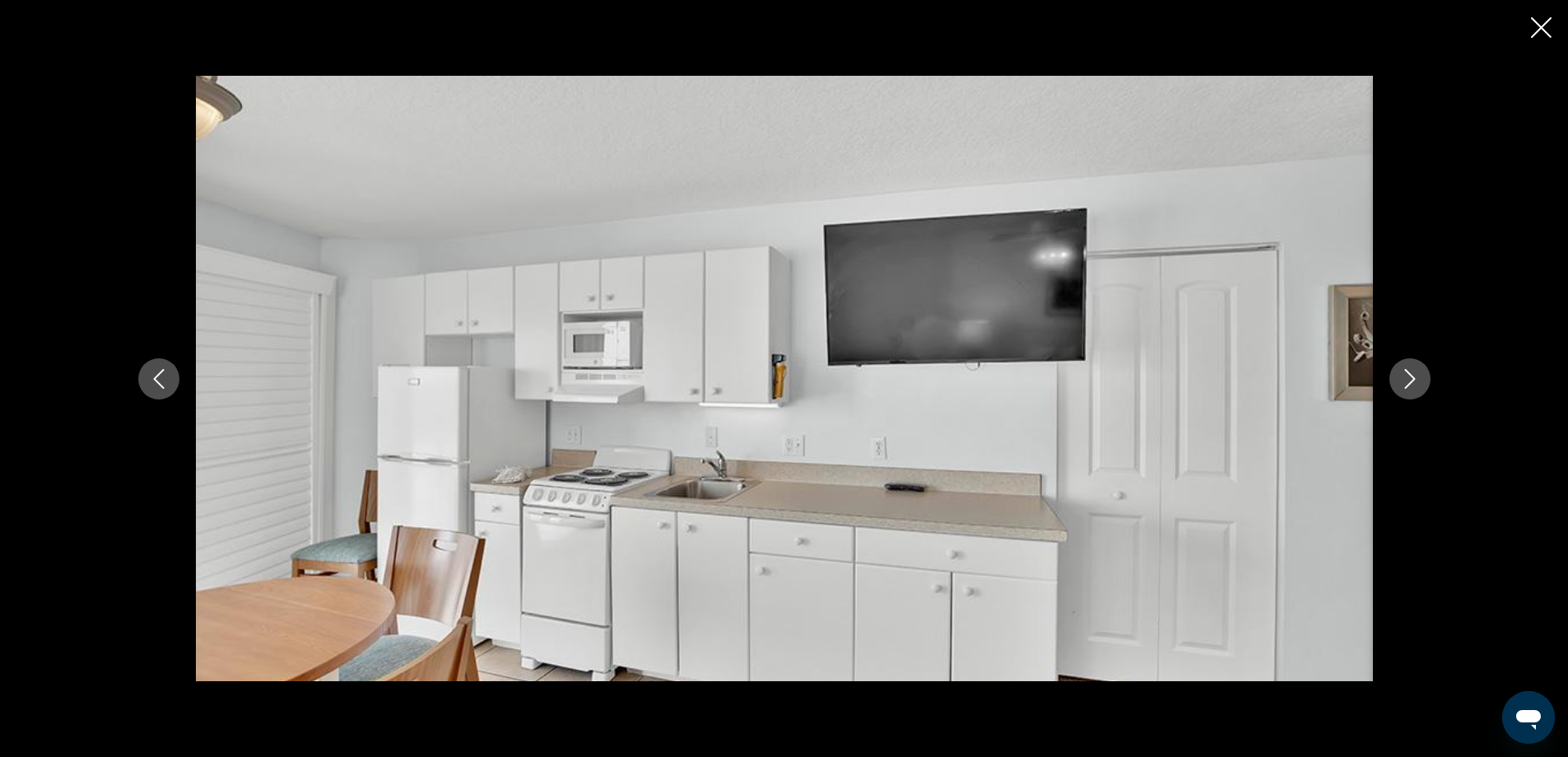
click at [1409, 378] on icon "Next image" at bounding box center [1409, 378] width 20 height 20
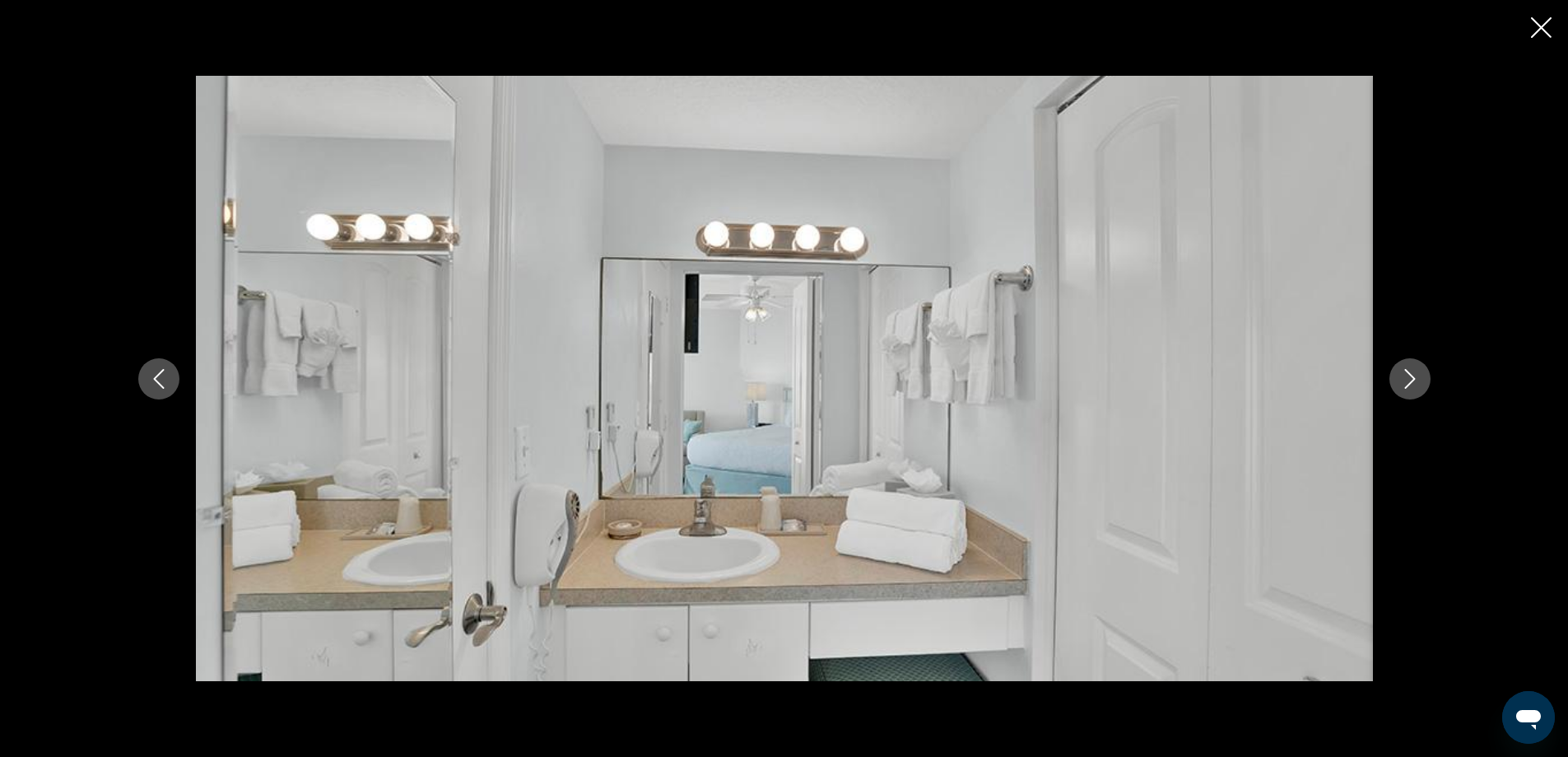
click at [1409, 378] on icon "Next image" at bounding box center [1409, 378] width 20 height 20
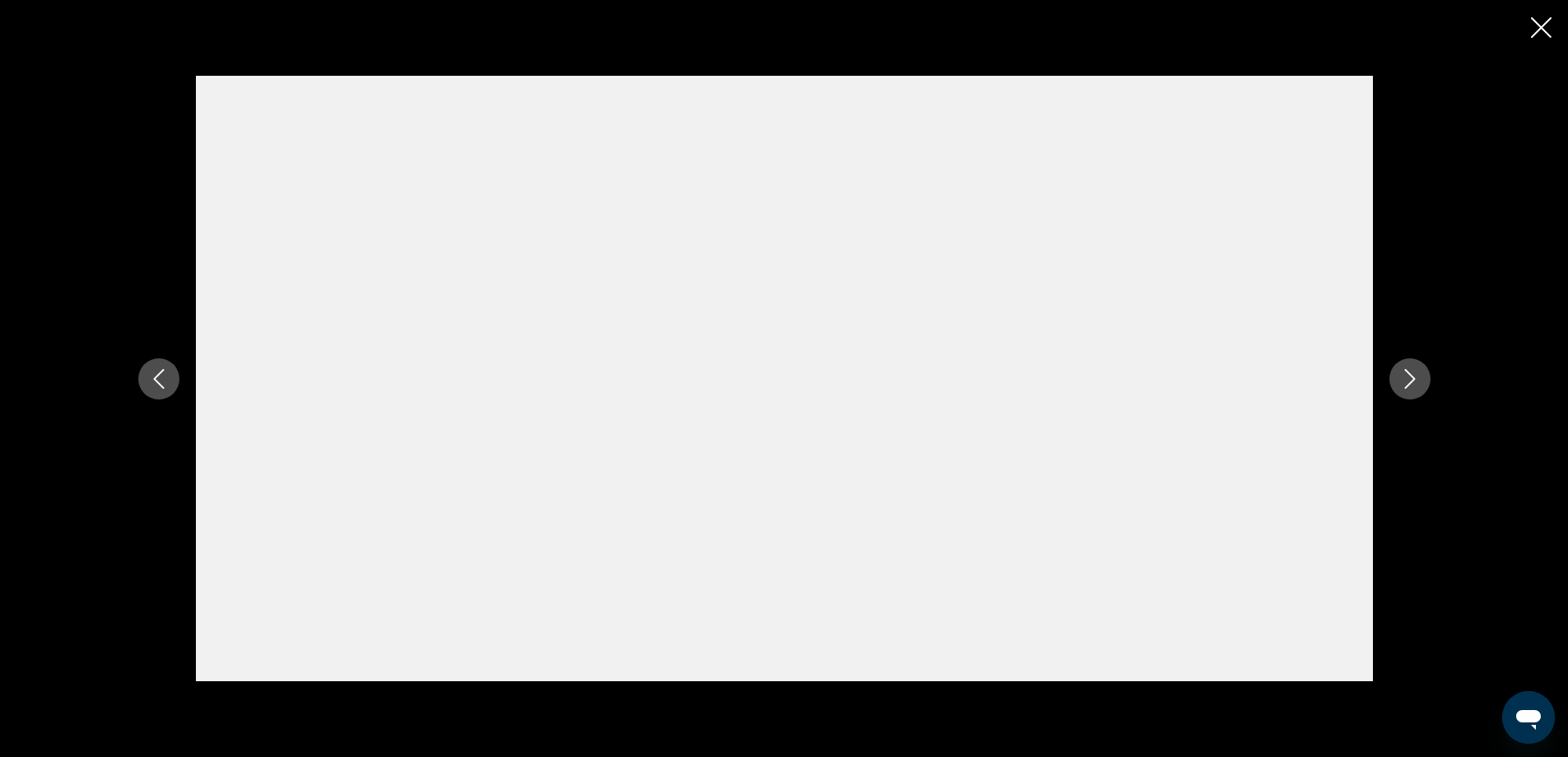
click at [1409, 378] on icon "Next image" at bounding box center [1409, 378] width 20 height 20
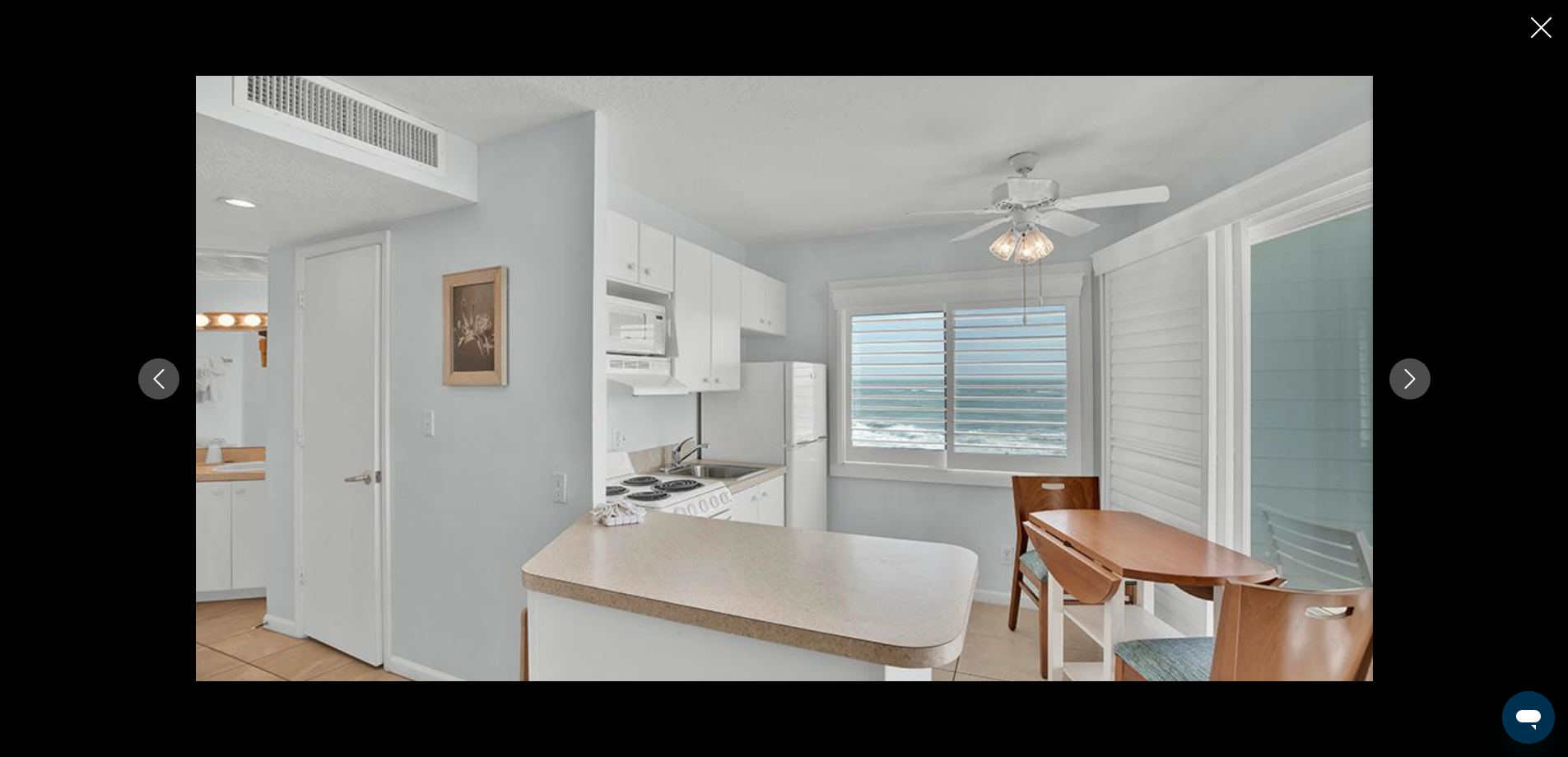
click at [1535, 23] on icon "Close slideshow" at bounding box center [1541, 28] width 20 height 20
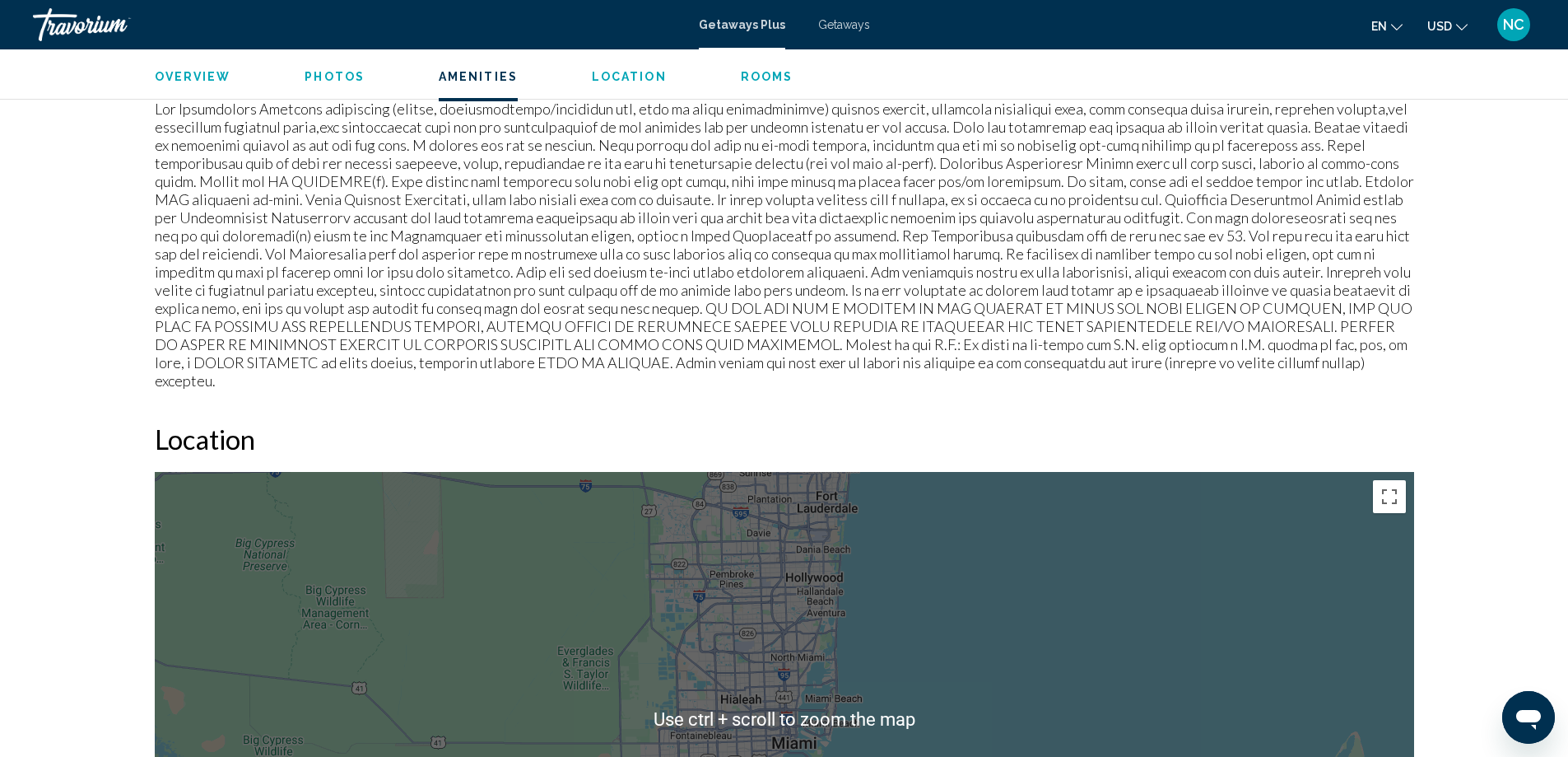
scroll to position [1976, 0]
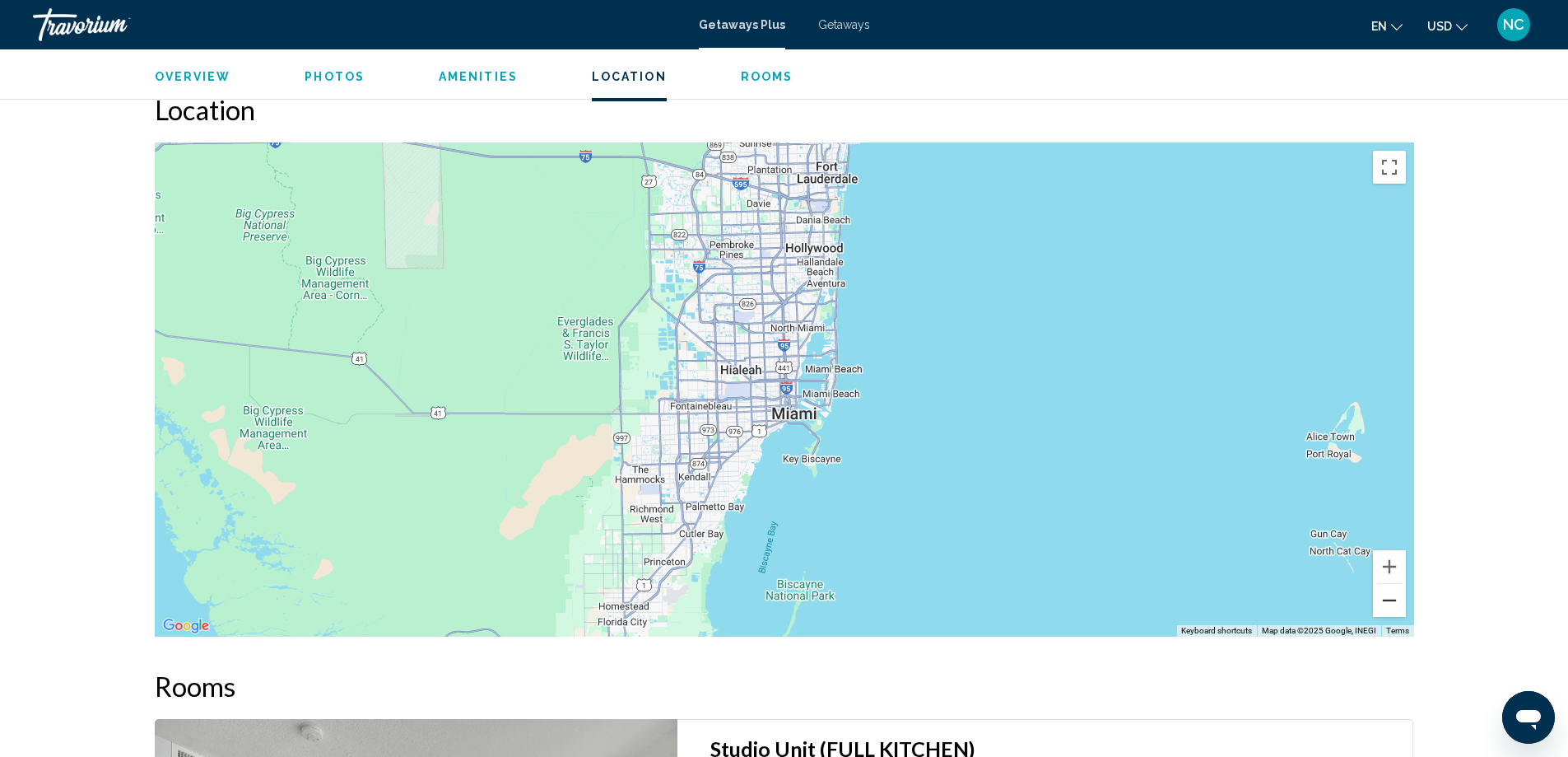
click at [1386, 584] on button "Zoom out" at bounding box center [1389, 600] width 33 height 33
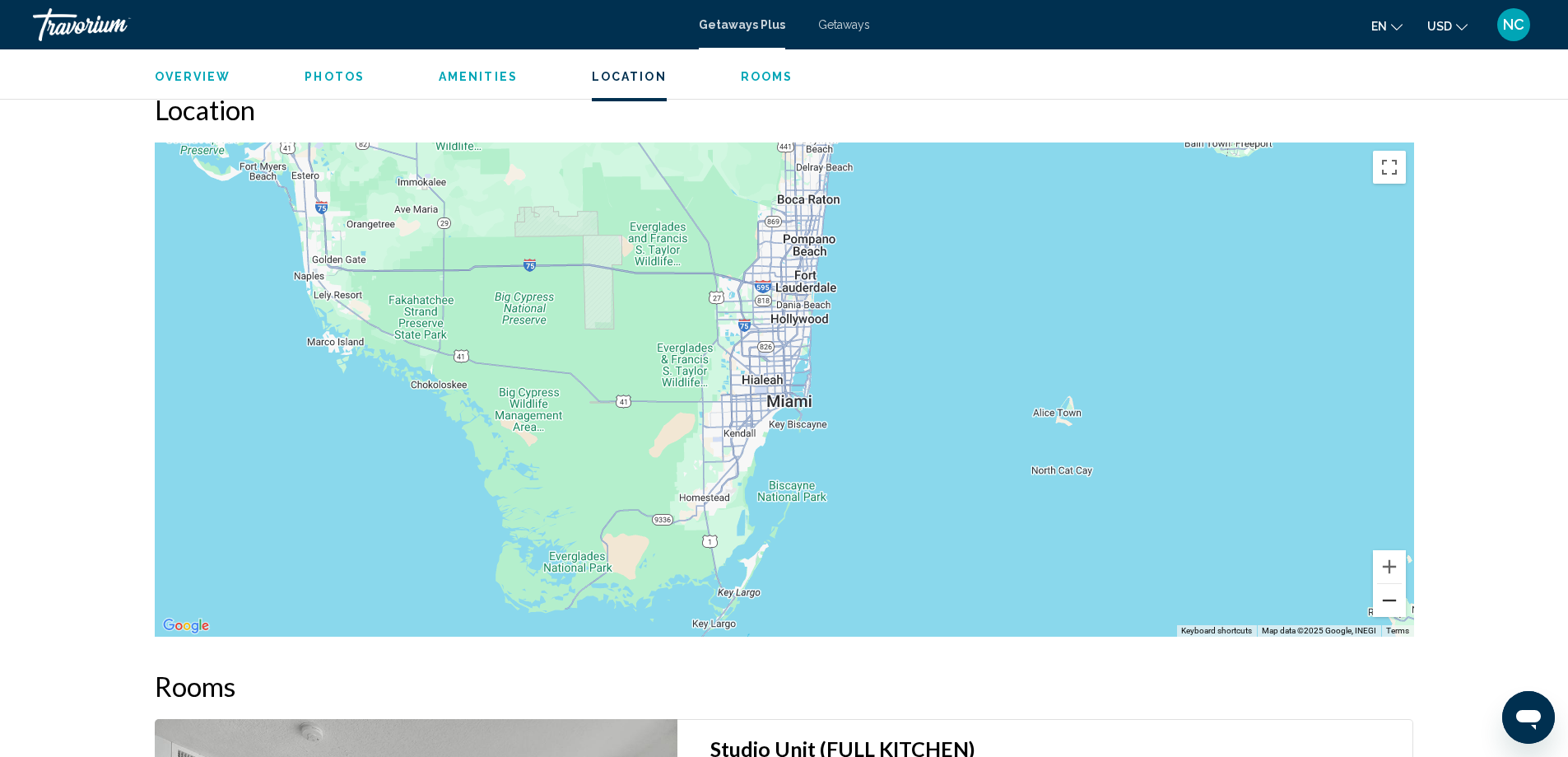
click at [1386, 584] on button "Zoom out" at bounding box center [1389, 600] width 33 height 33
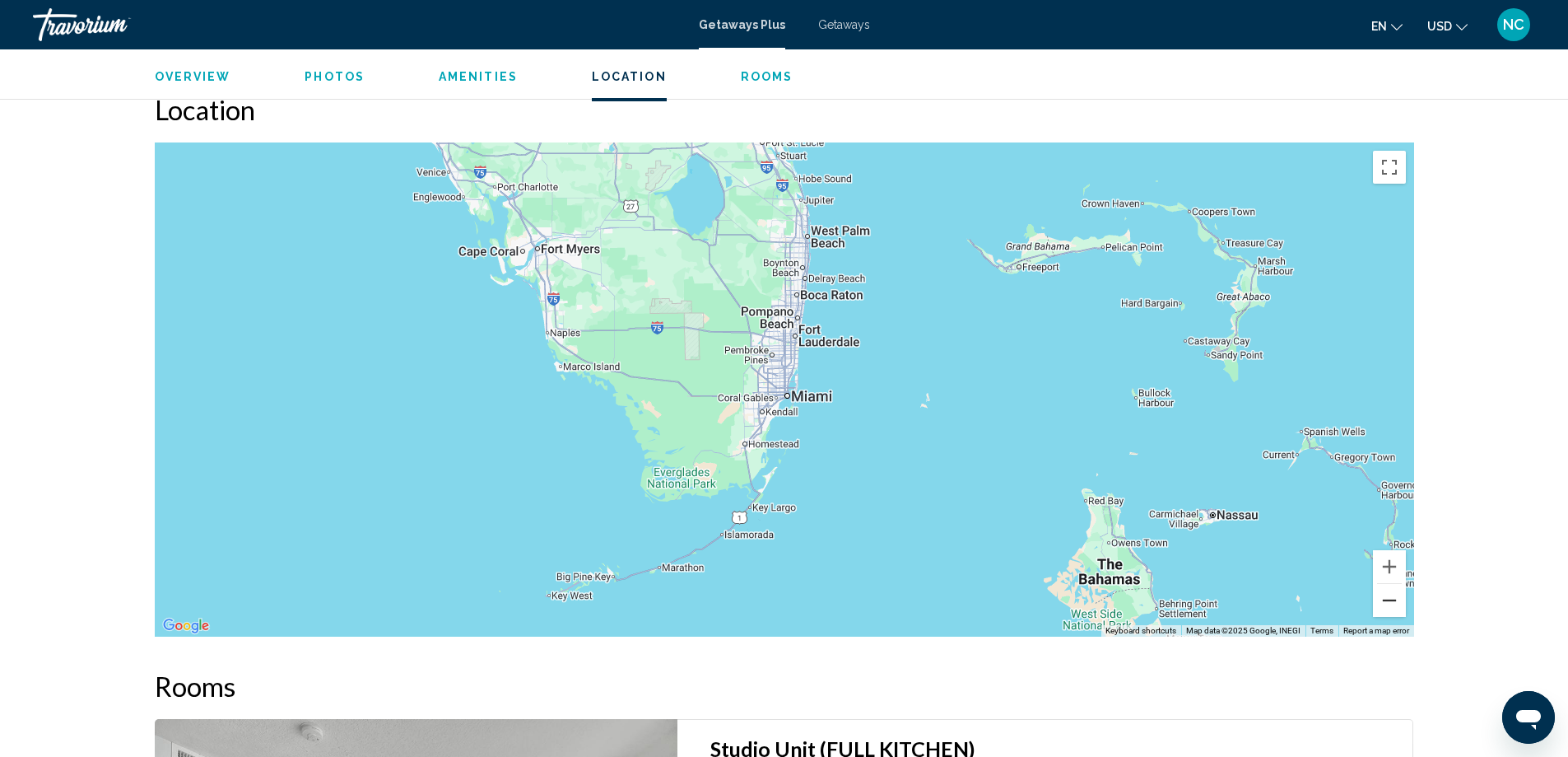
click at [1386, 584] on button "Zoom out" at bounding box center [1389, 600] width 33 height 33
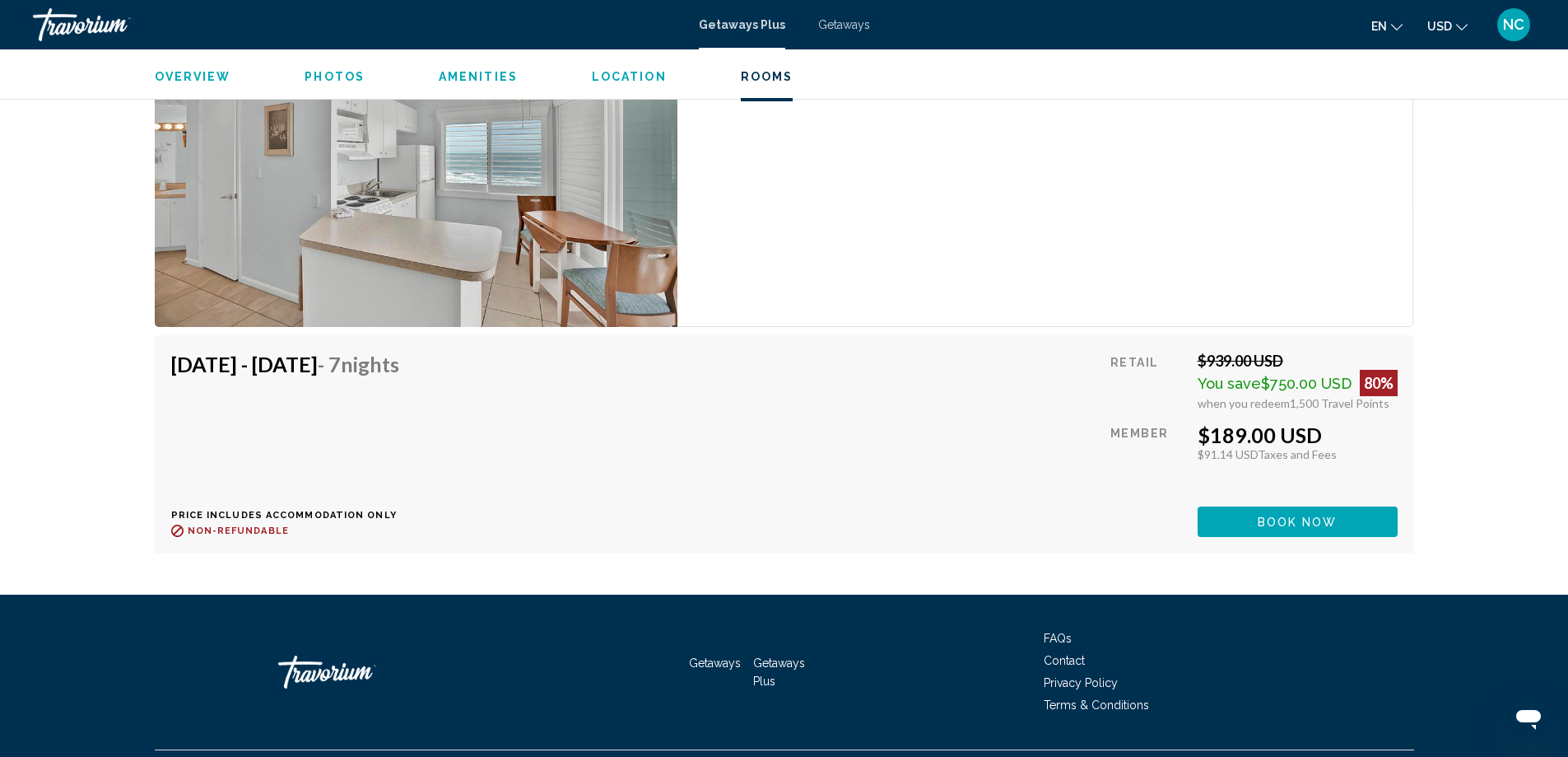
scroll to position [2059, 0]
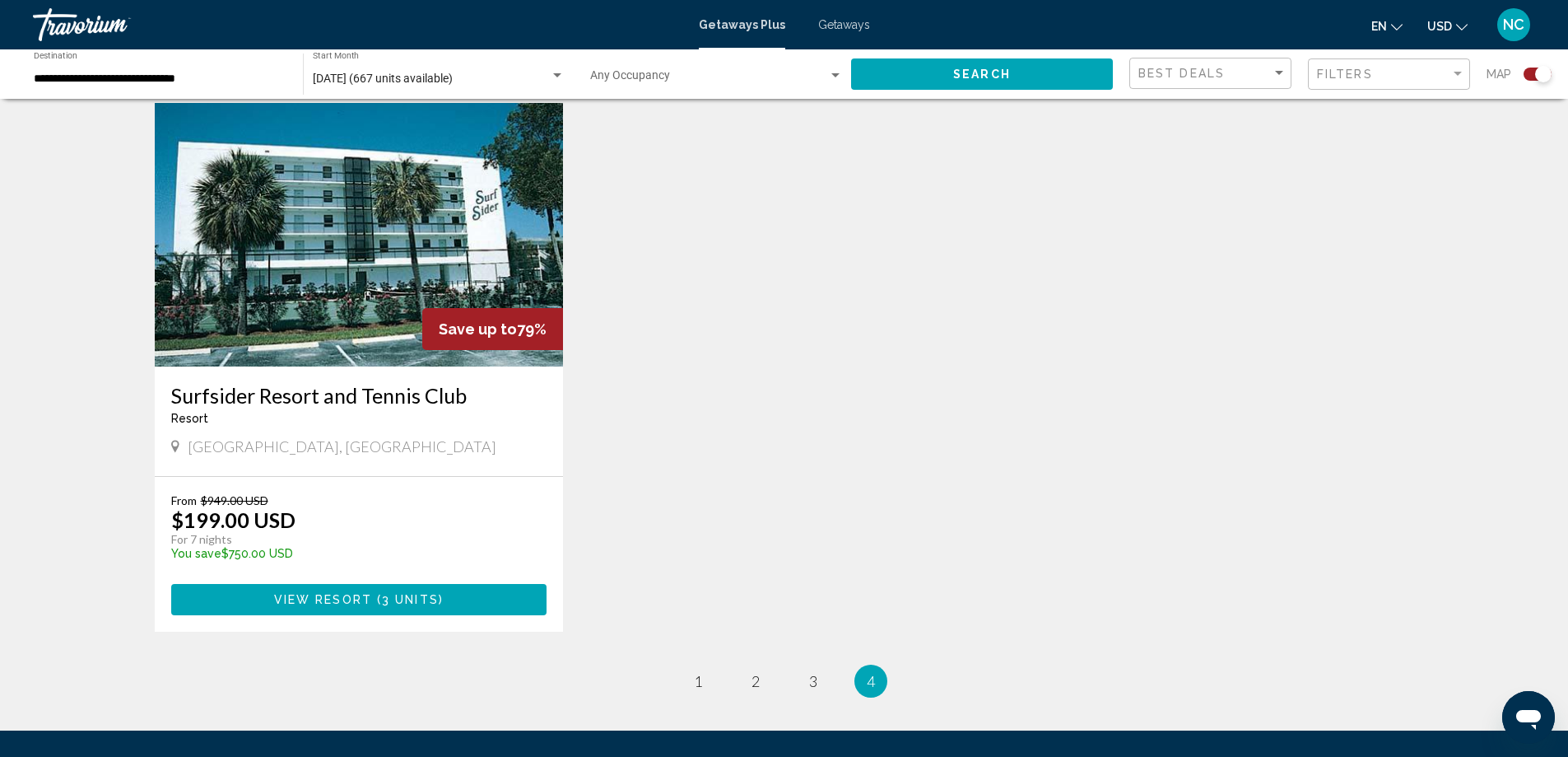
scroll to position [1152, 0]
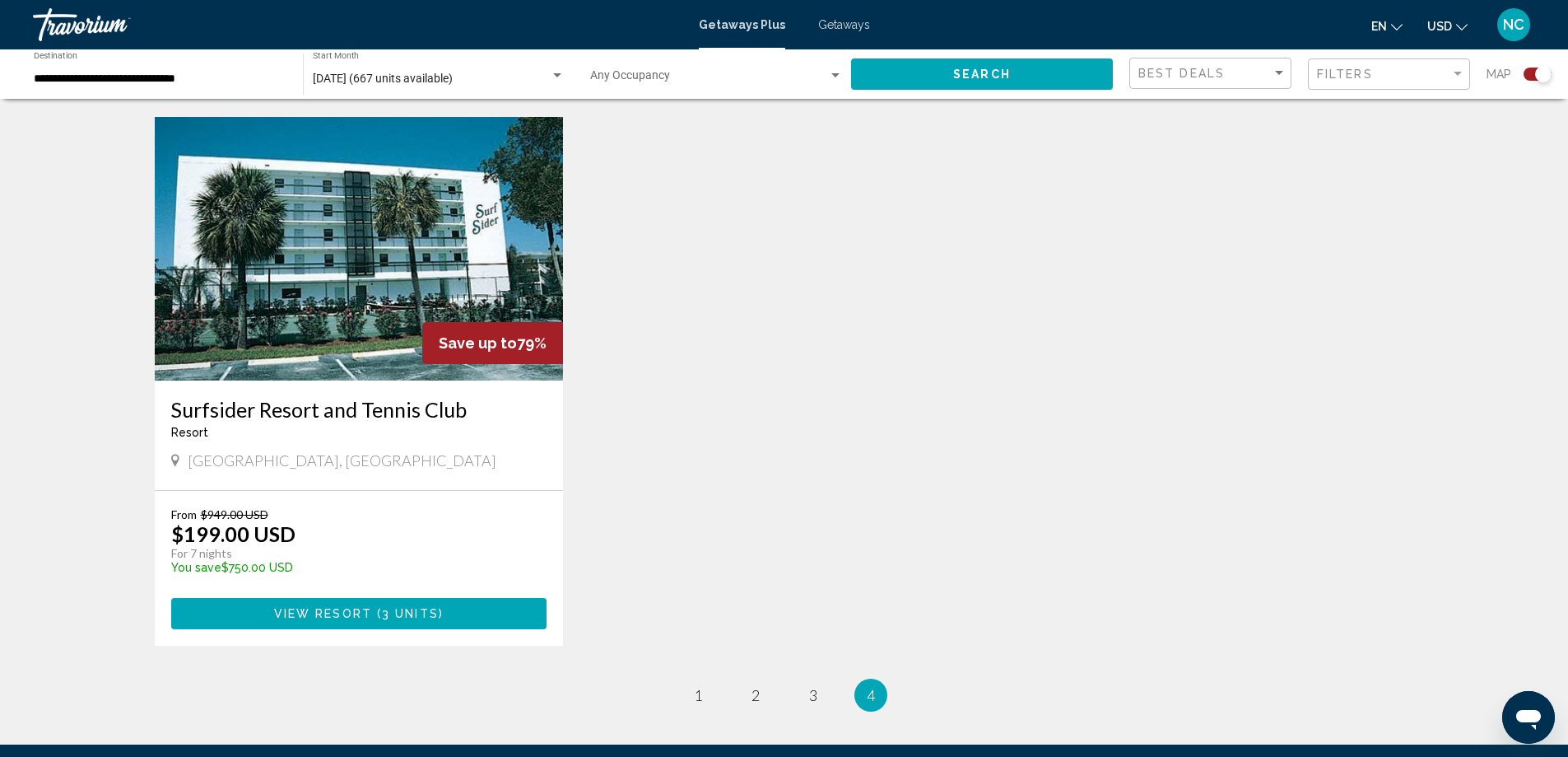
click at [306, 223] on img "Main content" at bounding box center [359, 248] width 409 height 263
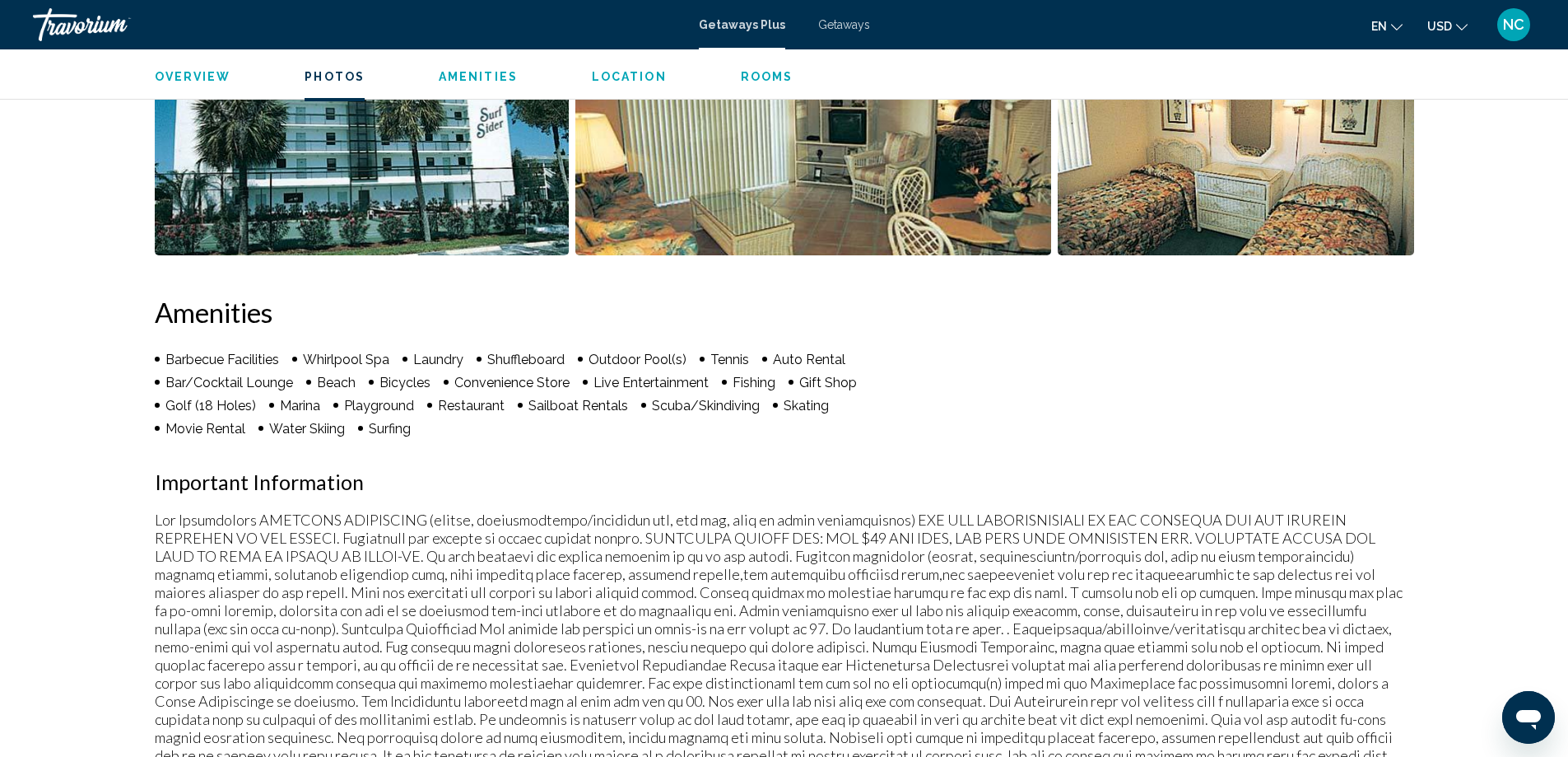
scroll to position [824, 0]
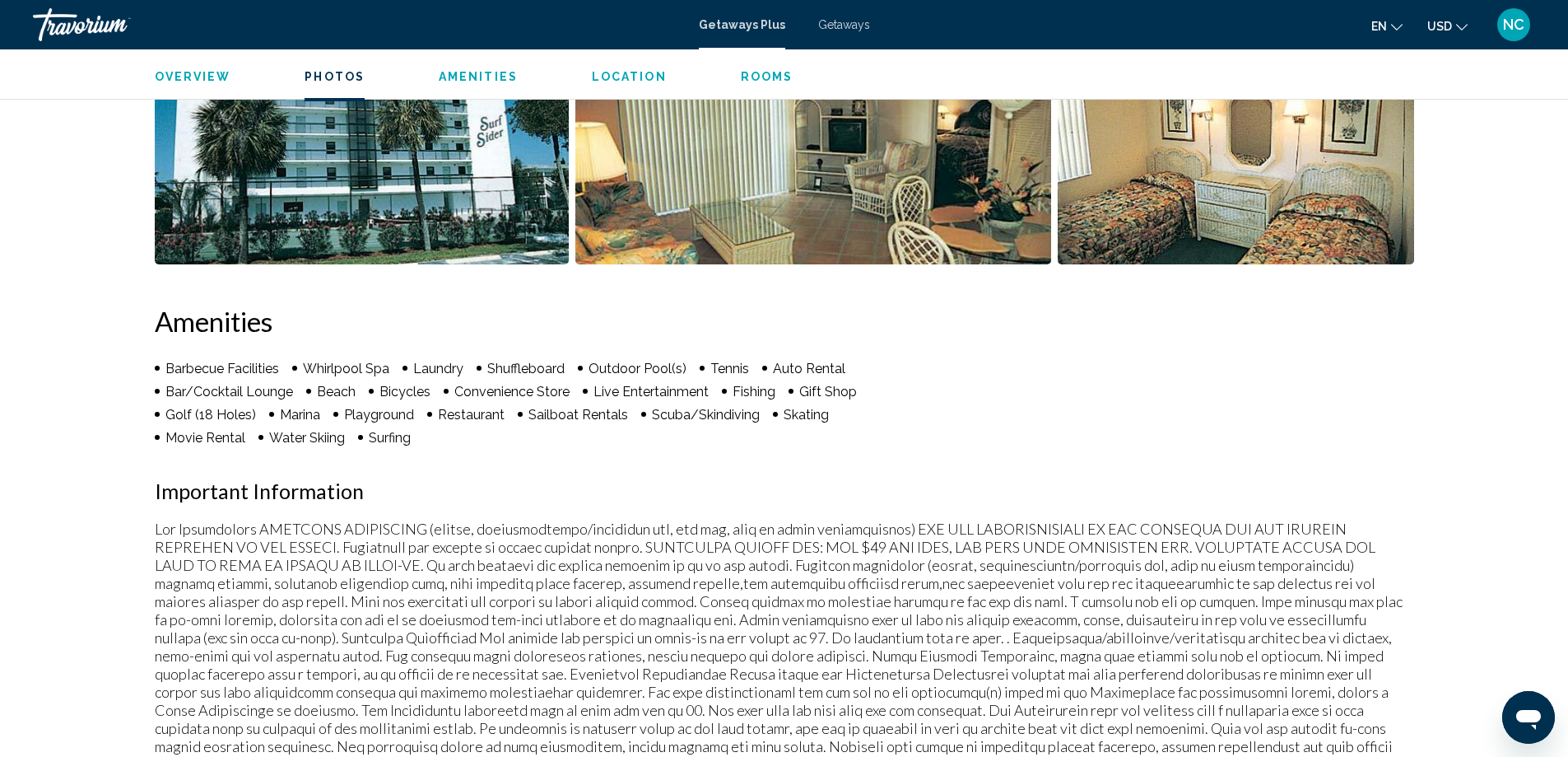
click at [312, 116] on img "Open full-screen image slider" at bounding box center [361, 163] width 414 height 205
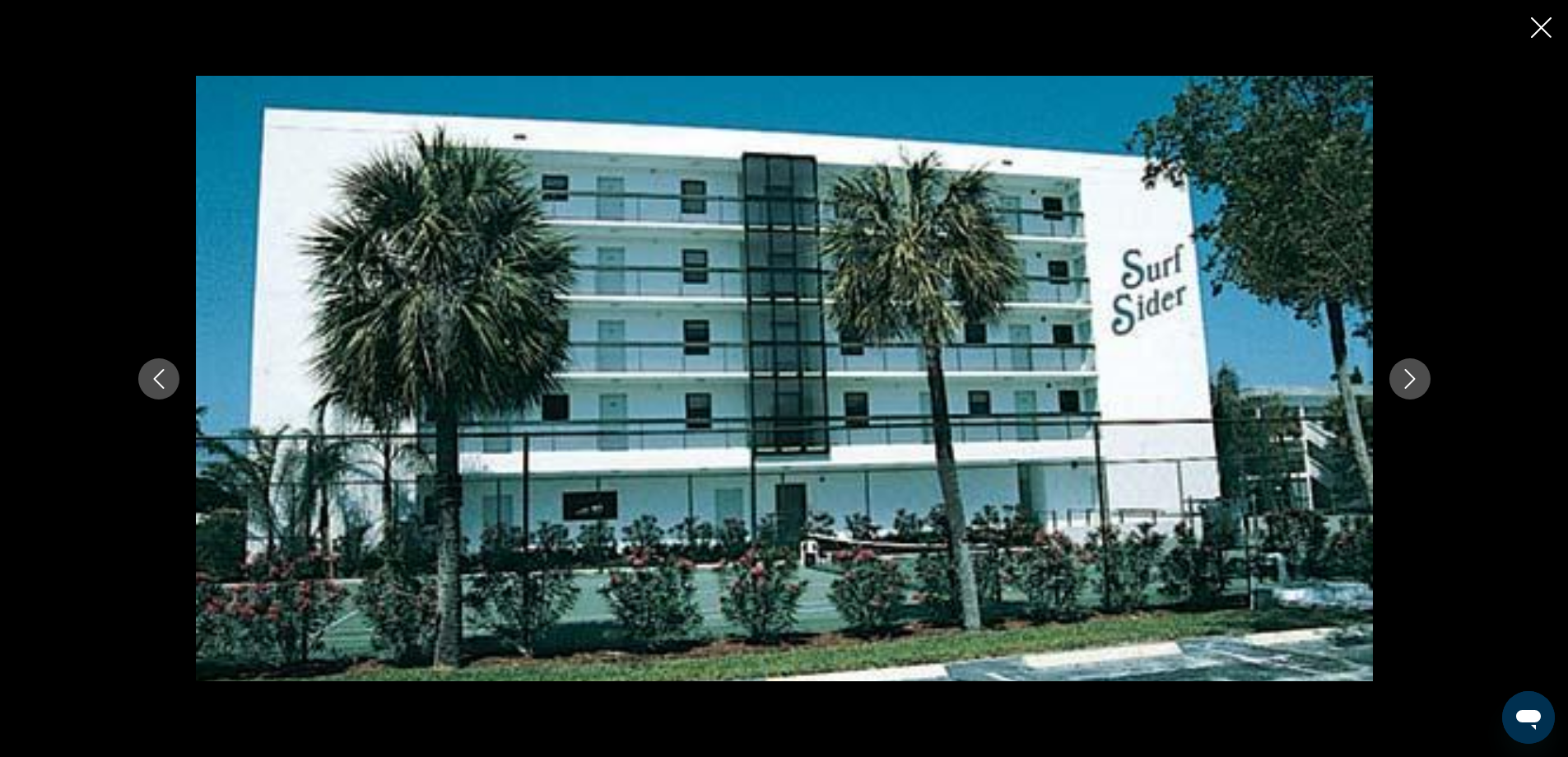
click at [1405, 378] on icon "Next image" at bounding box center [1409, 378] width 20 height 20
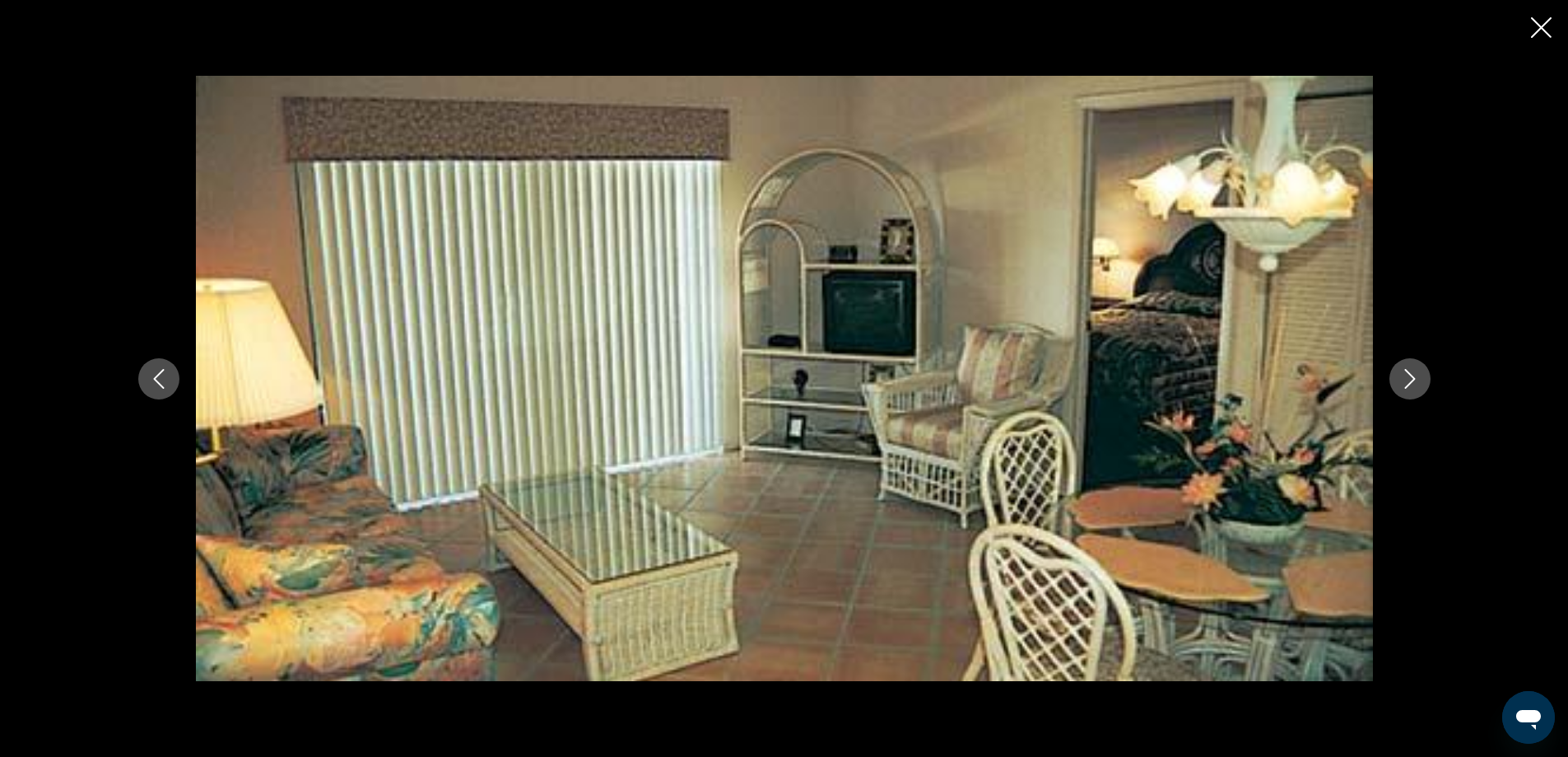
click at [1410, 377] on icon "Next image" at bounding box center [1409, 378] width 20 height 20
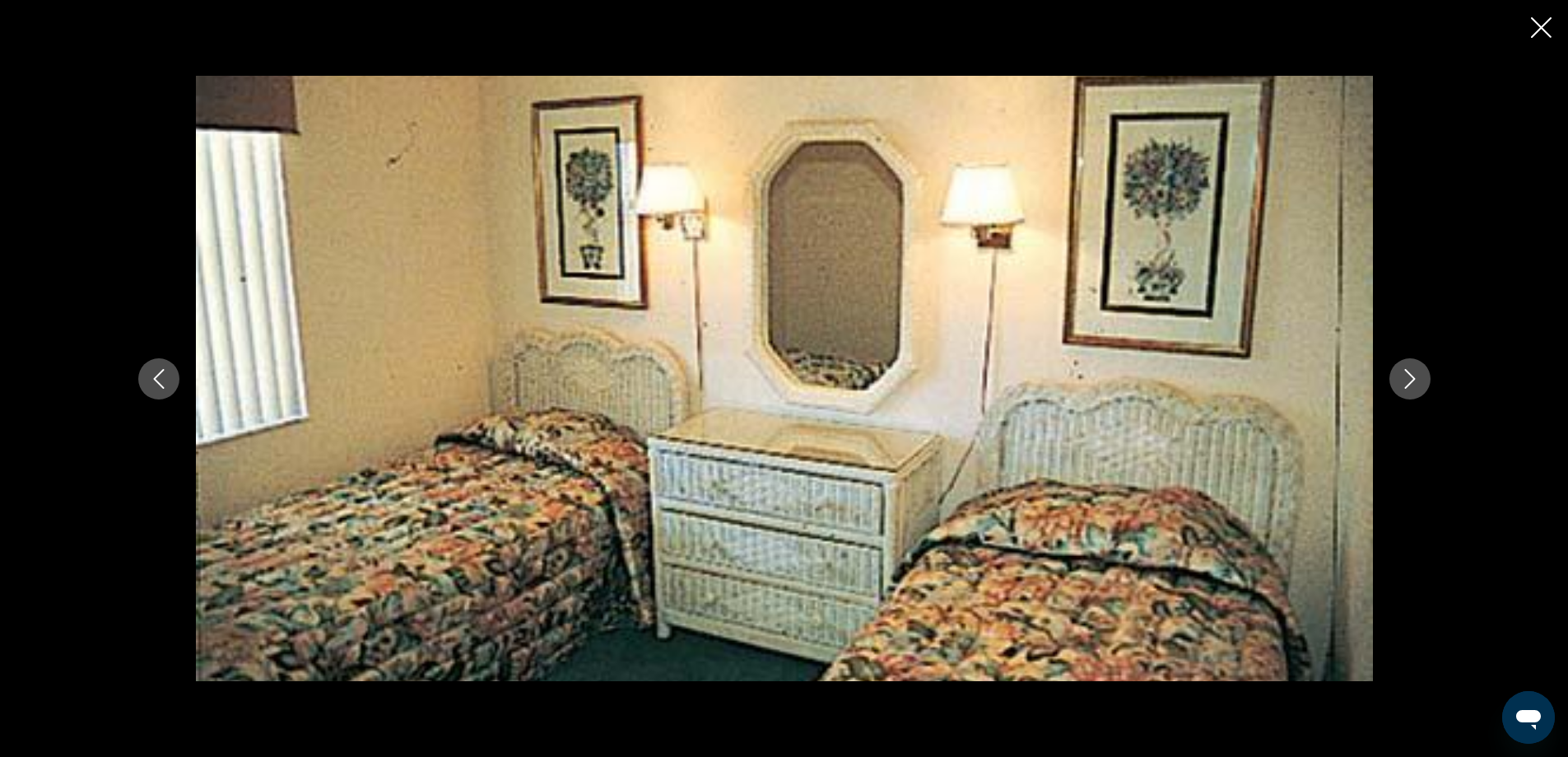
click at [1413, 375] on icon "Next image" at bounding box center [1409, 378] width 20 height 20
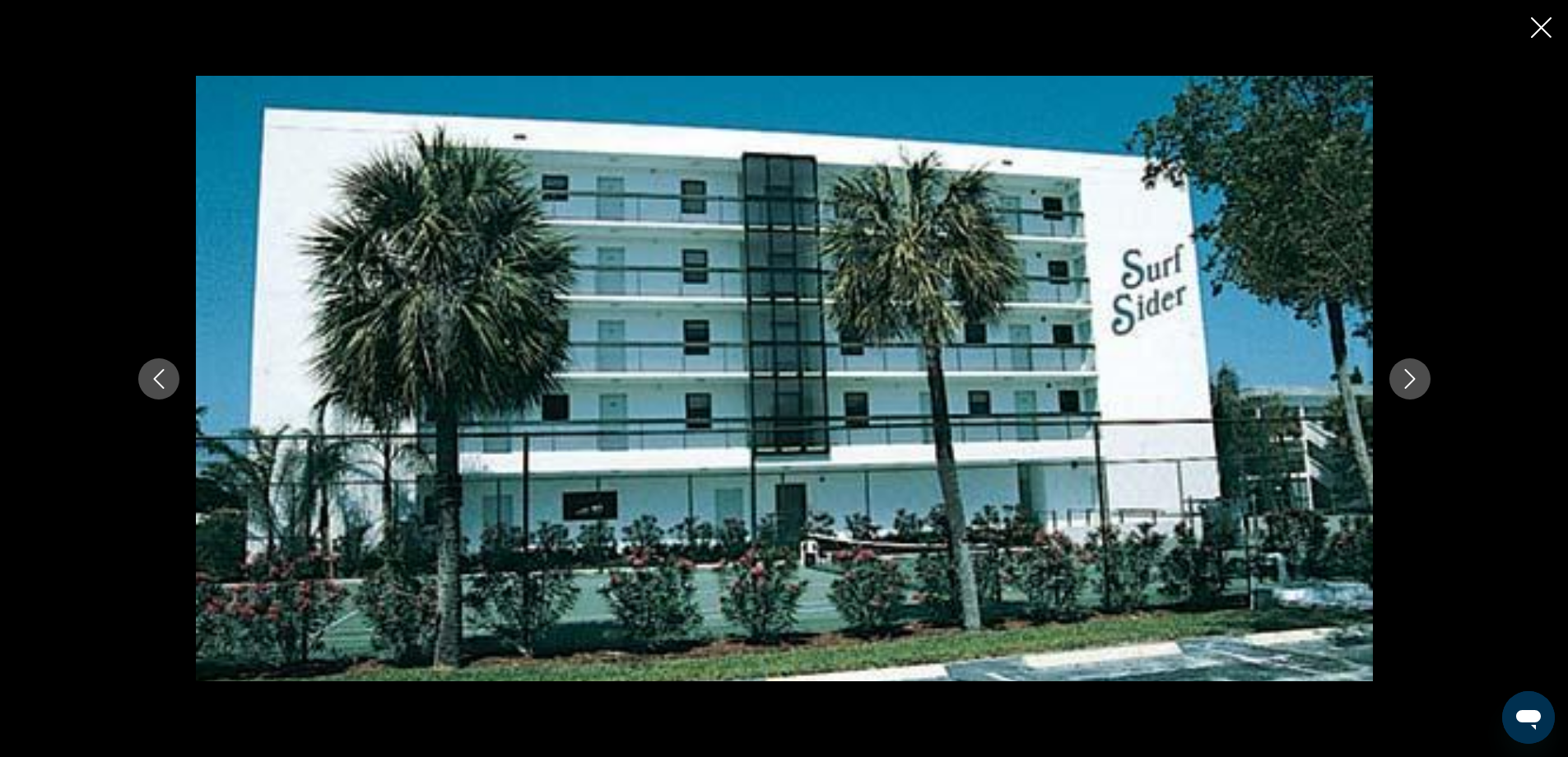
scroll to position [1235, 0]
click at [1405, 385] on icon "Next image" at bounding box center [1409, 378] width 20 height 20
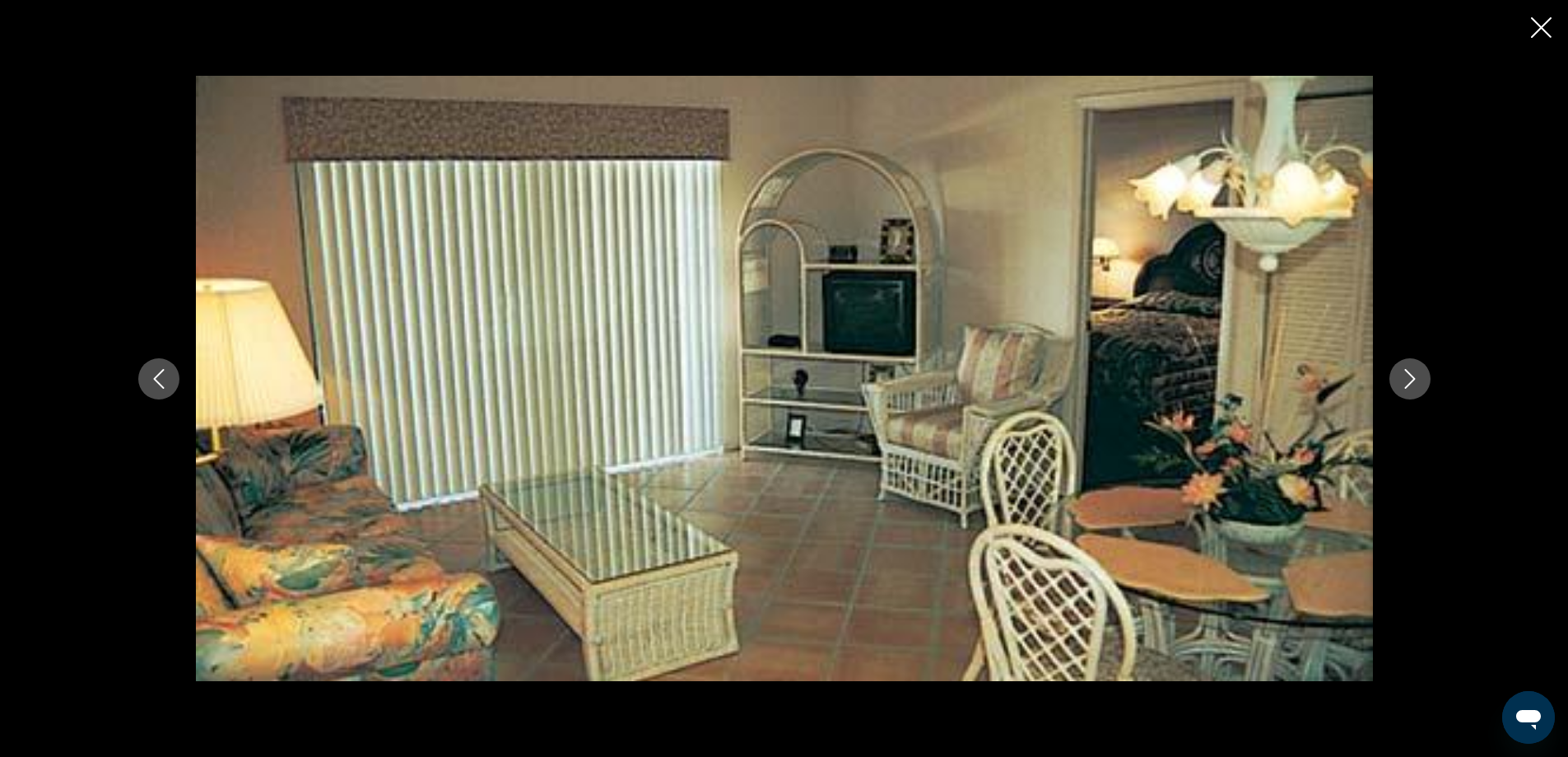
click at [1405, 385] on icon "Next image" at bounding box center [1409, 378] width 20 height 20
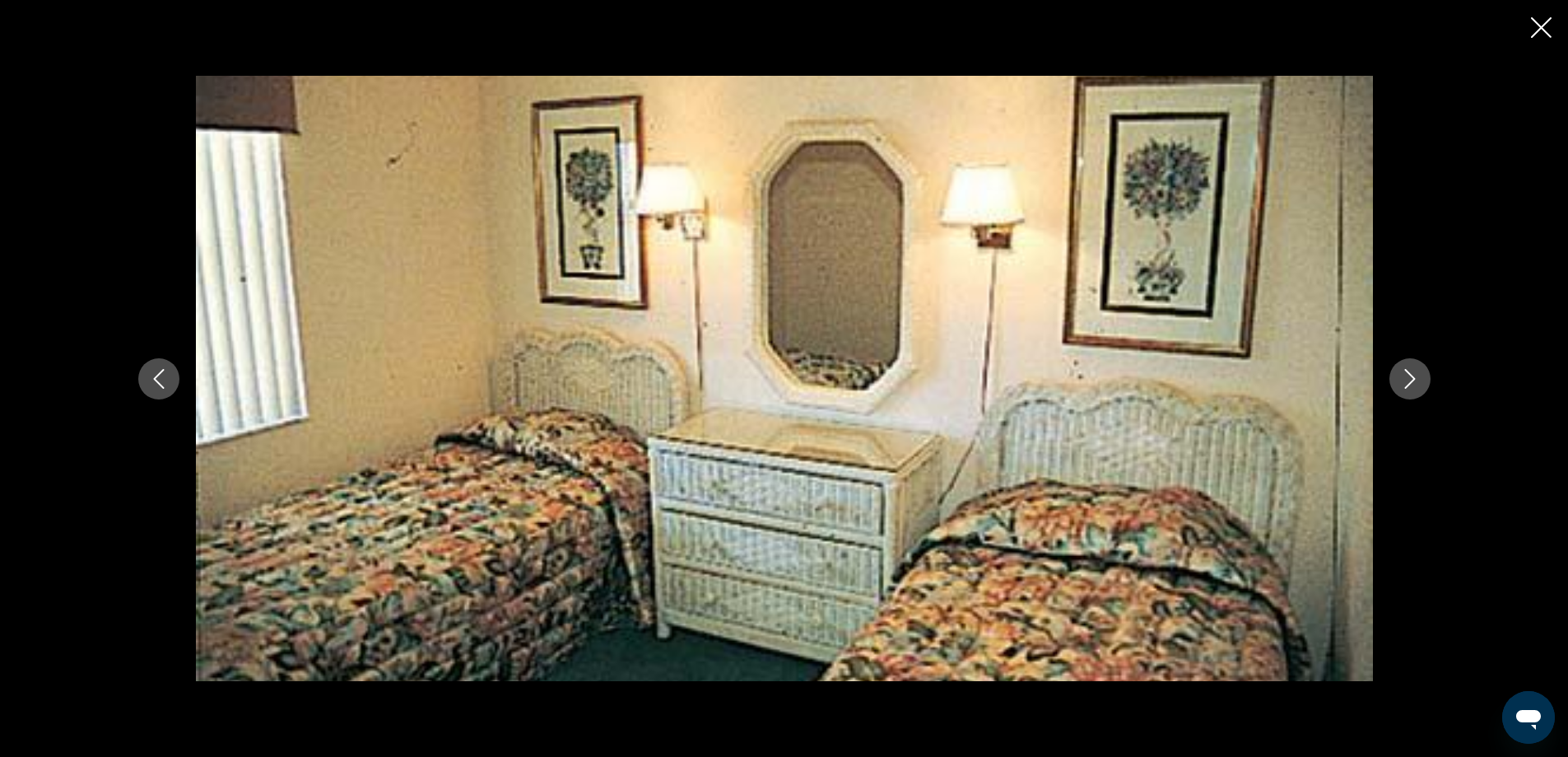
click at [1405, 385] on icon "Next image" at bounding box center [1409, 378] width 20 height 20
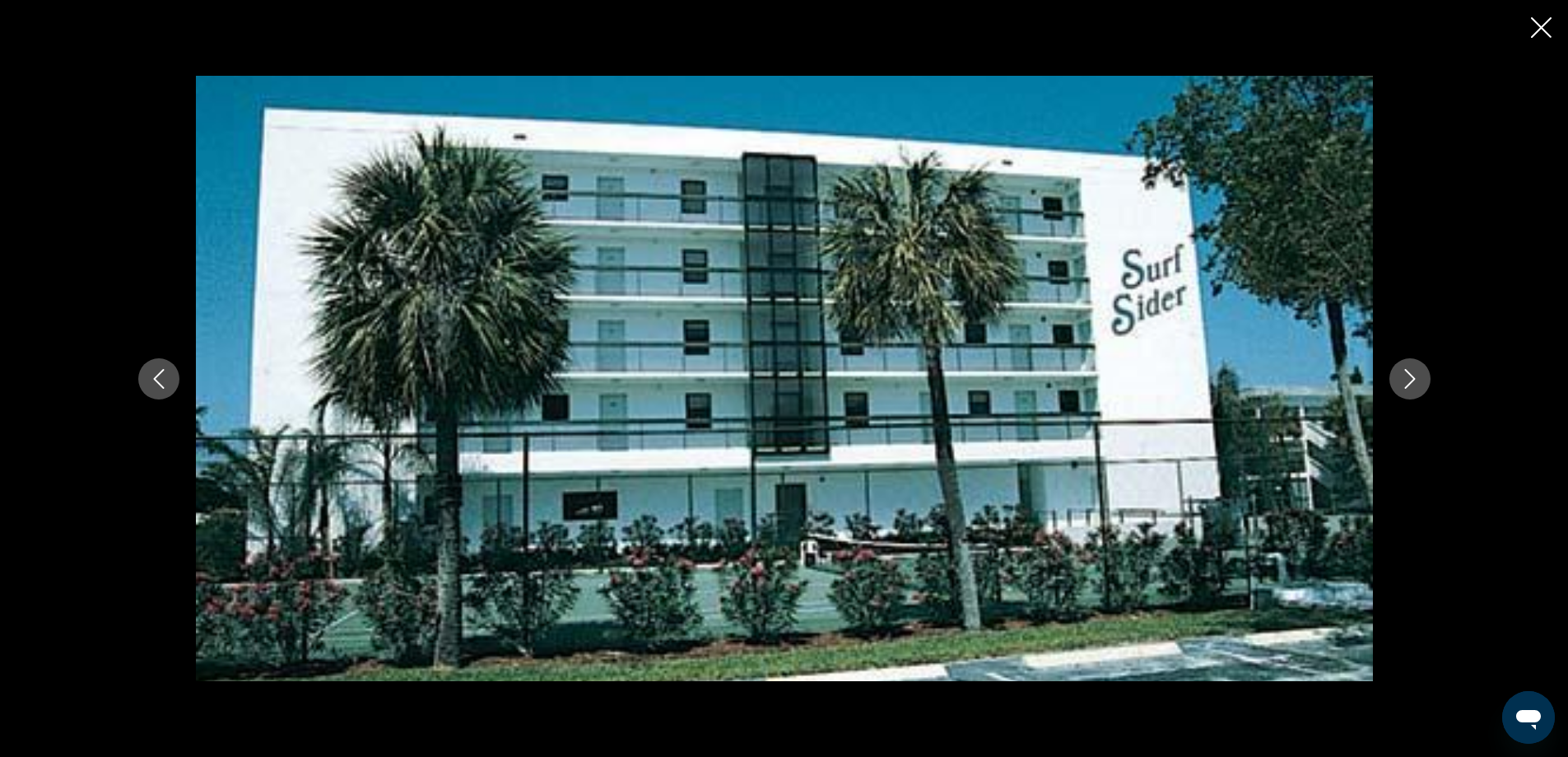
click at [1537, 25] on icon "Close slideshow" at bounding box center [1541, 28] width 20 height 20
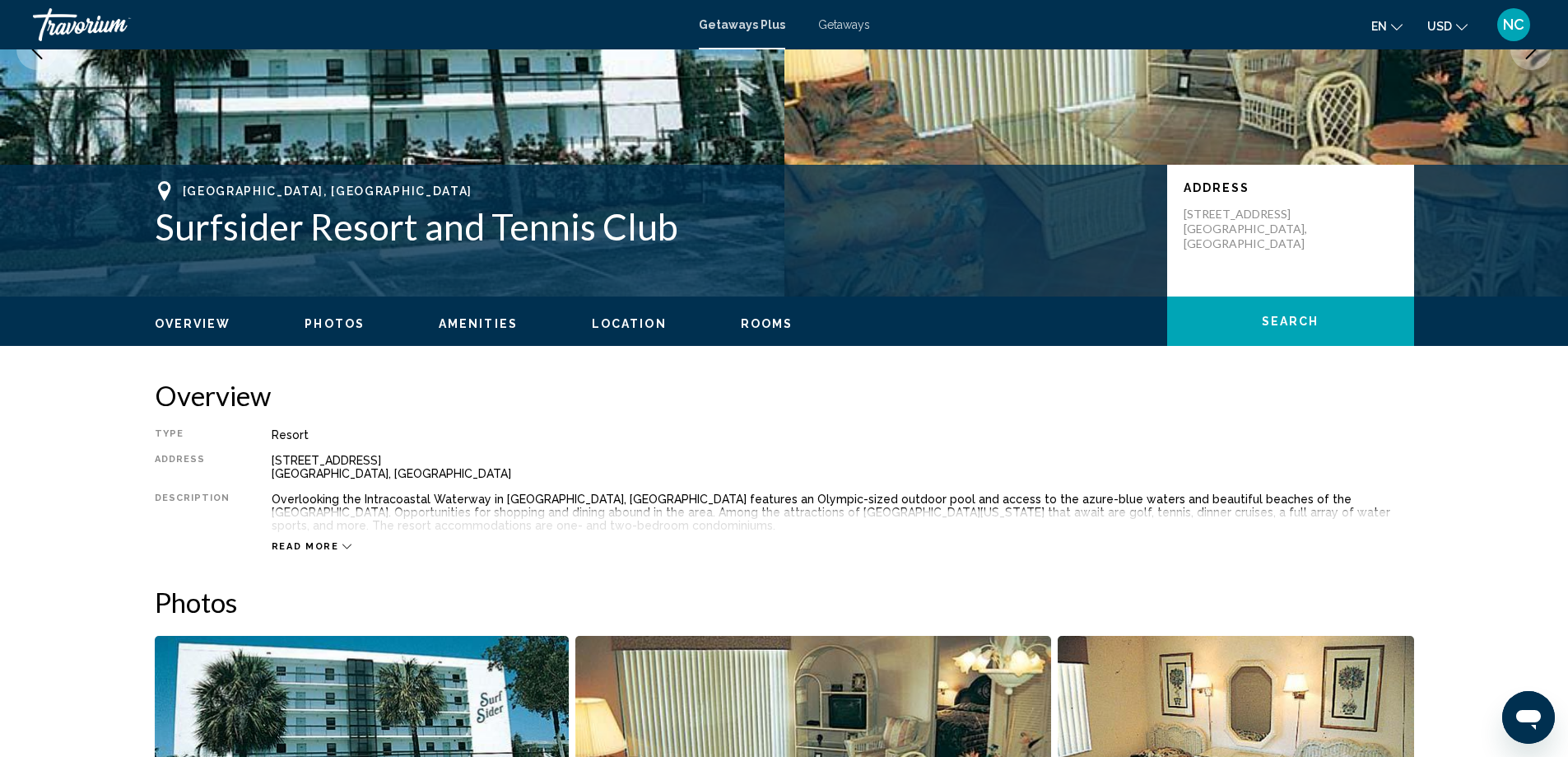
scroll to position [0, 0]
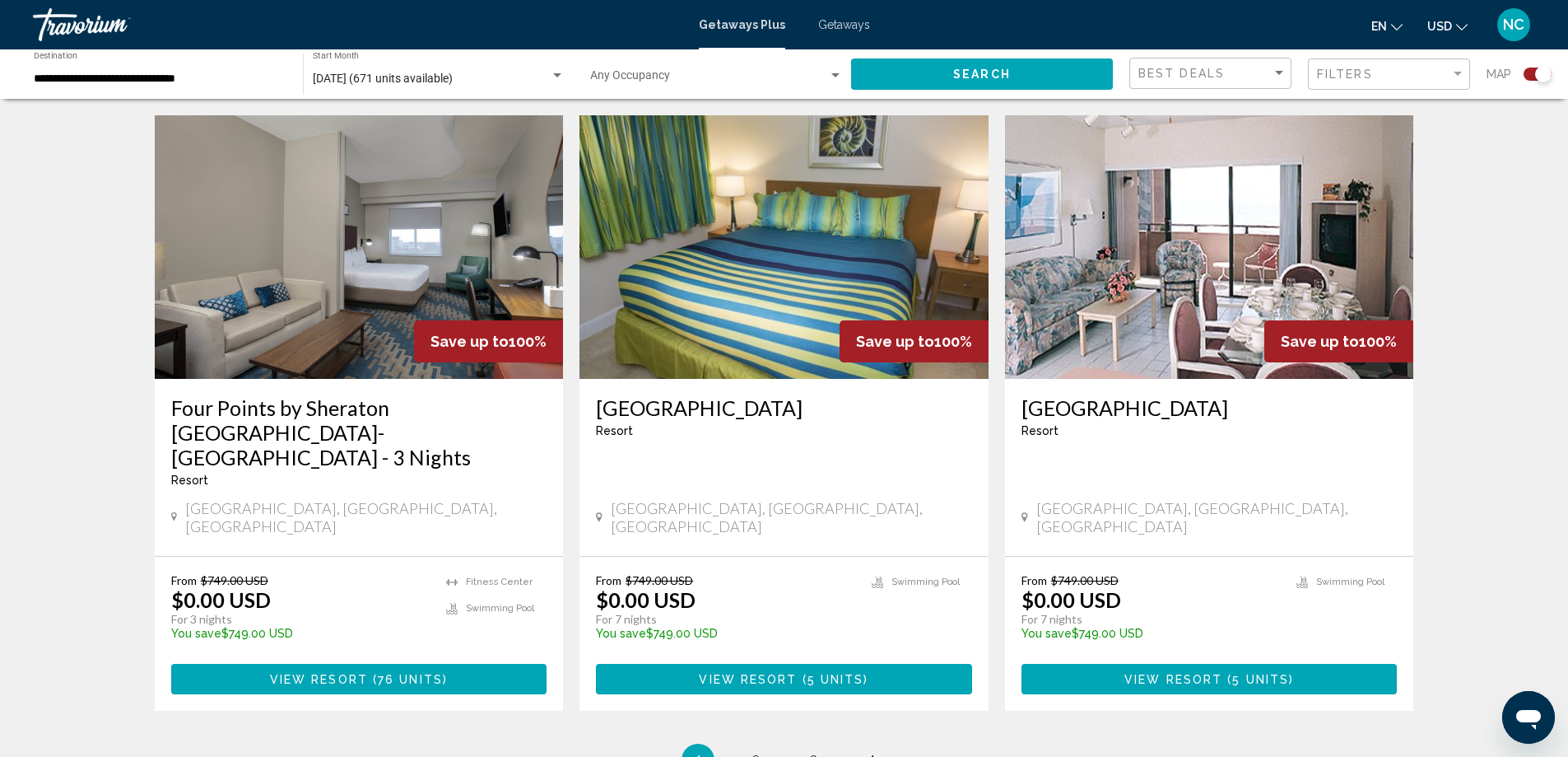
scroll to position [2488, 0]
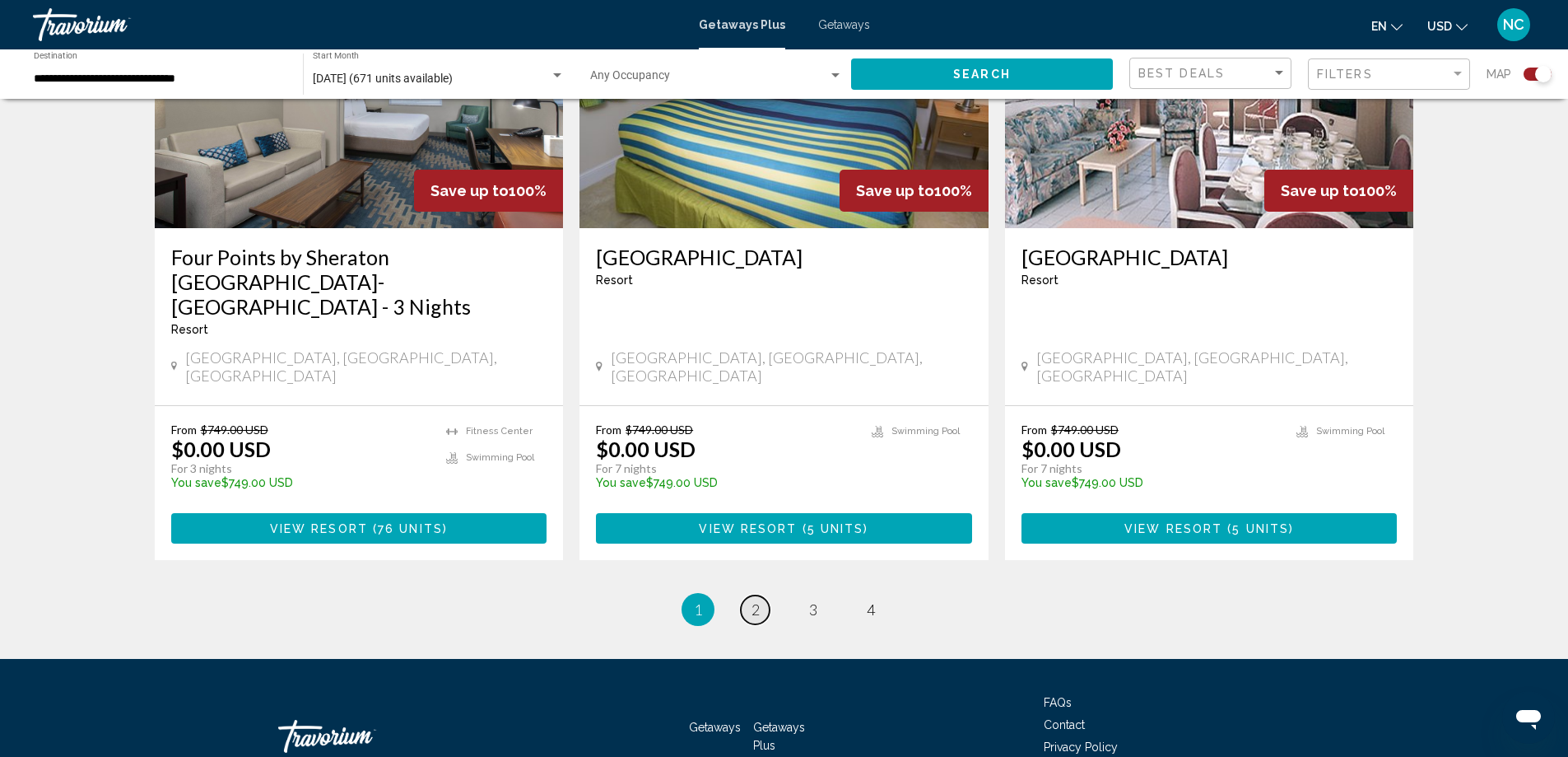
click at [753, 601] on span "2" at bounding box center [755, 609] width 8 height 18
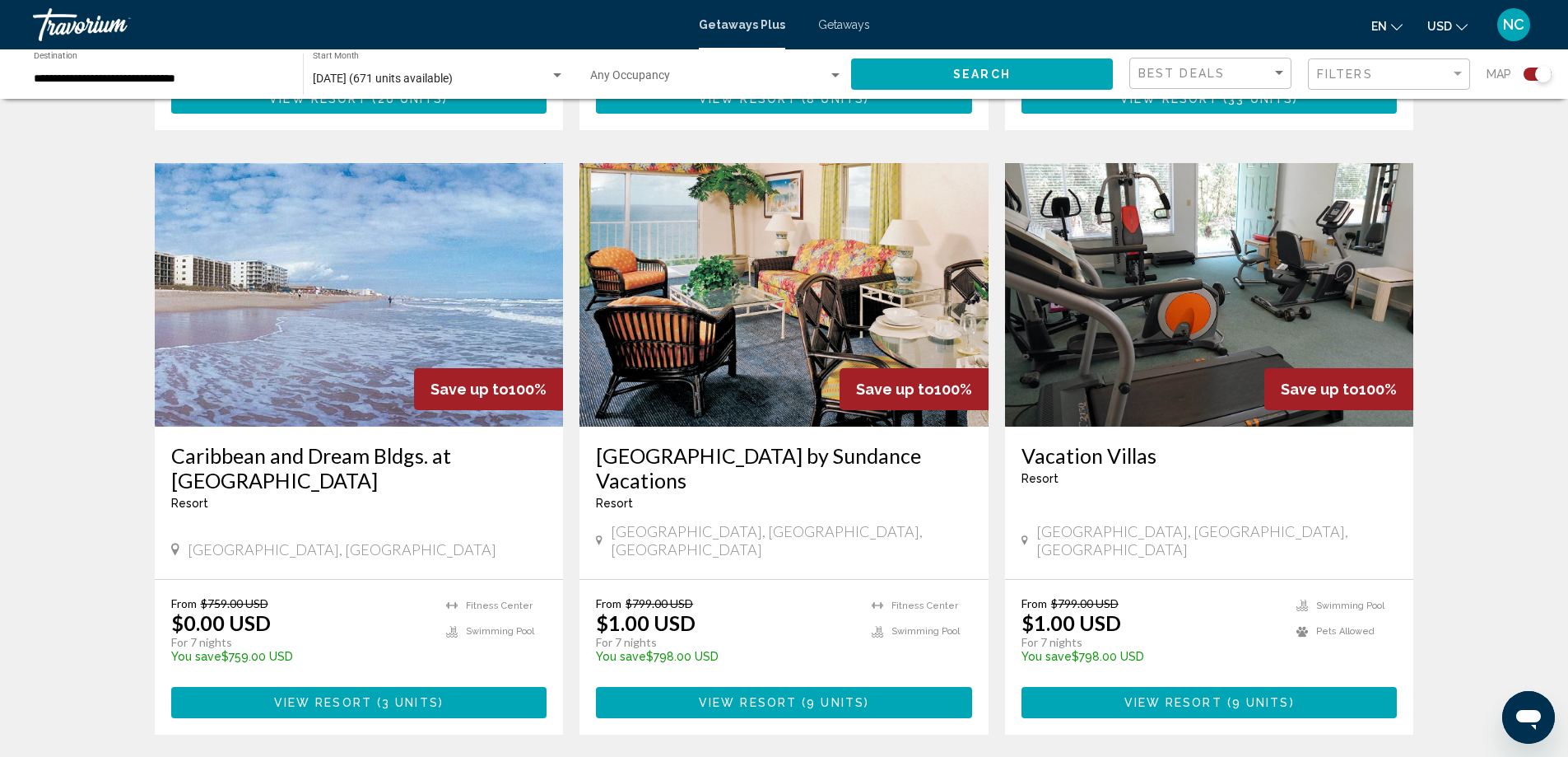
scroll to position [1153, 0]
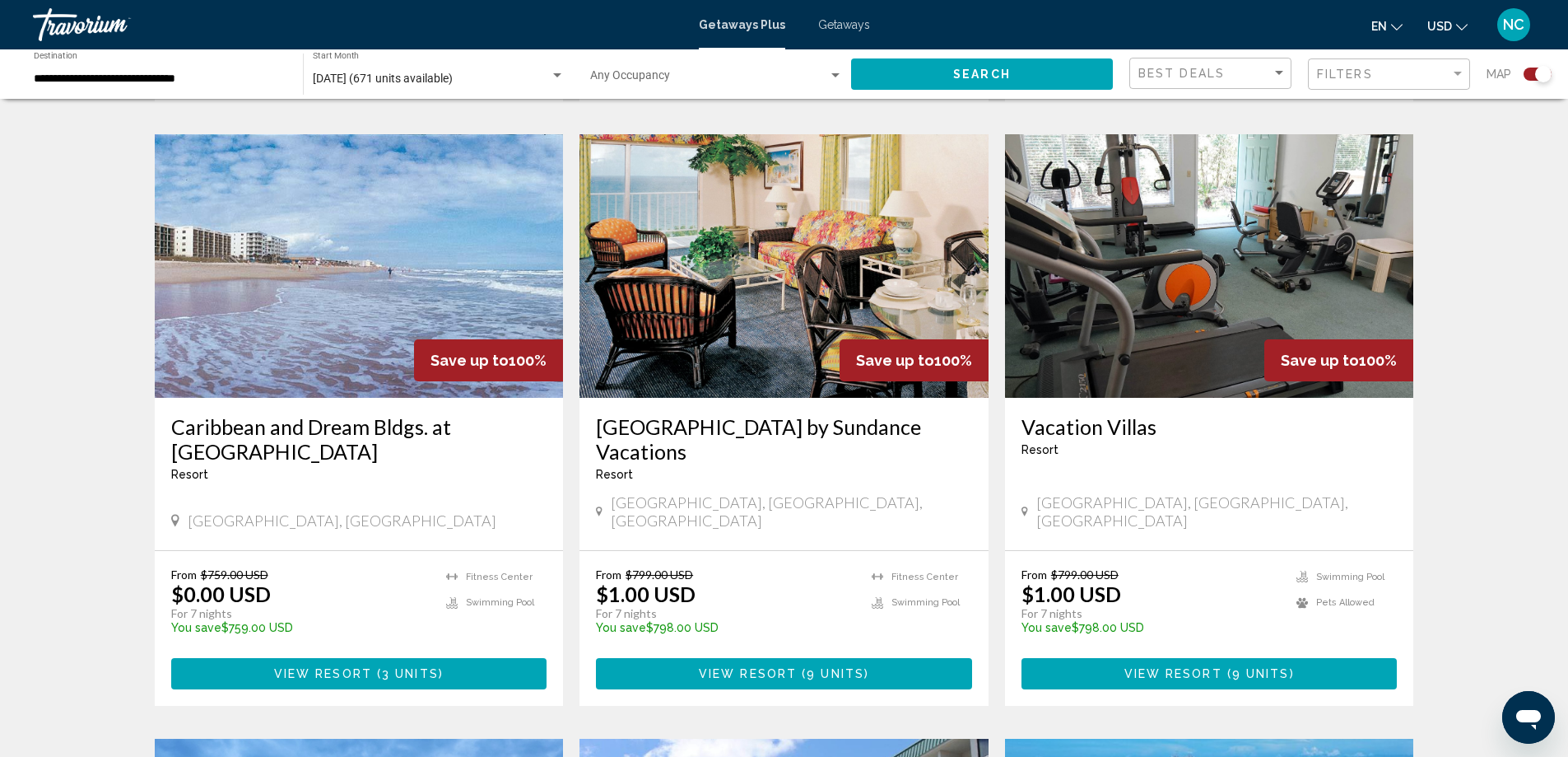
click at [314, 304] on img "Main content" at bounding box center [359, 265] width 409 height 263
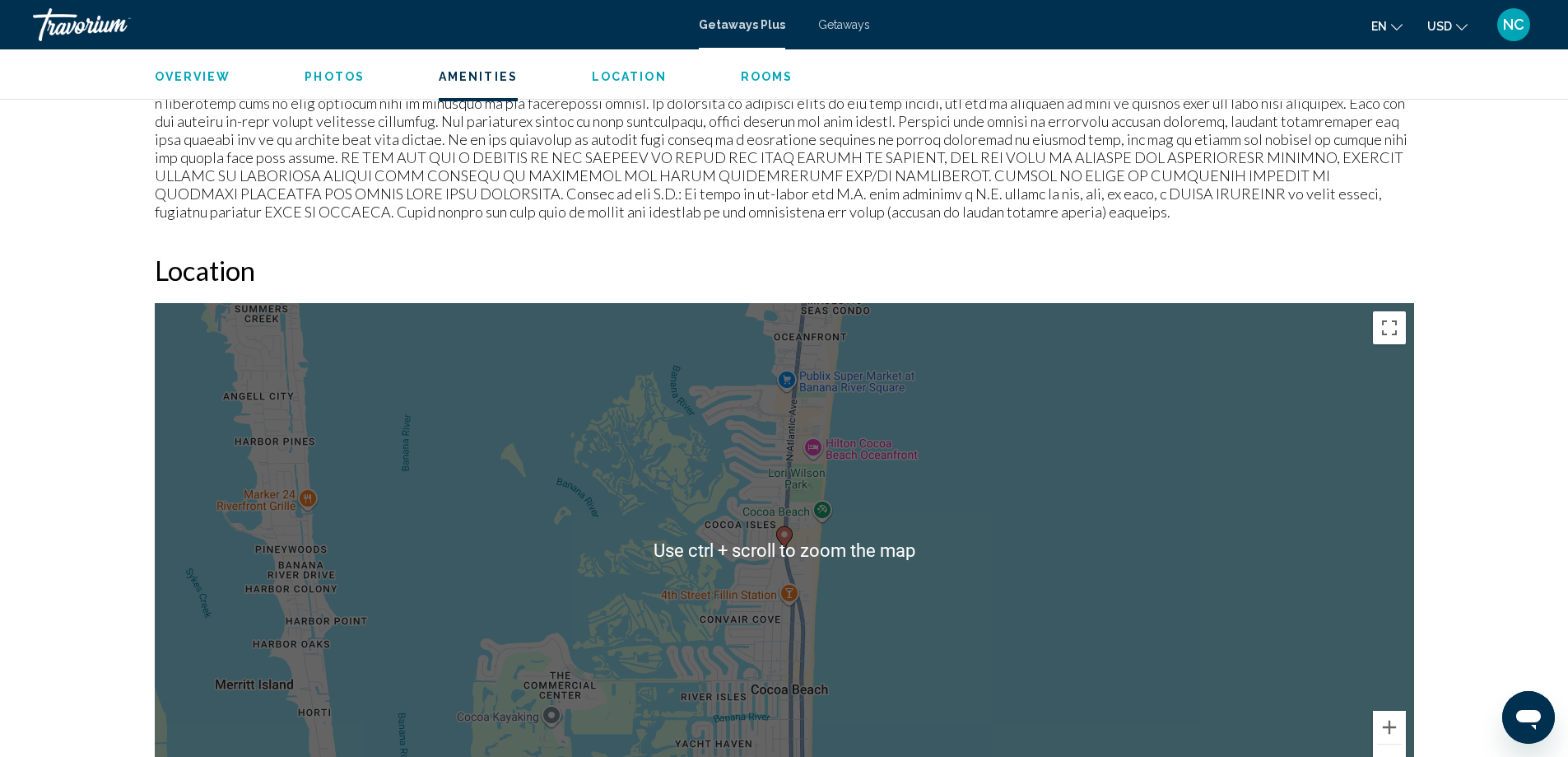
scroll to position [1758, 0]
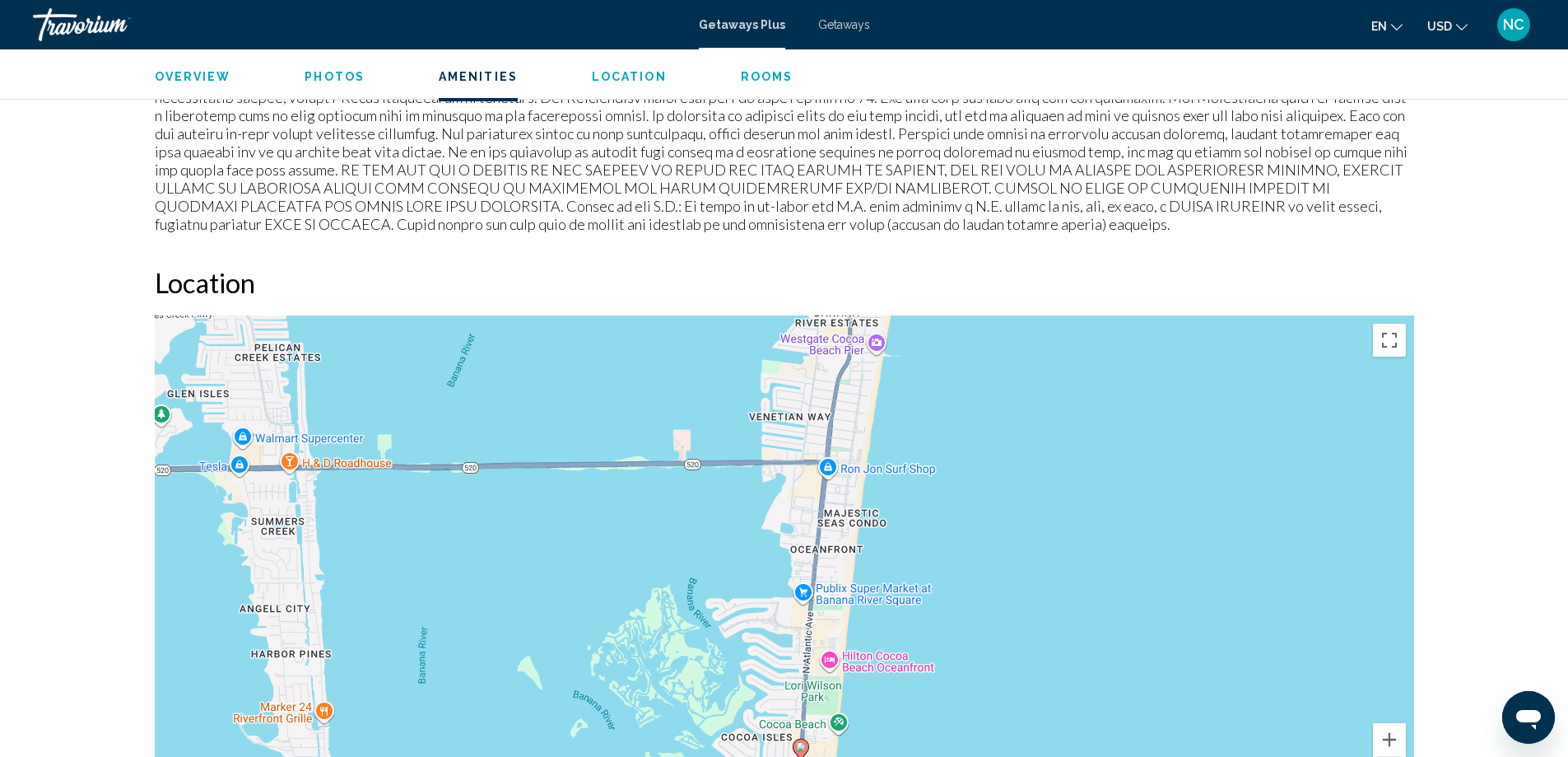
drag, startPoint x: 999, startPoint y: 378, endPoint x: 1016, endPoint y: 584, distance: 206.7
click at [1016, 584] on div "To activate drag with keyboard, press Alt + Enter. Once in keyboard drag state,…" at bounding box center [784, 562] width 1259 height 494
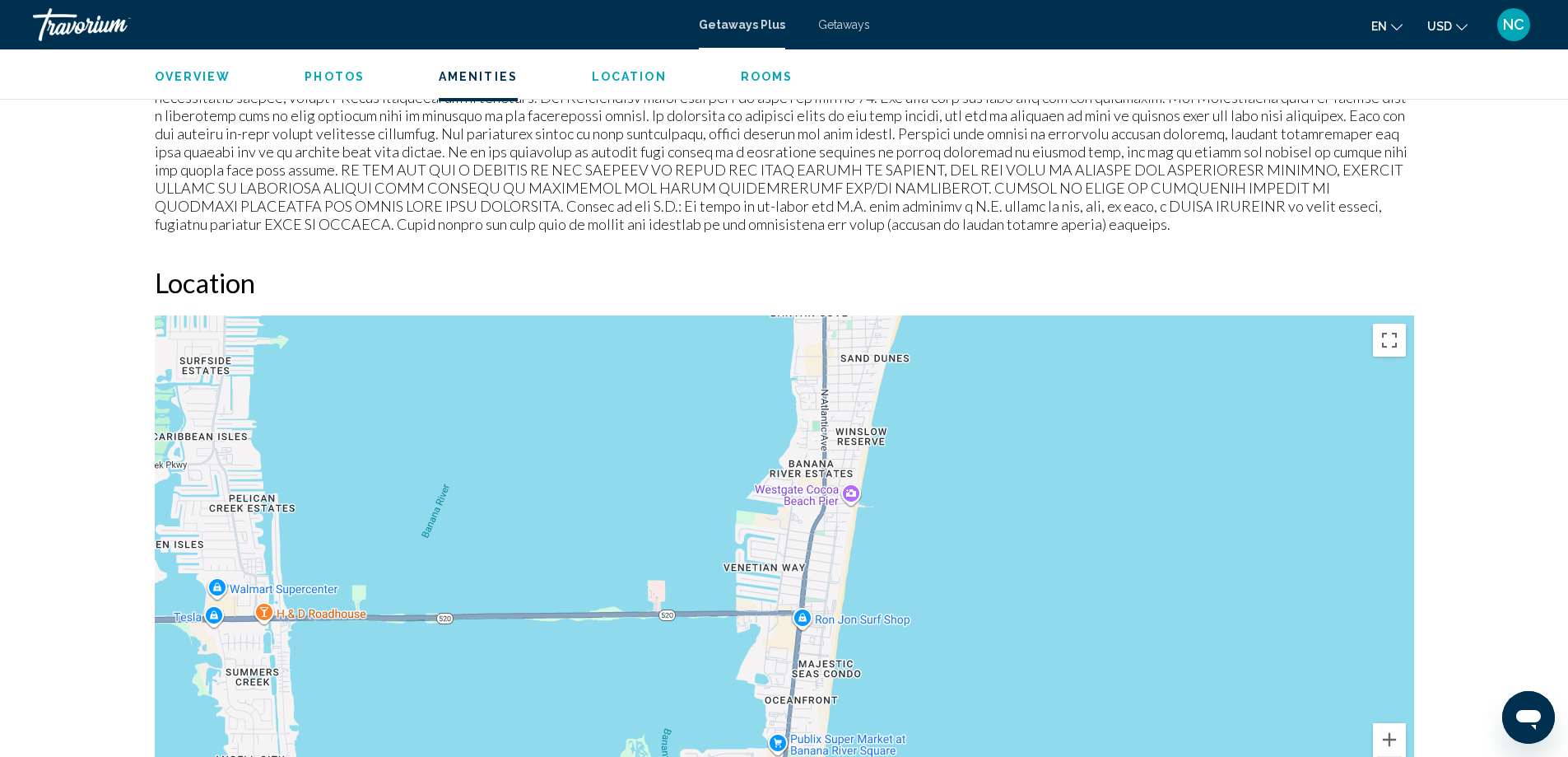
drag, startPoint x: 989, startPoint y: 387, endPoint x: 958, endPoint y: 556, distance: 171.8
click at [958, 556] on div "To activate drag with keyboard, press Alt + Enter. Once in keyboard drag state,…" at bounding box center [784, 562] width 1259 height 494
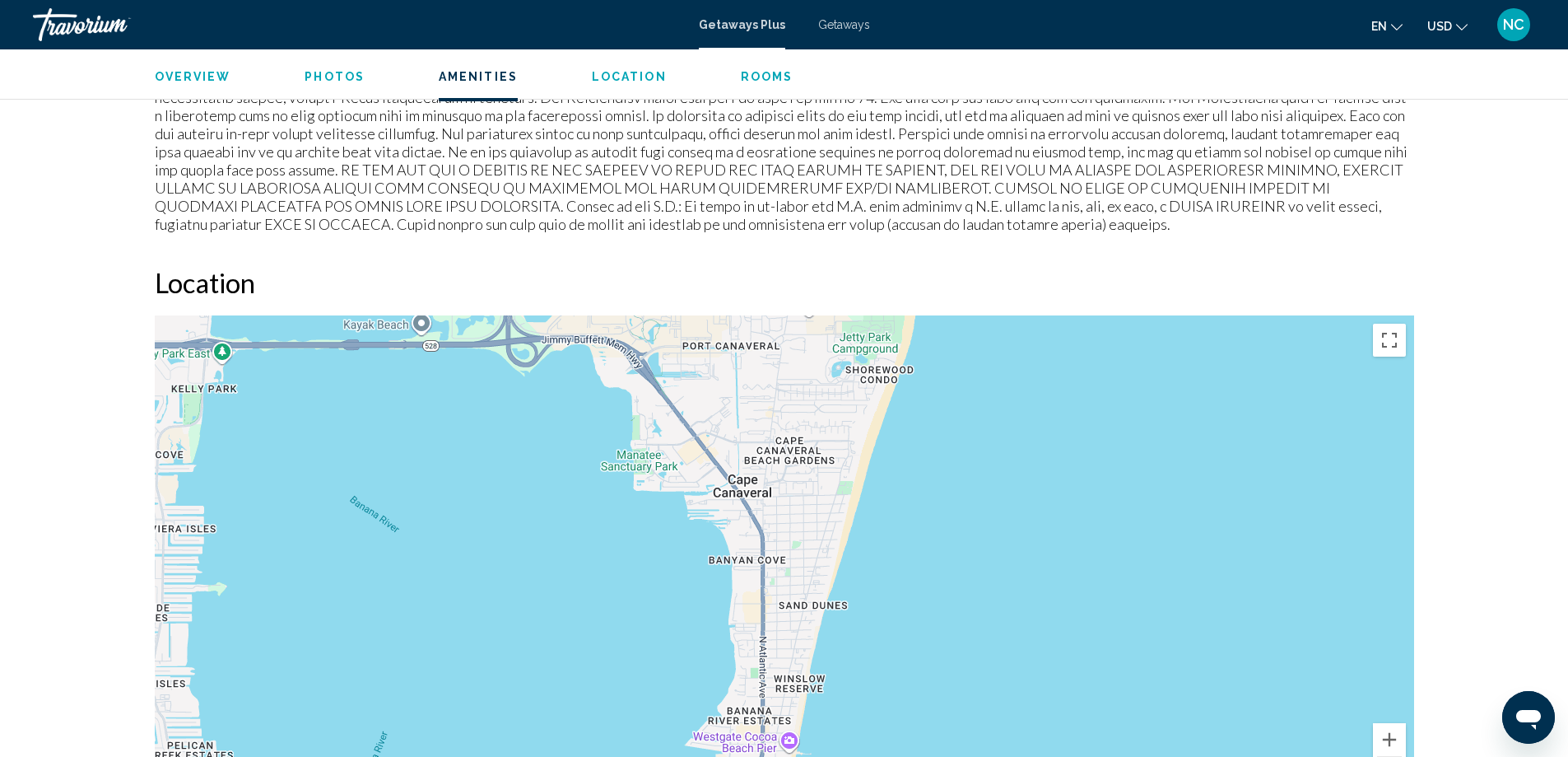
drag, startPoint x: 996, startPoint y: 378, endPoint x: 932, endPoint y: 629, distance: 259.0
click at [932, 629] on div "To activate drag with keyboard, press Alt + Enter. Once in keyboard drag state,…" at bounding box center [784, 562] width 1259 height 494
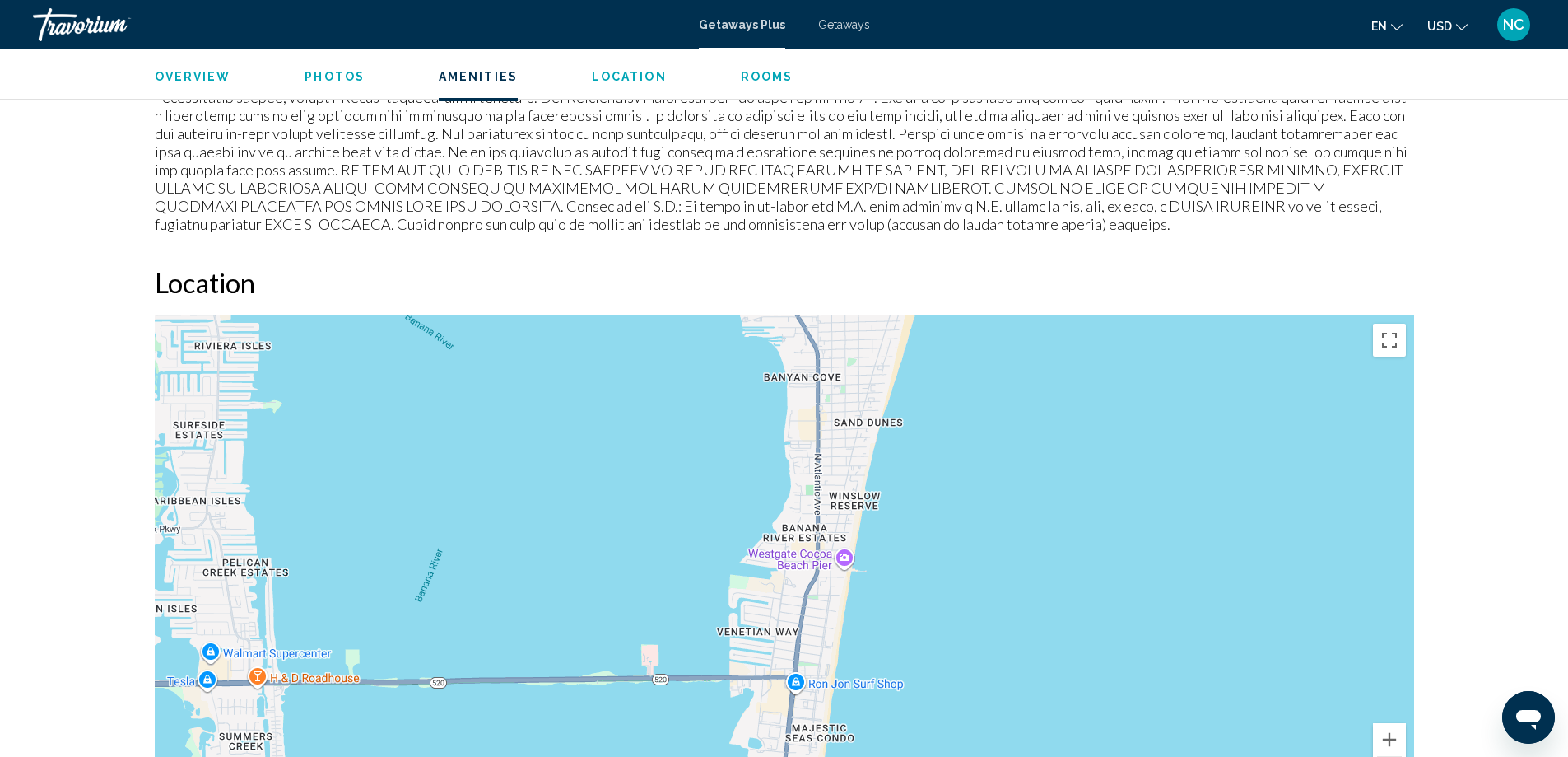
drag, startPoint x: 929, startPoint y: 751, endPoint x: 994, endPoint y: 501, distance: 258.3
click at [994, 501] on div "Main content" at bounding box center [784, 562] width 1259 height 494
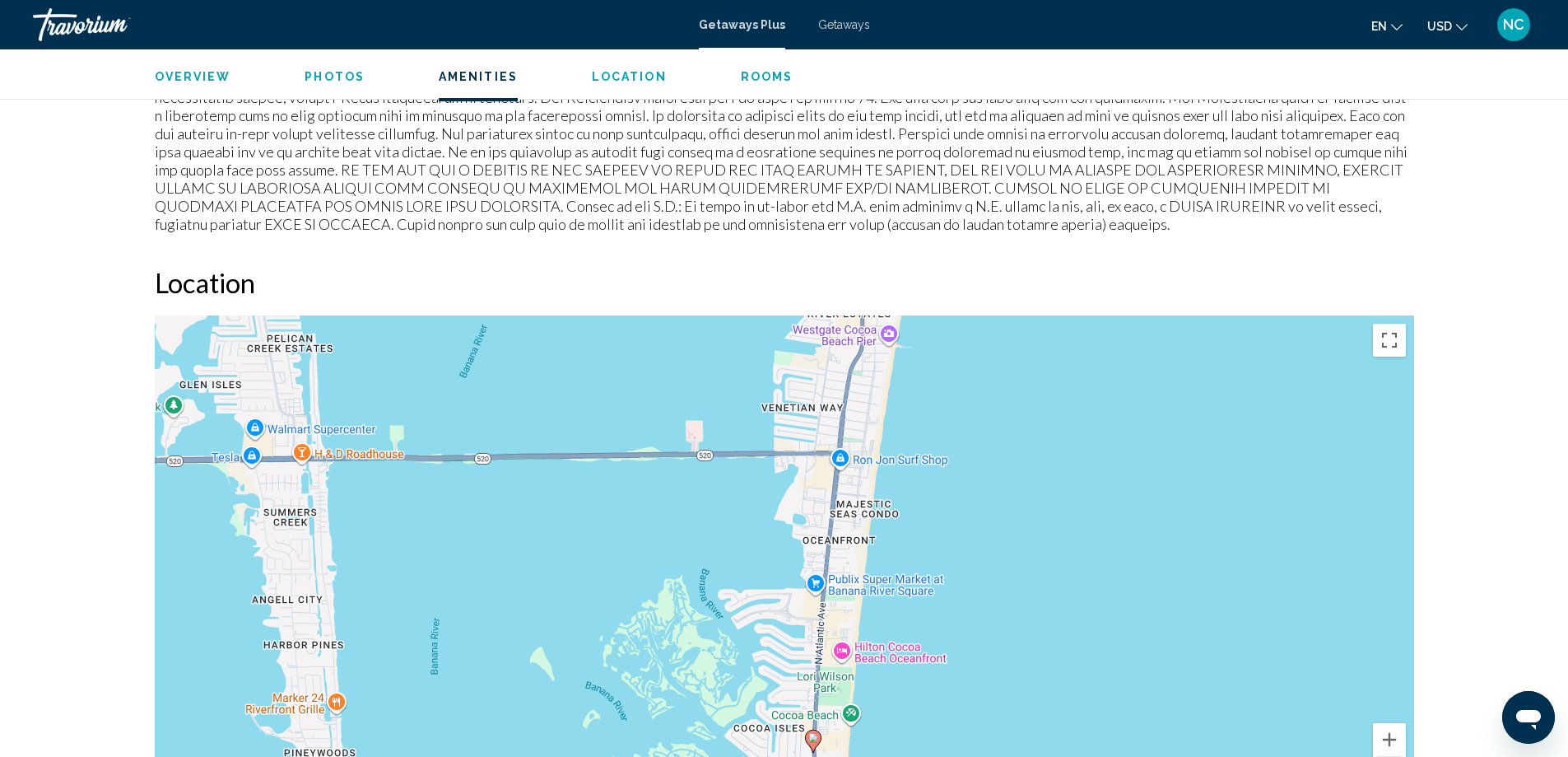
drag, startPoint x: 952, startPoint y: 699, endPoint x: 995, endPoint y: 520, distance: 184.1
click at [995, 520] on div "To activate drag with keyboard, press Alt + Enter. Once in keyboard drag state,…" at bounding box center [784, 562] width 1259 height 494
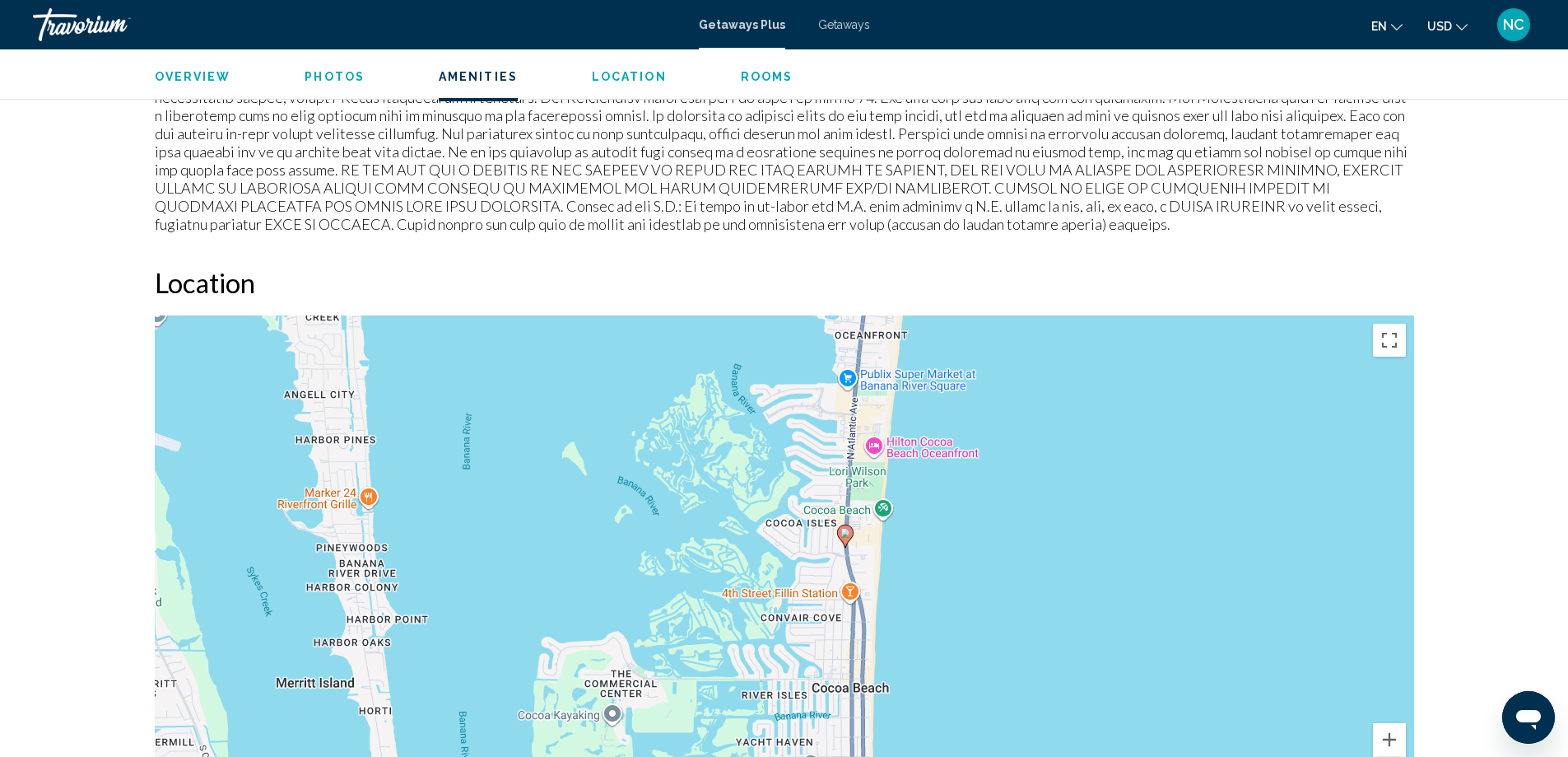
drag, startPoint x: 980, startPoint y: 699, endPoint x: 1011, endPoint y: 471, distance: 230.1
click at [1011, 471] on div "To activate drag with keyboard, press Alt + Enter. Once in keyboard drag state,…" at bounding box center [784, 562] width 1259 height 494
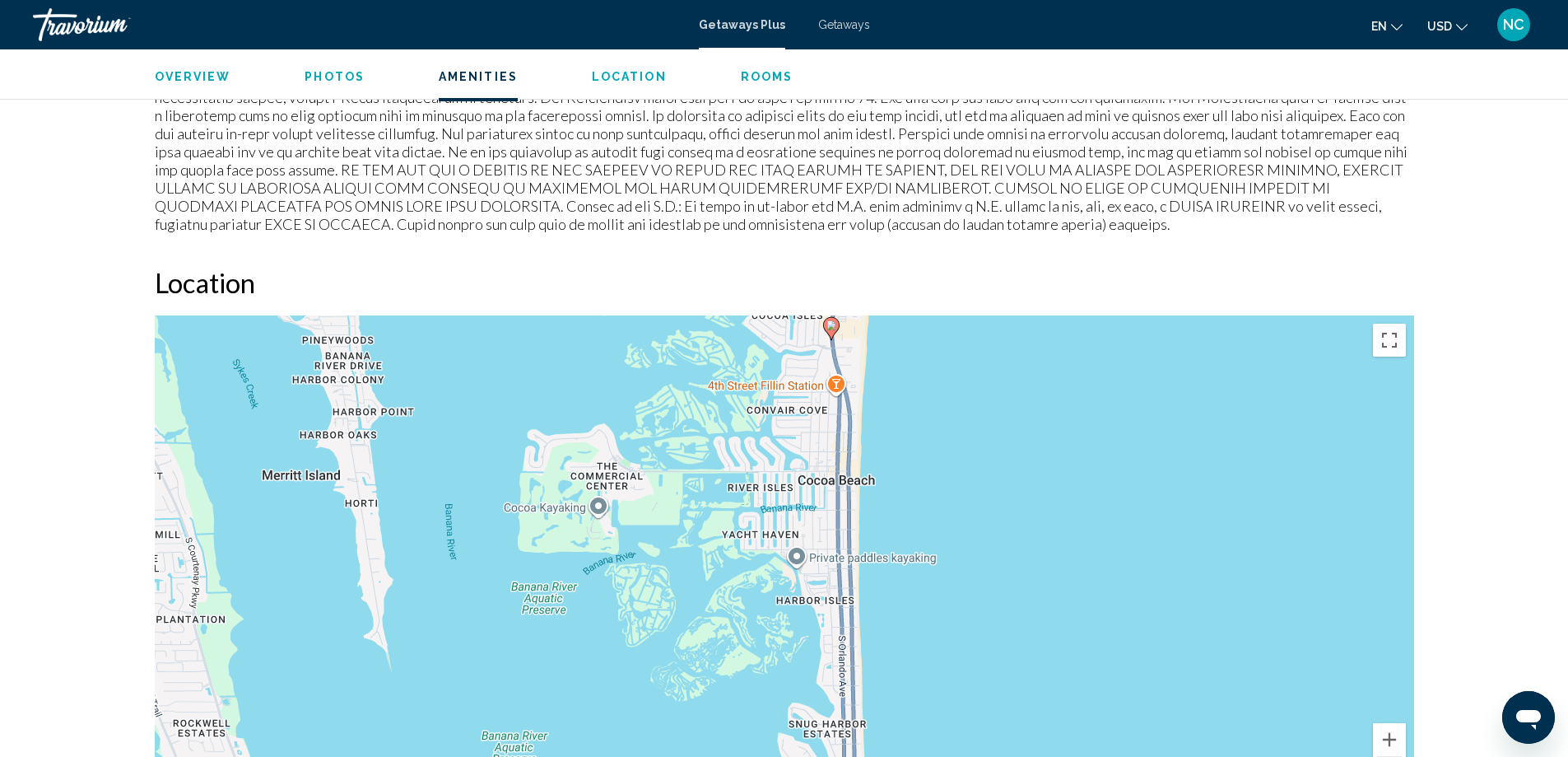
drag, startPoint x: 1043, startPoint y: 707, endPoint x: 1019, endPoint y: 530, distance: 178.6
click at [1026, 529] on div "To activate drag with keyboard, press Alt + Enter. Once in keyboard drag state,…" at bounding box center [784, 562] width 1259 height 494
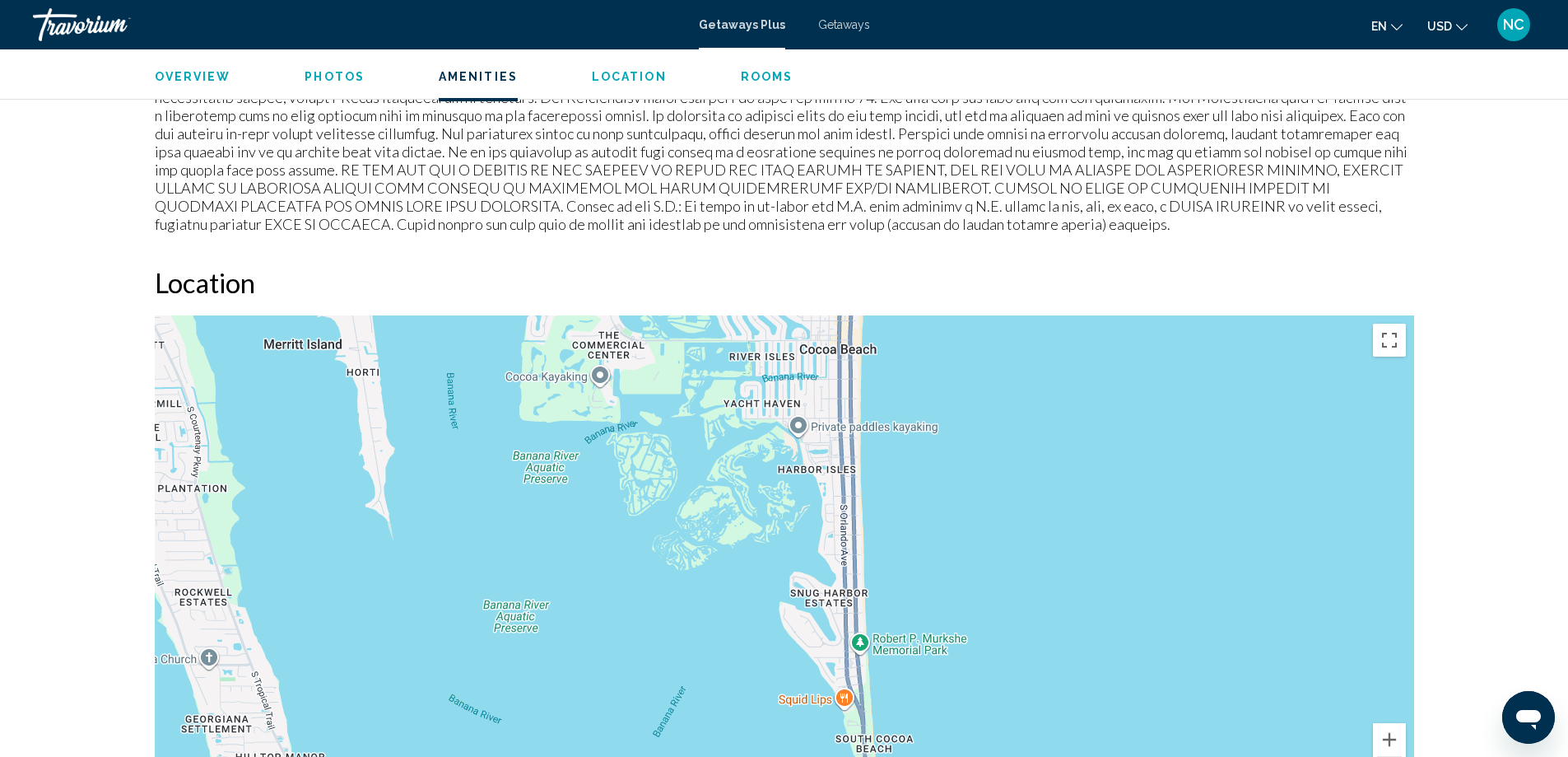
drag, startPoint x: 978, startPoint y: 691, endPoint x: 975, endPoint y: 579, distance: 112.0
click at [979, 578] on div "To activate drag with keyboard, press Alt + Enter. Once in keyboard drag state,…" at bounding box center [784, 562] width 1259 height 494
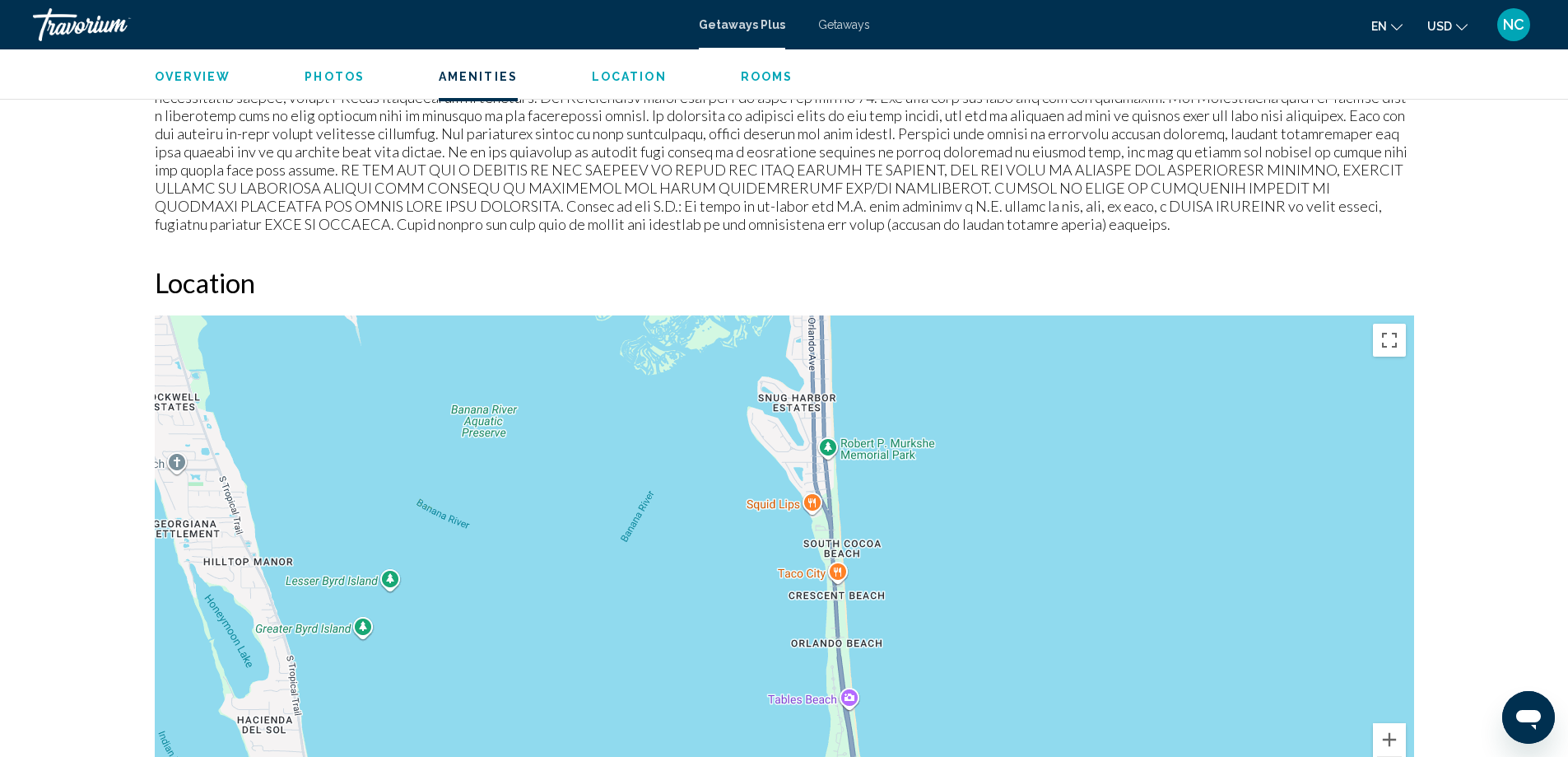
drag, startPoint x: 1004, startPoint y: 705, endPoint x: 971, endPoint y: 514, distance: 193.8
click at [974, 512] on div "To activate drag with keyboard, press Alt + Enter. Once in keyboard drag state,…" at bounding box center [784, 562] width 1259 height 494
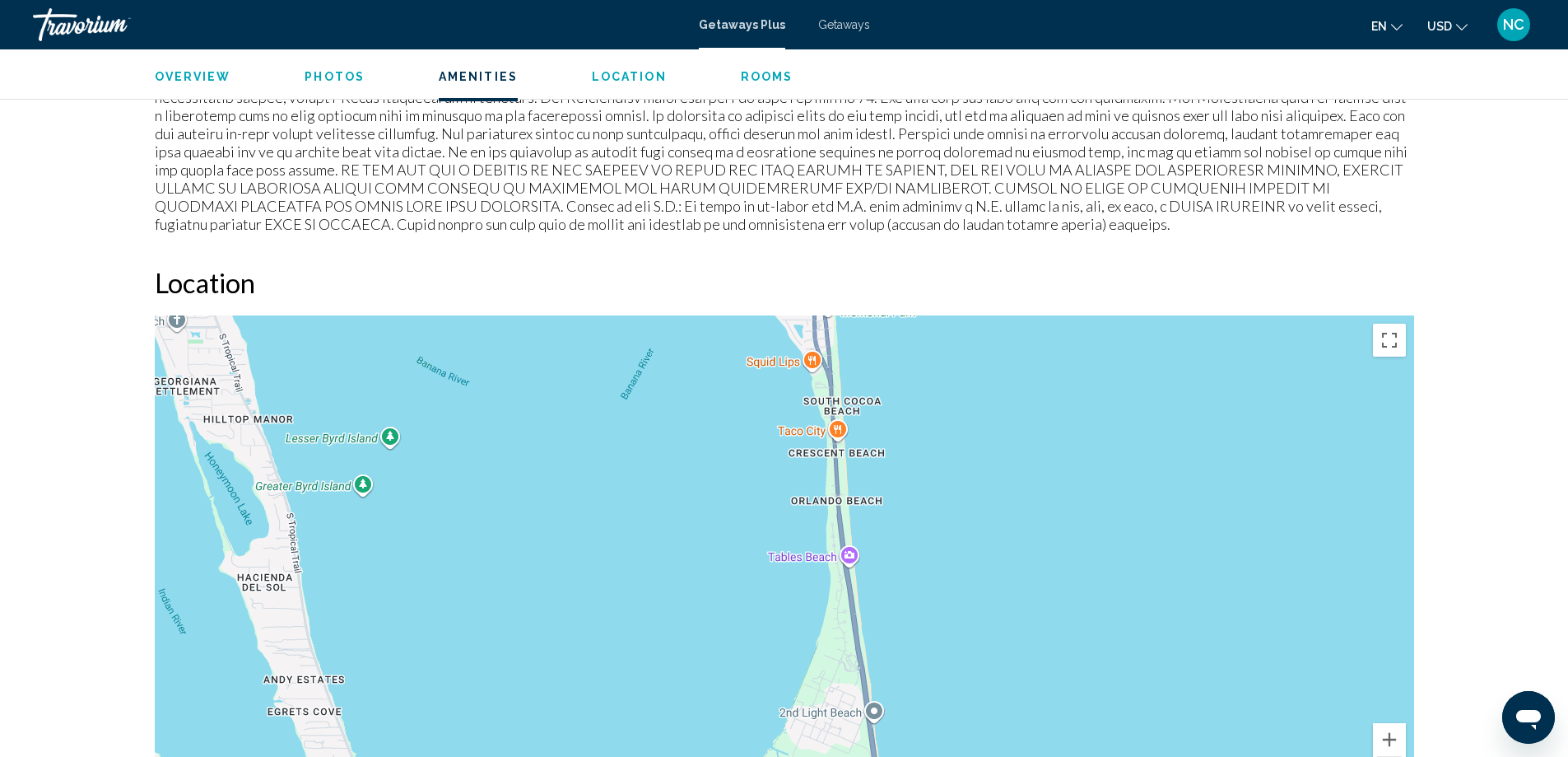
drag, startPoint x: 947, startPoint y: 678, endPoint x: 959, endPoint y: 509, distance: 169.4
click at [959, 509] on div "Main content" at bounding box center [784, 562] width 1259 height 494
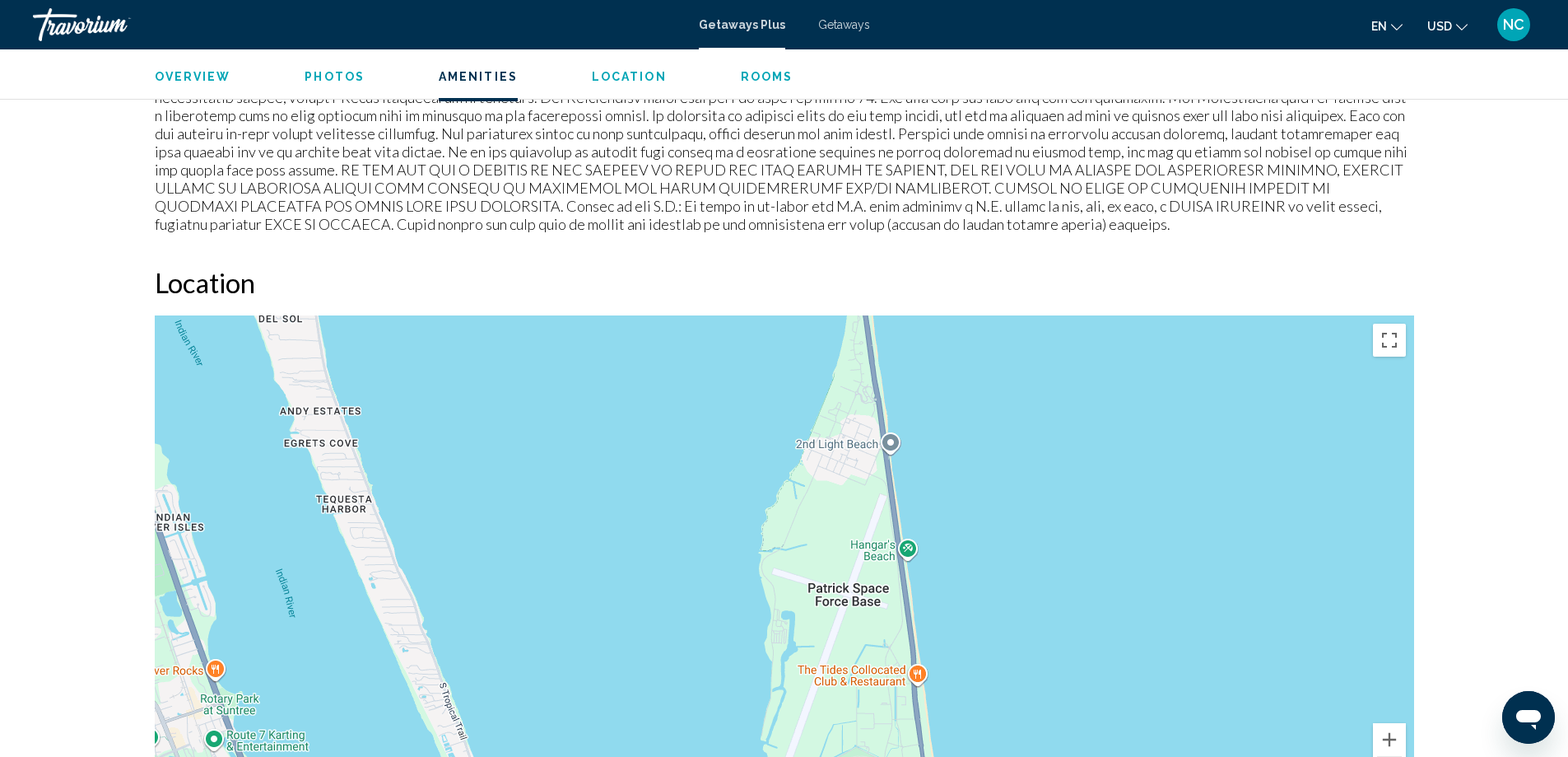
drag, startPoint x: 964, startPoint y: 704, endPoint x: 966, endPoint y: 457, distance: 247.0
click at [972, 452] on div "Main content" at bounding box center [784, 562] width 1259 height 494
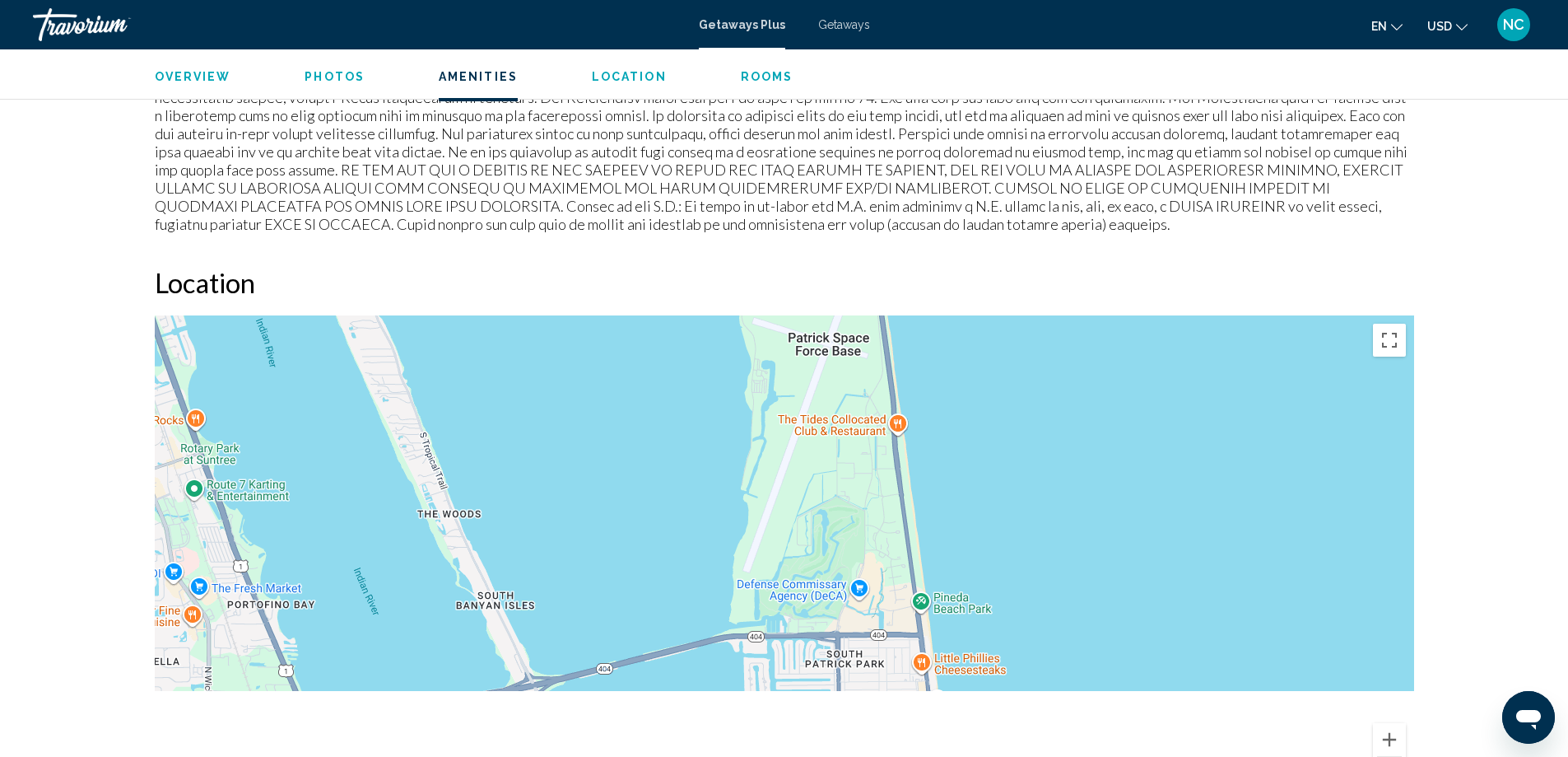
drag, startPoint x: 988, startPoint y: 684, endPoint x: 939, endPoint y: 427, distance: 261.6
click at [943, 428] on div "Main content" at bounding box center [784, 562] width 1259 height 494
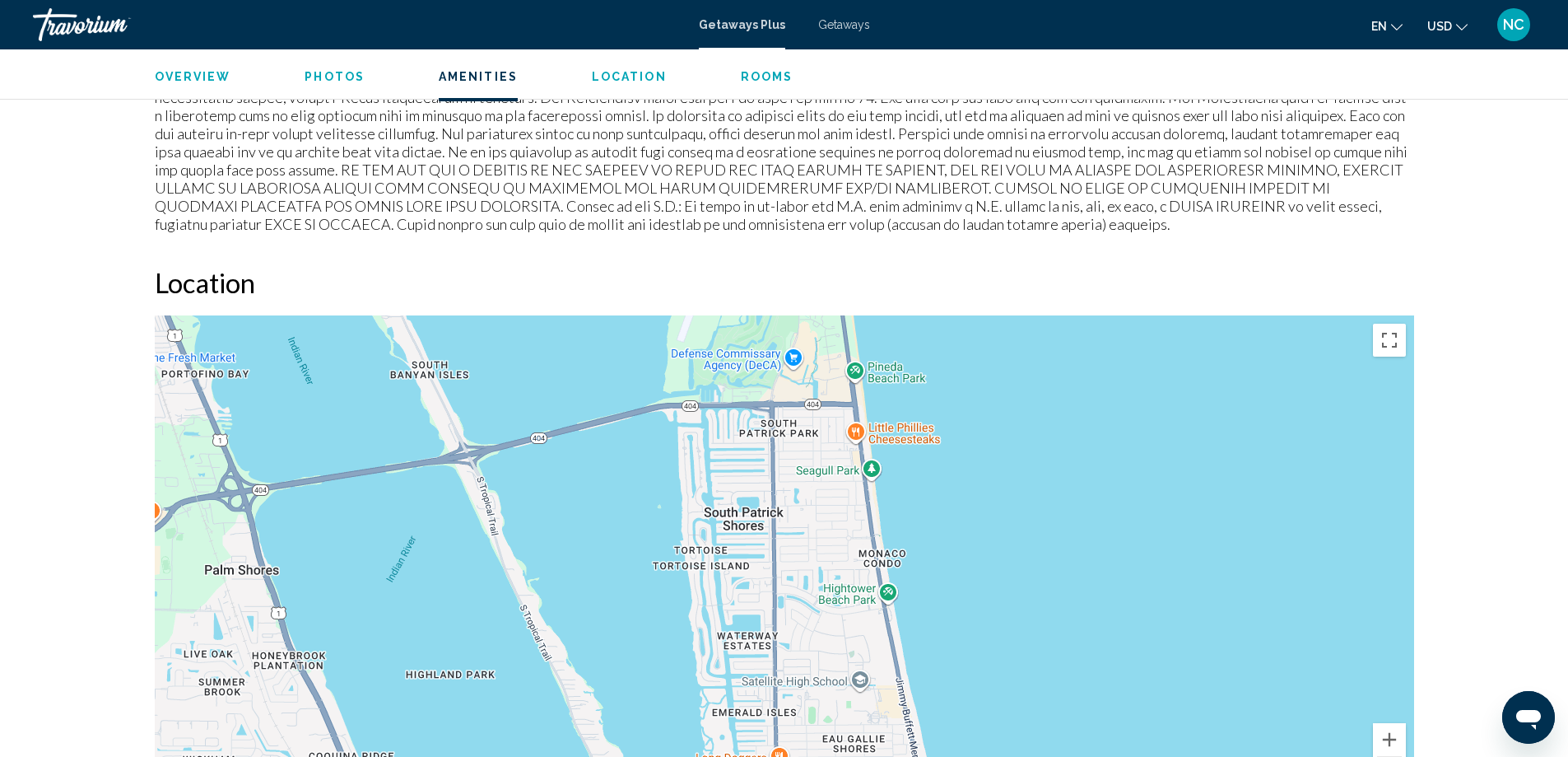
drag, startPoint x: 995, startPoint y: 711, endPoint x: 955, endPoint y: 401, distance: 312.6
click at [959, 408] on div "Main content" at bounding box center [784, 562] width 1259 height 494
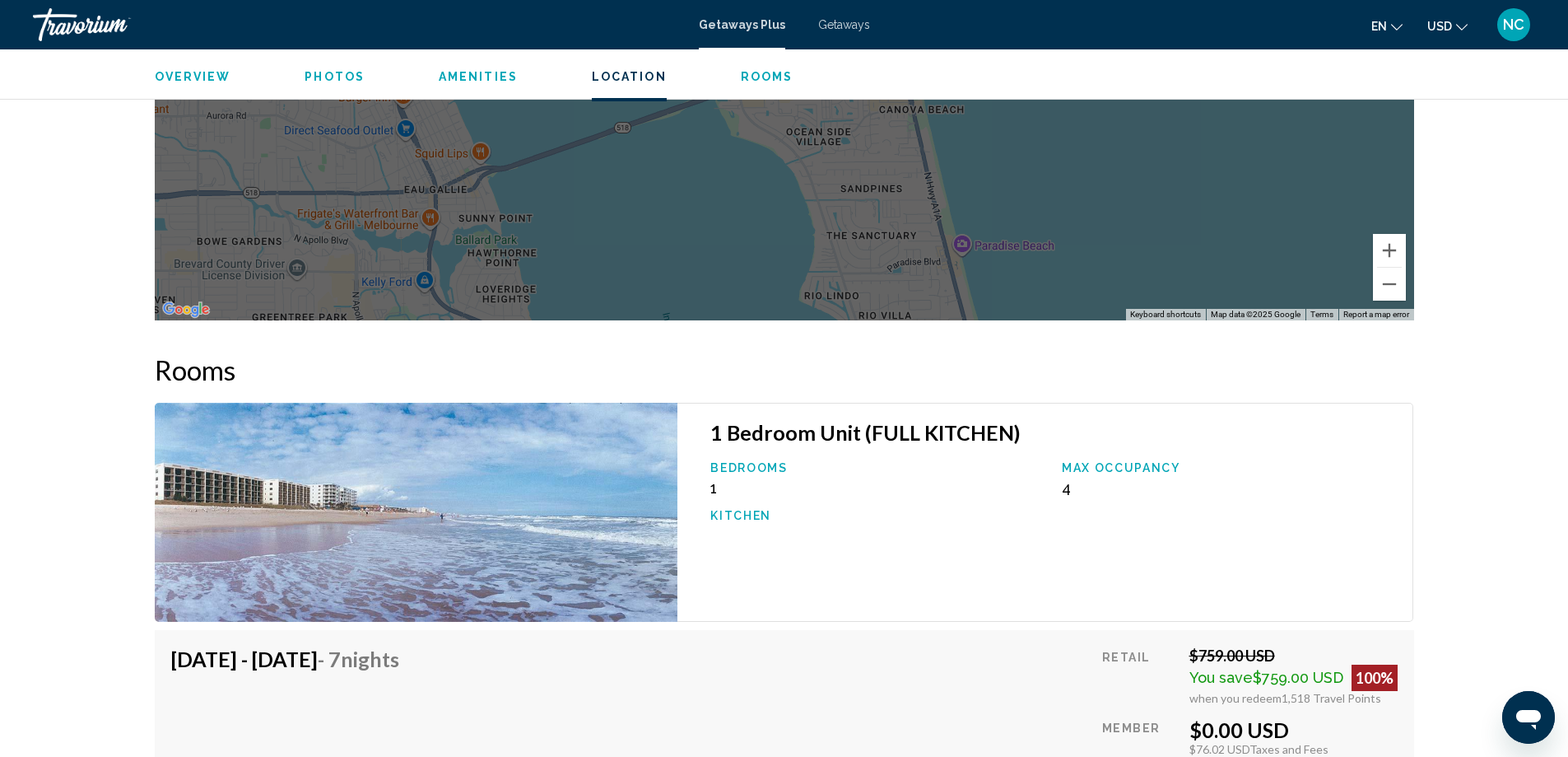
scroll to position [2251, 0]
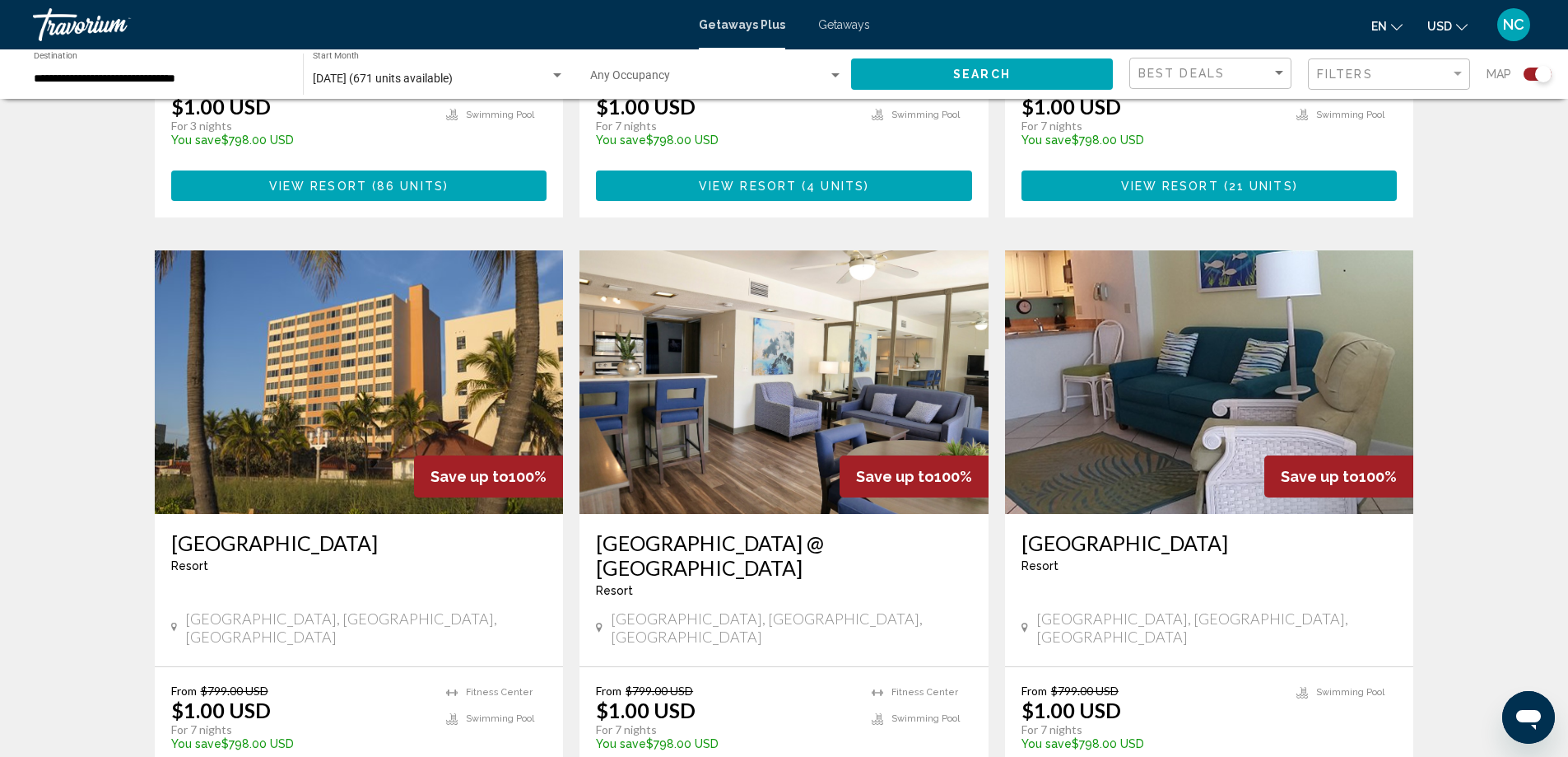
scroll to position [2471, 0]
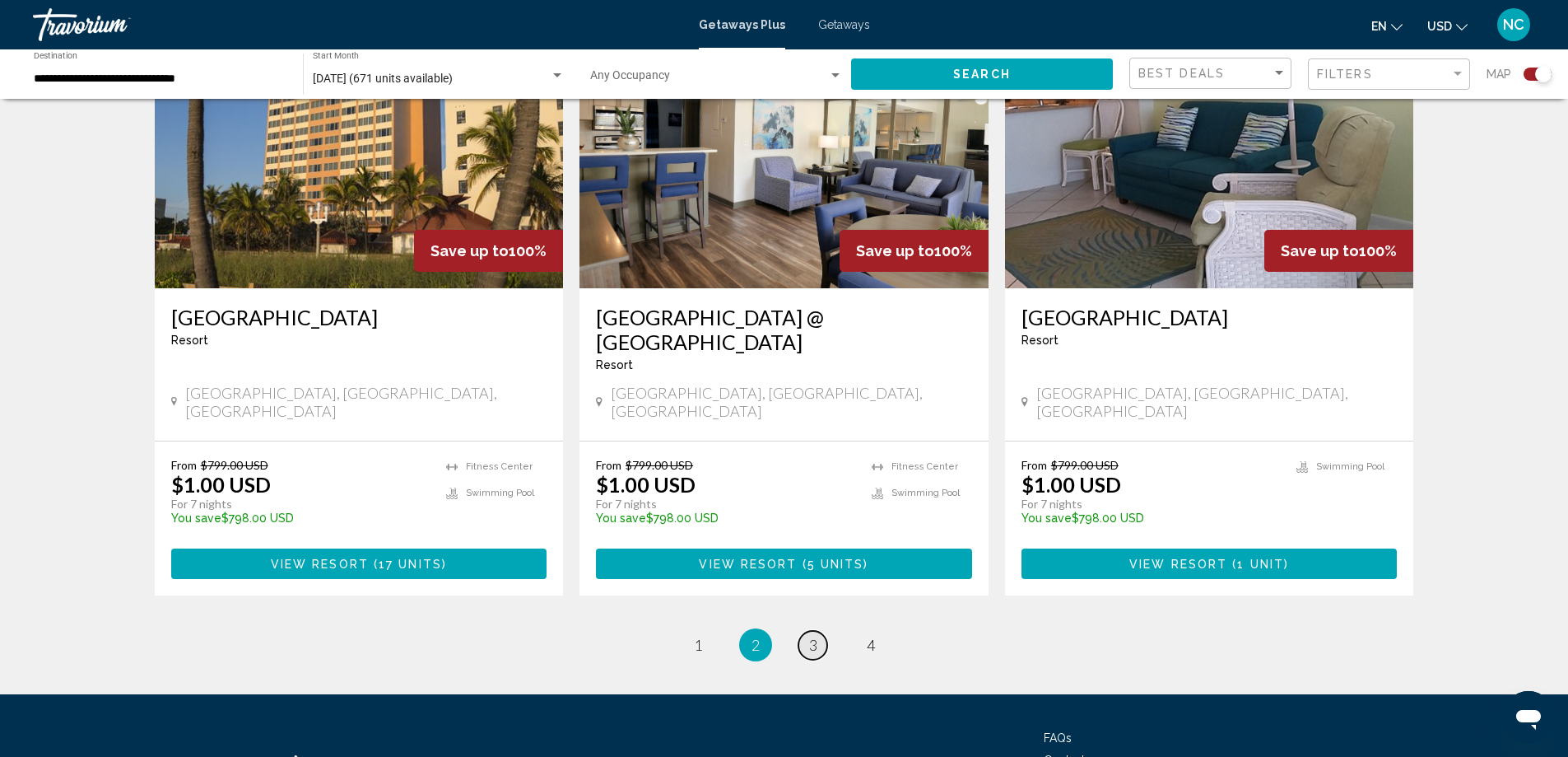
click at [816, 636] on span "3" at bounding box center [812, 644] width 8 height 18
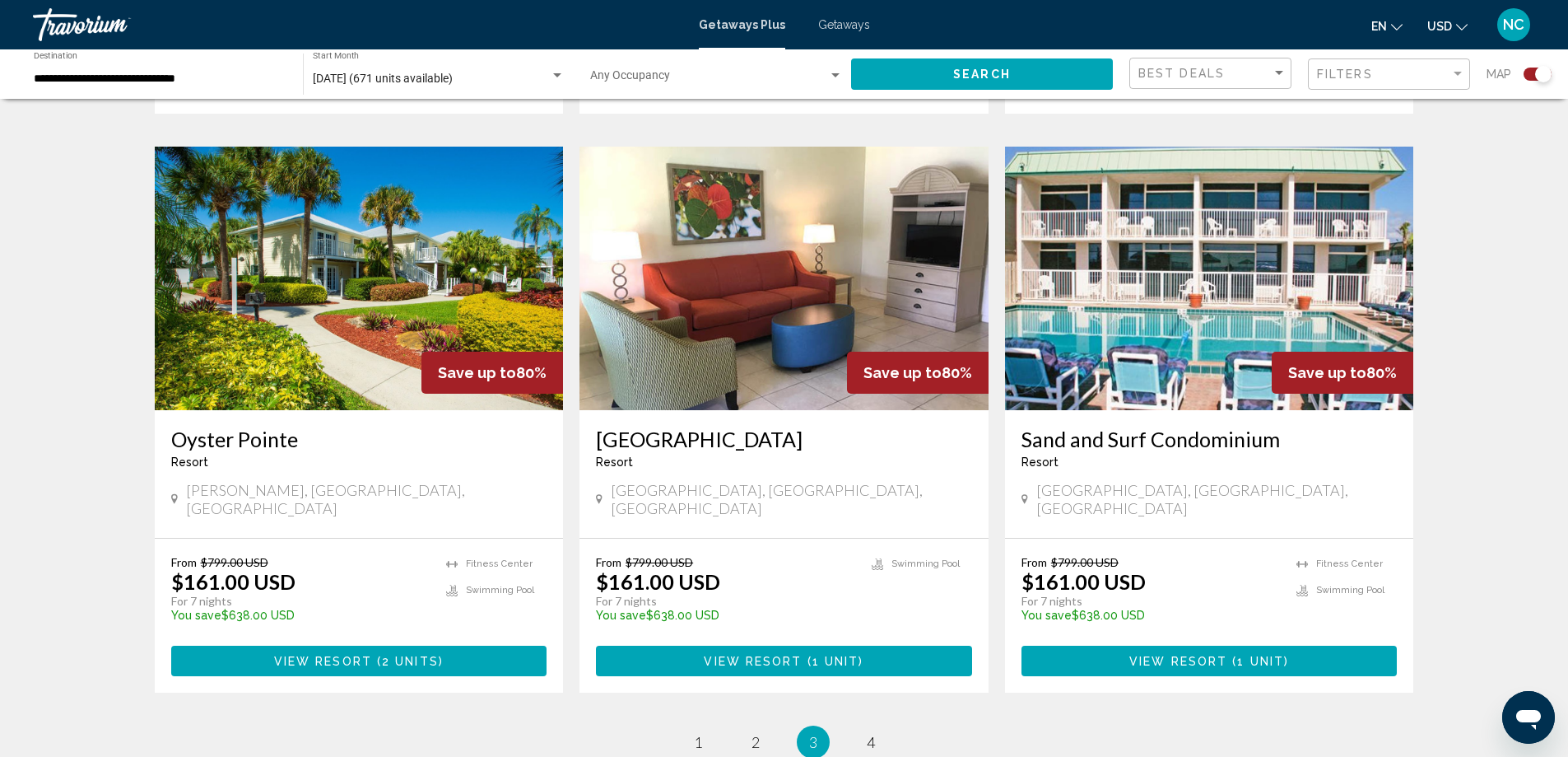
scroll to position [2464, 0]
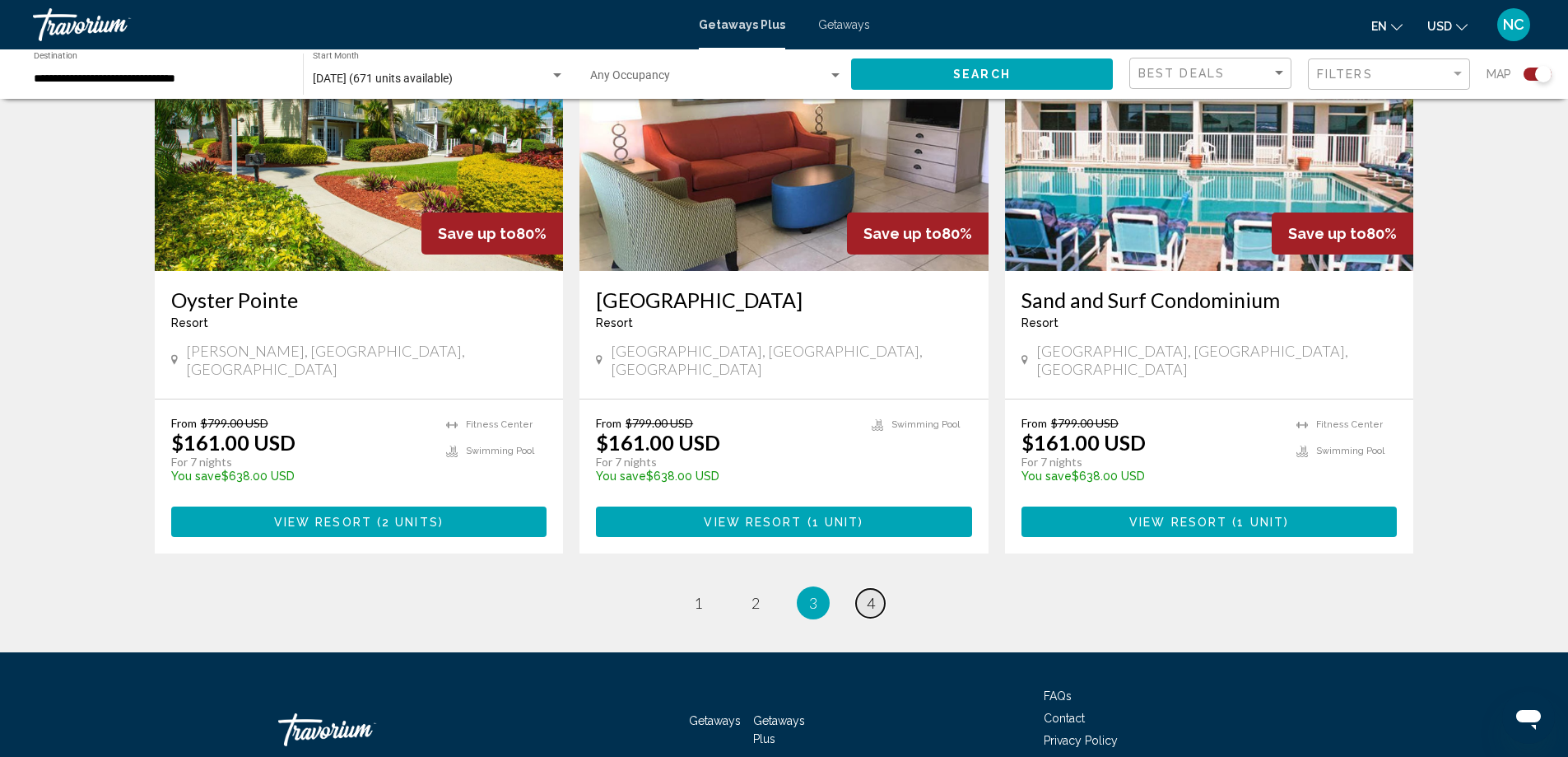
click at [868, 593] on span "4" at bounding box center [870, 602] width 8 height 18
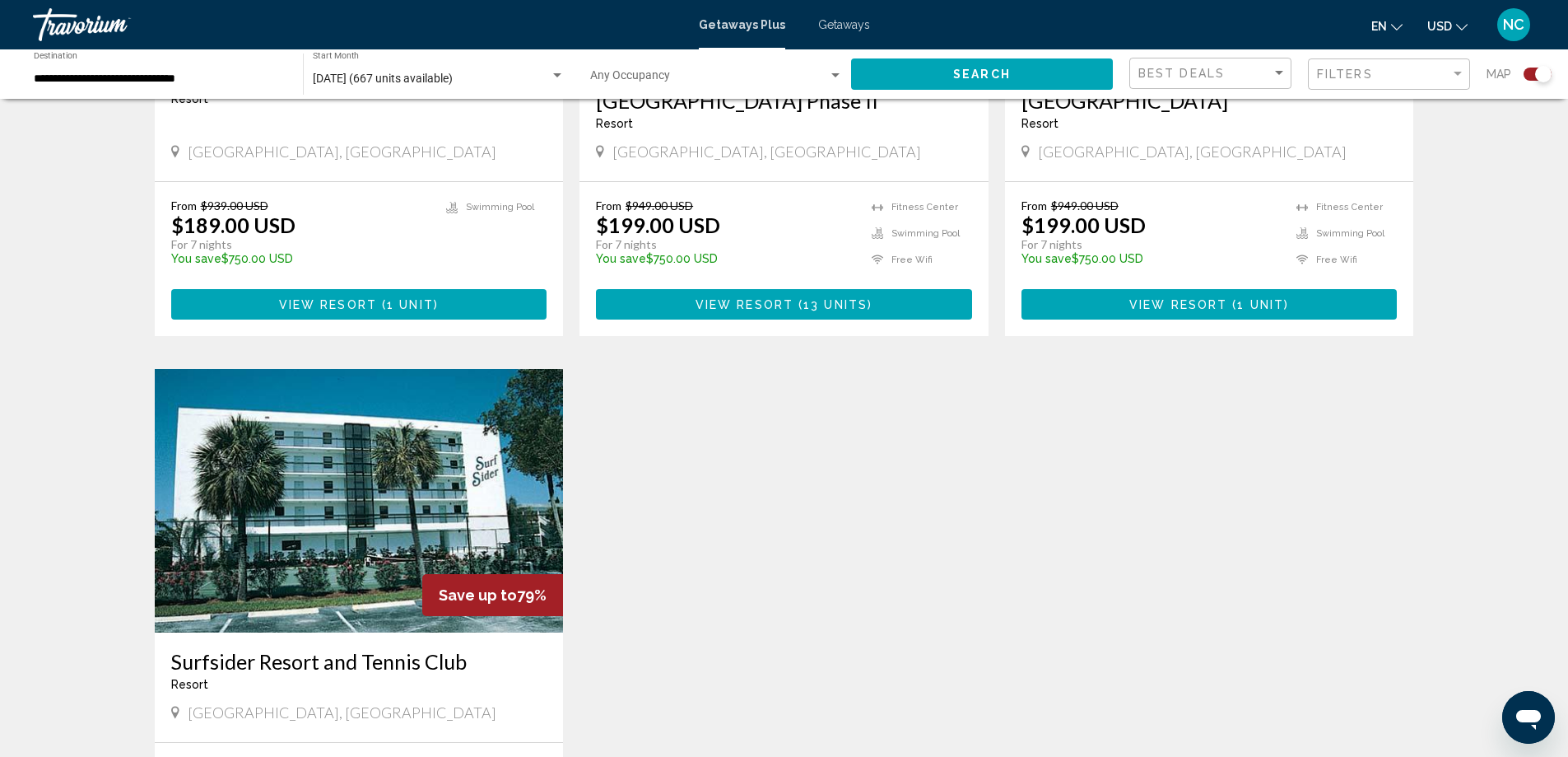
scroll to position [906, 0]
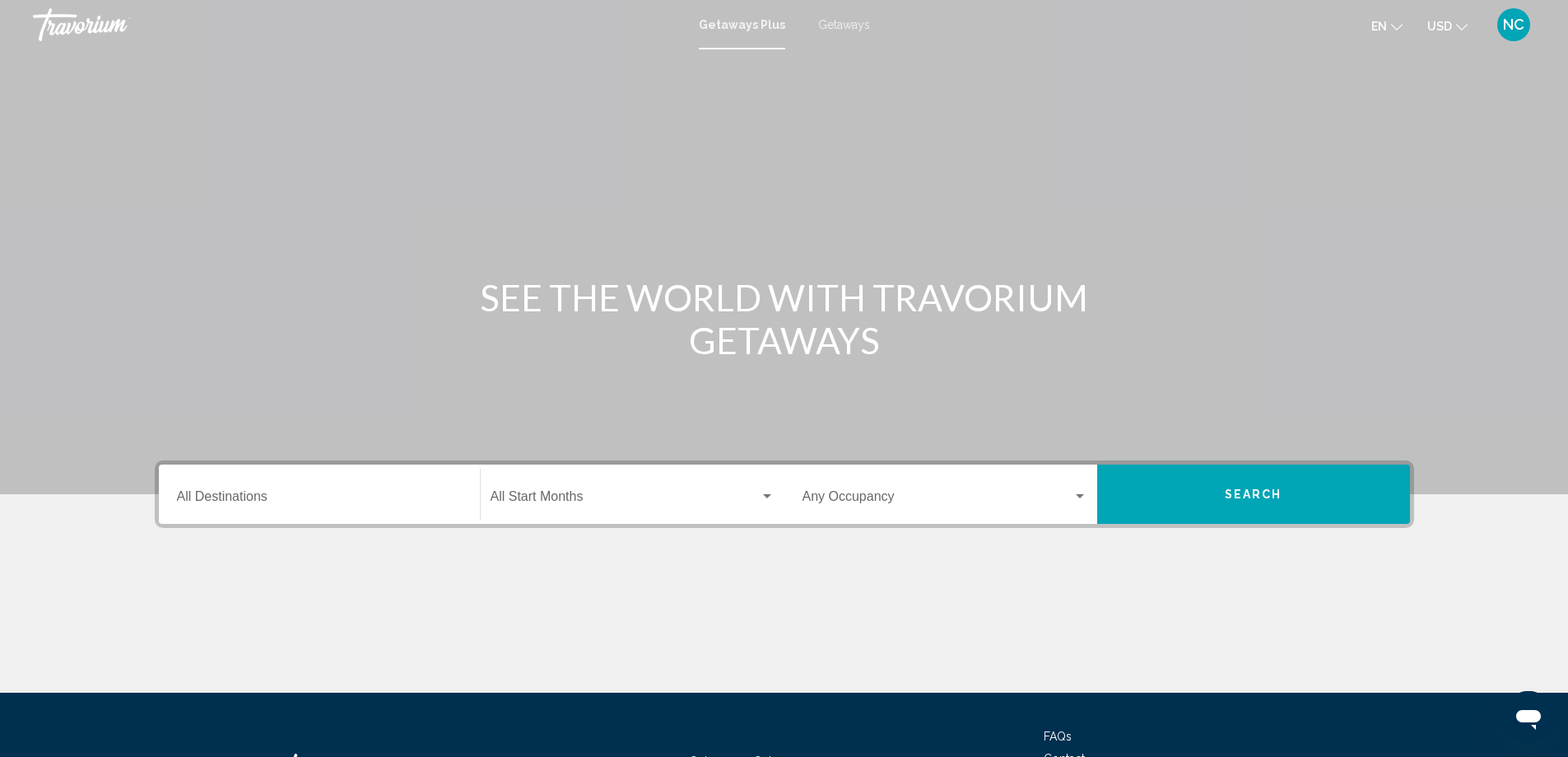
click at [842, 22] on span "Getaways" at bounding box center [844, 24] width 52 height 13
click at [224, 496] on input "Destination All Destinations" at bounding box center [319, 500] width 284 height 15
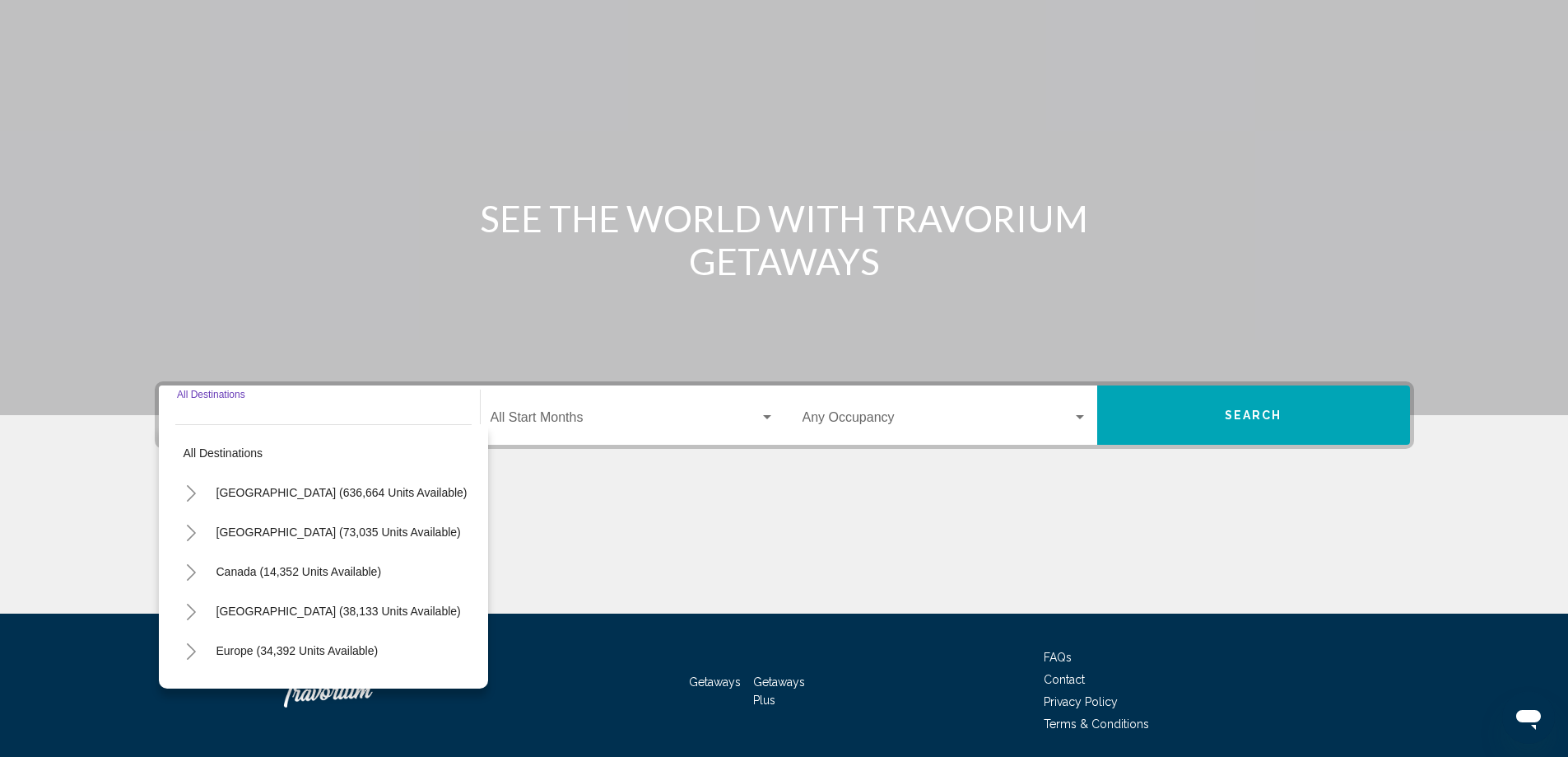
scroll to position [138, 0]
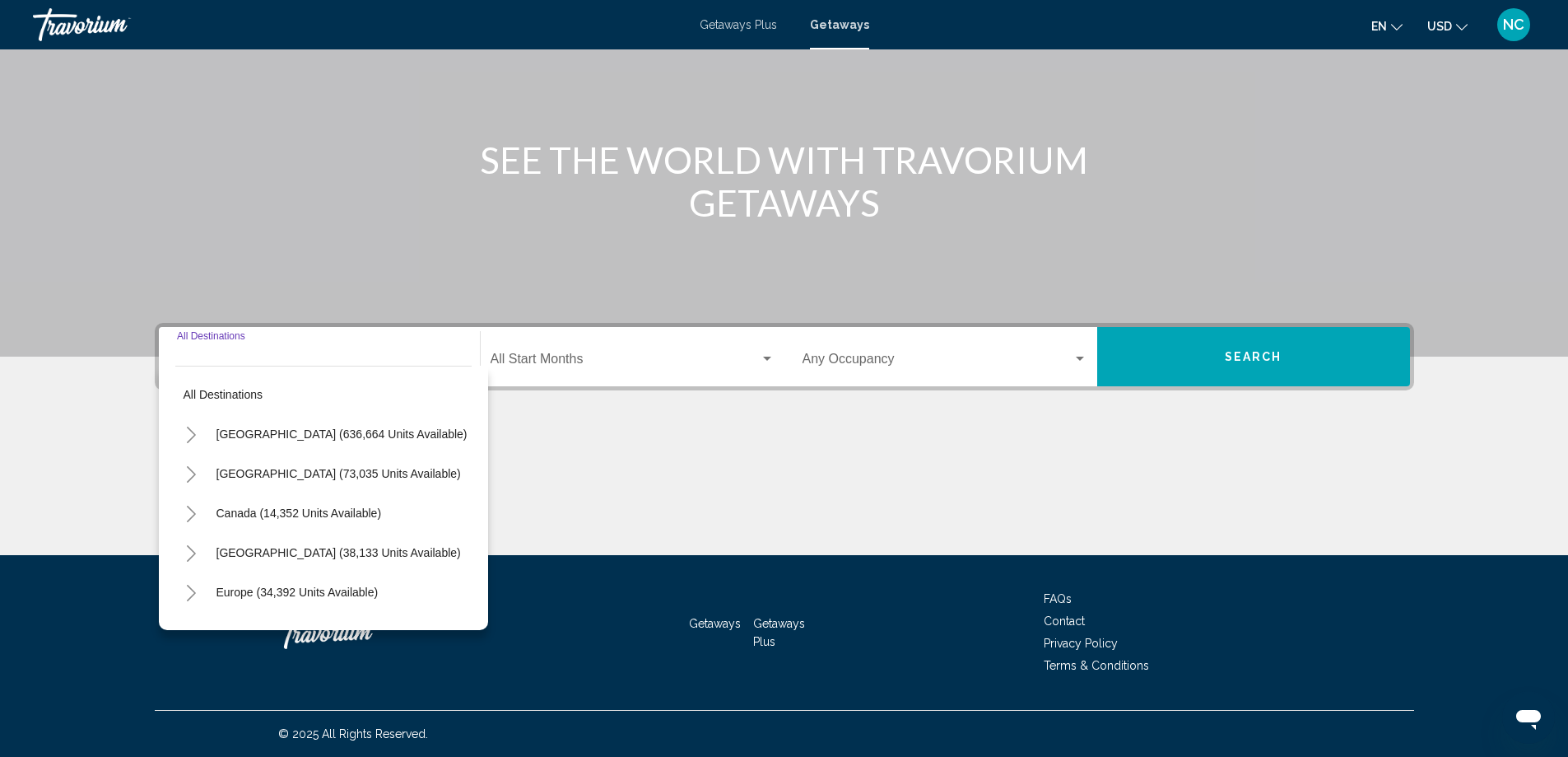
click at [191, 432] on icon "Toggle United States (636,664 units available)" at bounding box center [191, 435] width 9 height 17
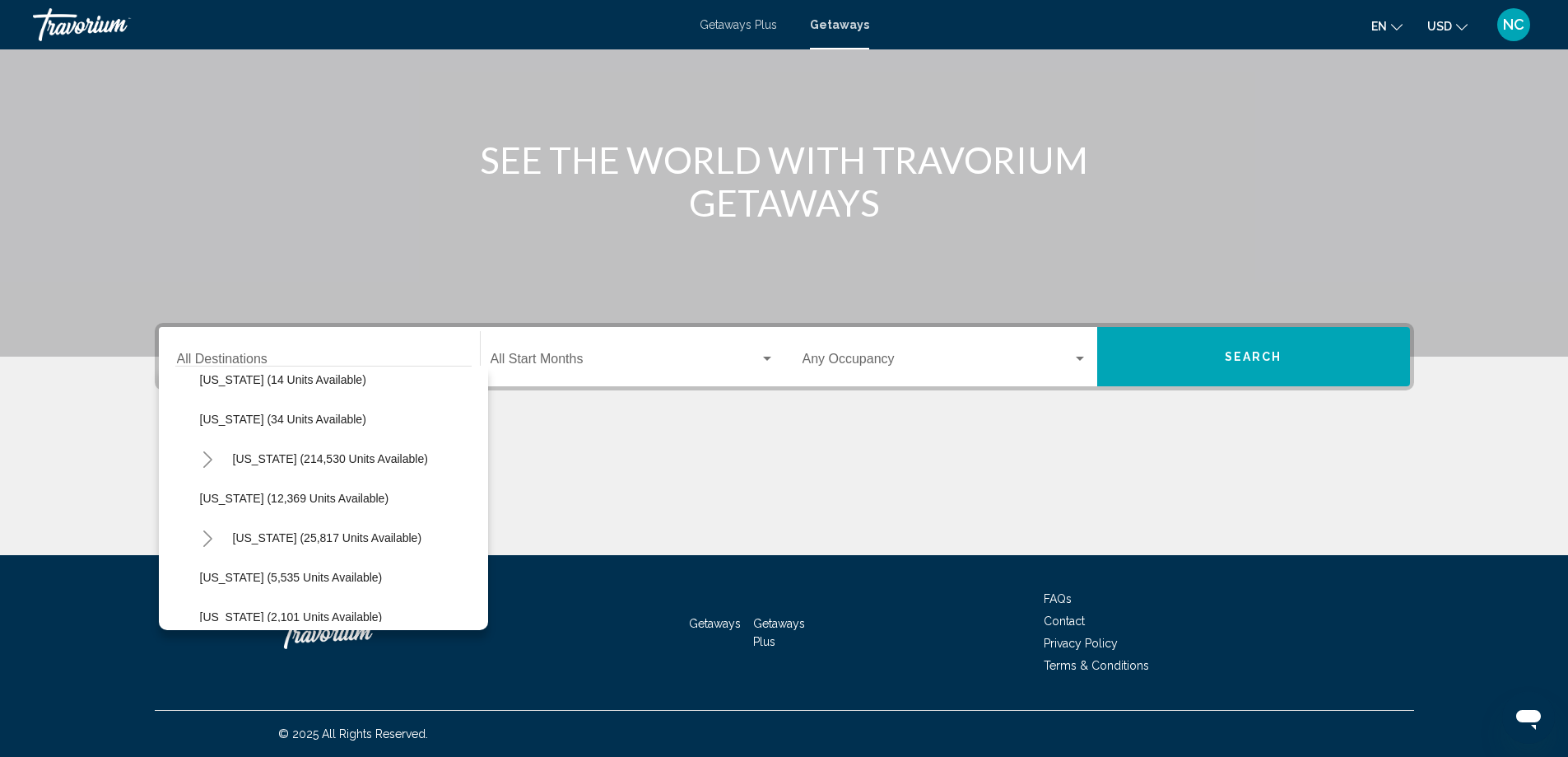
scroll to position [329, 0]
click at [209, 424] on icon "Toggle Florida (214,530 units available)" at bounding box center [208, 422] width 9 height 17
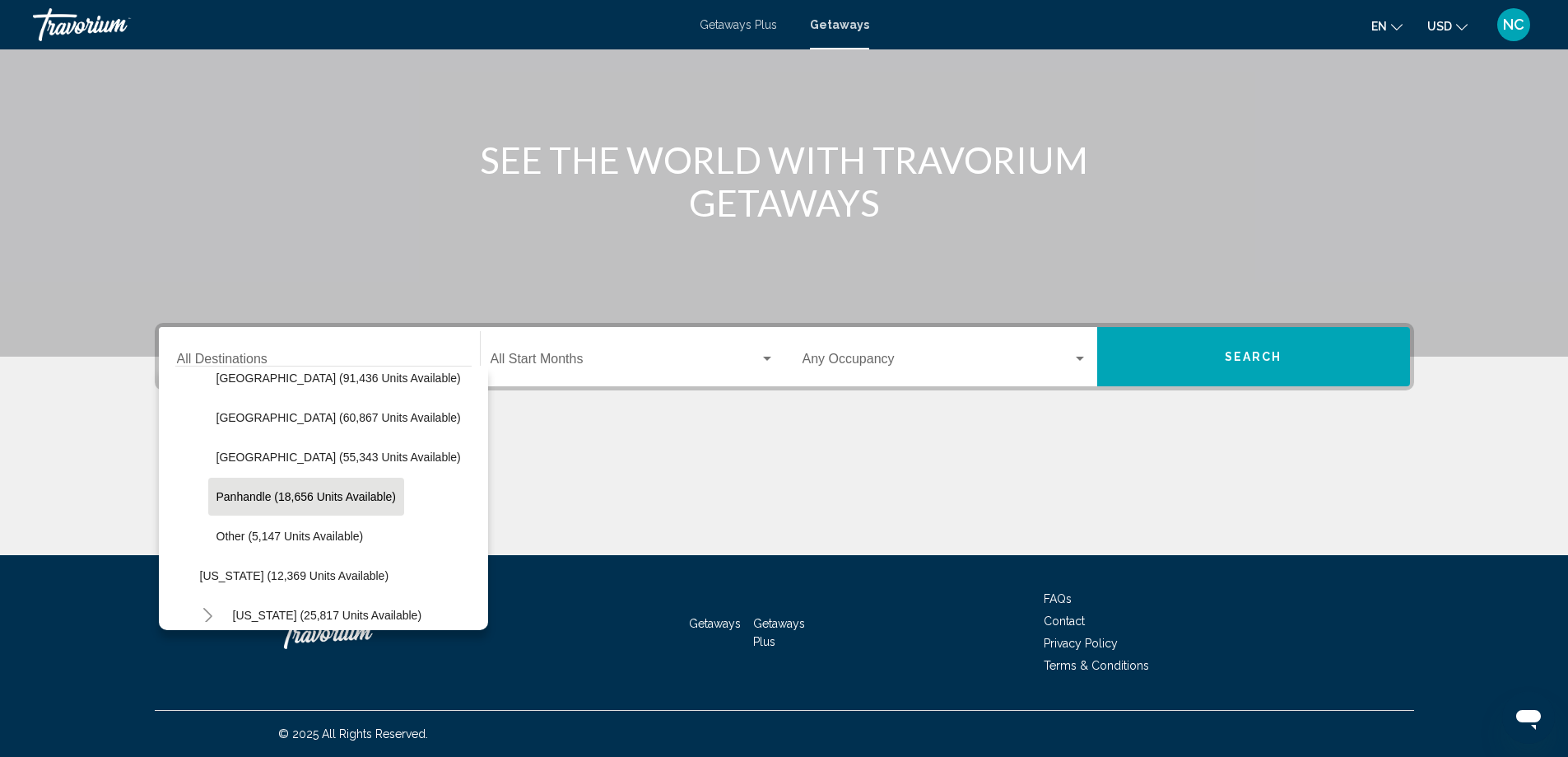
click at [313, 497] on span "Panhandle (18,656 units available)" at bounding box center [306, 497] width 179 height 13
type input "**********"
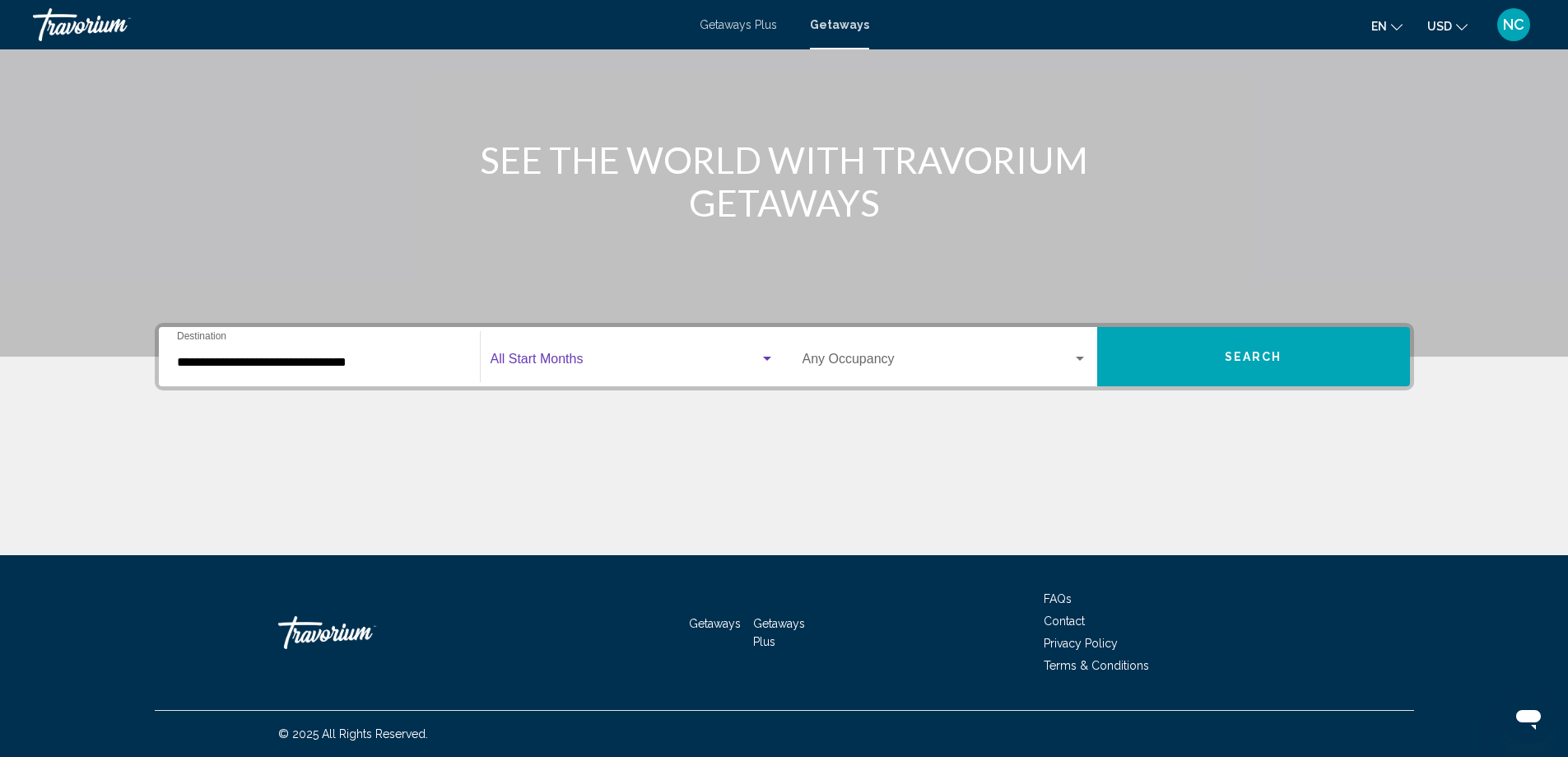
click at [770, 358] on div "Search widget" at bounding box center [767, 358] width 8 height 4
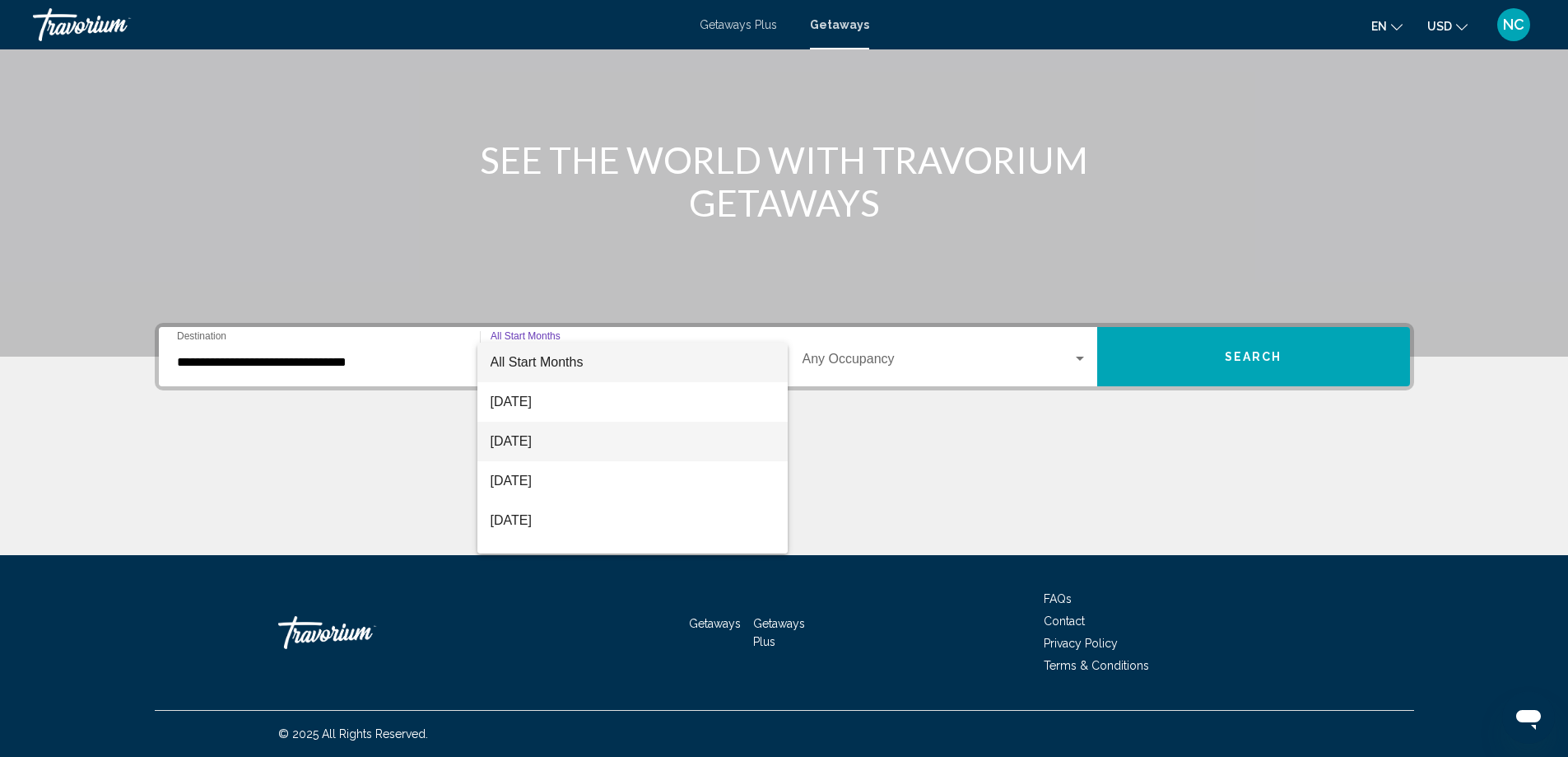
click at [551, 444] on span "[DATE]" at bounding box center [633, 441] width 284 height 40
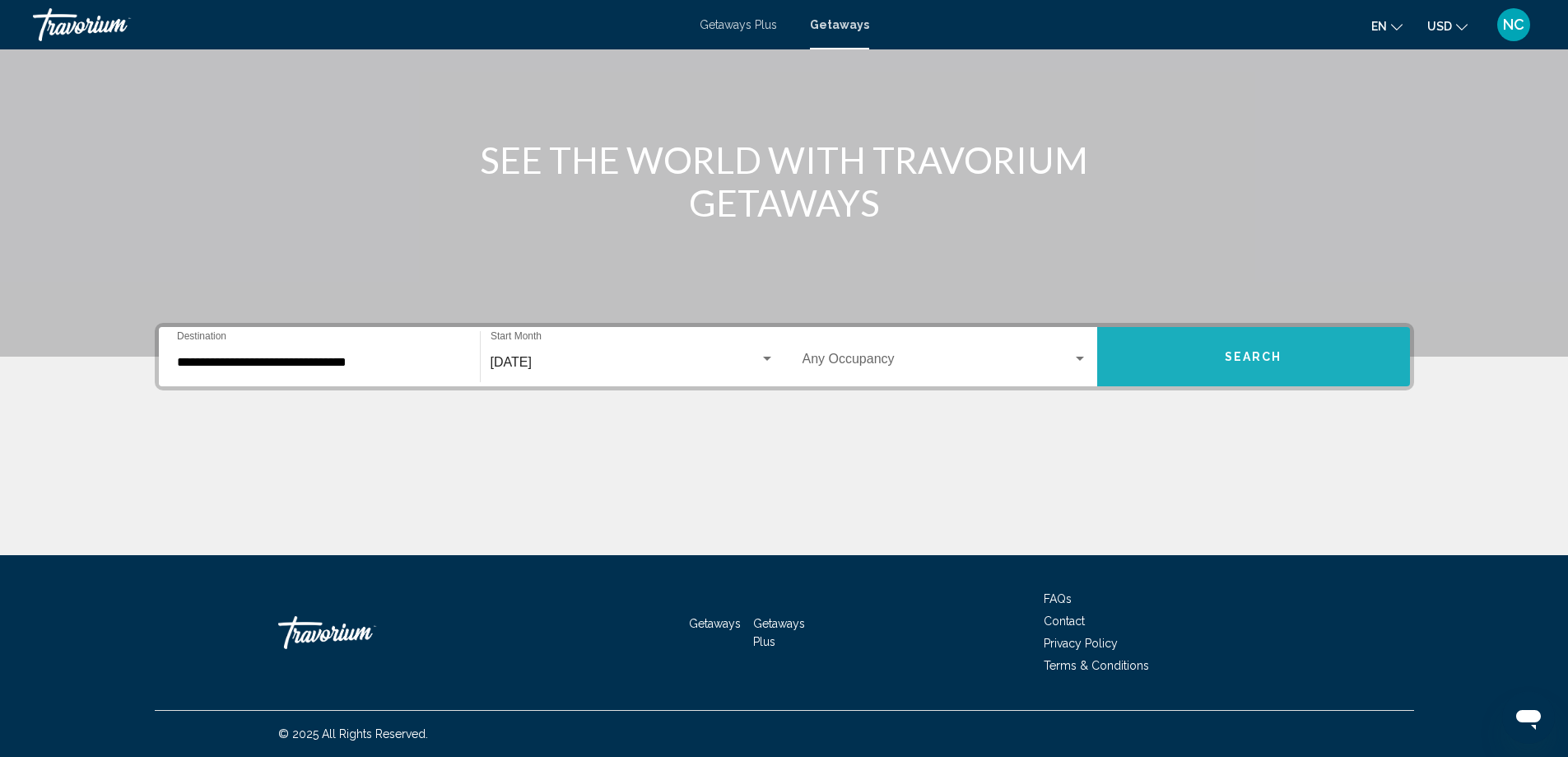
click at [1197, 364] on button "Search" at bounding box center [1253, 357] width 313 height 60
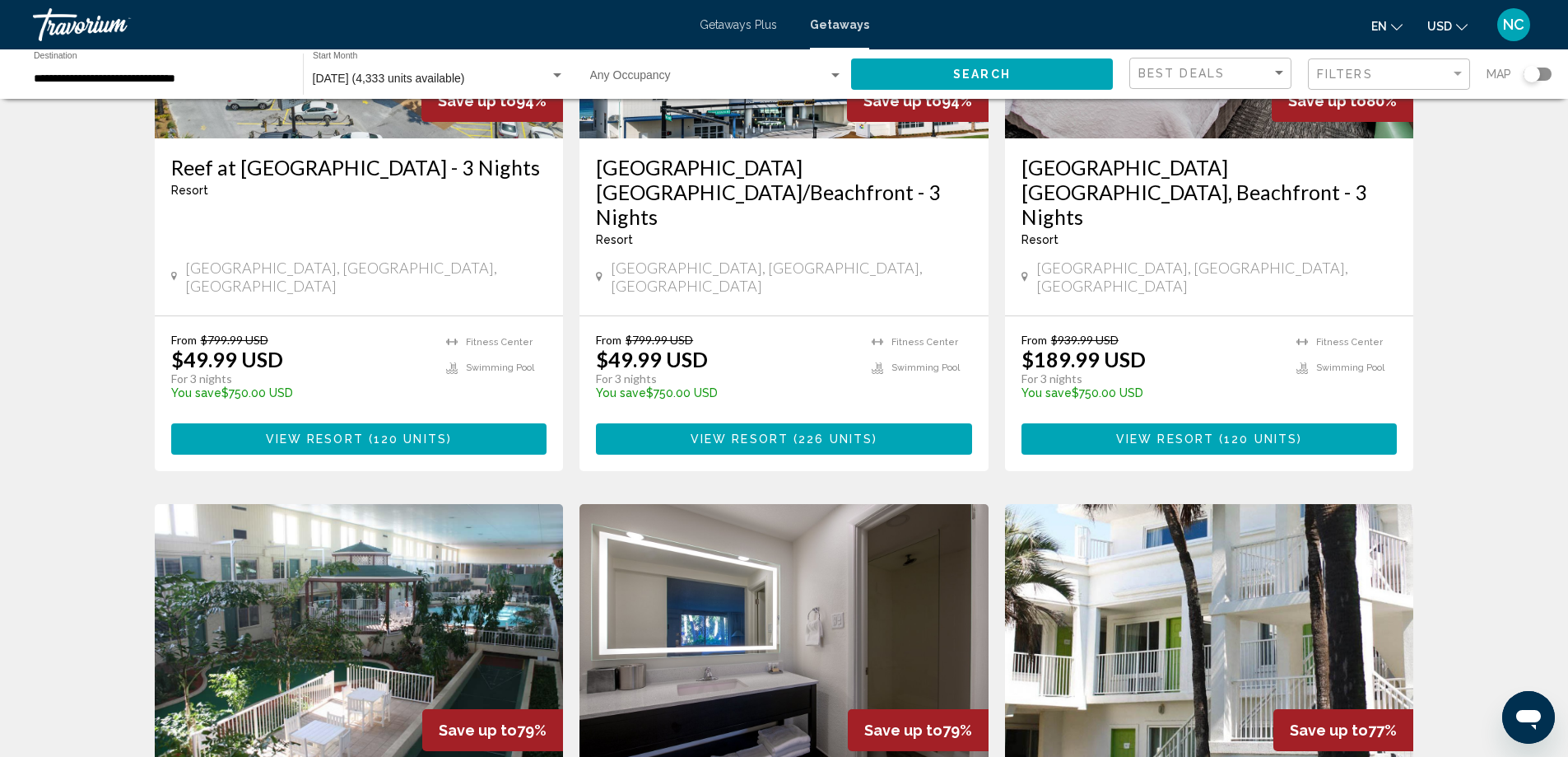
scroll to position [1235, 0]
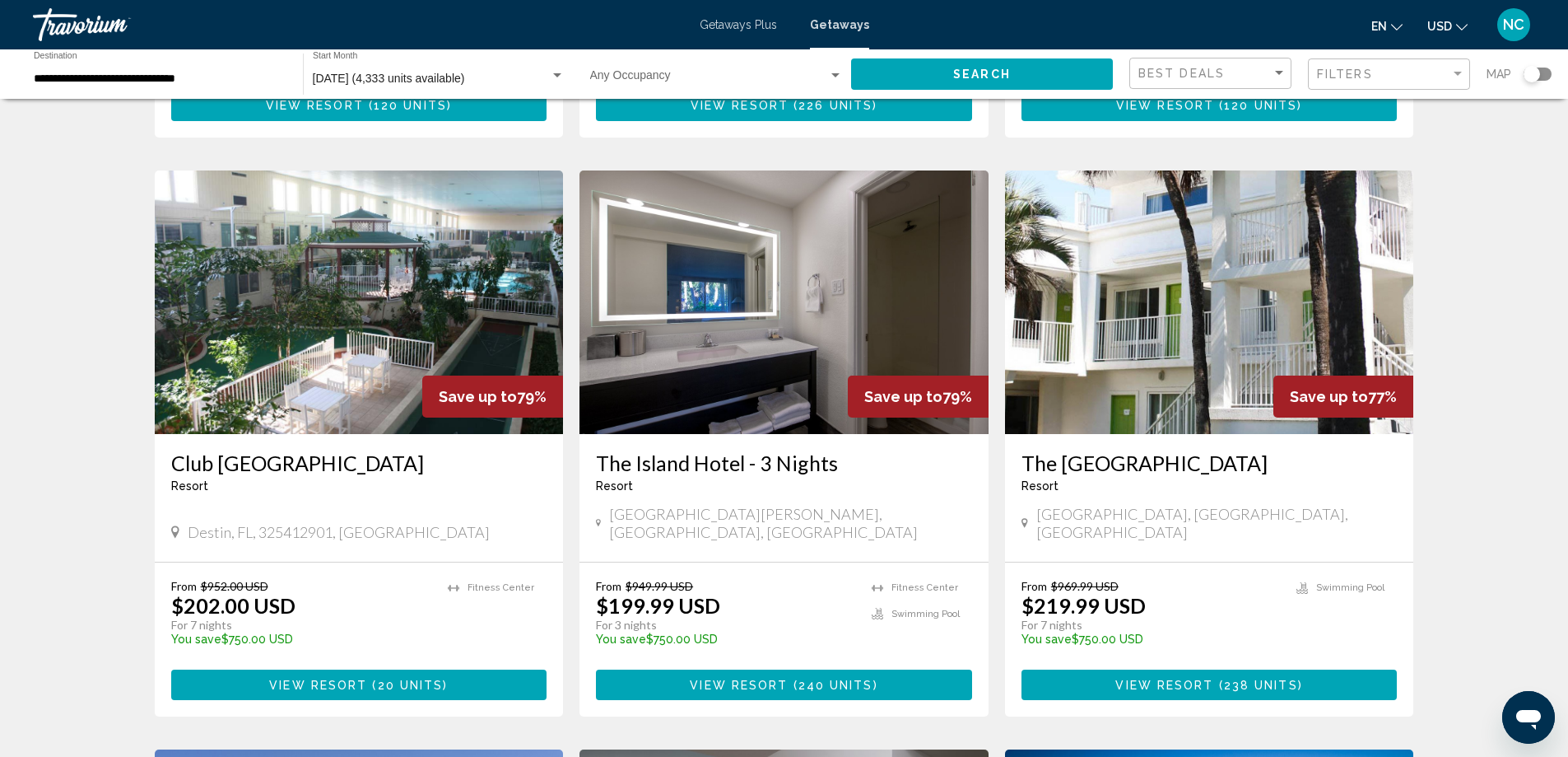
click at [355, 192] on img "Main content" at bounding box center [359, 301] width 409 height 263
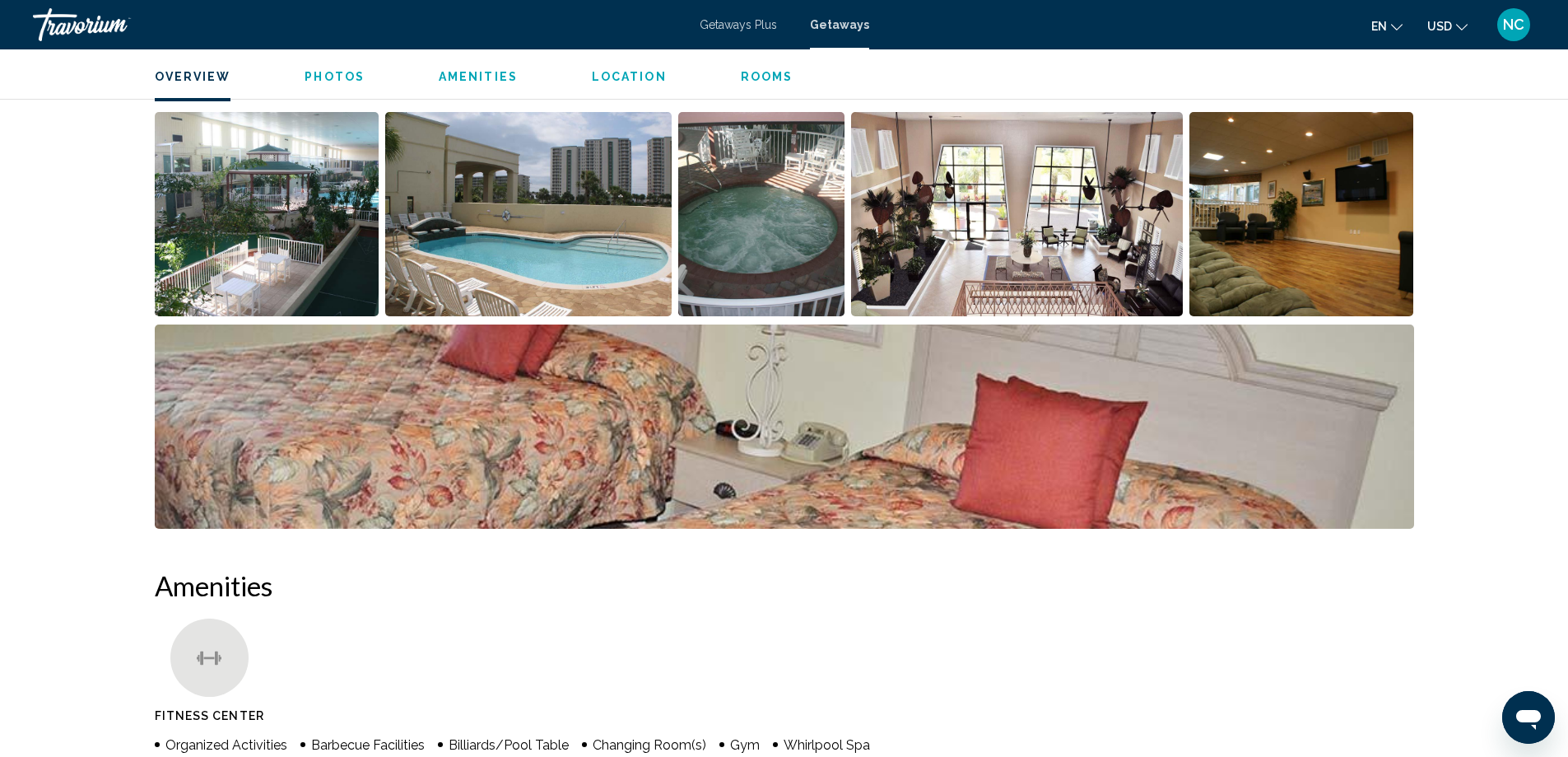
scroll to position [494, 0]
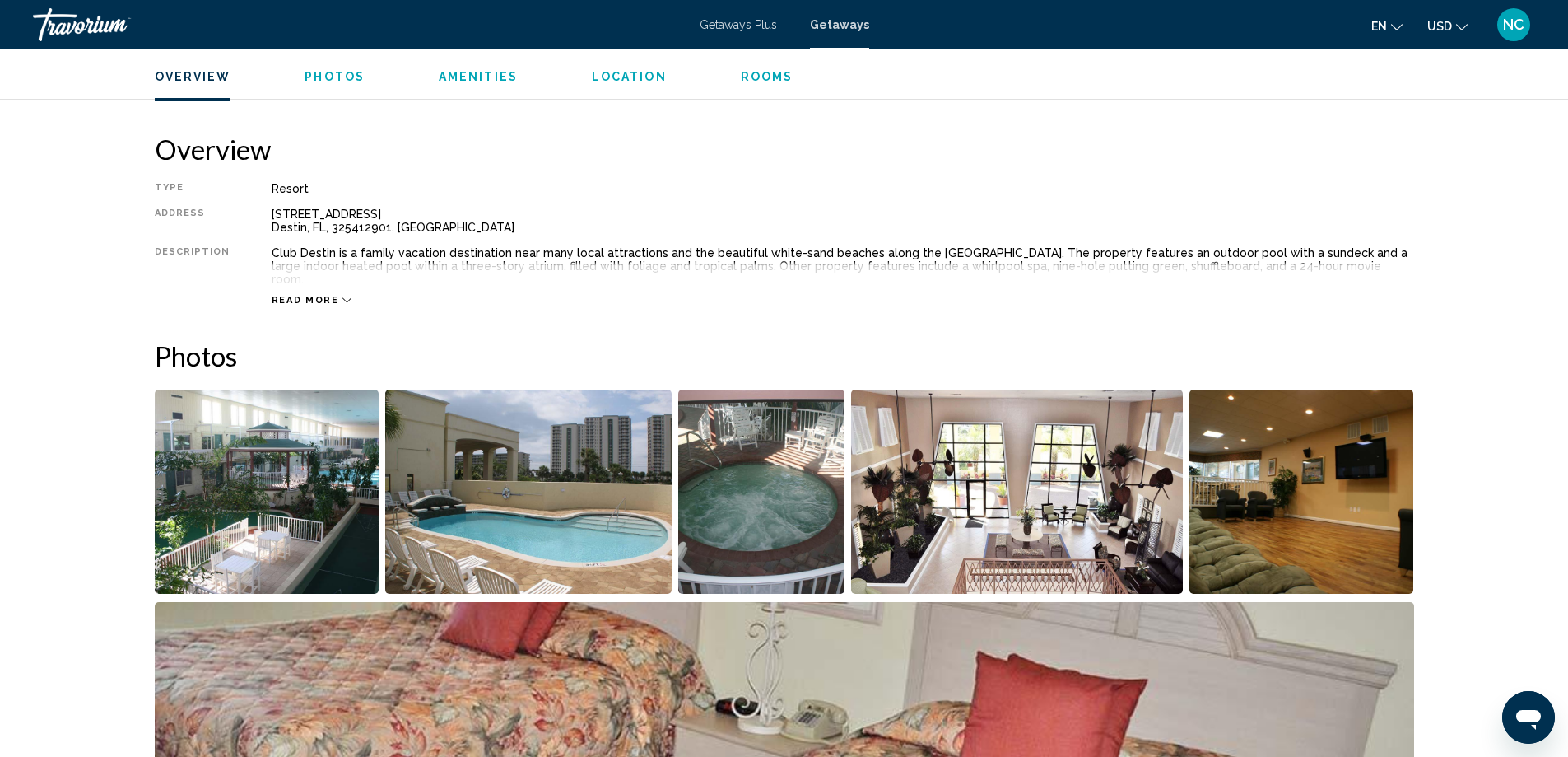
click at [342, 471] on img "Open full-screen image slider" at bounding box center [267, 492] width 225 height 205
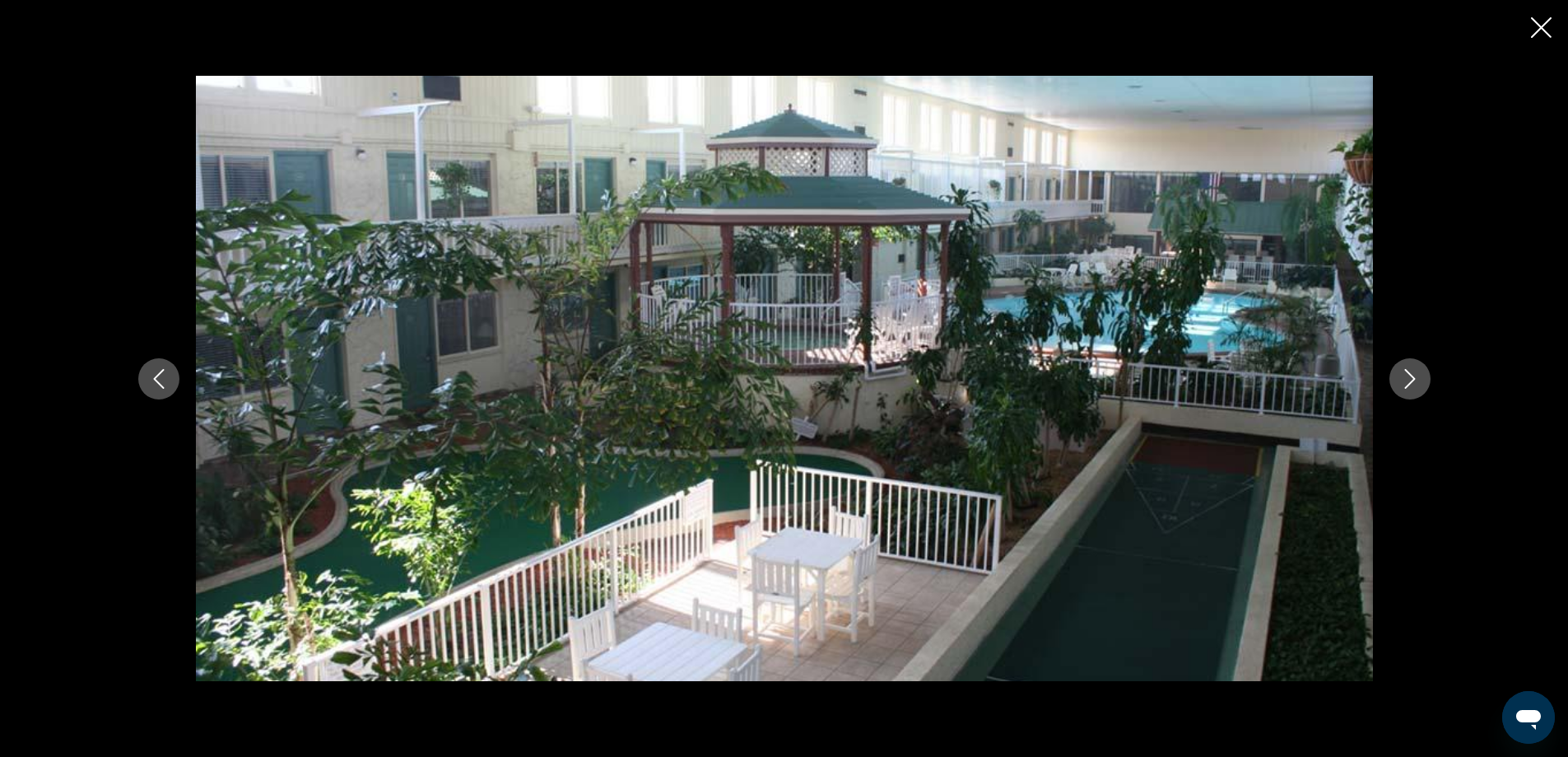
click at [1413, 380] on icon "Next image" at bounding box center [1410, 378] width 11 height 20
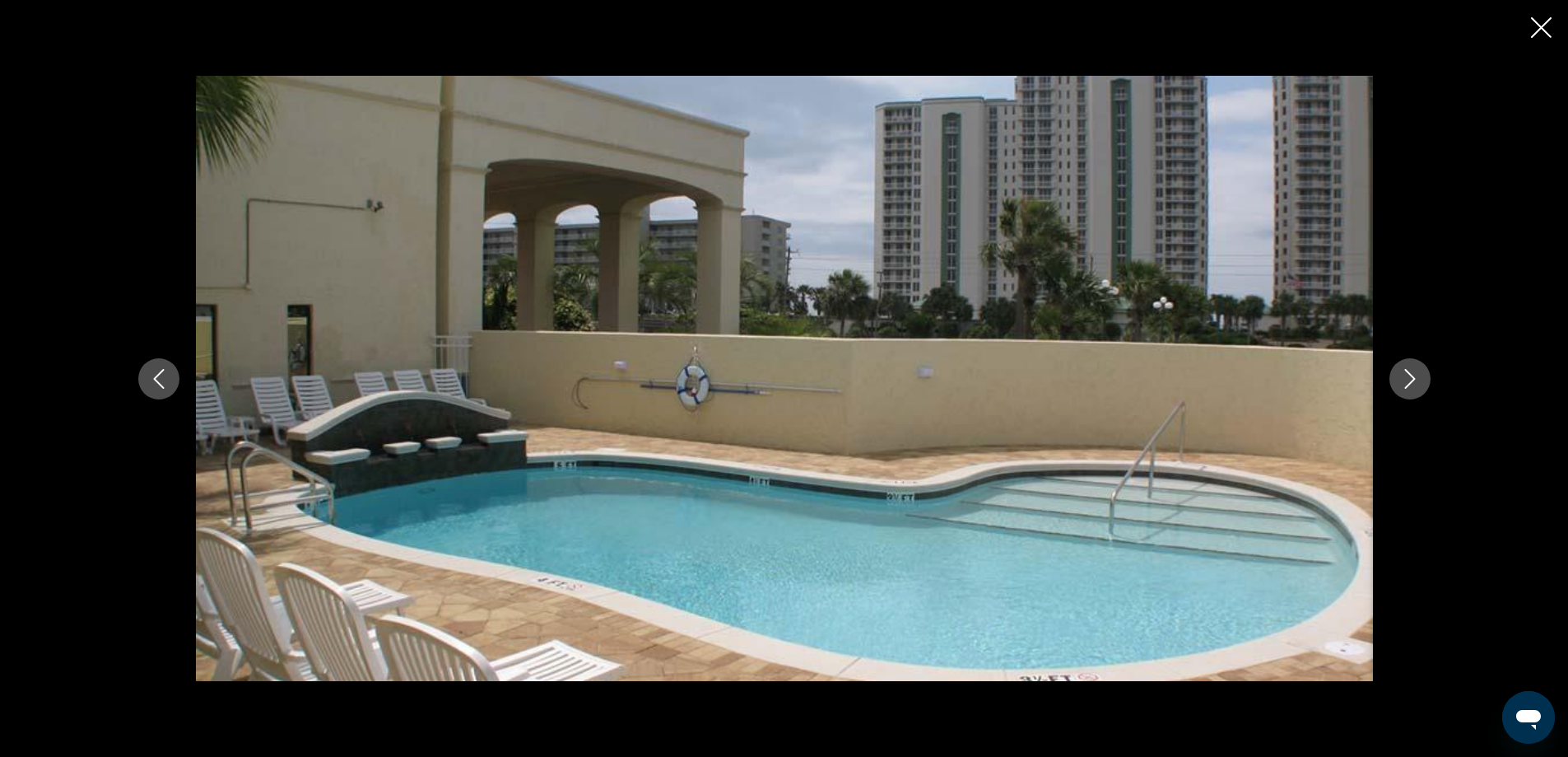
click at [1412, 380] on icon "Next image" at bounding box center [1410, 378] width 11 height 20
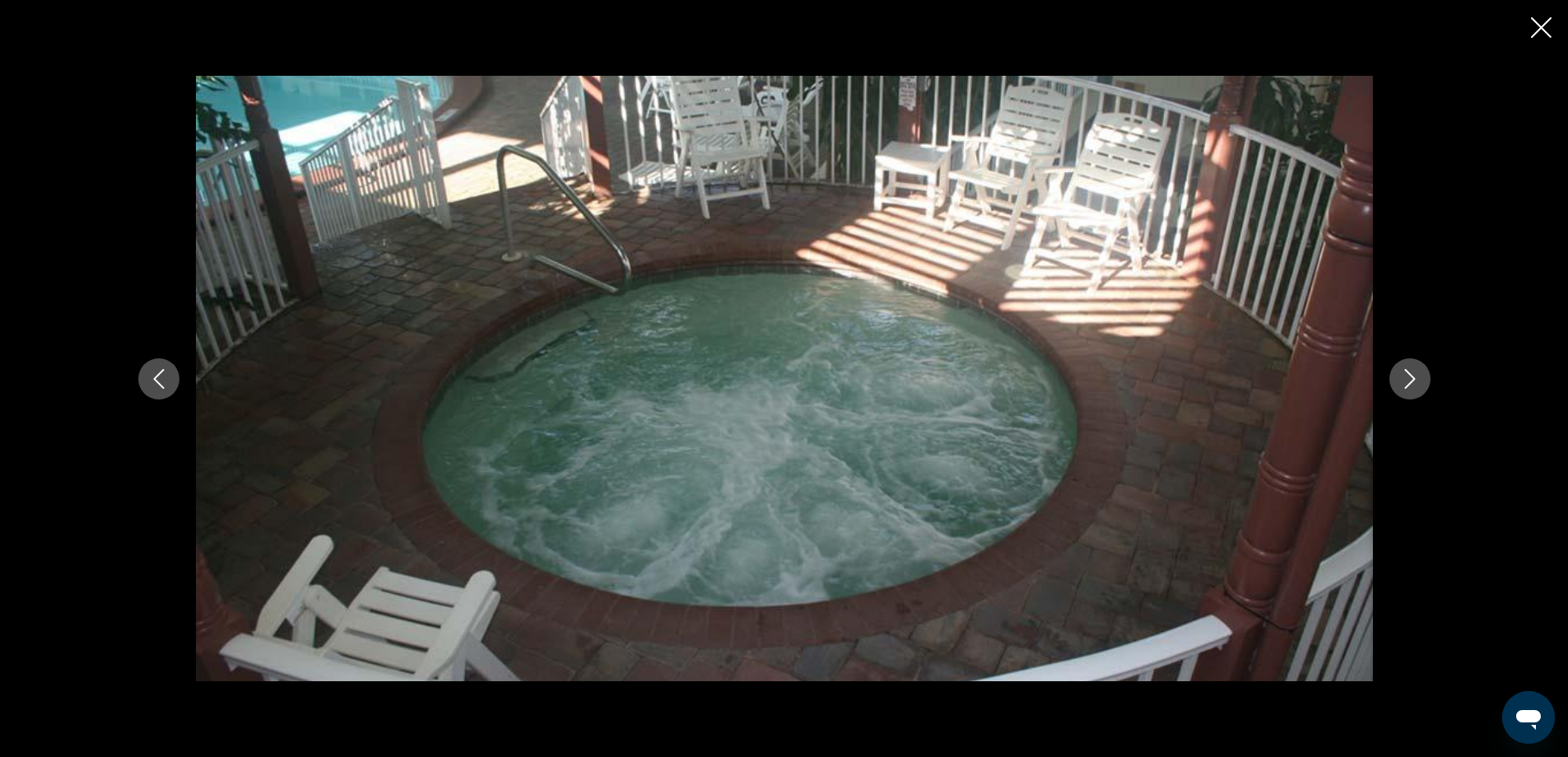
click at [1410, 380] on icon "Next image" at bounding box center [1409, 378] width 20 height 20
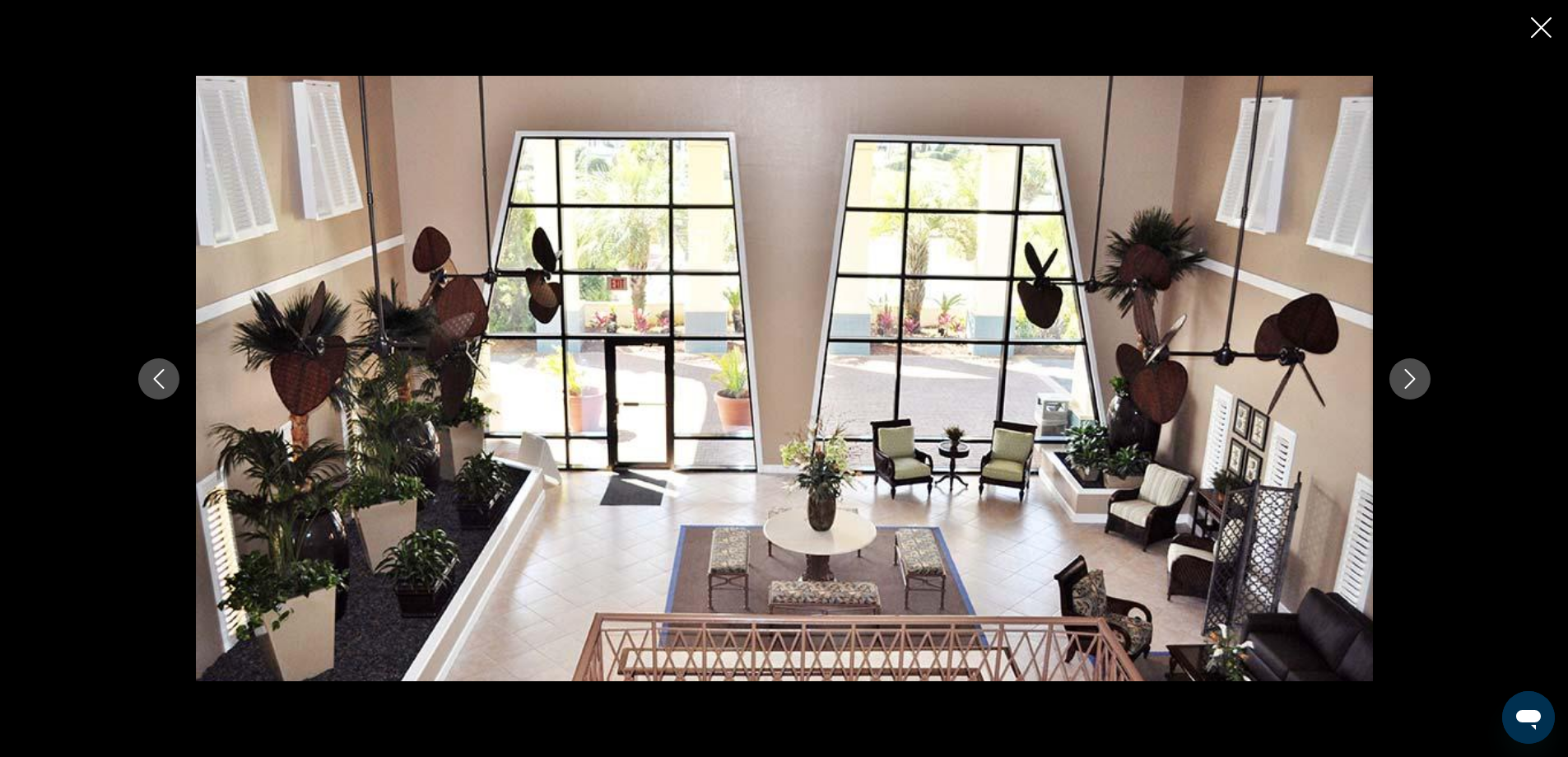
click at [1408, 382] on icon "Next image" at bounding box center [1409, 378] width 20 height 20
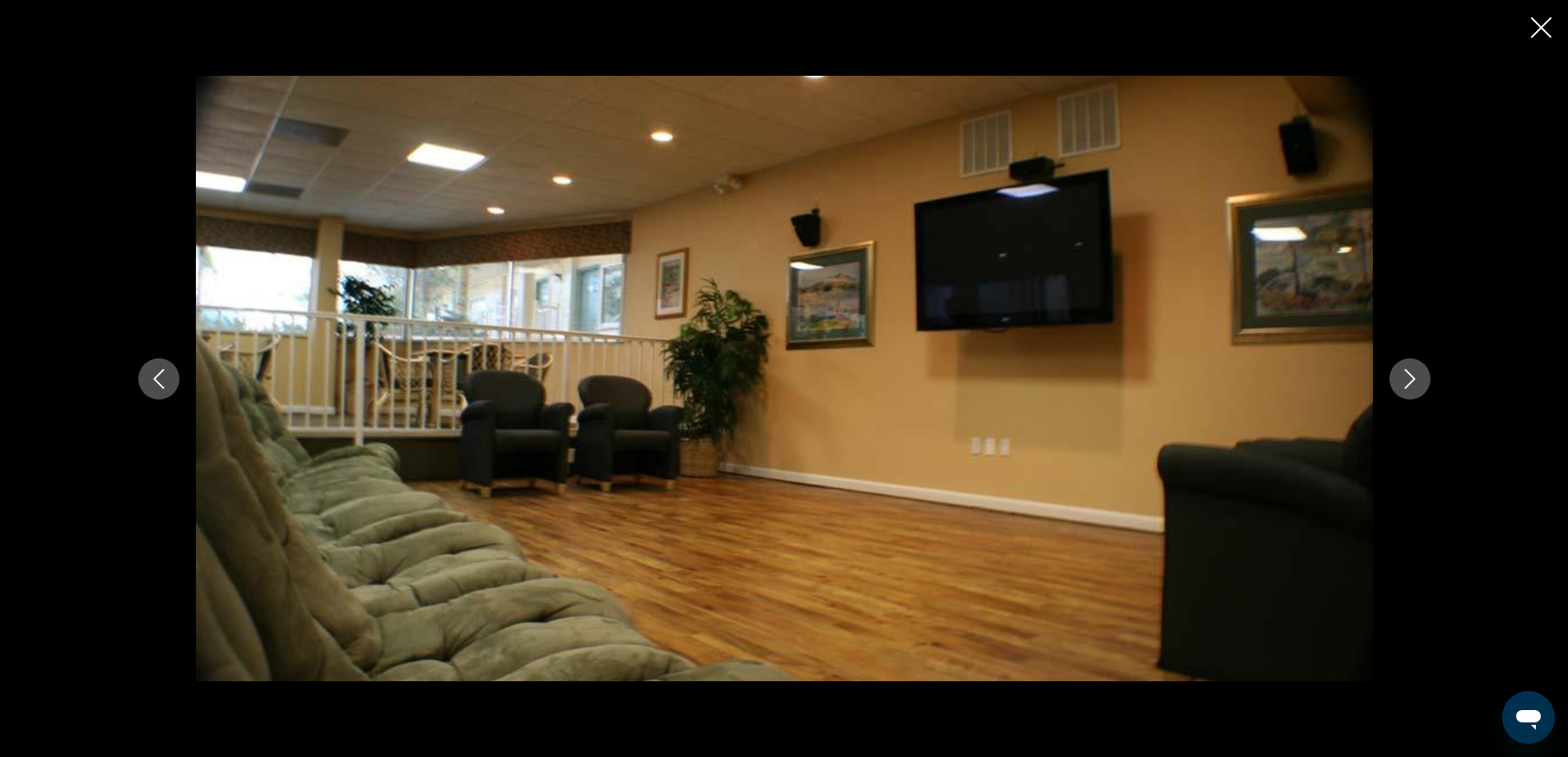
click at [1407, 378] on icon "Next image" at bounding box center [1409, 378] width 20 height 20
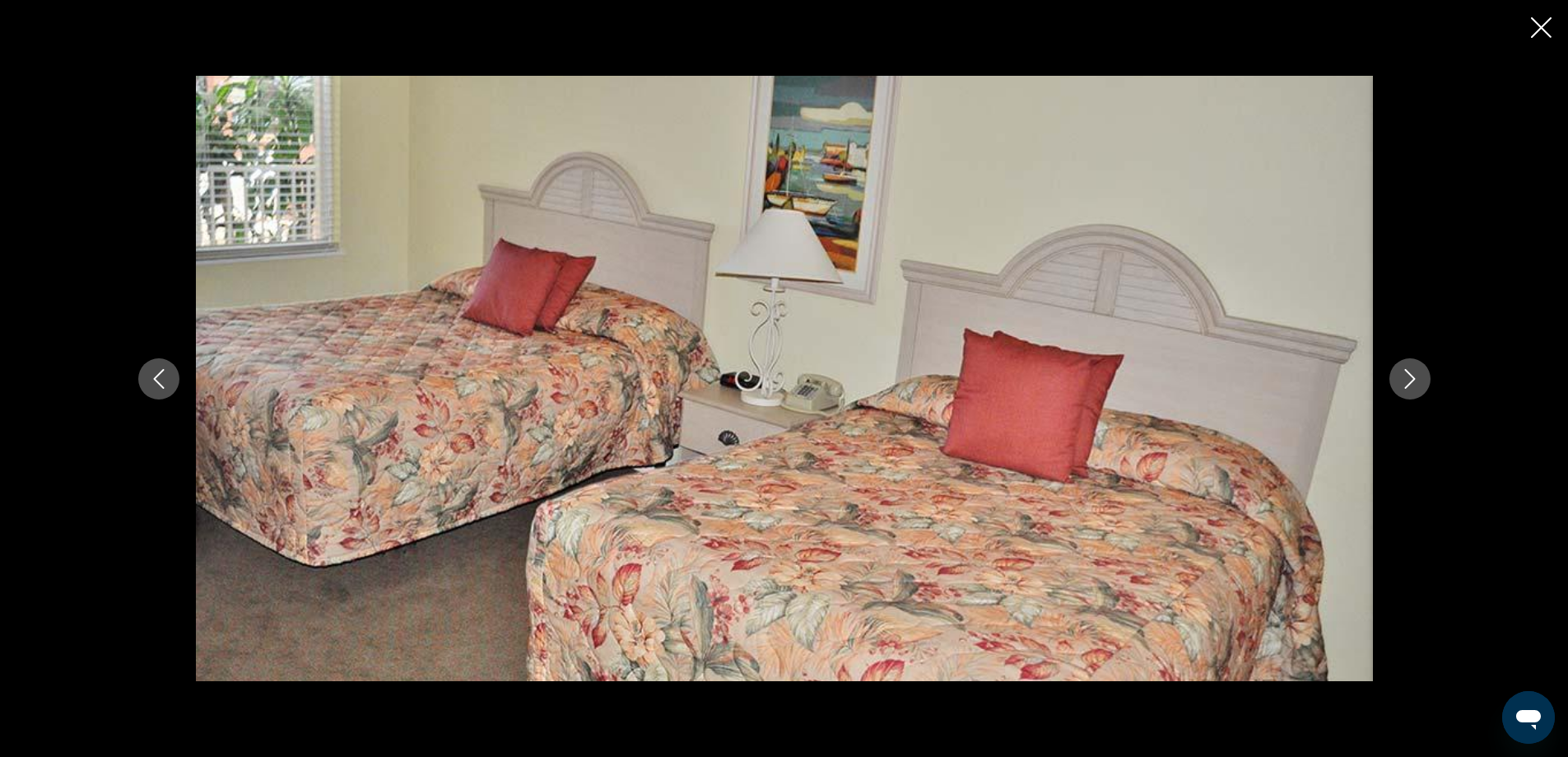
click at [1410, 378] on icon "Next image" at bounding box center [1409, 378] width 20 height 20
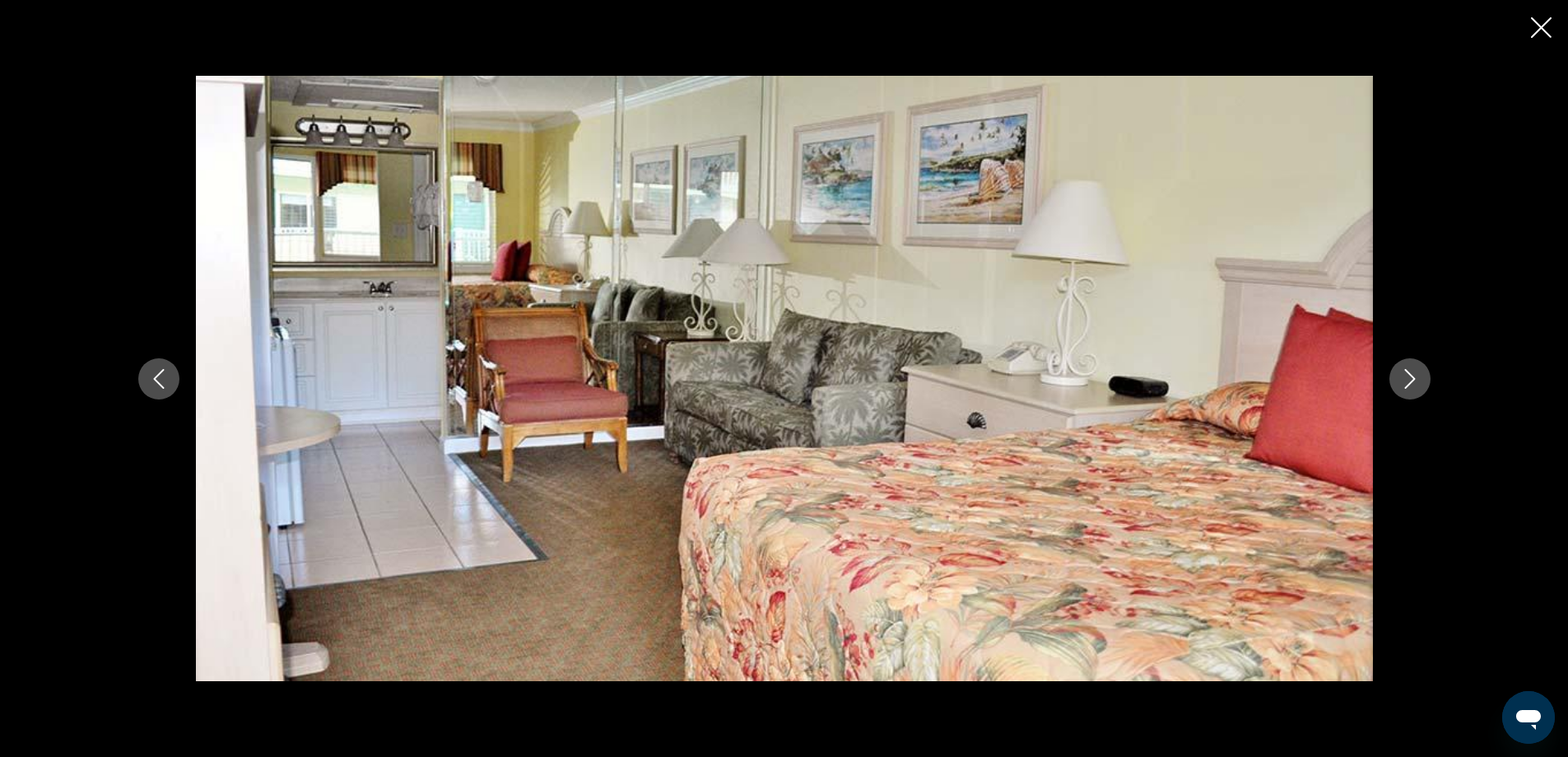
click at [1410, 378] on icon "Next image" at bounding box center [1409, 378] width 20 height 20
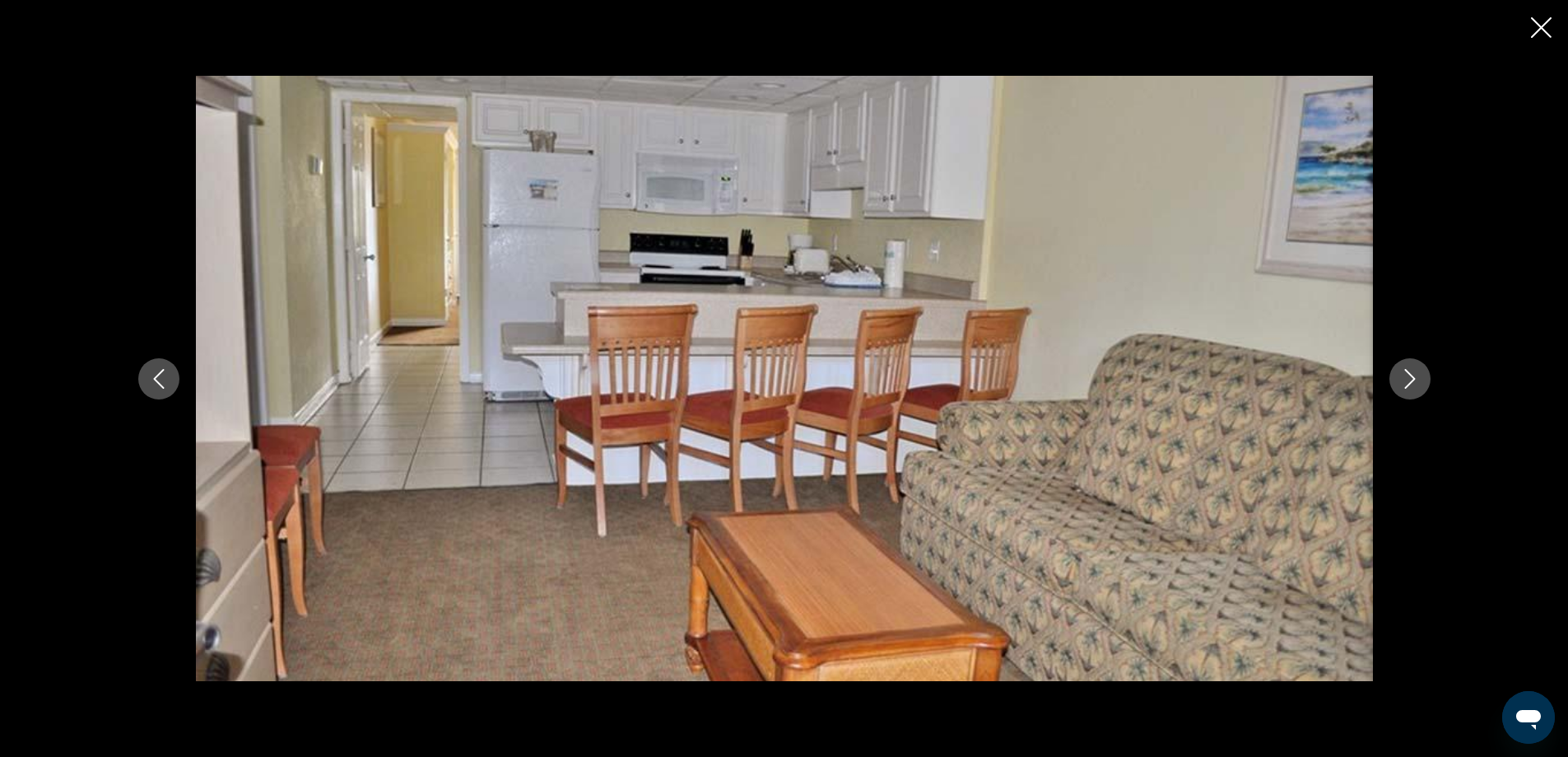
click at [1538, 29] on icon "Close slideshow" at bounding box center [1541, 28] width 20 height 20
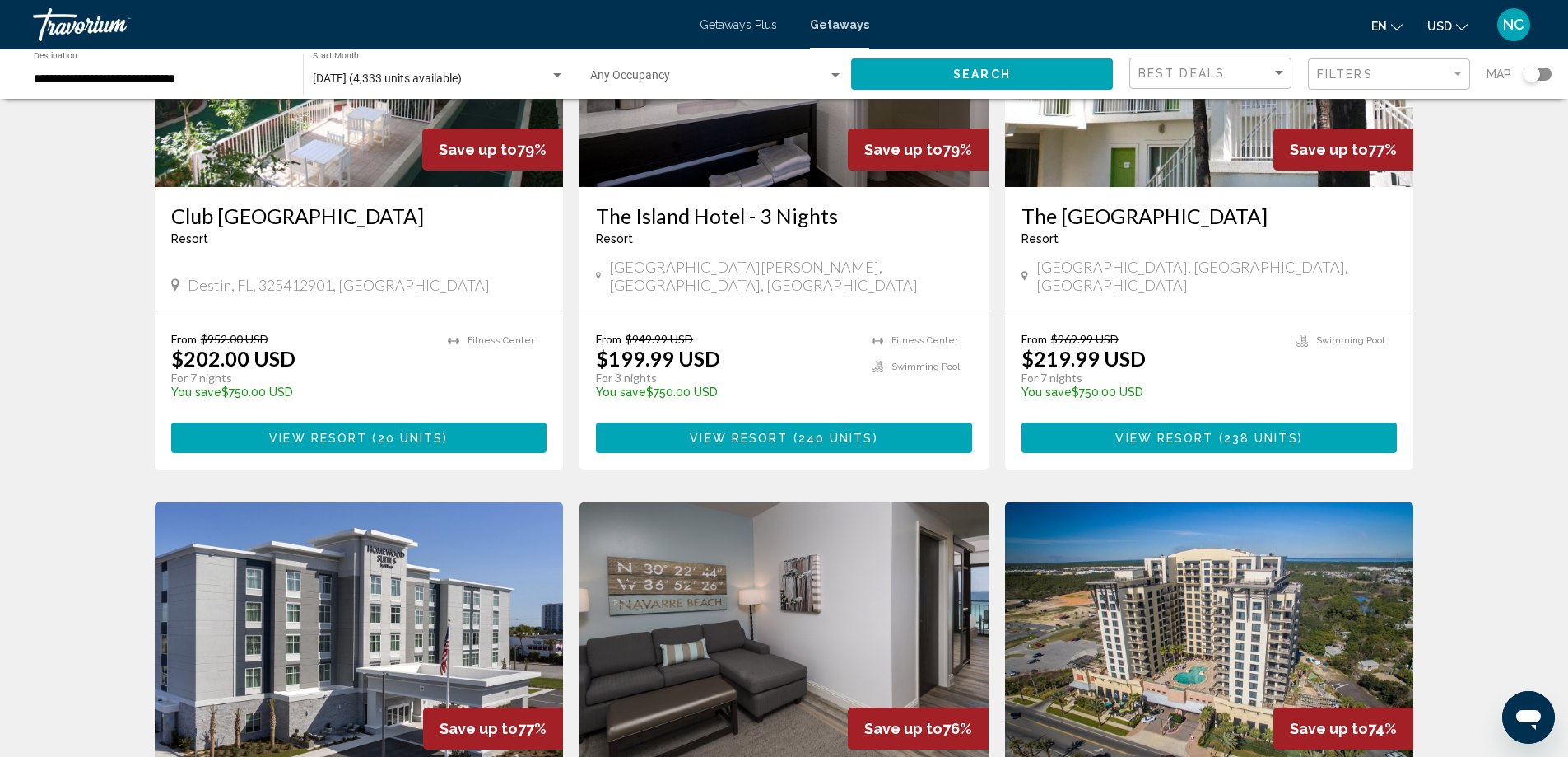
scroll to position [1894, 0]
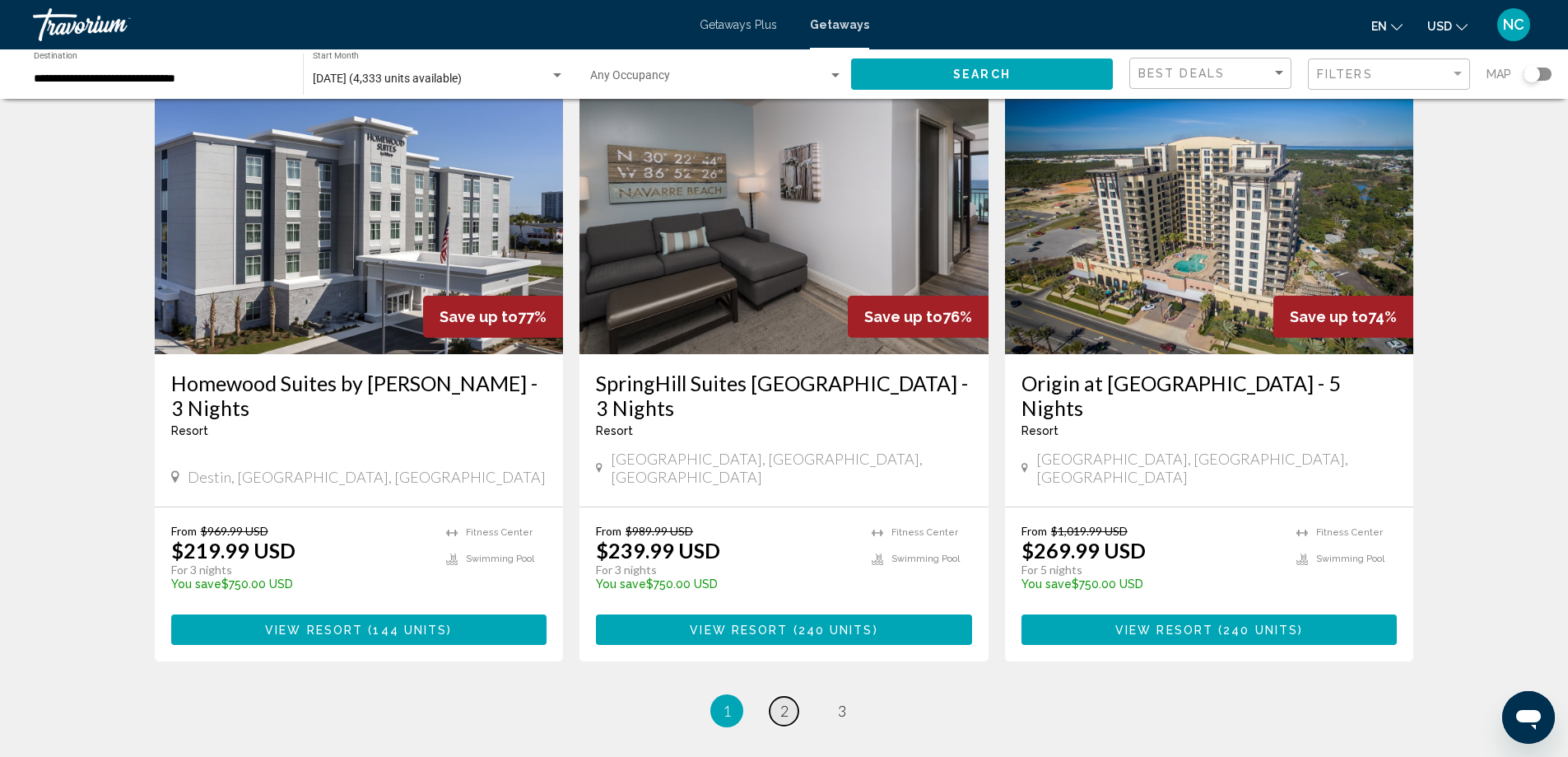
click at [784, 701] on span "2" at bounding box center [784, 710] width 8 height 18
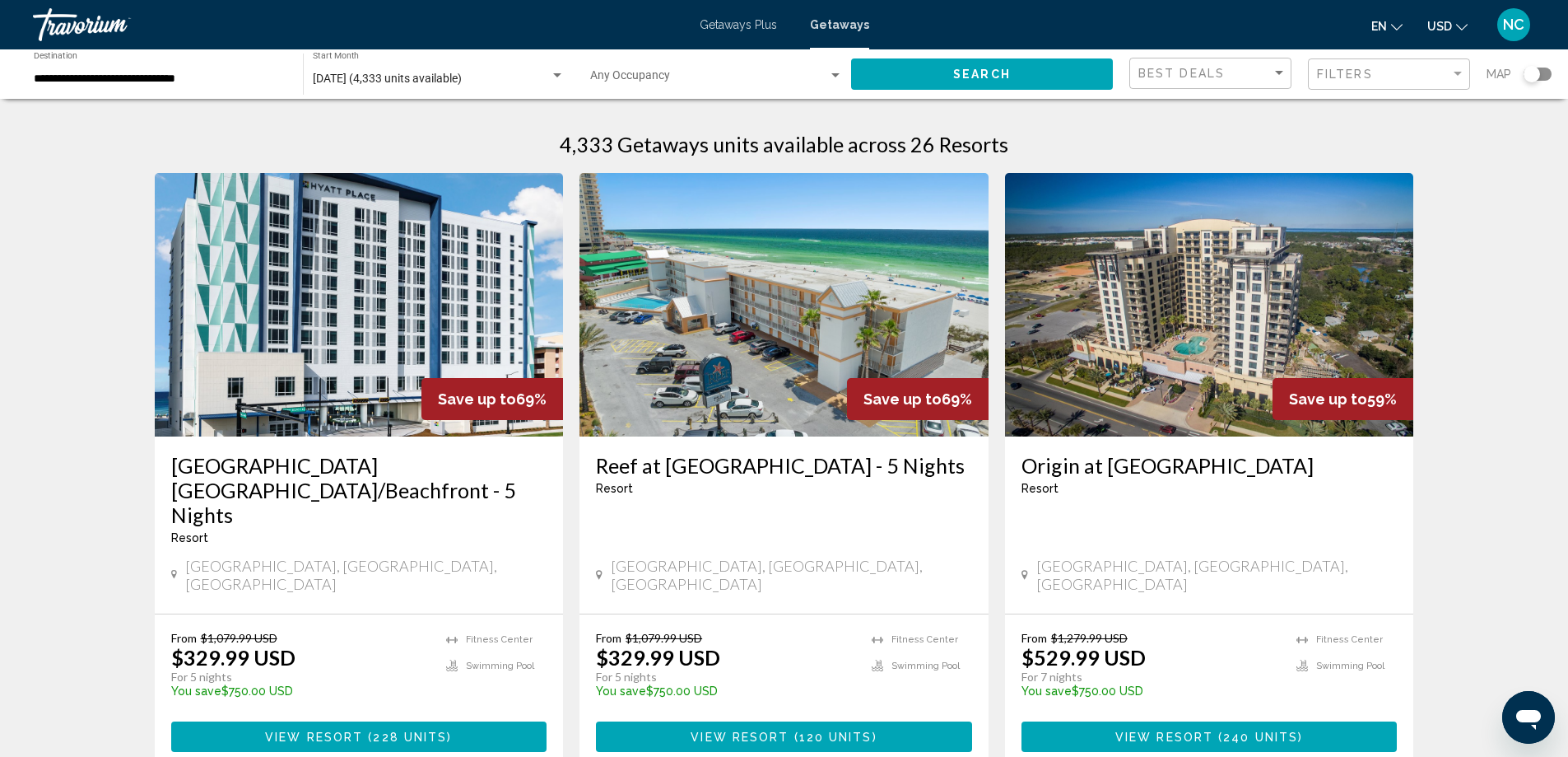
click at [1182, 350] on img "Main content" at bounding box center [1209, 304] width 409 height 263
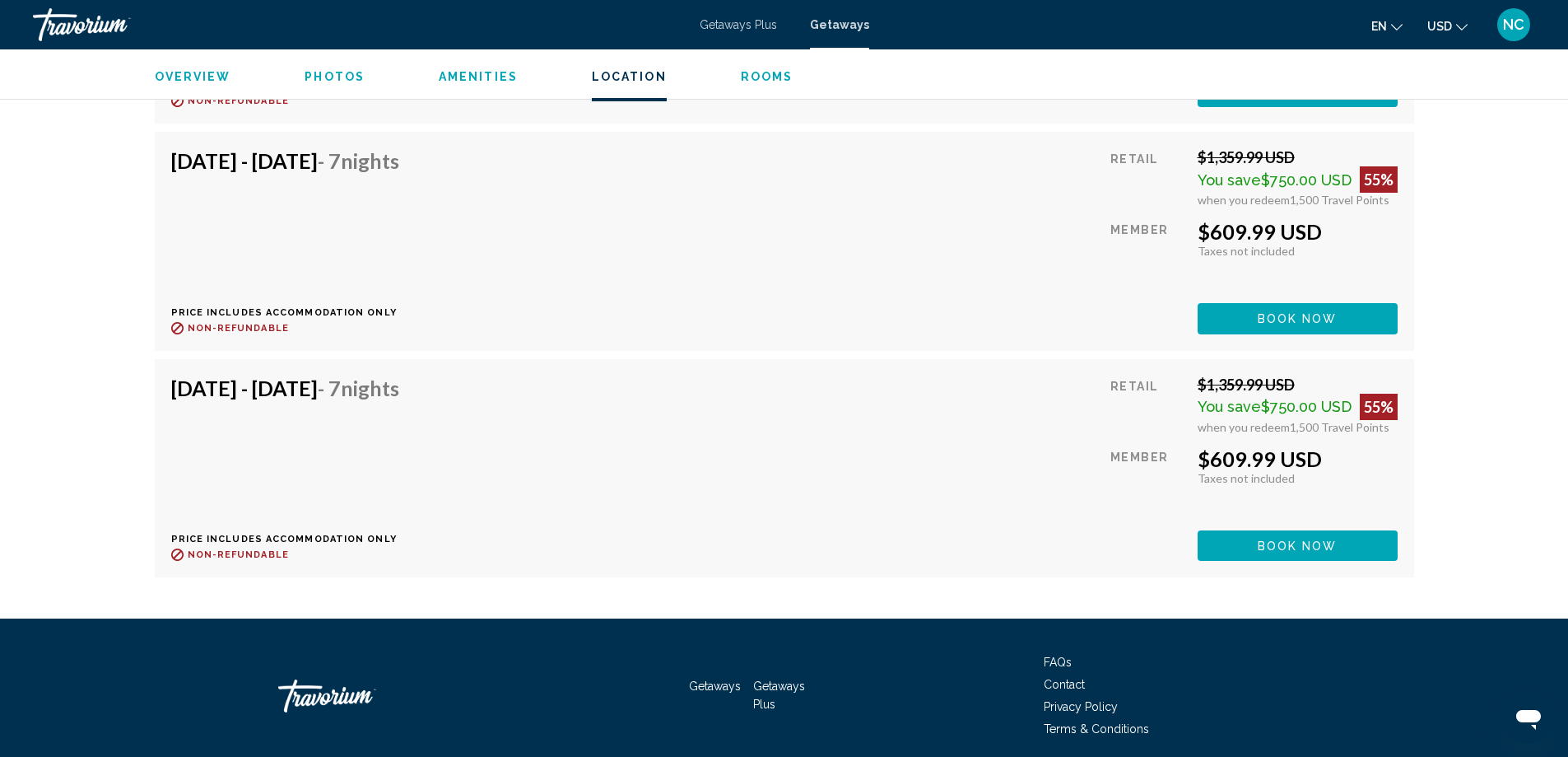
scroll to position [16686, 0]
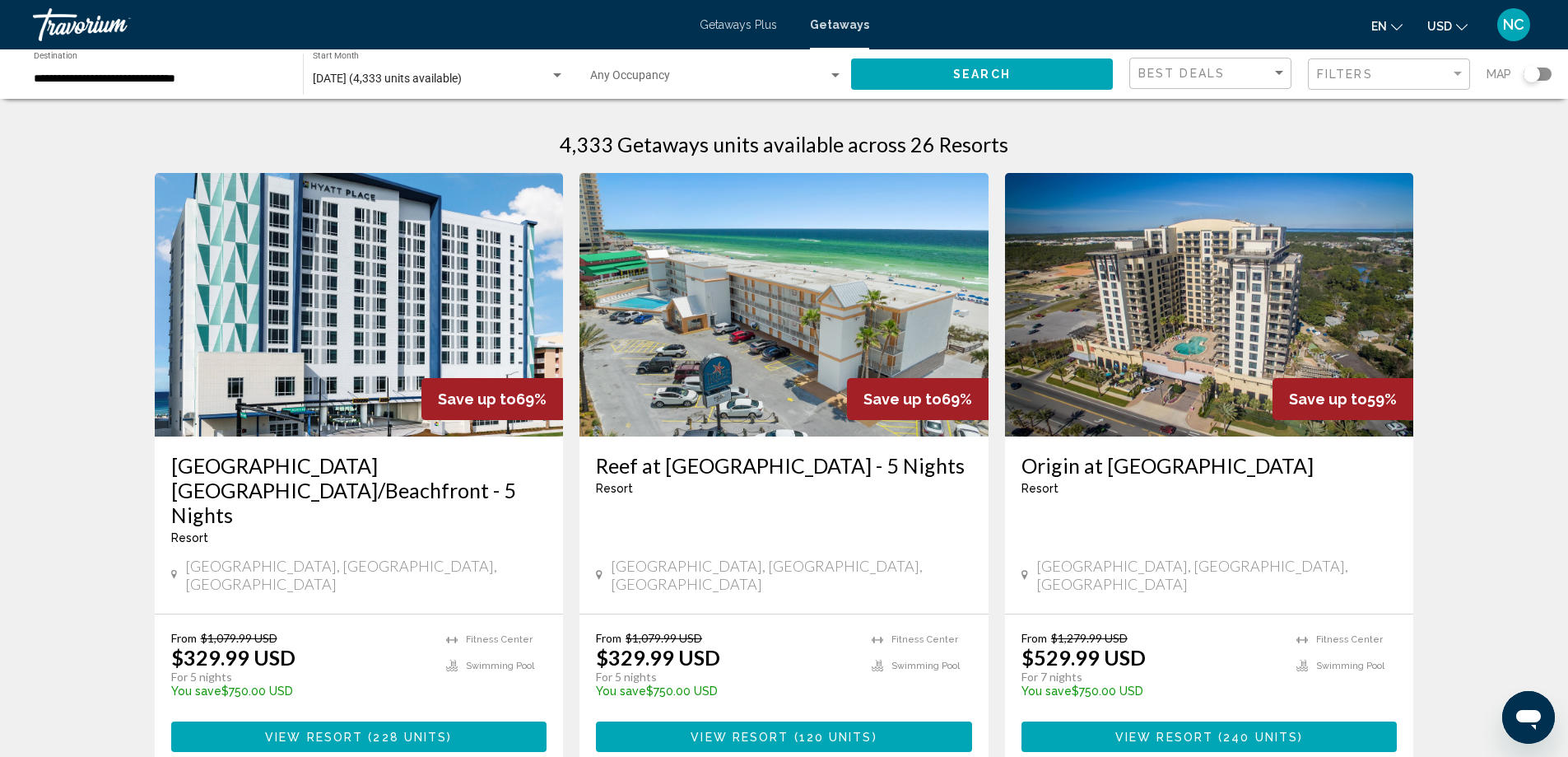
click at [735, 320] on img "Main content" at bounding box center [784, 304] width 409 height 263
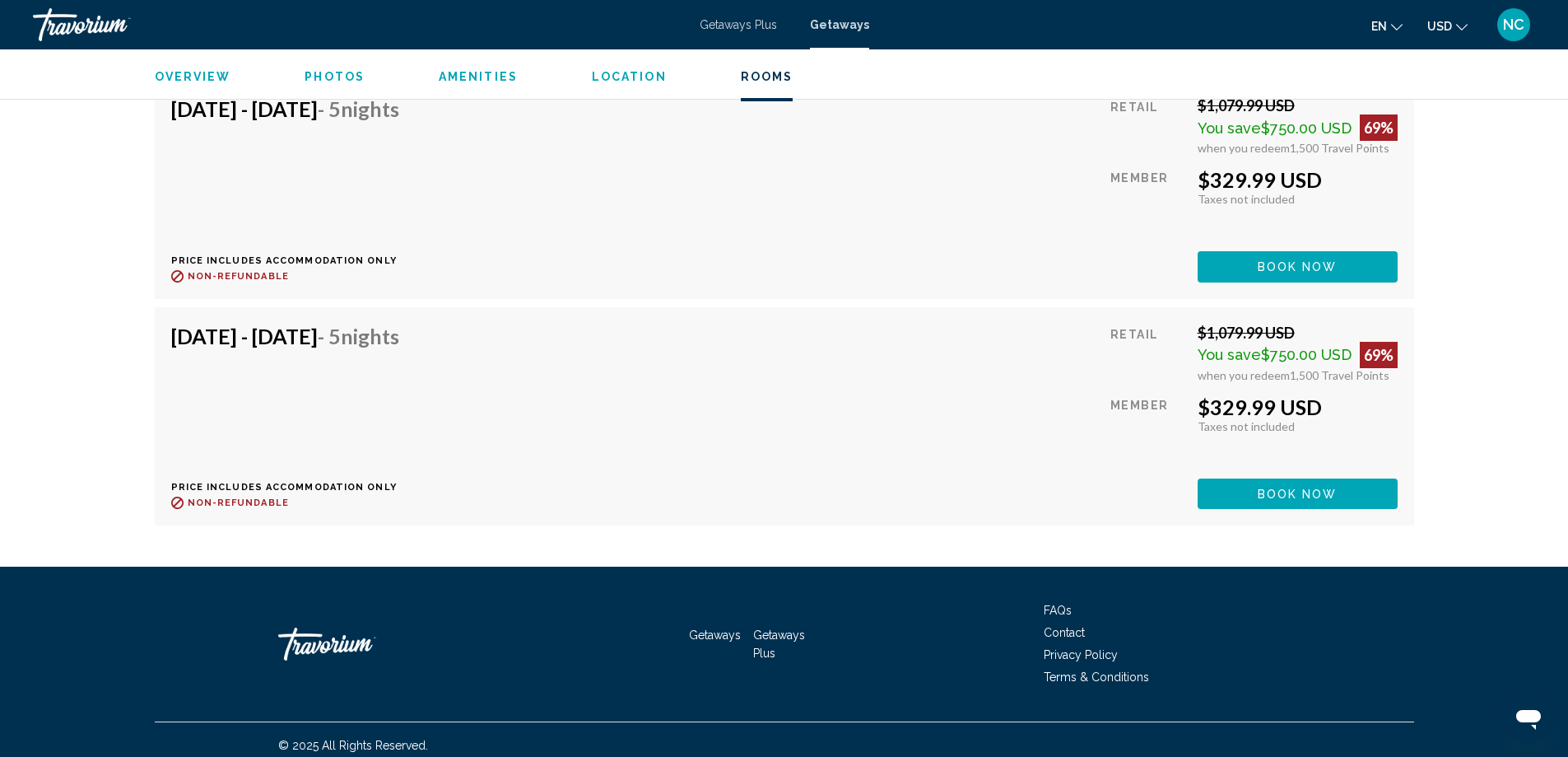
scroll to position [9180, 0]
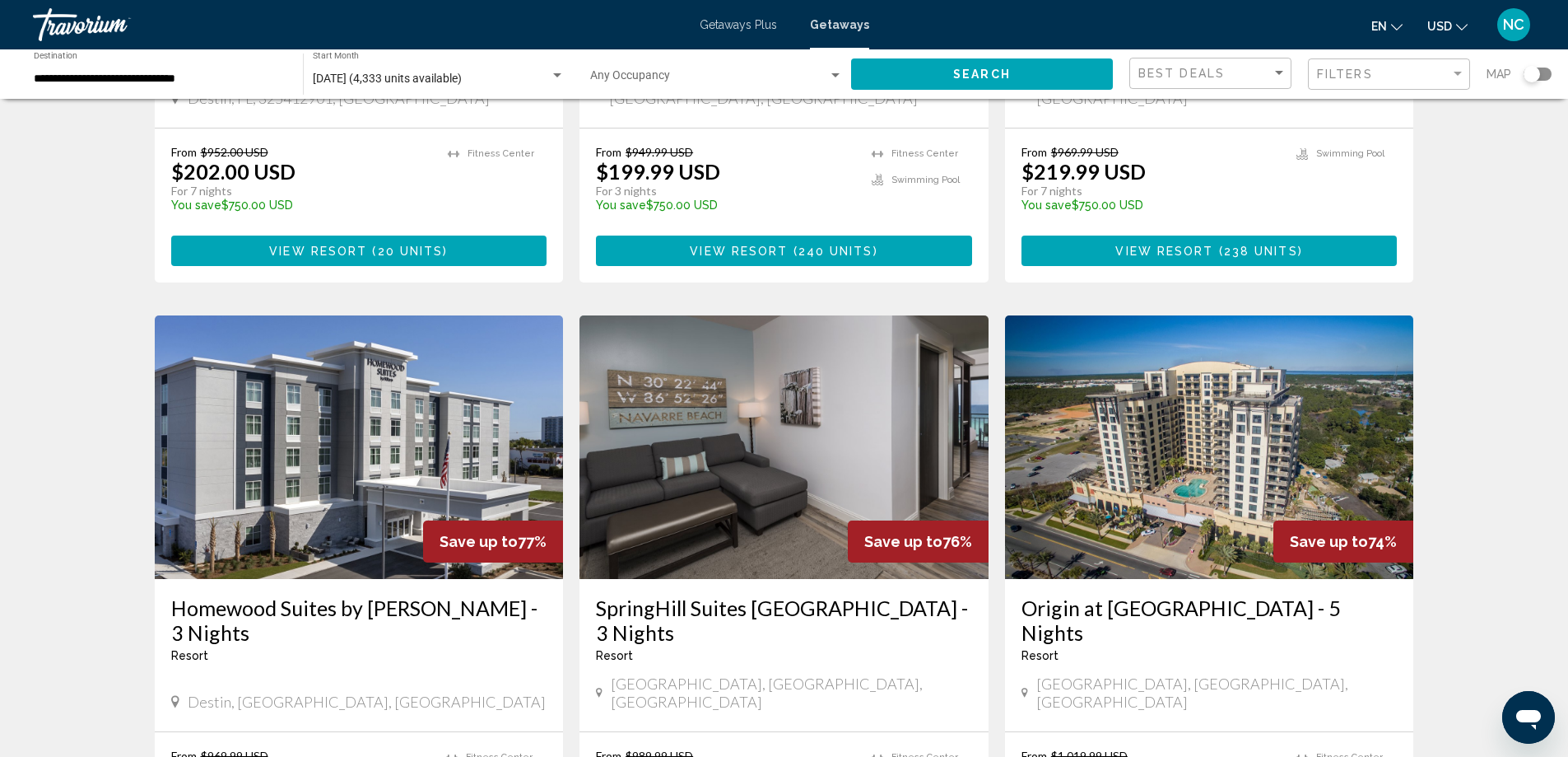
scroll to position [1812, 0]
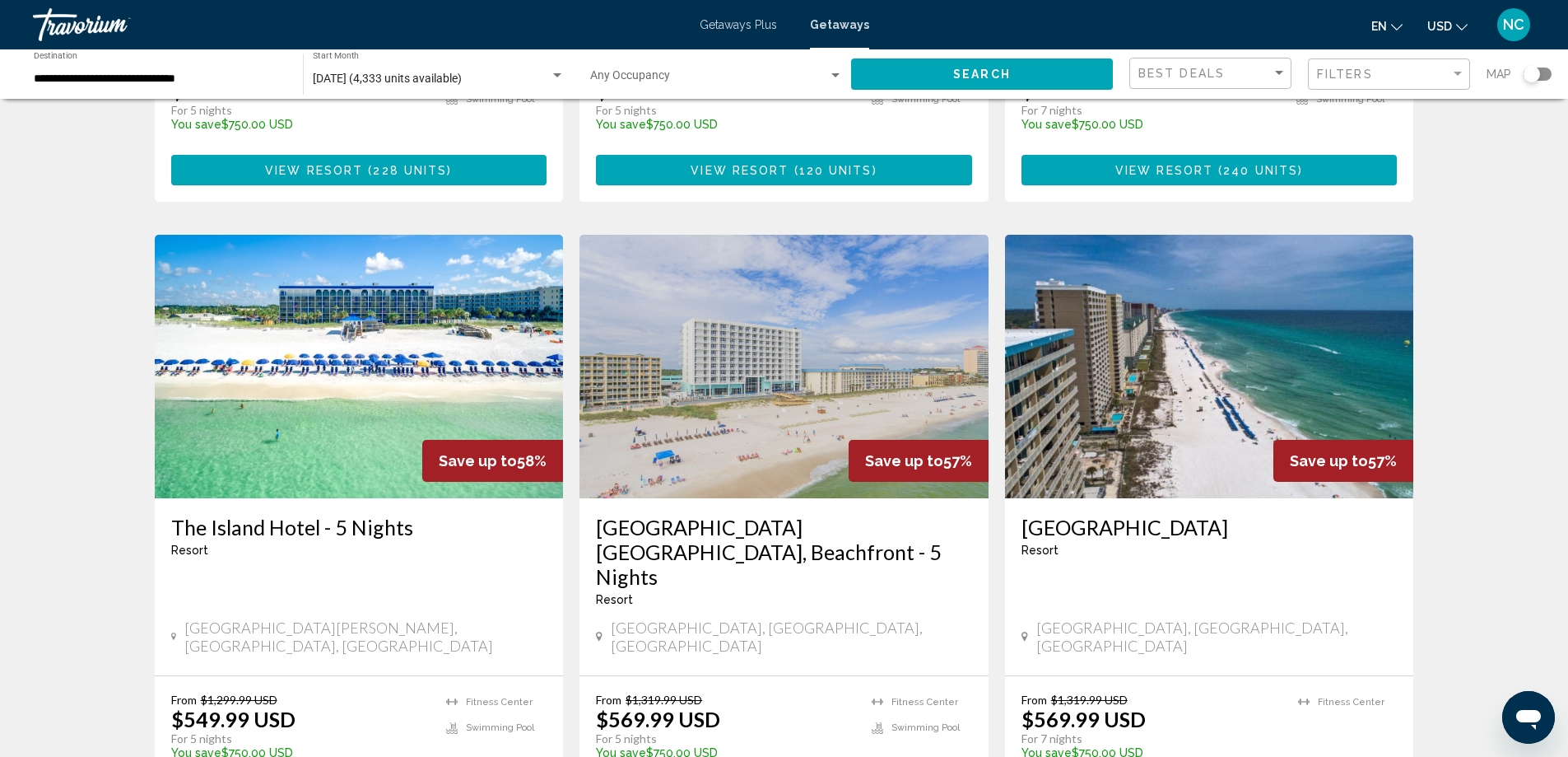
scroll to position [577, 0]
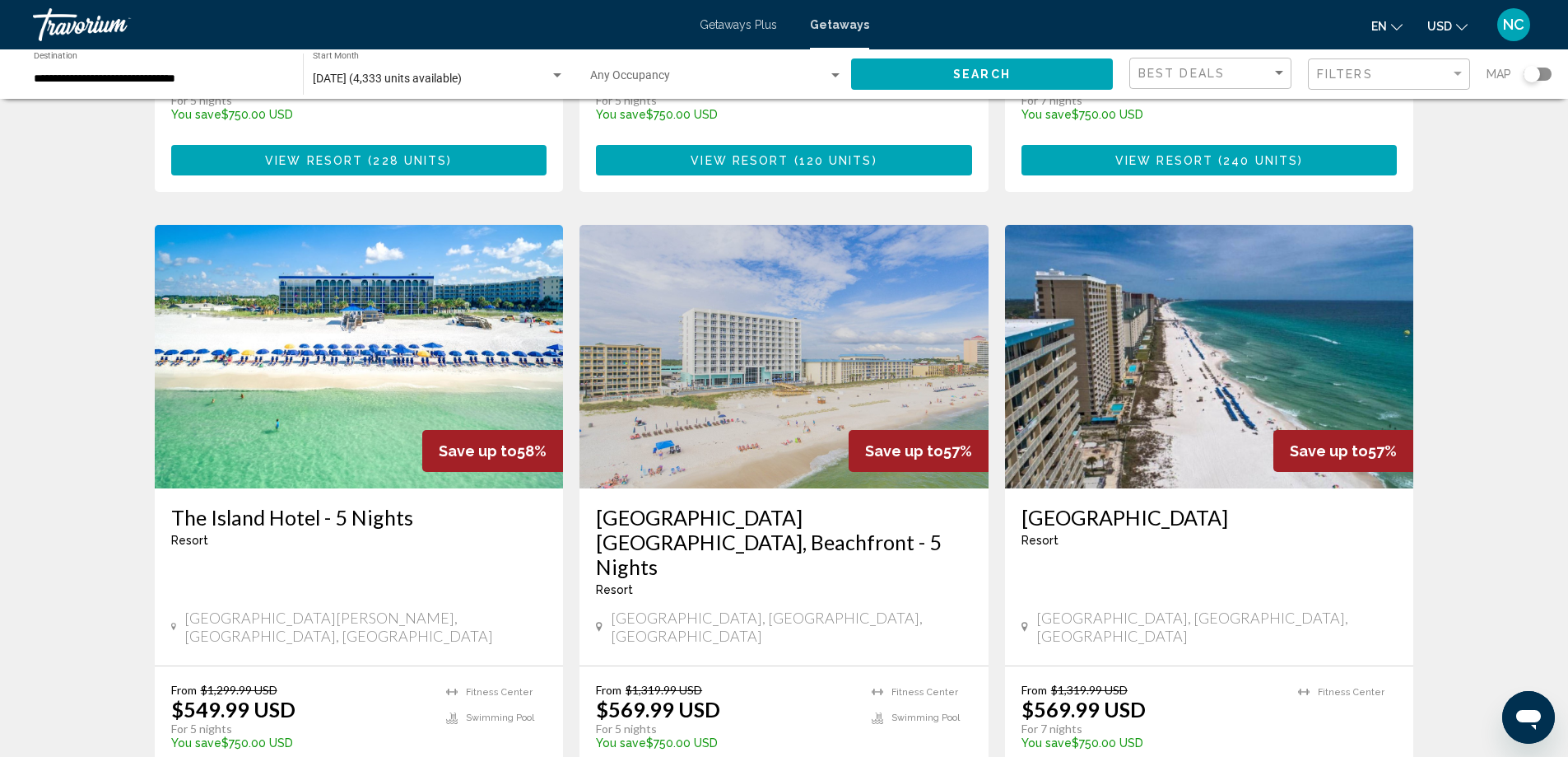
click at [1166, 352] on img "Main content" at bounding box center [1209, 356] width 409 height 263
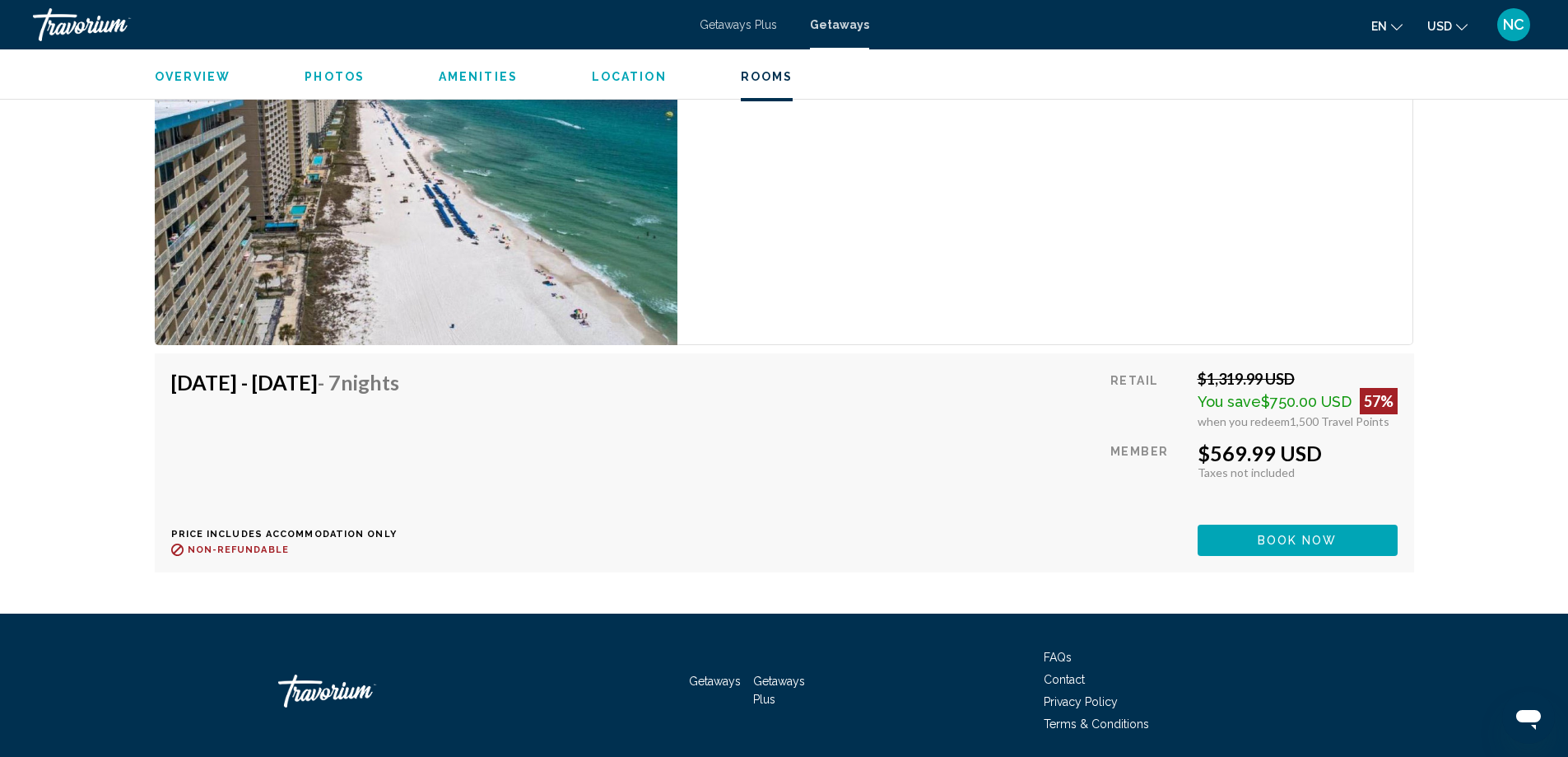
scroll to position [2670, 0]
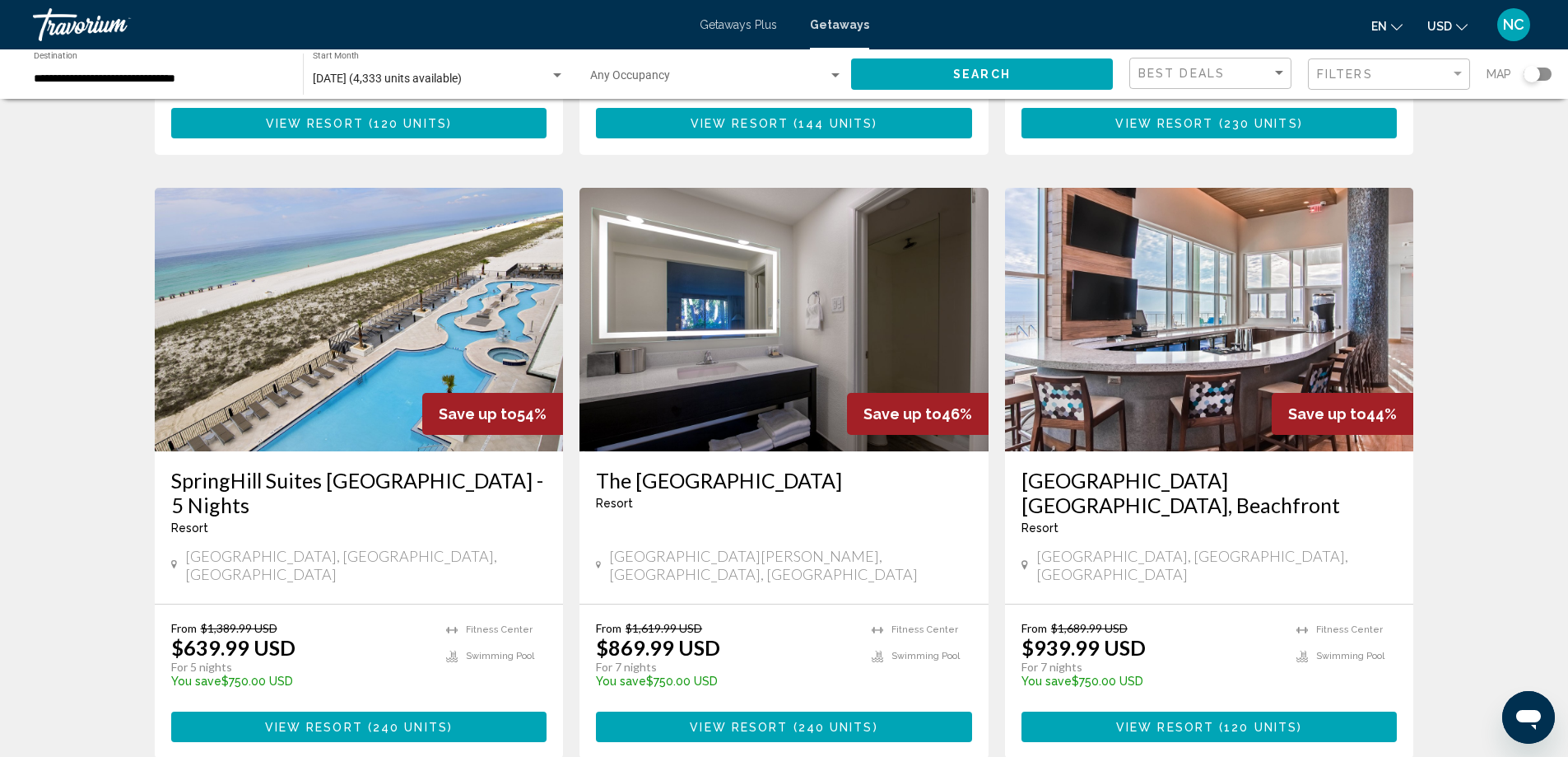
scroll to position [2026, 0]
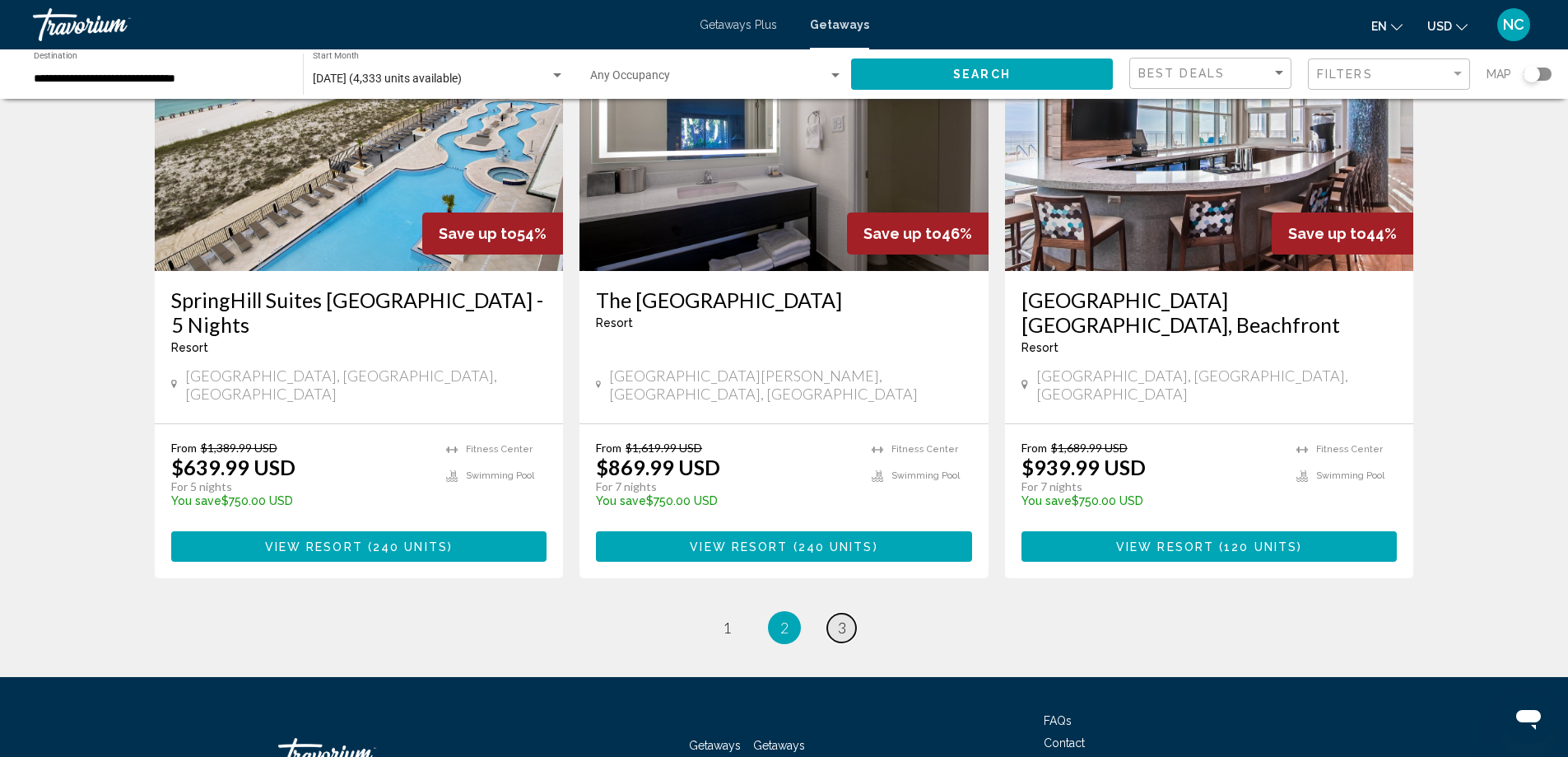
click at [845, 618] on span "3" at bounding box center [841, 627] width 8 height 18
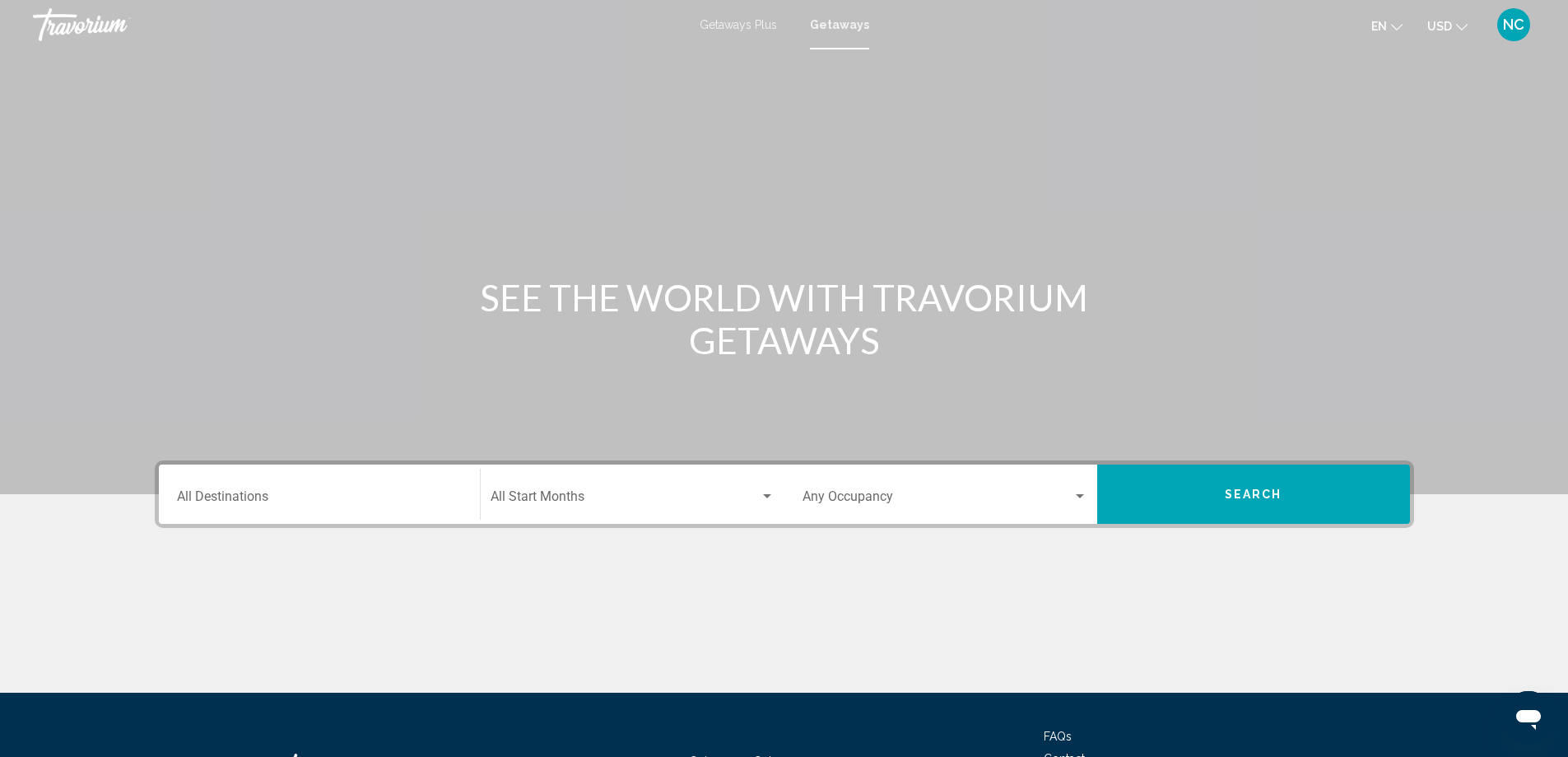
click at [212, 491] on div "Destination All Destinations" at bounding box center [319, 495] width 284 height 52
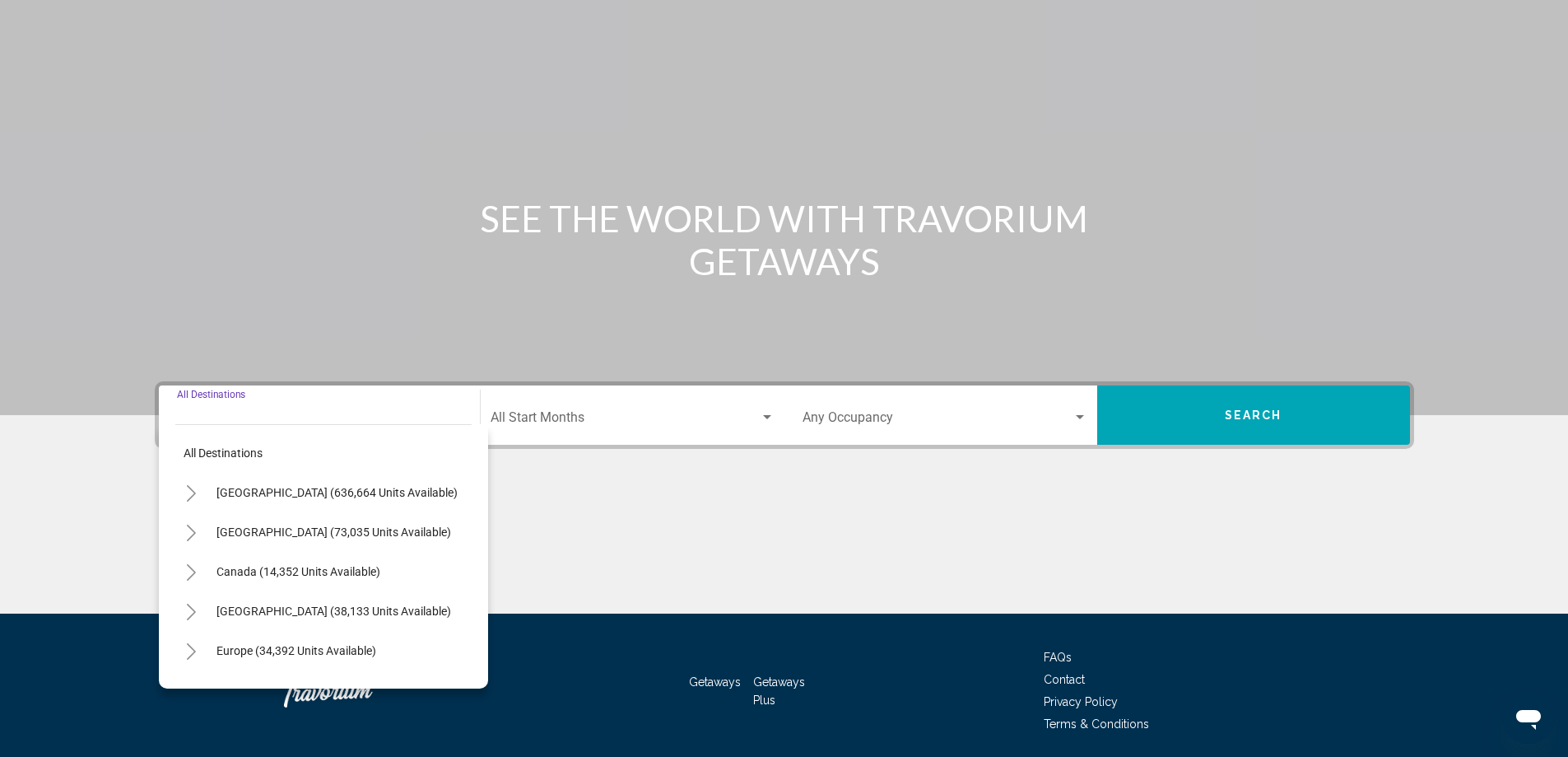
scroll to position [138, 0]
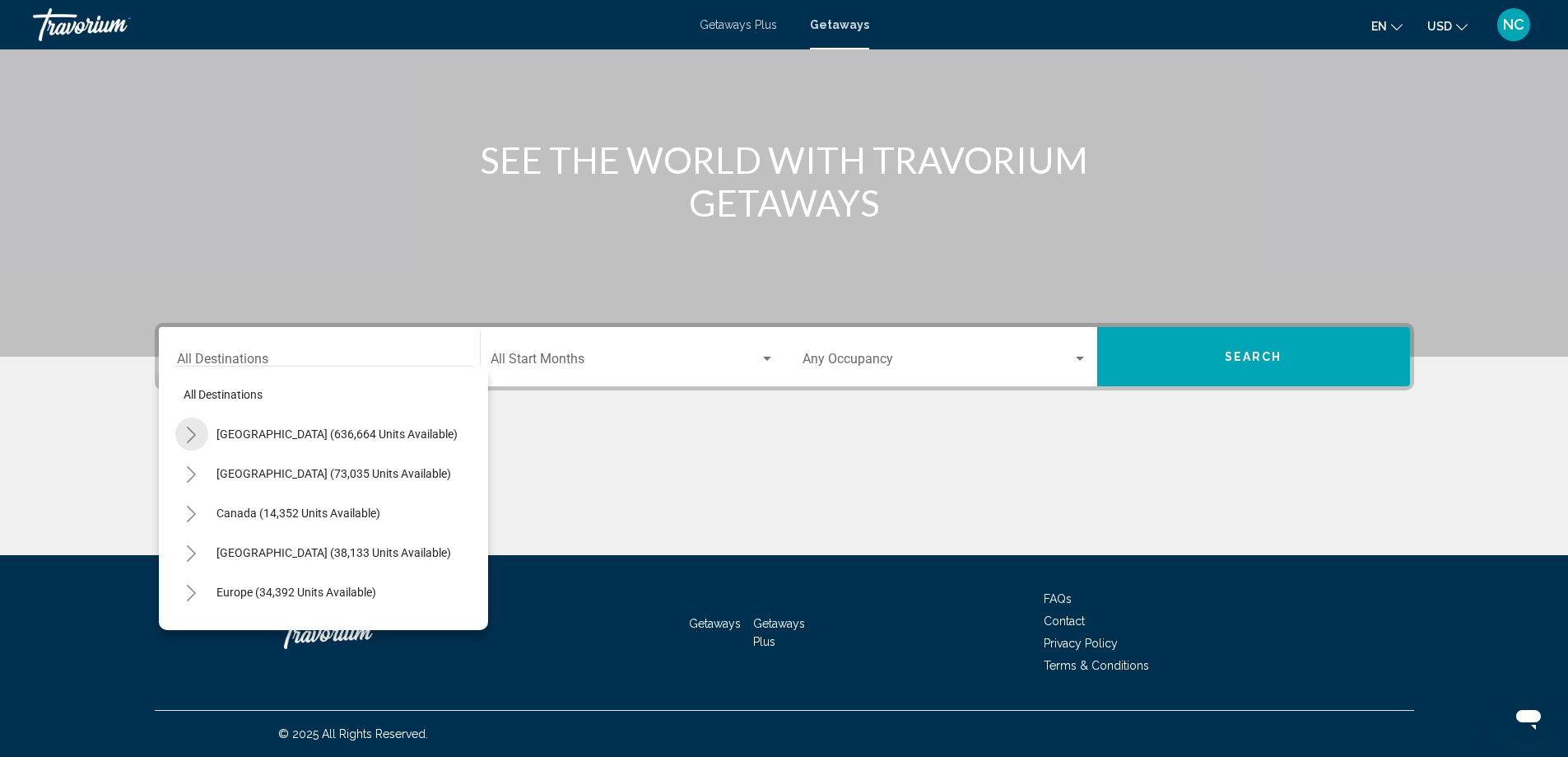
click at [197, 435] on icon "Toggle United States (636,664 units available)" at bounding box center [191, 435] width 12 height 17
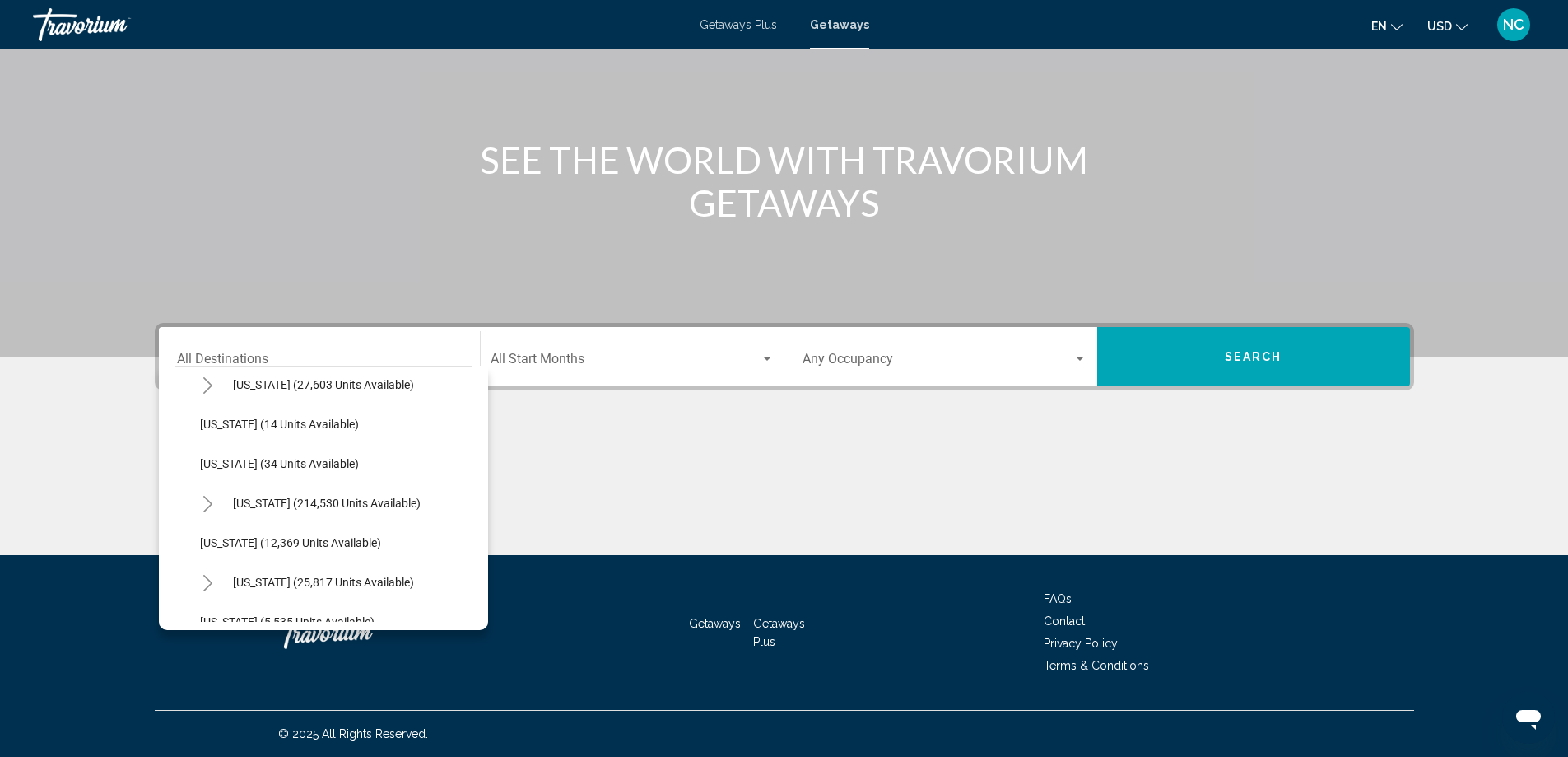
scroll to position [329, 0]
click at [209, 421] on icon "Toggle Florida (214,530 units available)" at bounding box center [207, 422] width 12 height 17
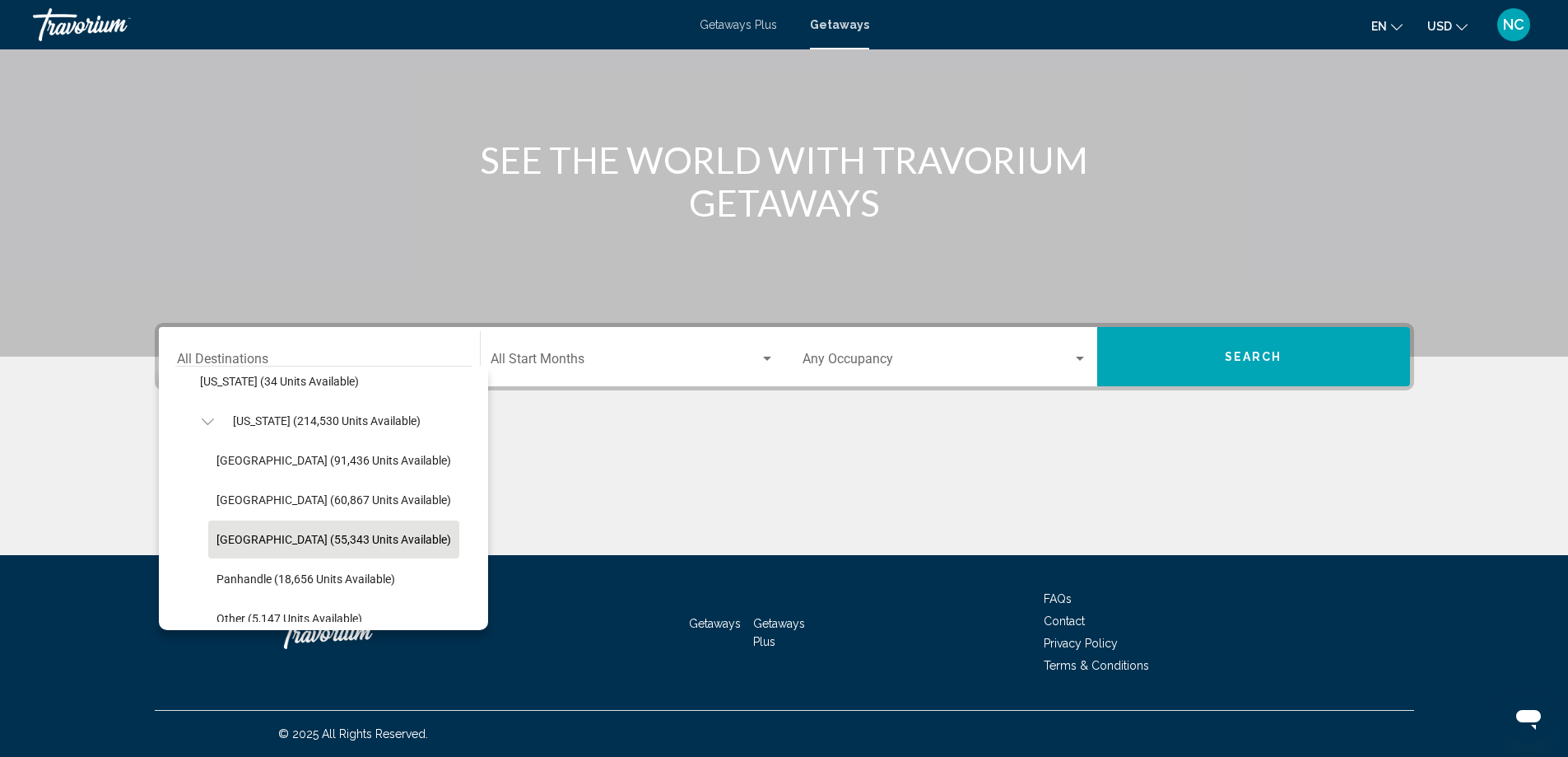
click at [339, 533] on span "West Coast (55,343 units available)" at bounding box center [334, 539] width 234 height 13
type input "**********"
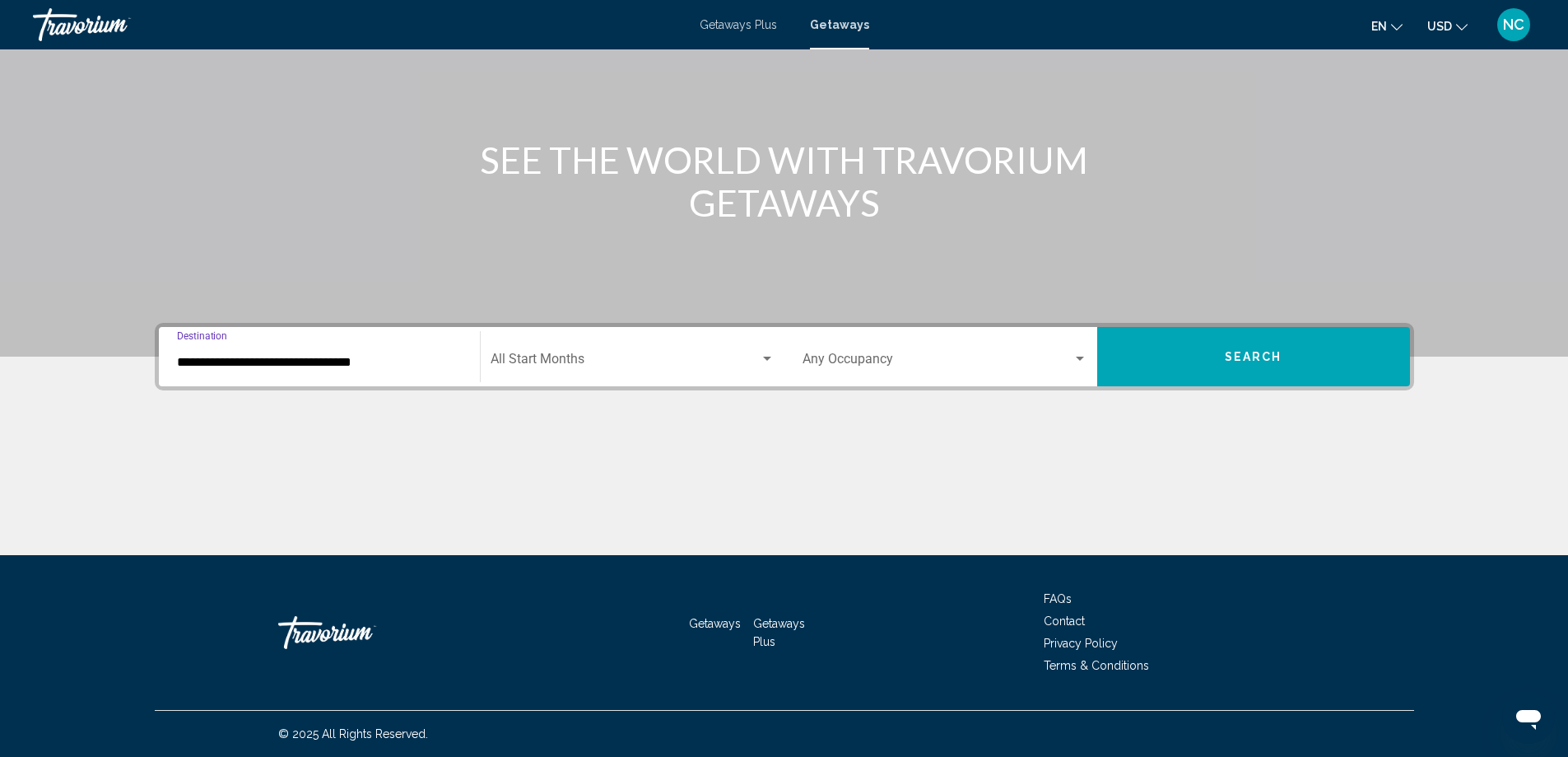
click at [766, 363] on div "Search widget" at bounding box center [767, 359] width 15 height 13
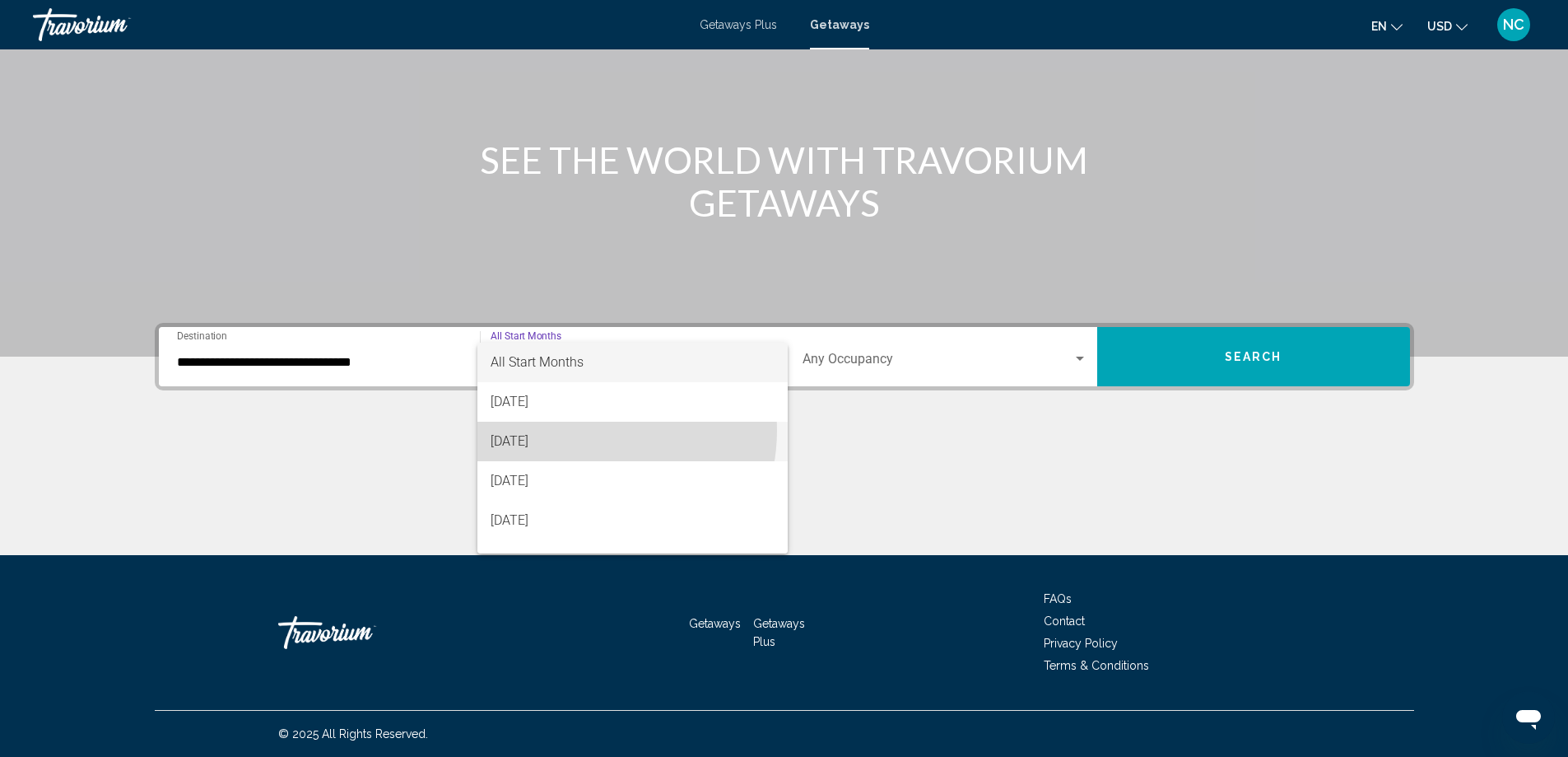
click at [579, 430] on span "[DATE]" at bounding box center [633, 441] width 284 height 40
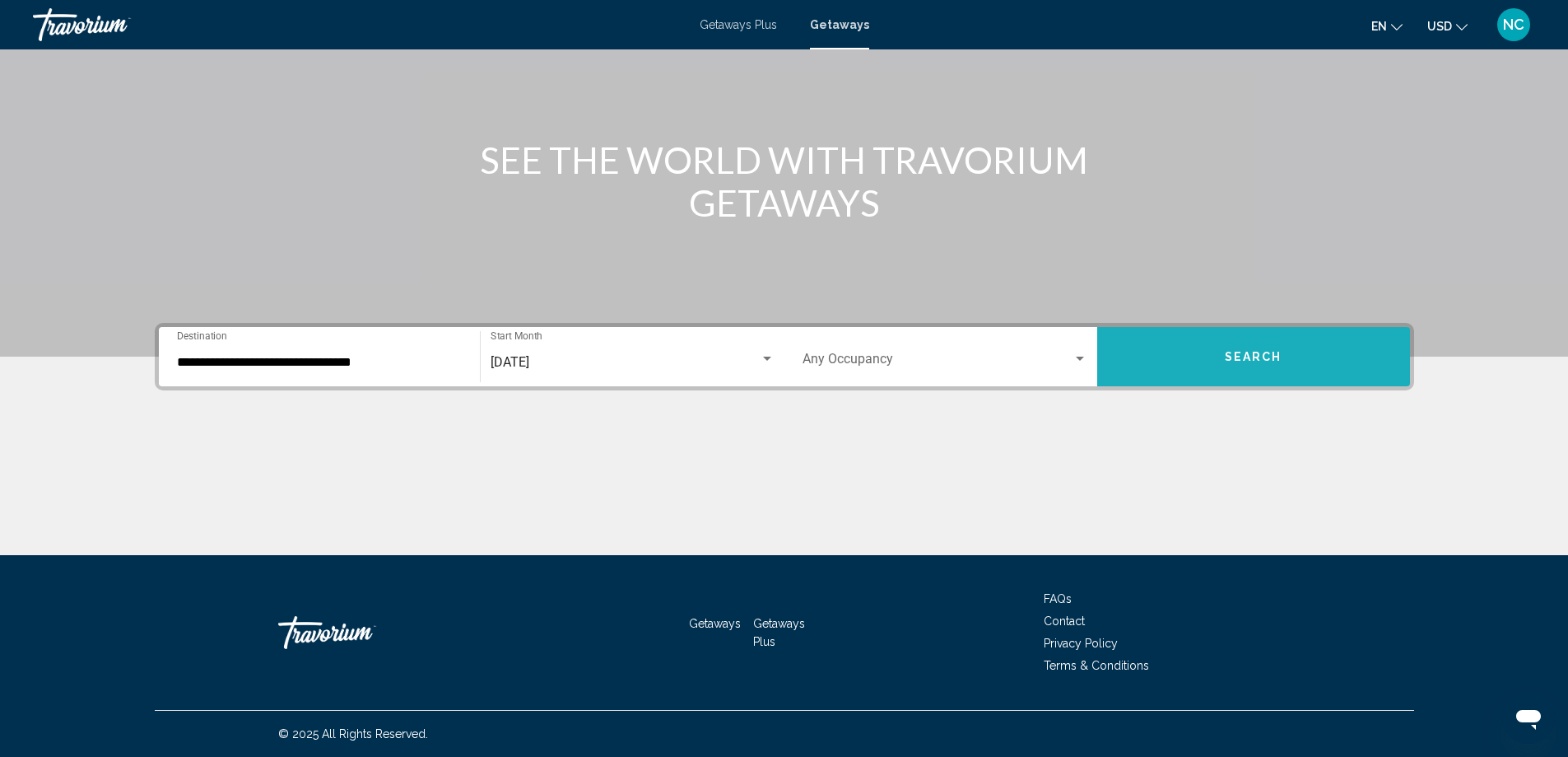
click at [1313, 352] on button "Search" at bounding box center [1253, 357] width 313 height 60
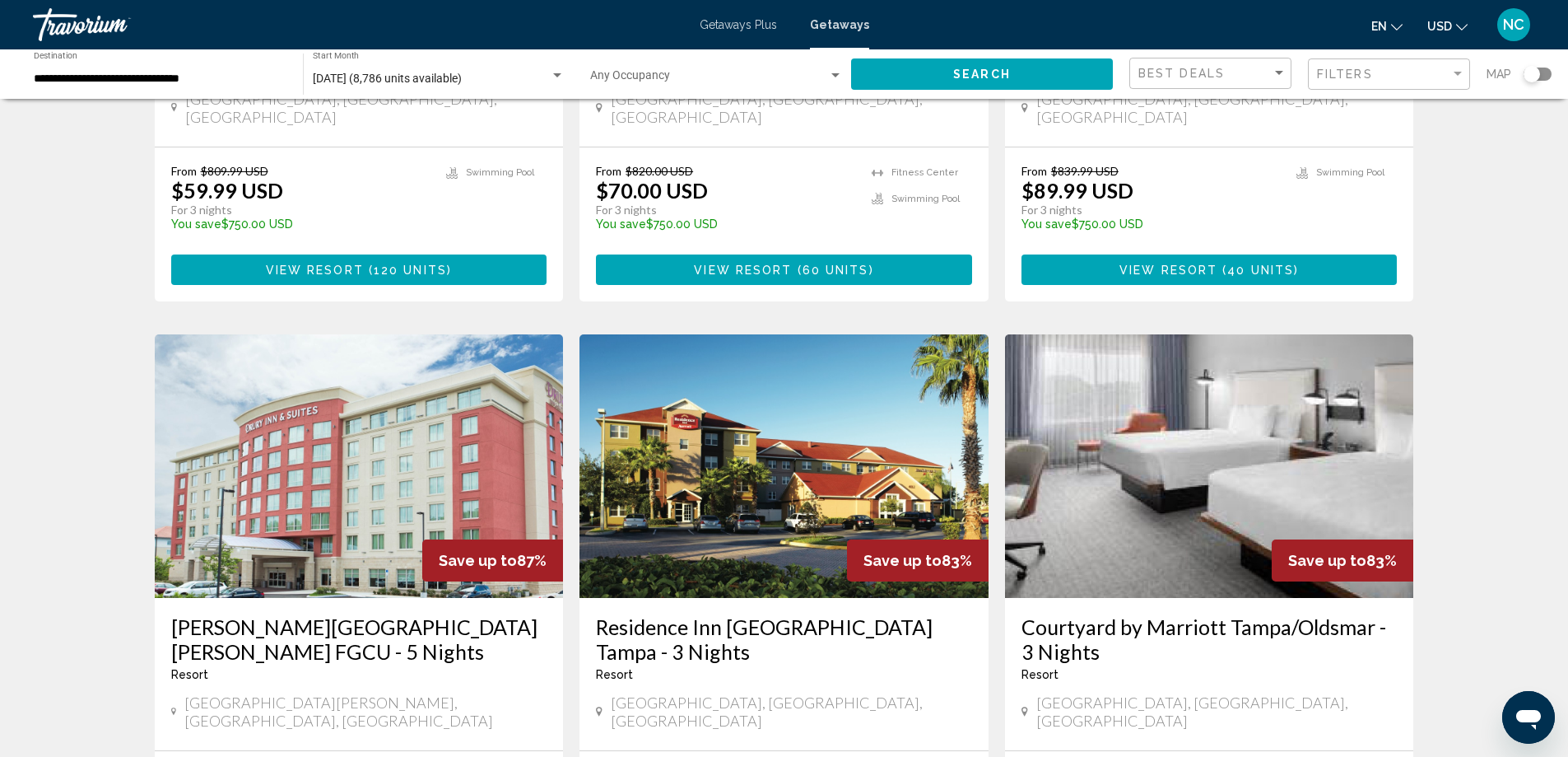
scroll to position [1976, 0]
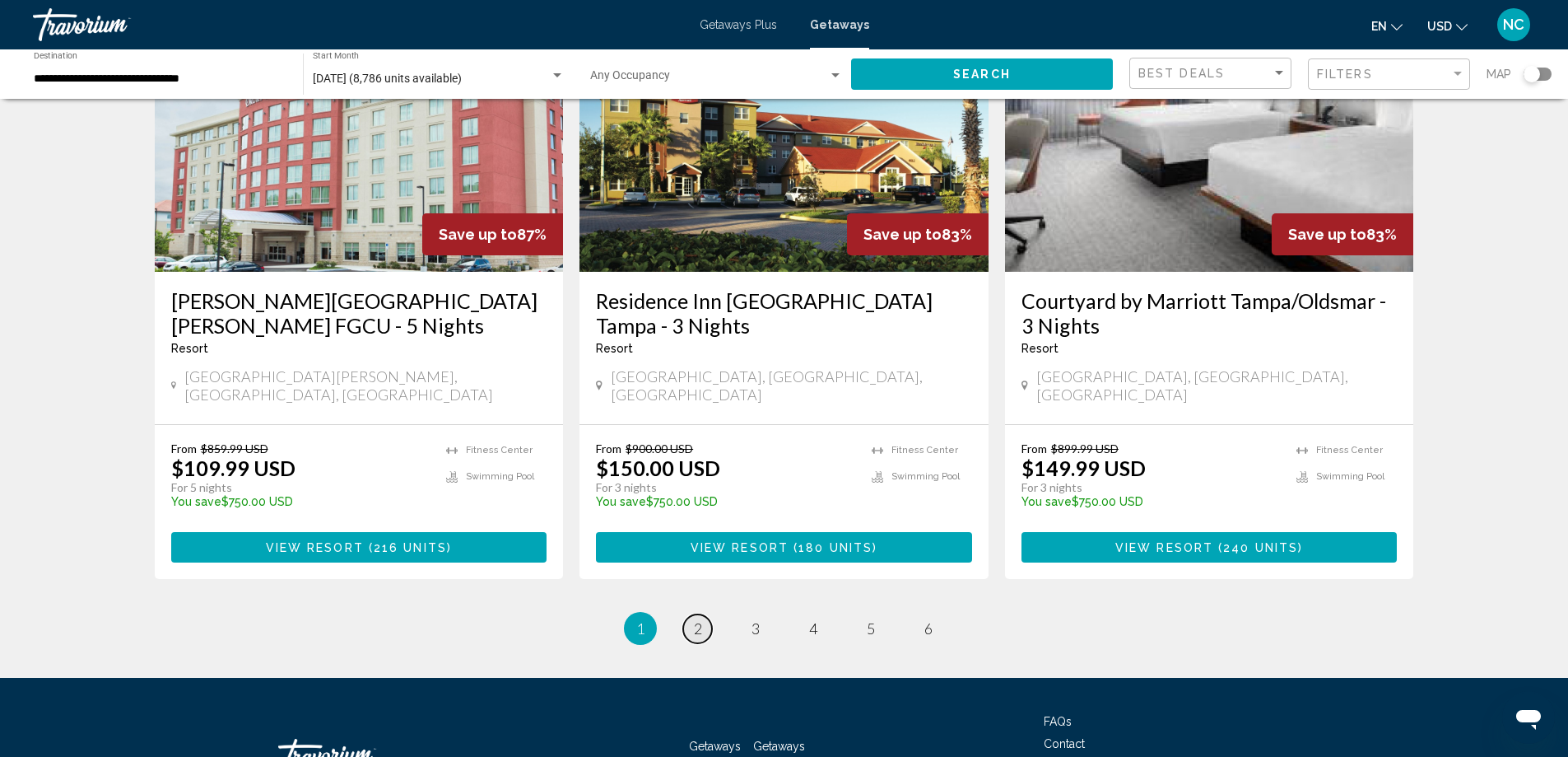
click at [703, 615] on link "page 2" at bounding box center [697, 629] width 29 height 29
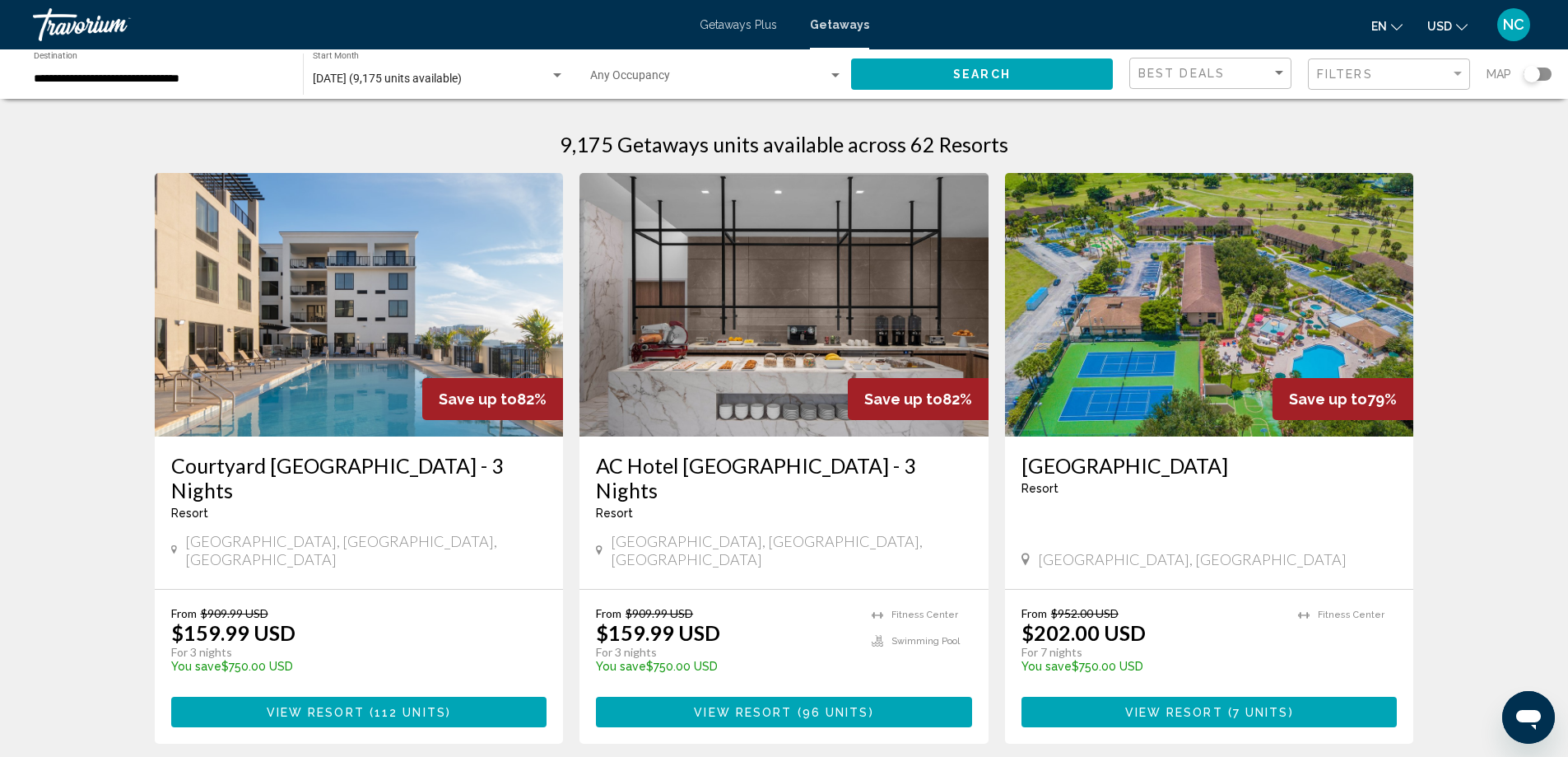
click at [363, 350] on img "Main content" at bounding box center [359, 304] width 409 height 263
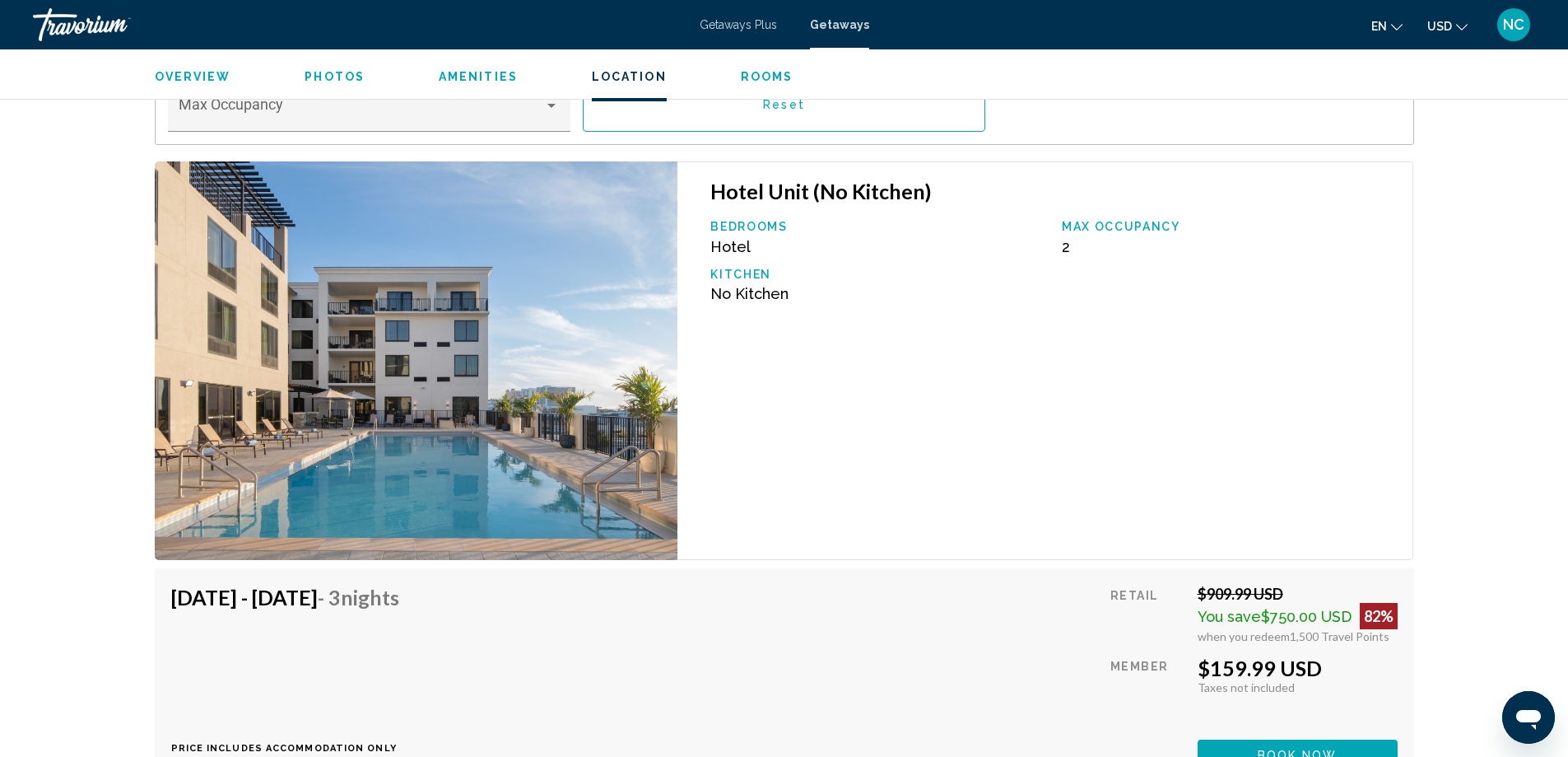
scroll to position [1717, 0]
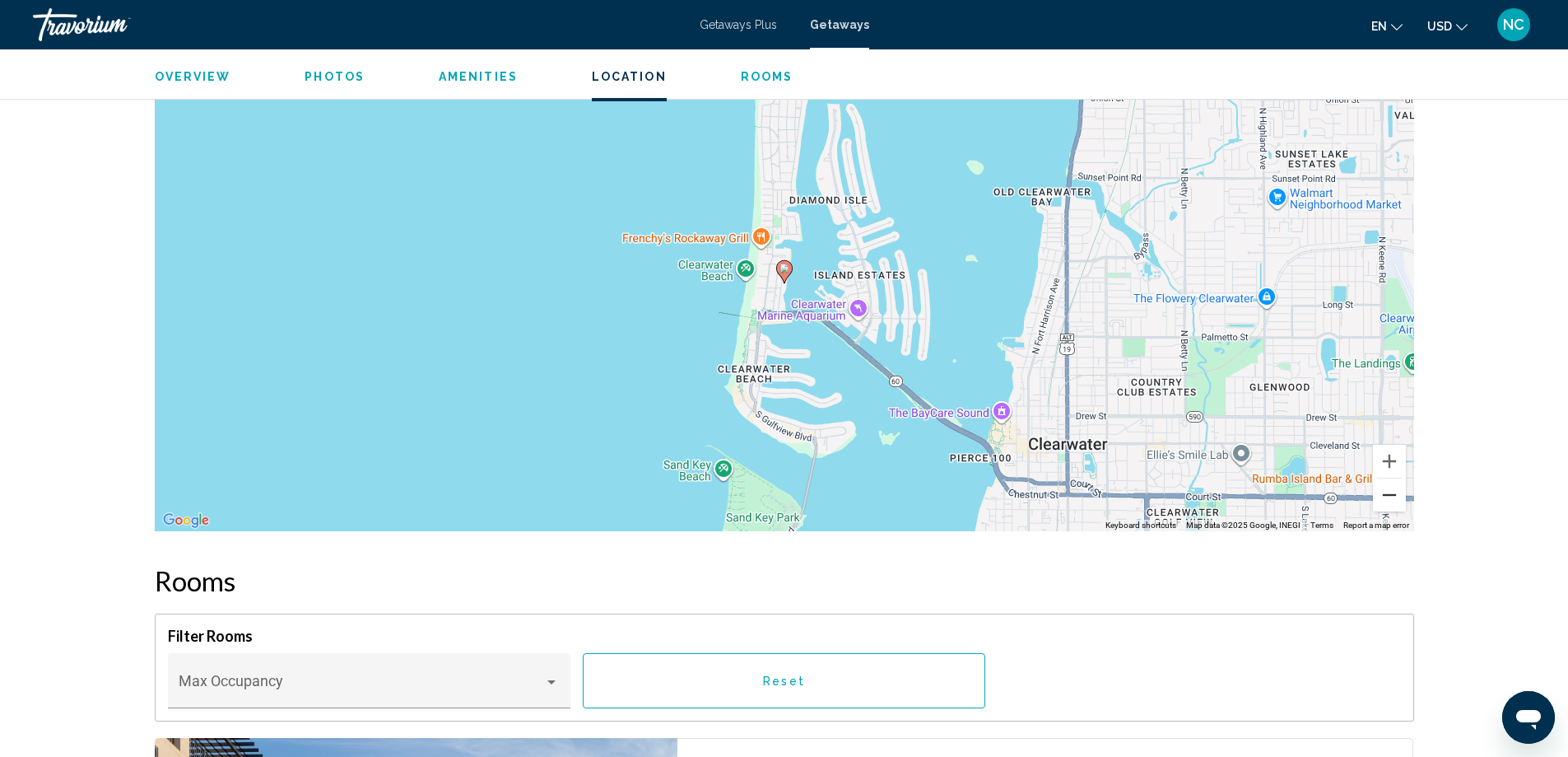
click at [1388, 493] on button "Zoom out" at bounding box center [1389, 494] width 33 height 33
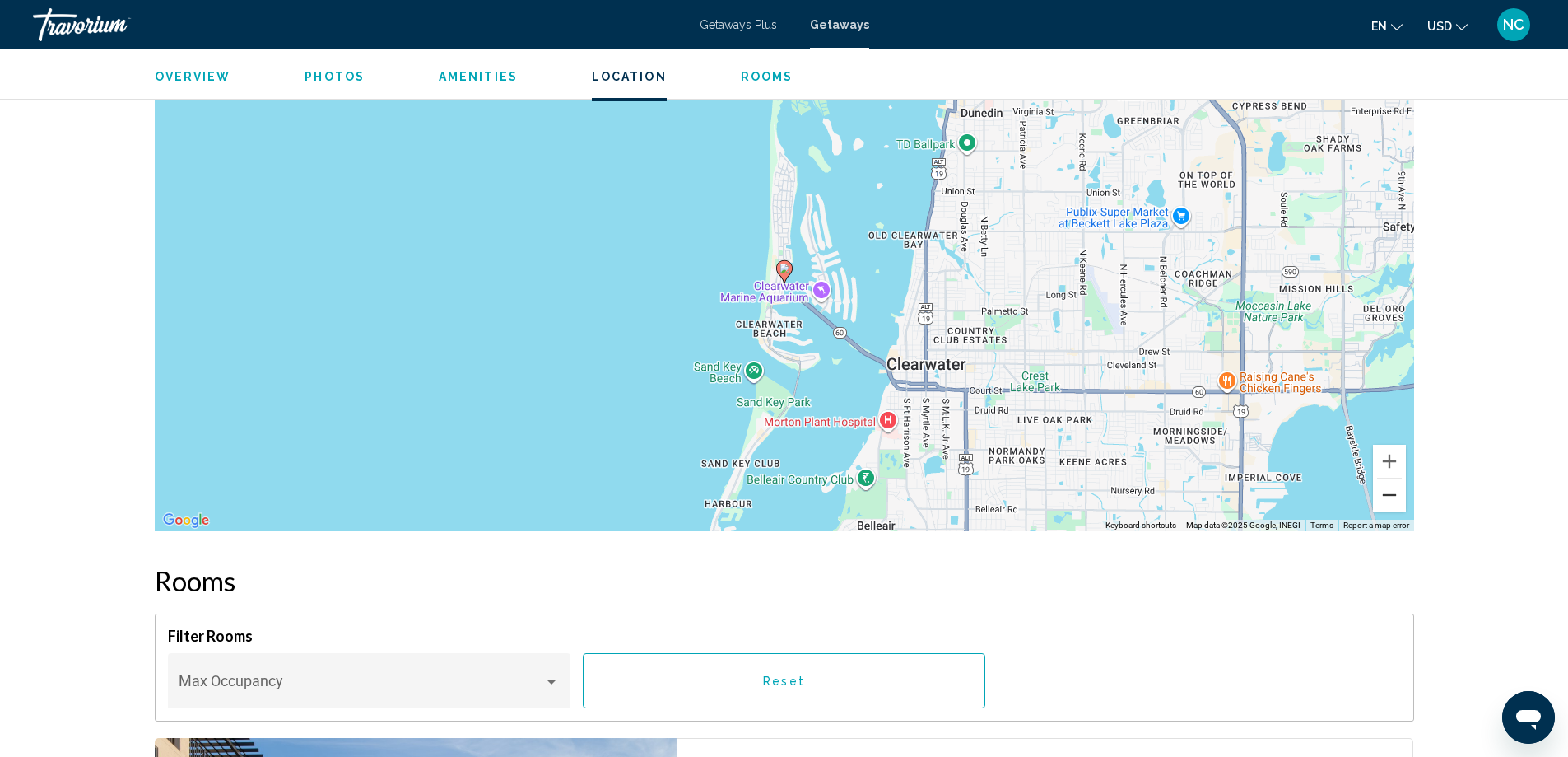
click at [1388, 493] on button "Zoom out" at bounding box center [1389, 494] width 33 height 33
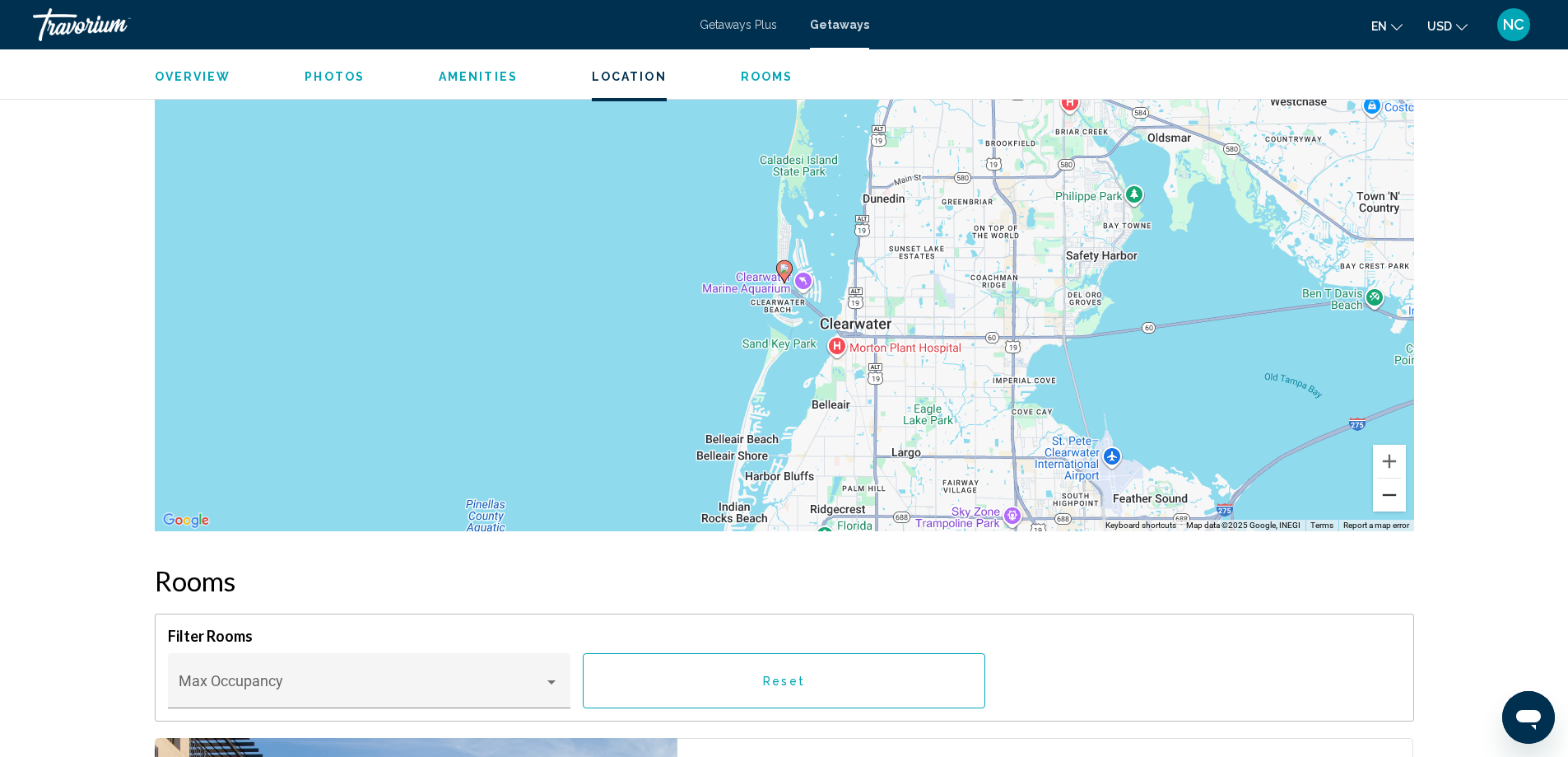
click at [1388, 493] on button "Zoom out" at bounding box center [1389, 494] width 33 height 33
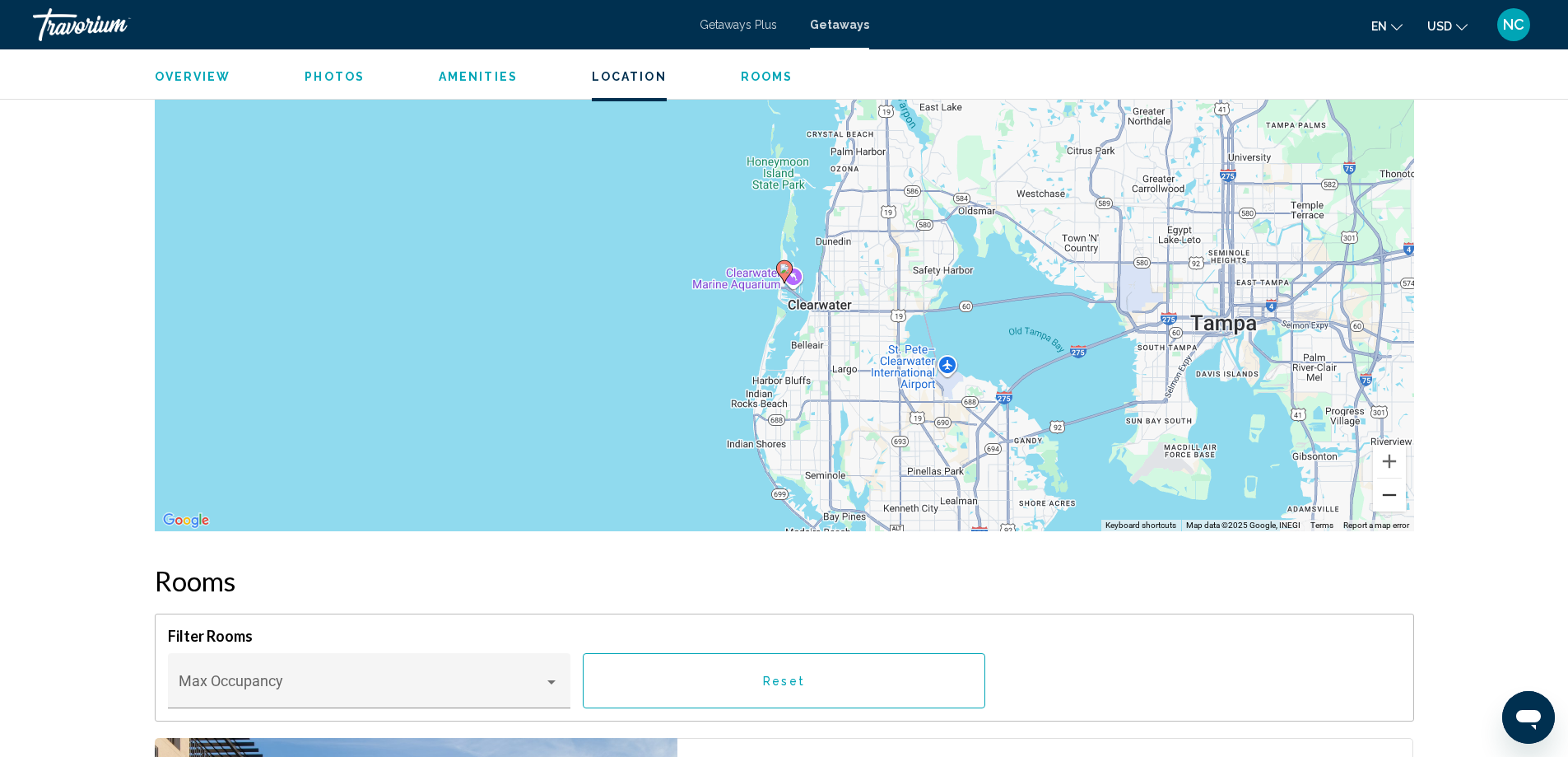
click at [1389, 493] on button "Zoom out" at bounding box center [1389, 494] width 33 height 33
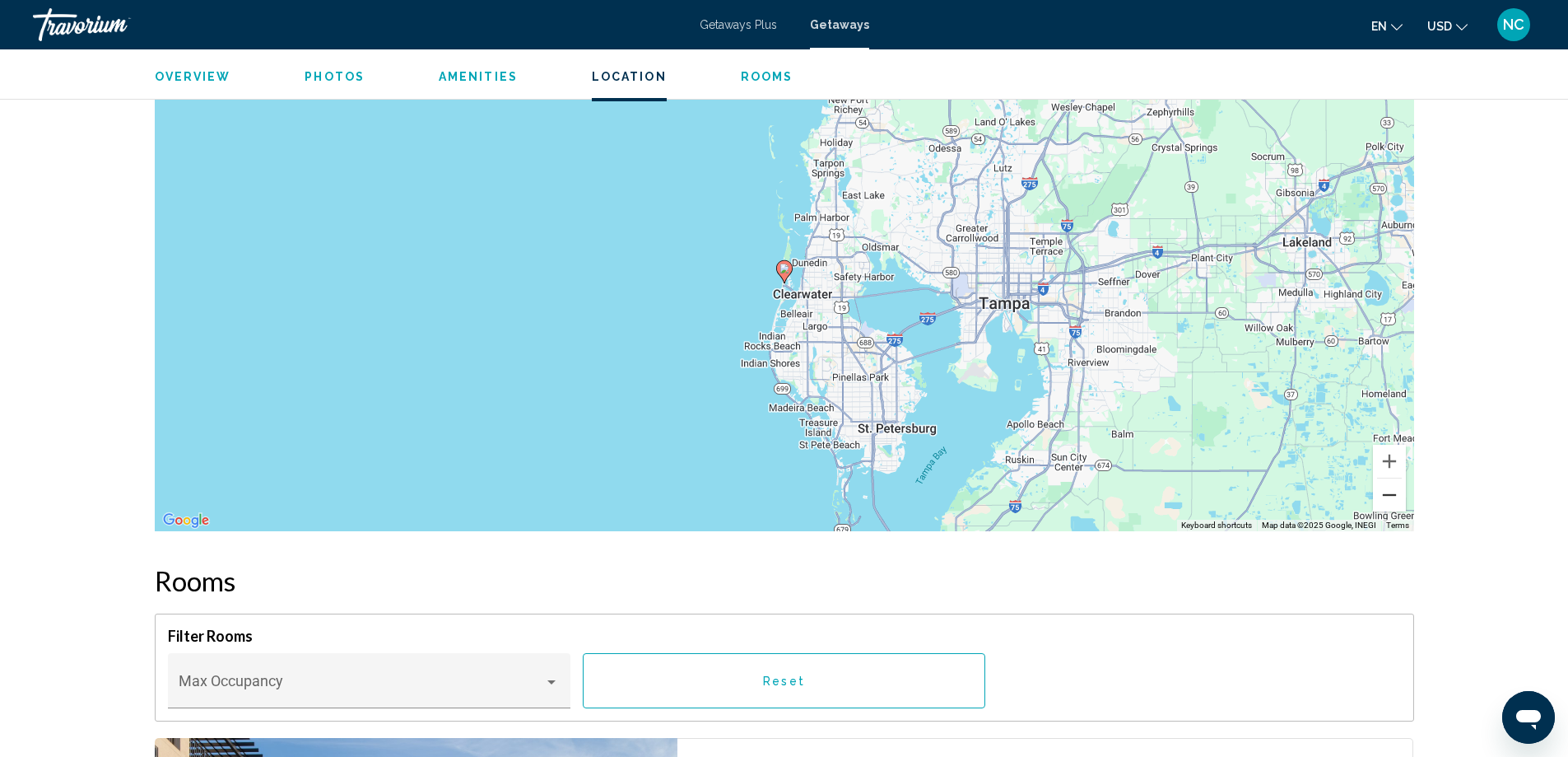
click at [1388, 493] on button "Zoom out" at bounding box center [1389, 494] width 33 height 33
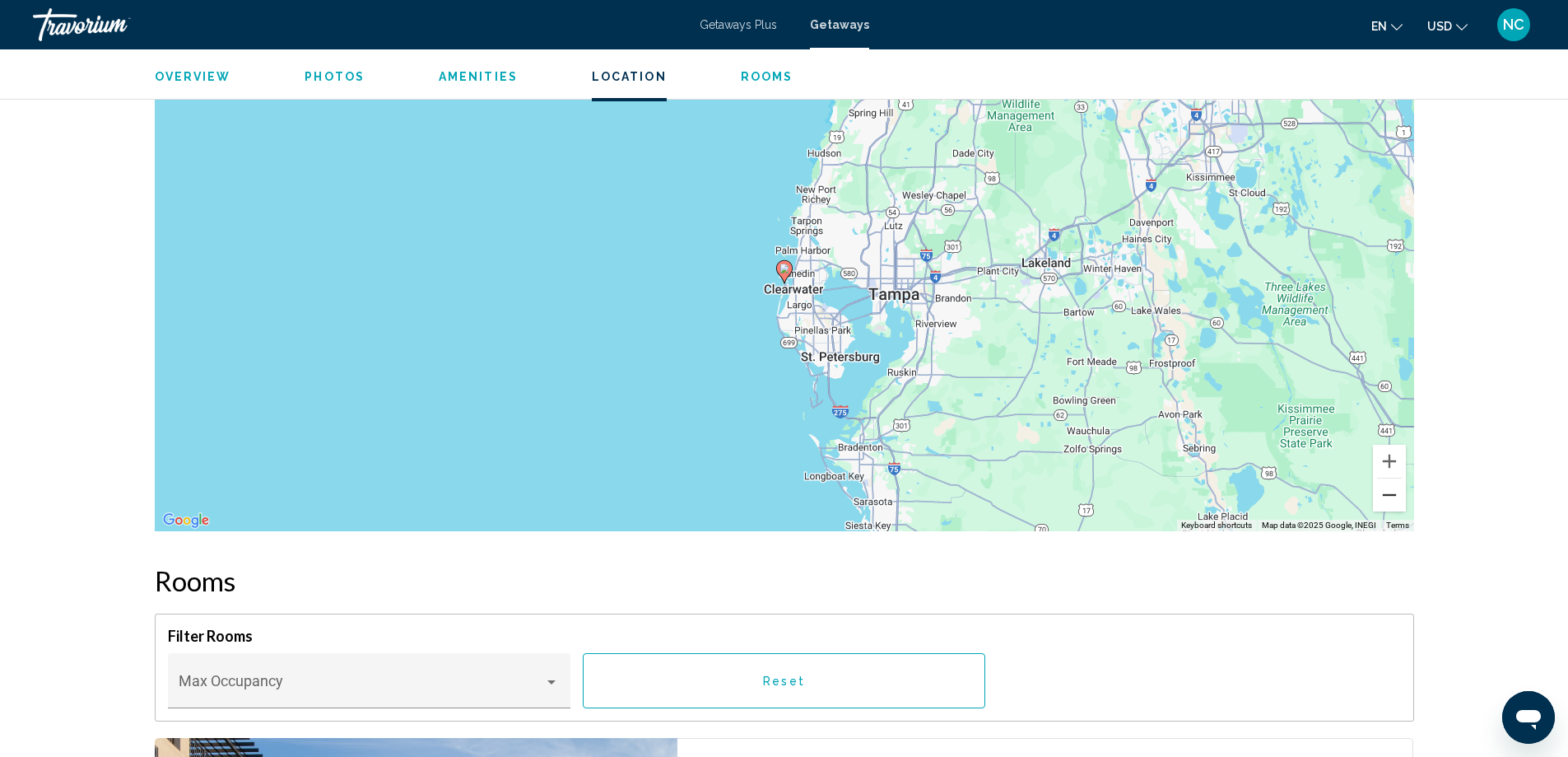
click at [1388, 493] on button "Zoom out" at bounding box center [1389, 494] width 33 height 33
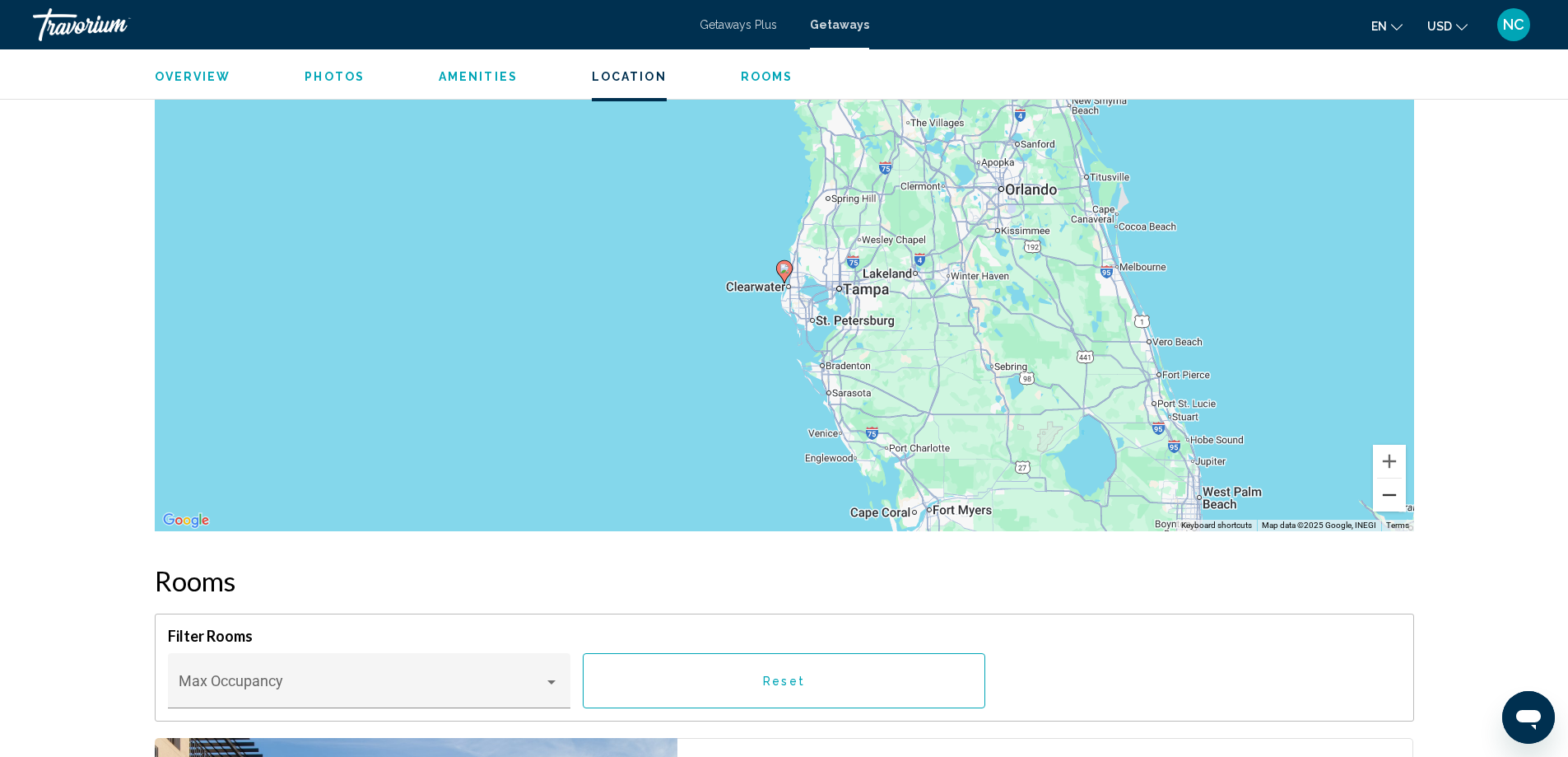
click at [1390, 493] on button "Zoom out" at bounding box center [1389, 494] width 33 height 33
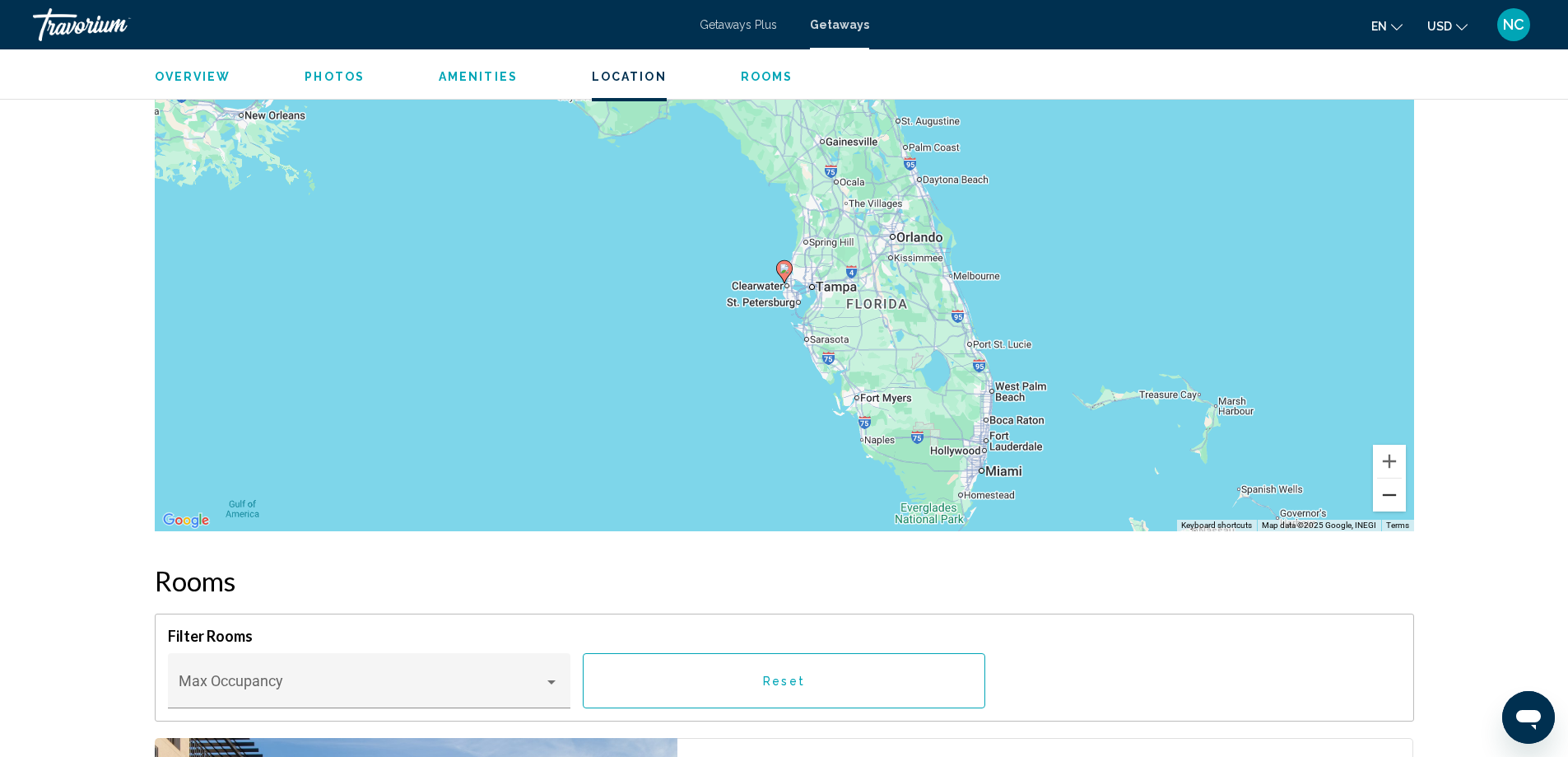
click at [1388, 493] on button "Zoom out" at bounding box center [1389, 494] width 33 height 33
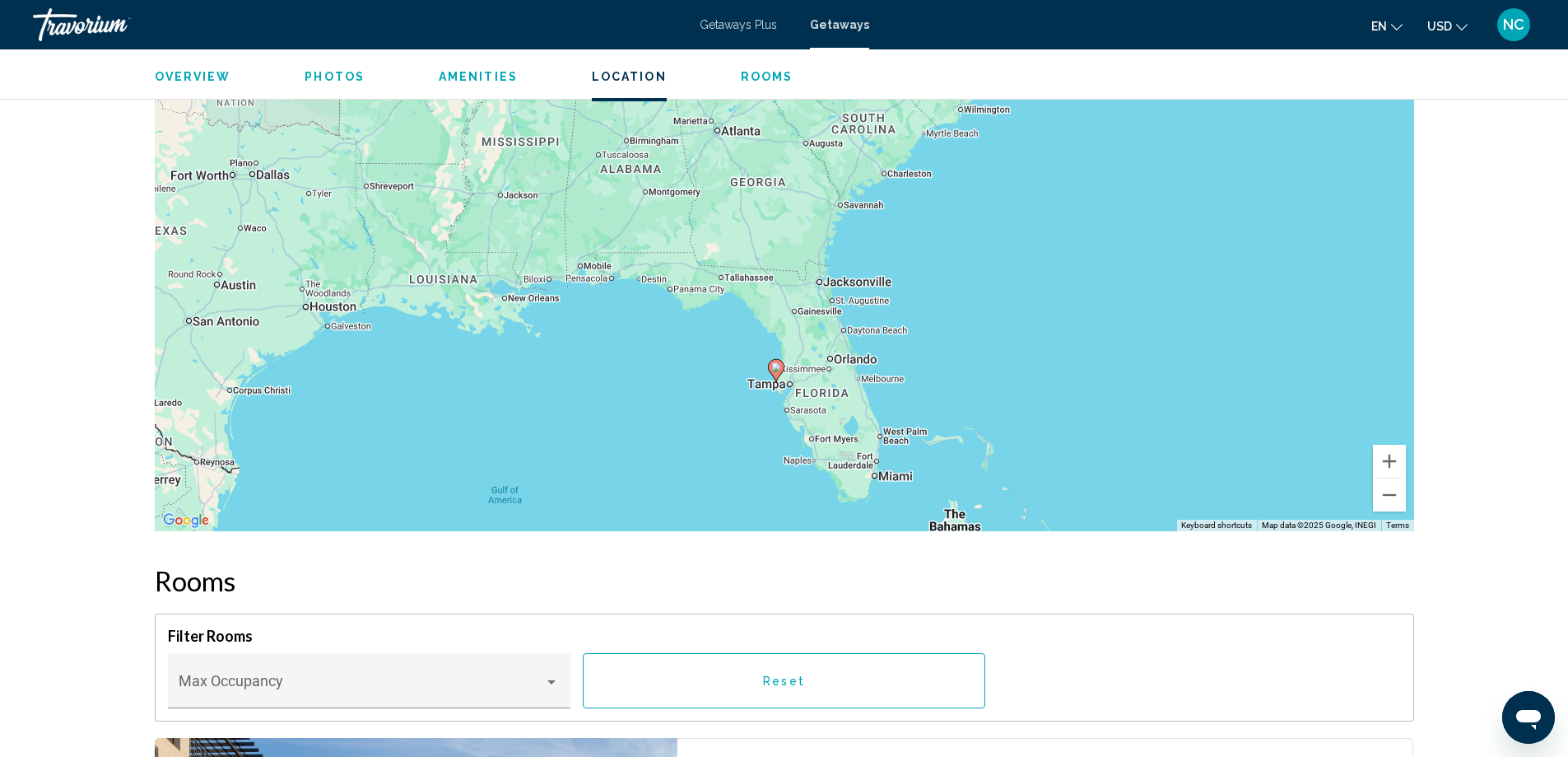
drag, startPoint x: 952, startPoint y: 167, endPoint x: 943, endPoint y: 269, distance: 102.4
click at [943, 269] on div "To activate drag with keyboard, press Alt + Enter. Once in keyboard drag state,…" at bounding box center [784, 284] width 1259 height 494
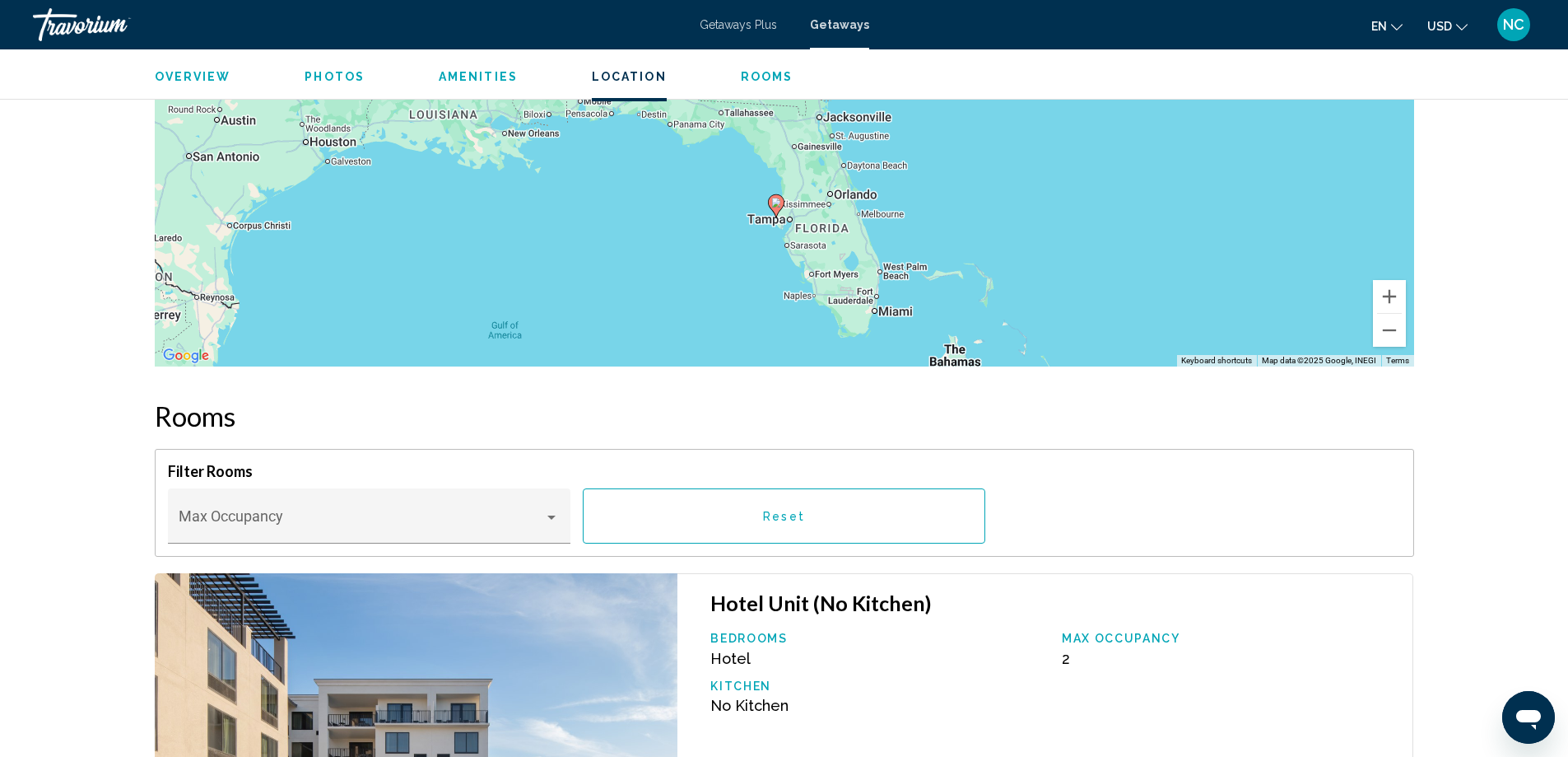
scroll to position [2211, 0]
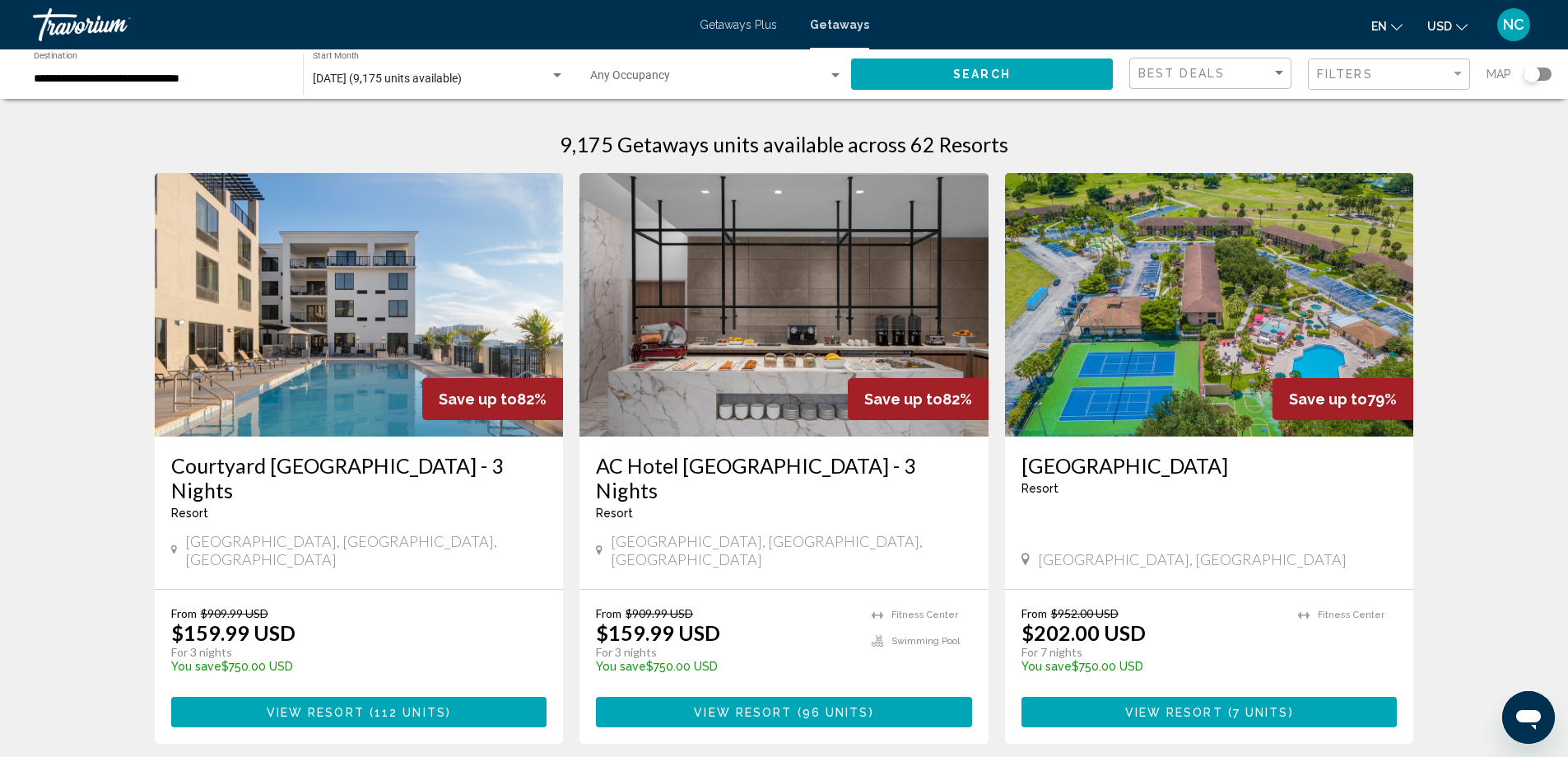
click at [1210, 356] on img "Main content" at bounding box center [1209, 304] width 409 height 263
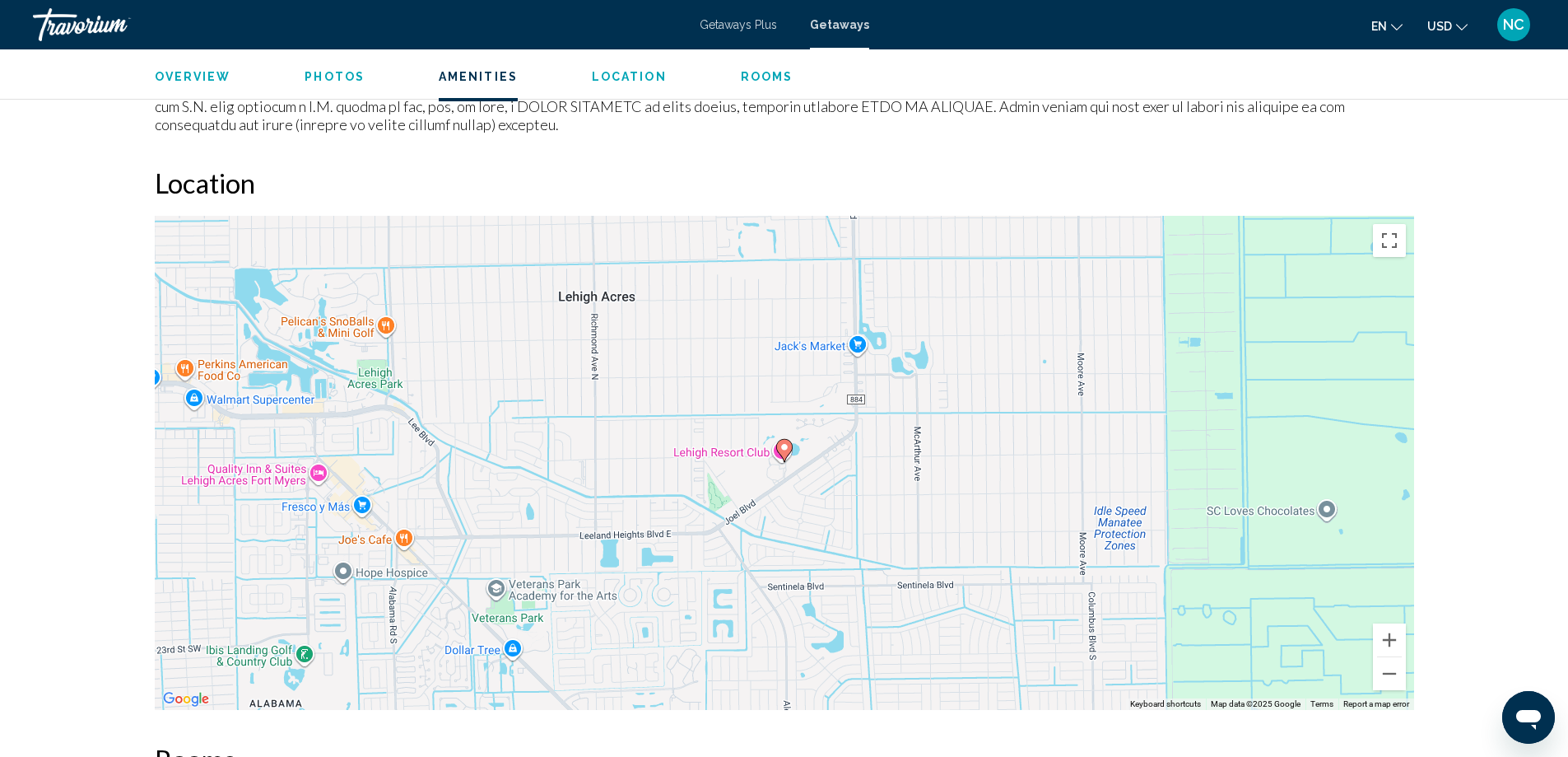
scroll to position [1812, 0]
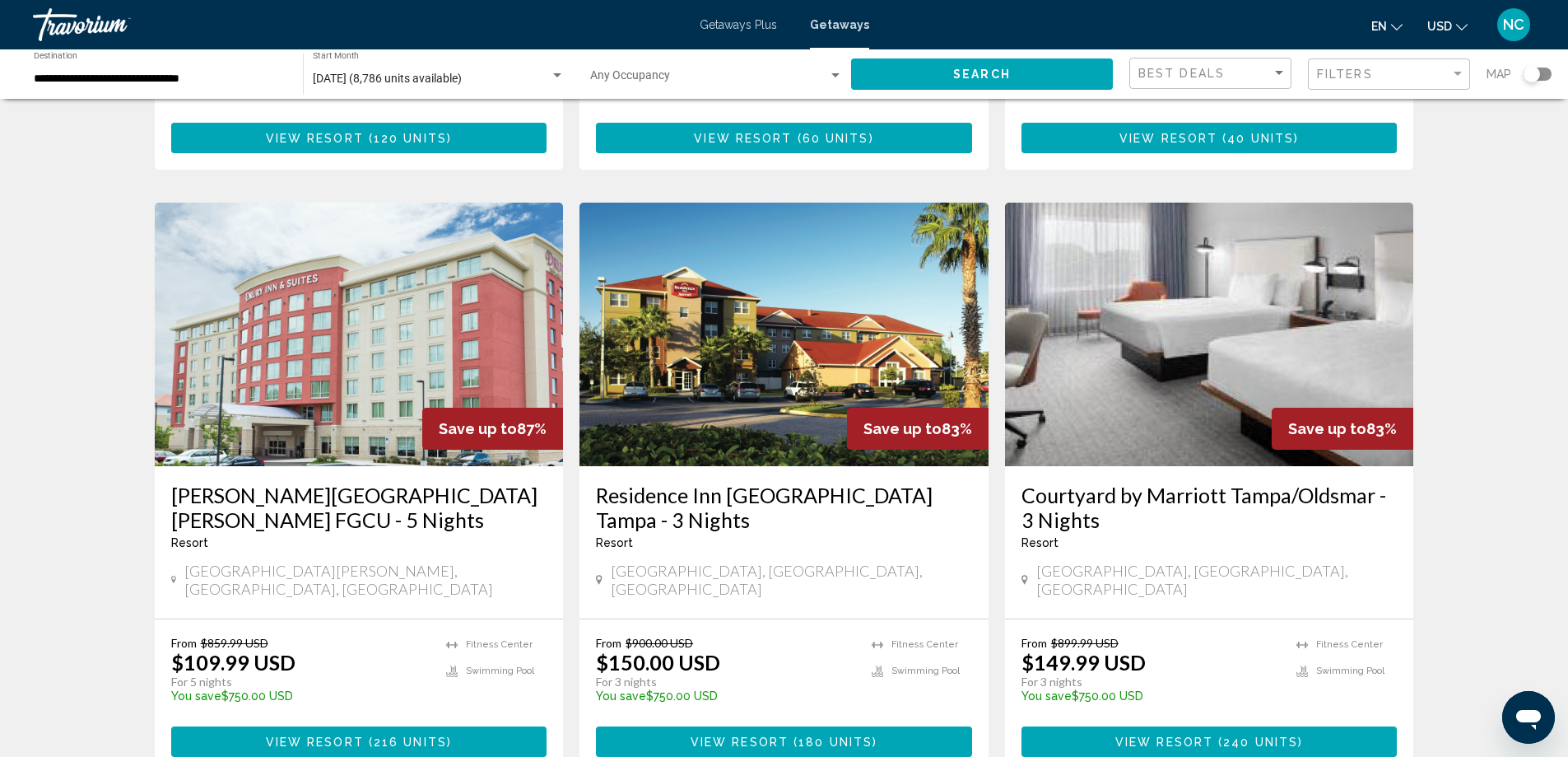
scroll to position [1812, 0]
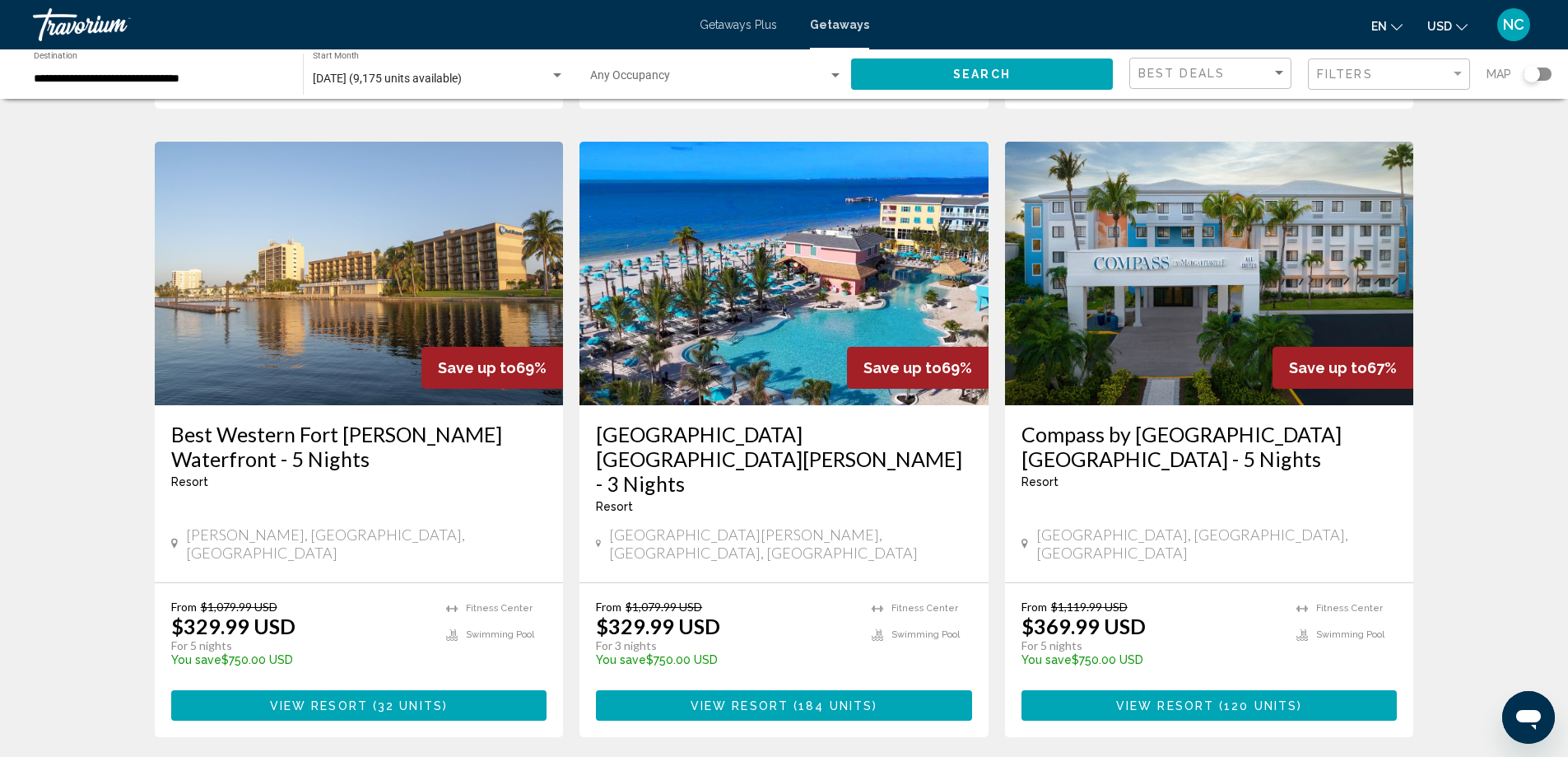
scroll to position [2027, 0]
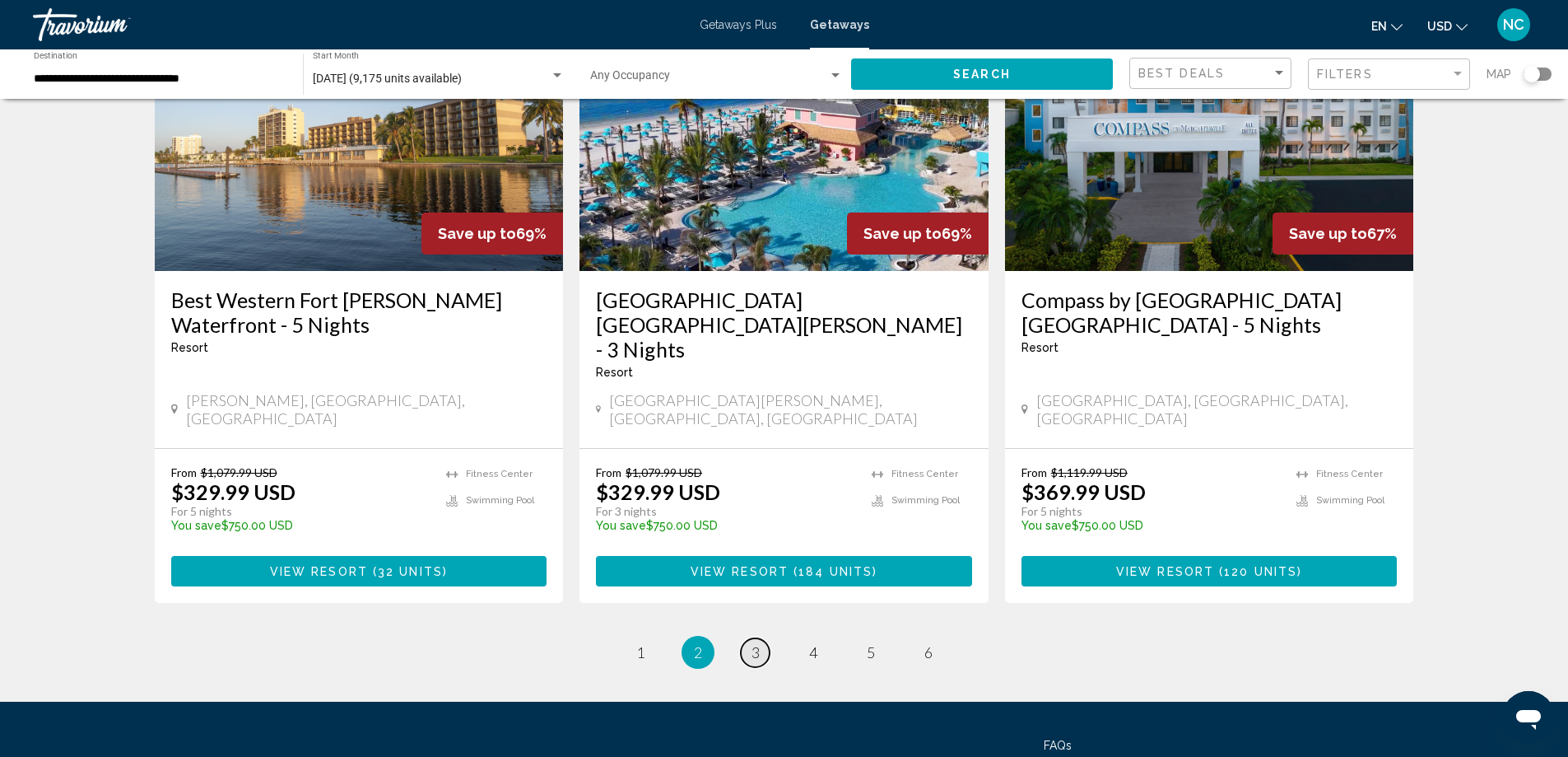
click at [752, 644] on span "3" at bounding box center [755, 652] width 8 height 18
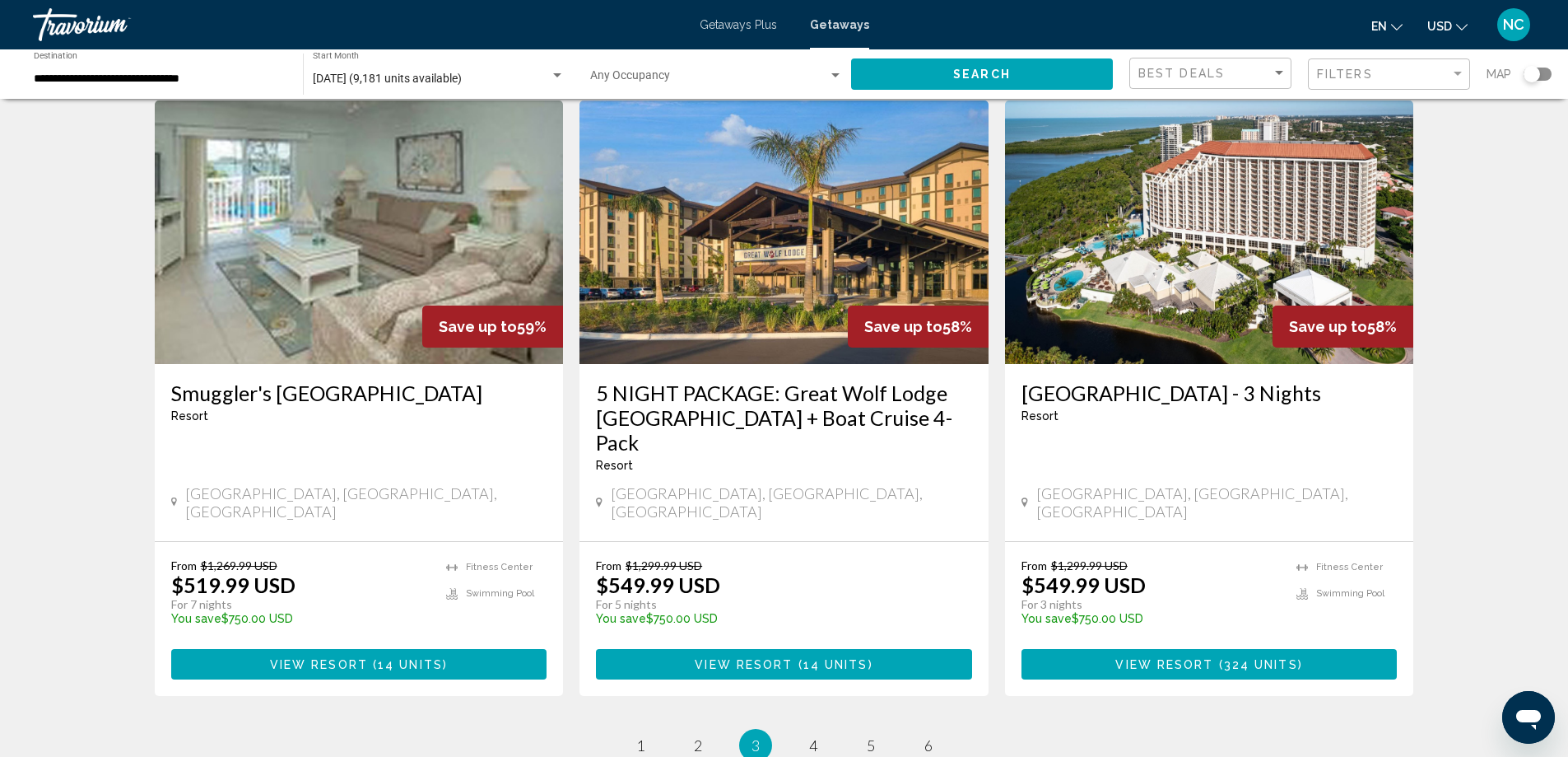
scroll to position [1894, 0]
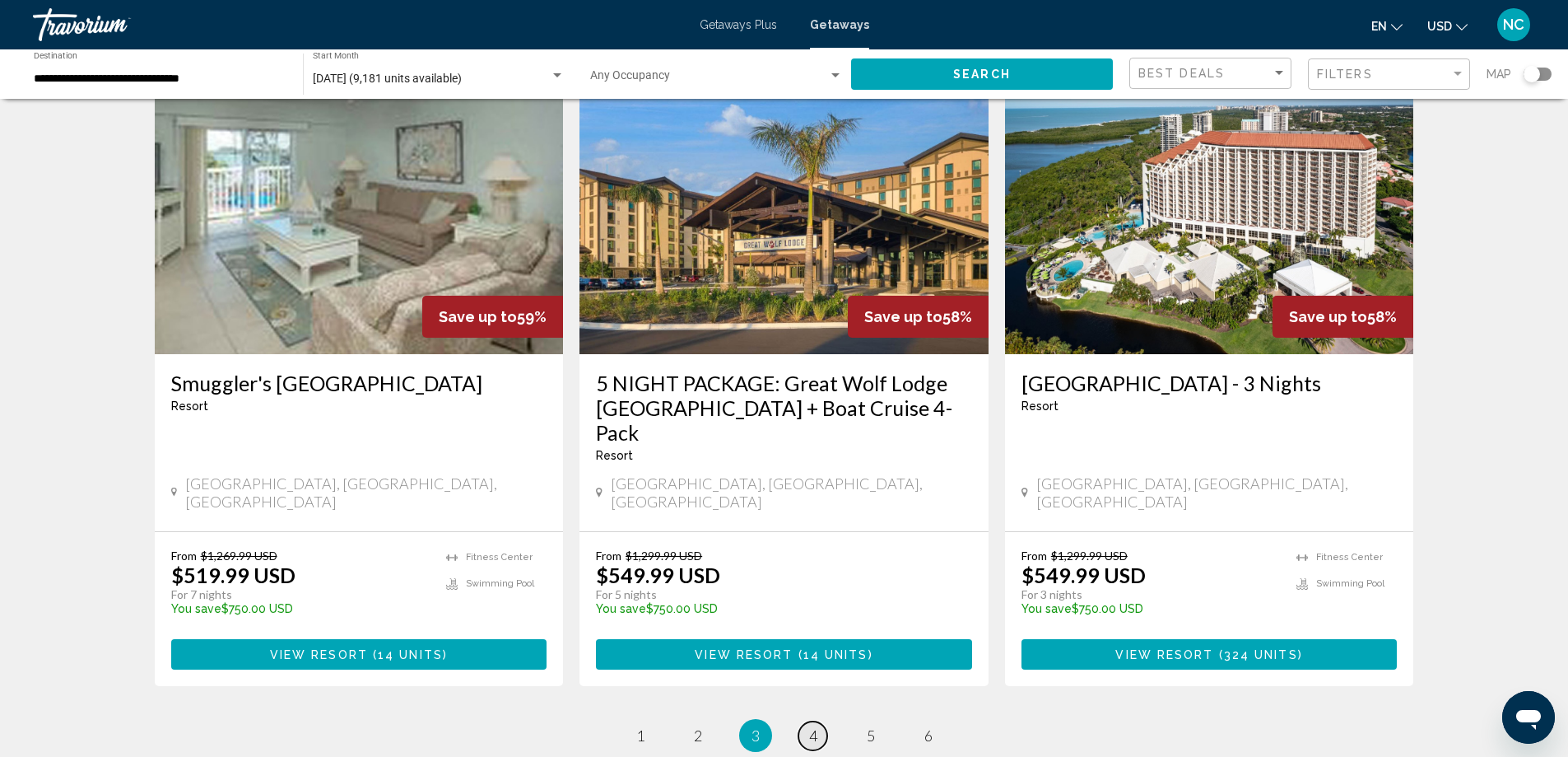
click at [811, 726] on span "4" at bounding box center [812, 735] width 8 height 18
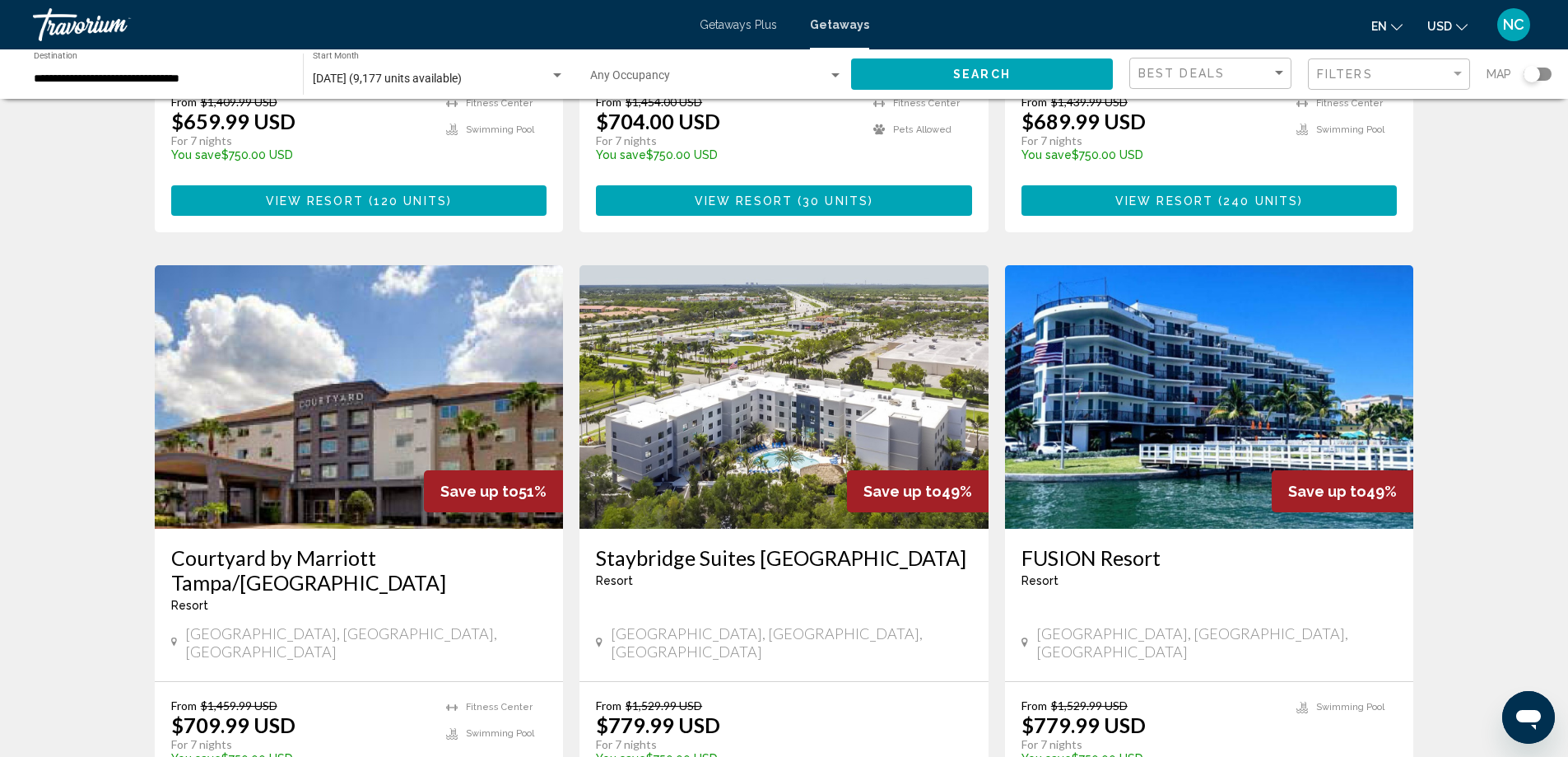
scroll to position [1976, 0]
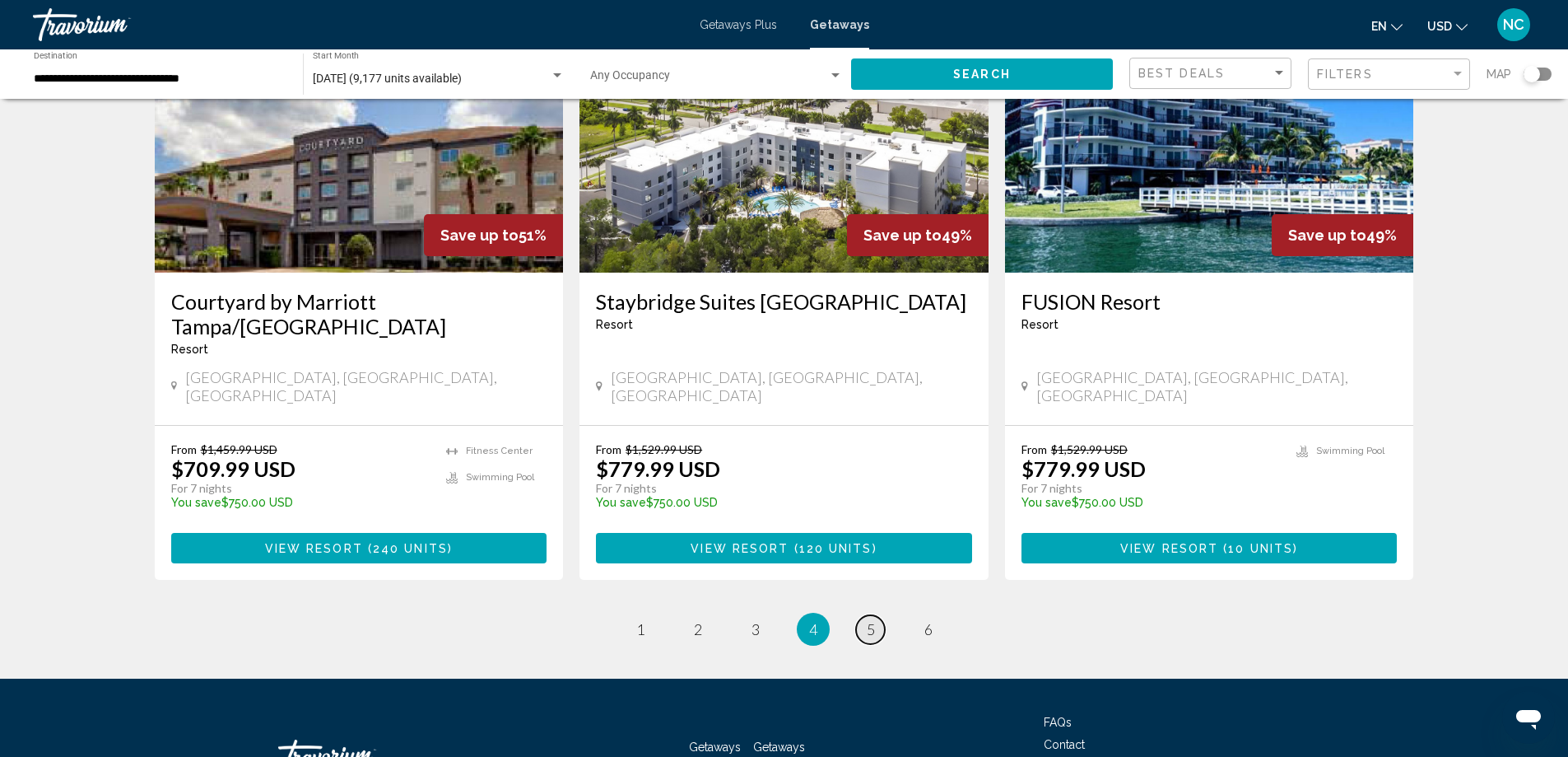
click at [866, 620] on span "5" at bounding box center [870, 629] width 8 height 18
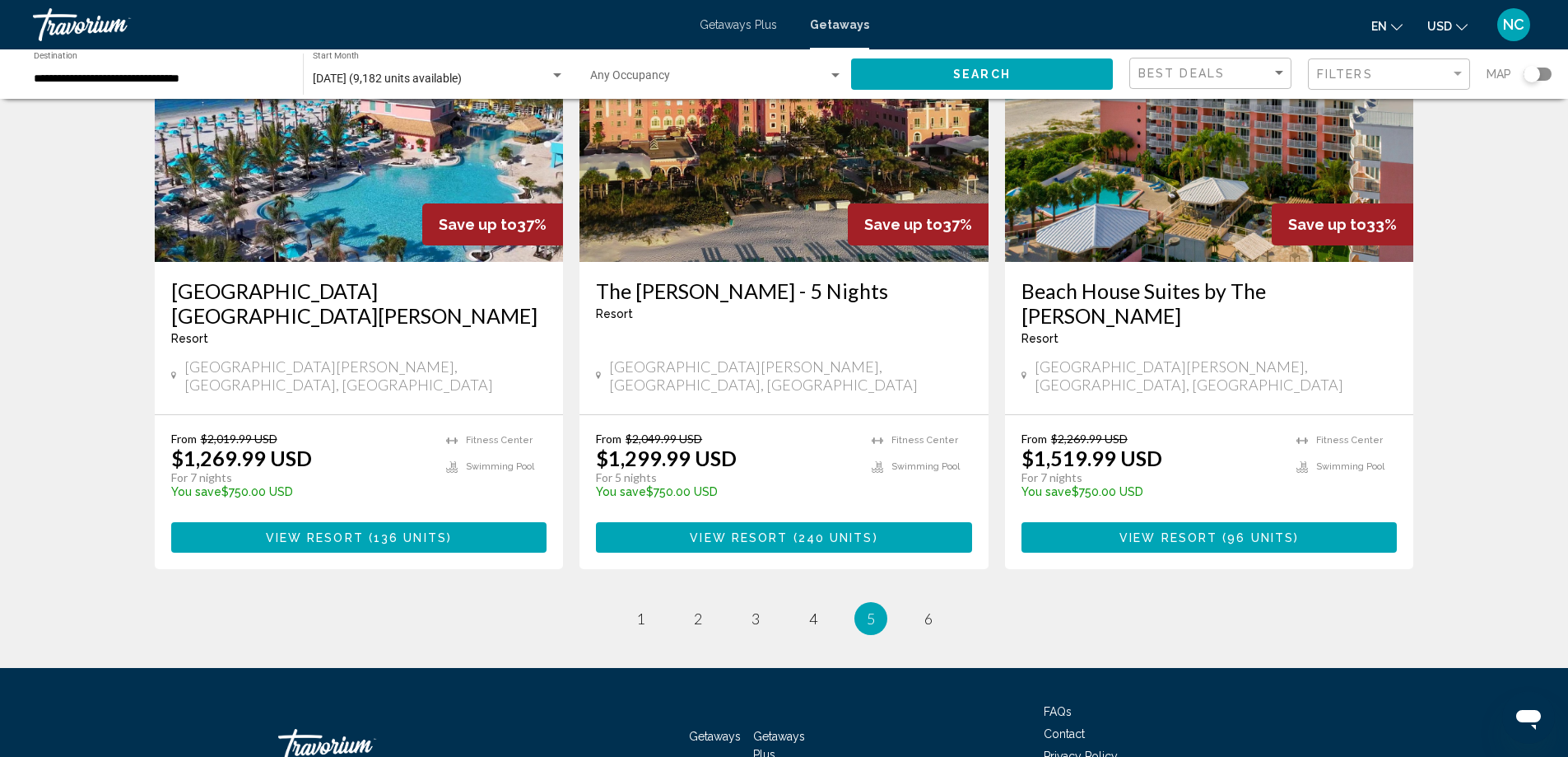
scroll to position [2002, 0]
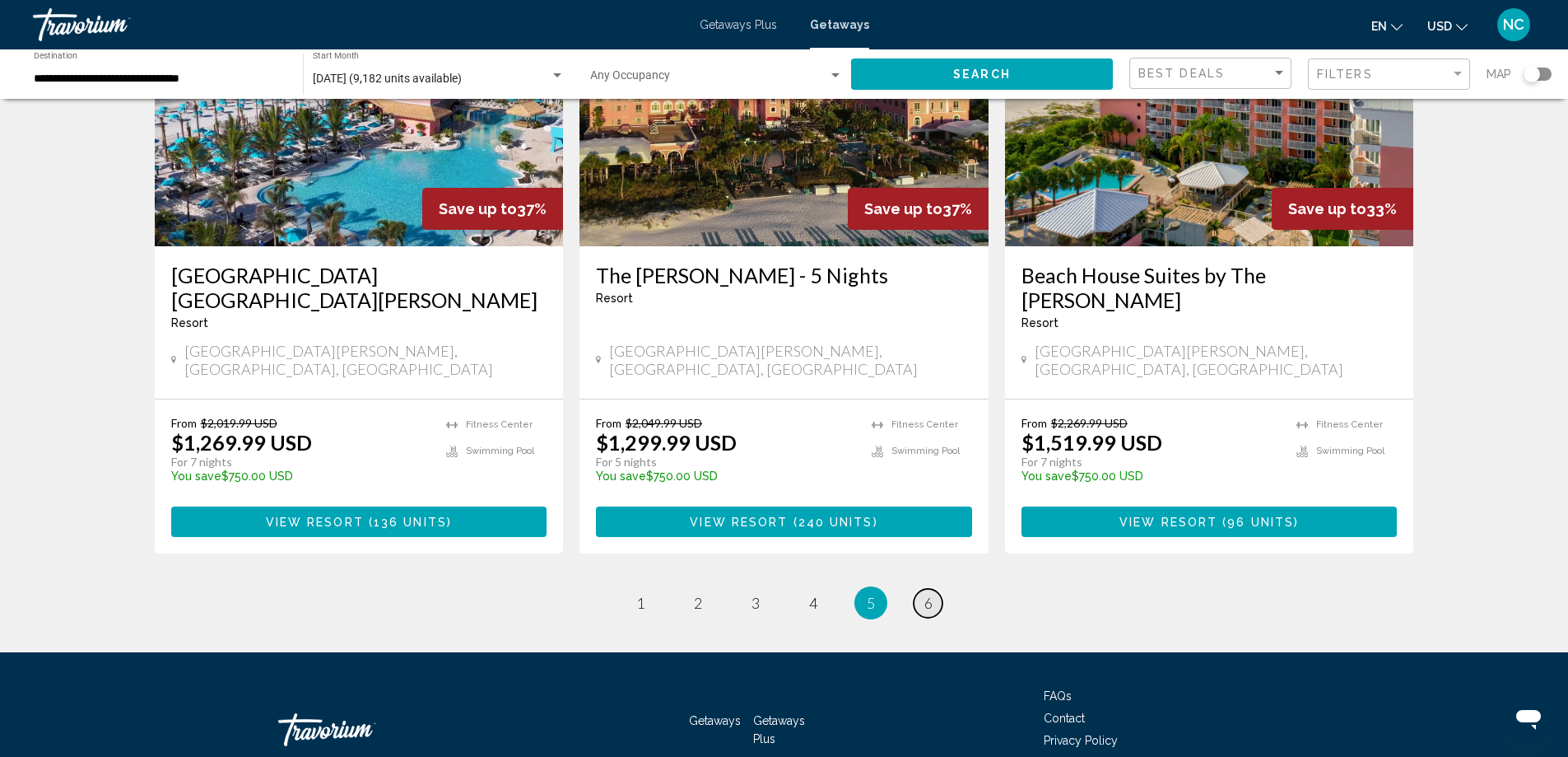
click at [934, 589] on link "page 6" at bounding box center [928, 603] width 29 height 29
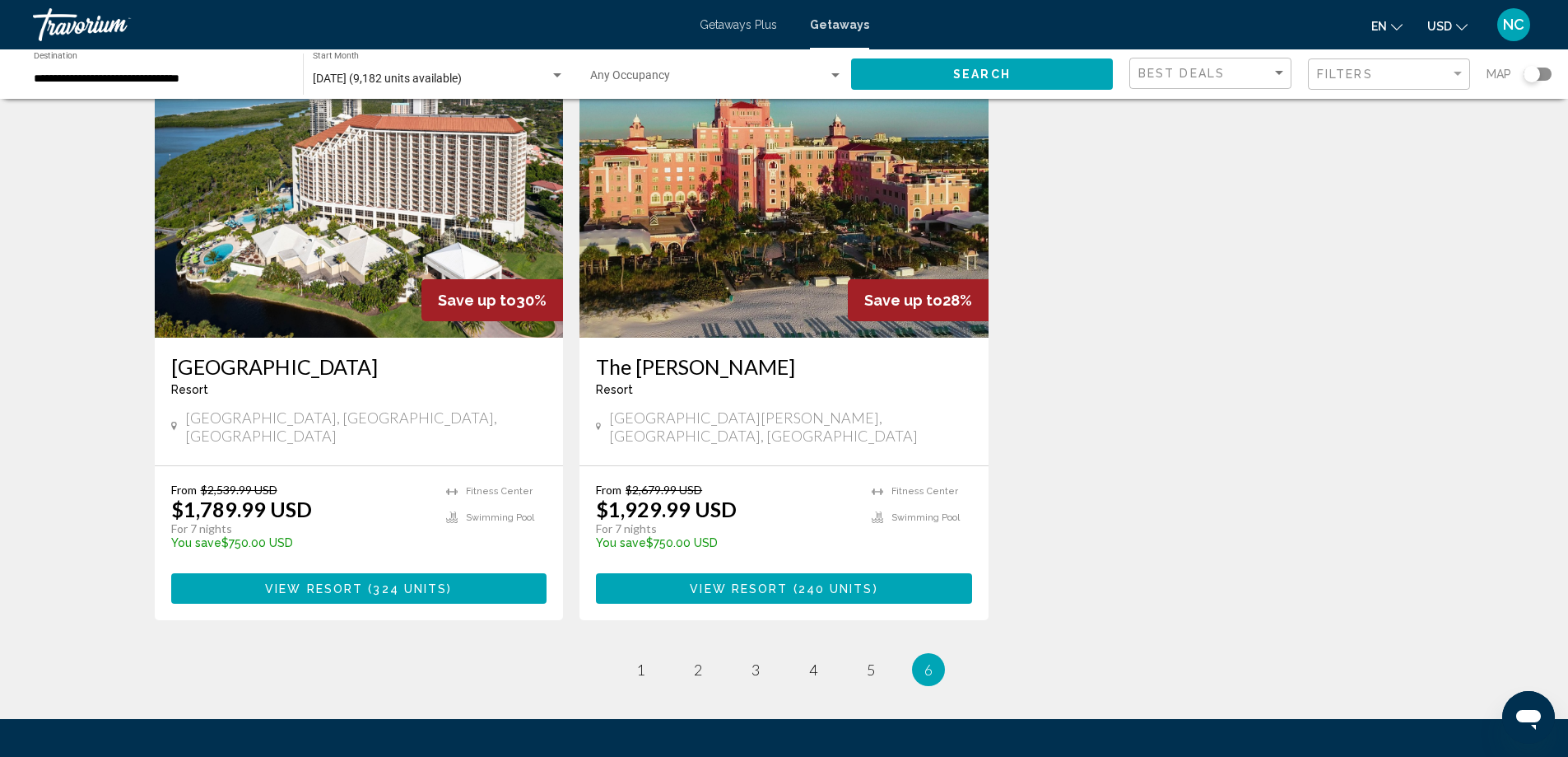
scroll to position [245, 0]
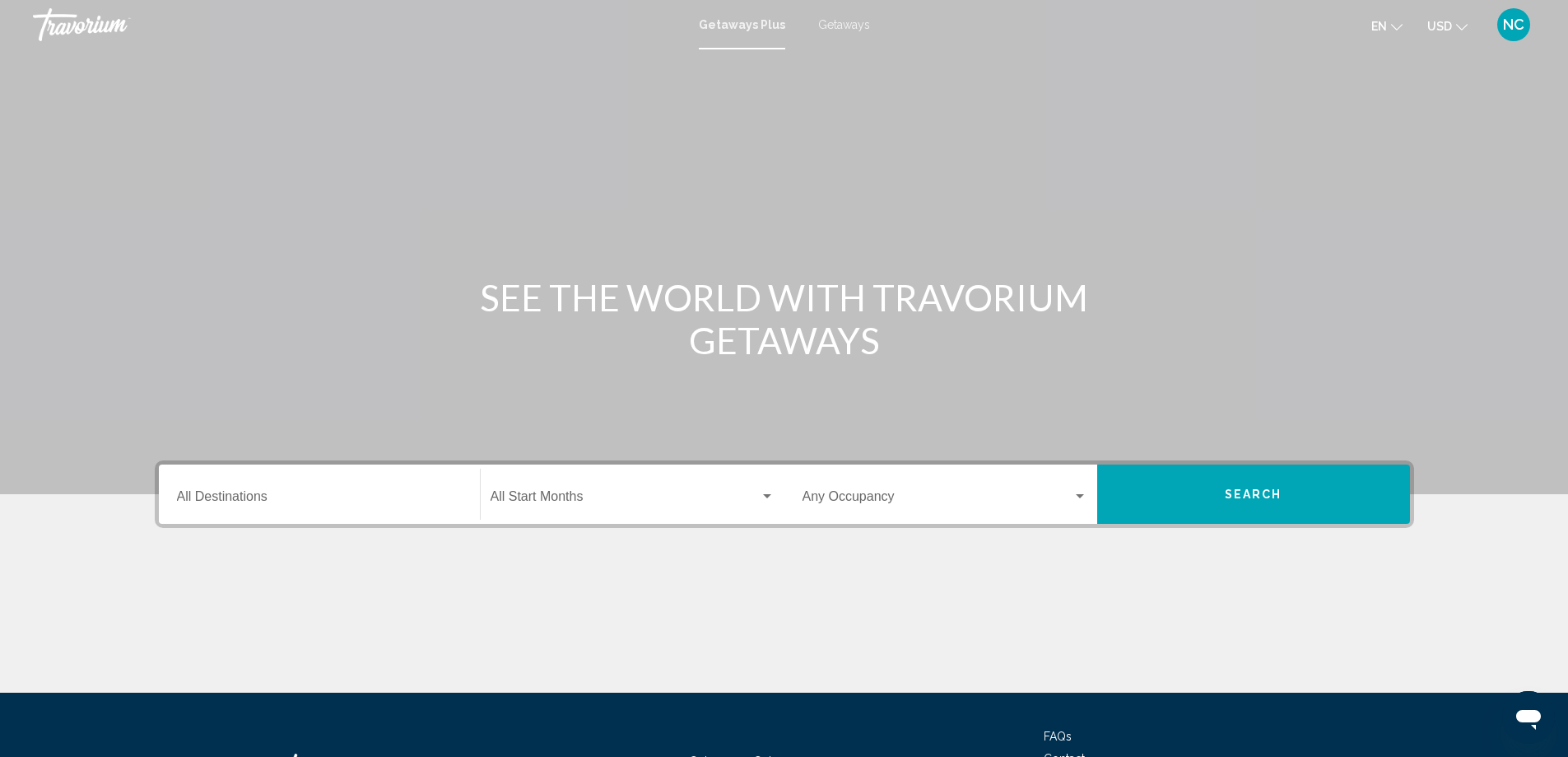
click at [837, 25] on span "Getaways" at bounding box center [844, 24] width 52 height 13
click at [227, 497] on input "Destination All Destinations" at bounding box center [319, 500] width 284 height 15
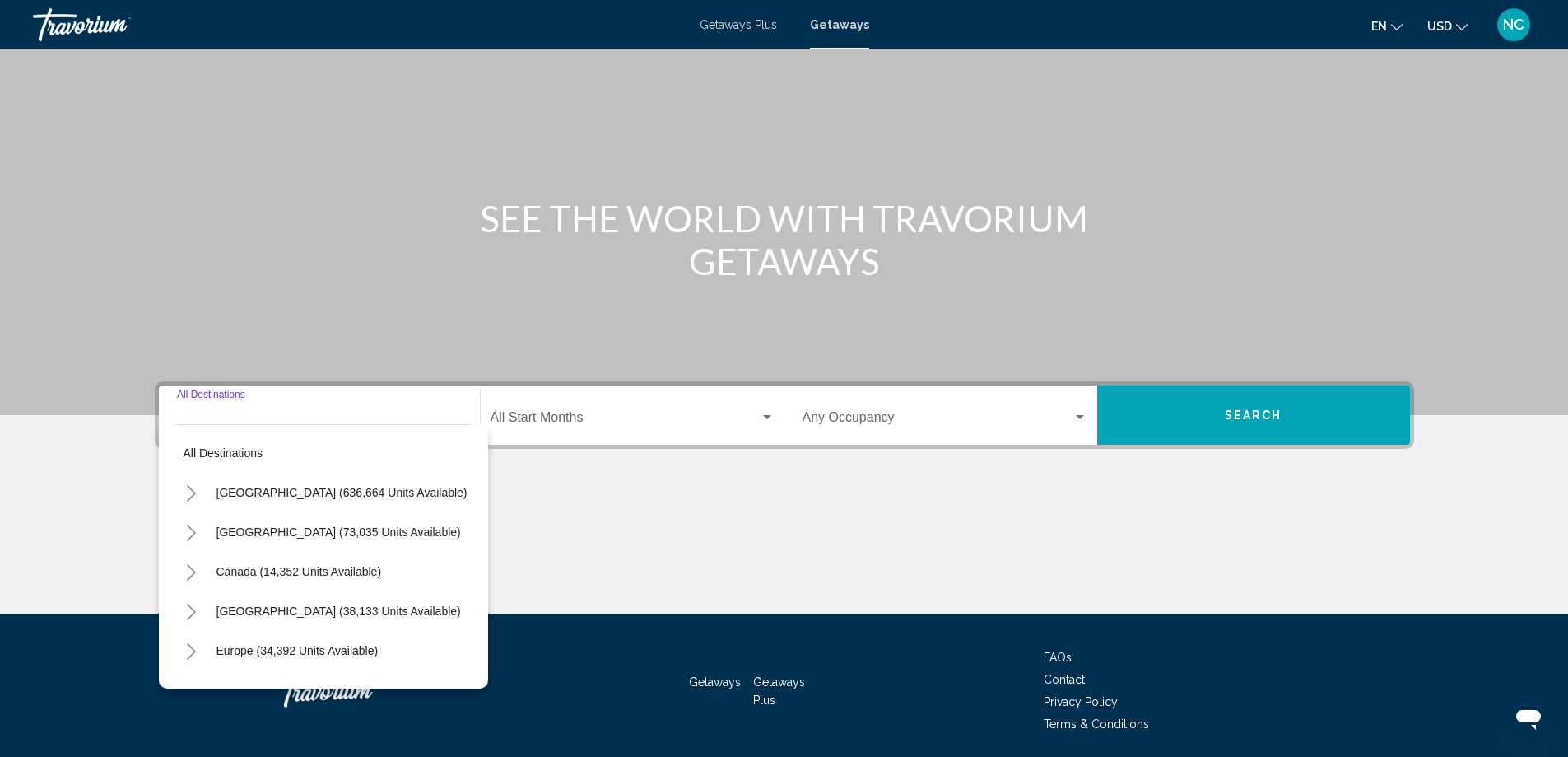
scroll to position [138, 0]
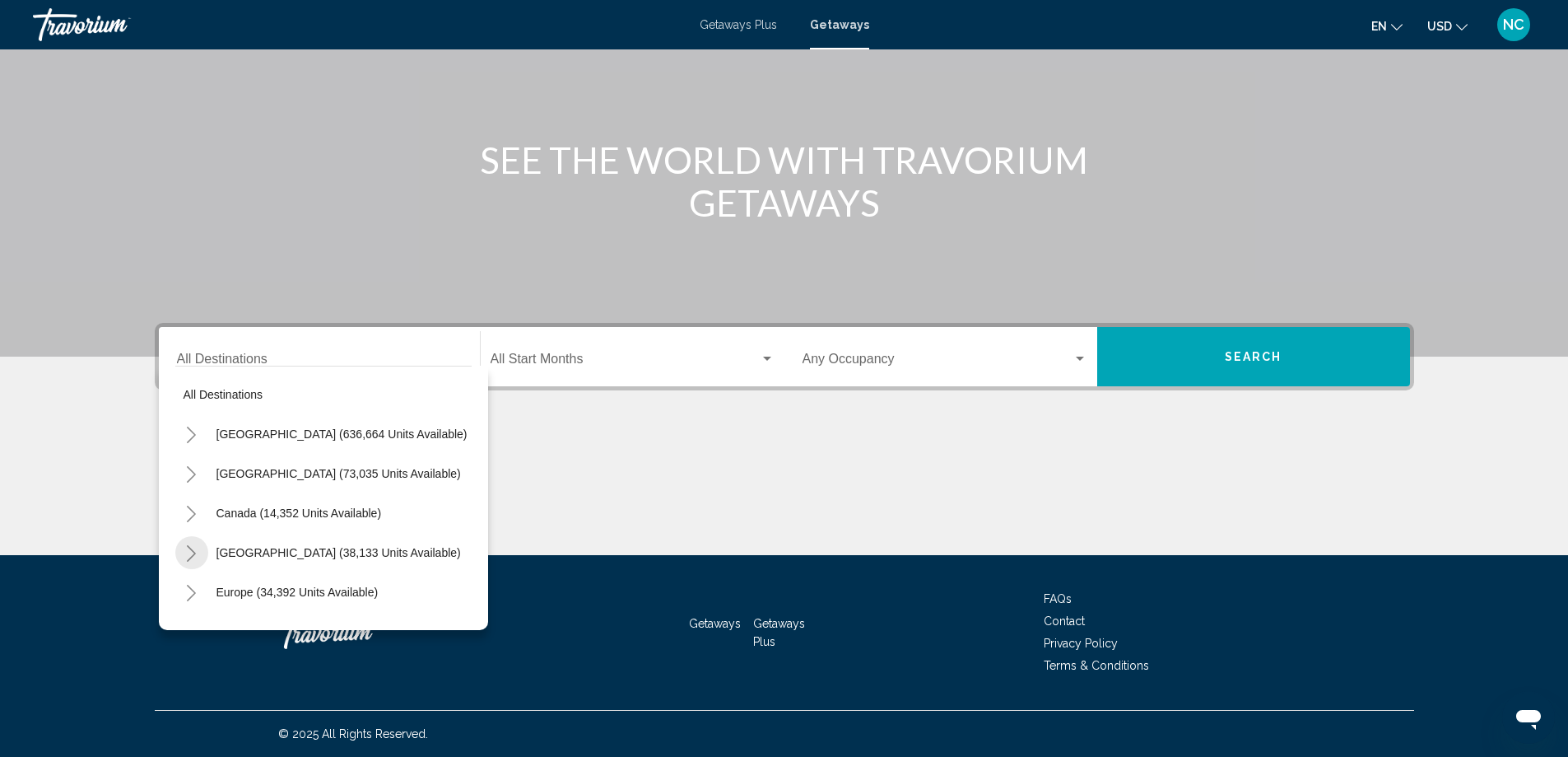
click at [193, 554] on icon "Toggle Caribbean & Atlantic Islands (38,133 units available)" at bounding box center [191, 553] width 12 height 17
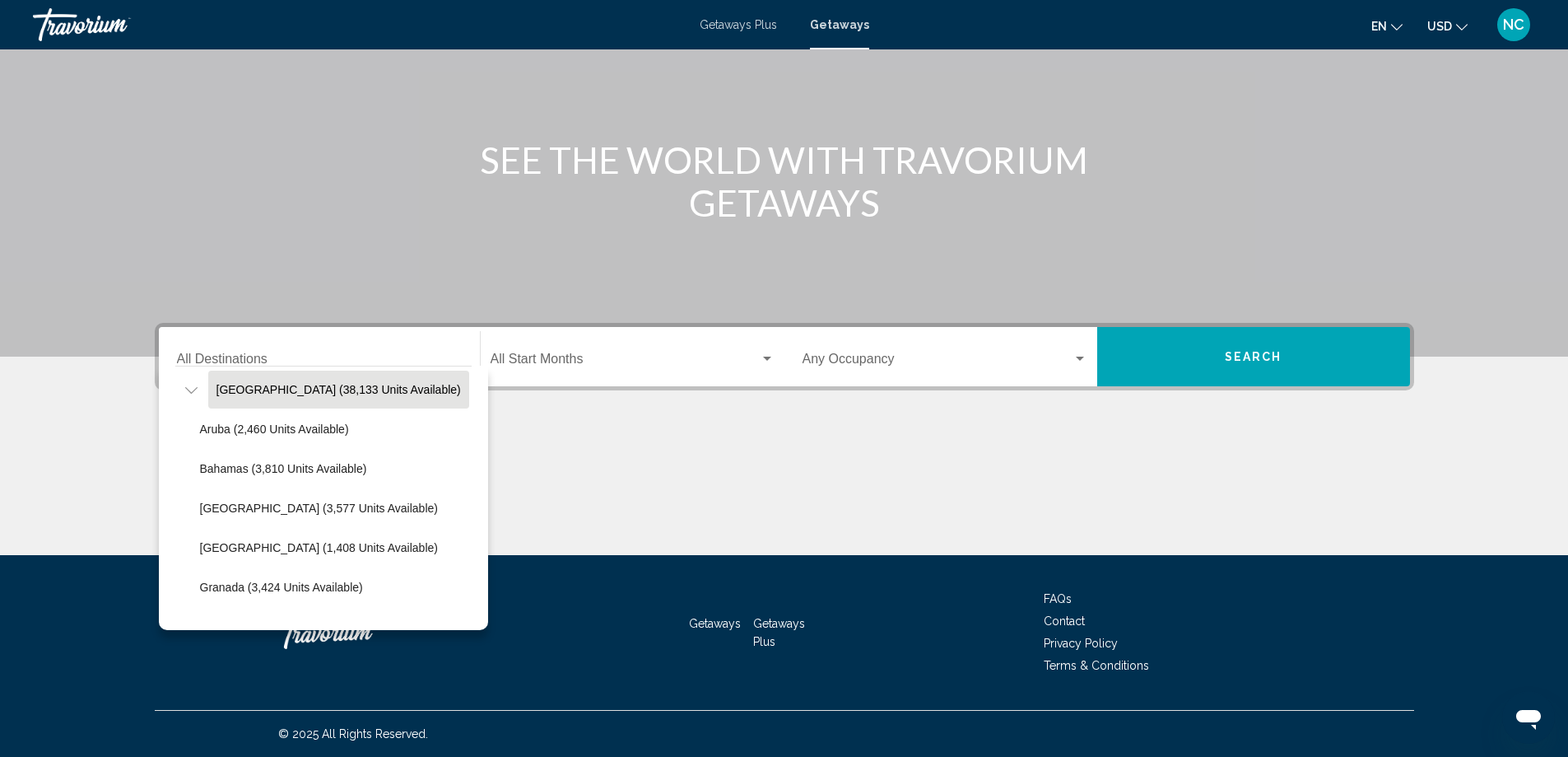
scroll to position [165, 0]
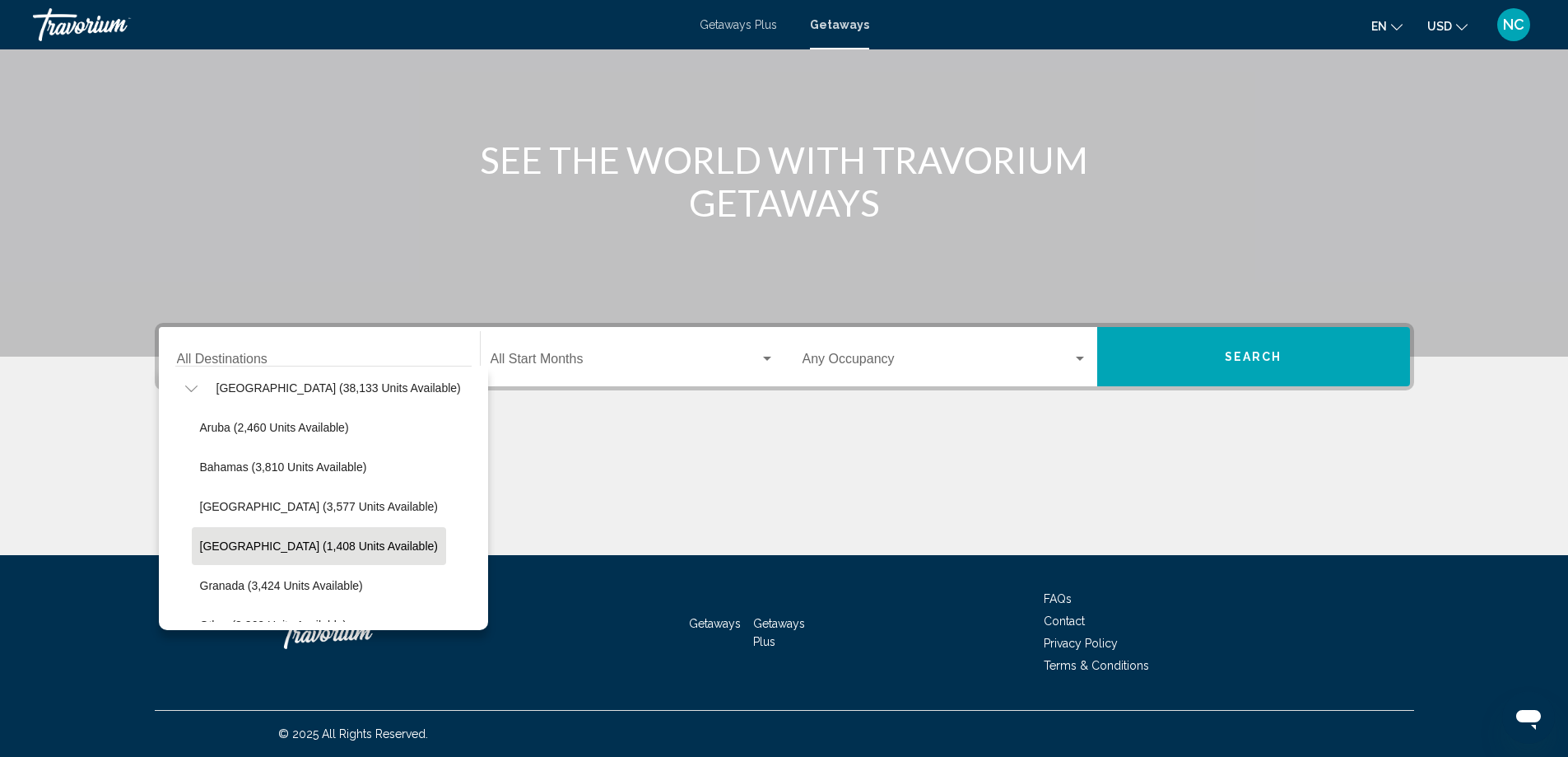
click at [361, 545] on span "Dominican Republic (1,408 units available)" at bounding box center [319, 546] width 238 height 13
type input "**********"
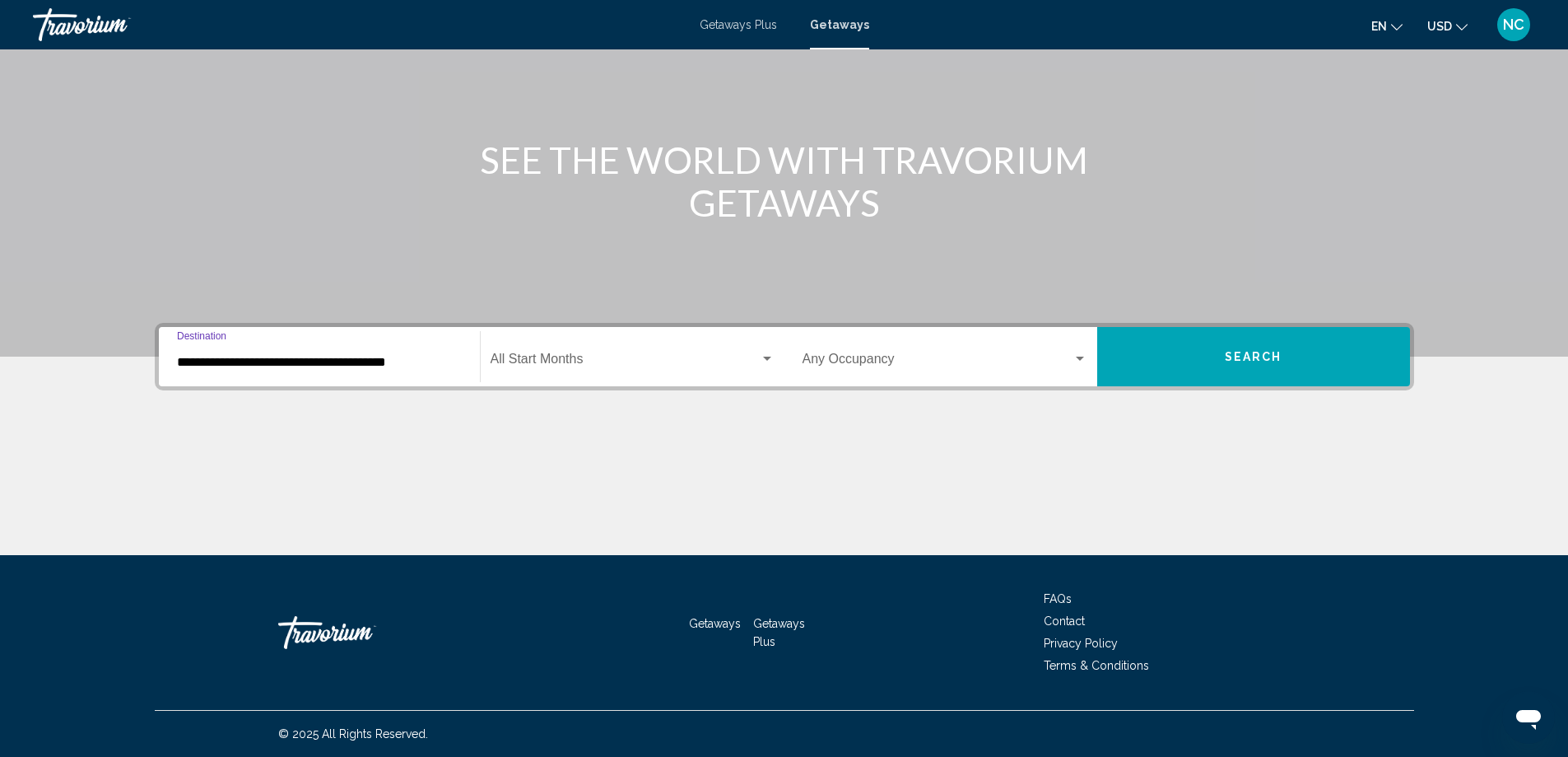
click at [1183, 355] on button "Search" at bounding box center [1253, 357] width 313 height 60
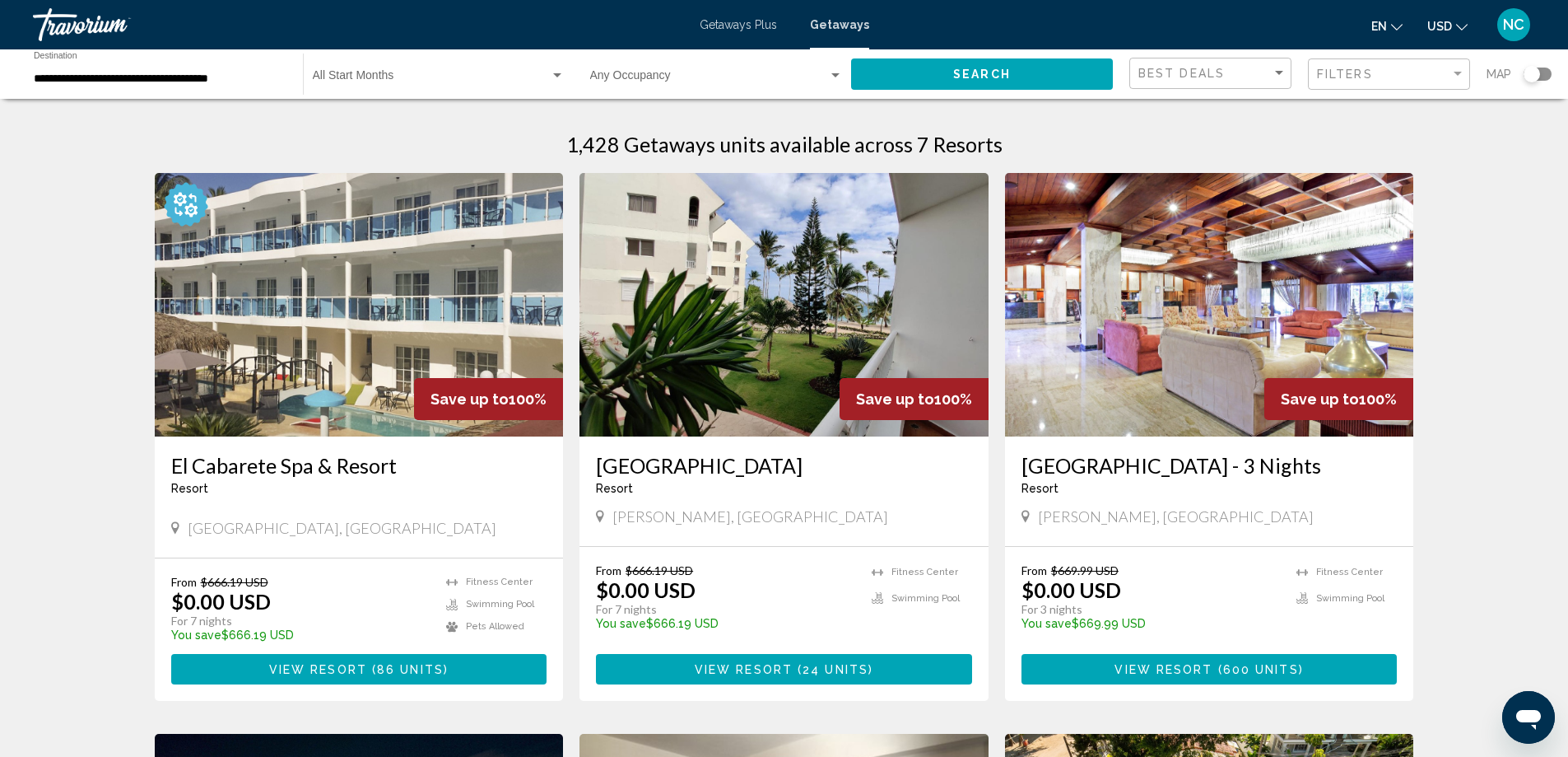
click at [321, 316] on img "Main content" at bounding box center [359, 304] width 409 height 263
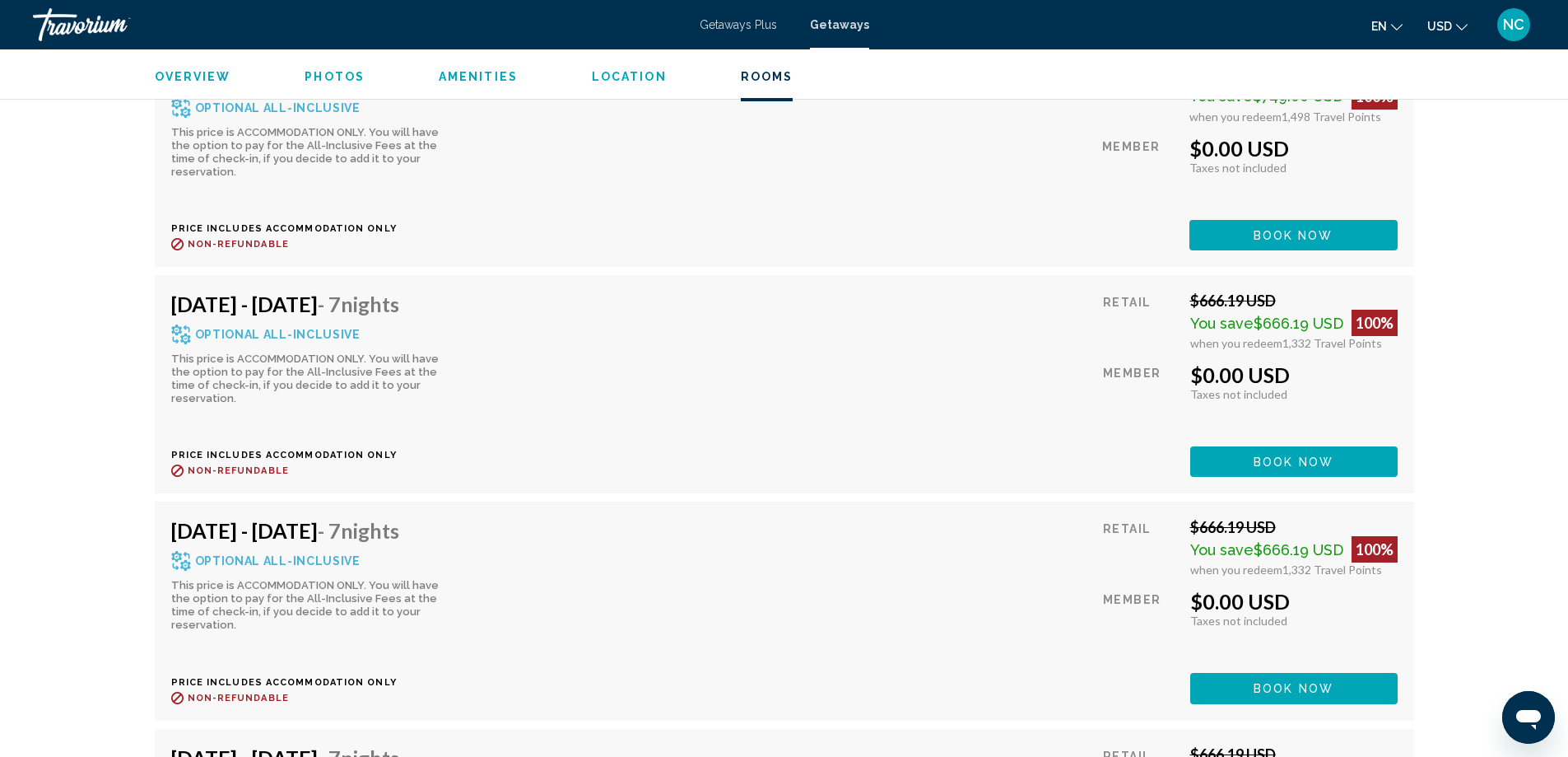
scroll to position [6011, 0]
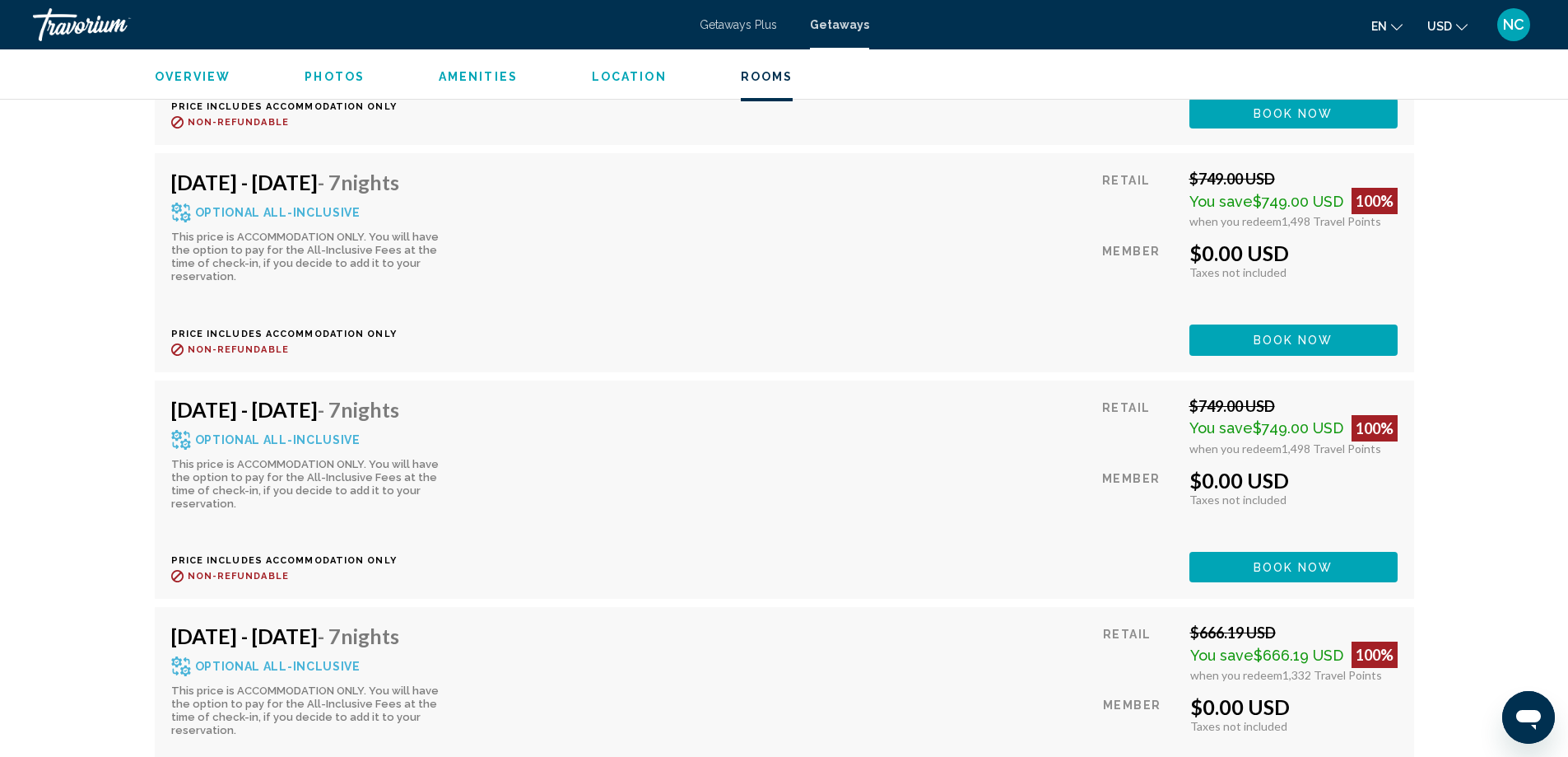
click at [475, 78] on span "Amenities" at bounding box center [478, 76] width 79 height 13
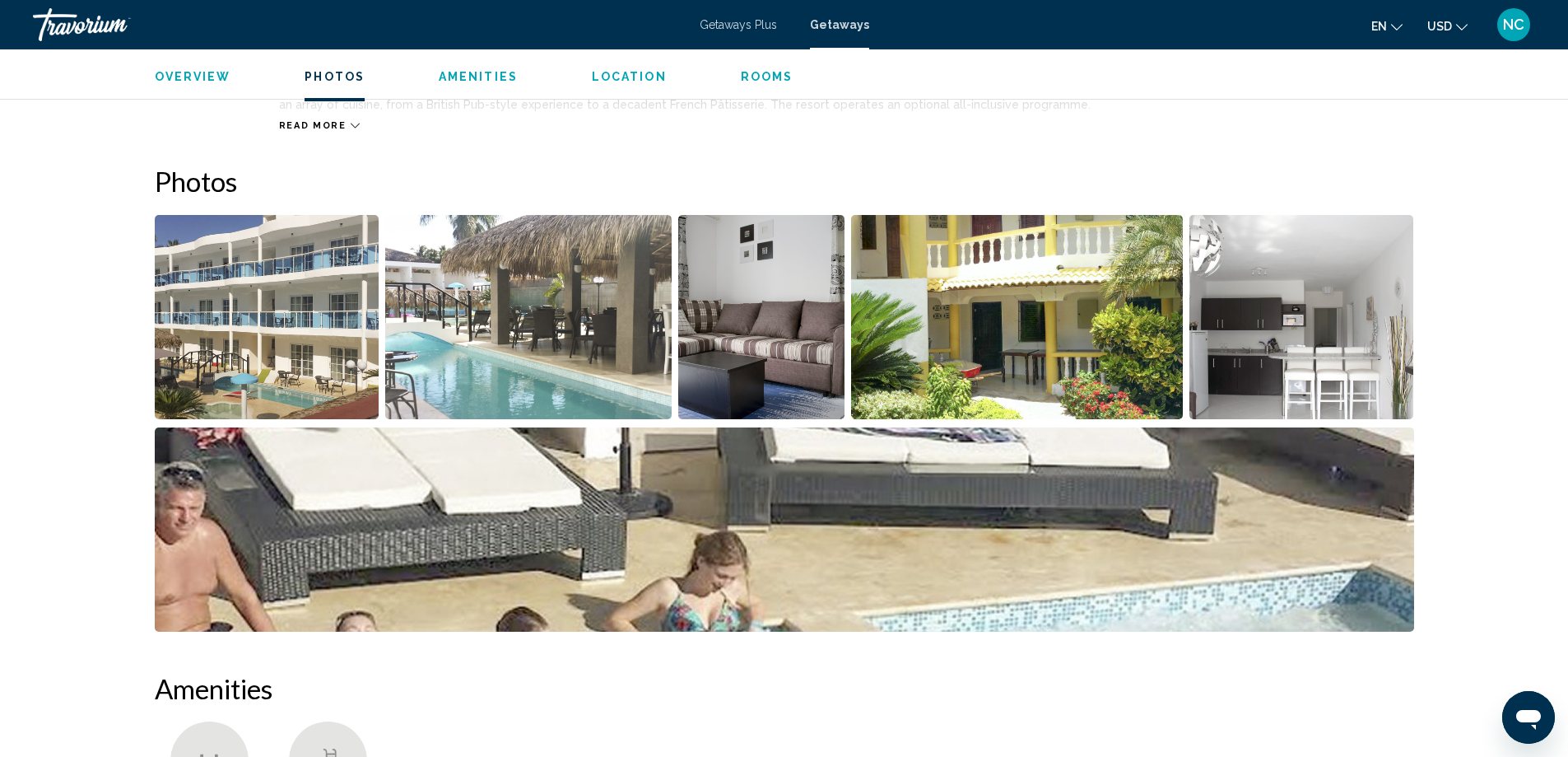
scroll to position [704, 0]
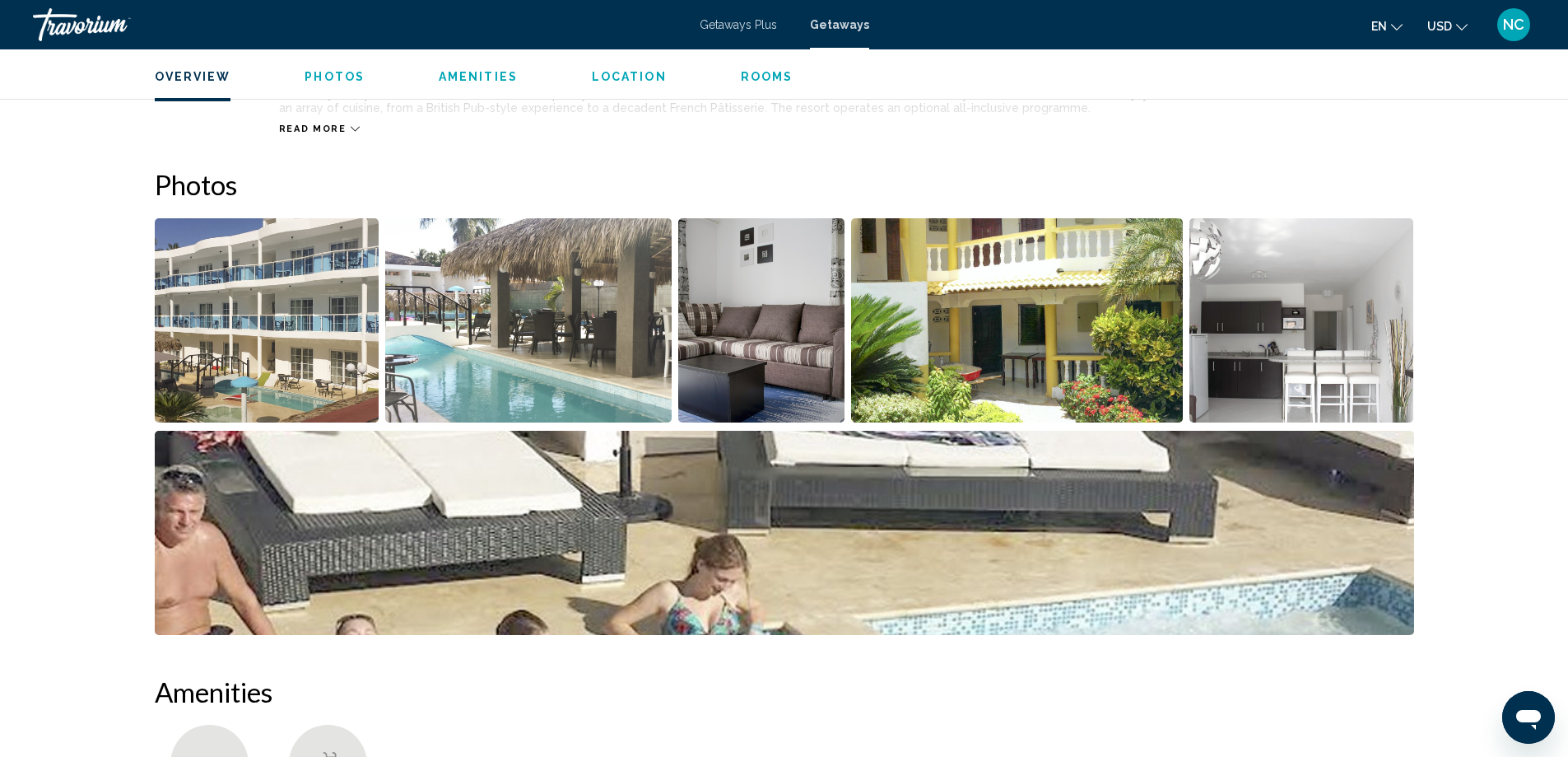
click at [233, 253] on img "Open full-screen image slider" at bounding box center [267, 321] width 225 height 205
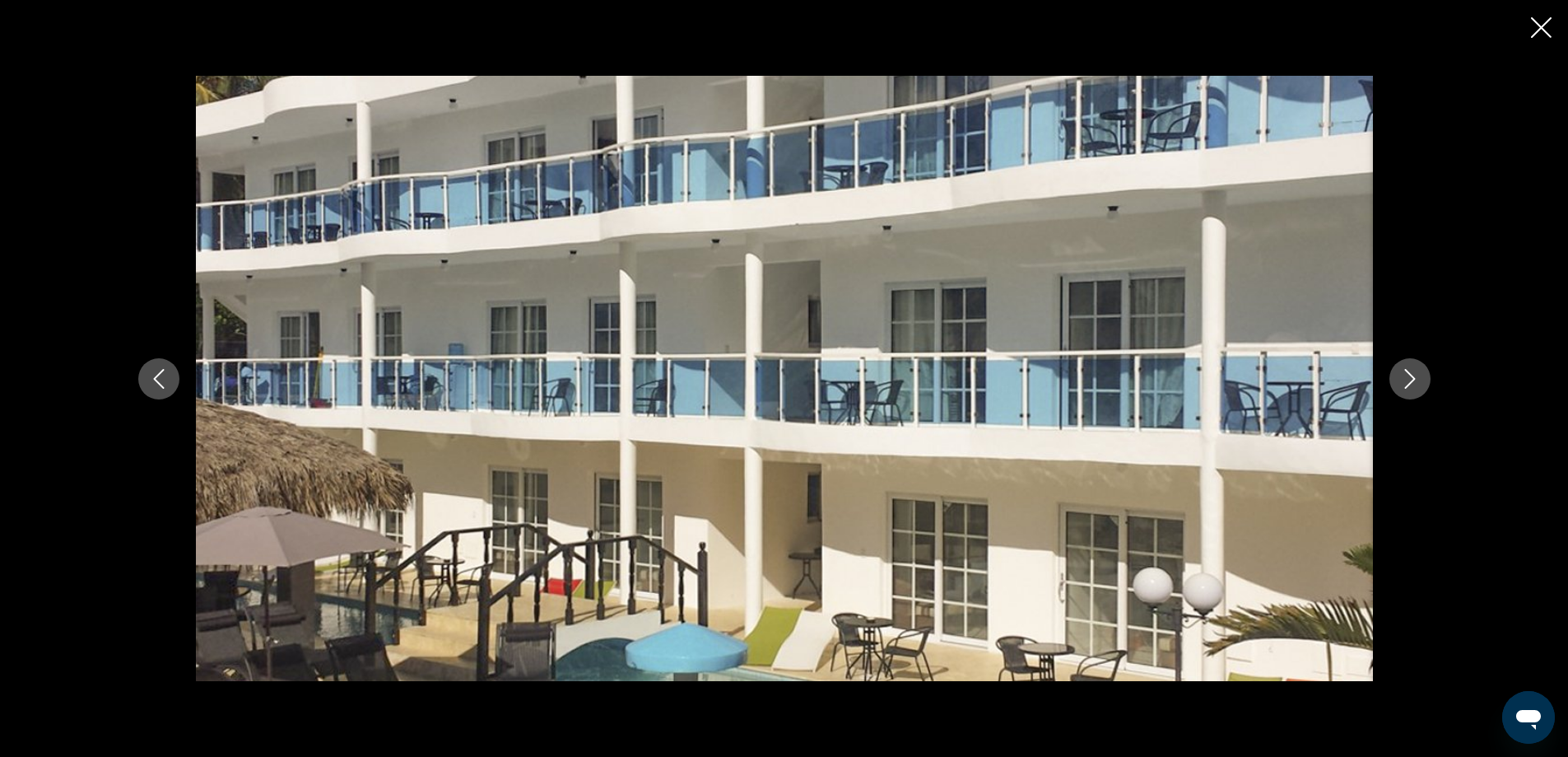
click at [1397, 373] on button "Next image" at bounding box center [1410, 378] width 41 height 41
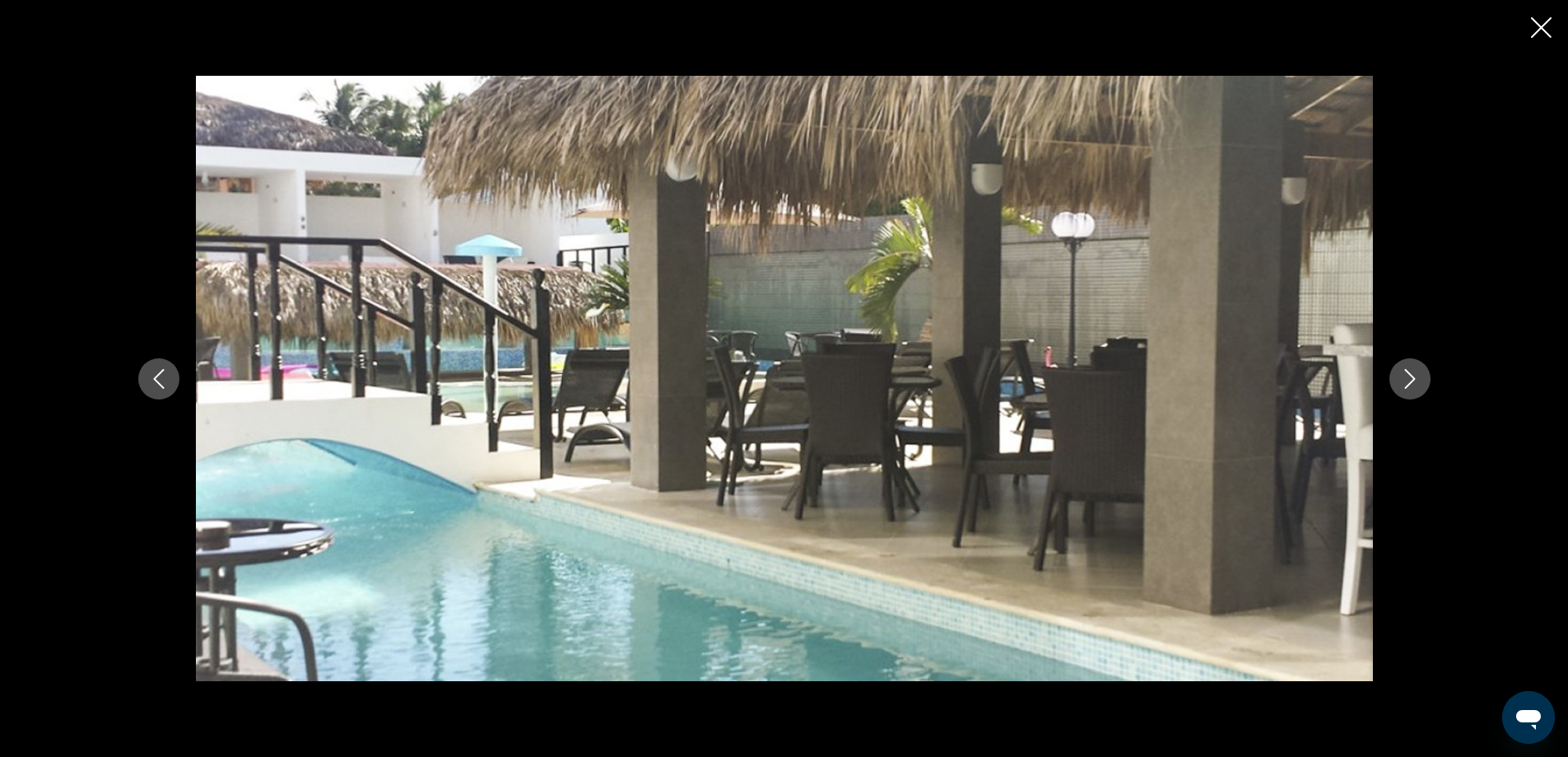
click at [1406, 378] on icon "Next image" at bounding box center [1409, 378] width 20 height 20
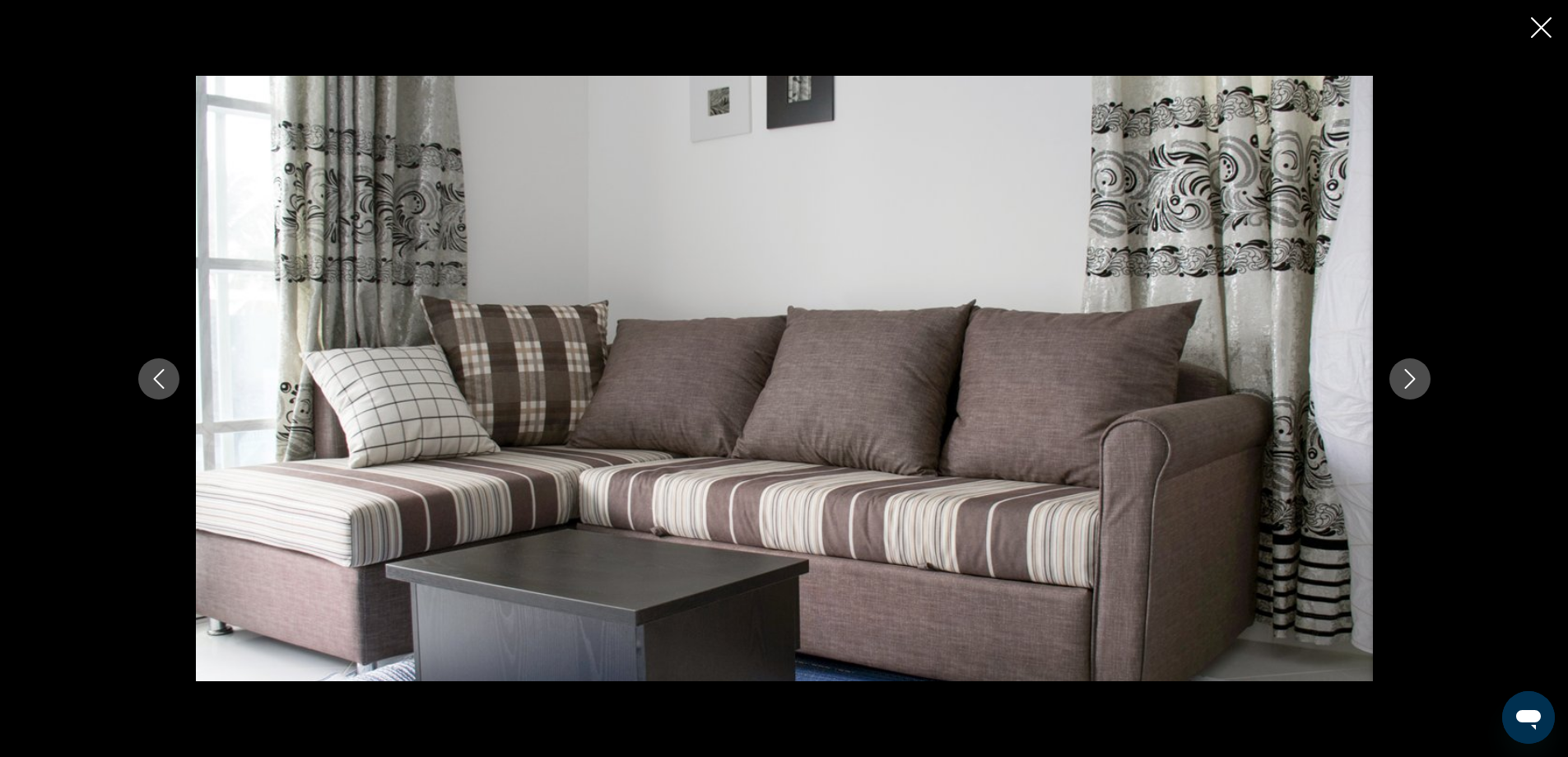
click at [1406, 378] on icon "Next image" at bounding box center [1409, 378] width 20 height 20
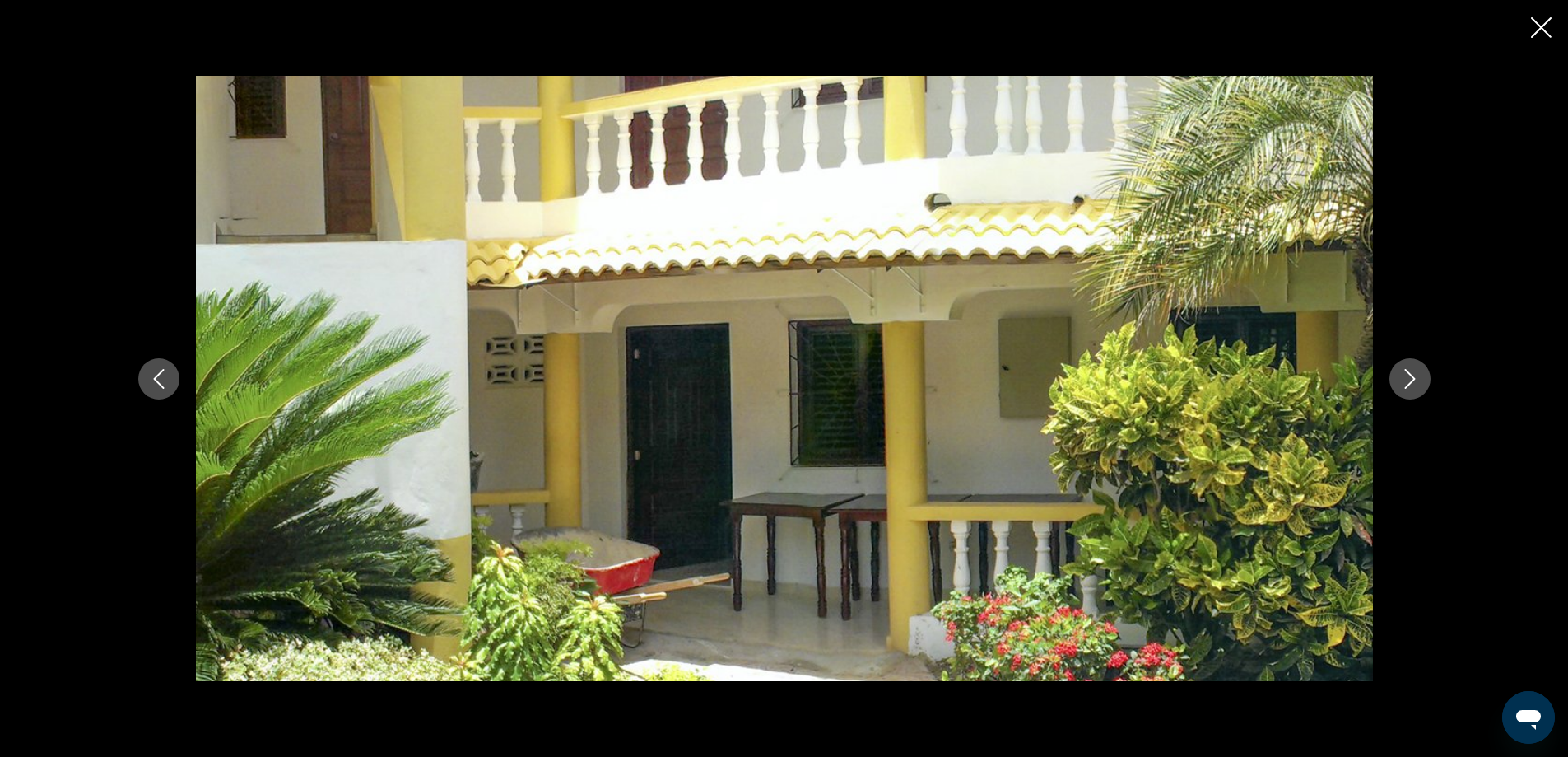
drag, startPoint x: 1408, startPoint y: 375, endPoint x: 1416, endPoint y: 366, distance: 12.0
click at [1412, 373] on icon "Next image" at bounding box center [1409, 378] width 20 height 20
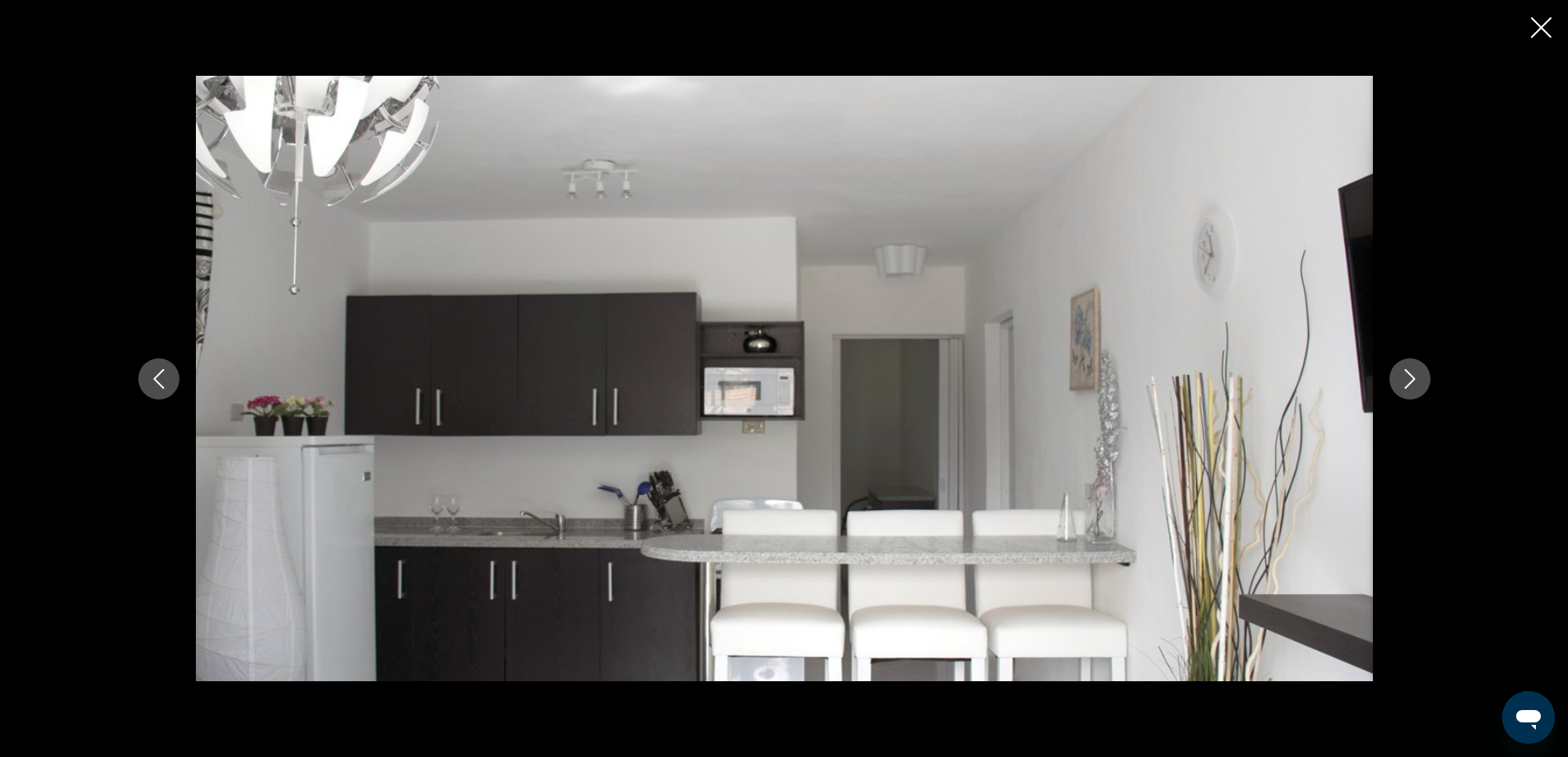
click at [1414, 378] on icon "Next image" at bounding box center [1410, 378] width 11 height 20
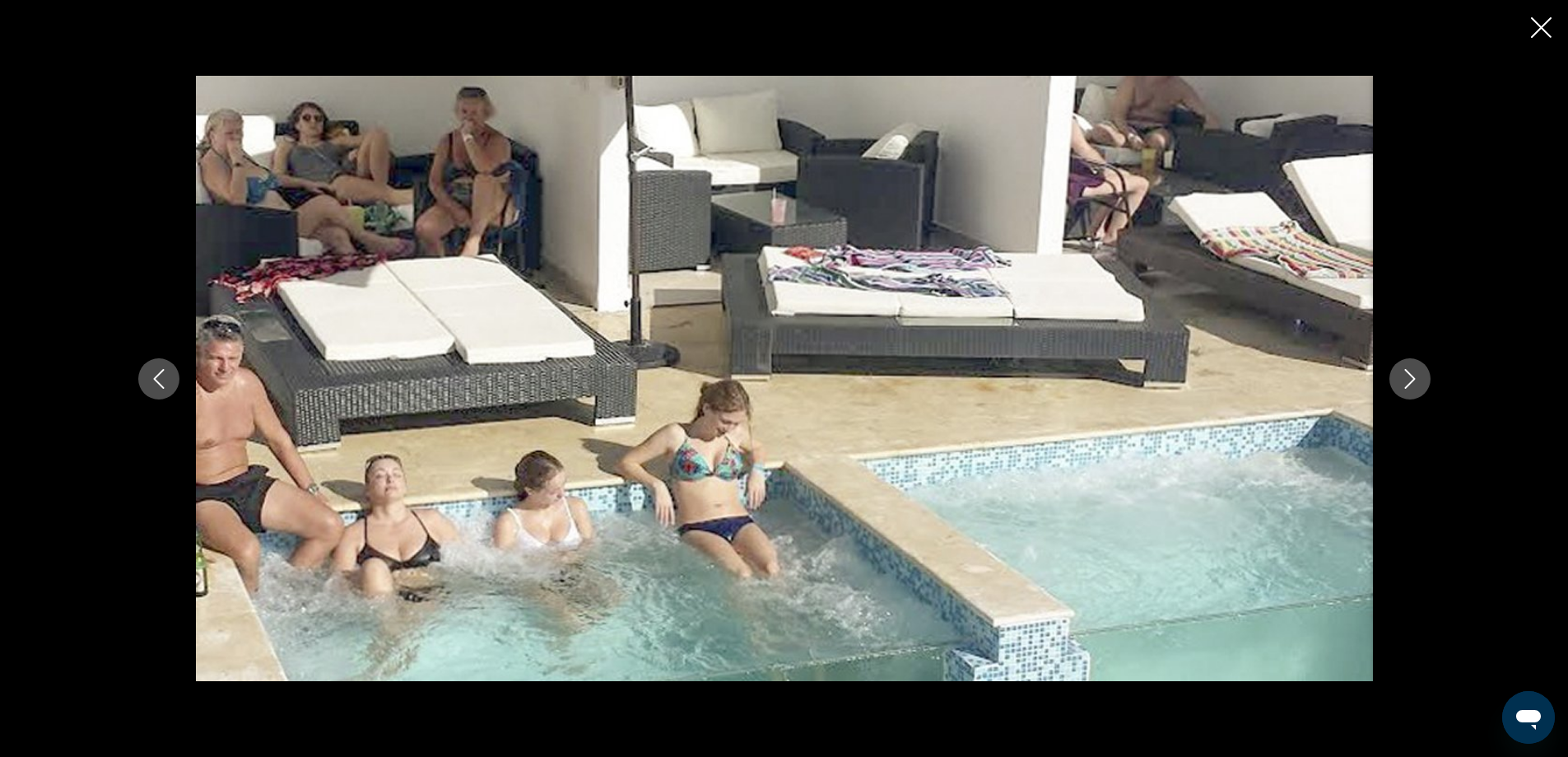
click at [1414, 378] on icon "Next image" at bounding box center [1410, 378] width 11 height 20
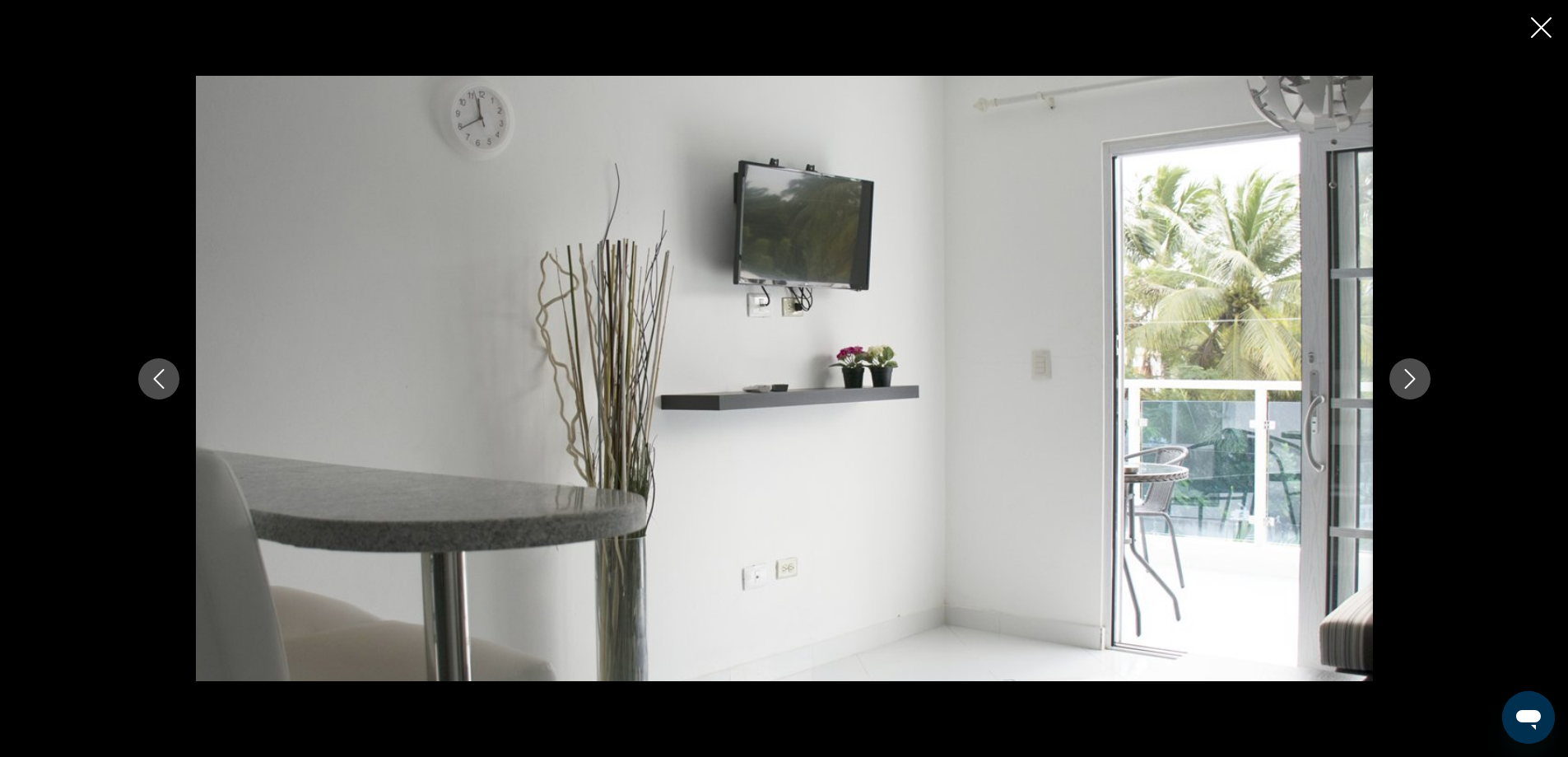
click at [1414, 378] on icon "Next image" at bounding box center [1410, 378] width 11 height 20
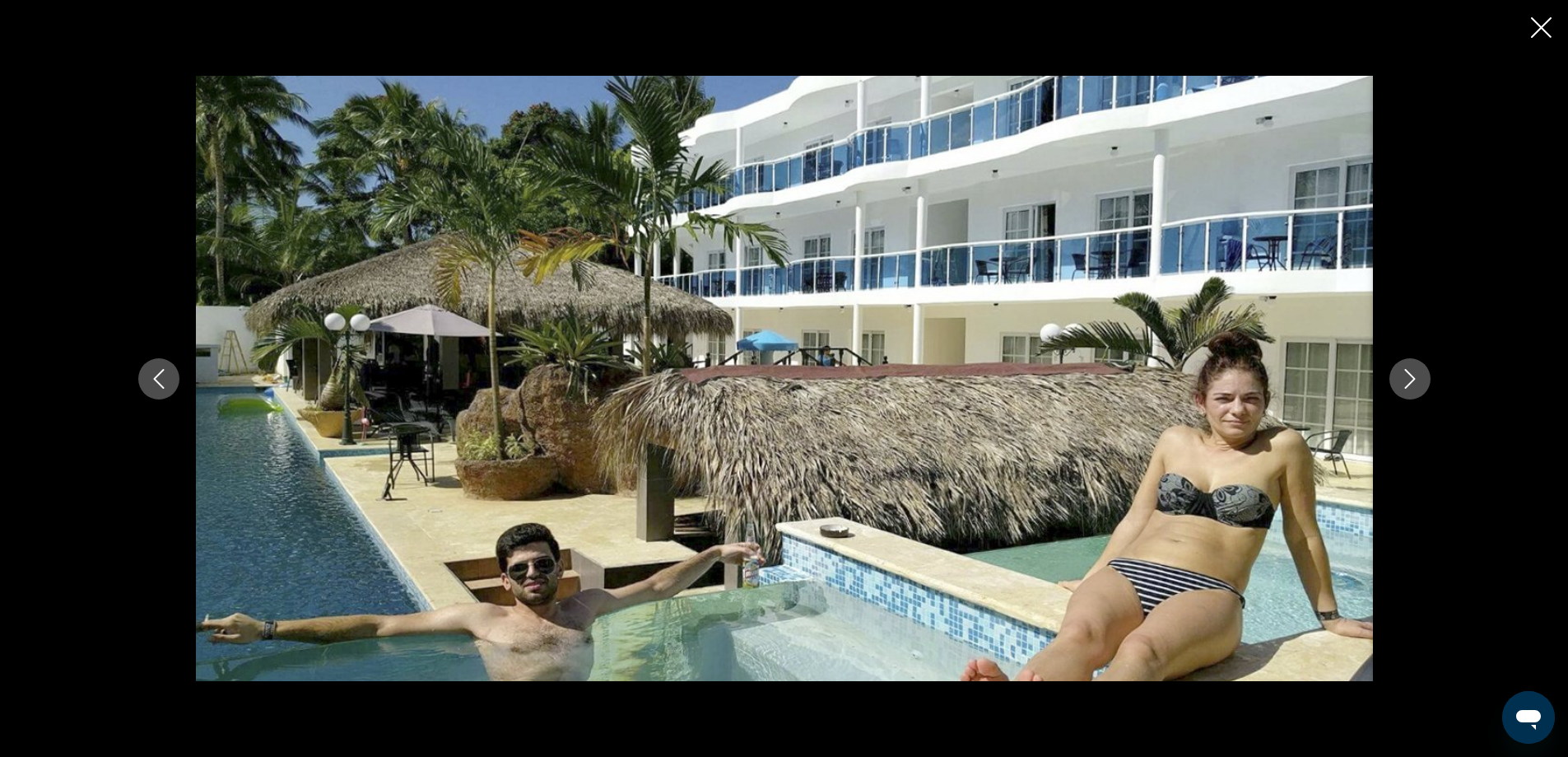
click at [1414, 378] on icon "Next image" at bounding box center [1410, 378] width 11 height 20
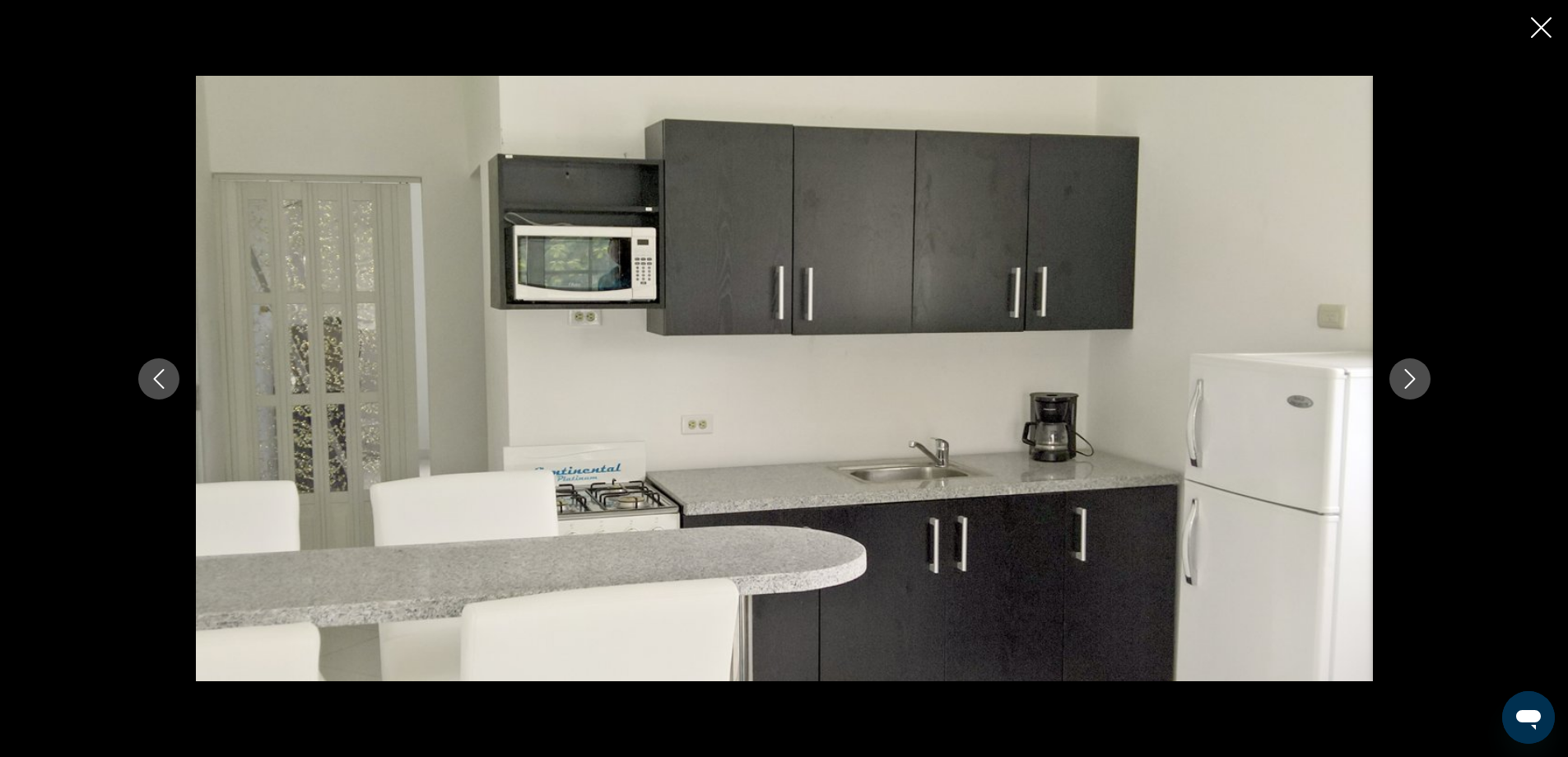
click at [1414, 378] on icon "Next image" at bounding box center [1410, 378] width 11 height 20
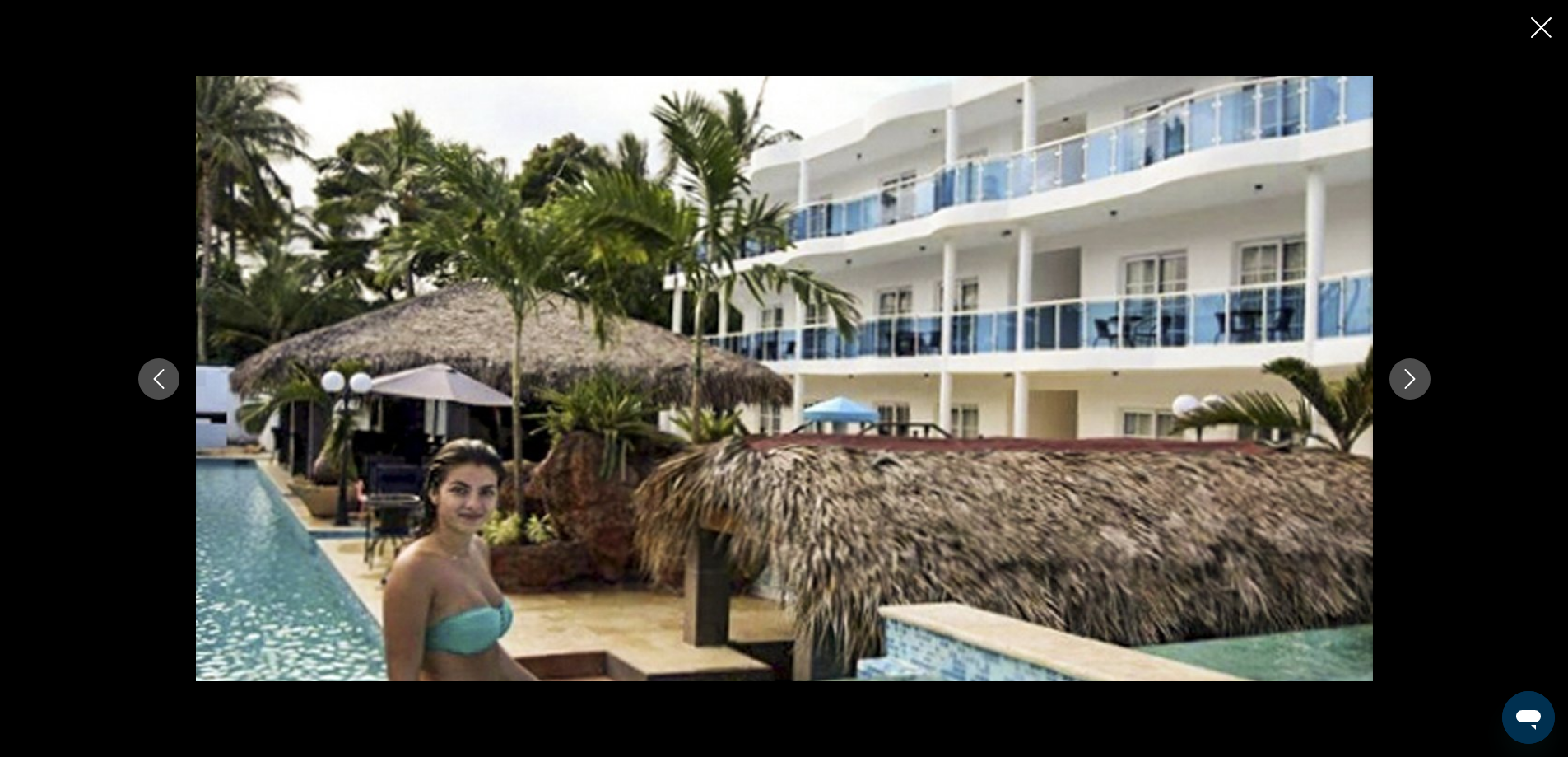
click at [1414, 378] on icon "Next image" at bounding box center [1410, 378] width 11 height 20
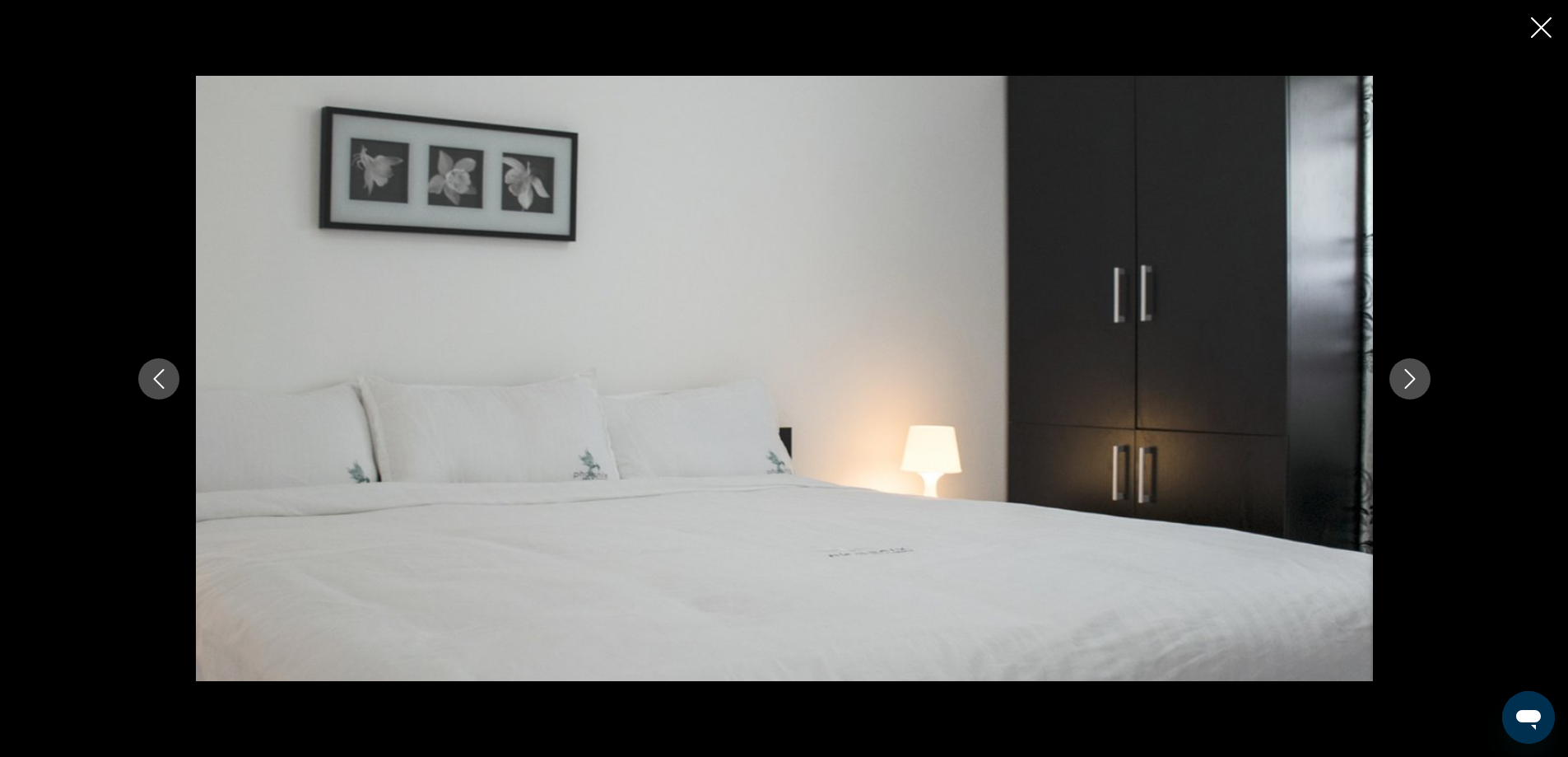
click at [1414, 378] on icon "Next image" at bounding box center [1410, 378] width 11 height 20
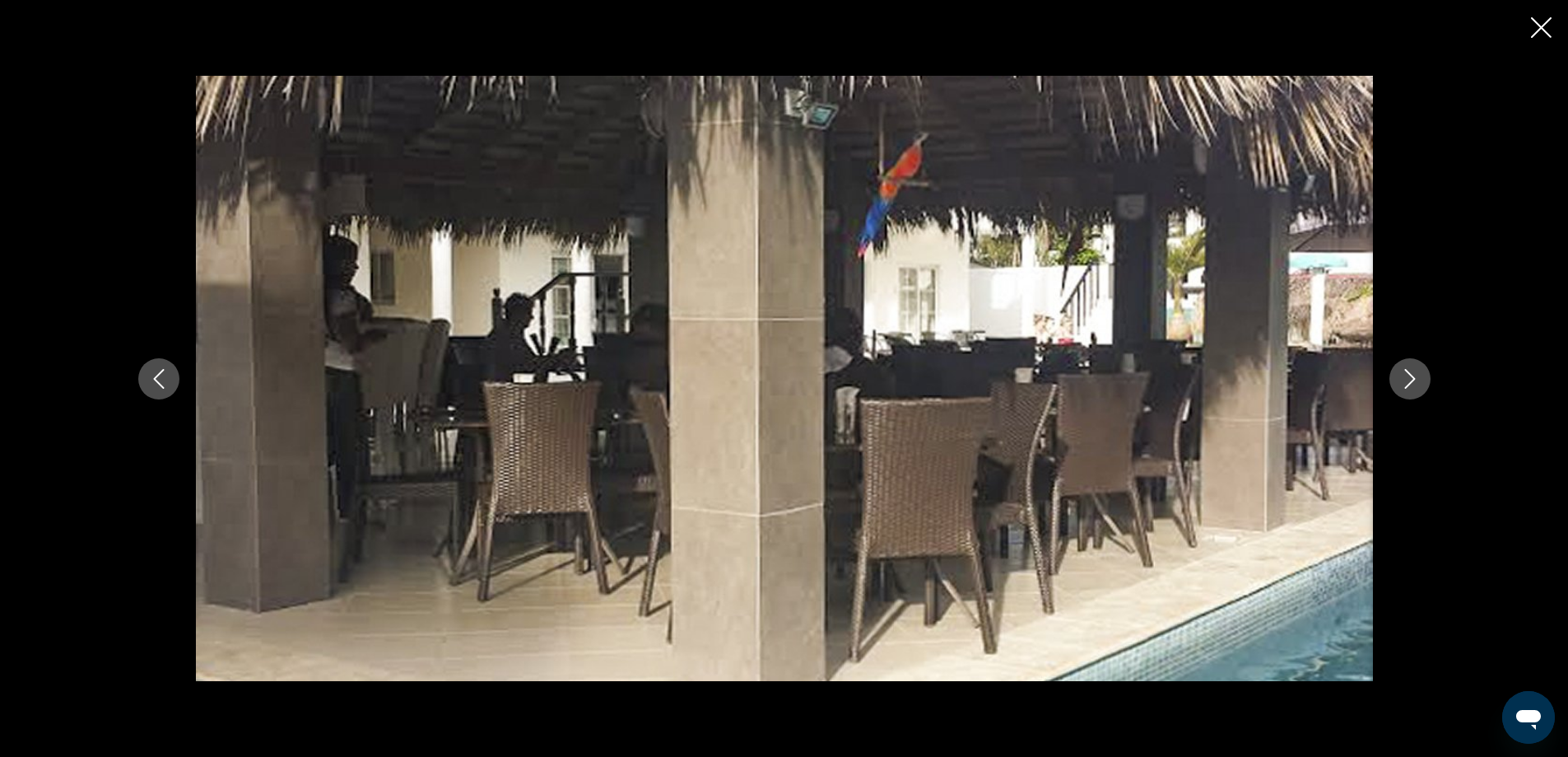
click at [1416, 378] on icon "Next image" at bounding box center [1409, 378] width 20 height 20
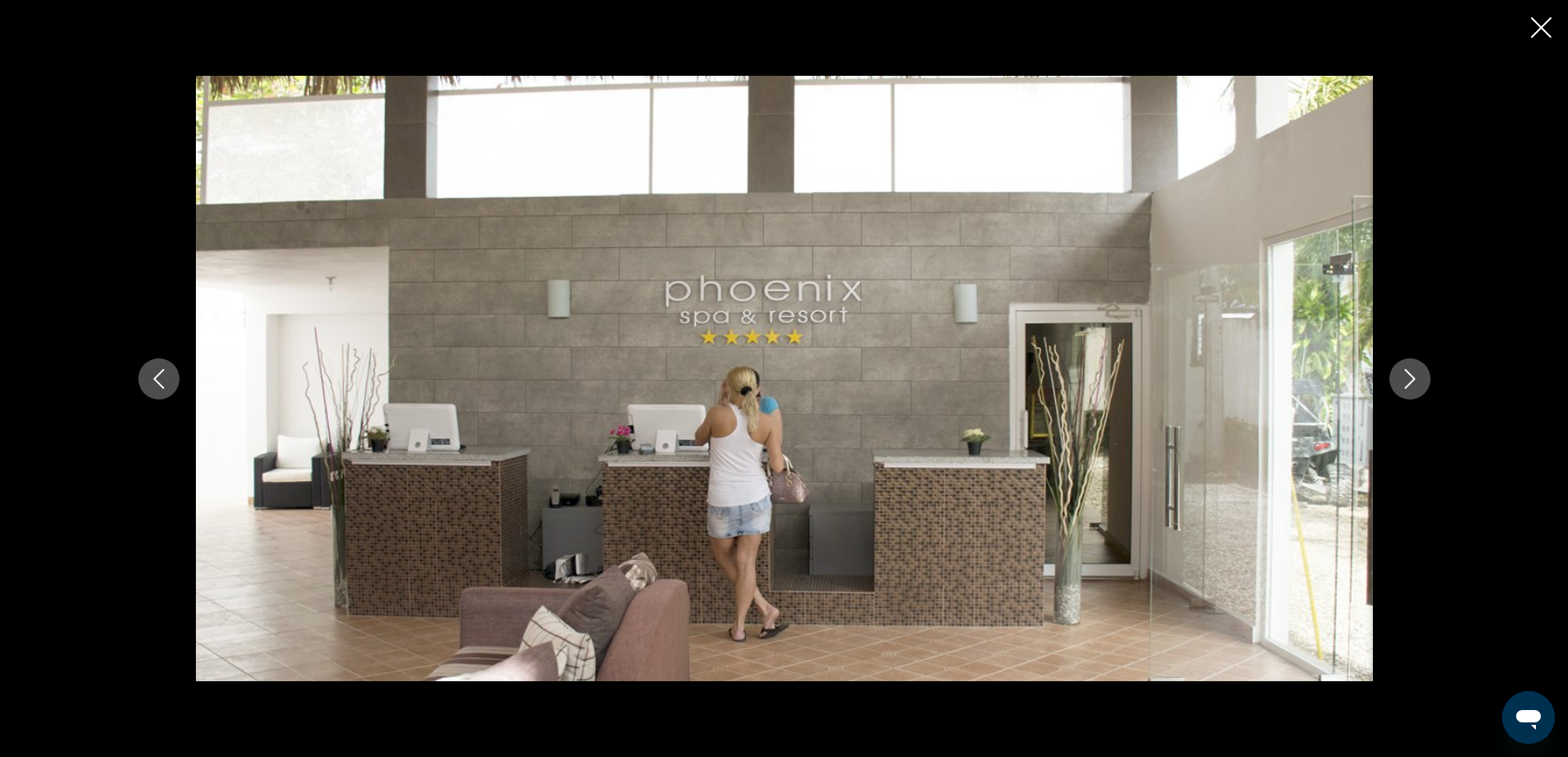
click at [1416, 378] on icon "Next image" at bounding box center [1409, 378] width 20 height 20
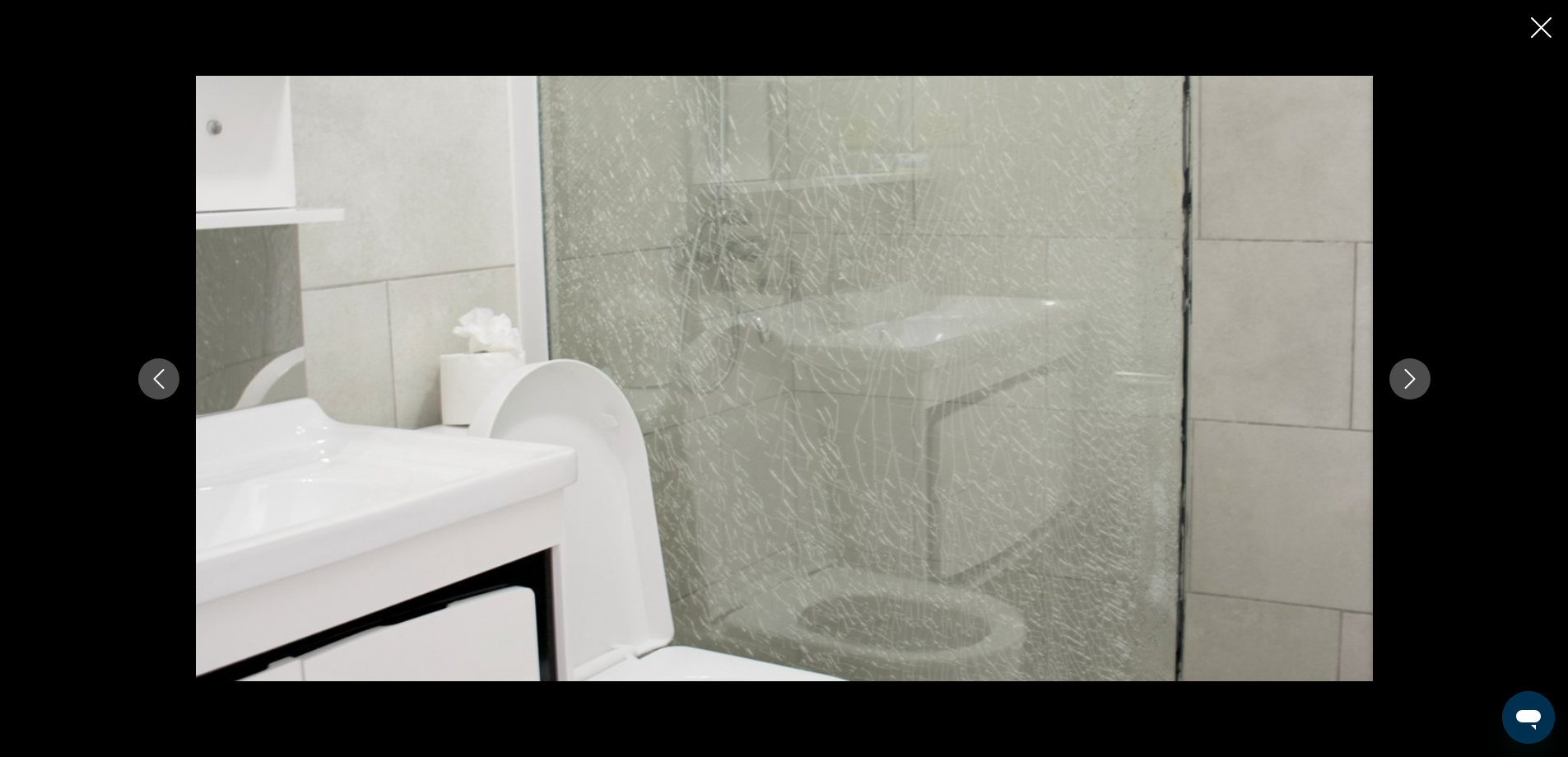
click at [1416, 378] on icon "Next image" at bounding box center [1409, 378] width 20 height 20
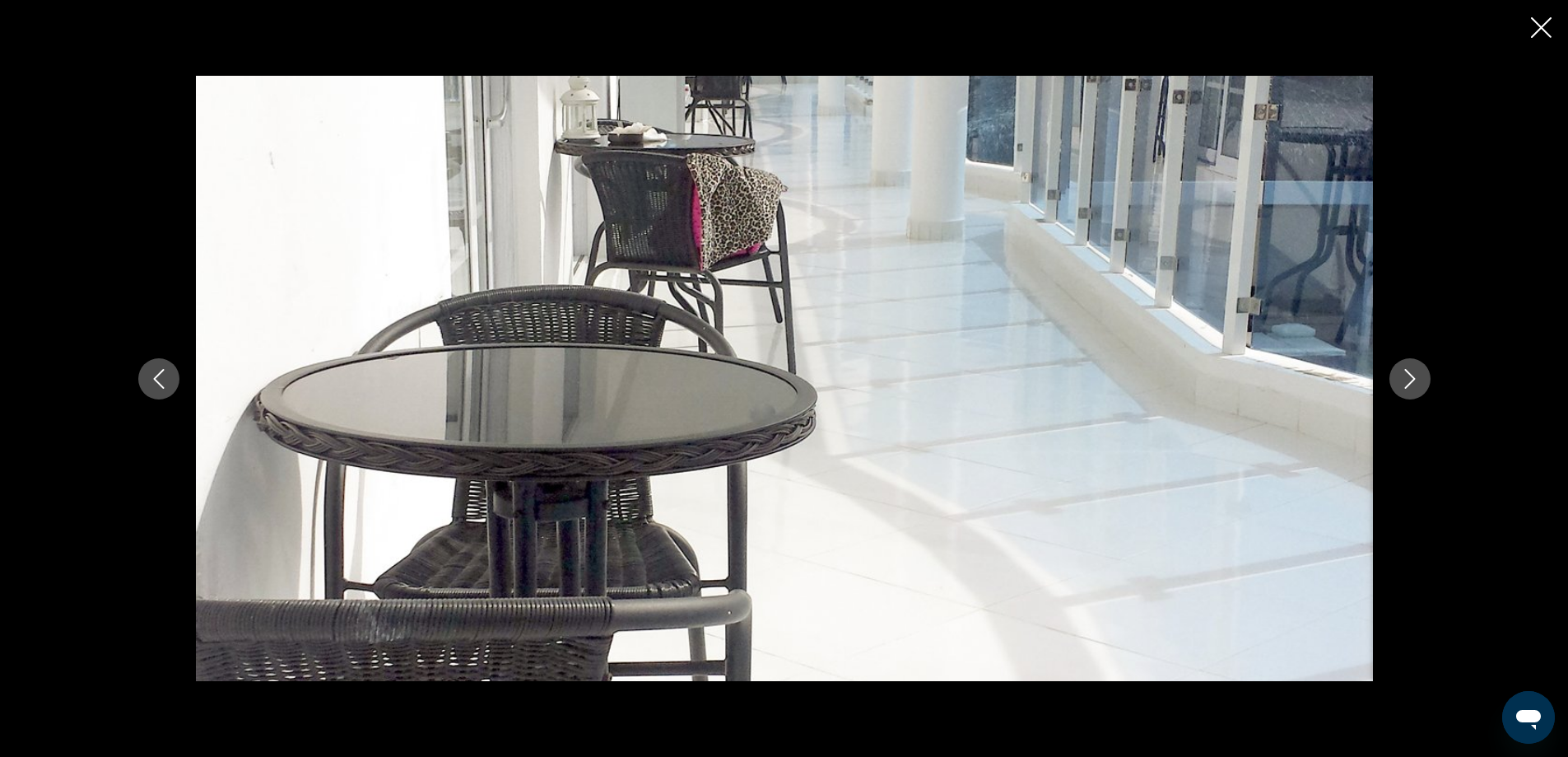
click at [1416, 378] on icon "Next image" at bounding box center [1409, 378] width 20 height 20
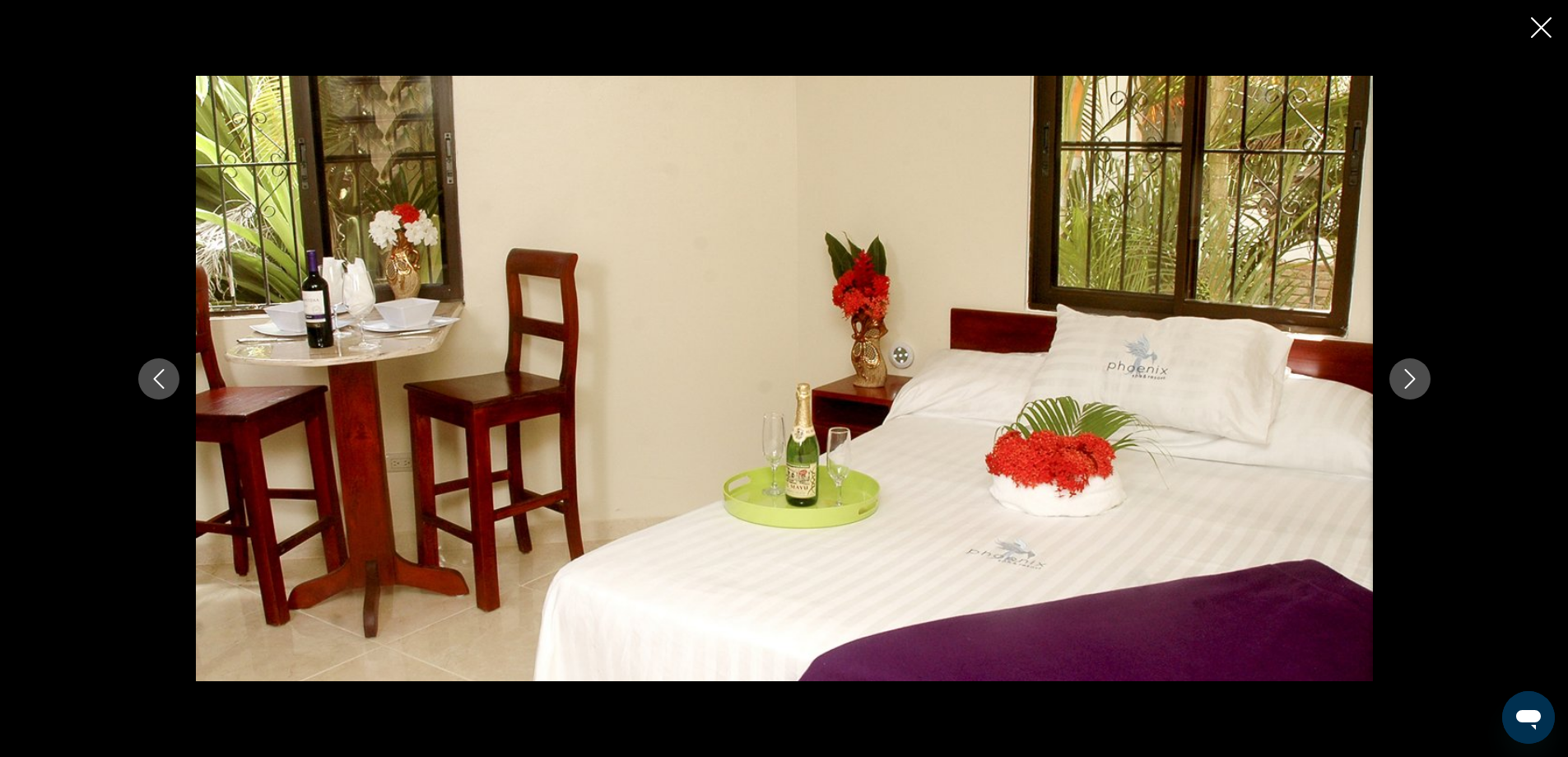
click at [1416, 378] on icon "Next image" at bounding box center [1409, 378] width 20 height 20
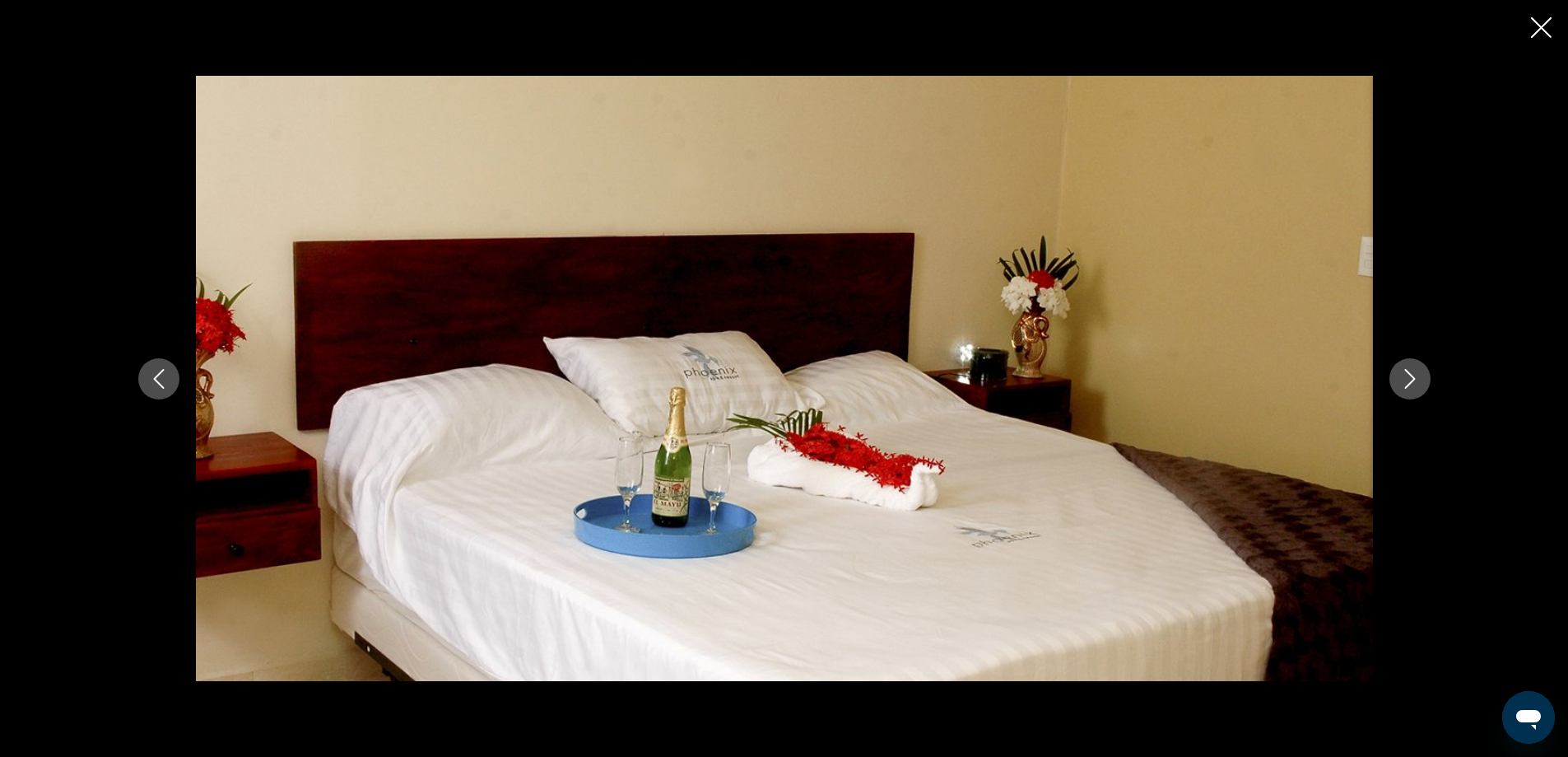
click at [1416, 378] on icon "Next image" at bounding box center [1409, 378] width 20 height 20
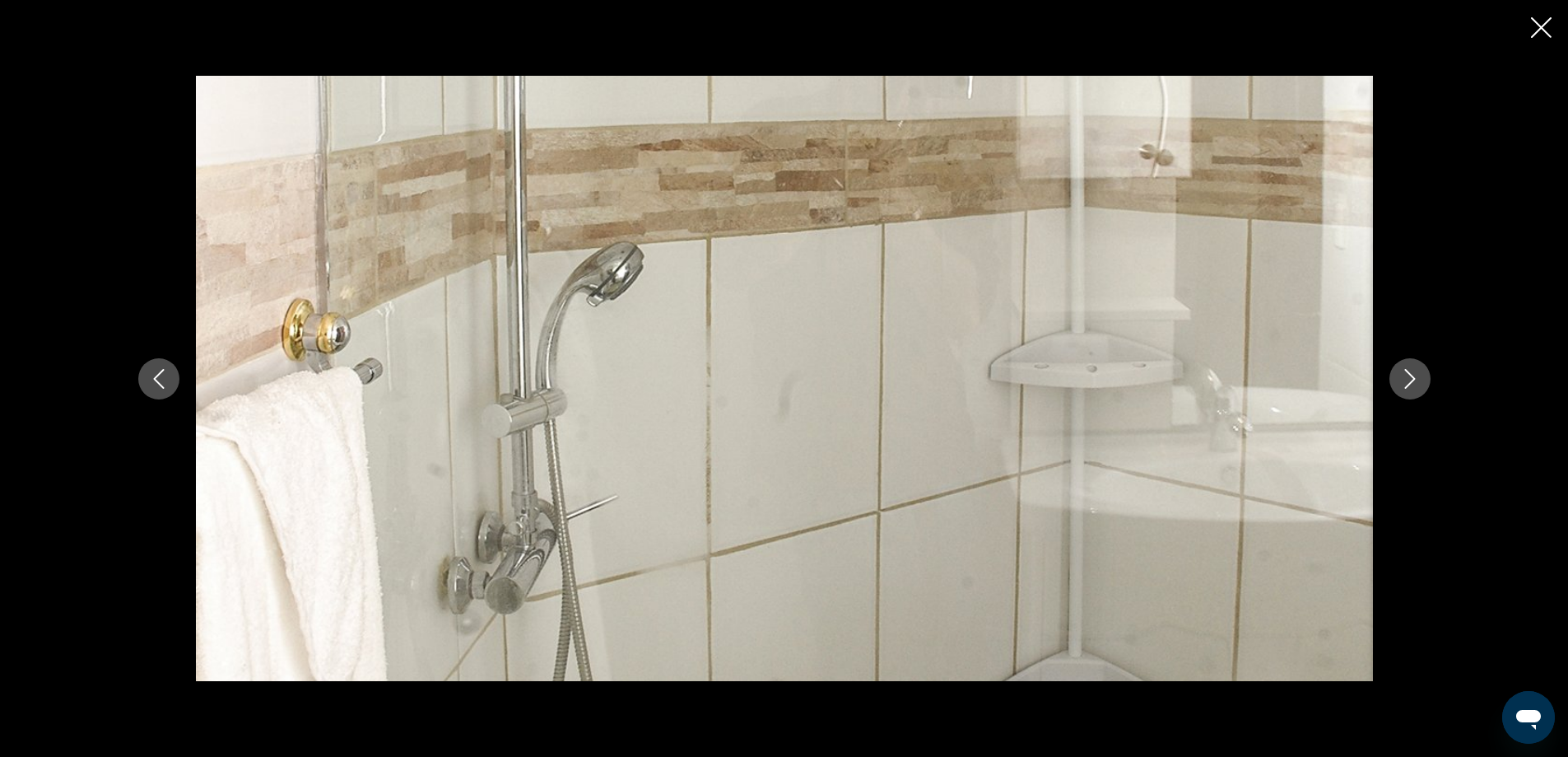
click at [1416, 378] on icon "Next image" at bounding box center [1409, 378] width 20 height 20
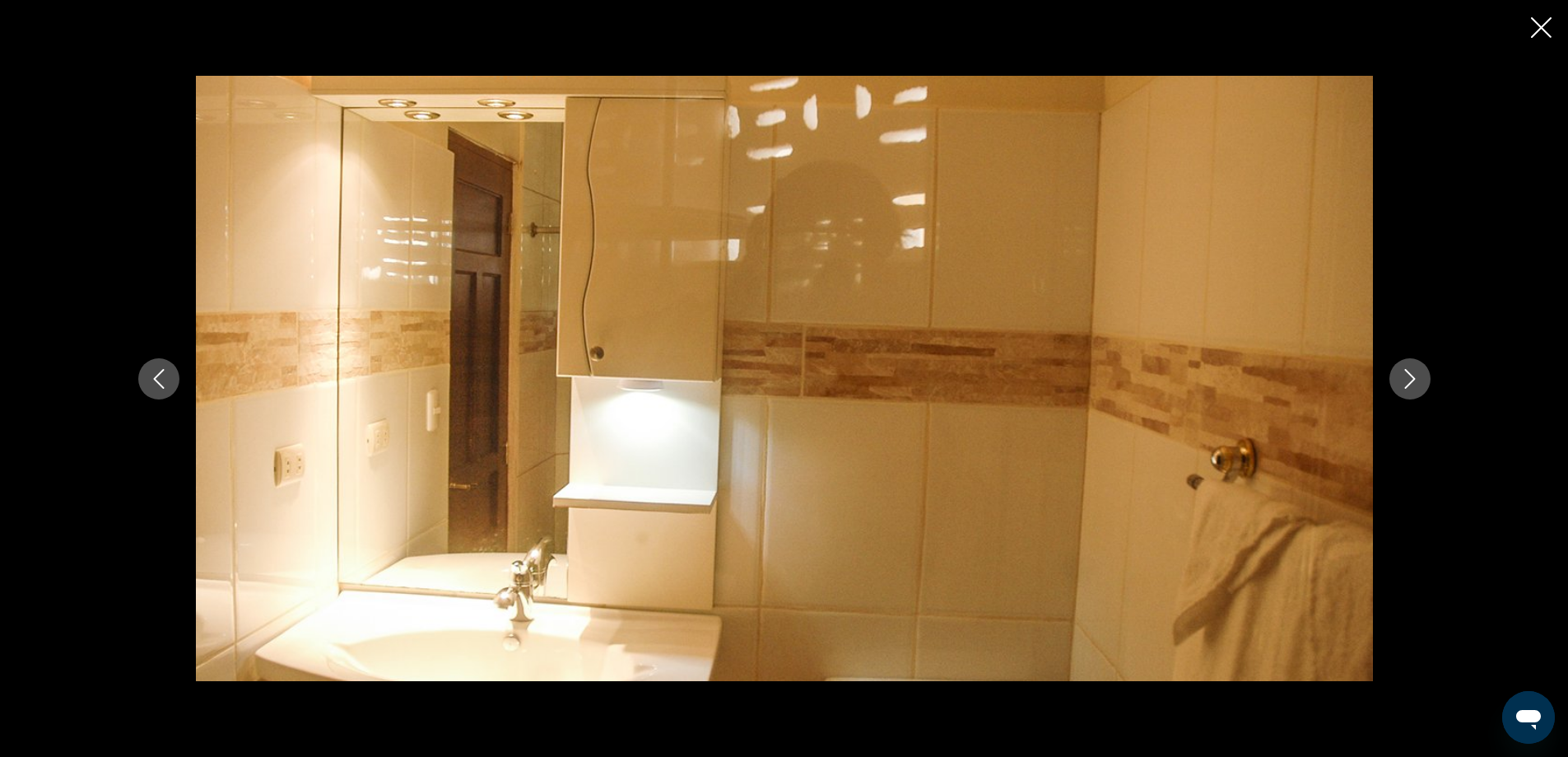
click at [1416, 378] on icon "Next image" at bounding box center [1409, 378] width 20 height 20
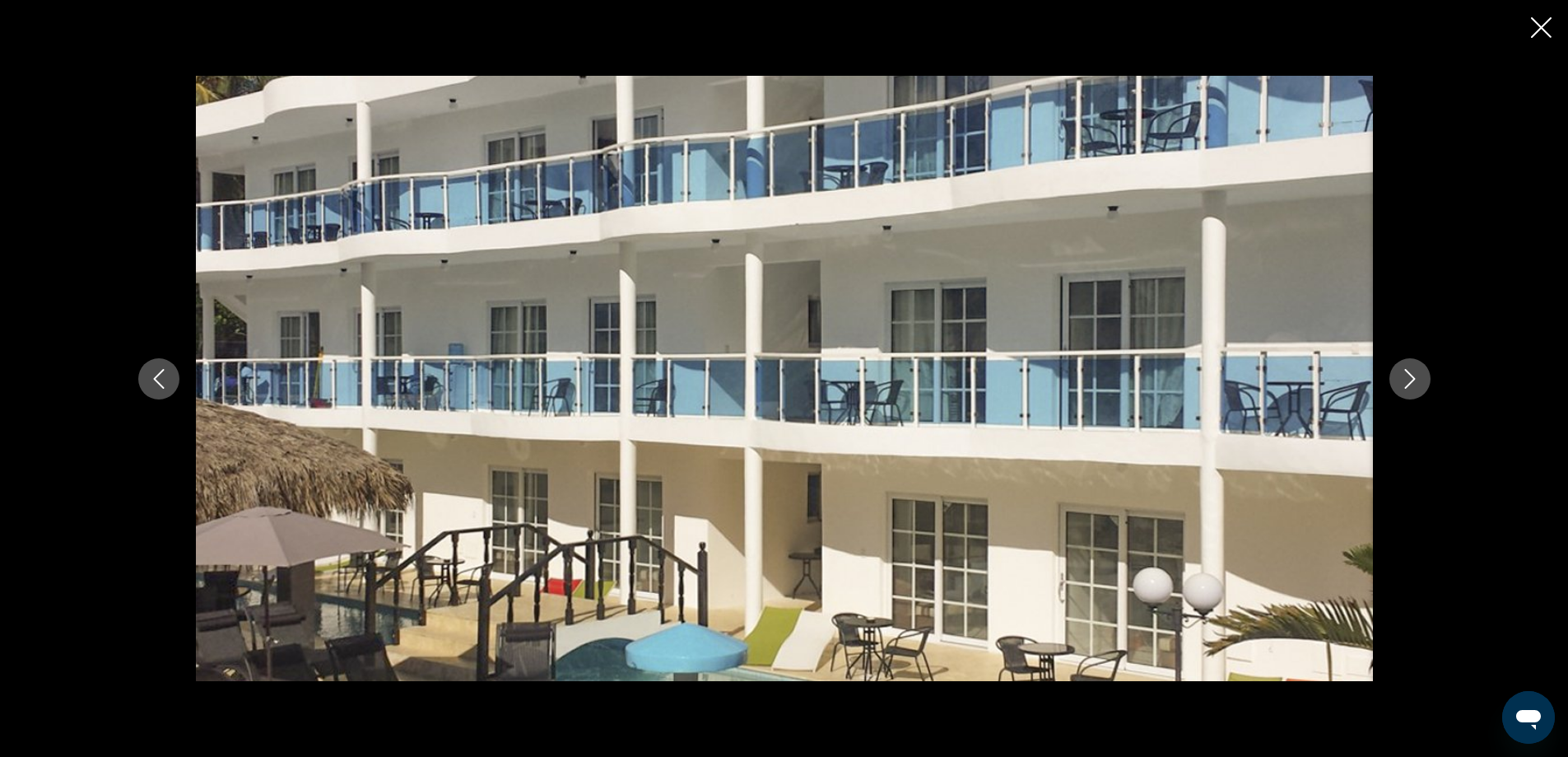
click at [1535, 23] on icon "Close slideshow" at bounding box center [1541, 28] width 20 height 20
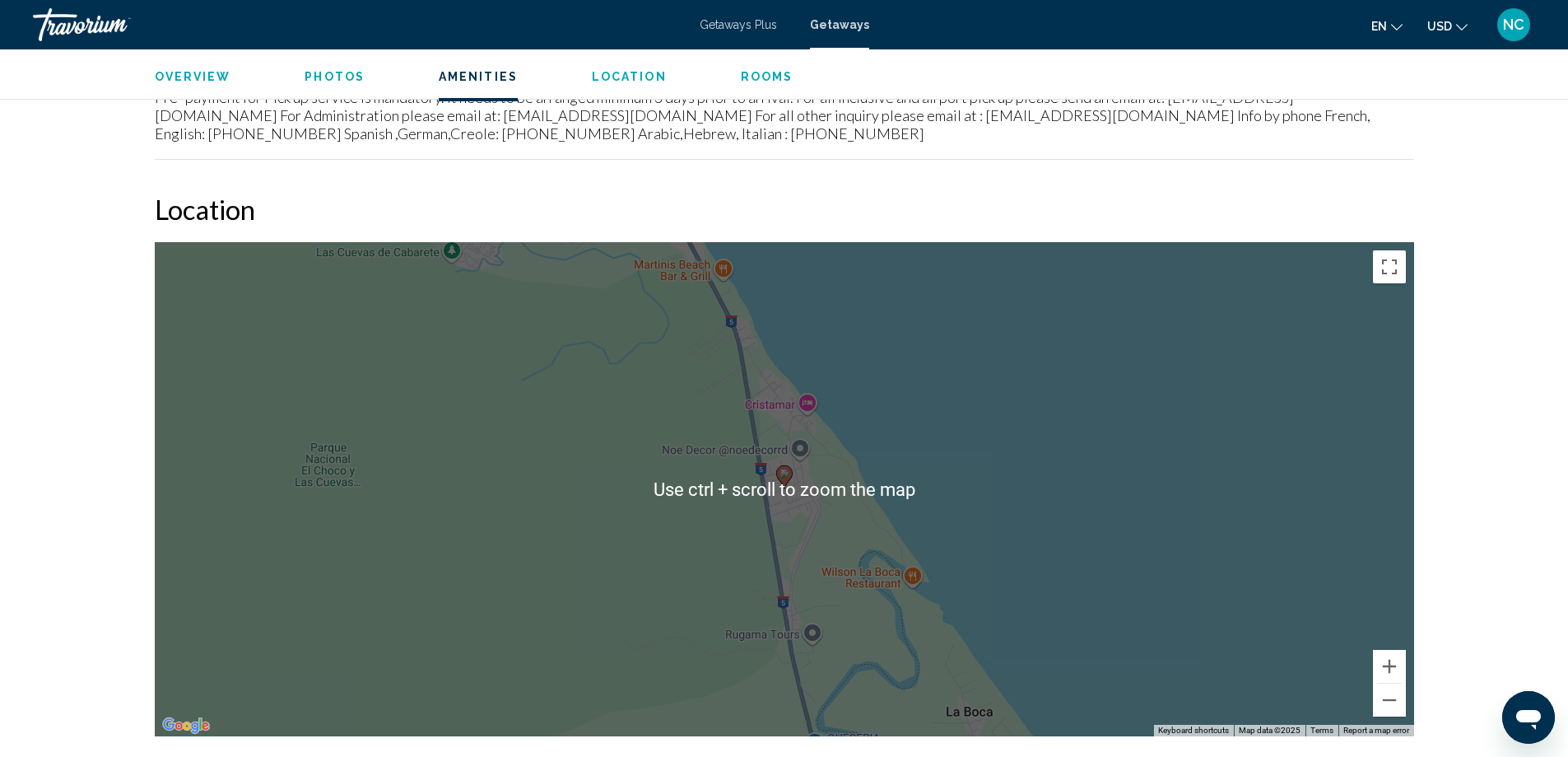
scroll to position [2269, 0]
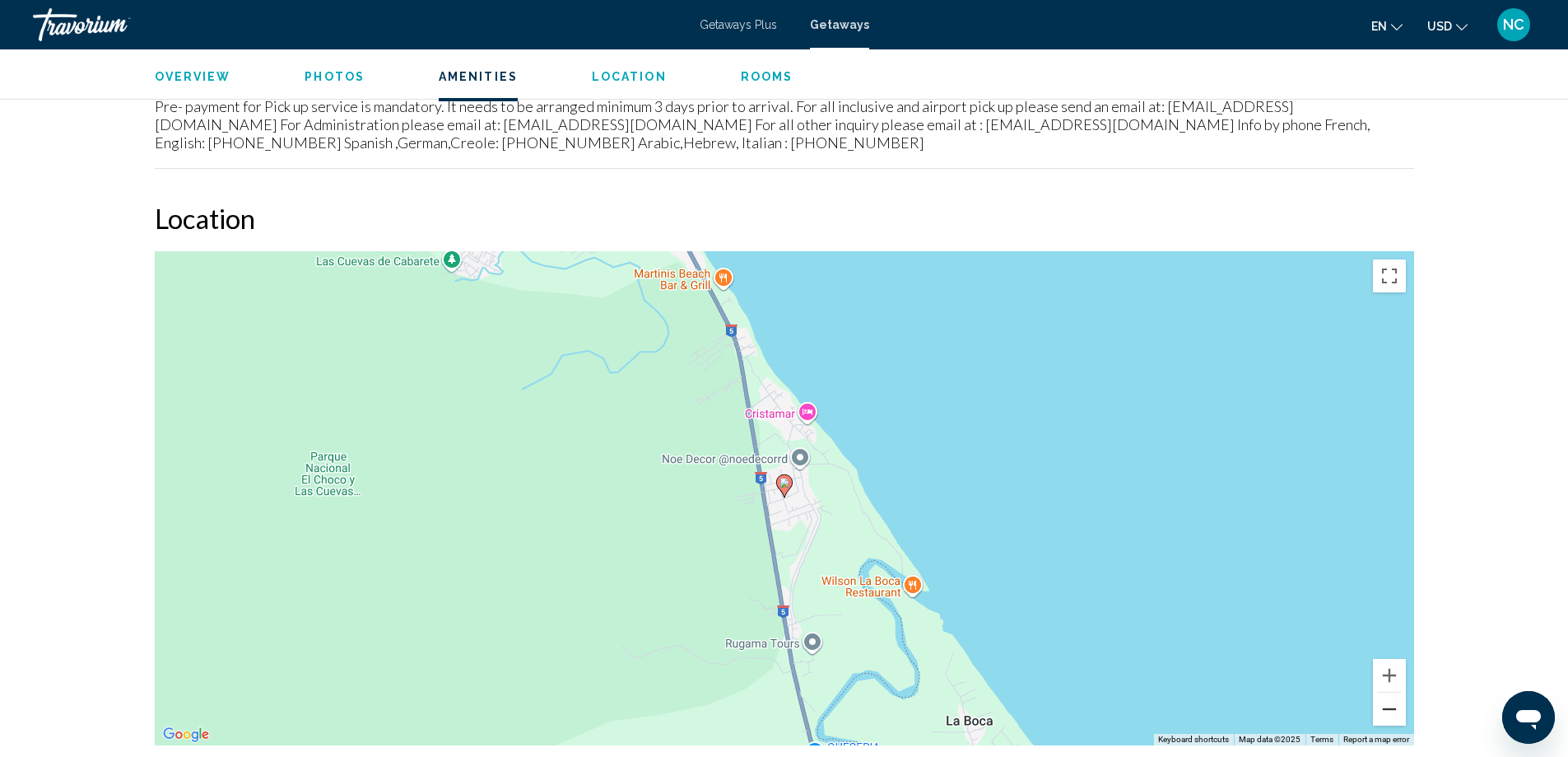
click at [1391, 693] on button "Zoom out" at bounding box center [1389, 709] width 33 height 33
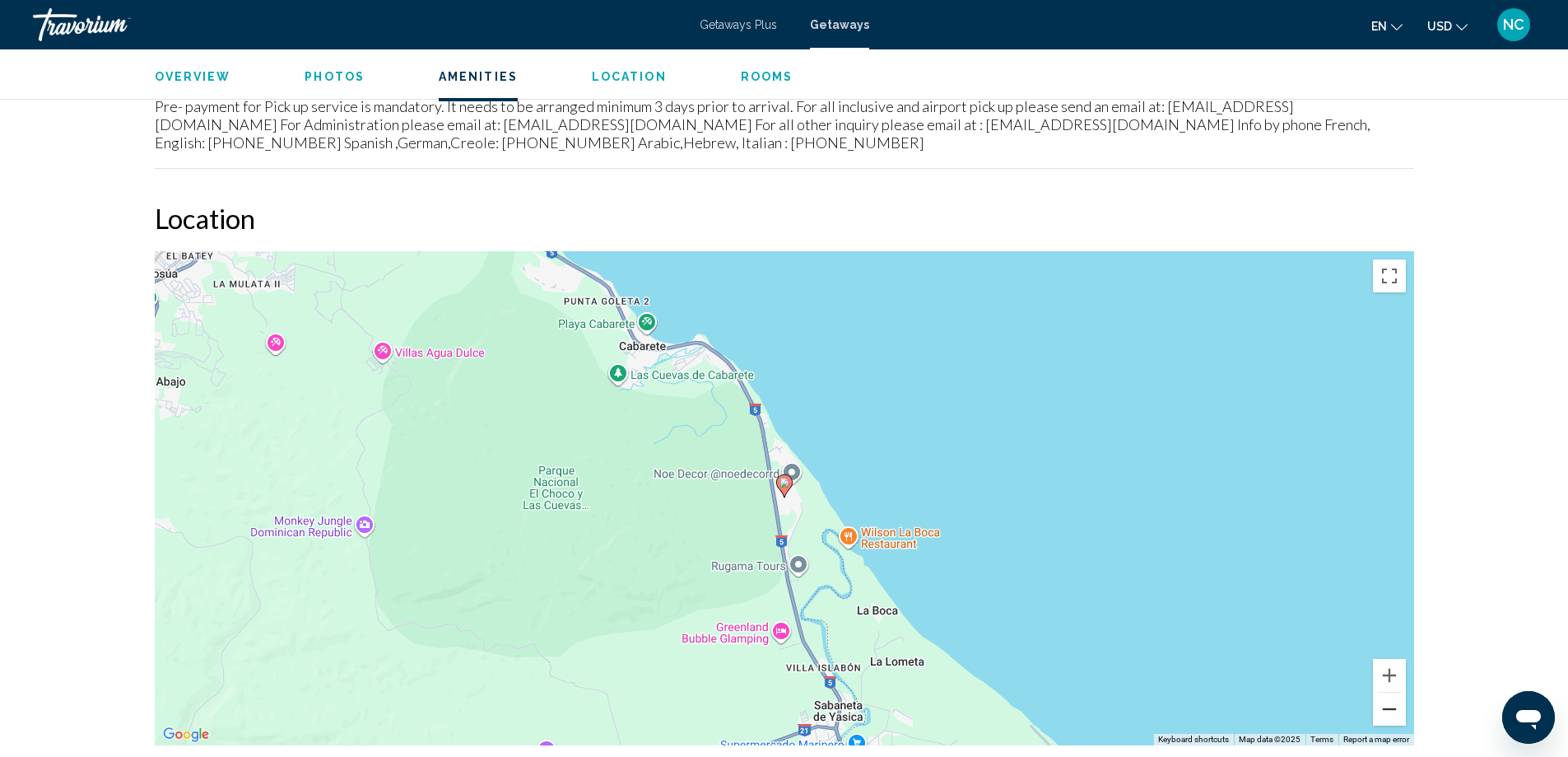
click at [1391, 693] on button "Zoom out" at bounding box center [1389, 709] width 33 height 33
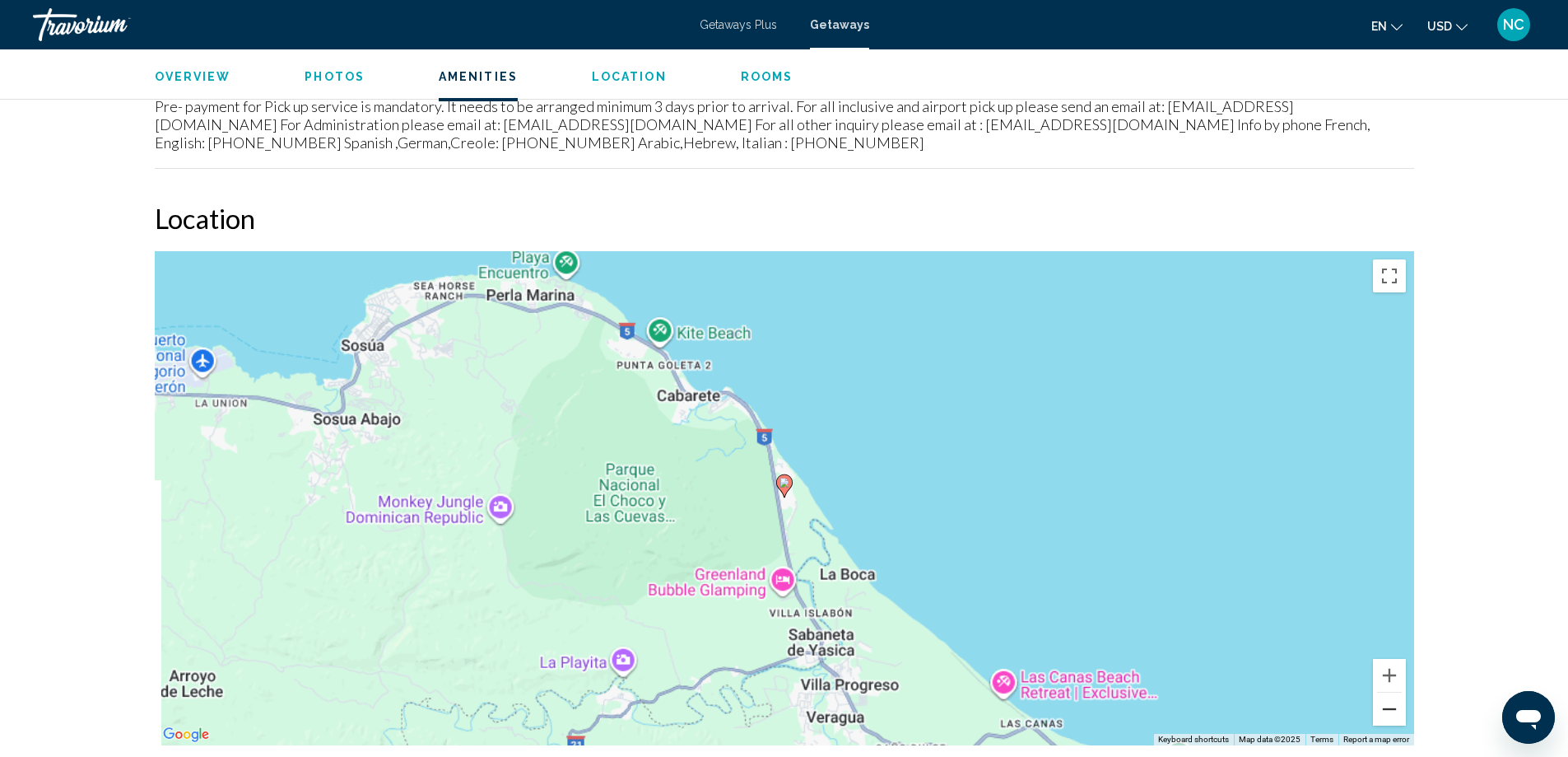
click at [1391, 693] on button "Zoom out" at bounding box center [1389, 709] width 33 height 33
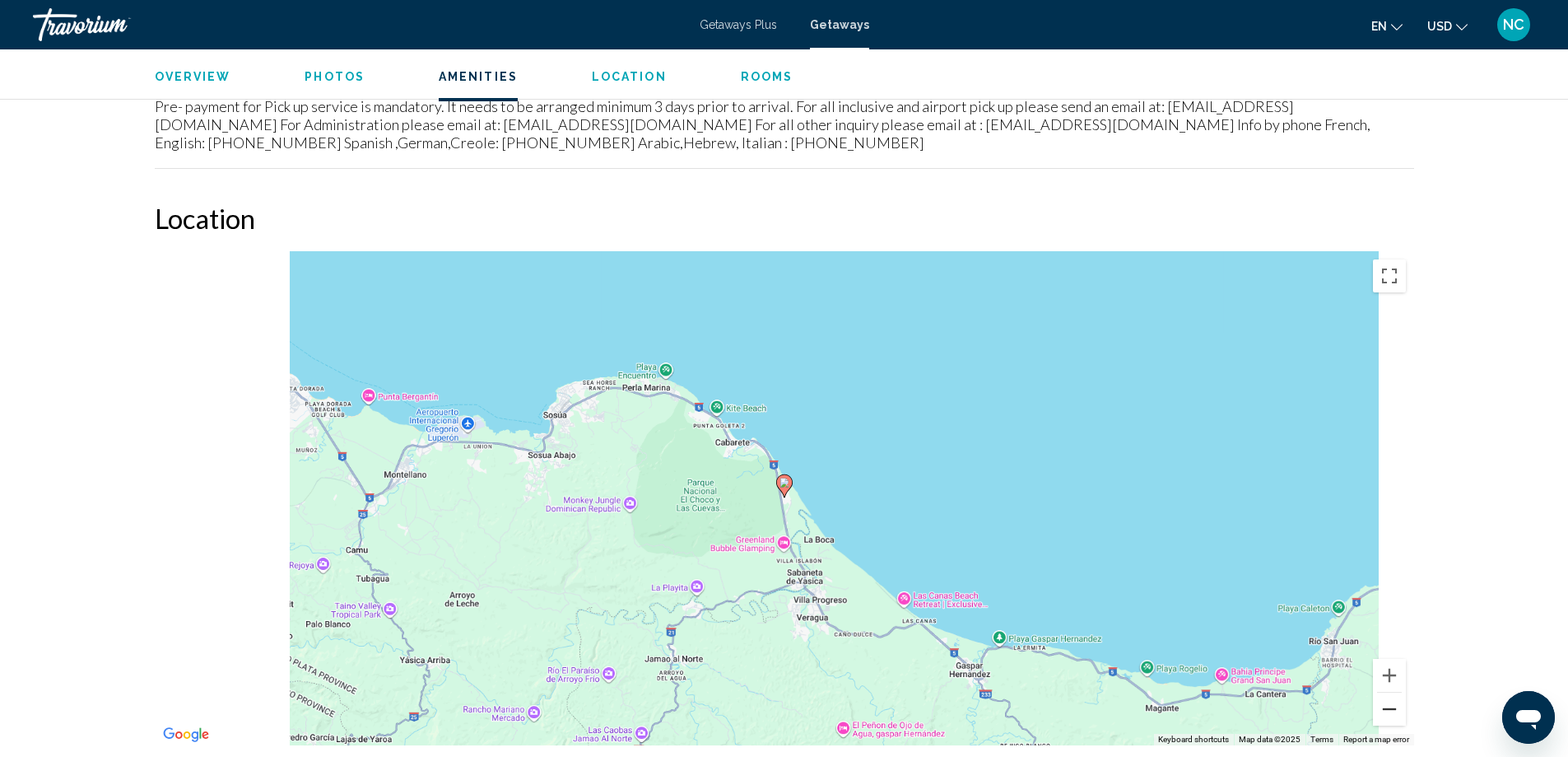
click at [1391, 693] on button "Zoom out" at bounding box center [1389, 709] width 33 height 33
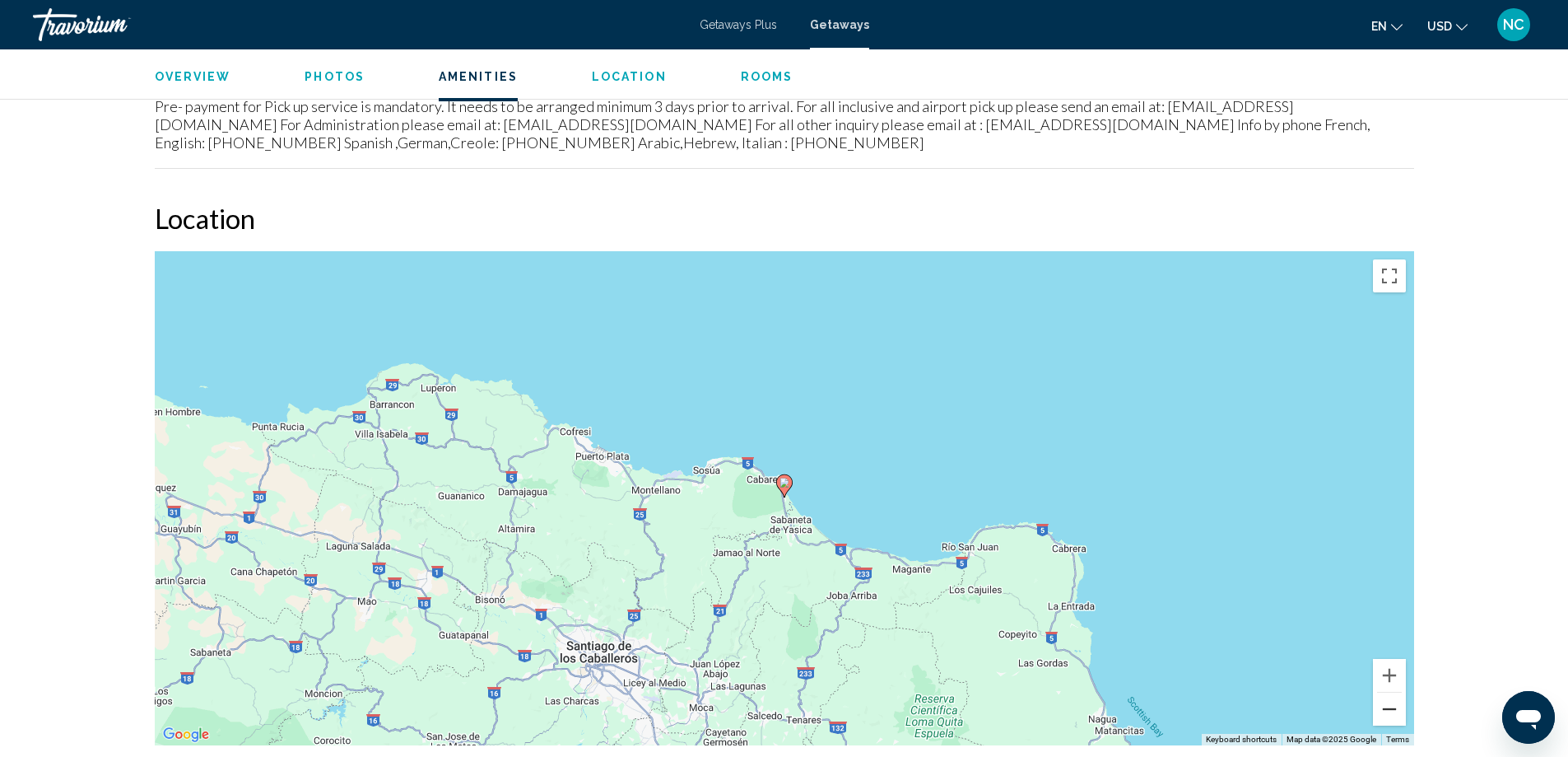
click at [1393, 693] on button "Zoom out" at bounding box center [1389, 709] width 33 height 33
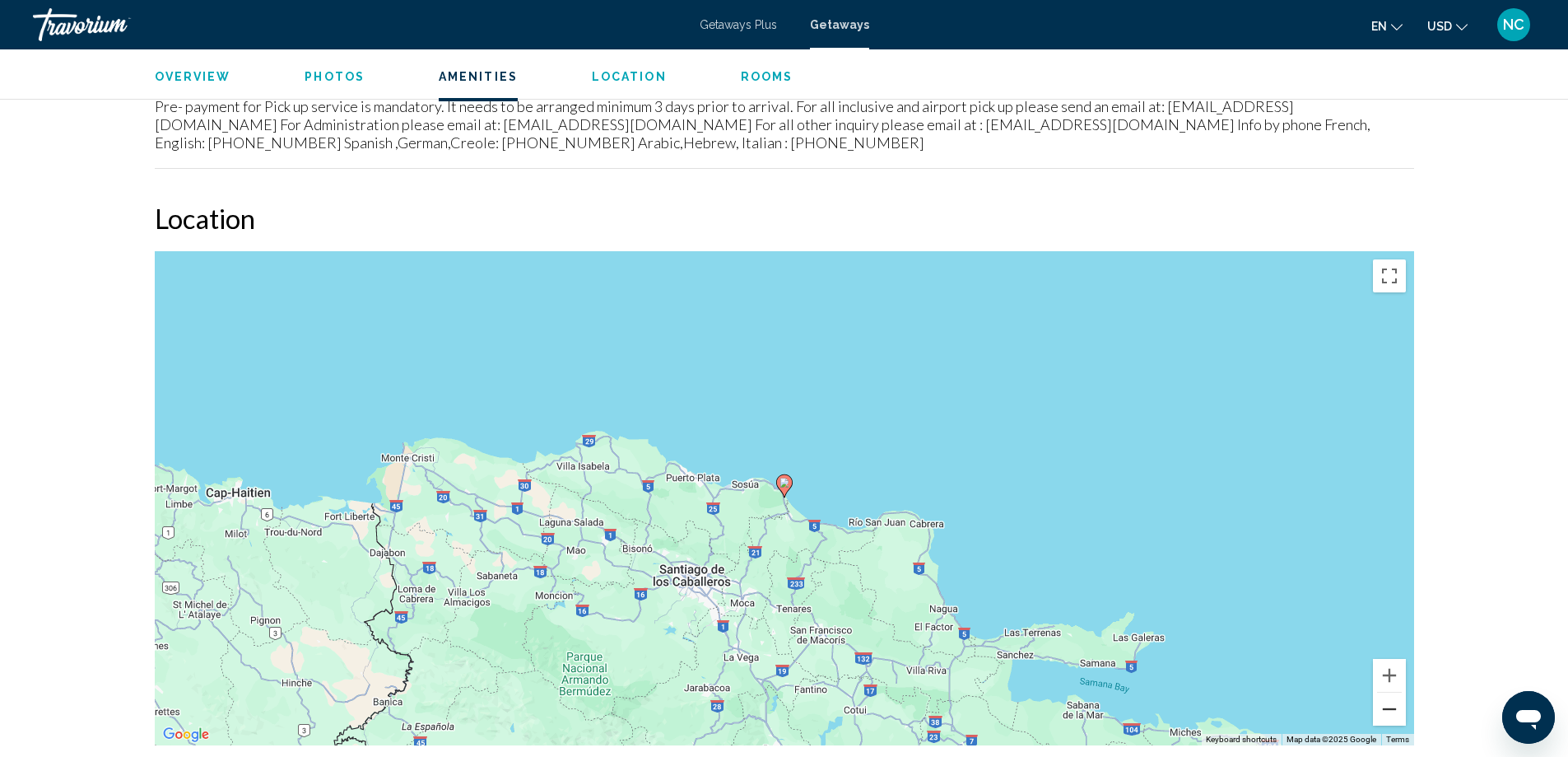
click at [1393, 693] on button "Zoom out" at bounding box center [1389, 709] width 33 height 33
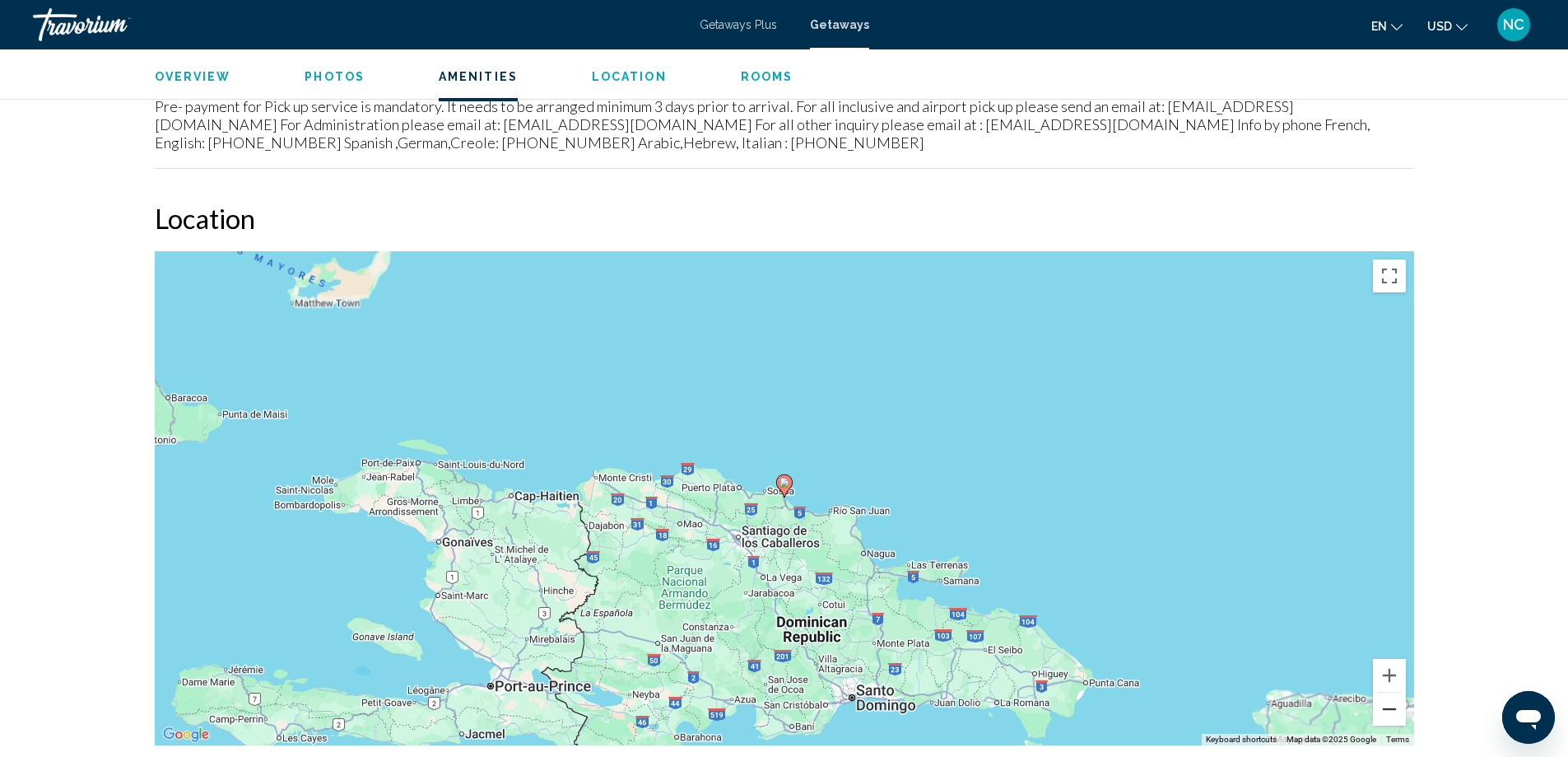
click at [1393, 693] on button "Zoom out" at bounding box center [1389, 709] width 33 height 33
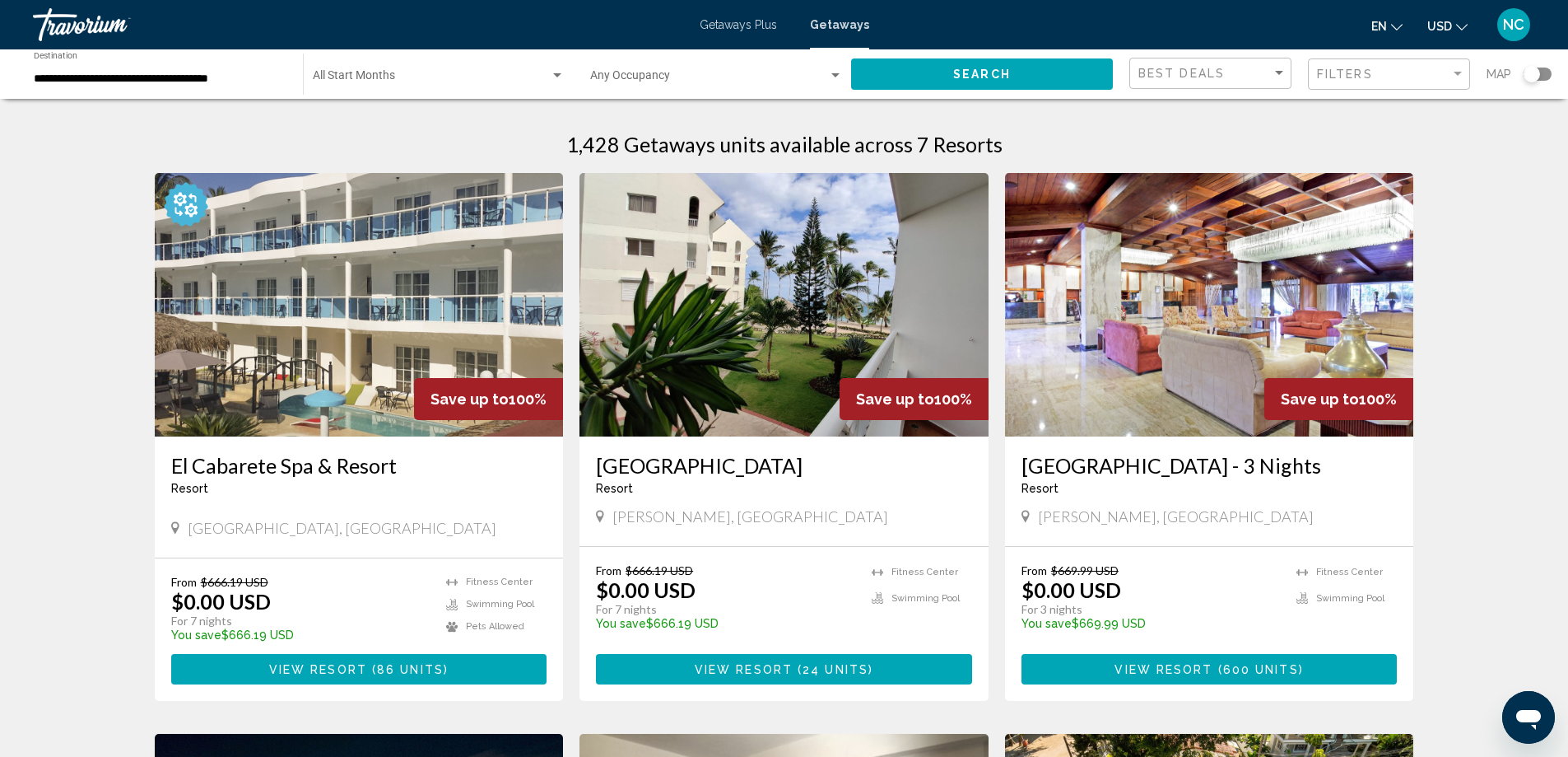
click at [881, 345] on img "Main content" at bounding box center [784, 304] width 409 height 263
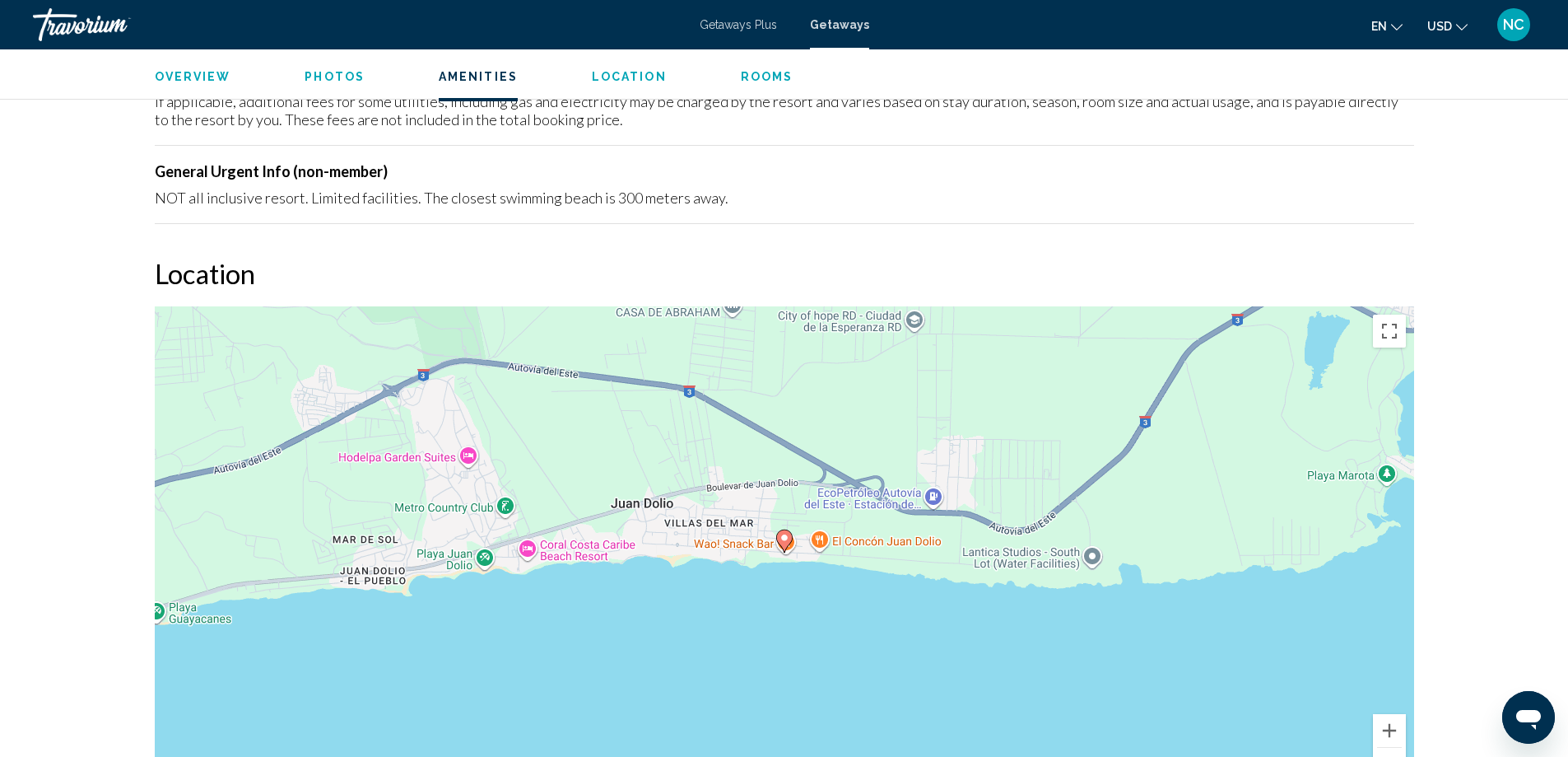
scroll to position [1730, 0]
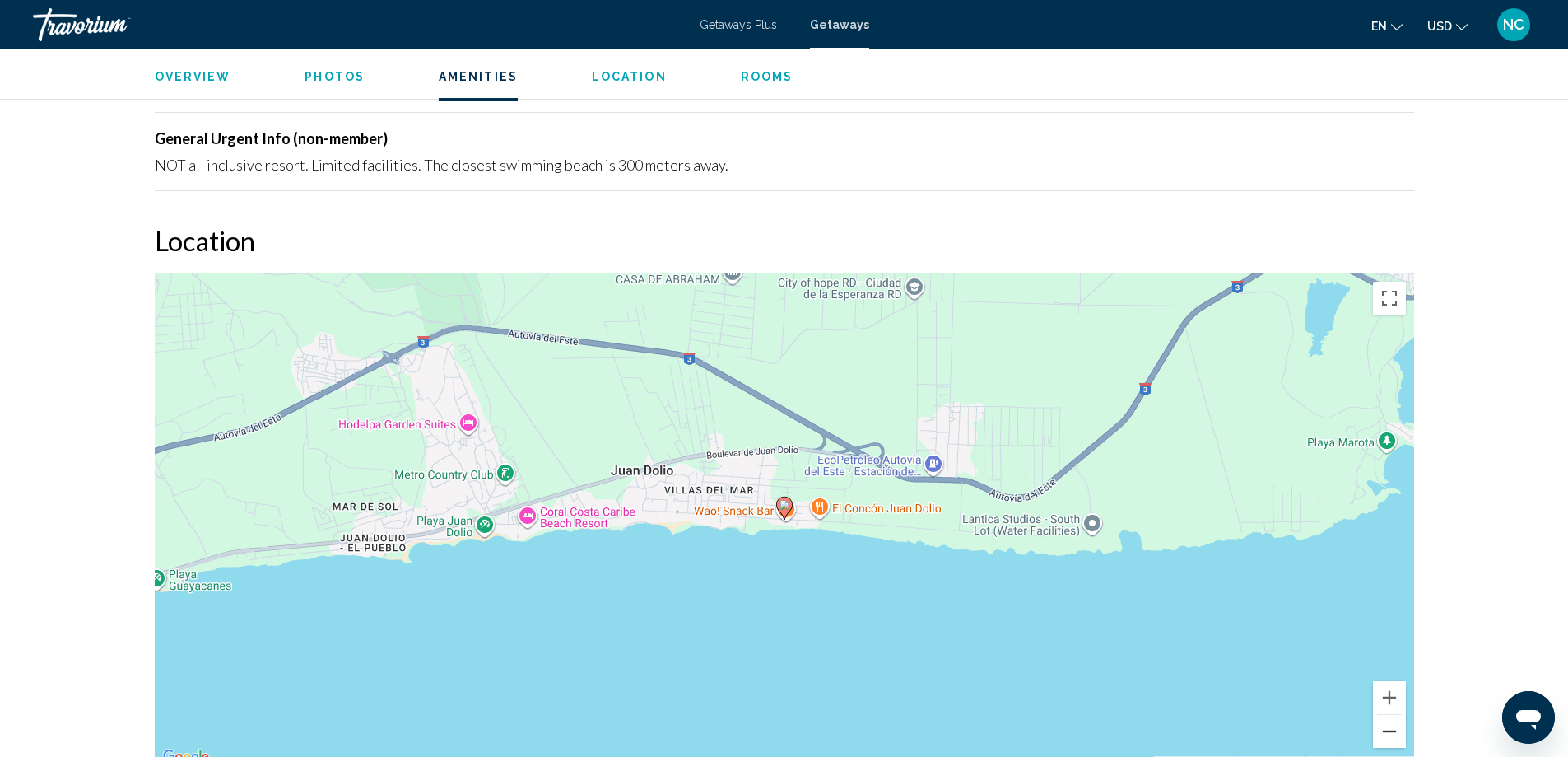
click at [1390, 731] on button "Zoom out" at bounding box center [1389, 731] width 33 height 33
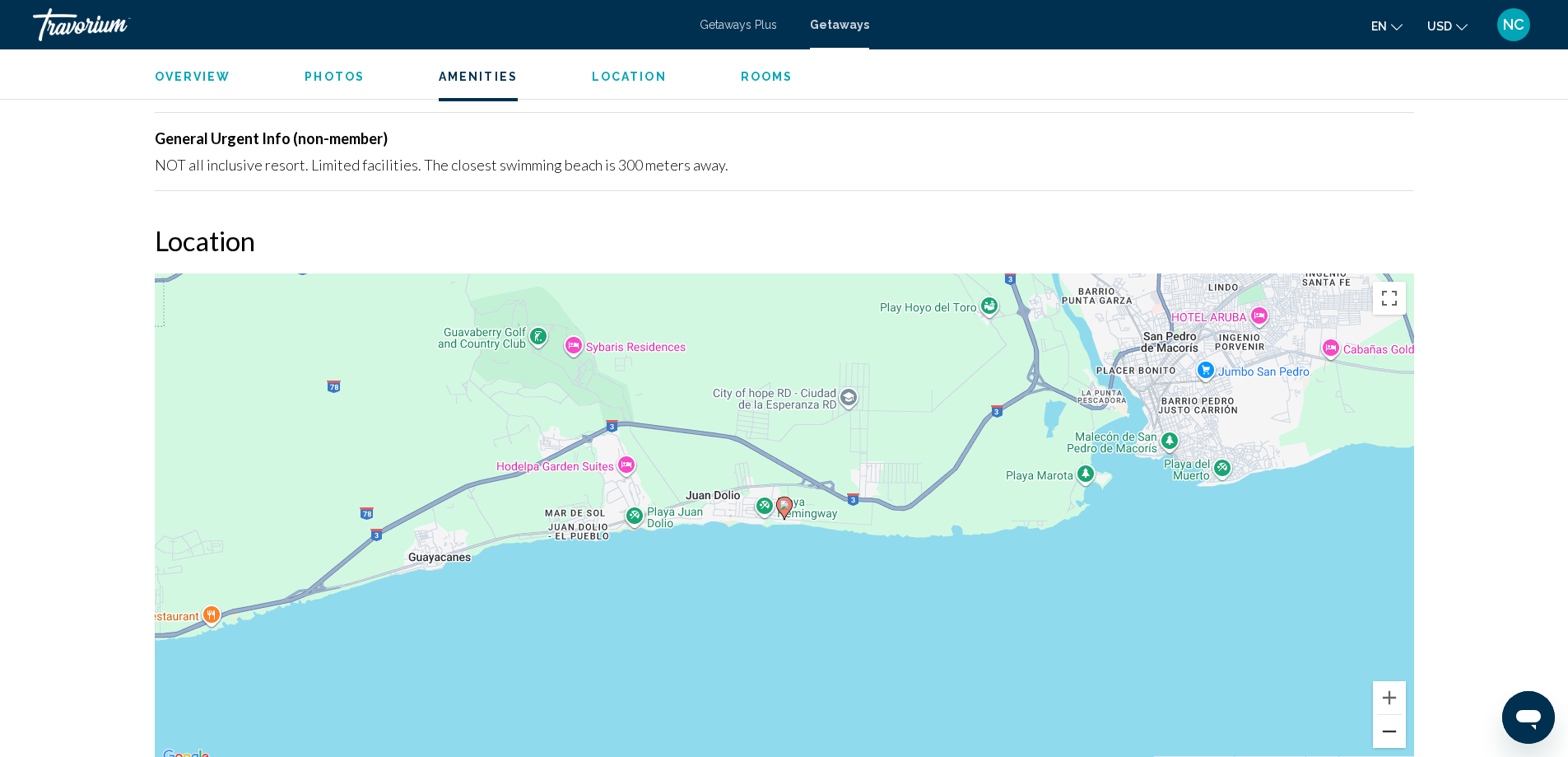
click at [1390, 730] on button "Zoom out" at bounding box center [1389, 731] width 33 height 33
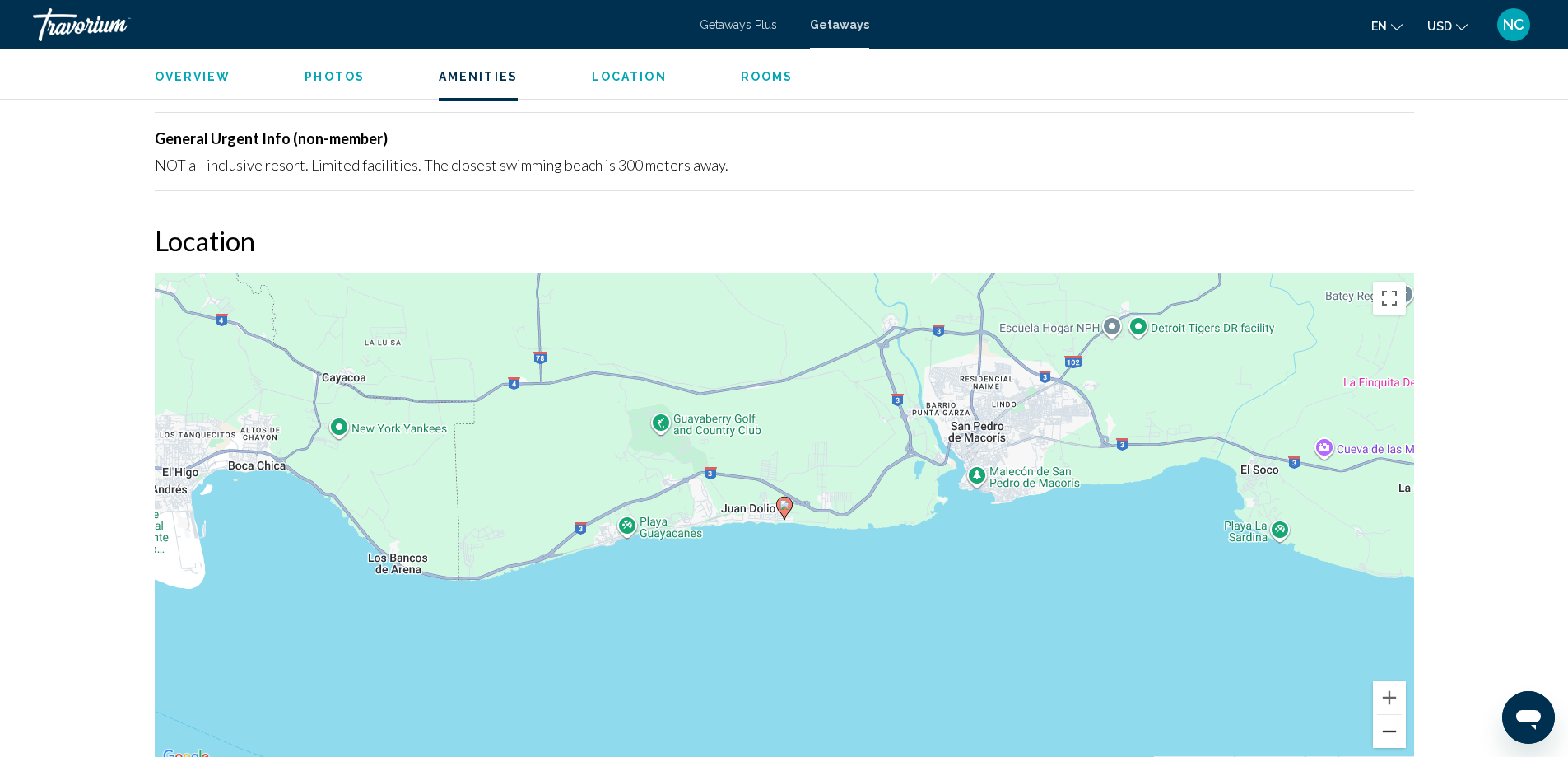
click at [1391, 730] on button "Zoom out" at bounding box center [1389, 731] width 33 height 33
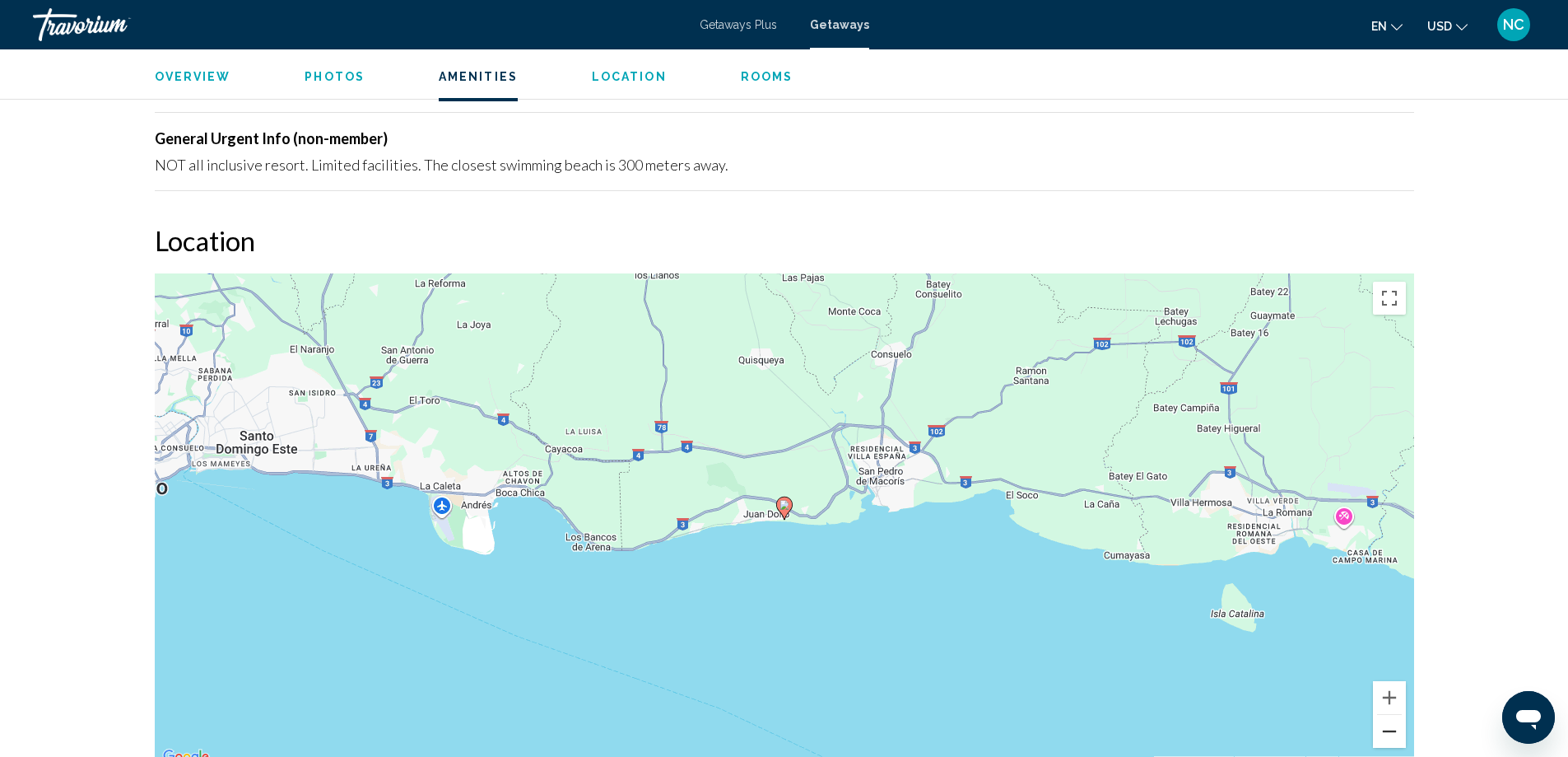
click at [1391, 730] on button "Zoom out" at bounding box center [1389, 731] width 33 height 33
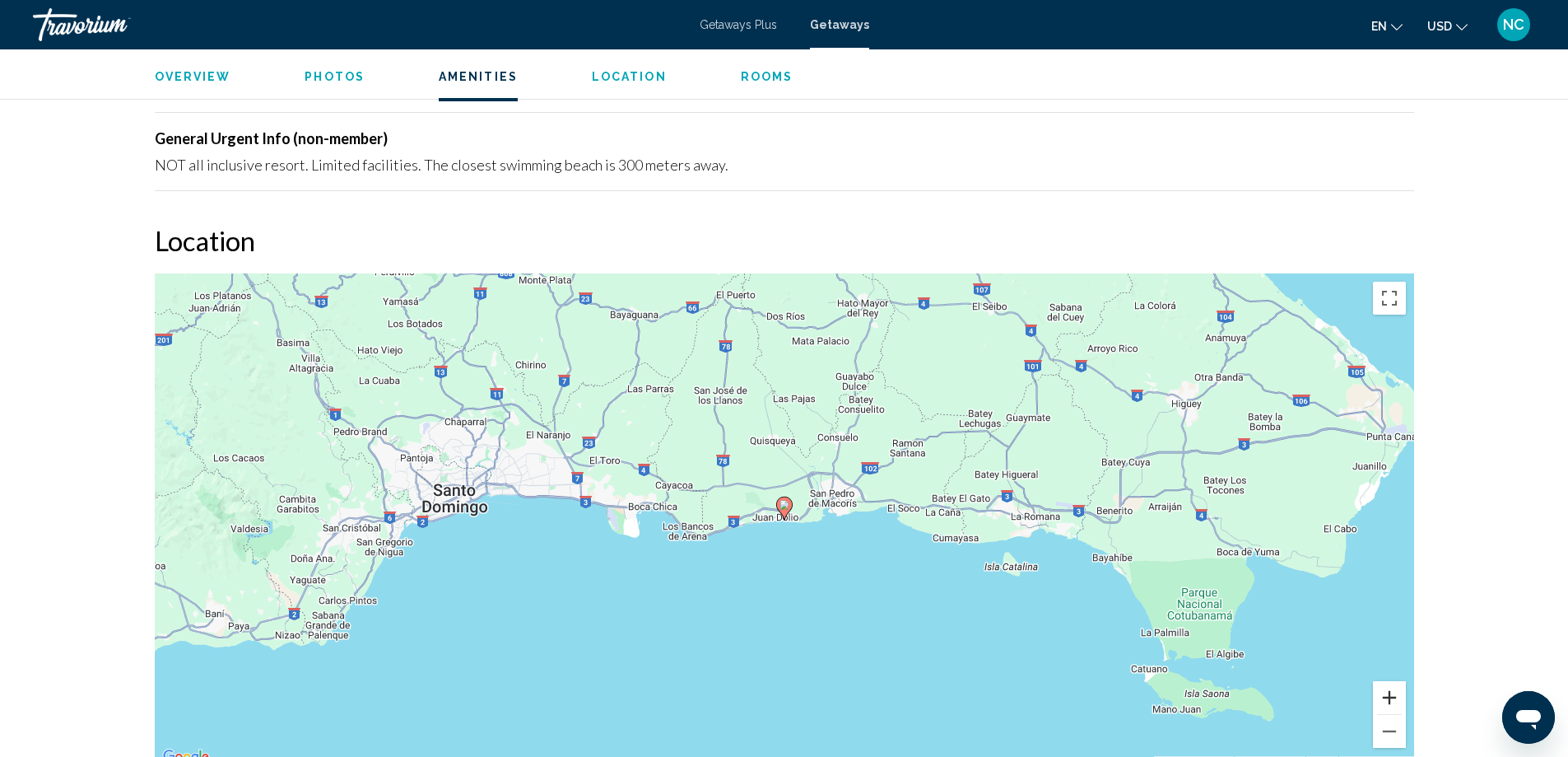
click at [1395, 700] on button "Zoom in" at bounding box center [1389, 697] width 33 height 33
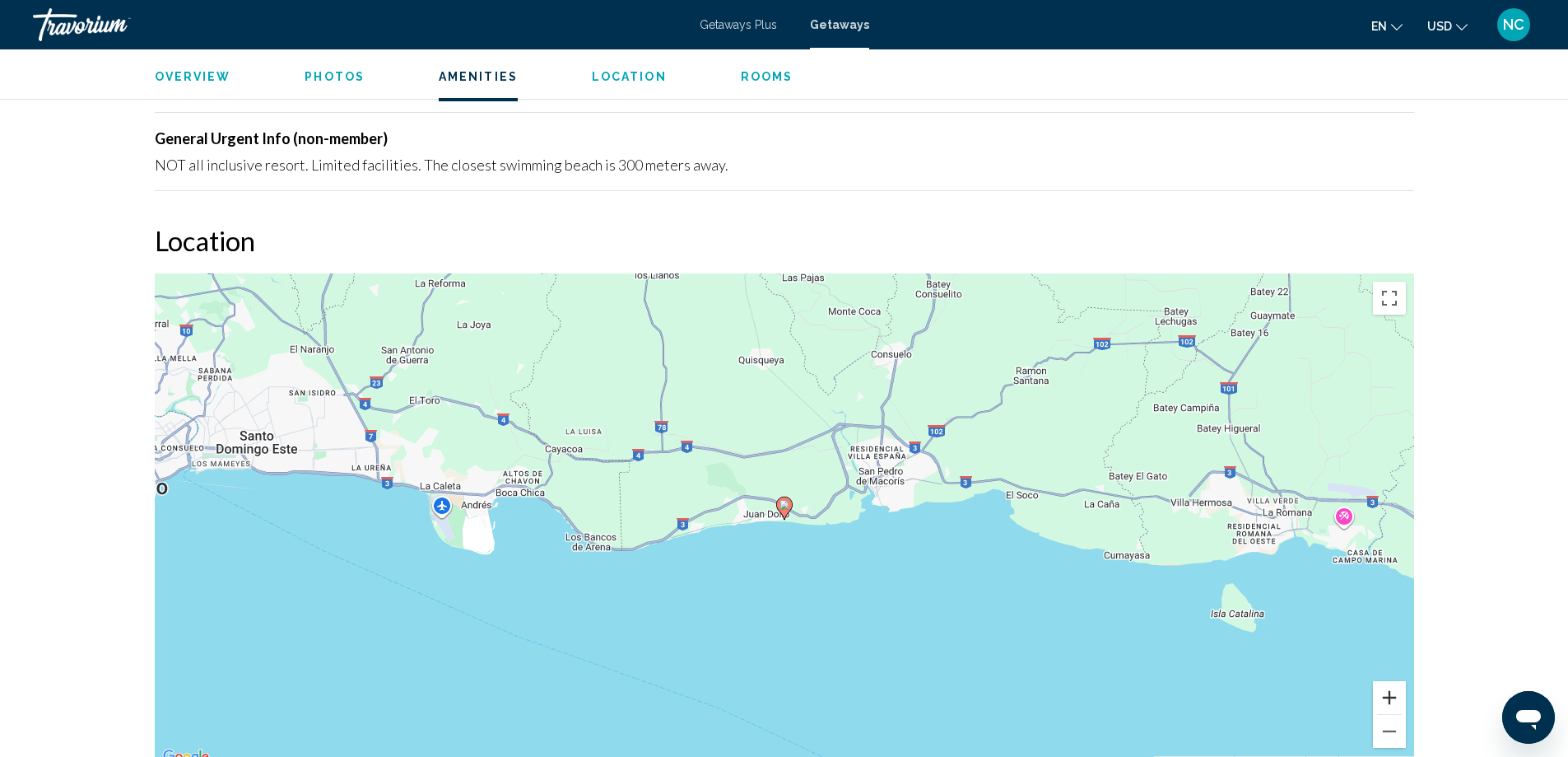
click at [1395, 700] on button "Zoom in" at bounding box center [1389, 697] width 33 height 33
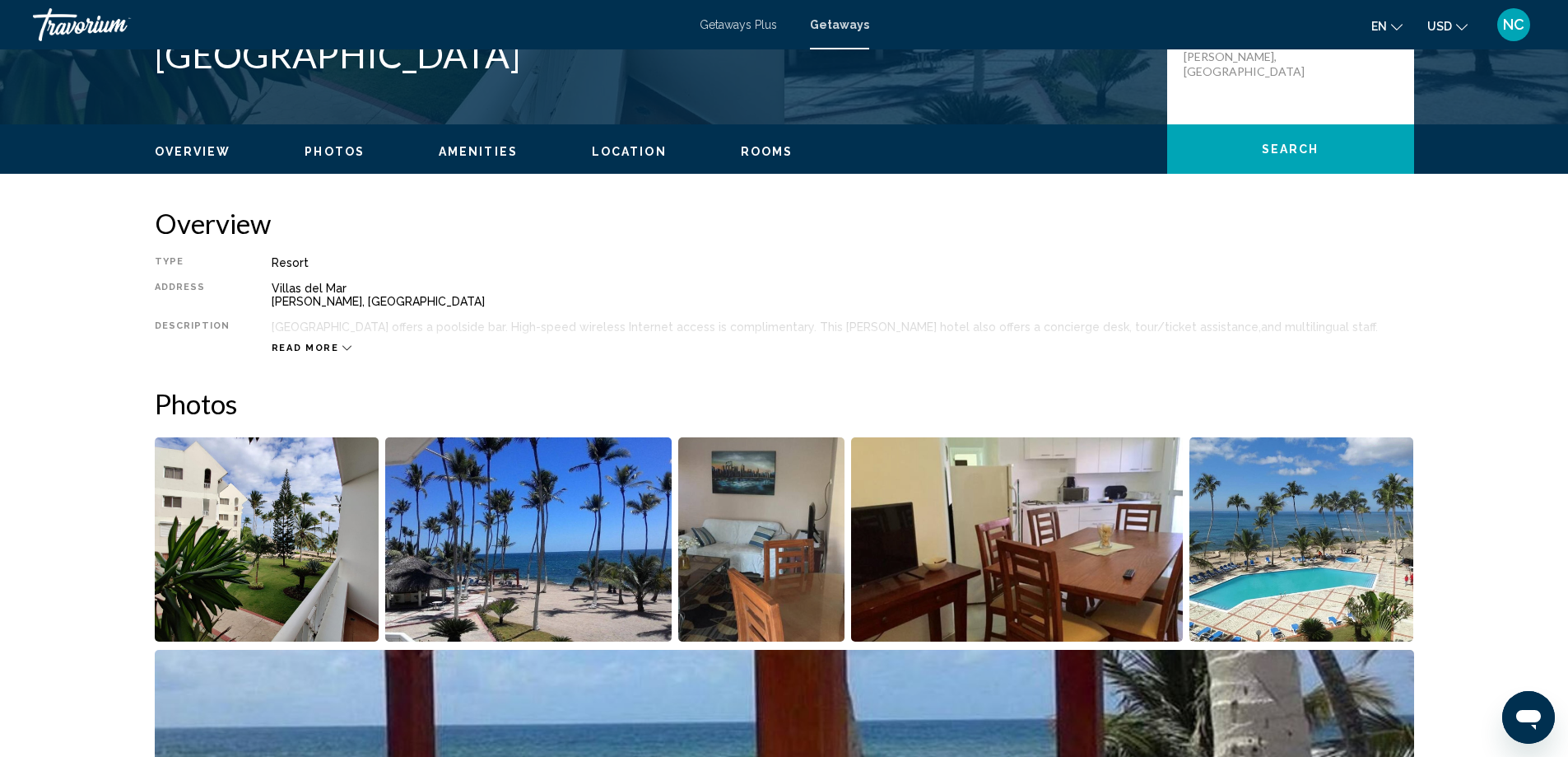
scroll to position [412, 0]
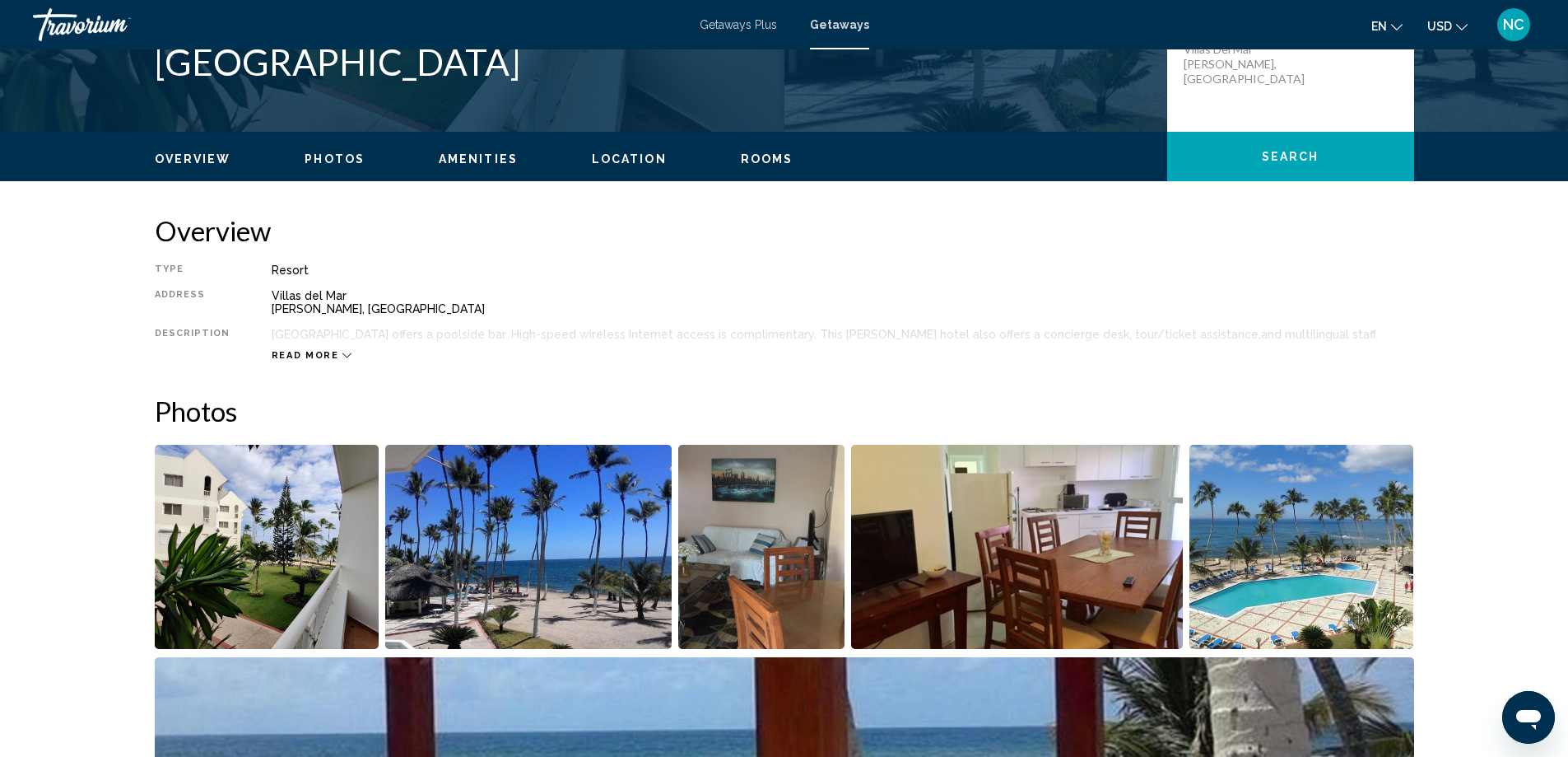
click at [236, 539] on img "Open full-screen image slider" at bounding box center [267, 547] width 225 height 205
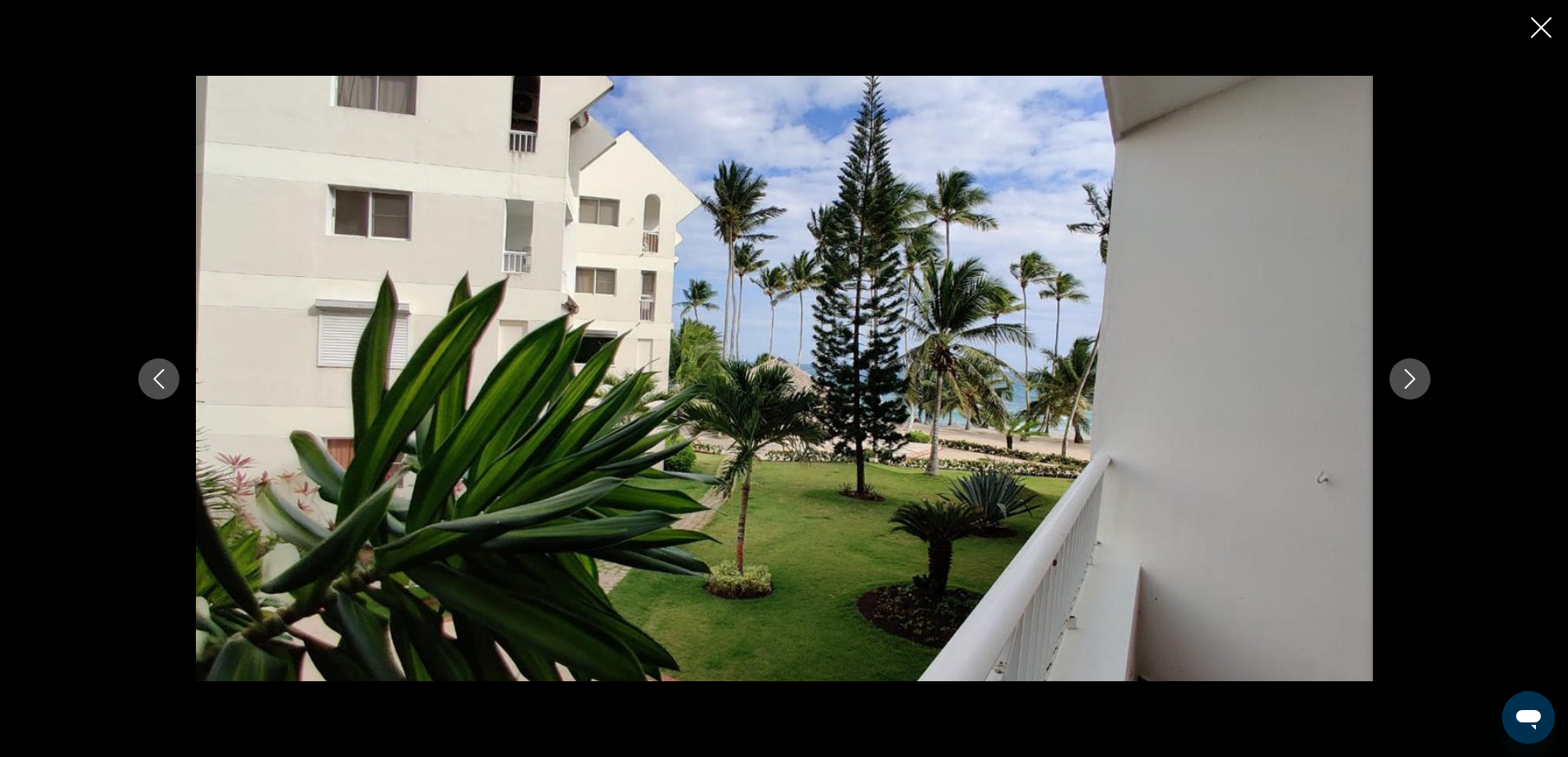
click at [1411, 377] on icon "Next image" at bounding box center [1409, 378] width 20 height 20
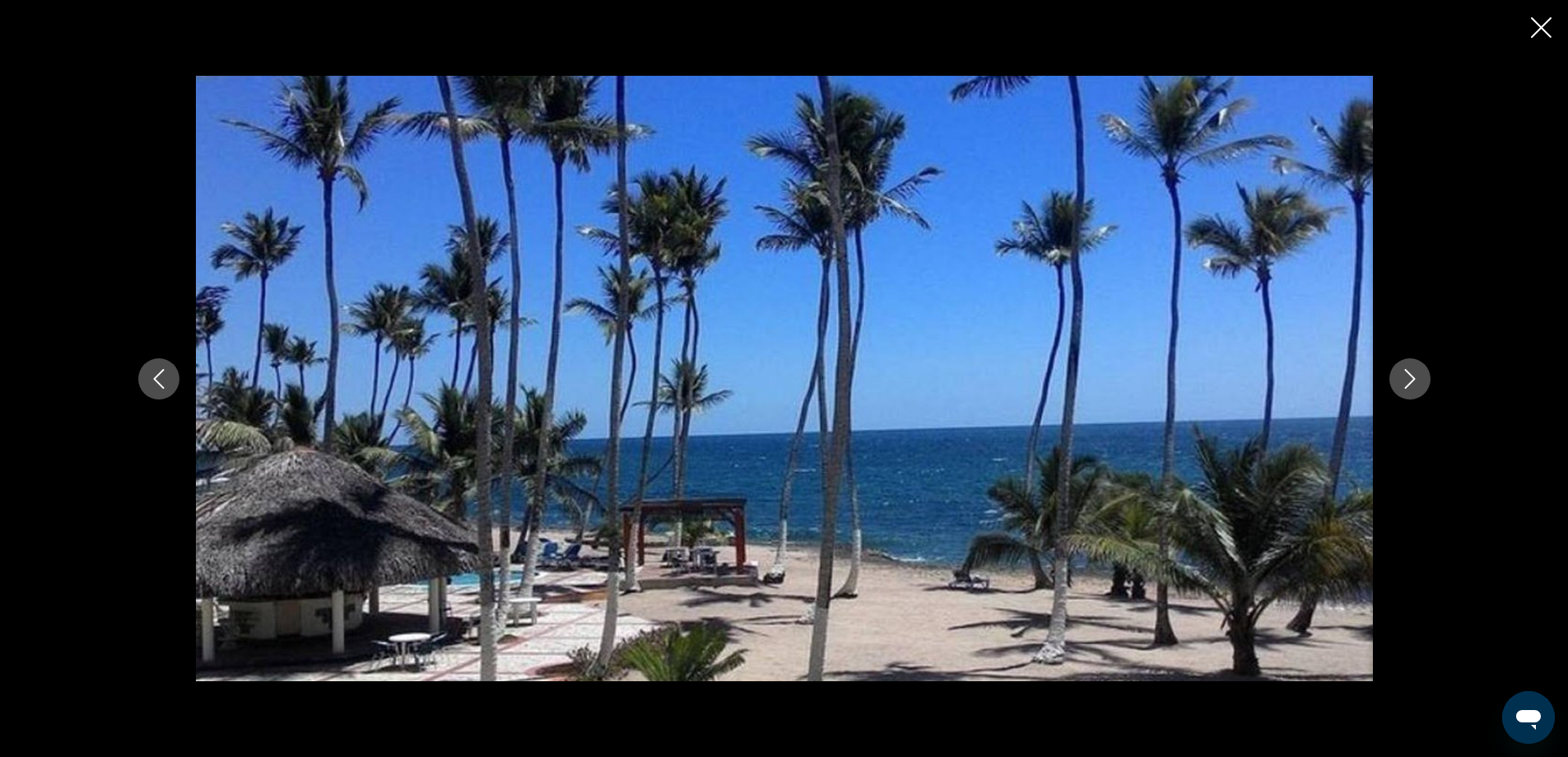
click at [1407, 378] on icon "Next image" at bounding box center [1409, 378] width 20 height 20
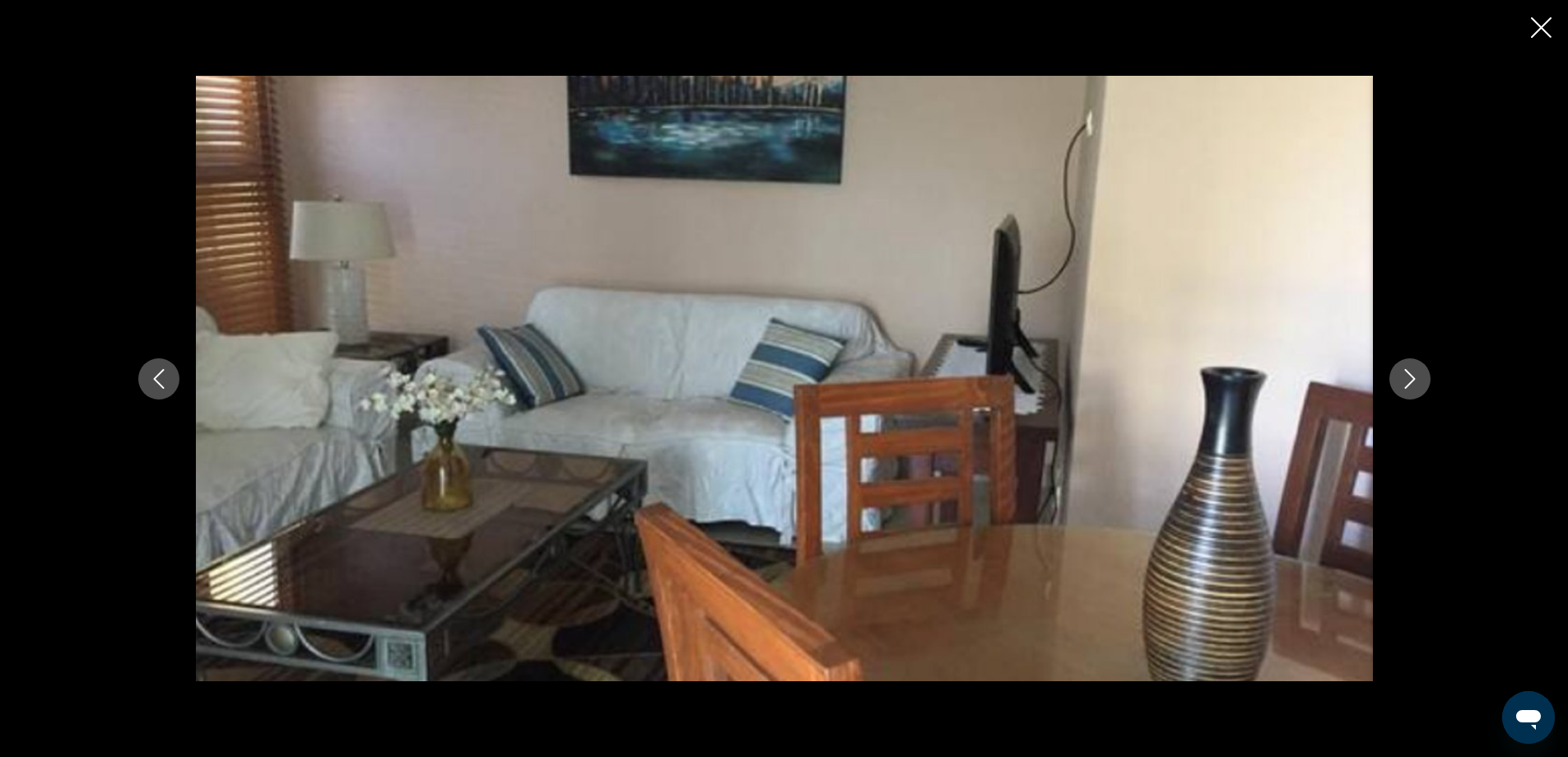
click at [1408, 378] on icon "Next image" at bounding box center [1409, 378] width 20 height 20
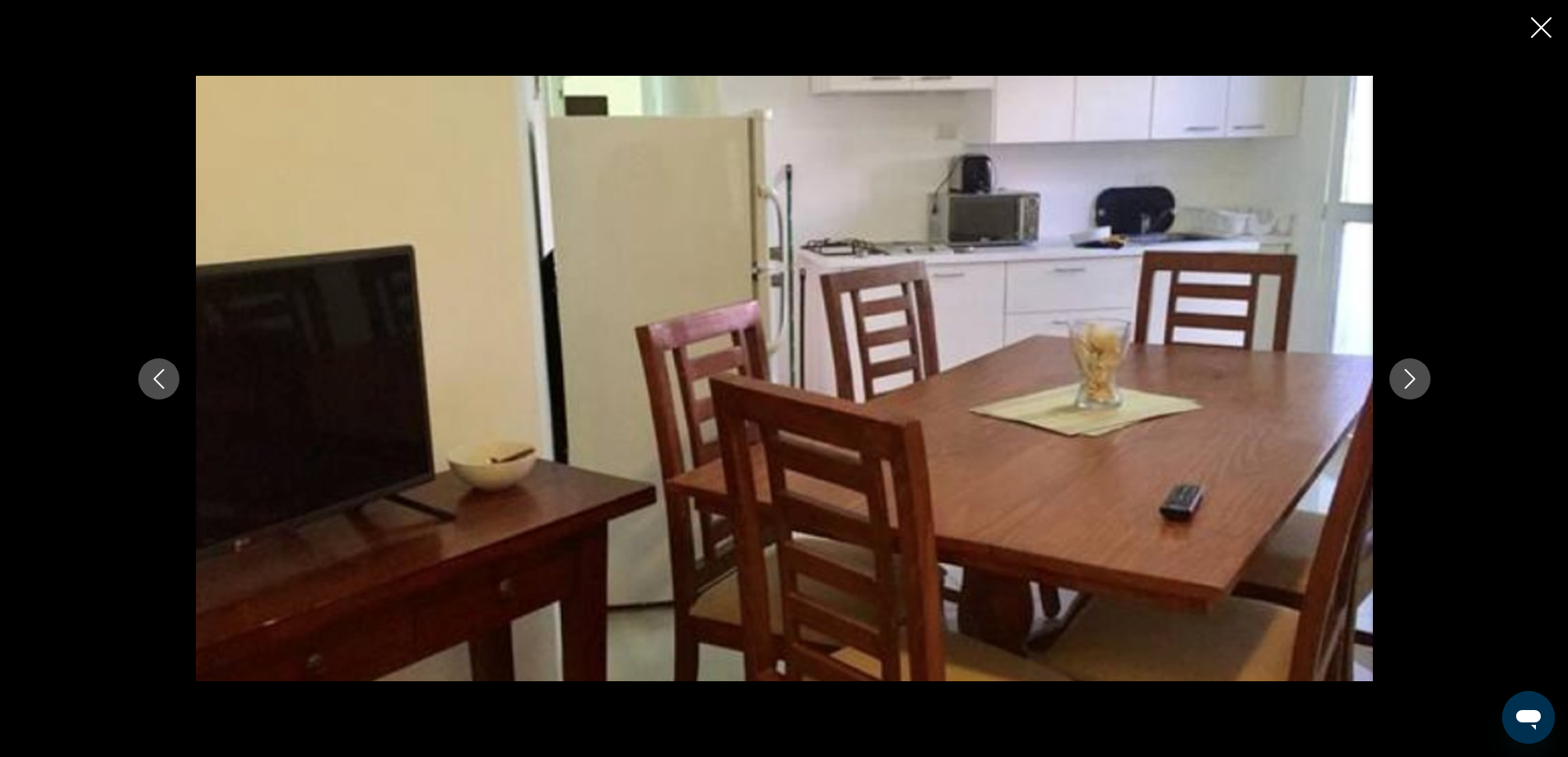
click at [1408, 378] on icon "Next image" at bounding box center [1409, 378] width 20 height 20
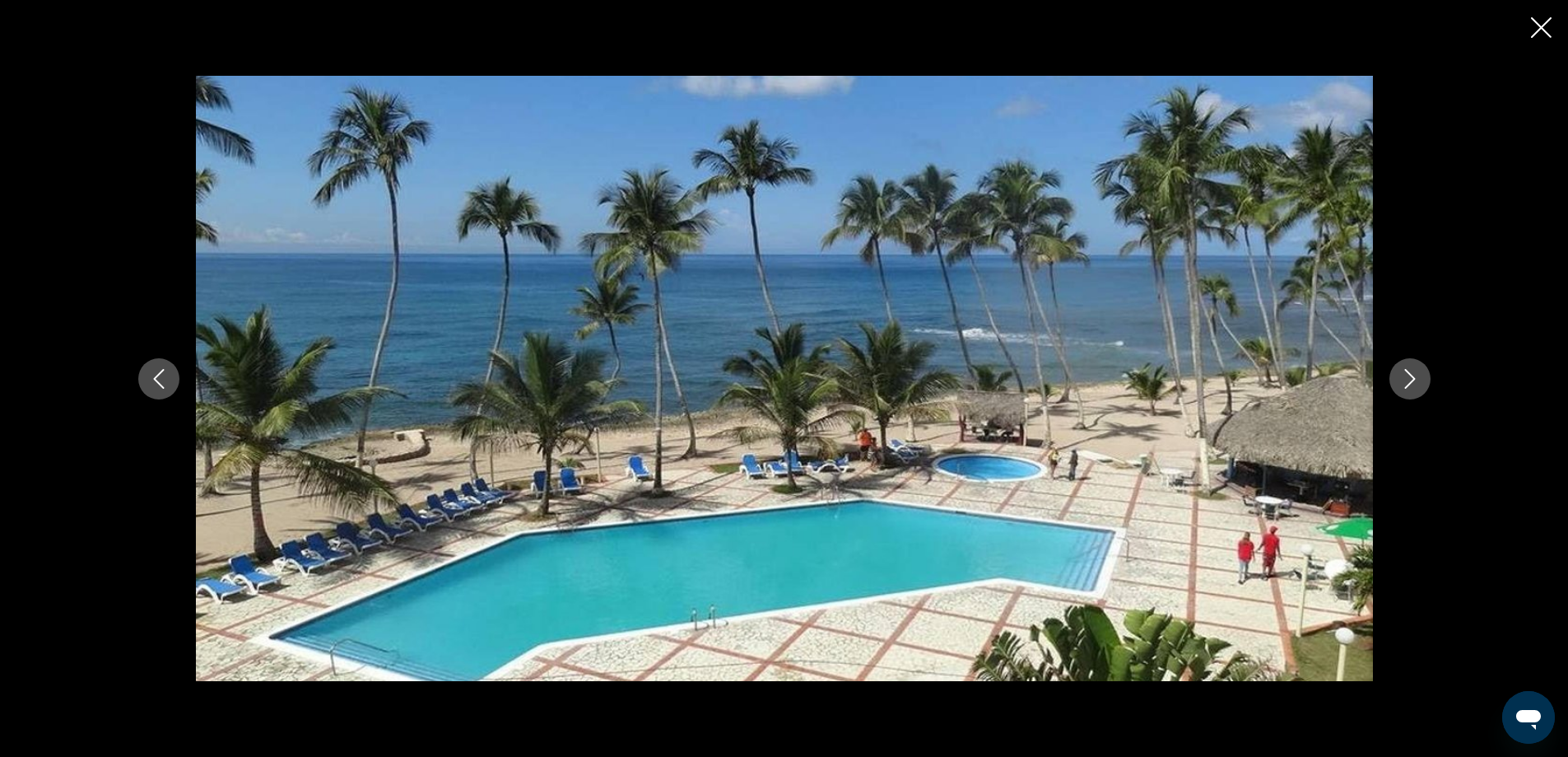
click at [1413, 382] on icon "Next image" at bounding box center [1409, 378] width 20 height 20
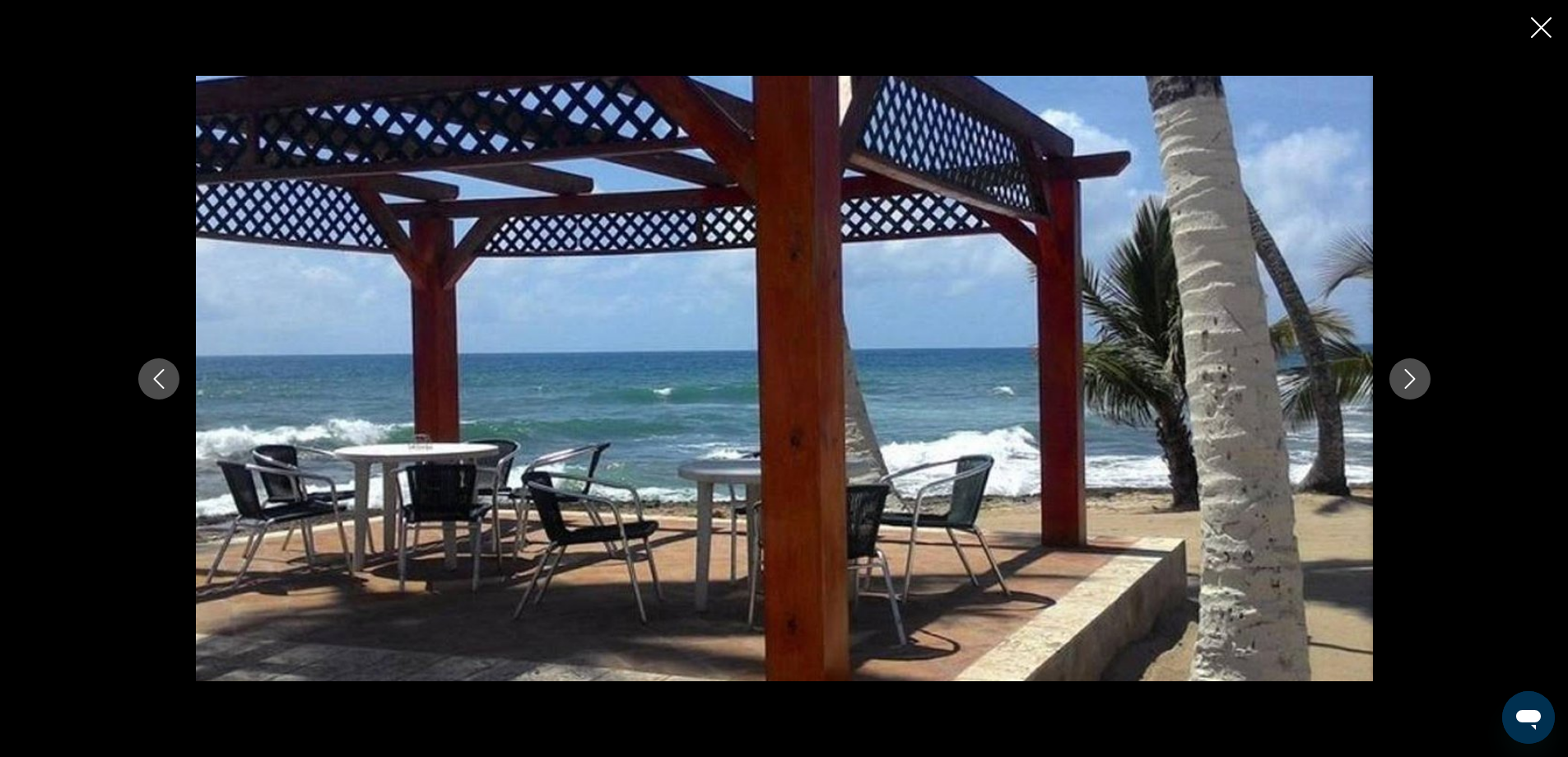
click at [1419, 378] on icon "Next image" at bounding box center [1409, 378] width 20 height 20
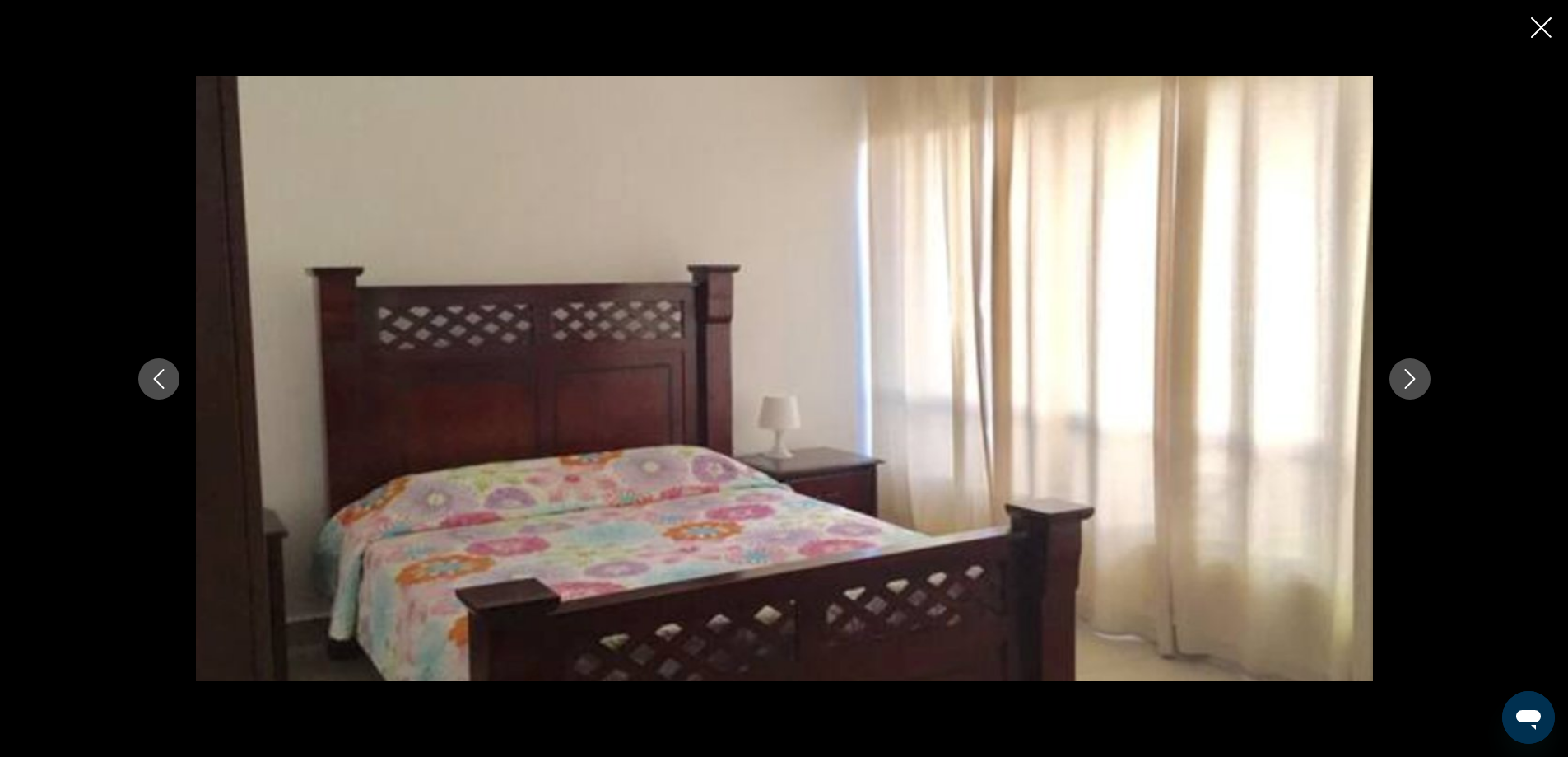
click at [1416, 379] on icon "Next image" at bounding box center [1409, 378] width 20 height 20
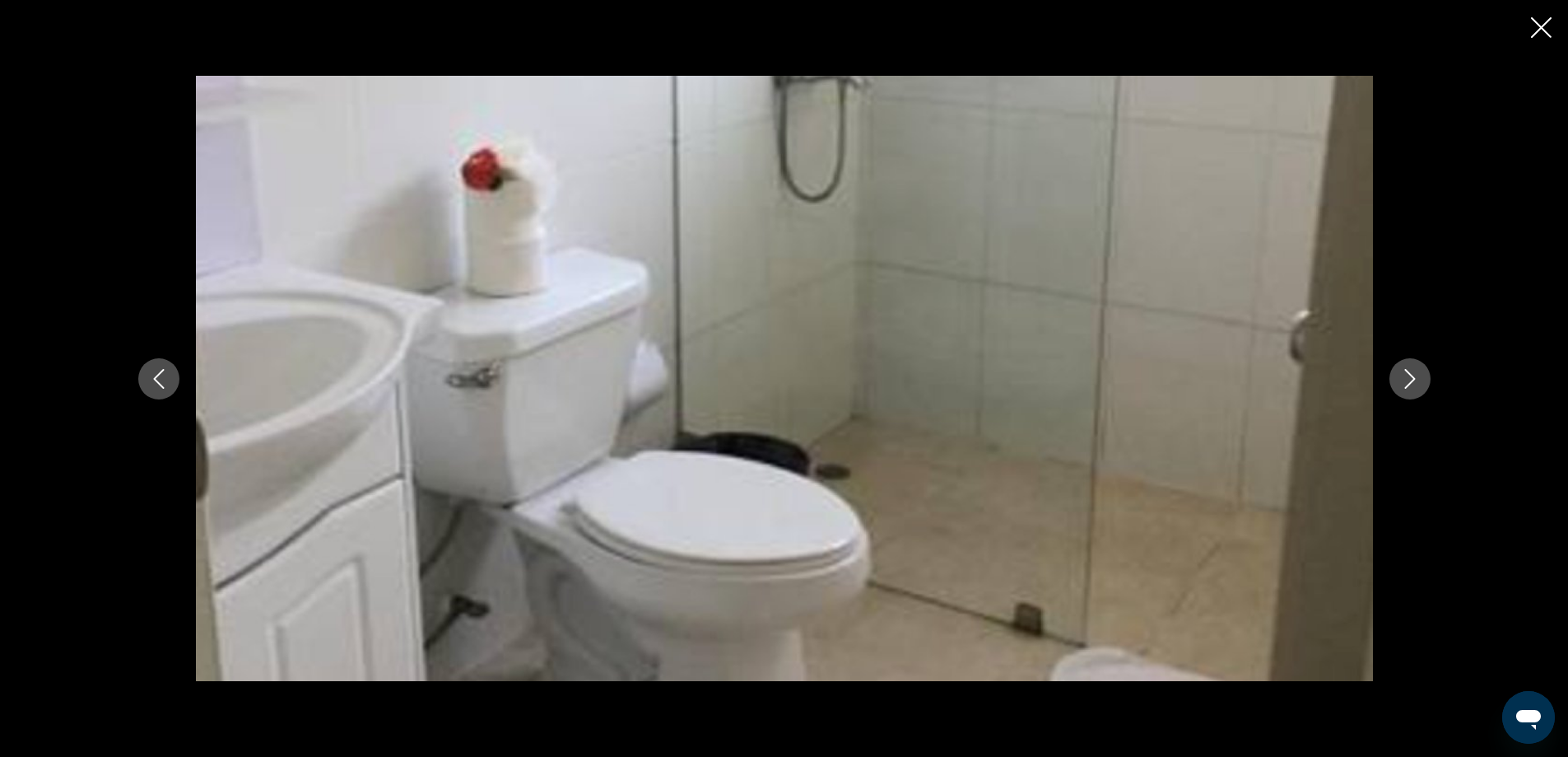
click at [1415, 380] on icon "Next image" at bounding box center [1409, 378] width 20 height 20
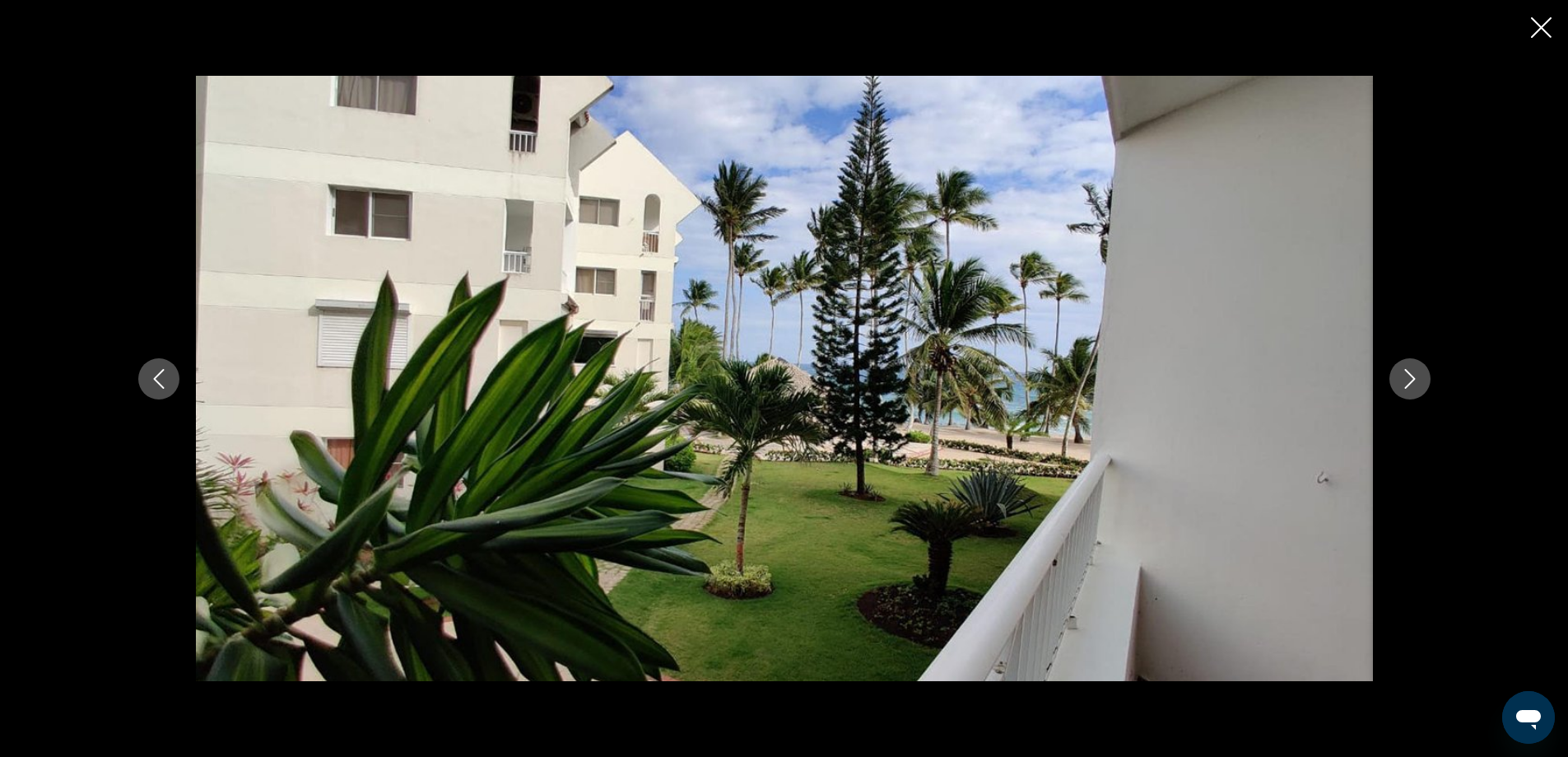
click at [1540, 24] on icon "Close slideshow" at bounding box center [1541, 28] width 20 height 20
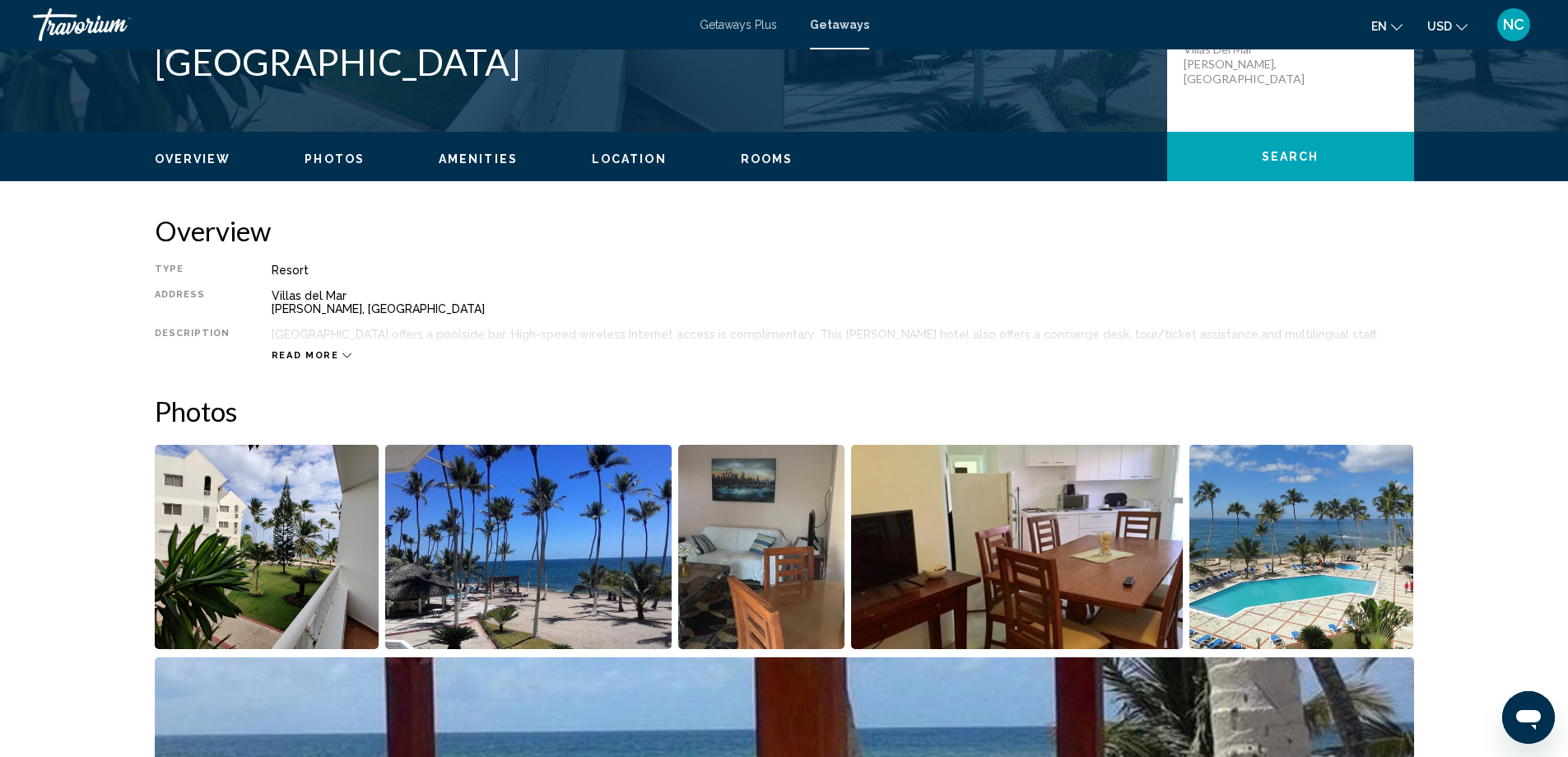
click at [472, 162] on span "Amenities" at bounding box center [478, 159] width 79 height 13
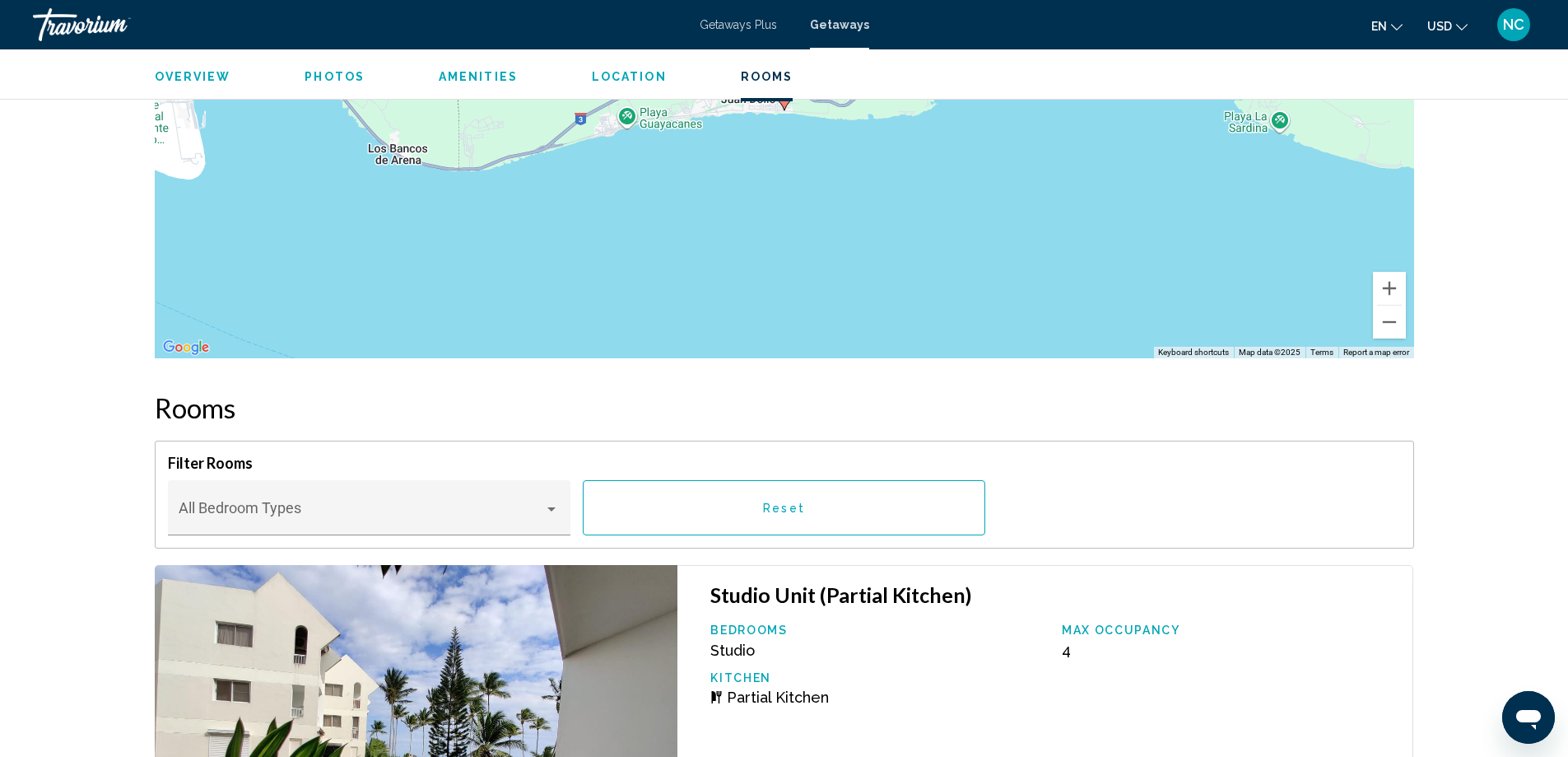
scroll to position [1791, 0]
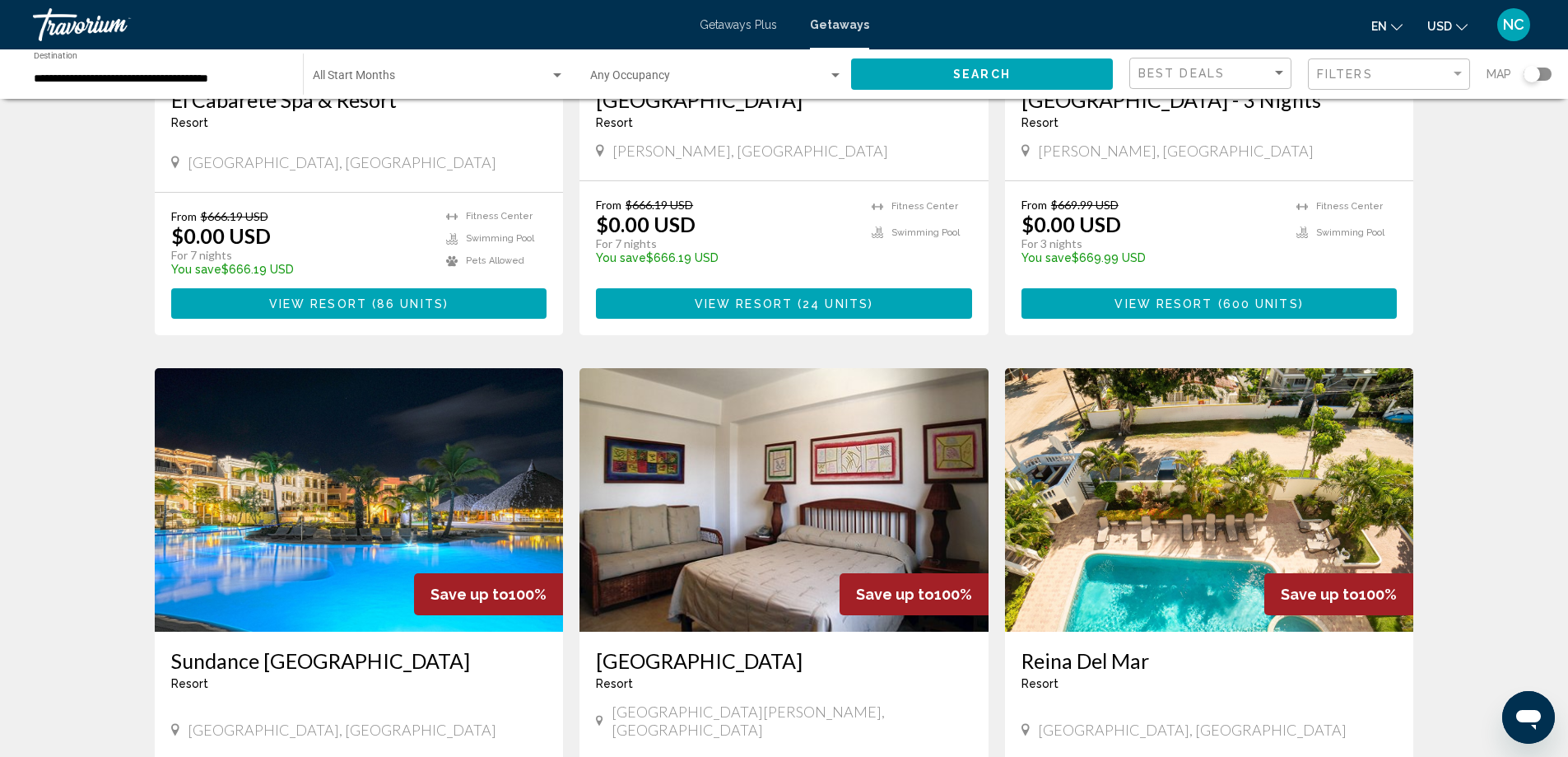
scroll to position [494, 0]
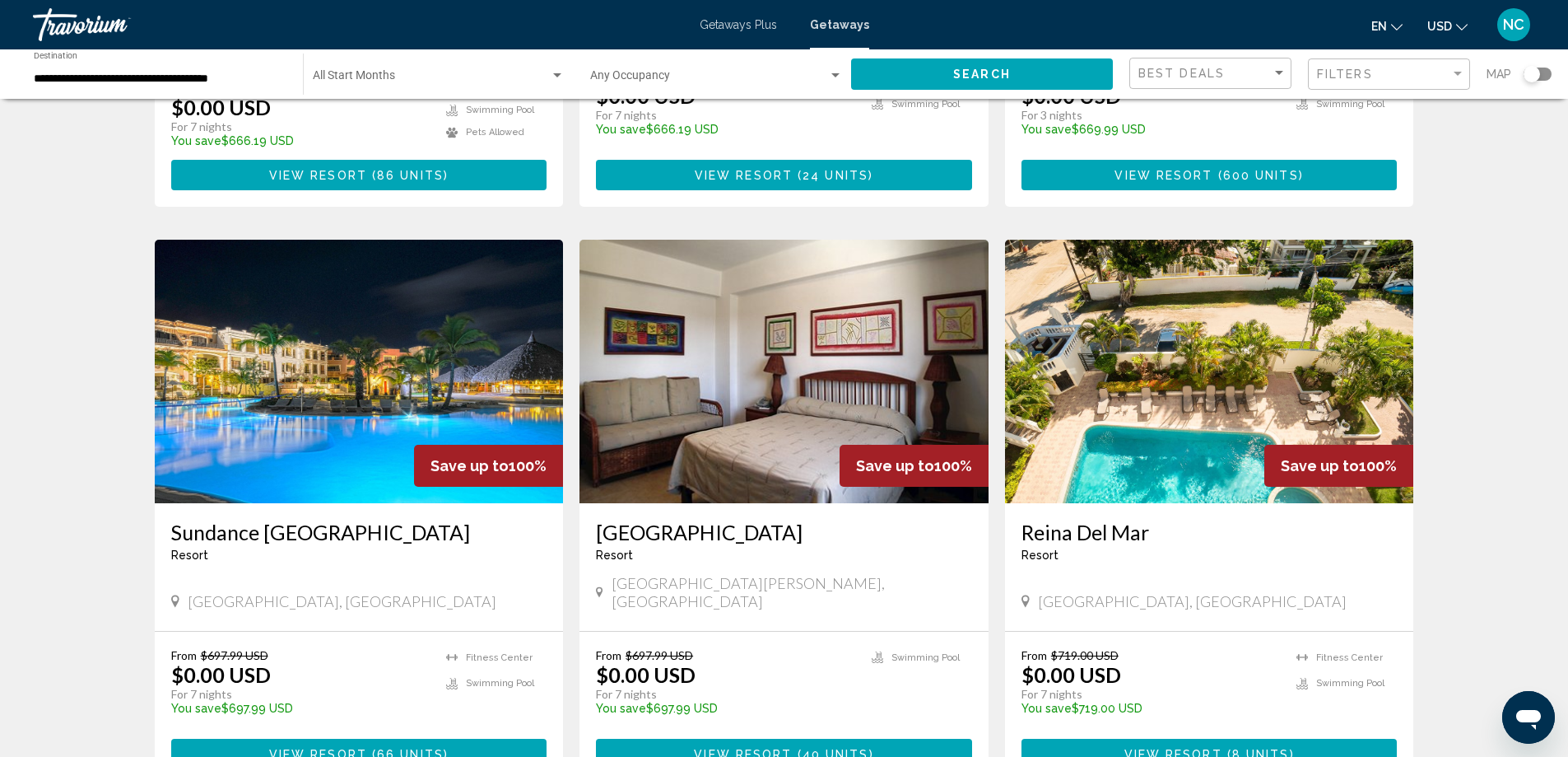
click at [345, 421] on img "Main content" at bounding box center [359, 371] width 409 height 263
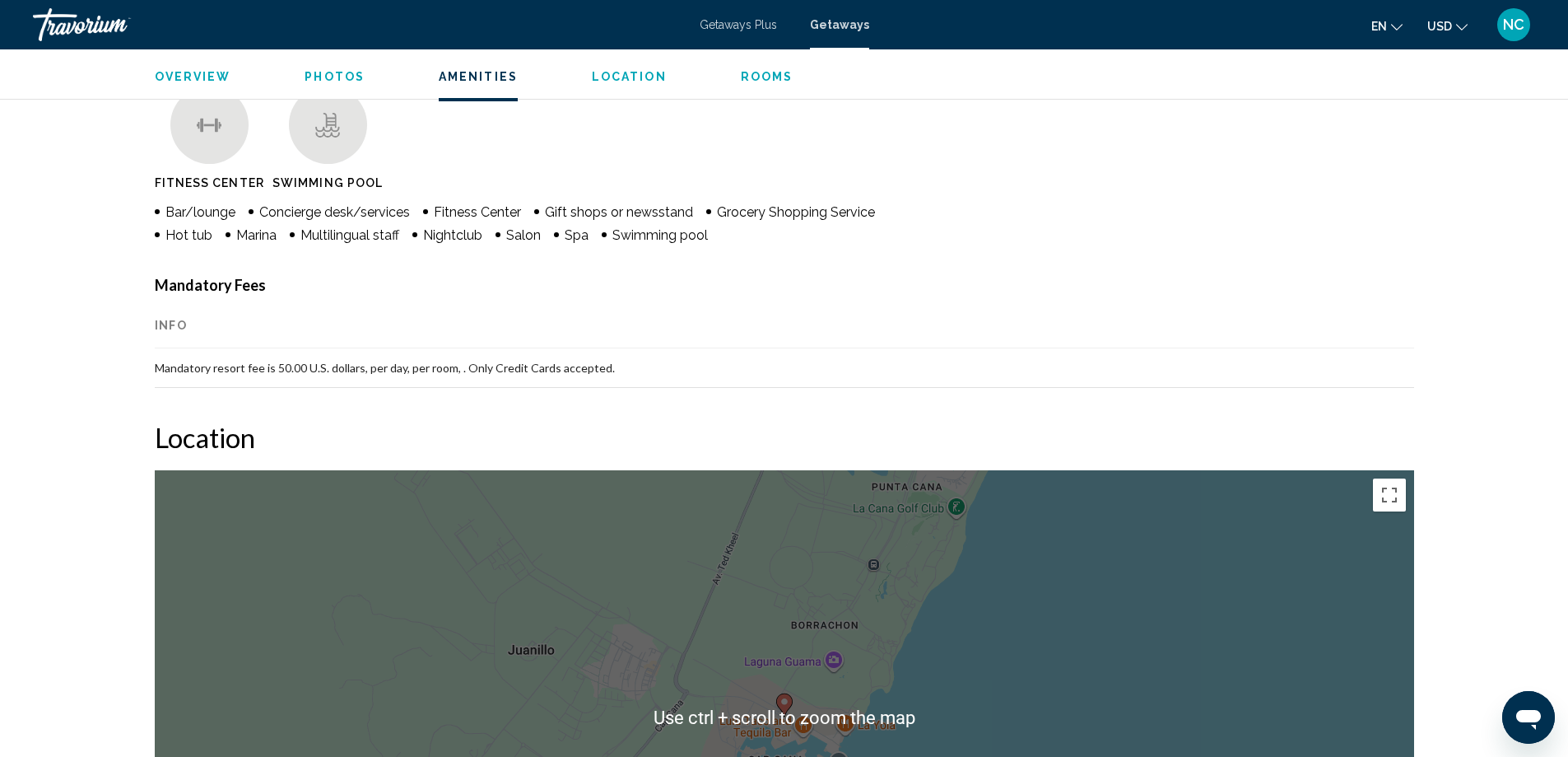
scroll to position [741, 0]
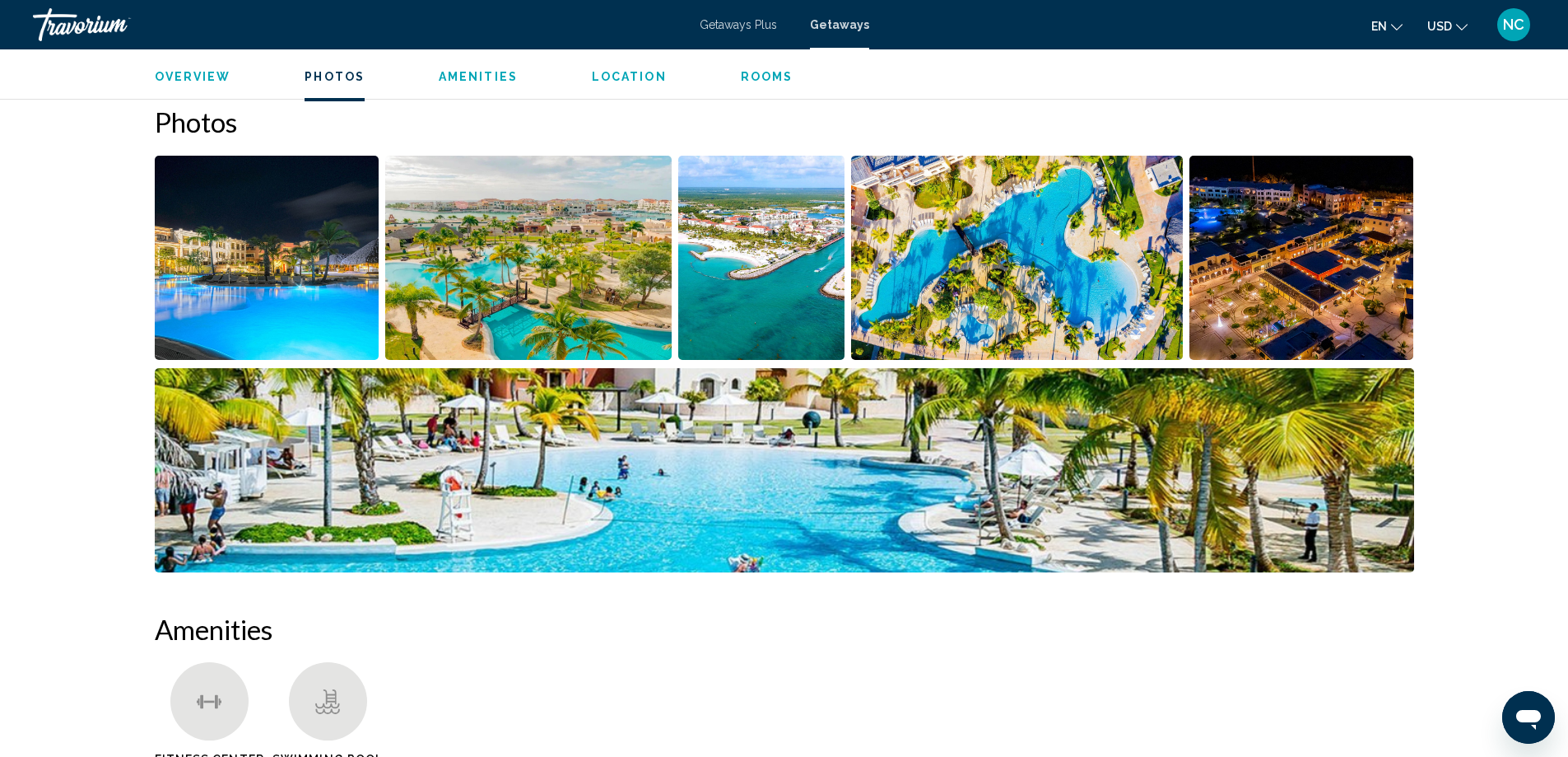
click at [250, 263] on img "Open full-screen image slider" at bounding box center [267, 258] width 225 height 205
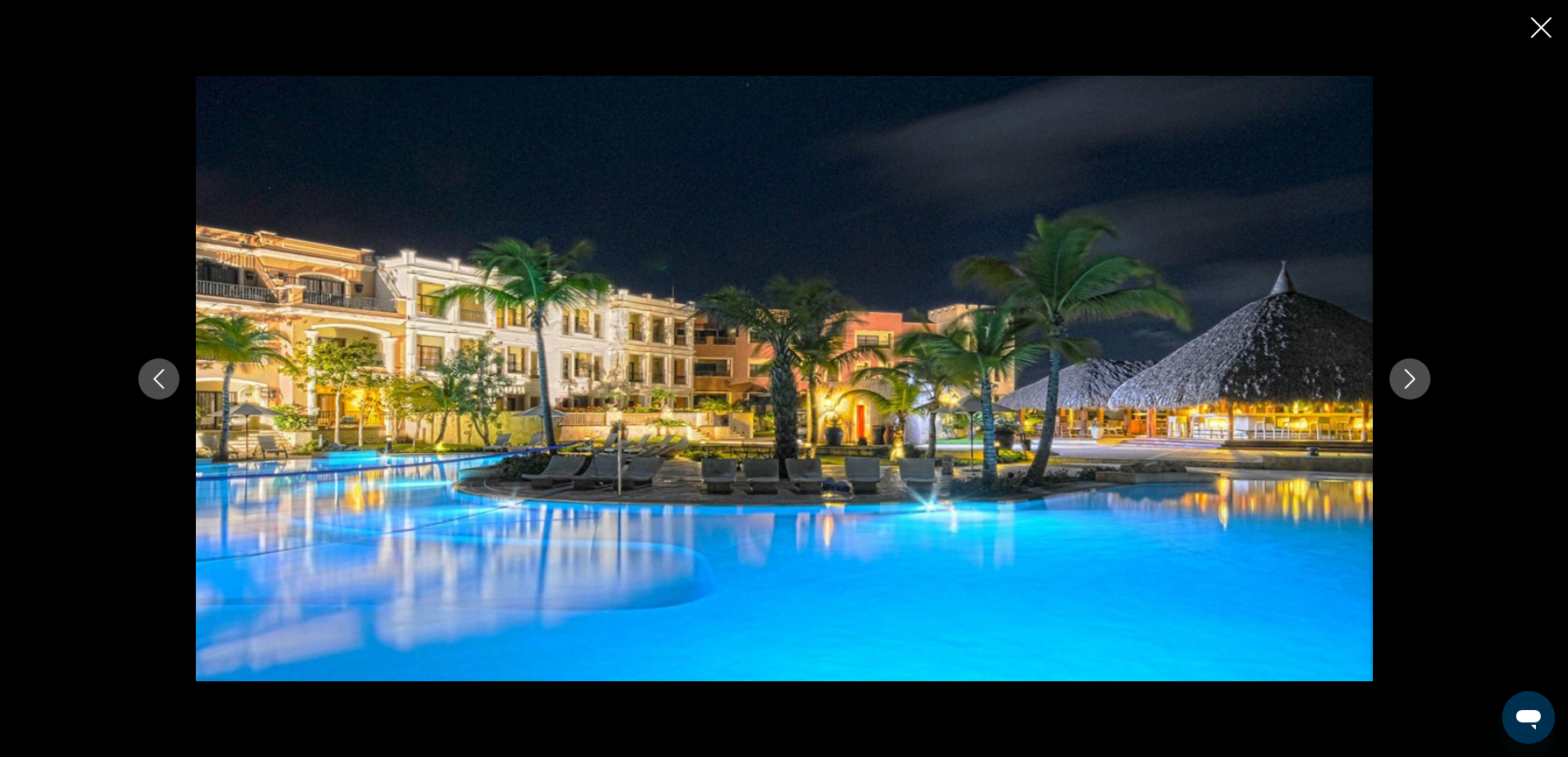
click at [1418, 379] on icon "Next image" at bounding box center [1409, 378] width 20 height 20
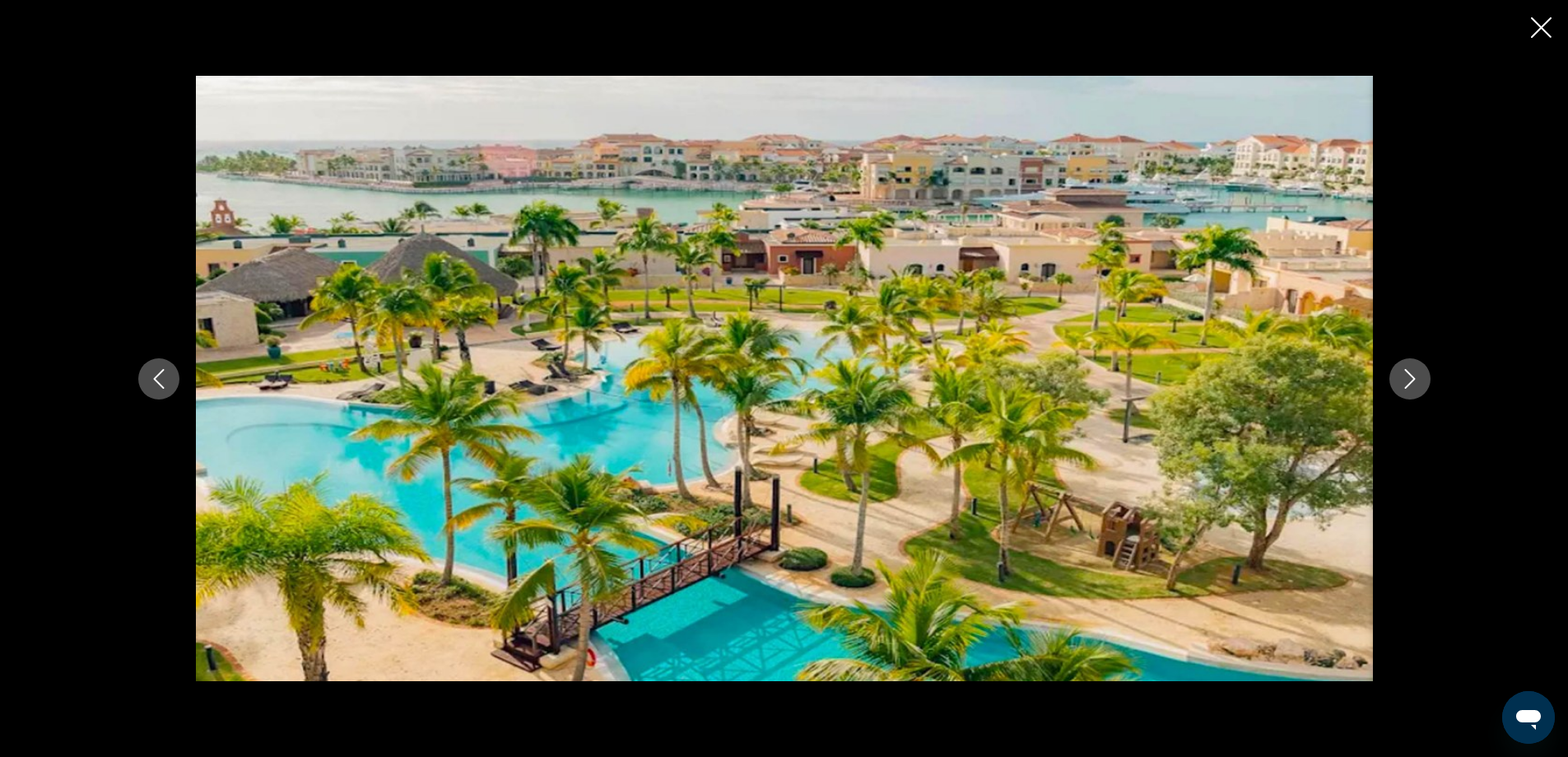
click at [1422, 377] on button "Next image" at bounding box center [1410, 378] width 41 height 41
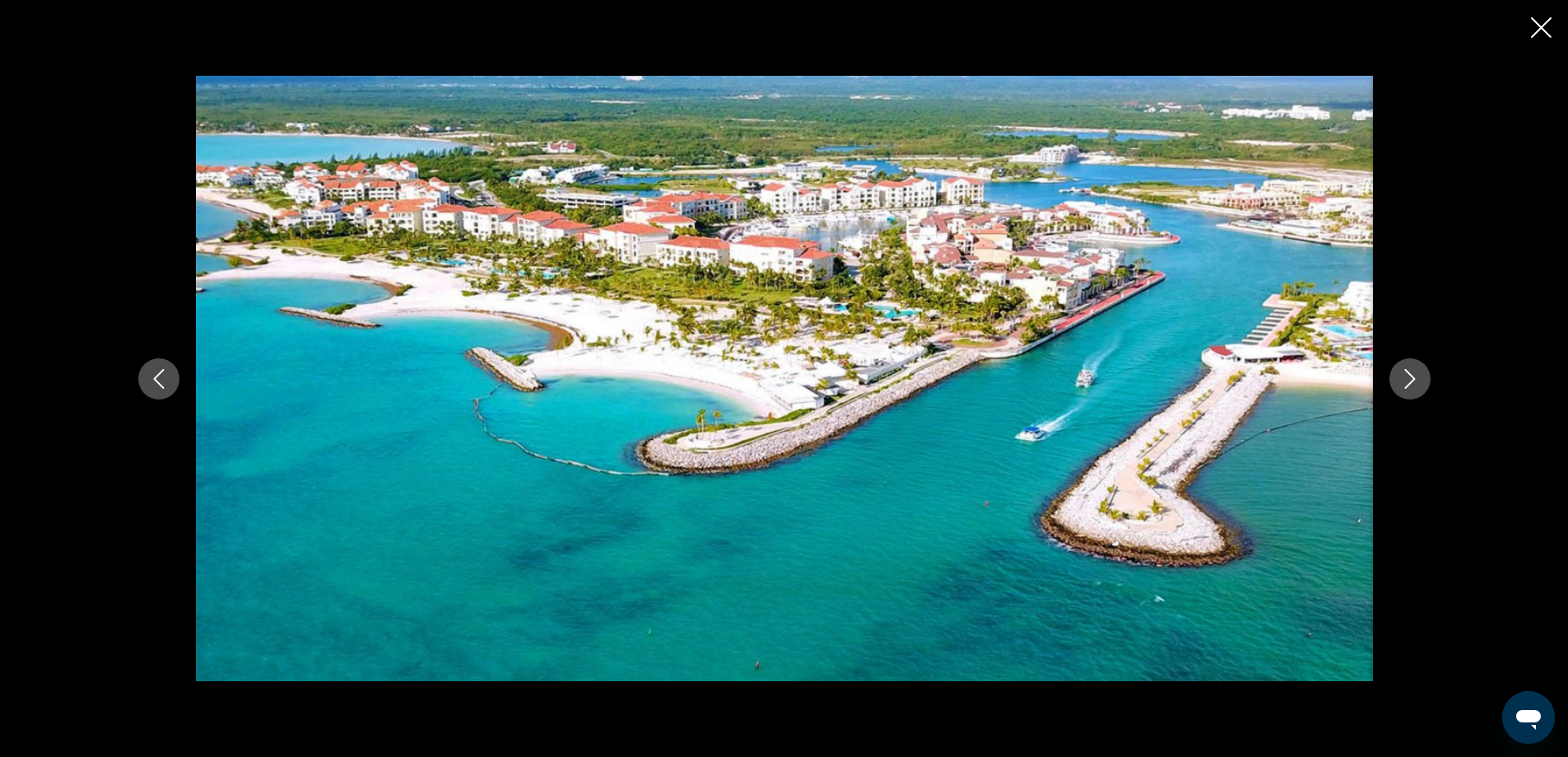
click at [1423, 376] on button "Next image" at bounding box center [1410, 378] width 41 height 41
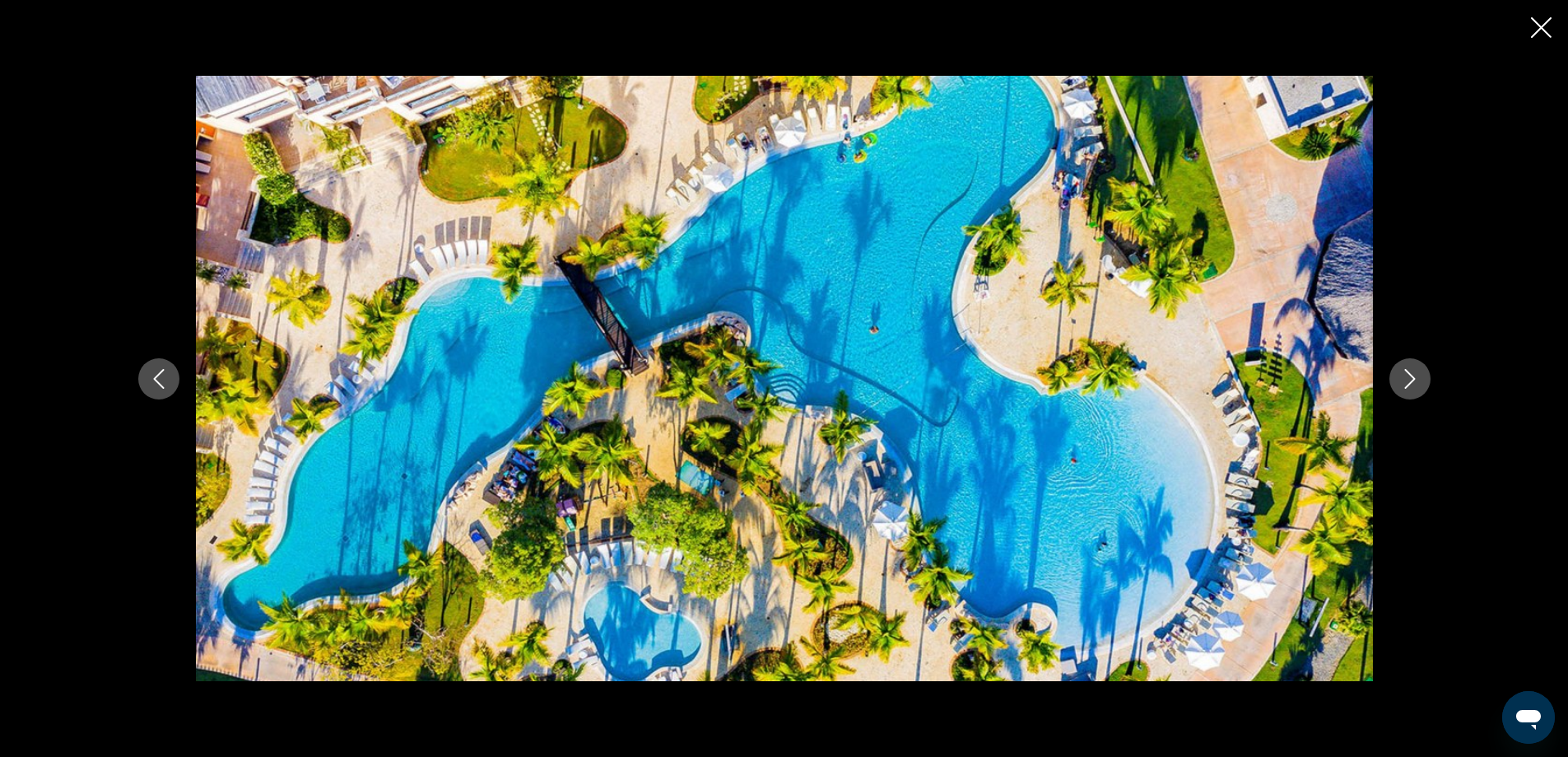
click at [1426, 375] on button "Next image" at bounding box center [1410, 378] width 41 height 41
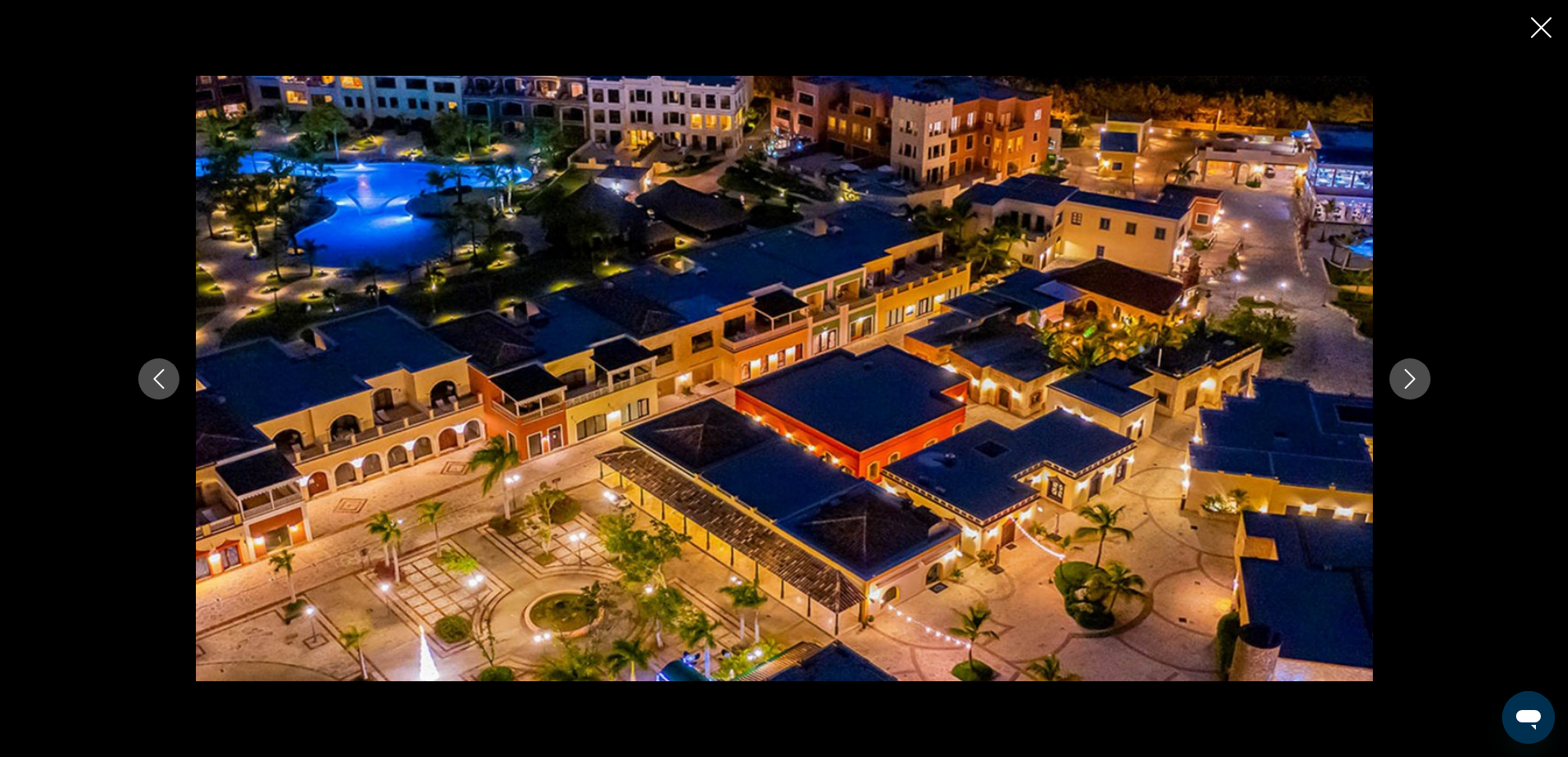
click at [1420, 378] on button "Next image" at bounding box center [1410, 378] width 41 height 41
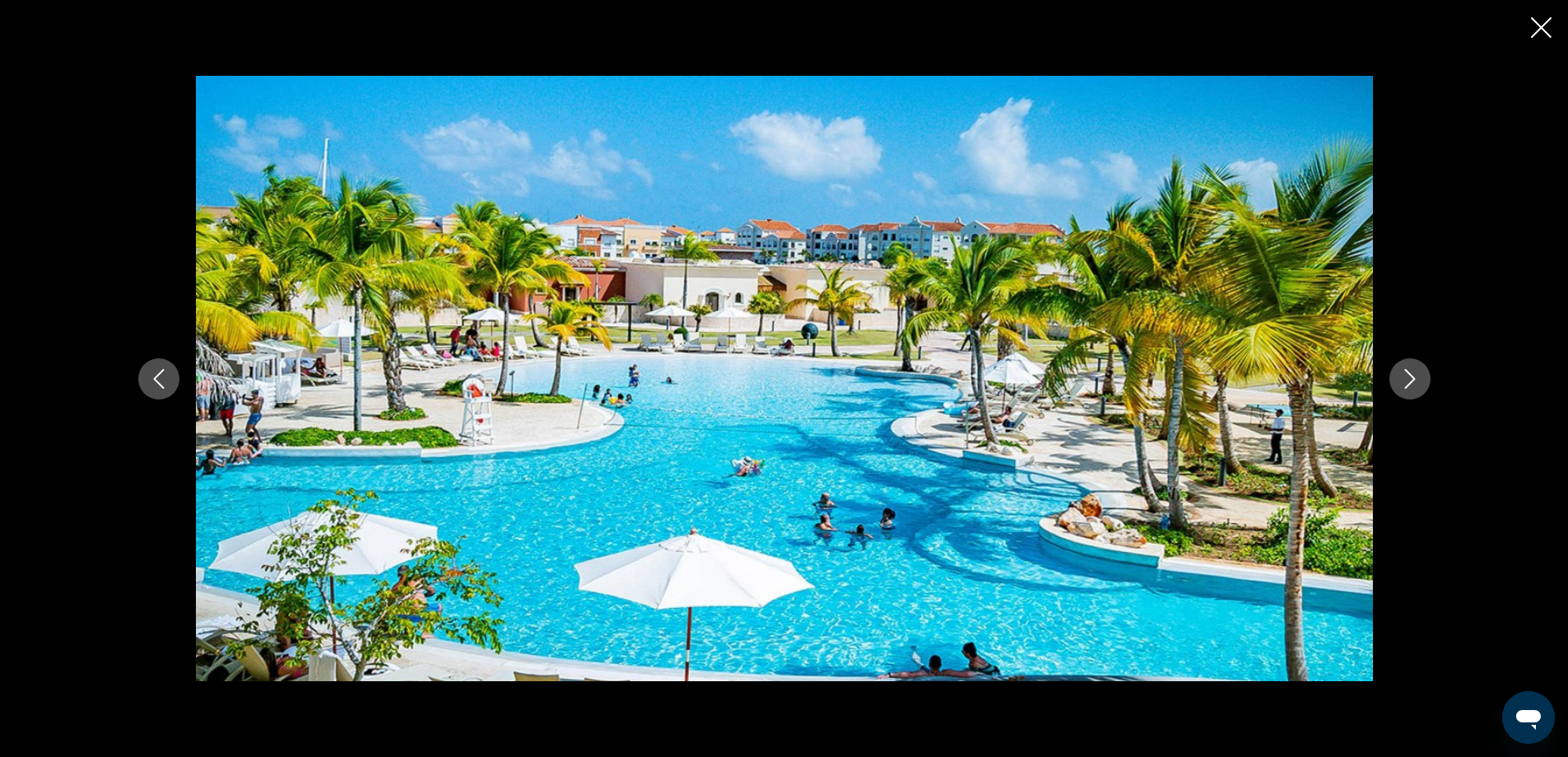
click at [1423, 377] on button "Next image" at bounding box center [1410, 378] width 41 height 41
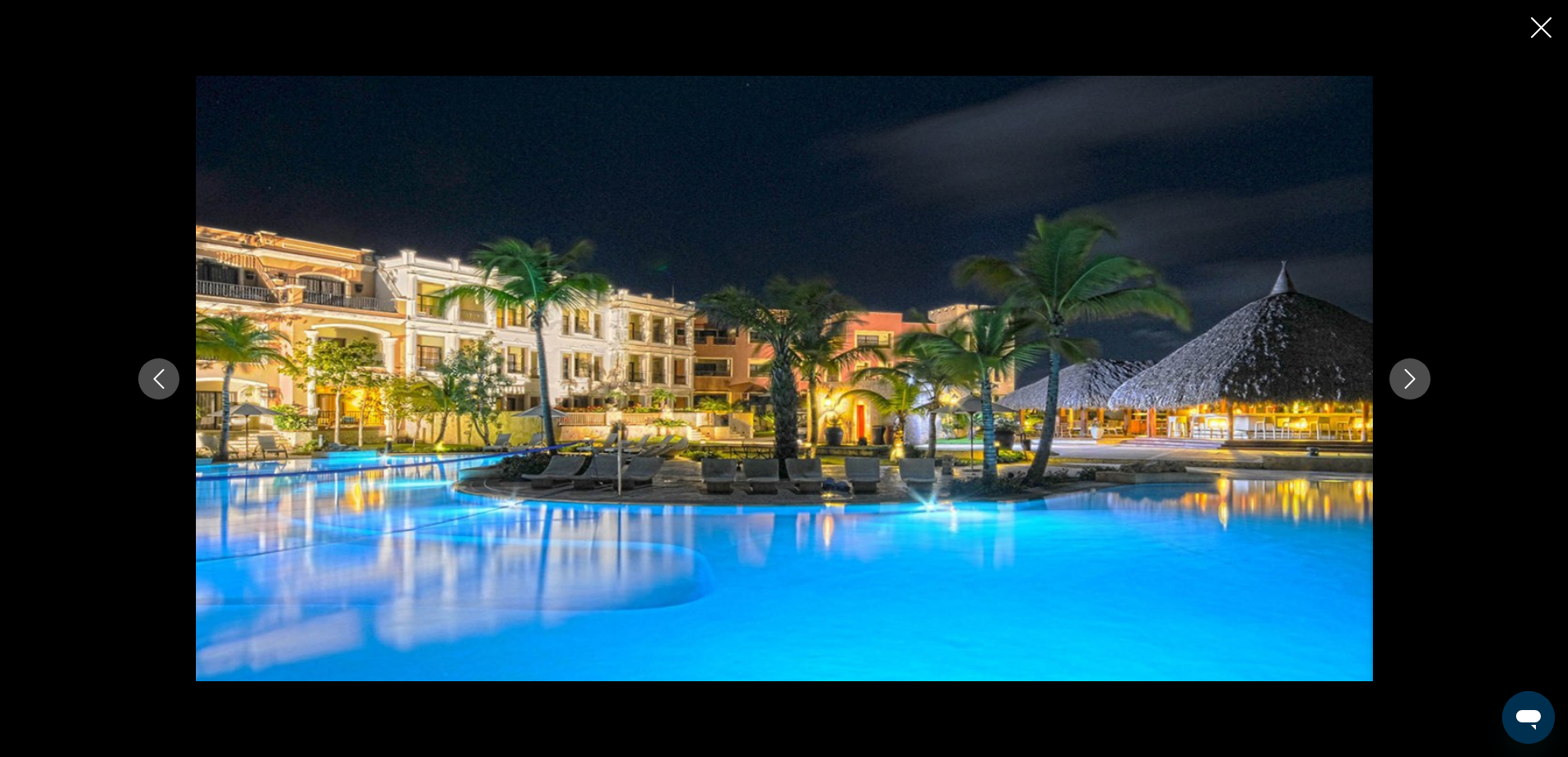
click at [1409, 383] on icon "Next image" at bounding box center [1410, 378] width 11 height 20
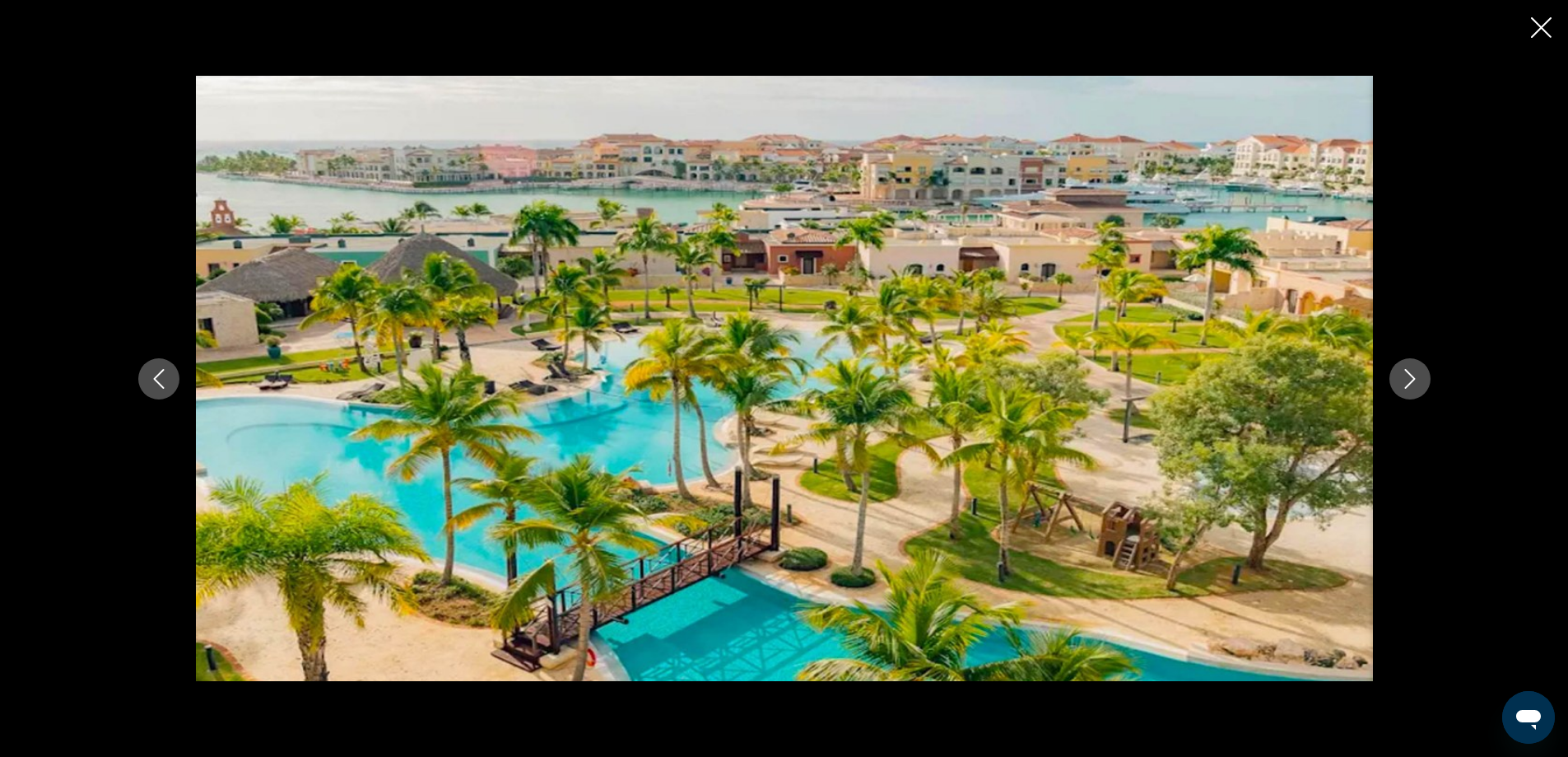
click at [1409, 383] on icon "Next image" at bounding box center [1410, 378] width 11 height 20
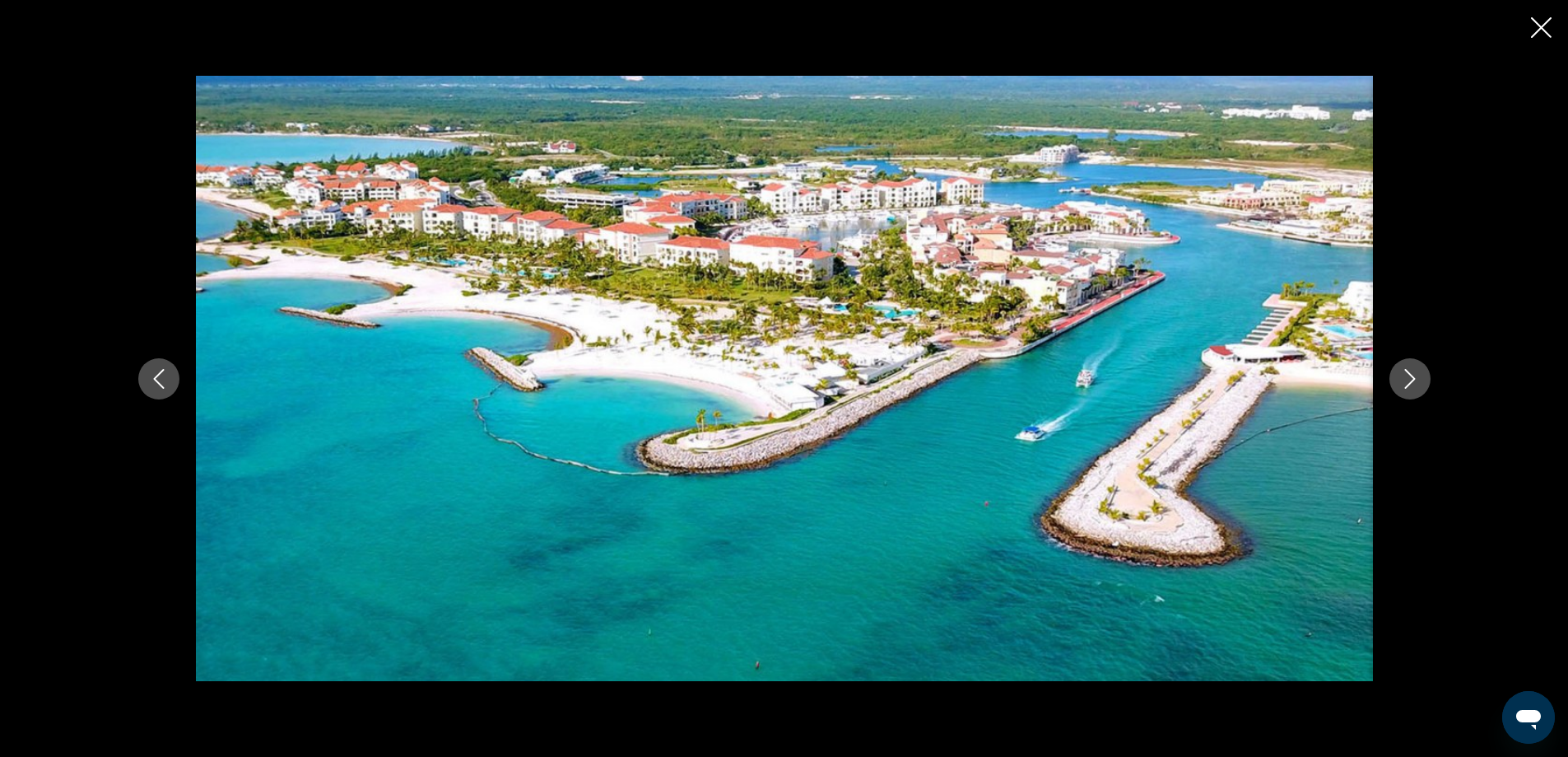
click at [1417, 378] on icon "Next image" at bounding box center [1409, 378] width 20 height 20
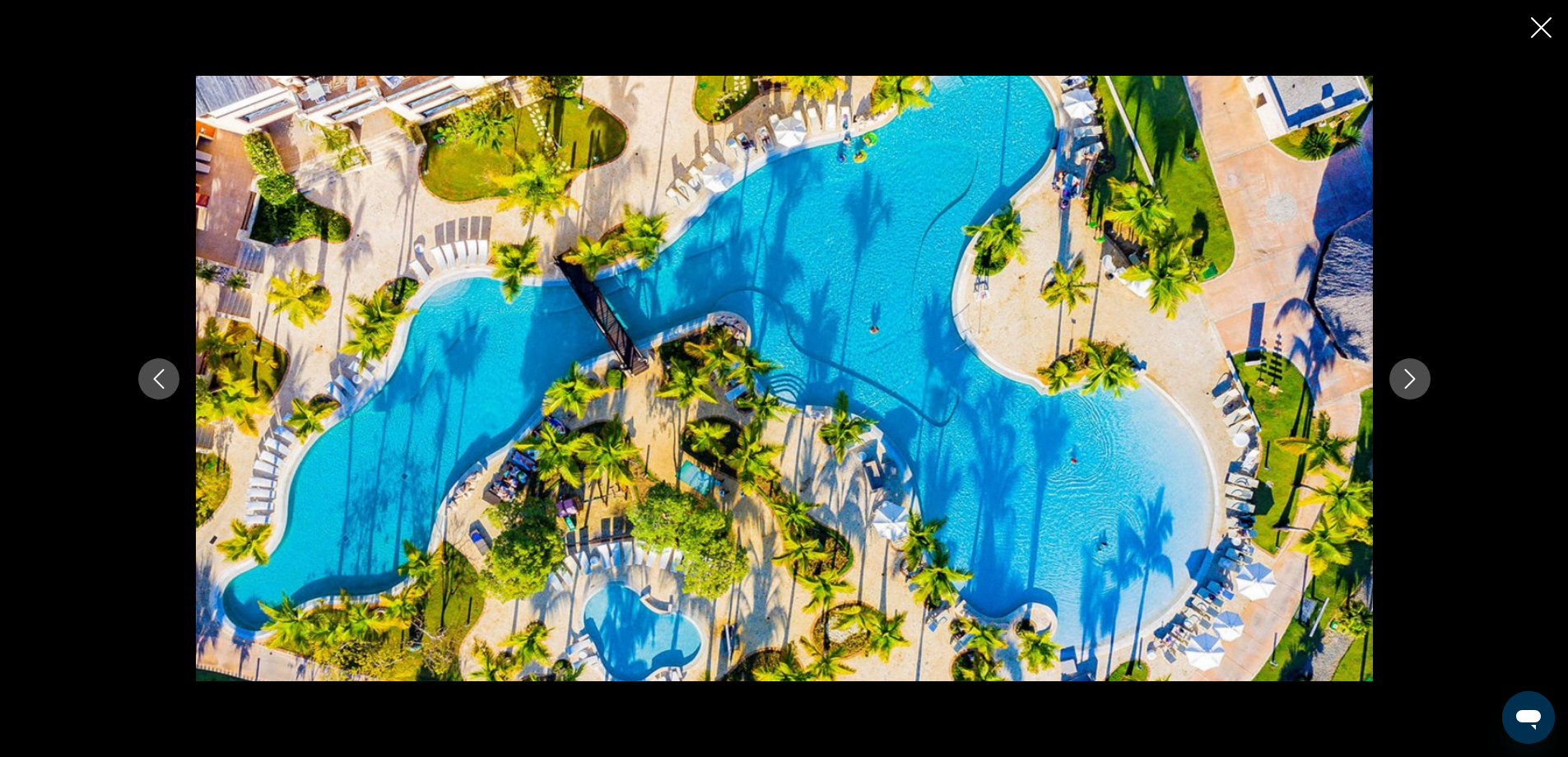
click at [1542, 33] on icon "Close slideshow" at bounding box center [1541, 28] width 20 height 20
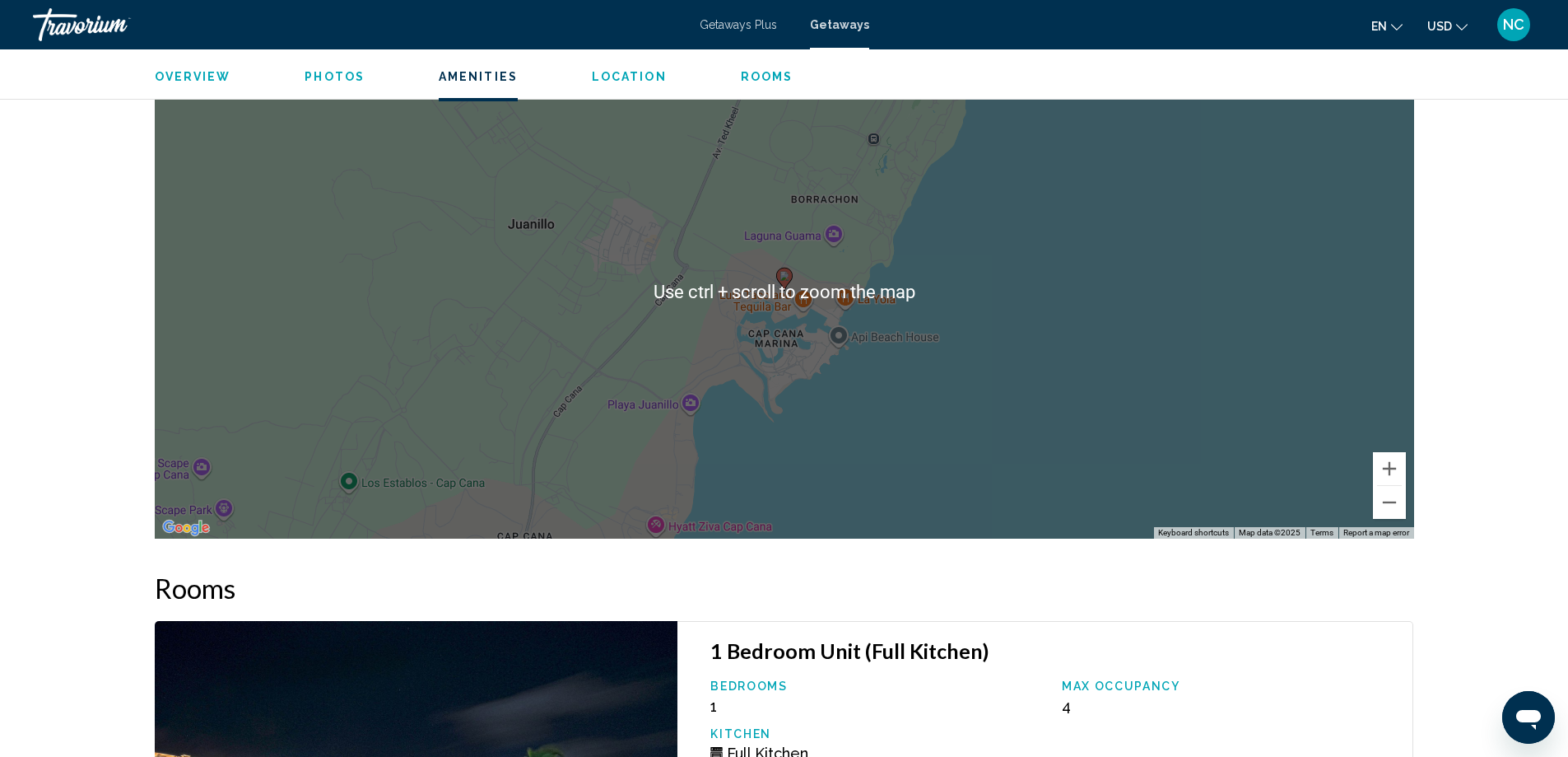
scroll to position [1482, 0]
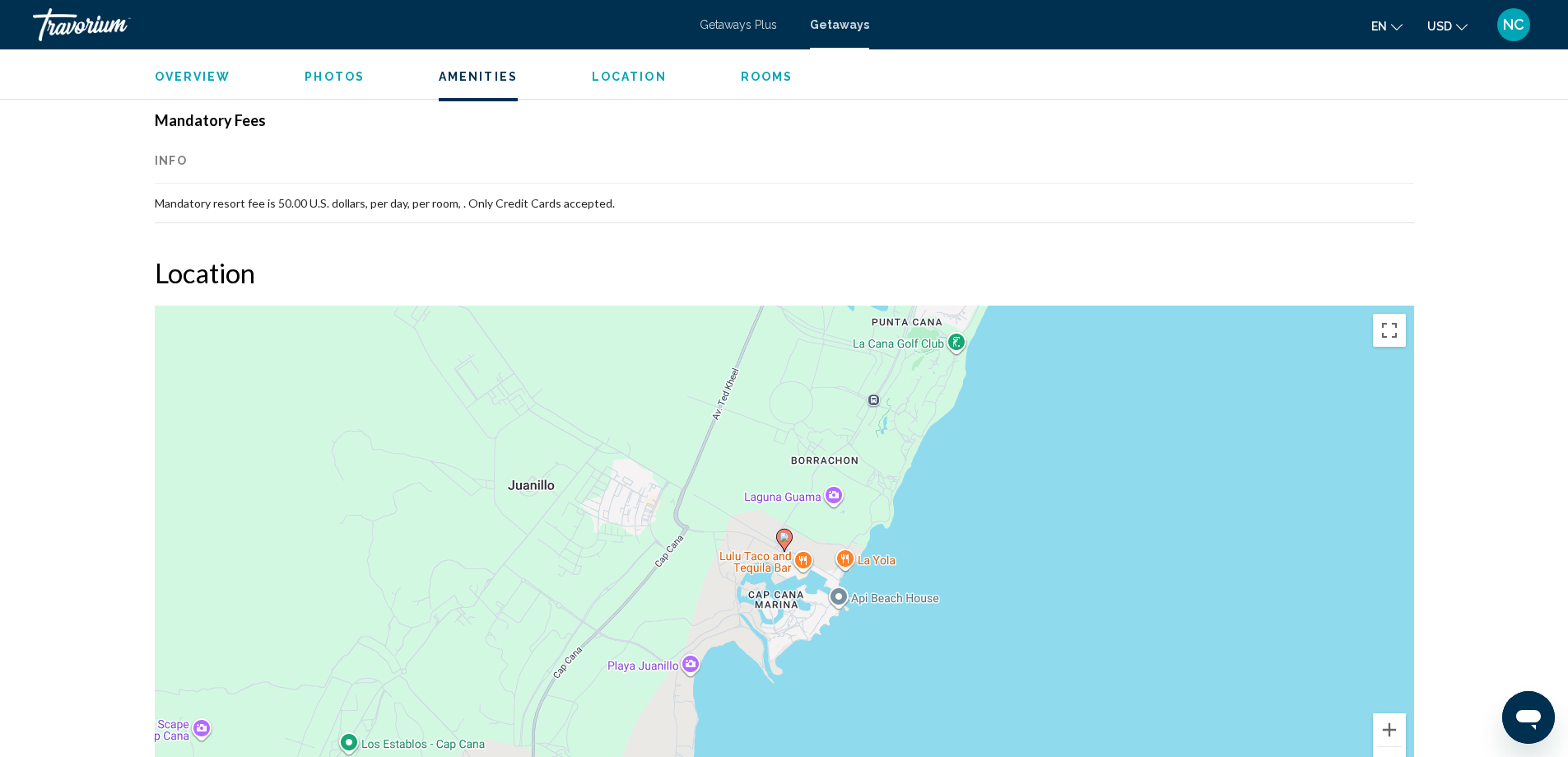
click at [1390, 751] on button "Zoom out" at bounding box center [1389, 763] width 33 height 33
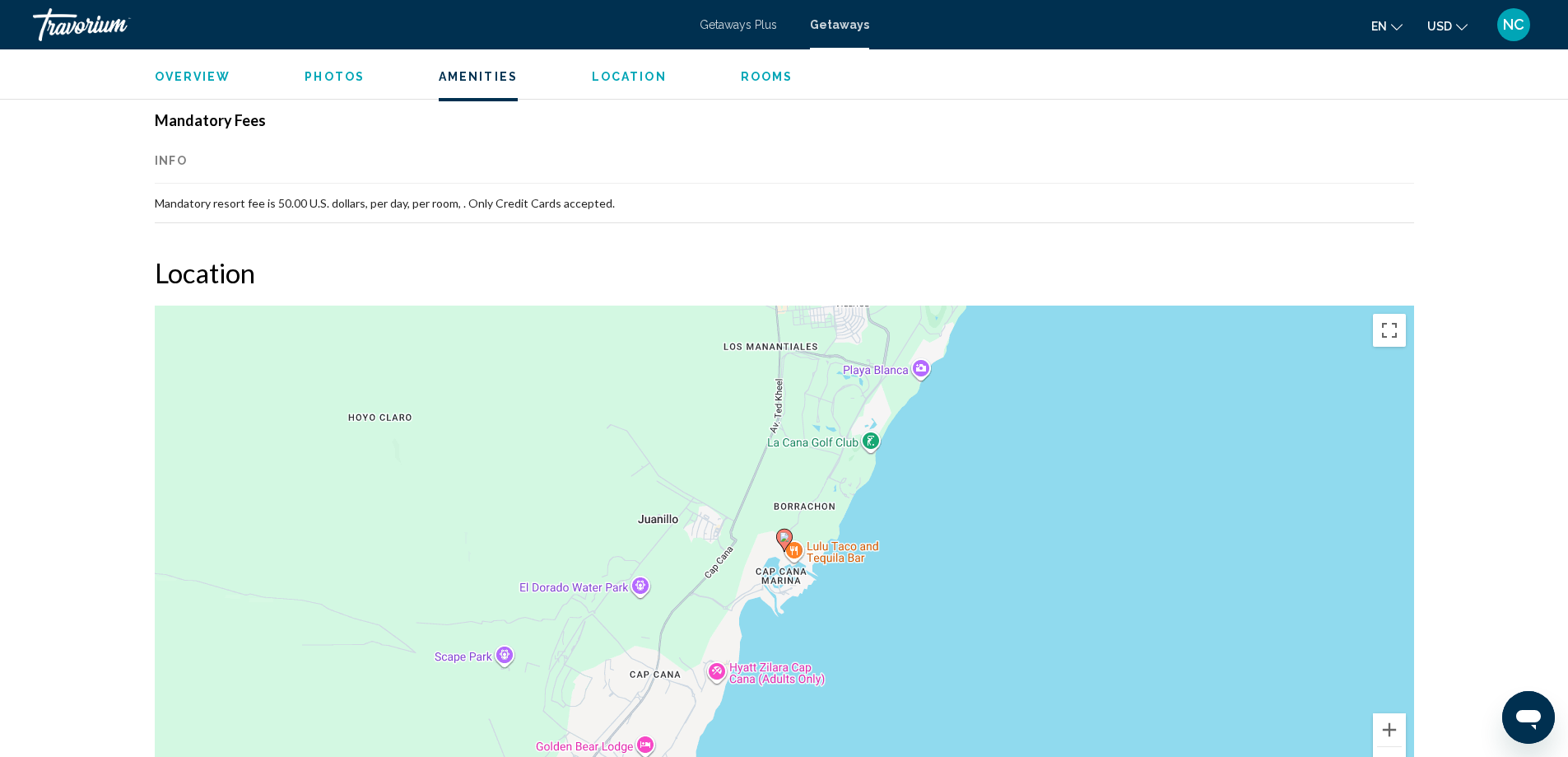
click at [1390, 751] on button "Zoom out" at bounding box center [1389, 763] width 33 height 33
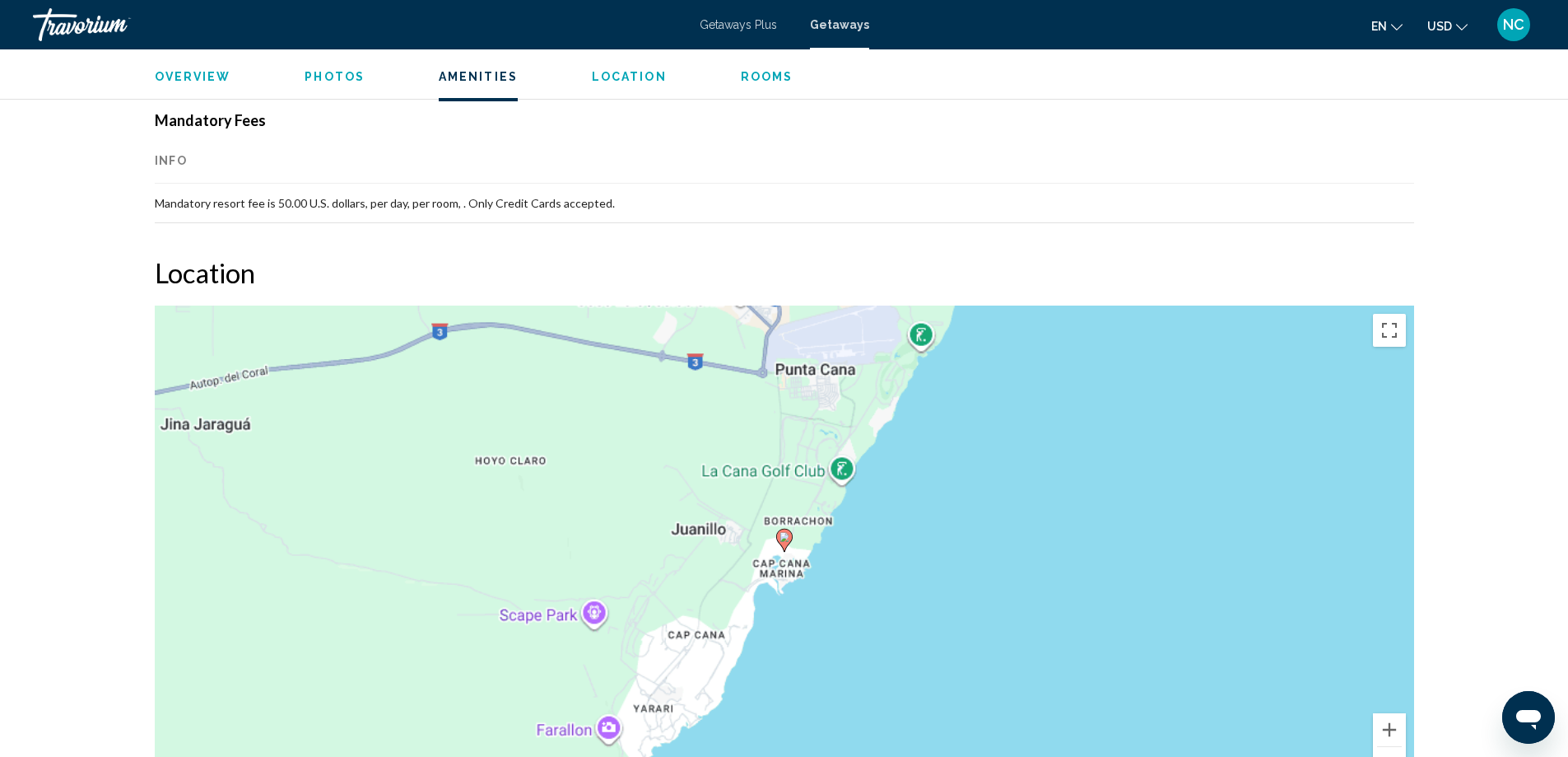
click at [1390, 751] on button "Zoom out" at bounding box center [1389, 763] width 33 height 33
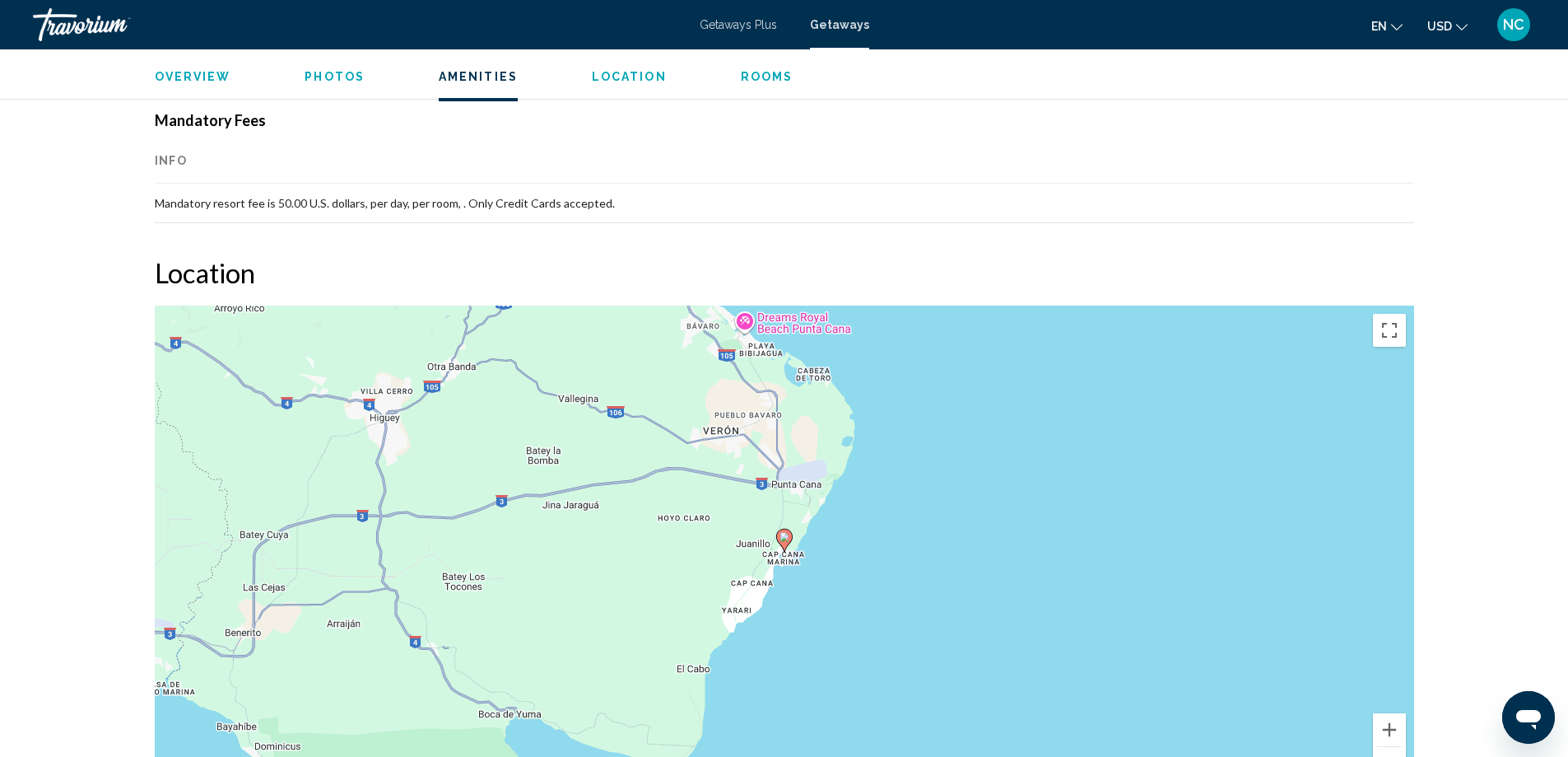
click at [1390, 751] on button "Zoom out" at bounding box center [1389, 763] width 33 height 33
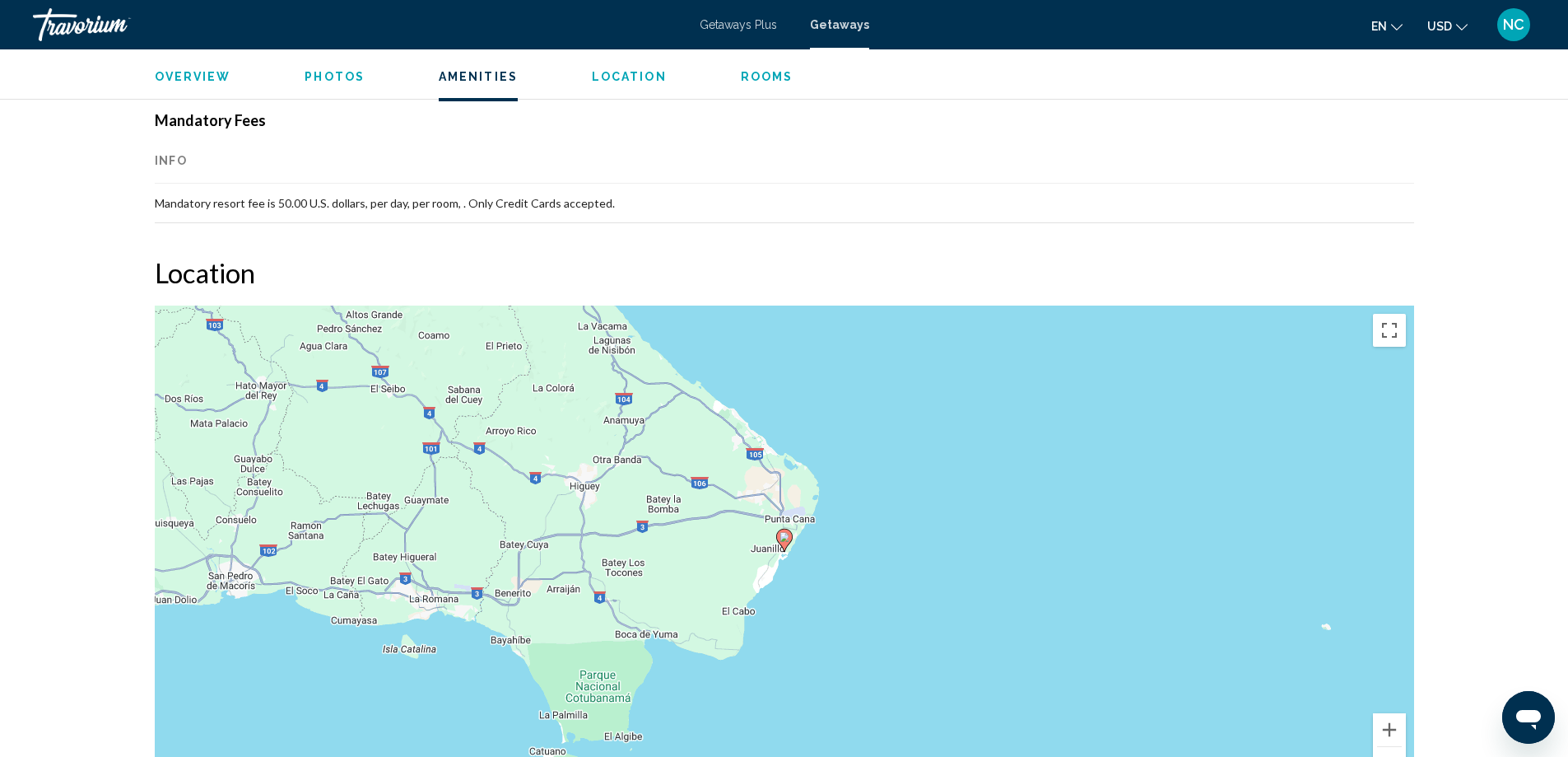
click at [1390, 751] on button "Zoom out" at bounding box center [1389, 763] width 33 height 33
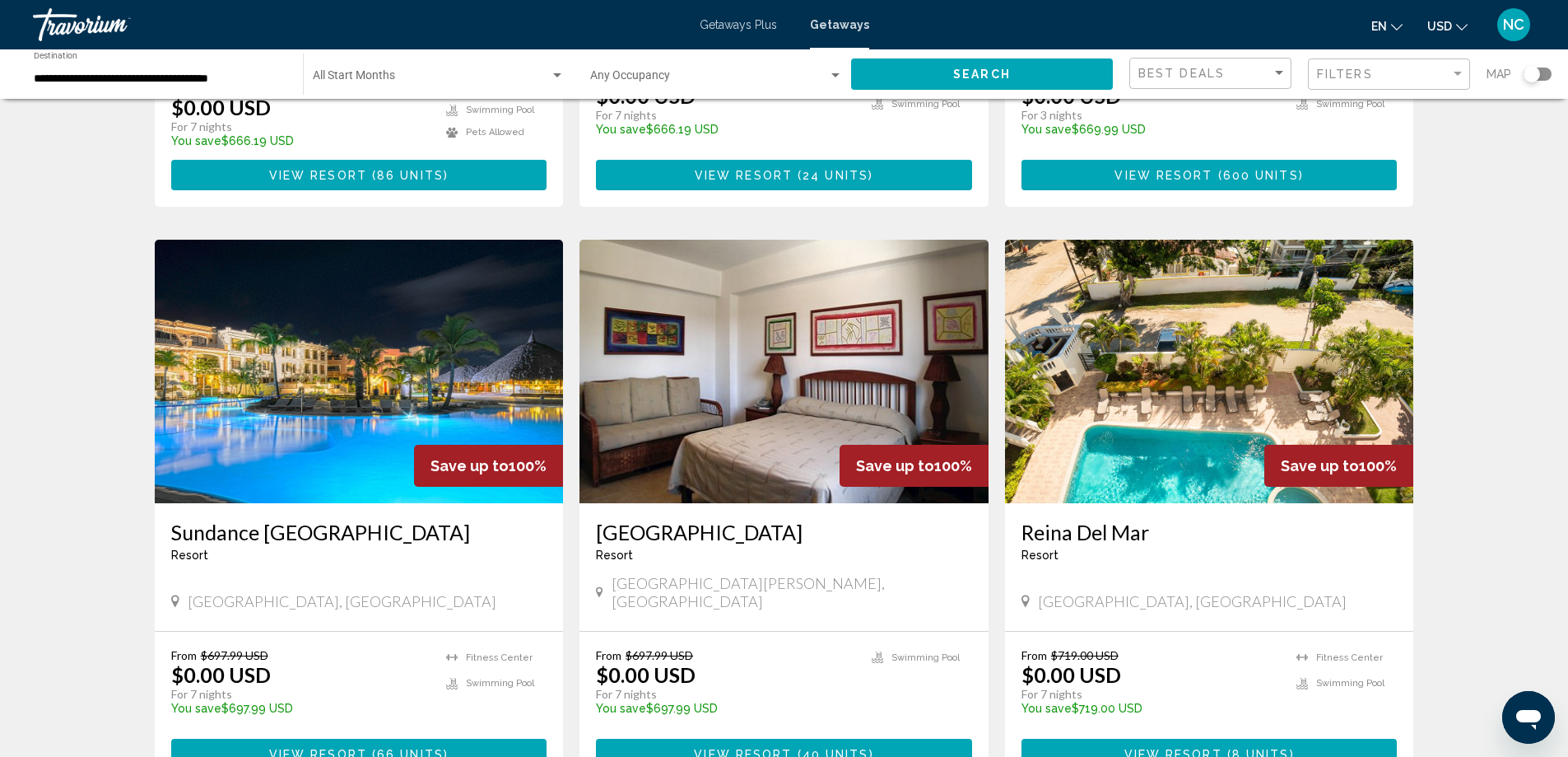
scroll to position [577, 0]
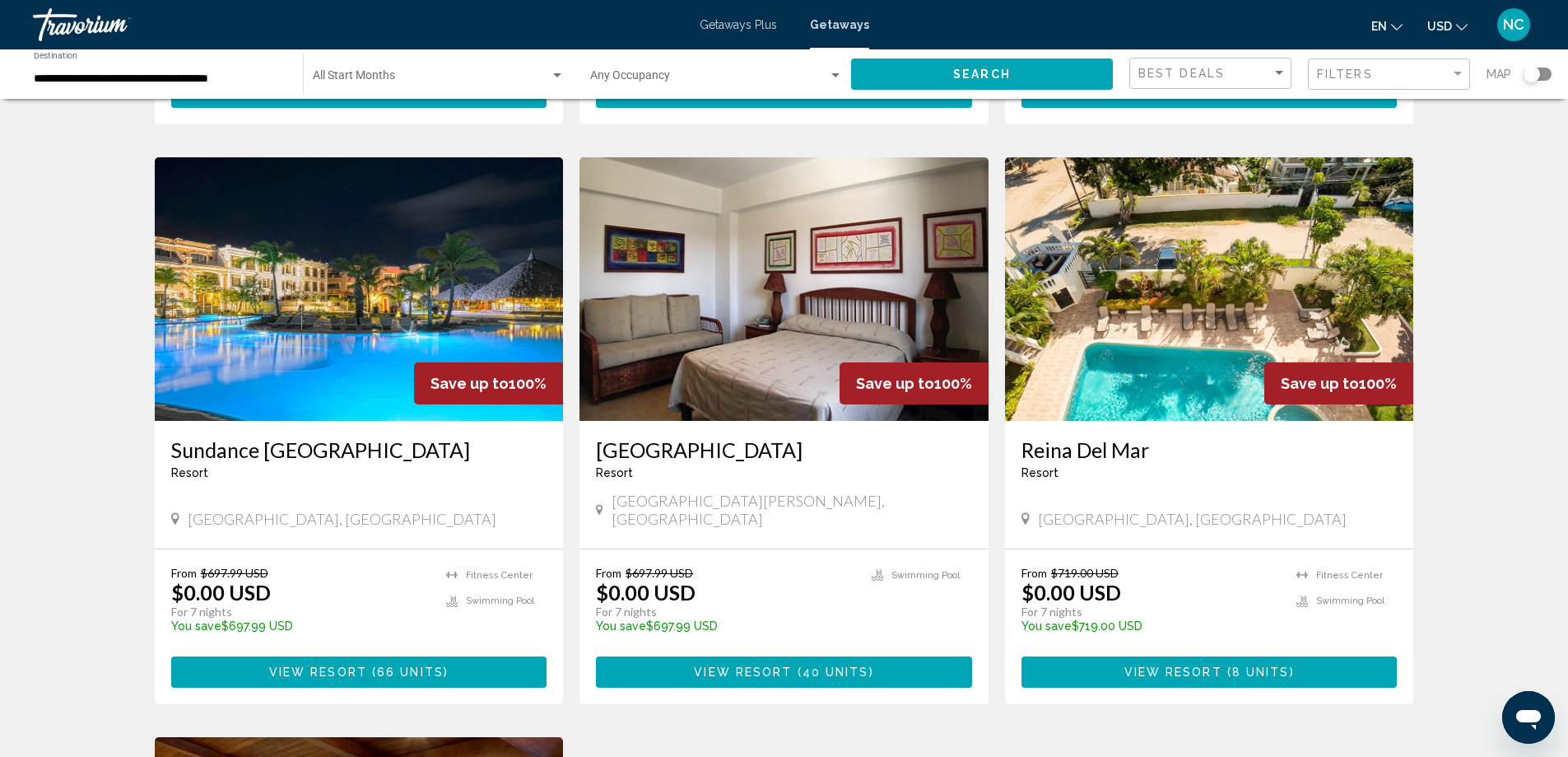
click at [810, 328] on img "Main content" at bounding box center [784, 288] width 409 height 263
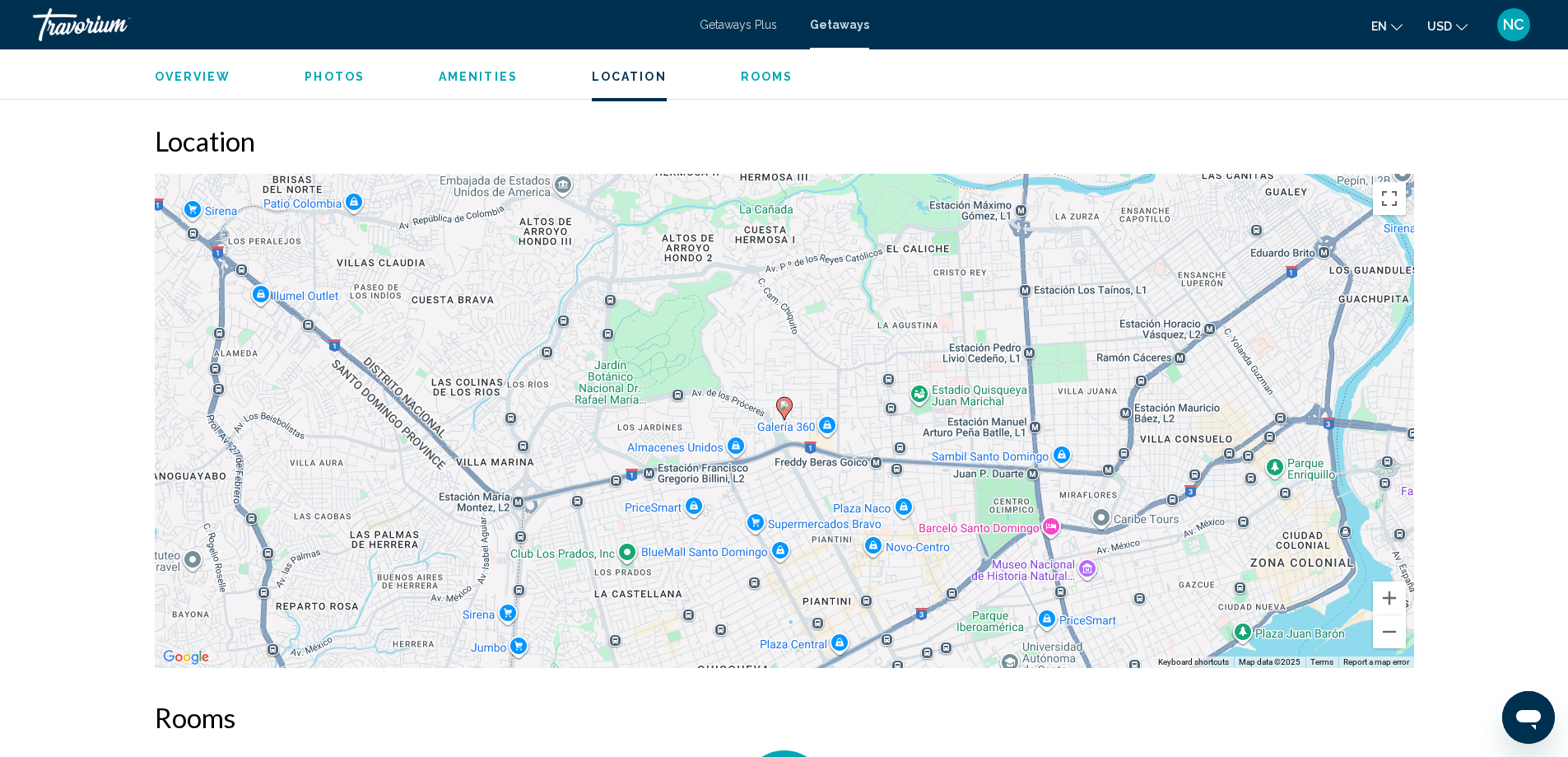
scroll to position [2224, 0]
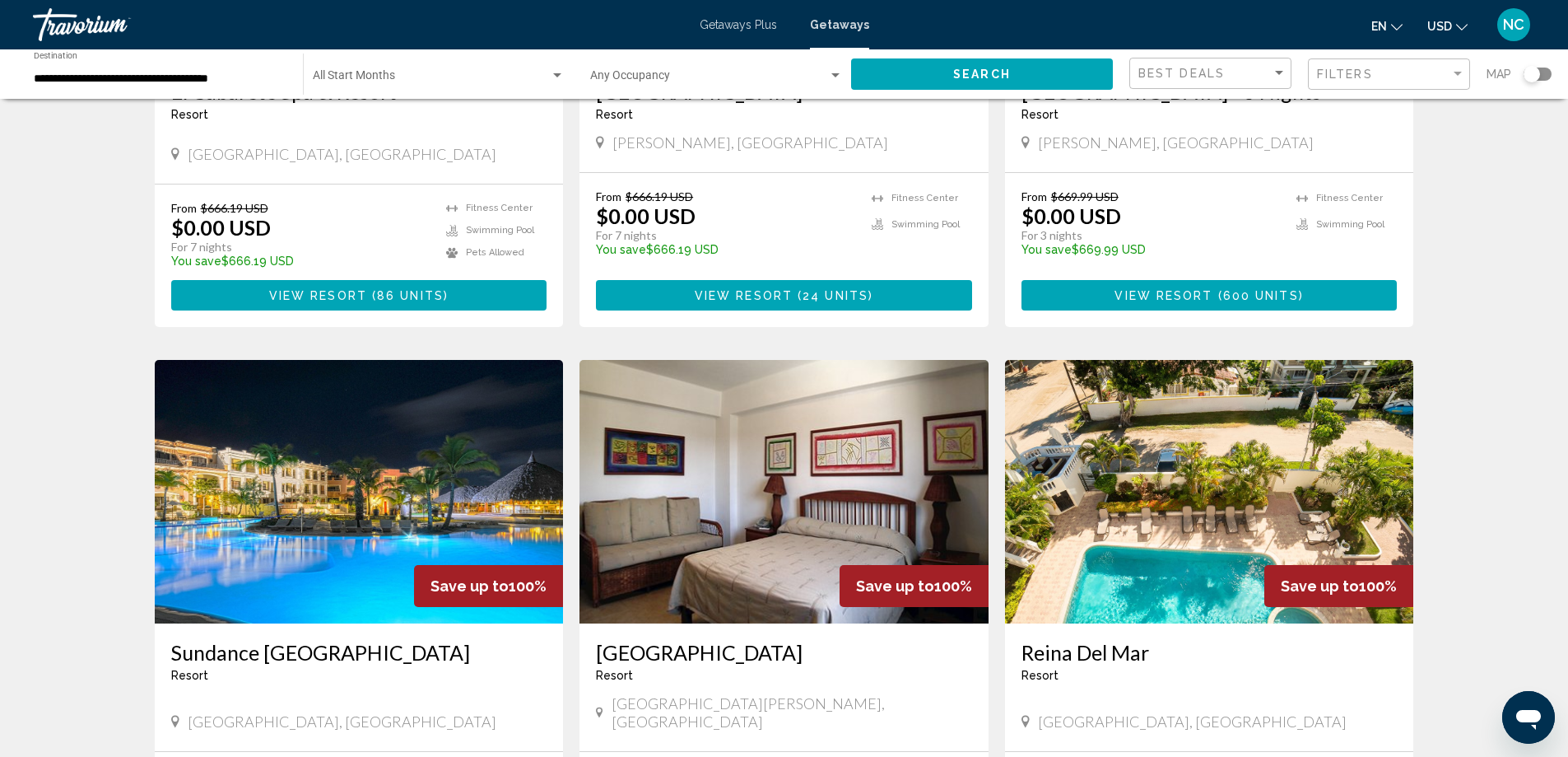
scroll to position [412, 0]
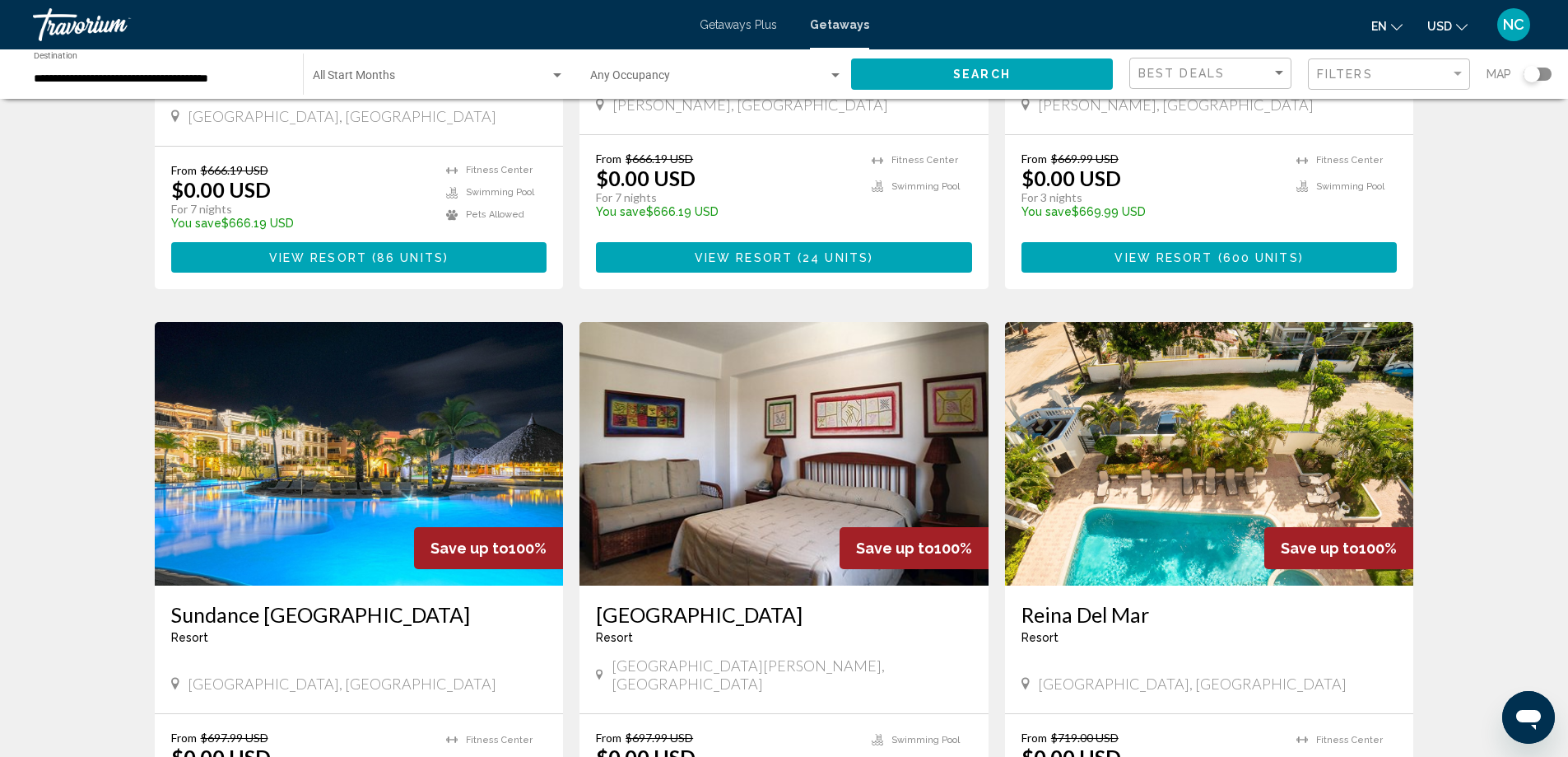
click at [1222, 543] on img "Main content" at bounding box center [1209, 453] width 409 height 263
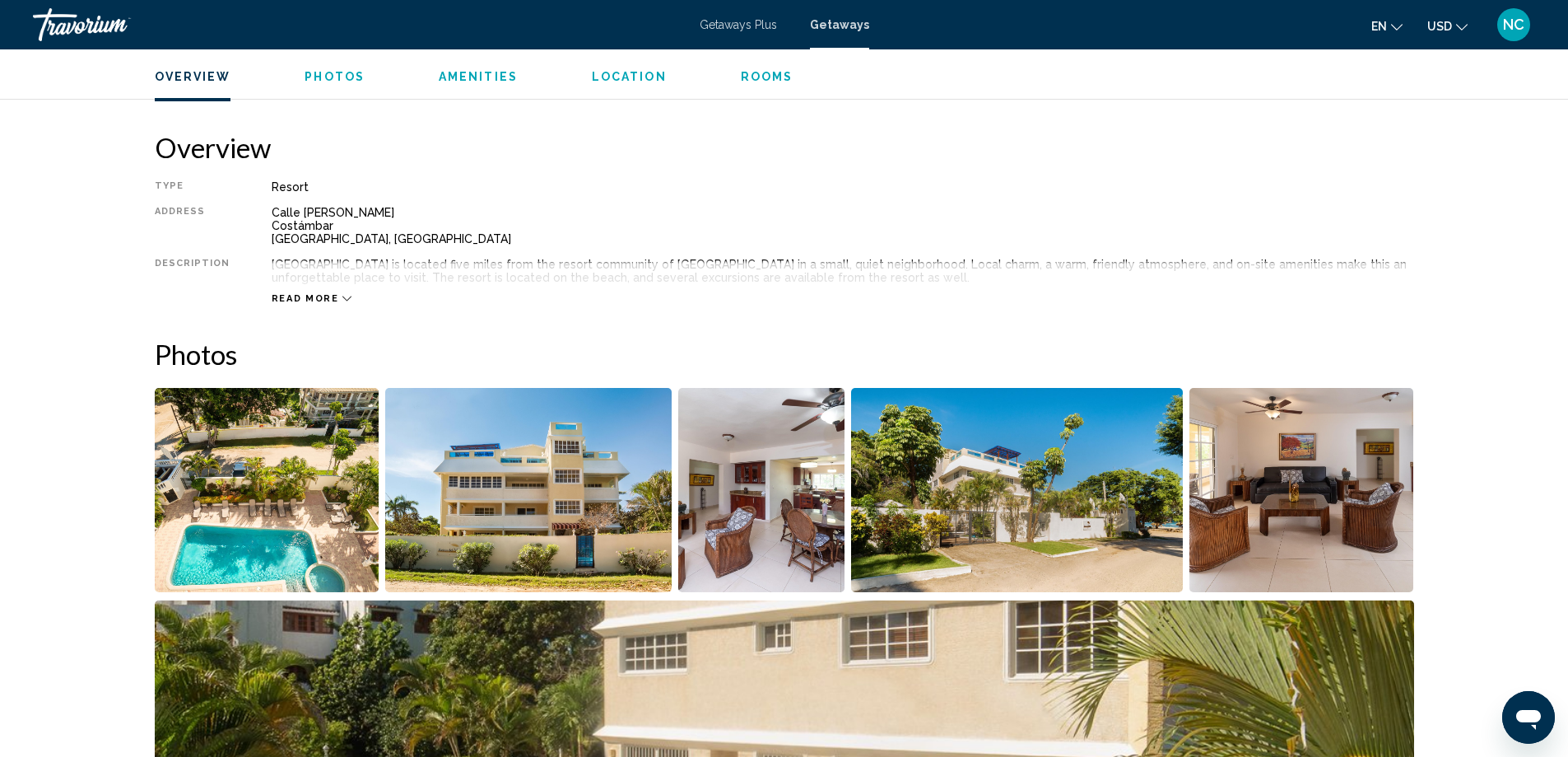
scroll to position [494, 0]
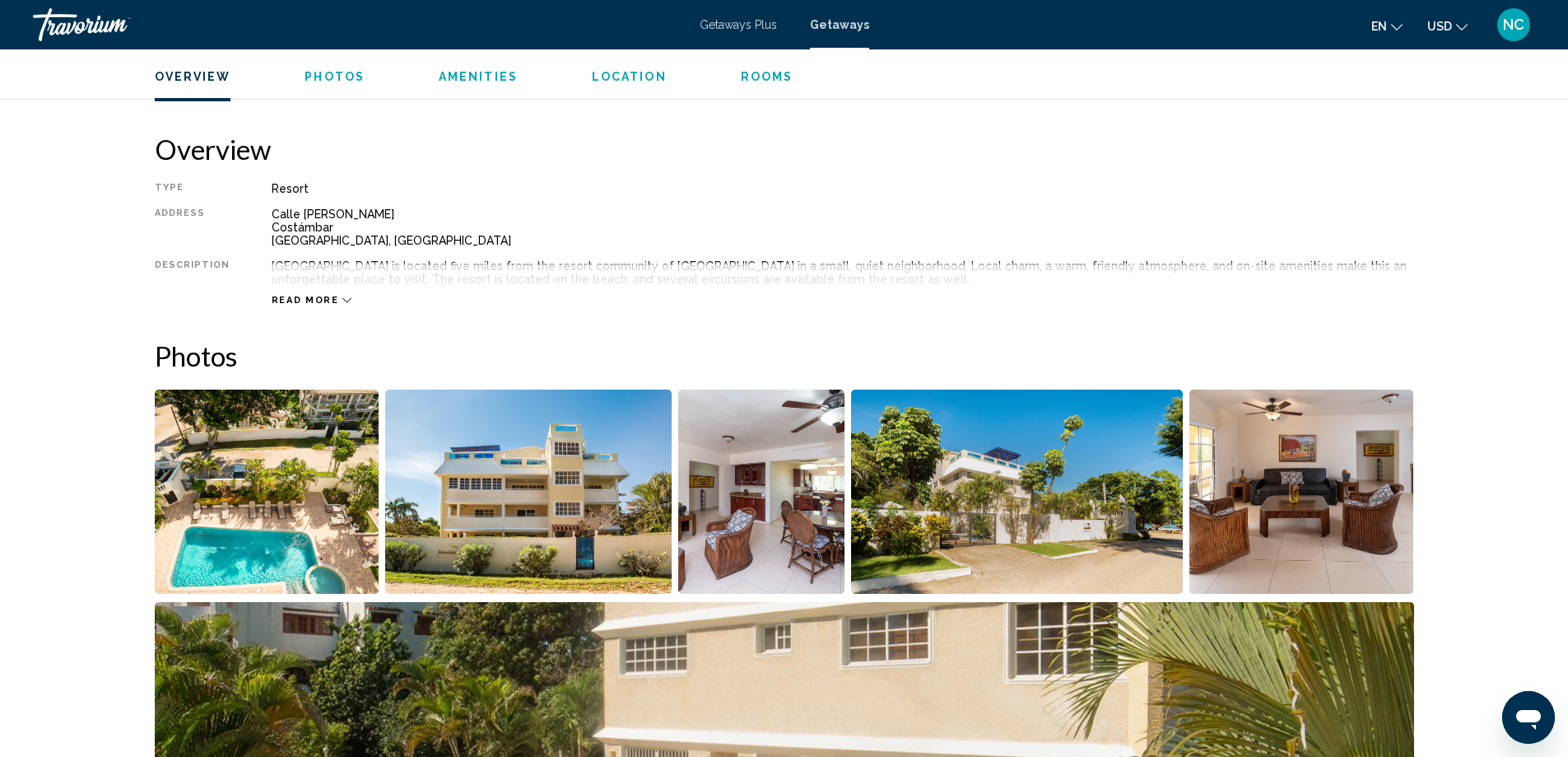
click at [221, 478] on img "Open full-screen image slider" at bounding box center [267, 492] width 225 height 205
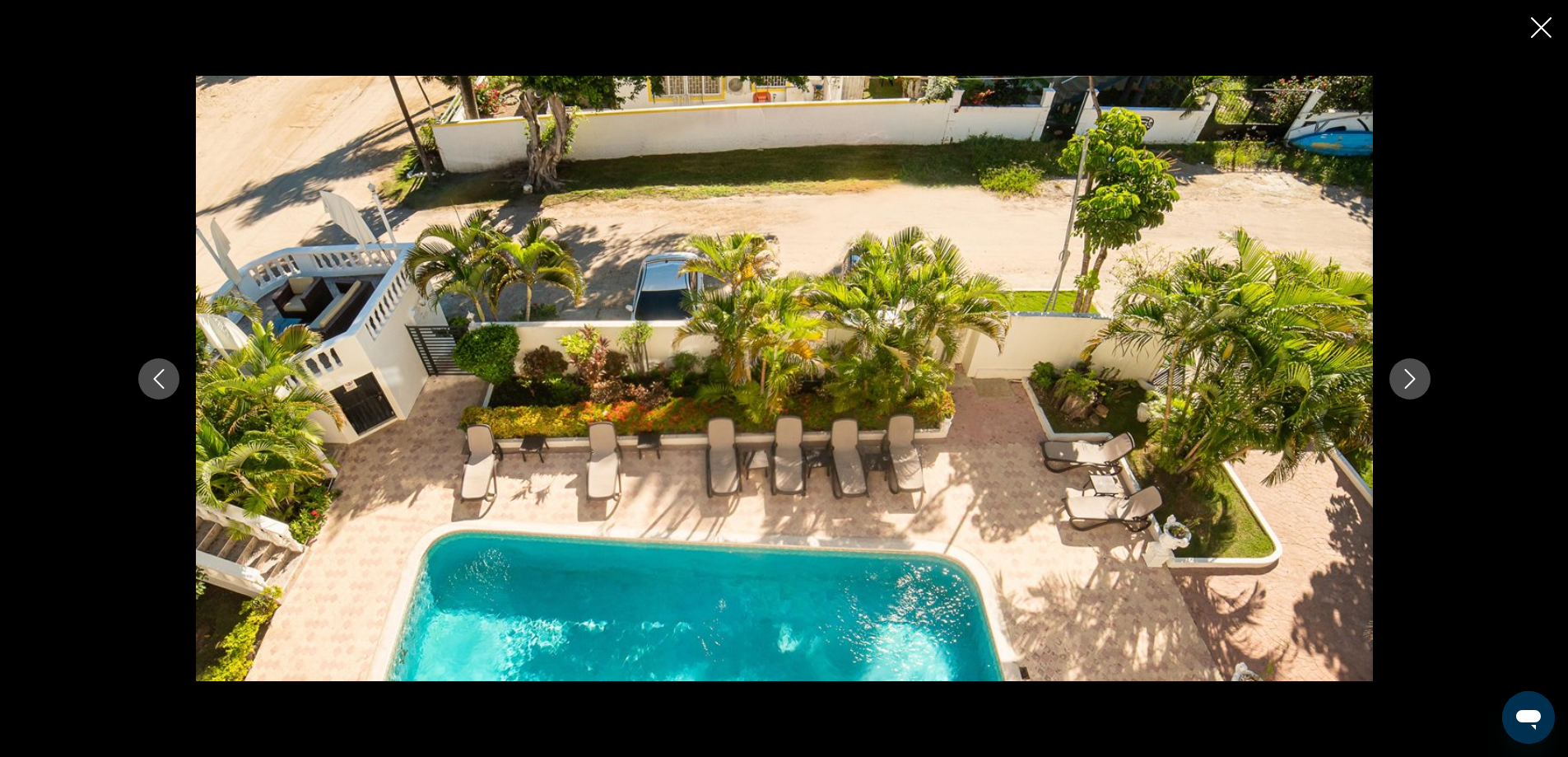
click at [1403, 377] on icon "Next image" at bounding box center [1409, 378] width 20 height 20
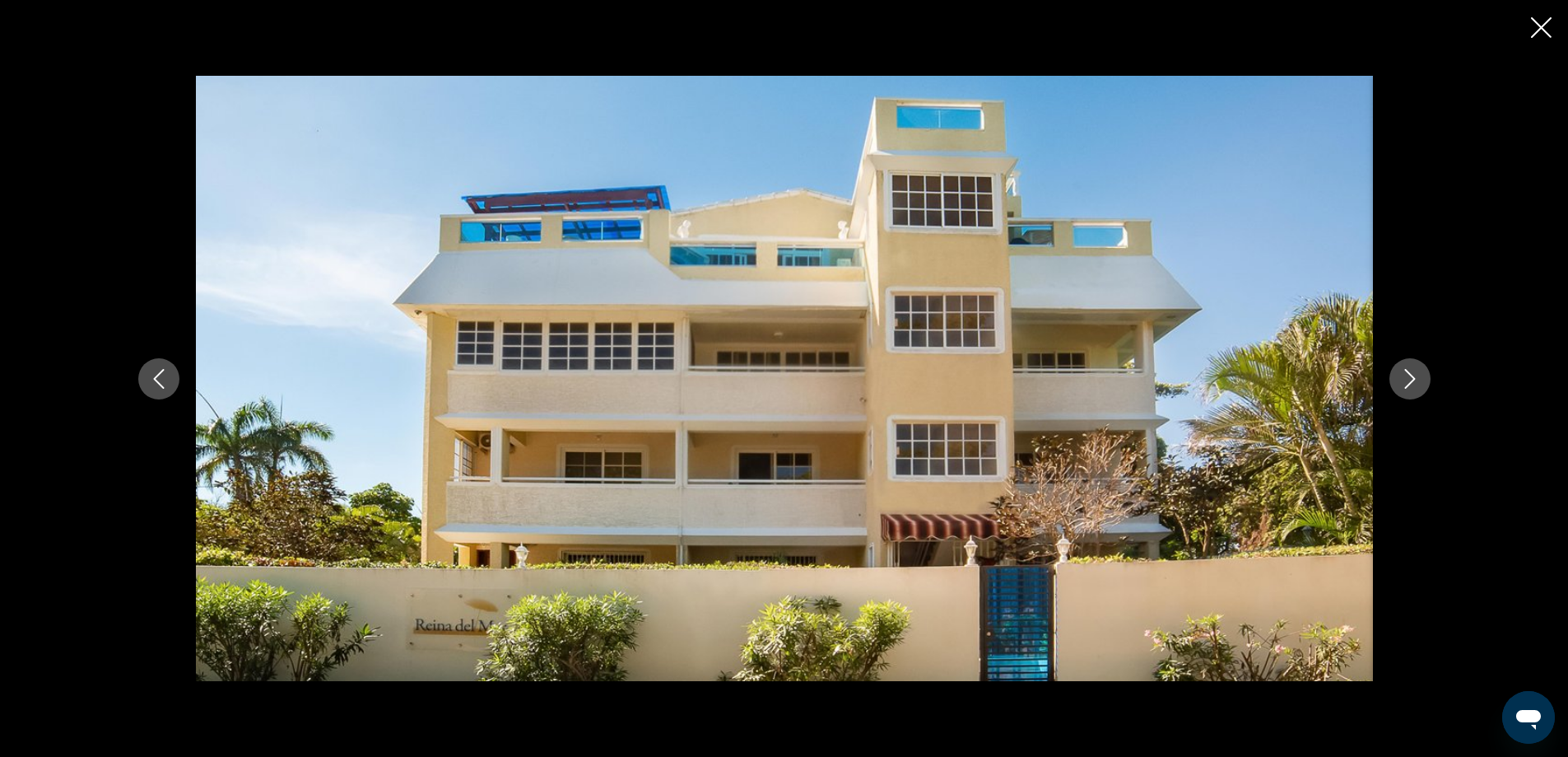
click at [1403, 377] on icon "Next image" at bounding box center [1409, 378] width 20 height 20
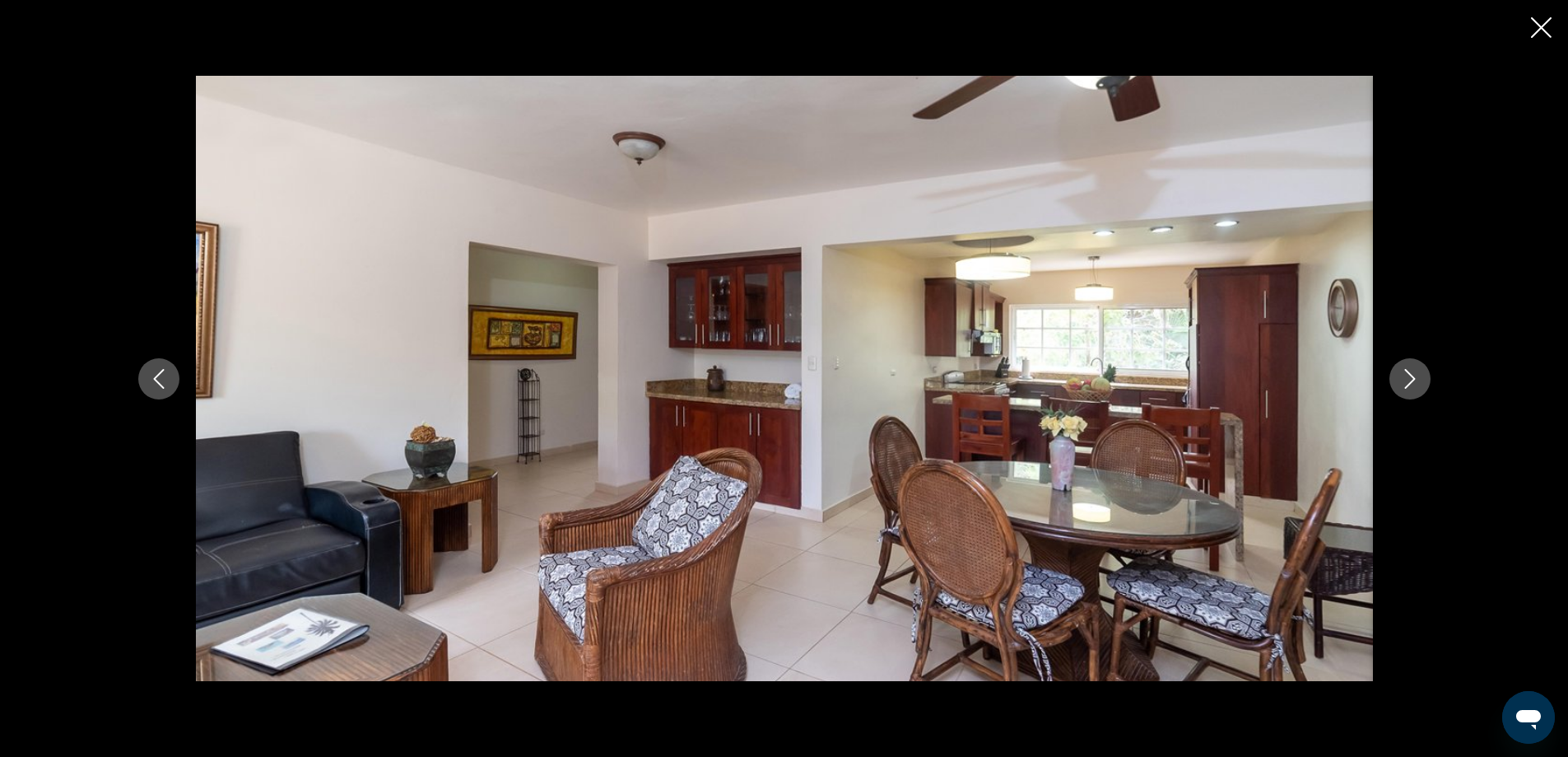
click at [1405, 383] on icon "Next image" at bounding box center [1409, 378] width 20 height 20
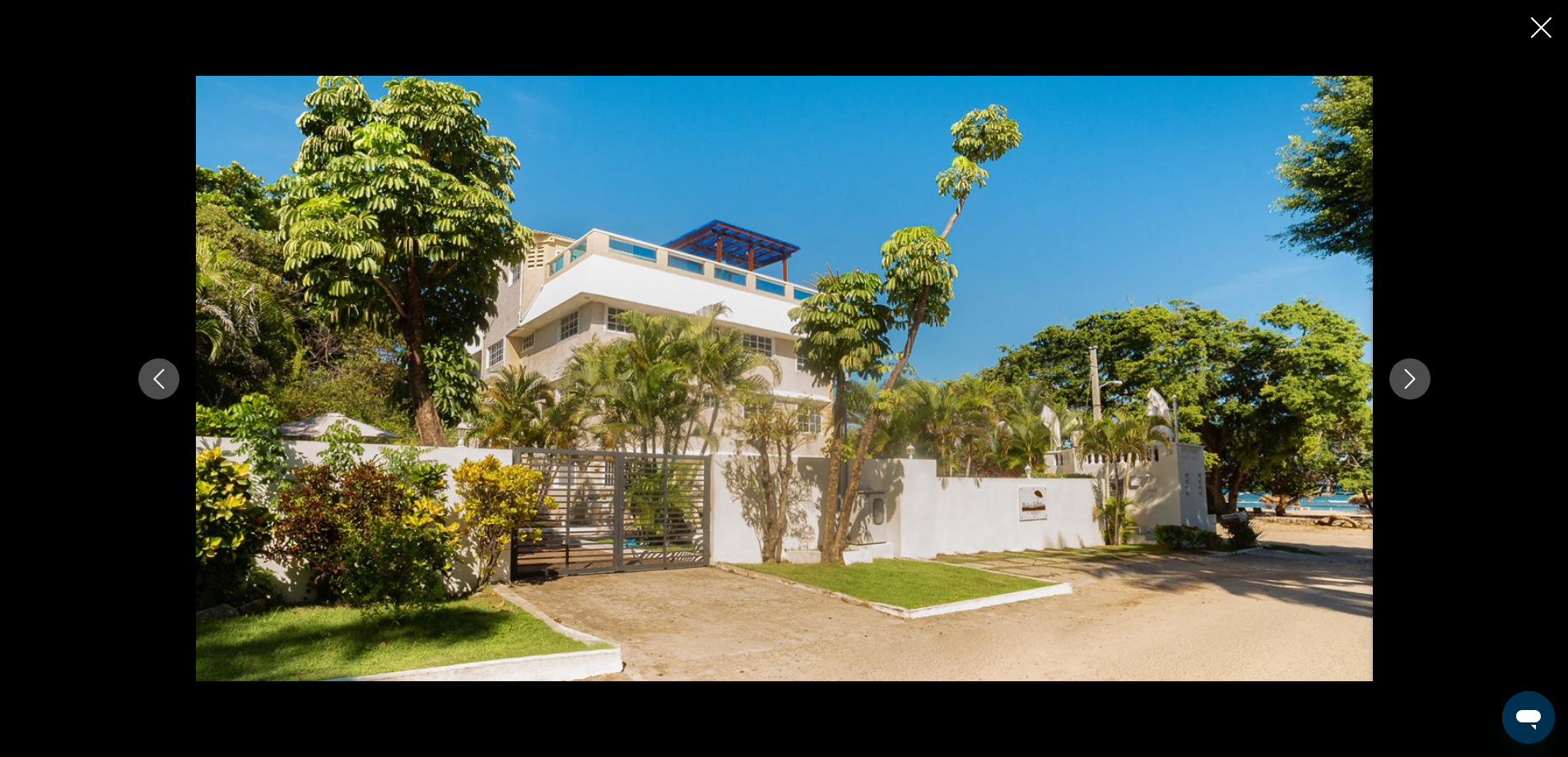
click at [1405, 382] on icon "Next image" at bounding box center [1409, 378] width 20 height 20
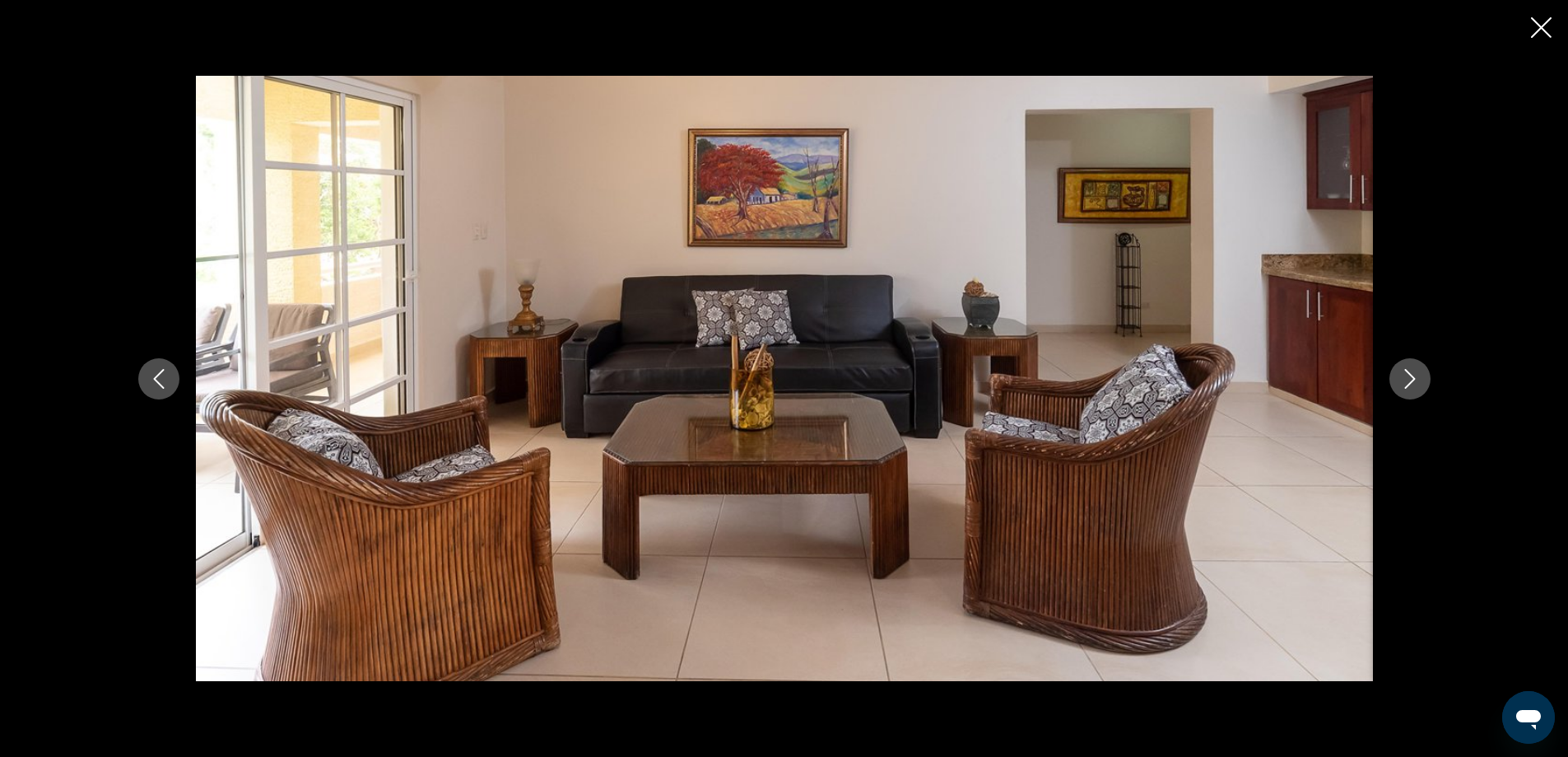
click at [1404, 382] on icon "Next image" at bounding box center [1409, 378] width 20 height 20
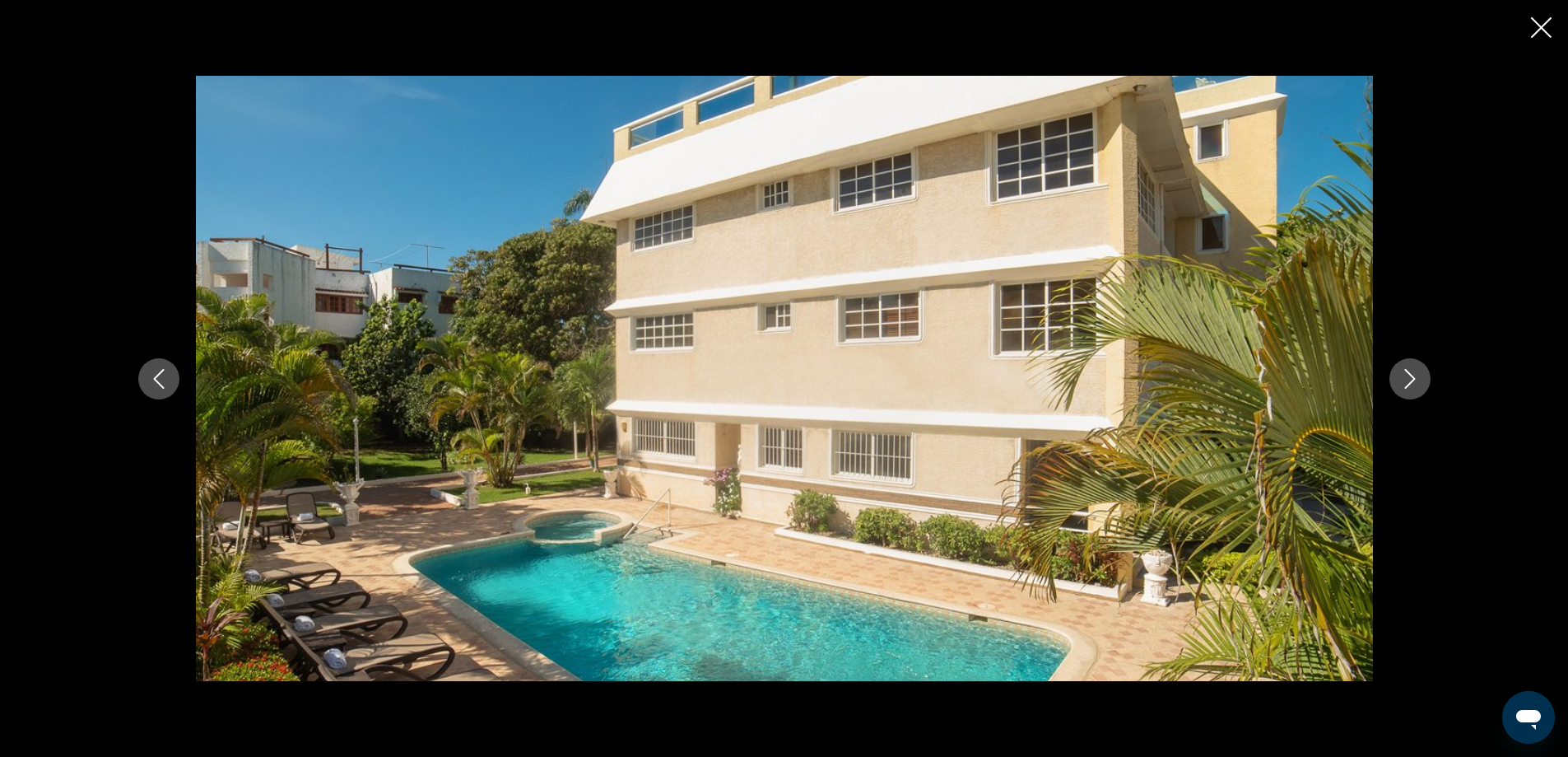
click at [1404, 382] on icon "Next image" at bounding box center [1409, 378] width 20 height 20
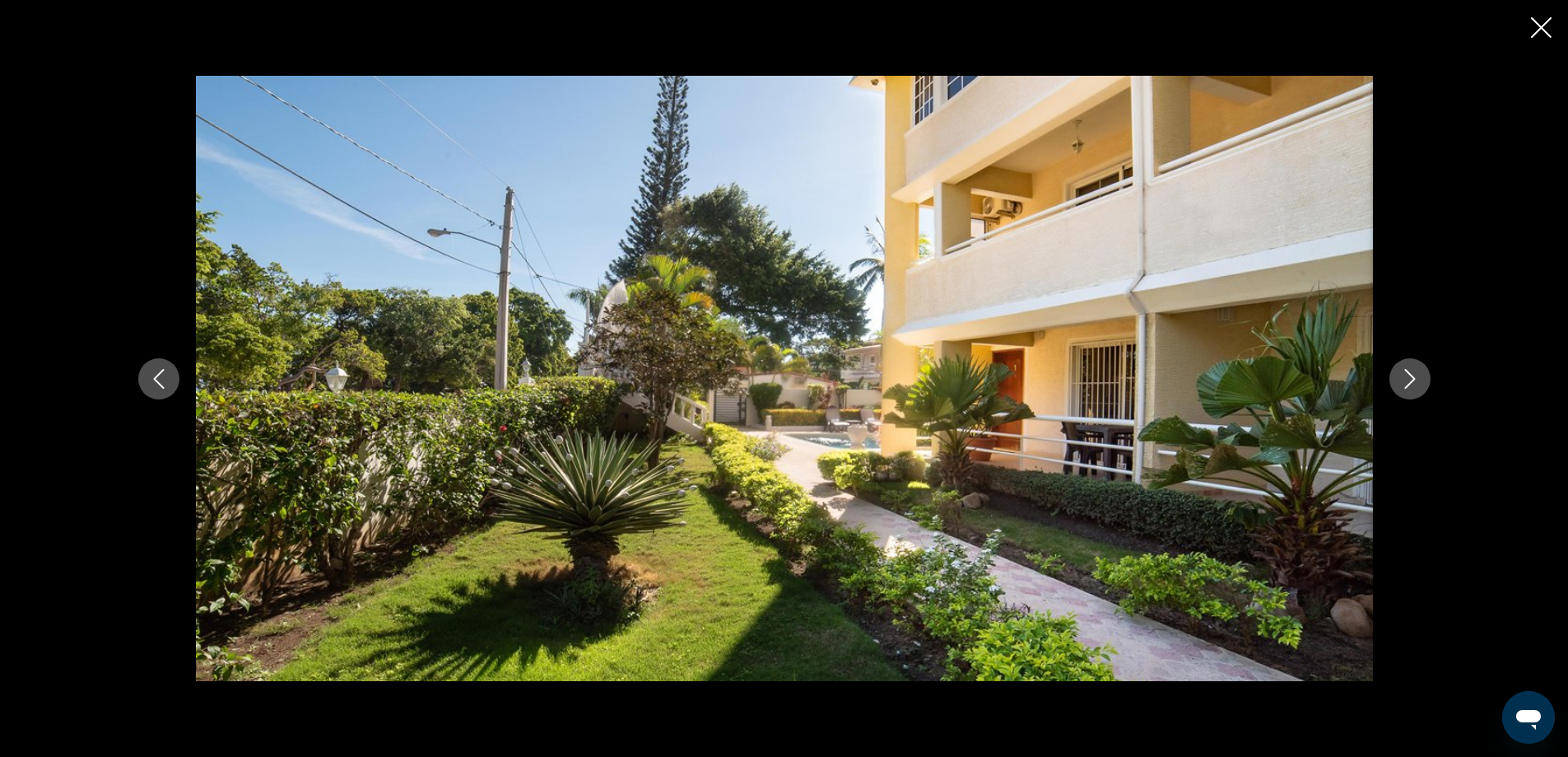
click at [1404, 382] on icon "Next image" at bounding box center [1409, 378] width 20 height 20
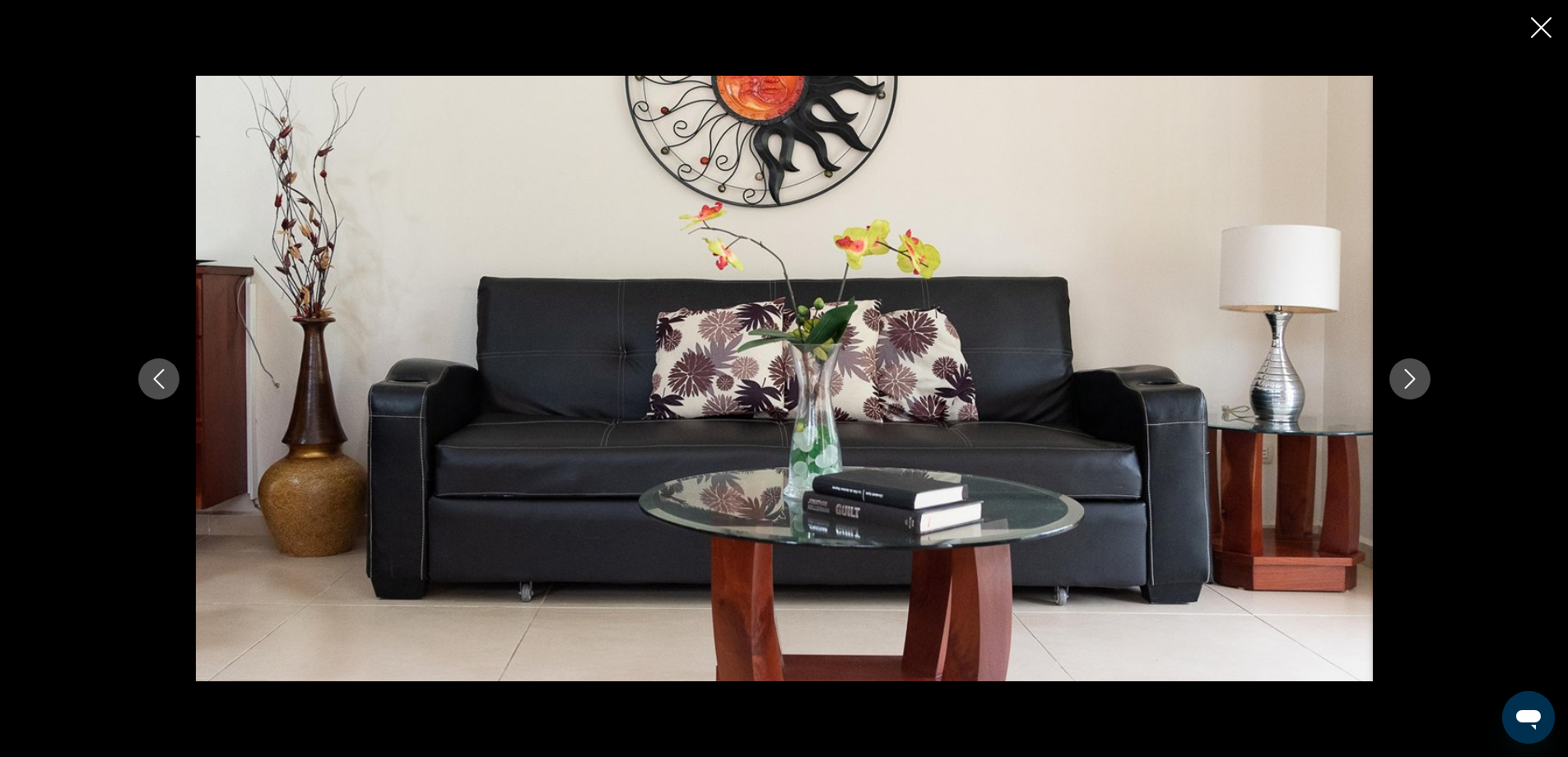
click at [1403, 383] on icon "Next image" at bounding box center [1409, 378] width 20 height 20
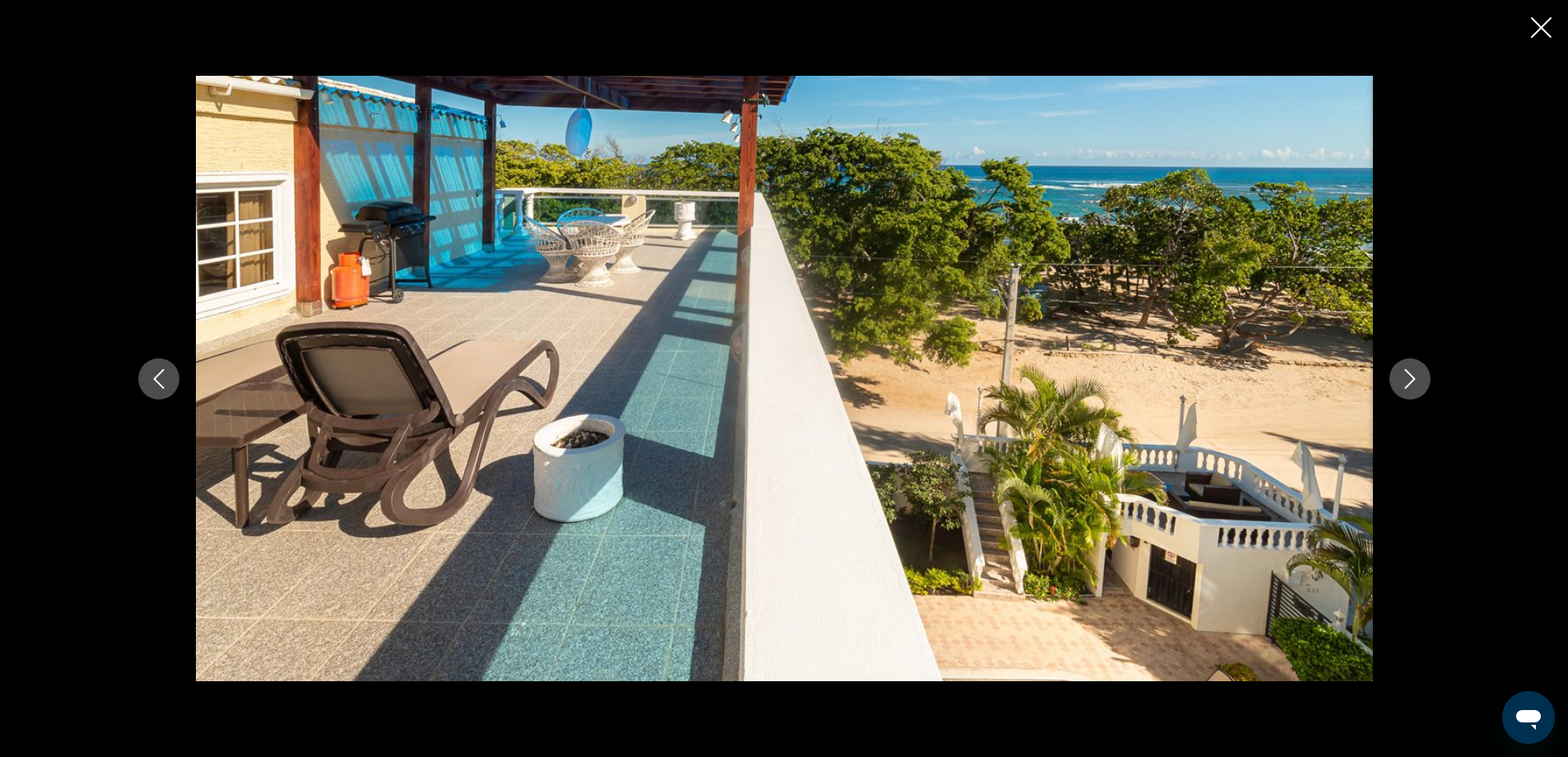
click at [1403, 383] on icon "Next image" at bounding box center [1409, 378] width 20 height 20
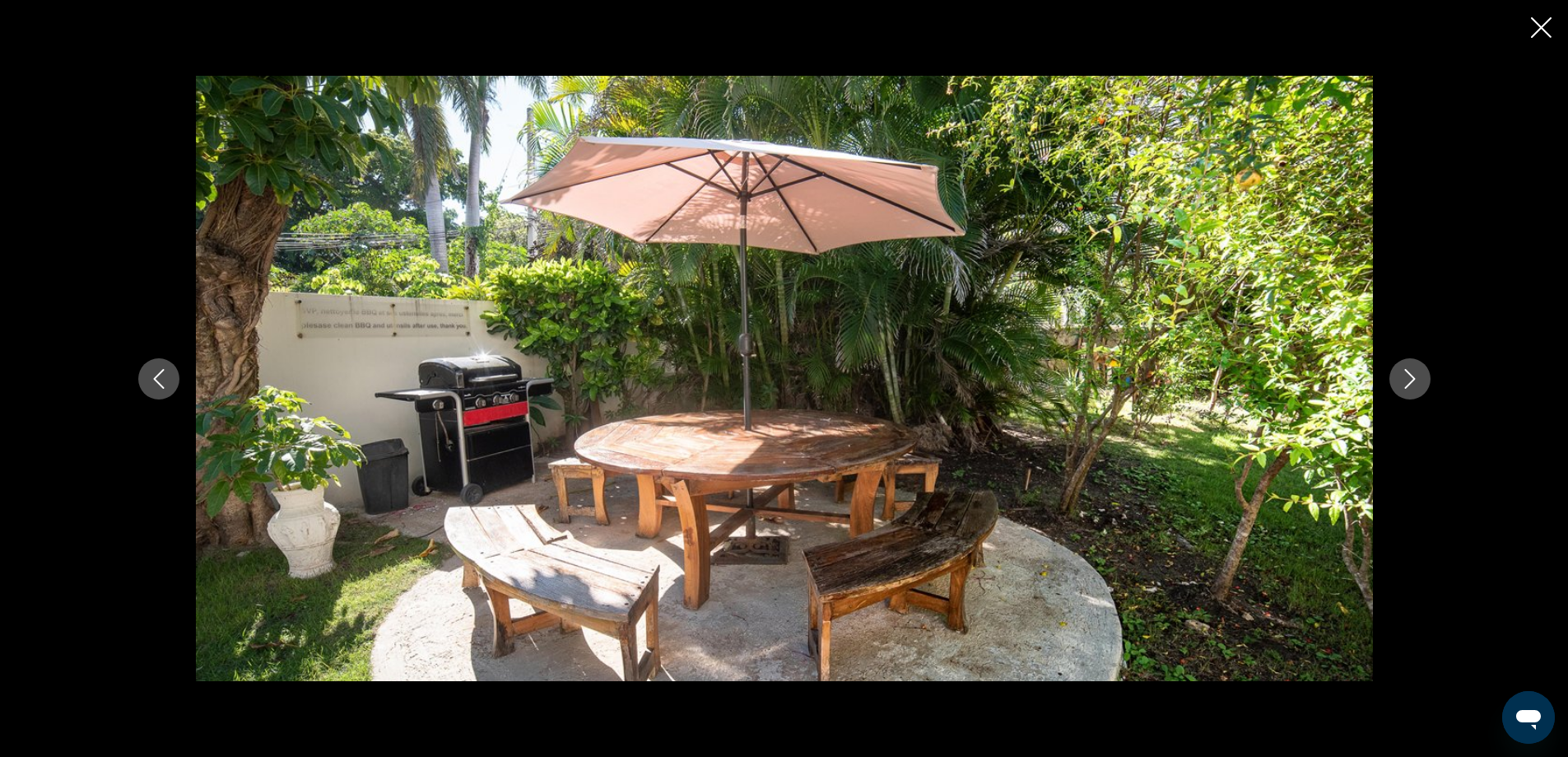
click at [1403, 383] on icon "Next image" at bounding box center [1409, 378] width 20 height 20
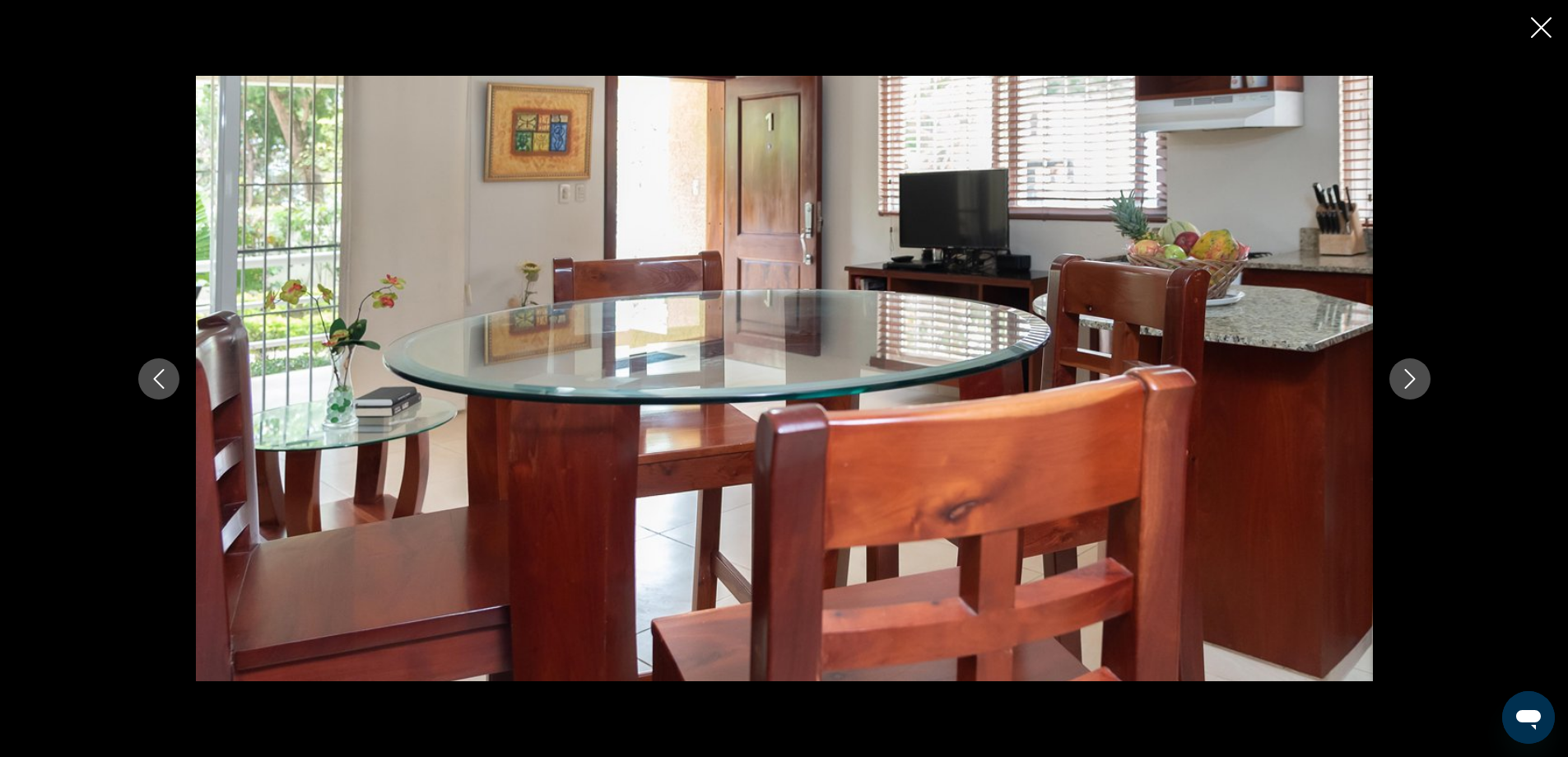
click at [1403, 383] on icon "Next image" at bounding box center [1409, 378] width 20 height 20
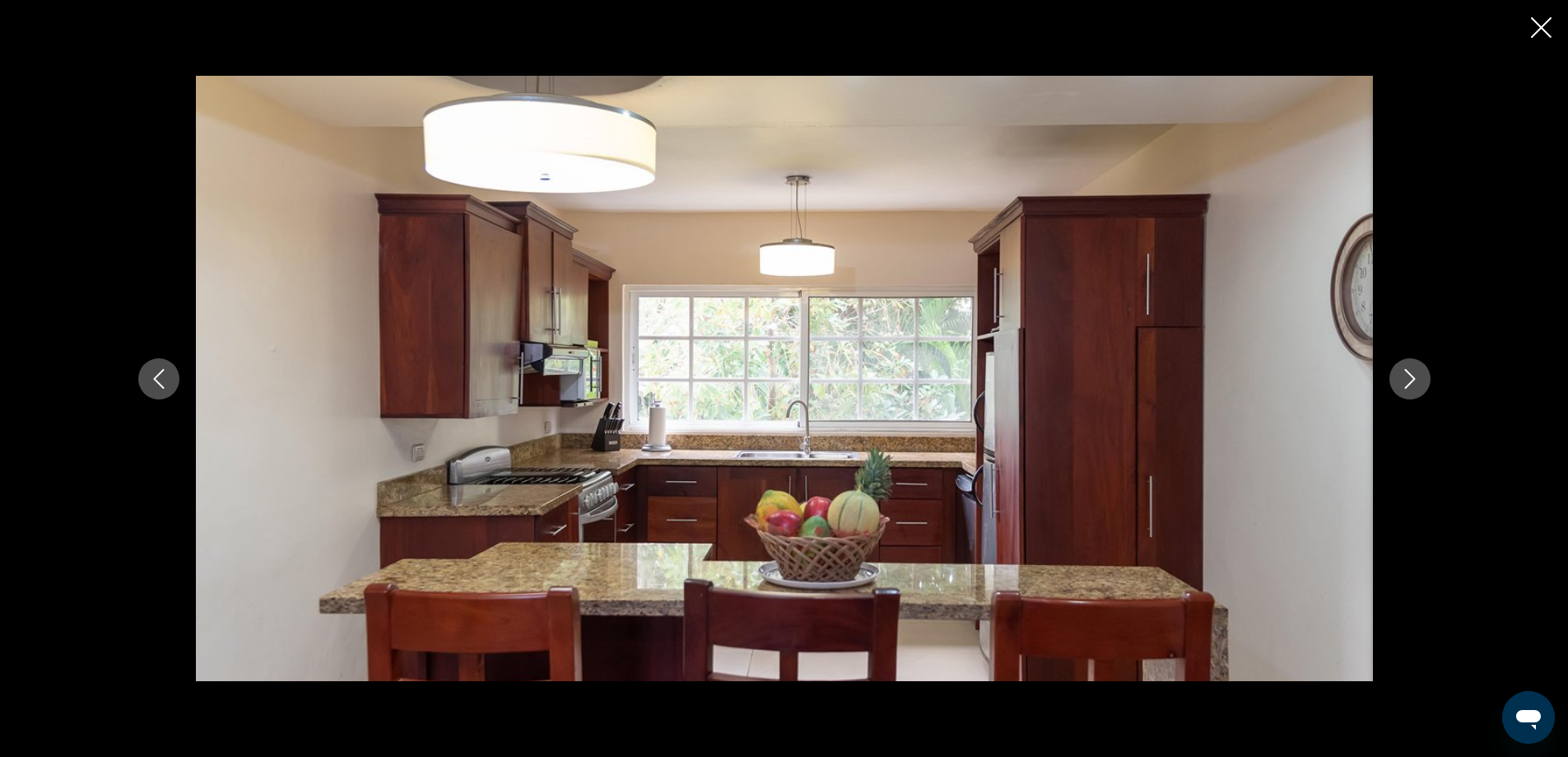
click at [1403, 383] on icon "Next image" at bounding box center [1409, 378] width 20 height 20
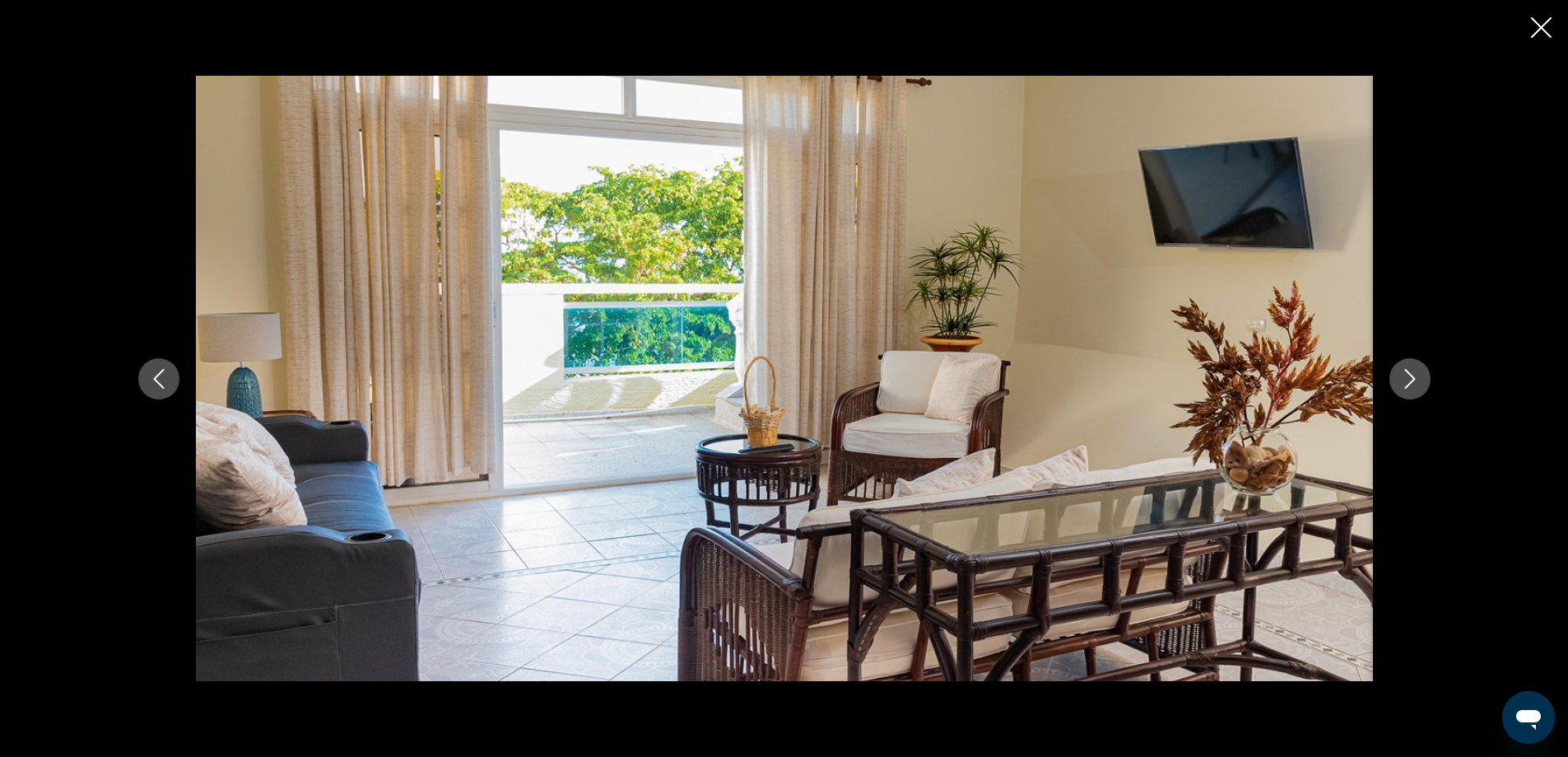
click at [1403, 383] on icon "Next image" at bounding box center [1409, 378] width 20 height 20
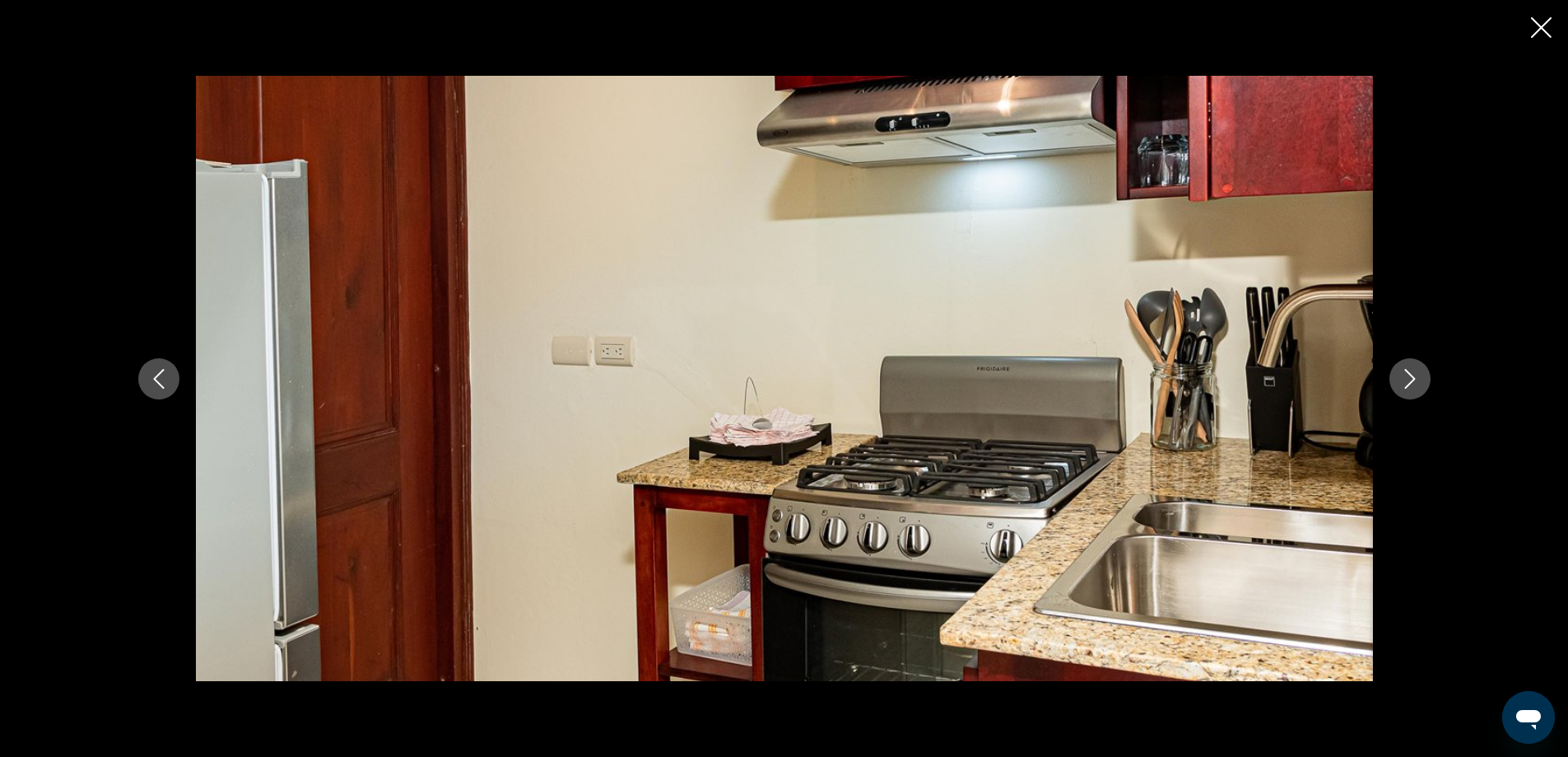
click at [1403, 383] on icon "Next image" at bounding box center [1409, 378] width 20 height 20
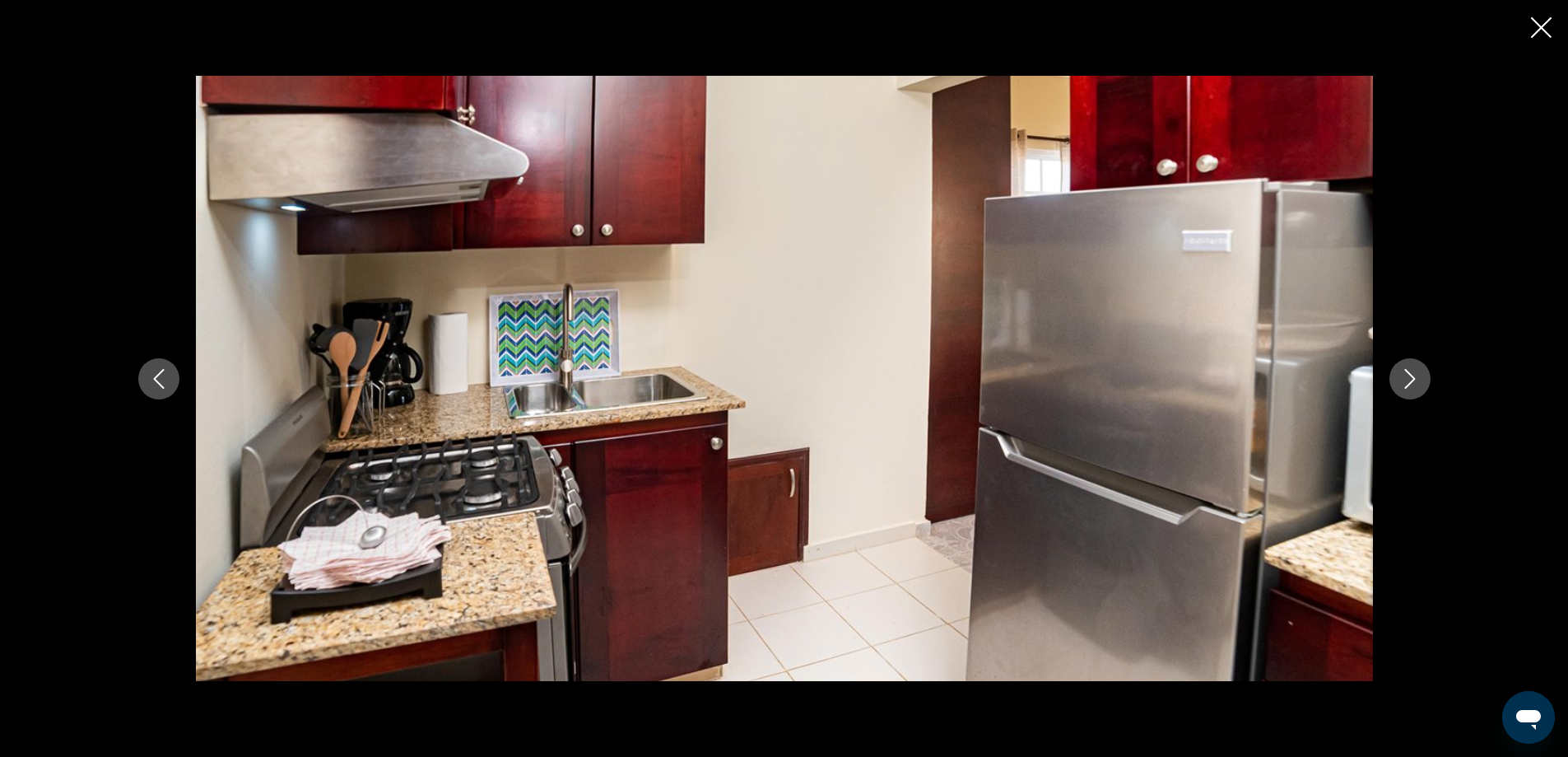
click at [1403, 383] on icon "Next image" at bounding box center [1409, 378] width 20 height 20
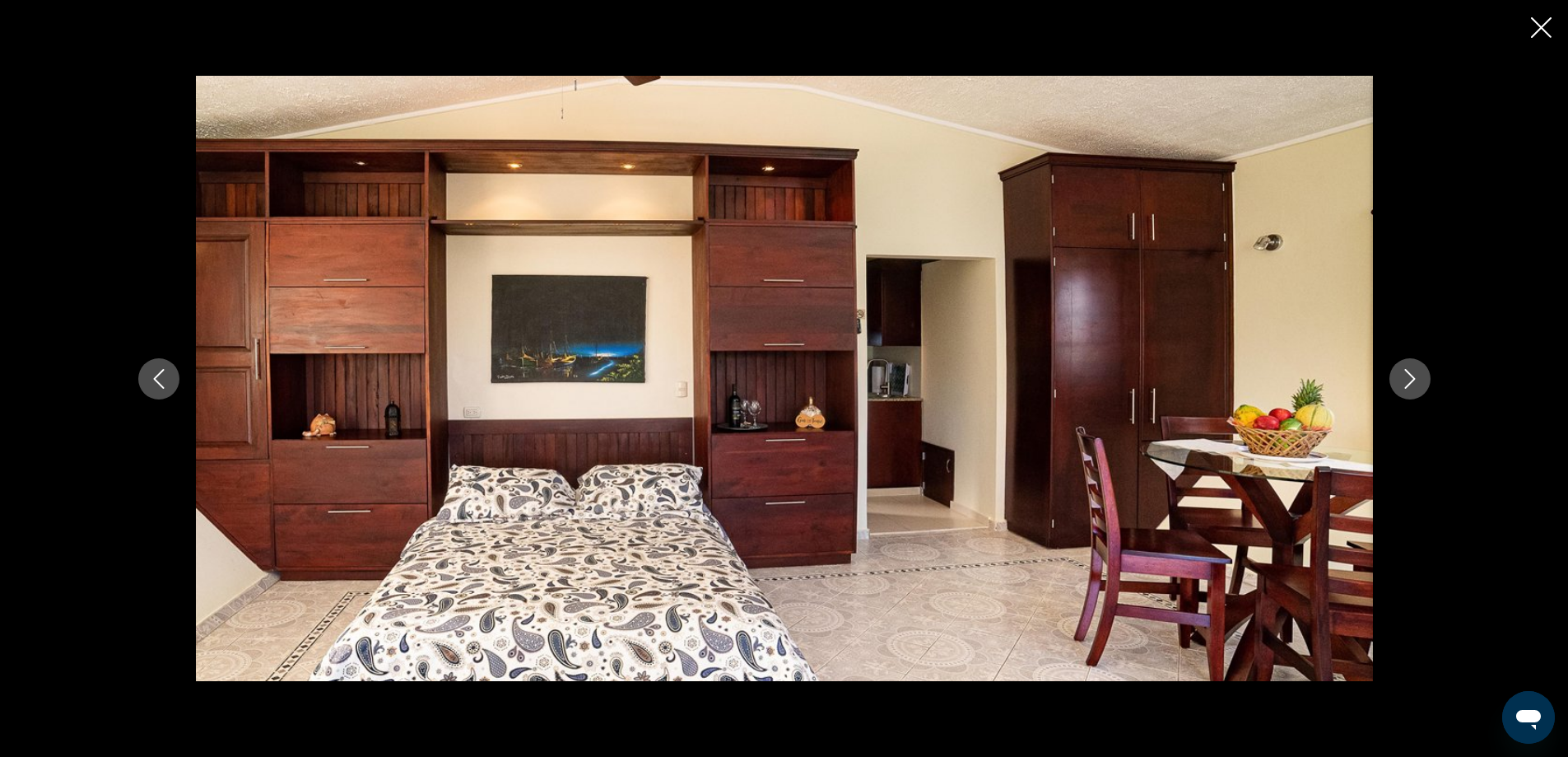
click at [1403, 383] on icon "Next image" at bounding box center [1409, 378] width 20 height 20
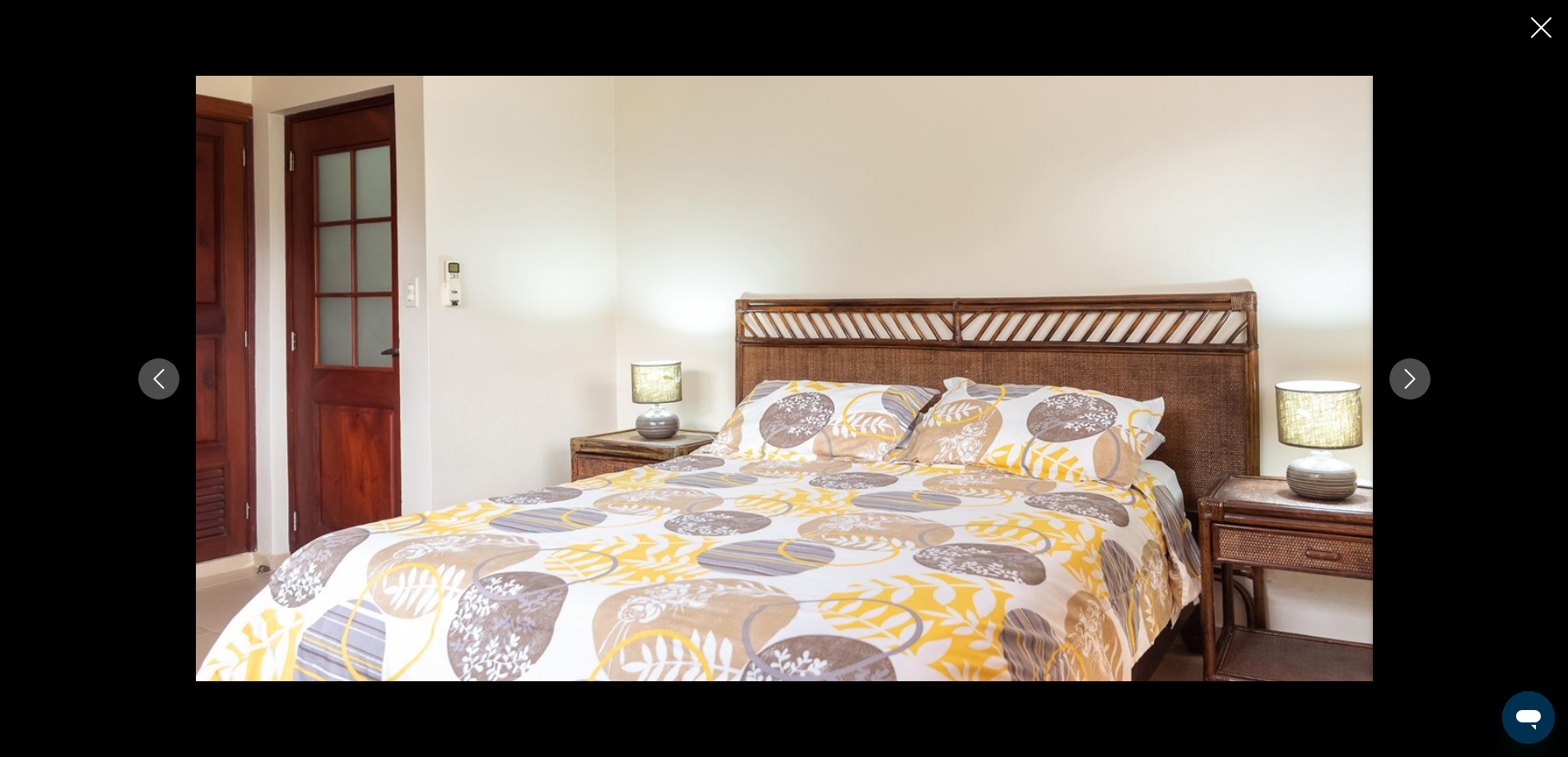
click at [1400, 385] on icon "Next image" at bounding box center [1409, 378] width 20 height 20
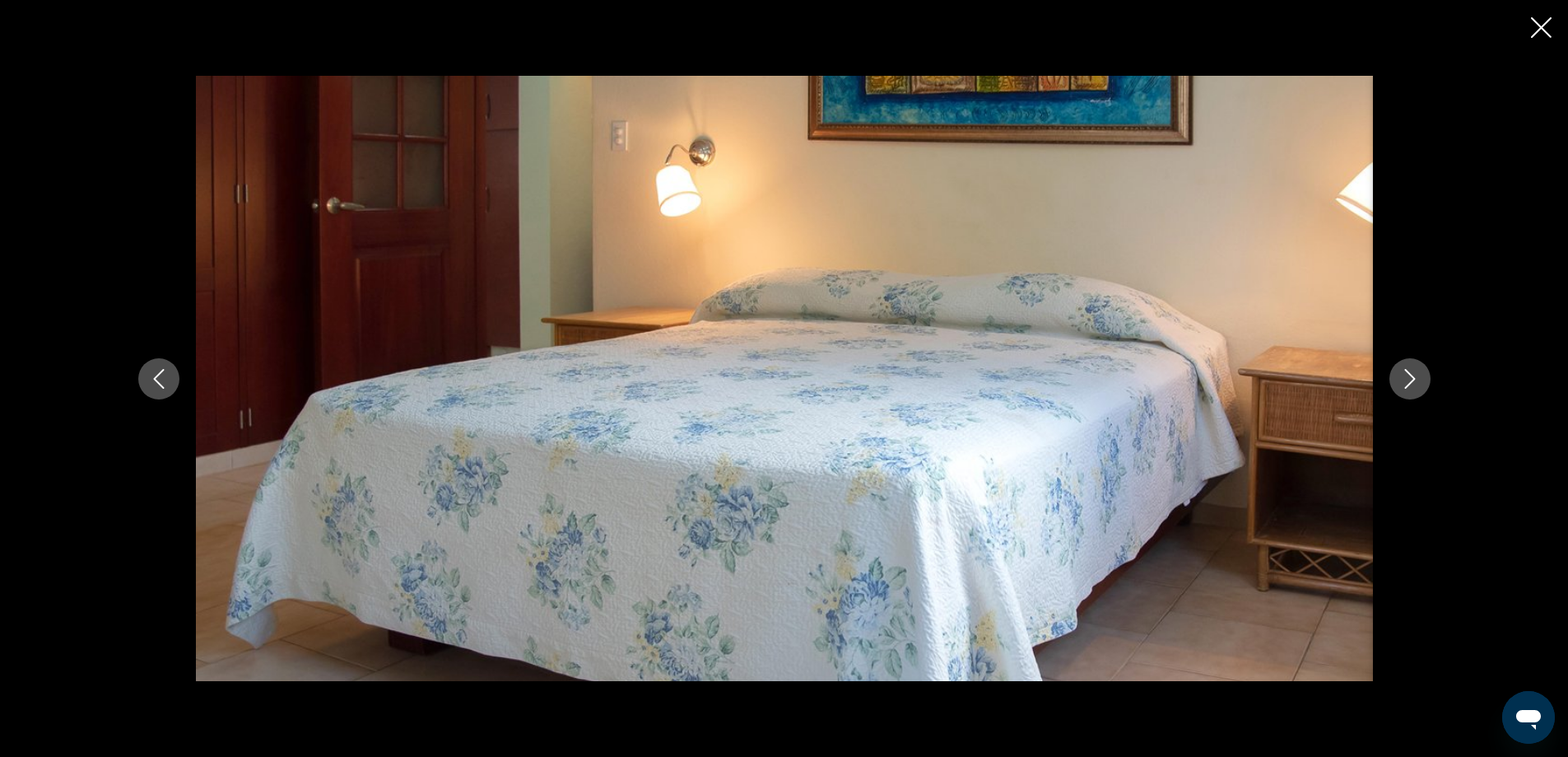
click at [1400, 385] on icon "Next image" at bounding box center [1409, 378] width 20 height 20
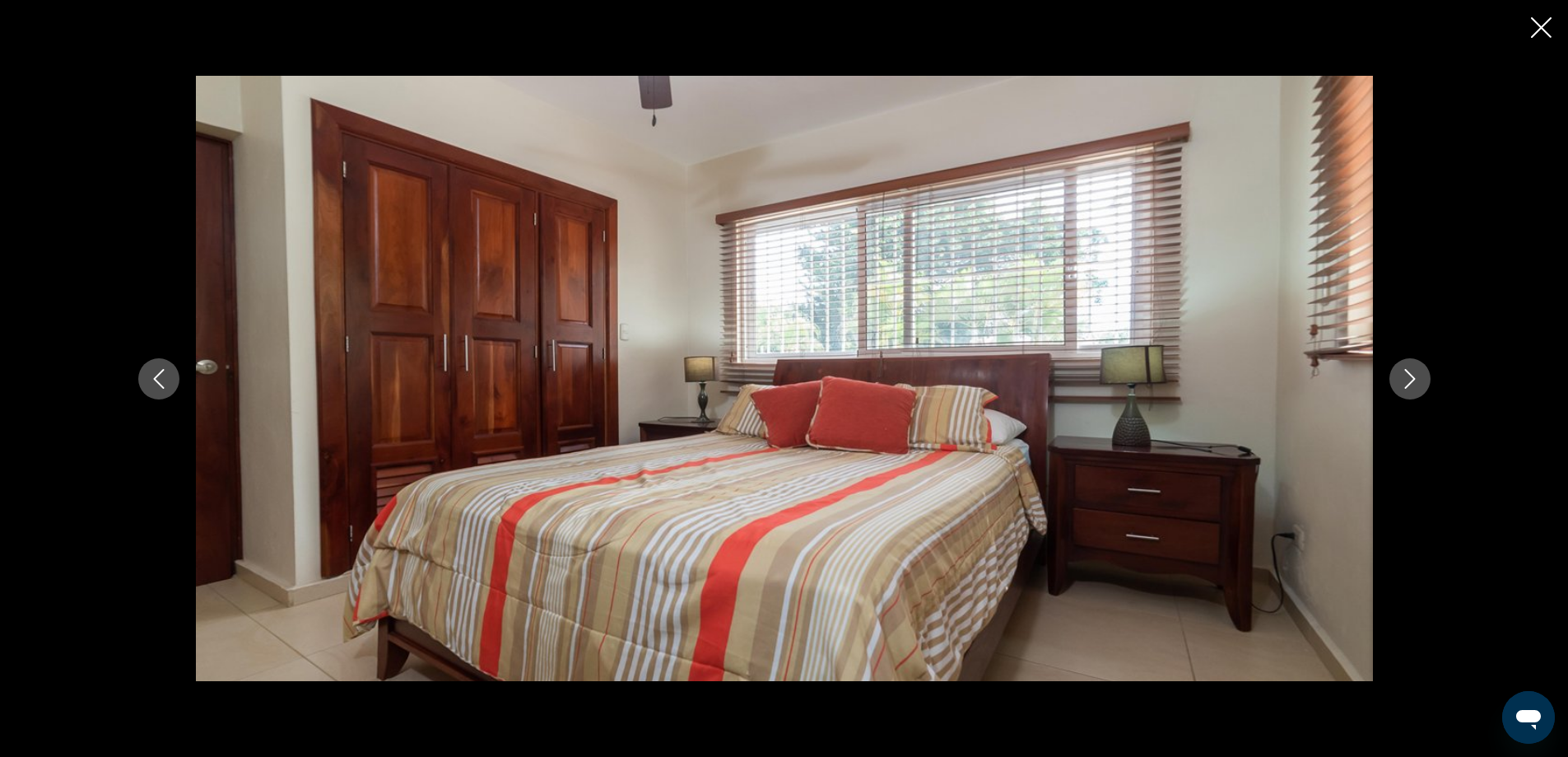
click at [1400, 385] on icon "Next image" at bounding box center [1409, 378] width 20 height 20
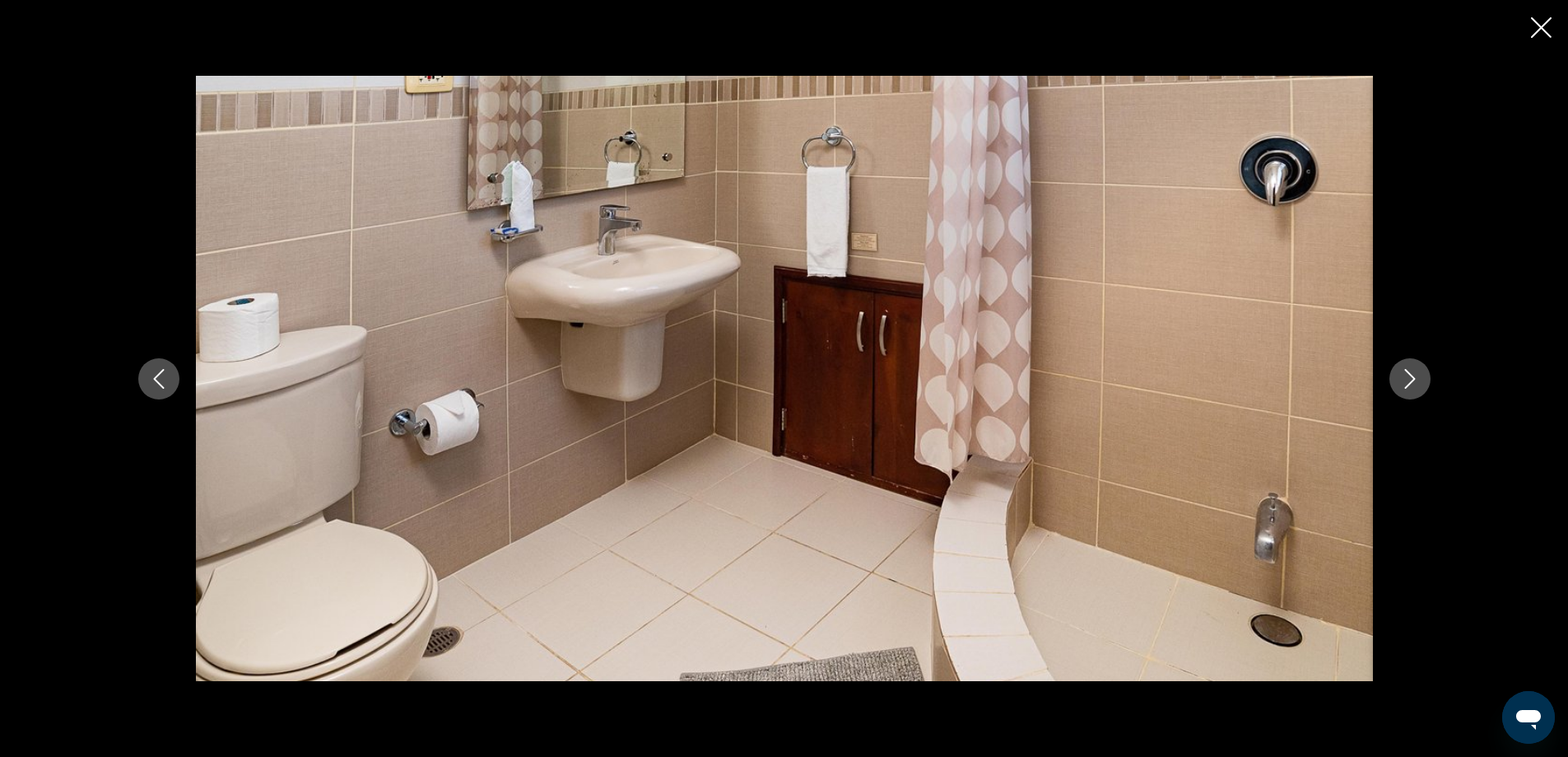
click at [1420, 379] on button "Next image" at bounding box center [1410, 378] width 41 height 41
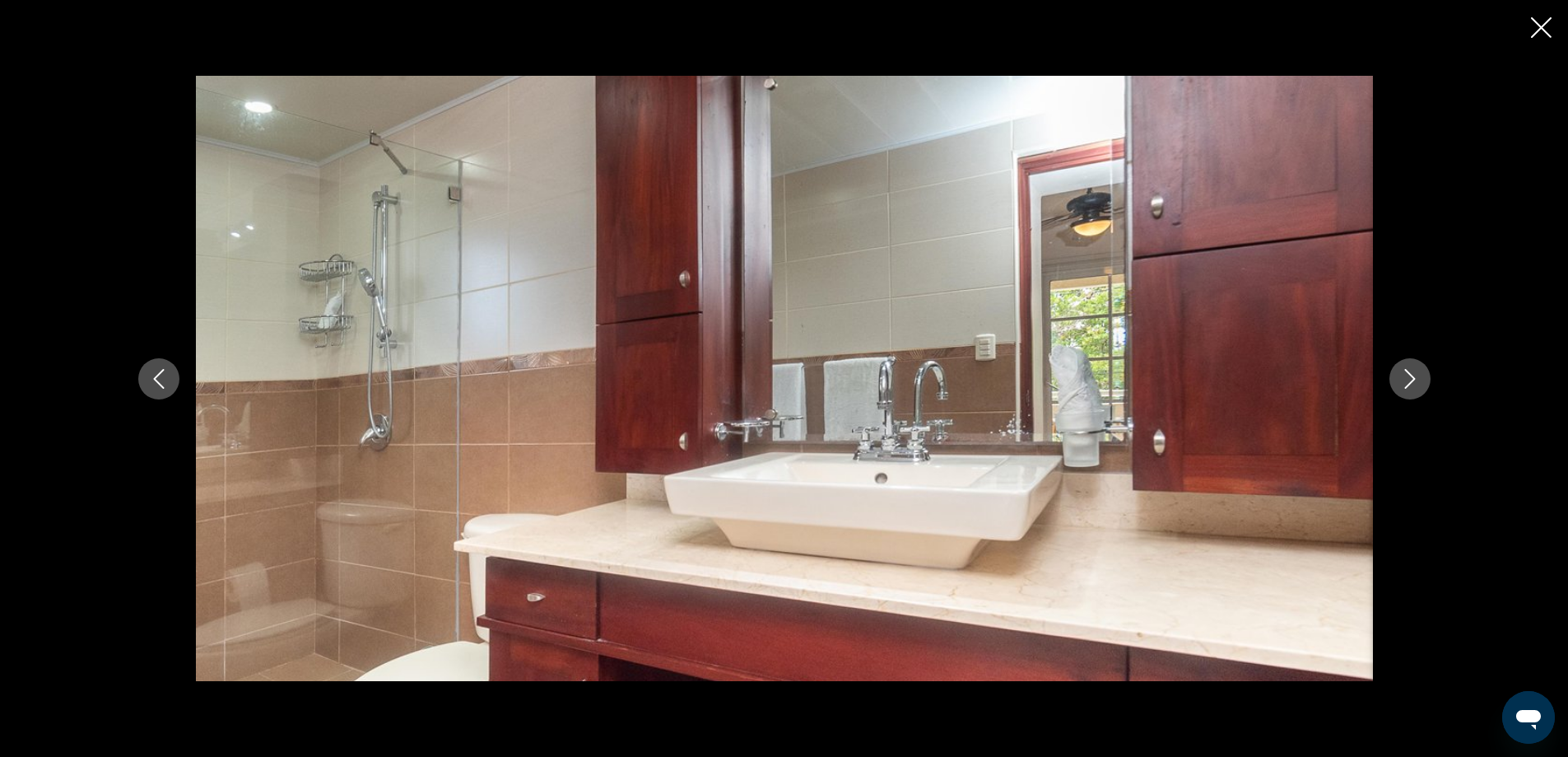
click at [1420, 379] on button "Next image" at bounding box center [1410, 378] width 41 height 41
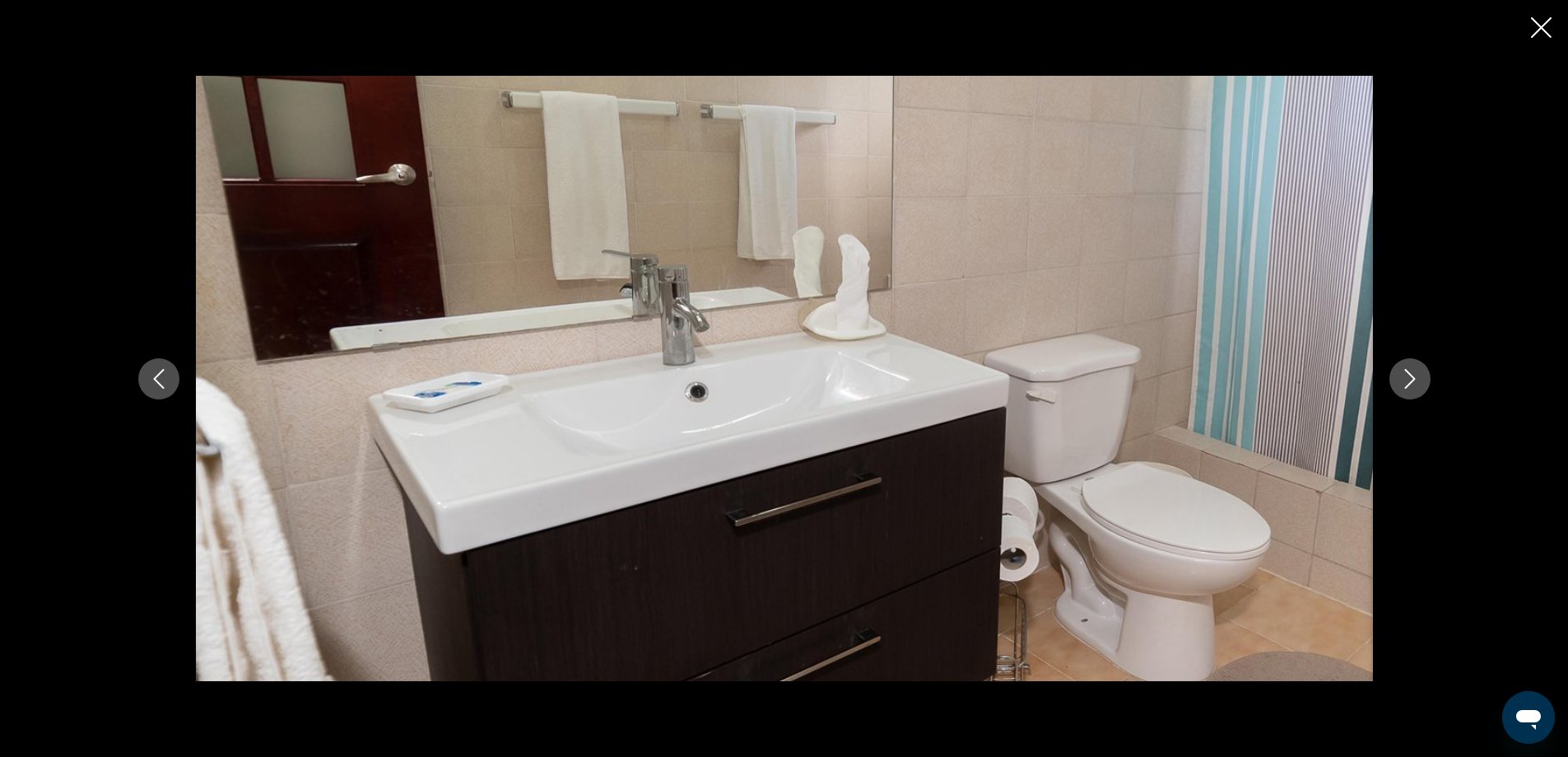
click at [1420, 379] on button "Next image" at bounding box center [1410, 378] width 41 height 41
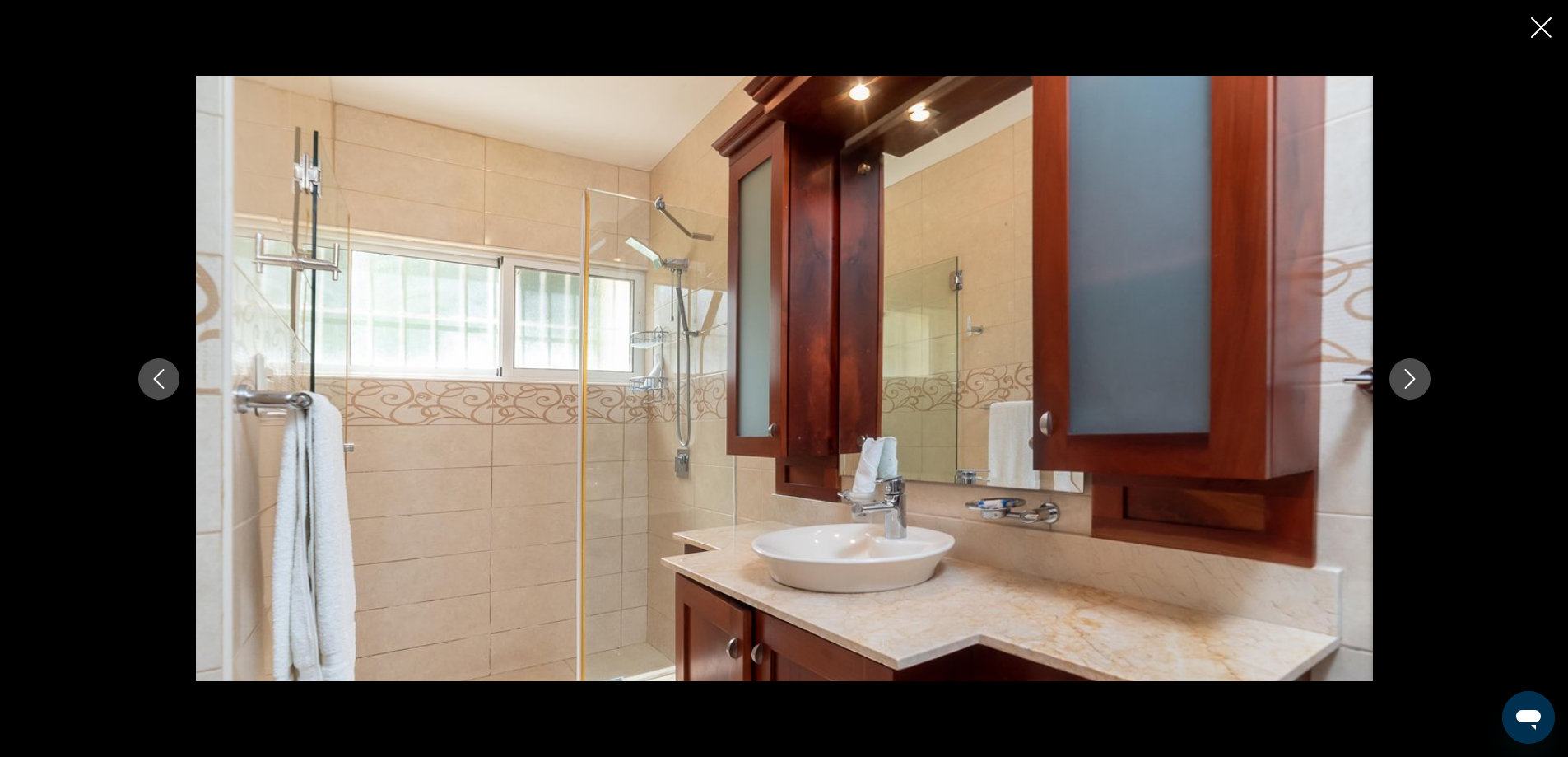
click at [1541, 33] on icon "Close slideshow" at bounding box center [1541, 28] width 20 height 20
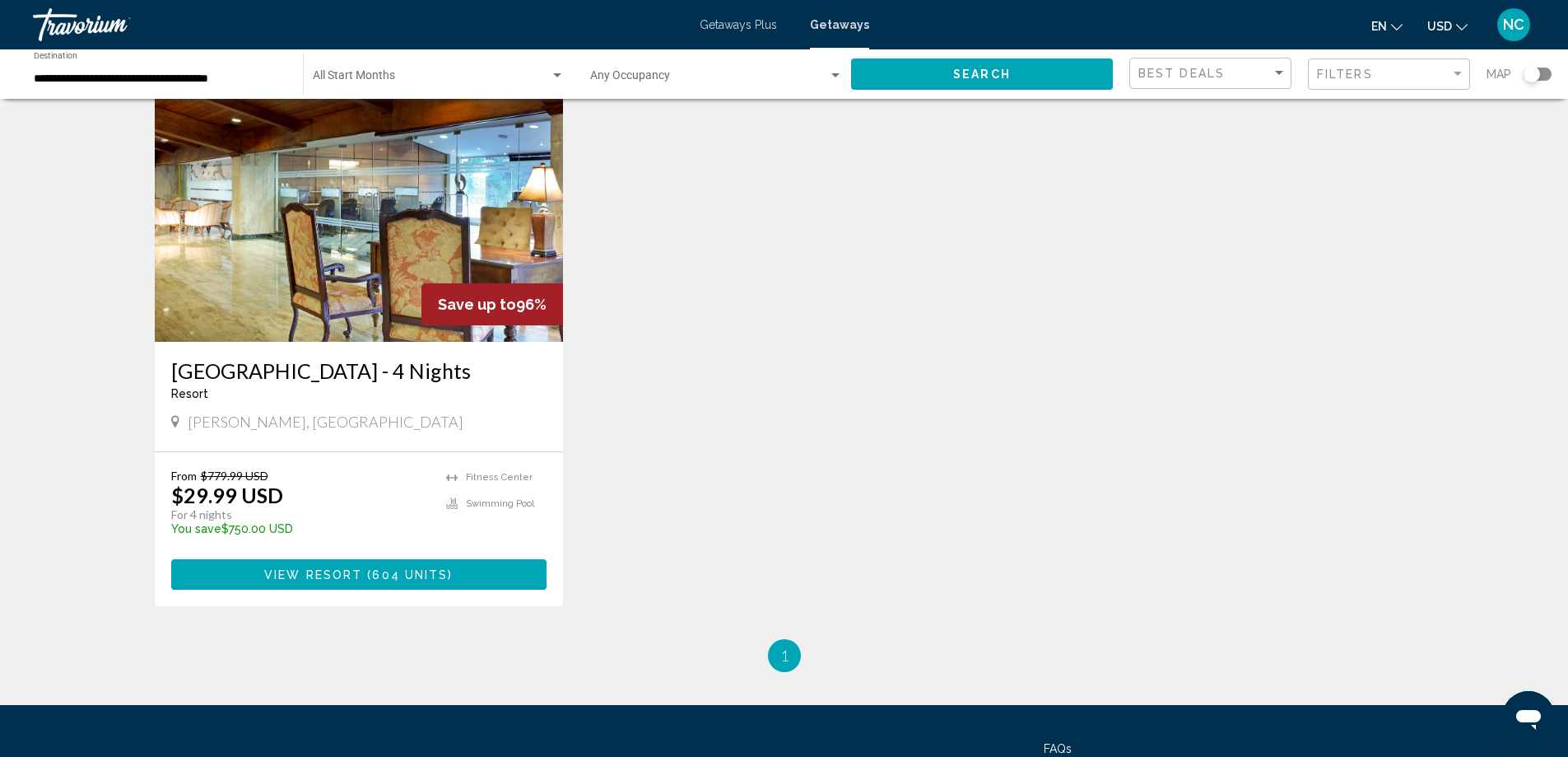
scroll to position [1416, 0]
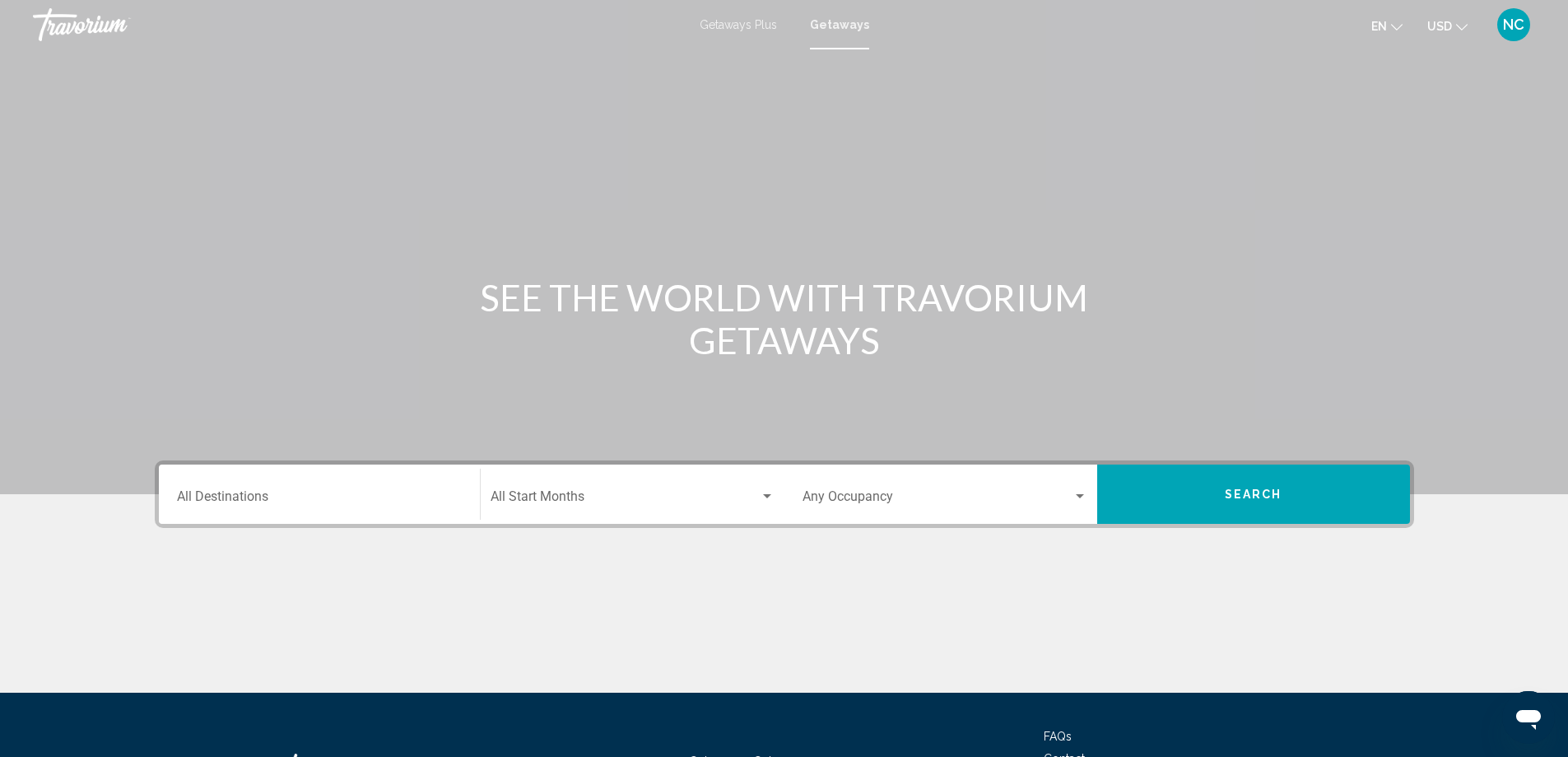
scroll to position [138, 0]
